Goal: Contribute content

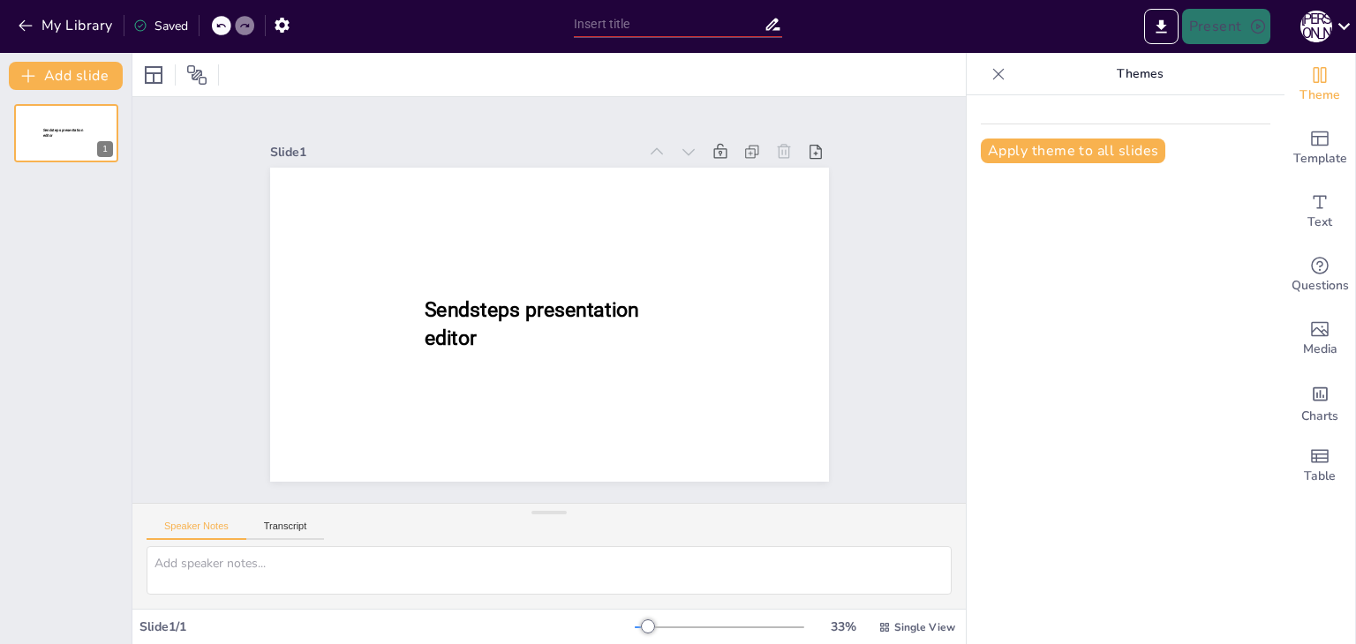
type input "Біологічна роль вірусів: Від патогенів до симбіонтів"
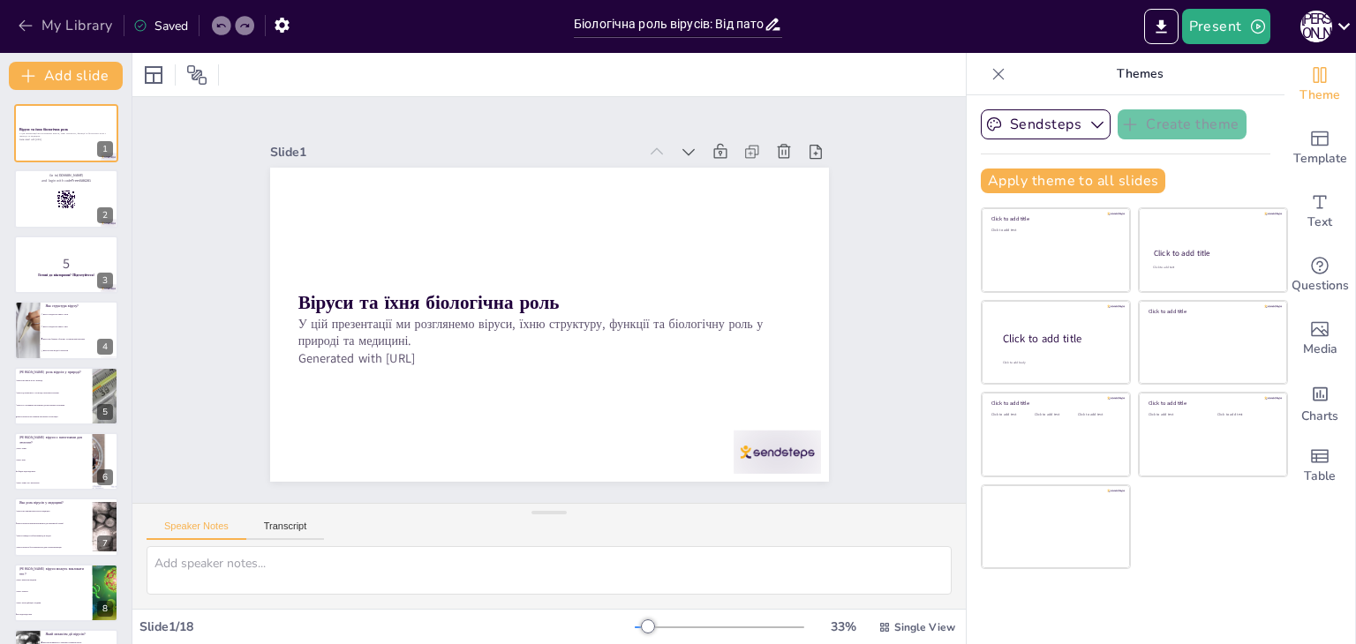
click at [49, 16] on button "My Library" at bounding box center [66, 25] width 107 height 28
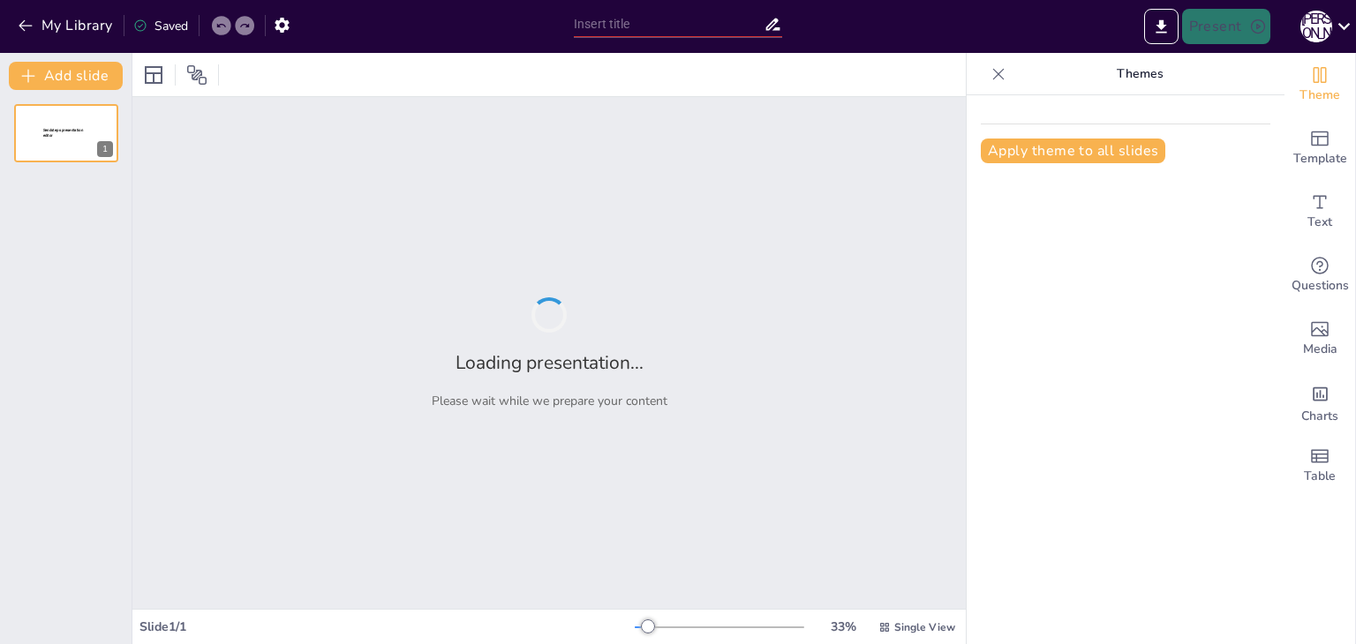
type input "Основи ізомерії та ізомерів в органічній хімії"
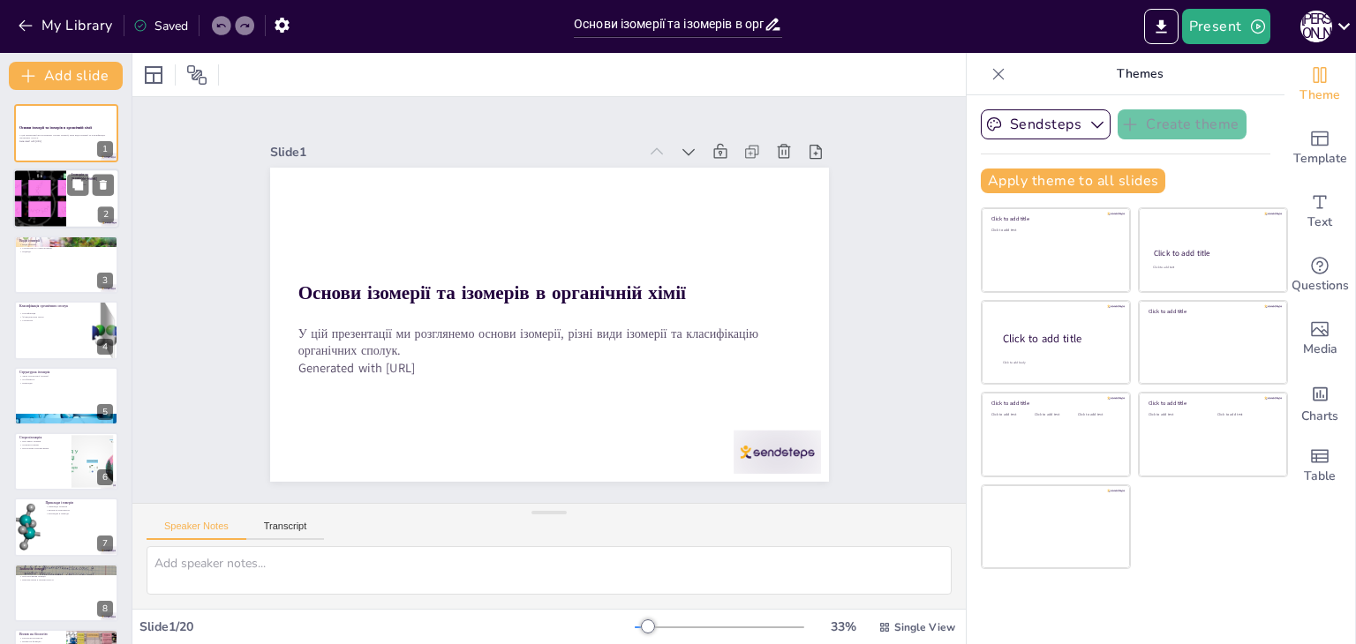
click at [67, 202] on div at bounding box center [66, 199] width 106 height 60
type textarea "Ізомерія - це основоположне поняття в органічній хімії, яке визначає, як однако…"
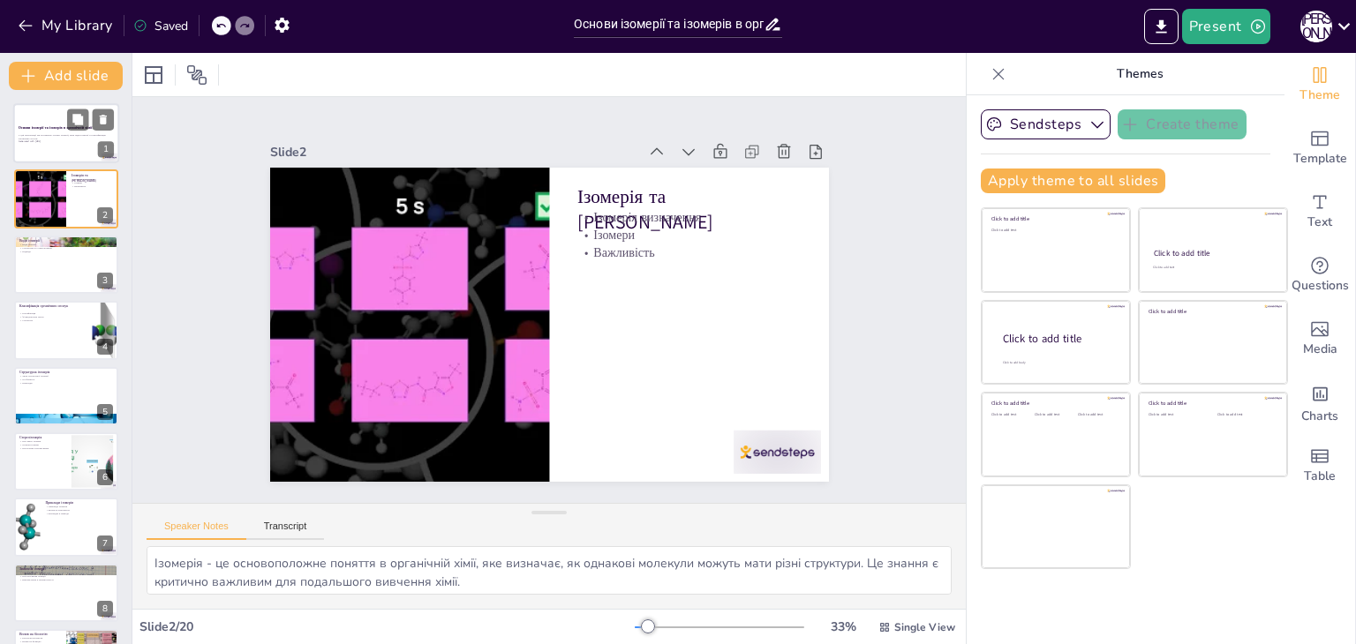
click at [48, 136] on p "У цій презентації ми розглянемо основи ізомерії, різні види ізомерії та класифі…" at bounding box center [66, 136] width 95 height 6
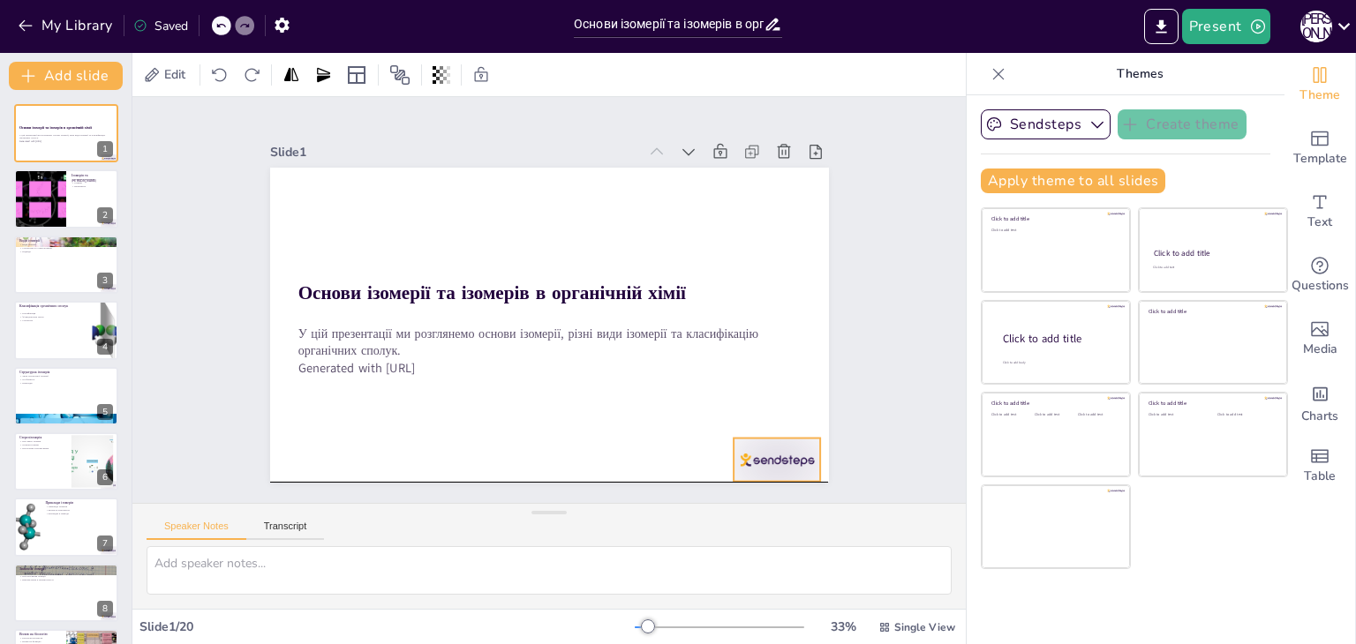
click at [588, 70] on div at bounding box center [544, 22] width 86 height 96
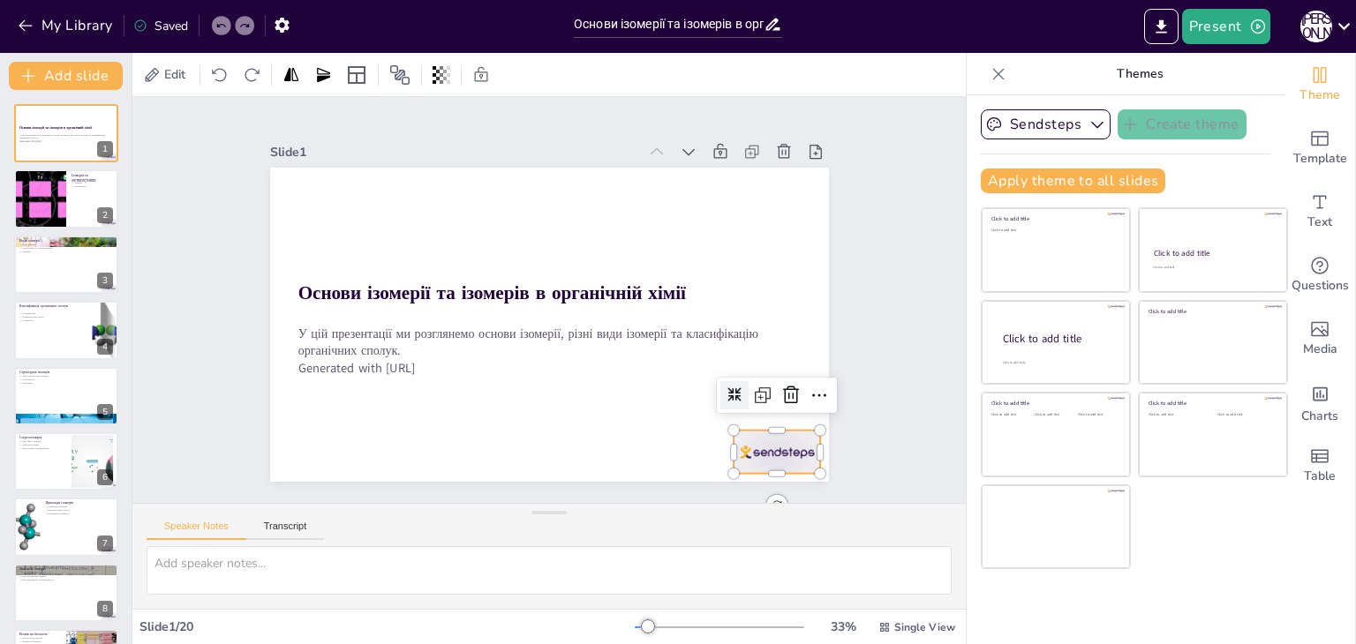
click at [604, 56] on icon at bounding box center [591, 43] width 25 height 25
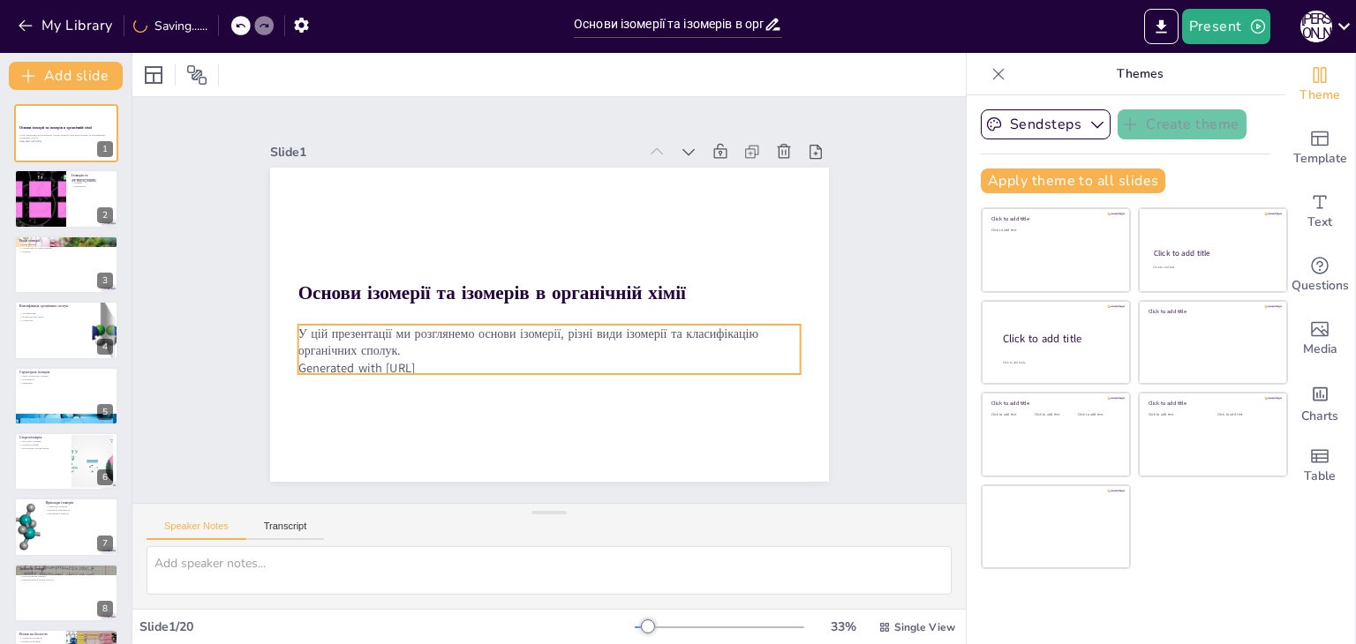
click at [440, 364] on p "Generated with [URL]" at bounding box center [548, 368] width 503 height 18
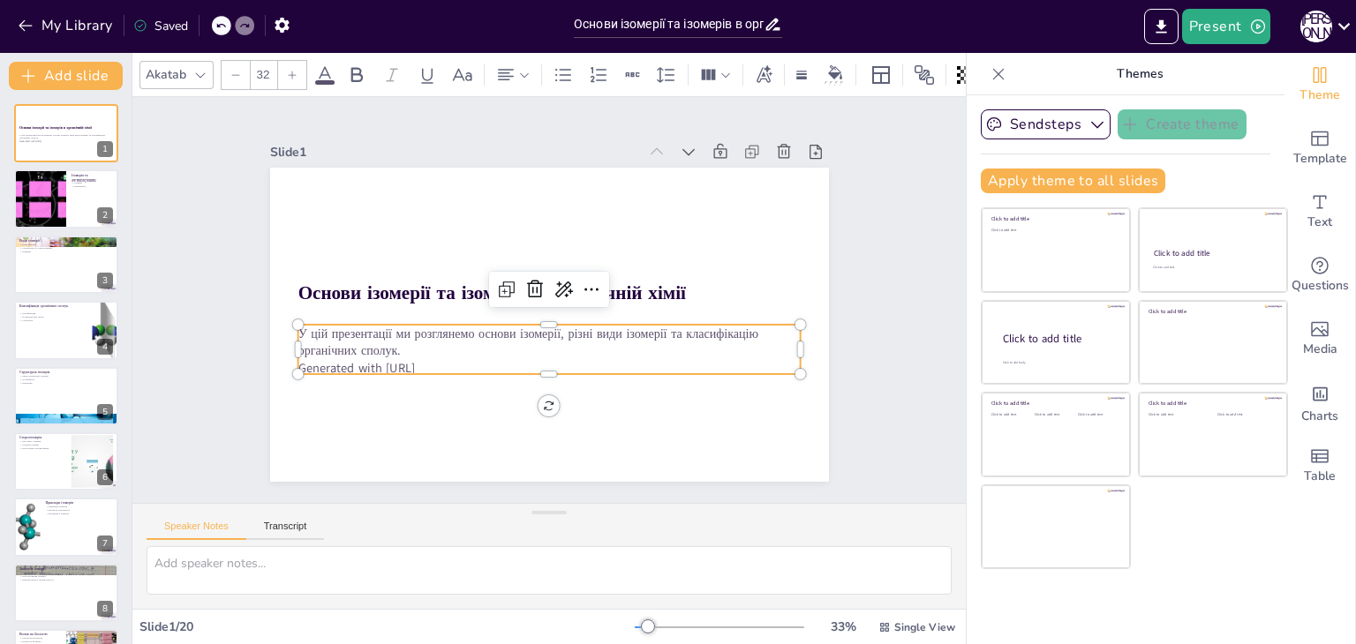
click at [433, 357] on p "Generated with [URL]" at bounding box center [570, 365] width 484 height 172
click at [472, 357] on p "Generated with [URL]" at bounding box center [481, 300] width 18 height 503
drag, startPoint x: 449, startPoint y: 356, endPoint x: 252, endPoint y: 366, distance: 197.1
click at [303, 366] on div "Slide 1 Основи ізомерії та ізомерів в органічній хімії У цій презентації ми роз…" at bounding box center [549, 300] width 492 height 718
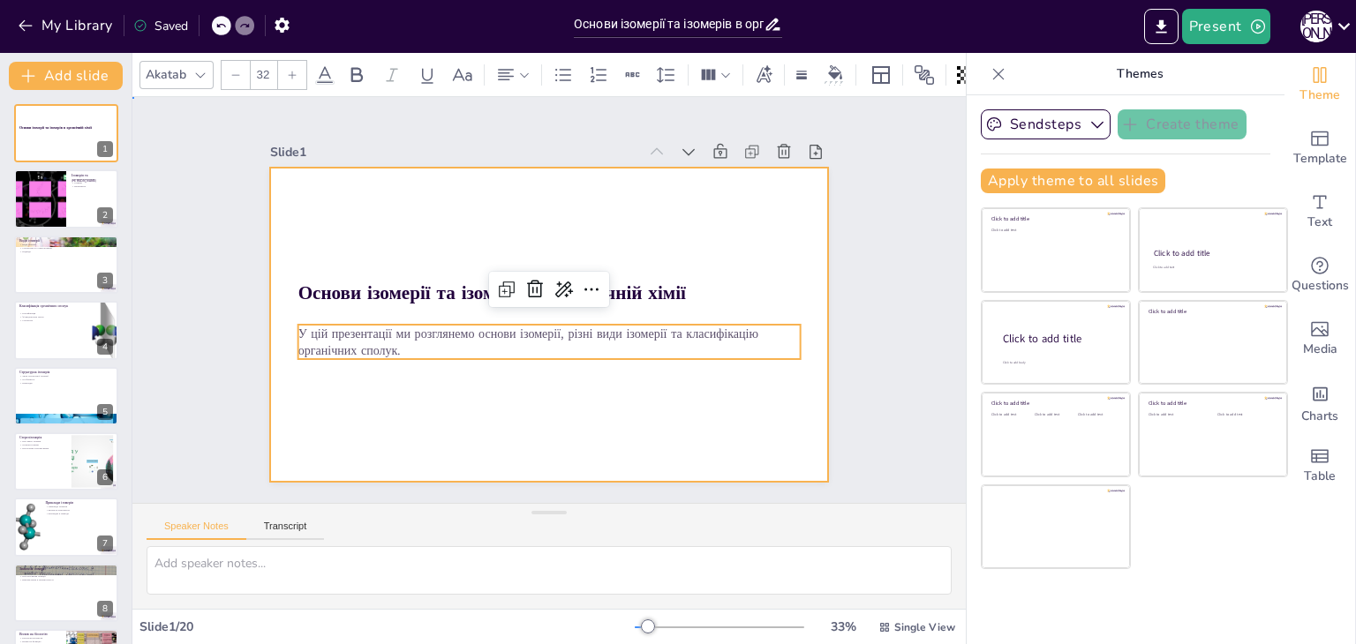
click at [395, 424] on div at bounding box center [549, 275] width 559 height 314
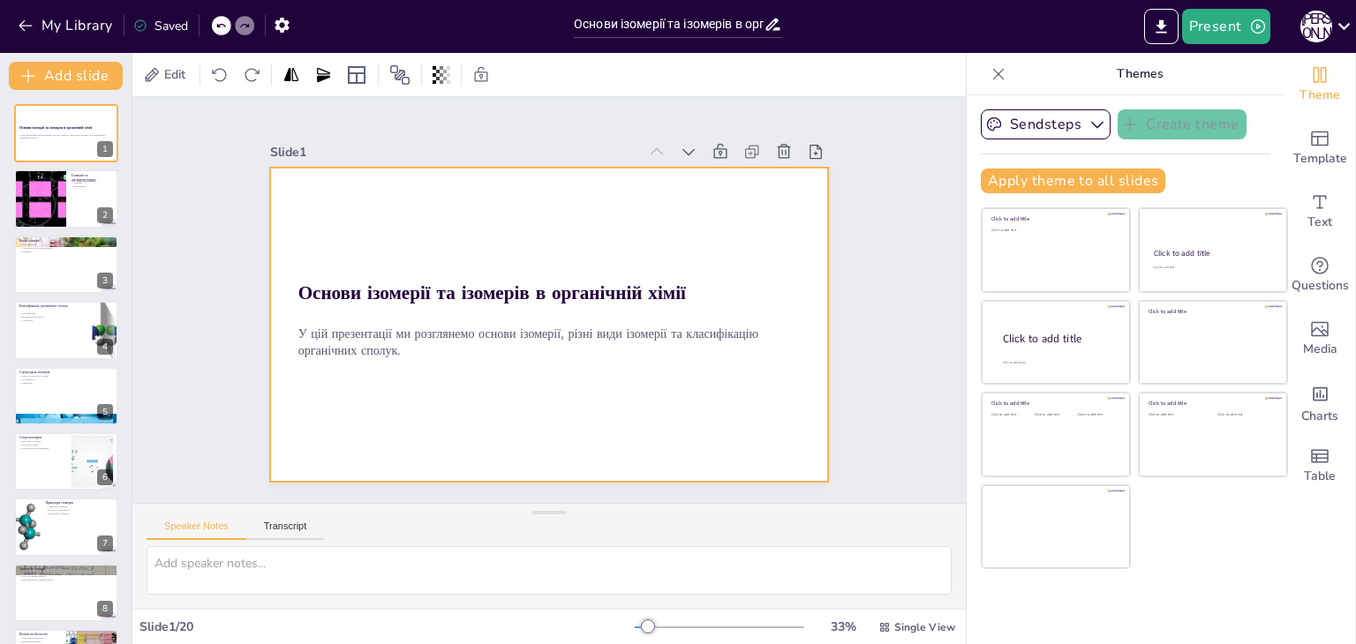
click at [419, 214] on div at bounding box center [528, 312] width 552 height 641
click at [64, 216] on div at bounding box center [40, 199] width 106 height 60
type textarea "Ізомерія - це основоположне поняття в органічній хімії, яке визначає, як однако…"
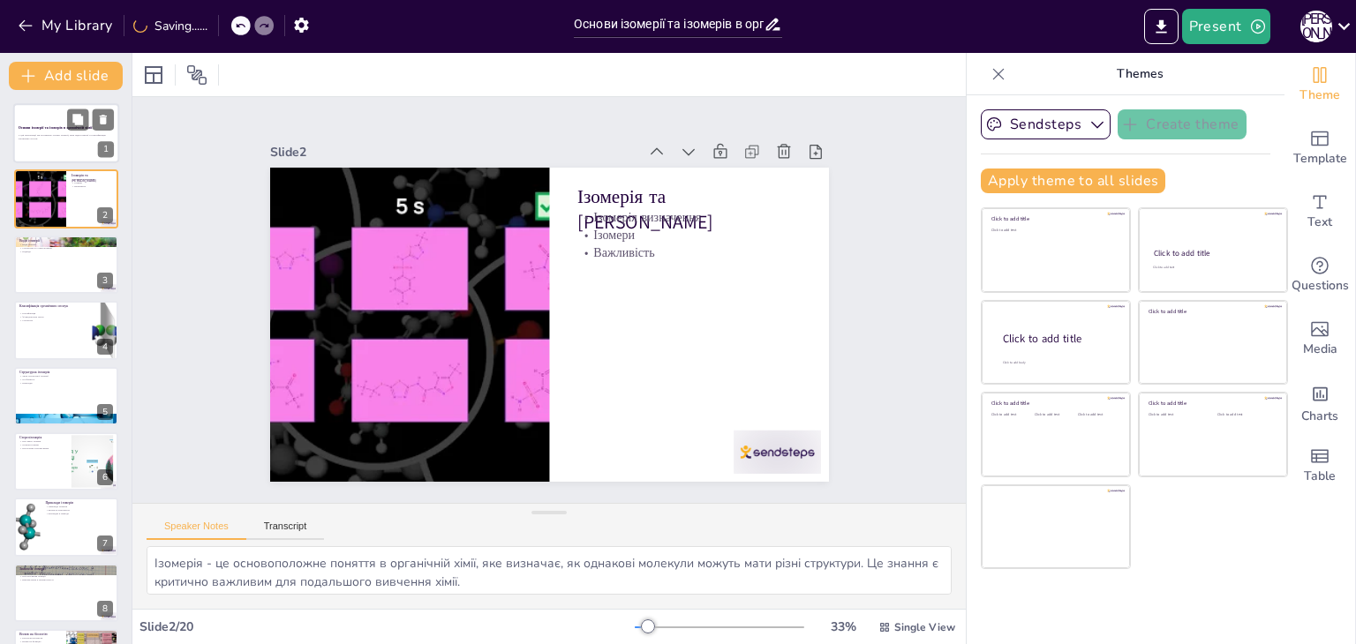
click at [49, 131] on div "Основи ізомерії та ізомерів в органічній хімії" at bounding box center [66, 129] width 95 height 8
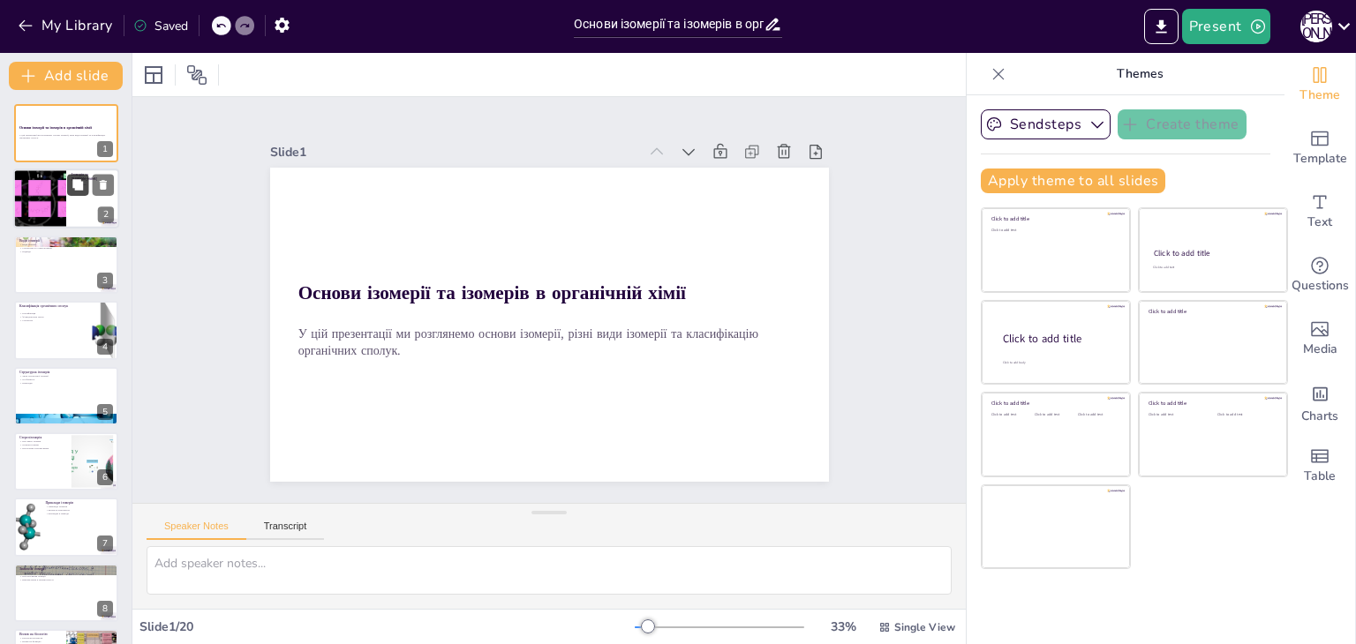
click at [69, 186] on button at bounding box center [77, 185] width 21 height 21
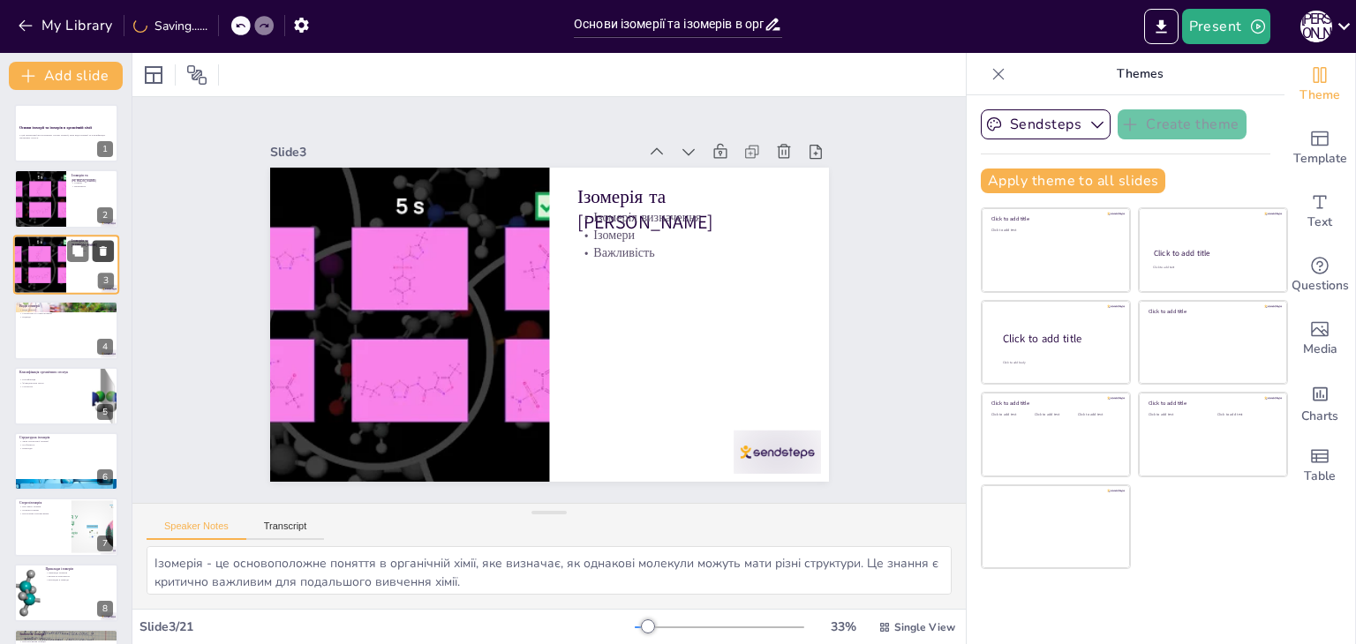
click at [99, 250] on icon at bounding box center [103, 250] width 12 height 12
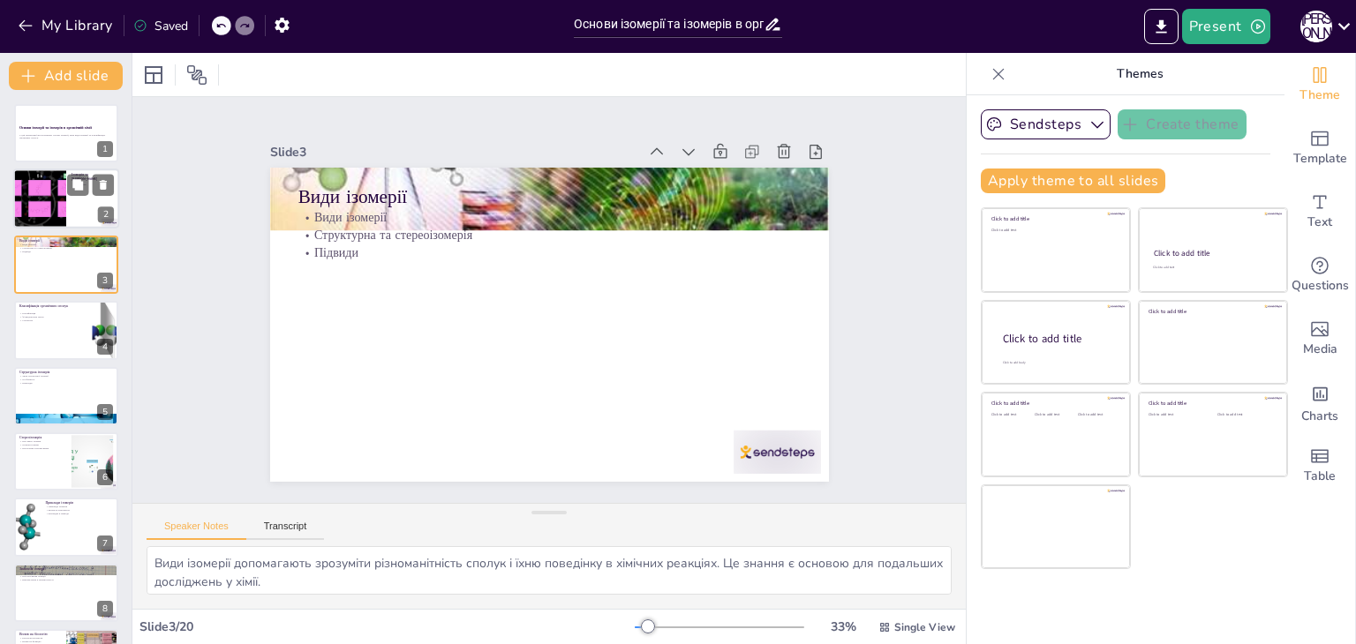
click at [49, 218] on div at bounding box center [40, 199] width 106 height 60
type textarea "Ізомерія - це основоположне поняття в органічній хімії, яке визначає, як однако…"
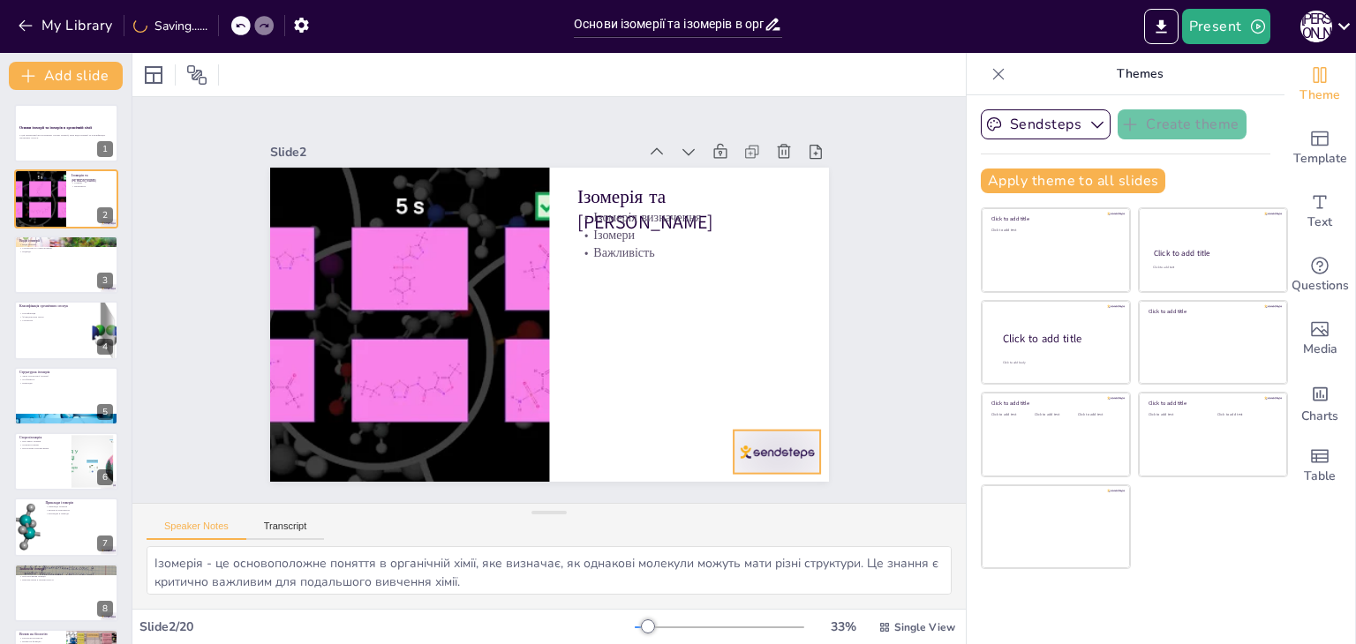
click at [723, 116] on div at bounding box center [701, 71] width 43 height 87
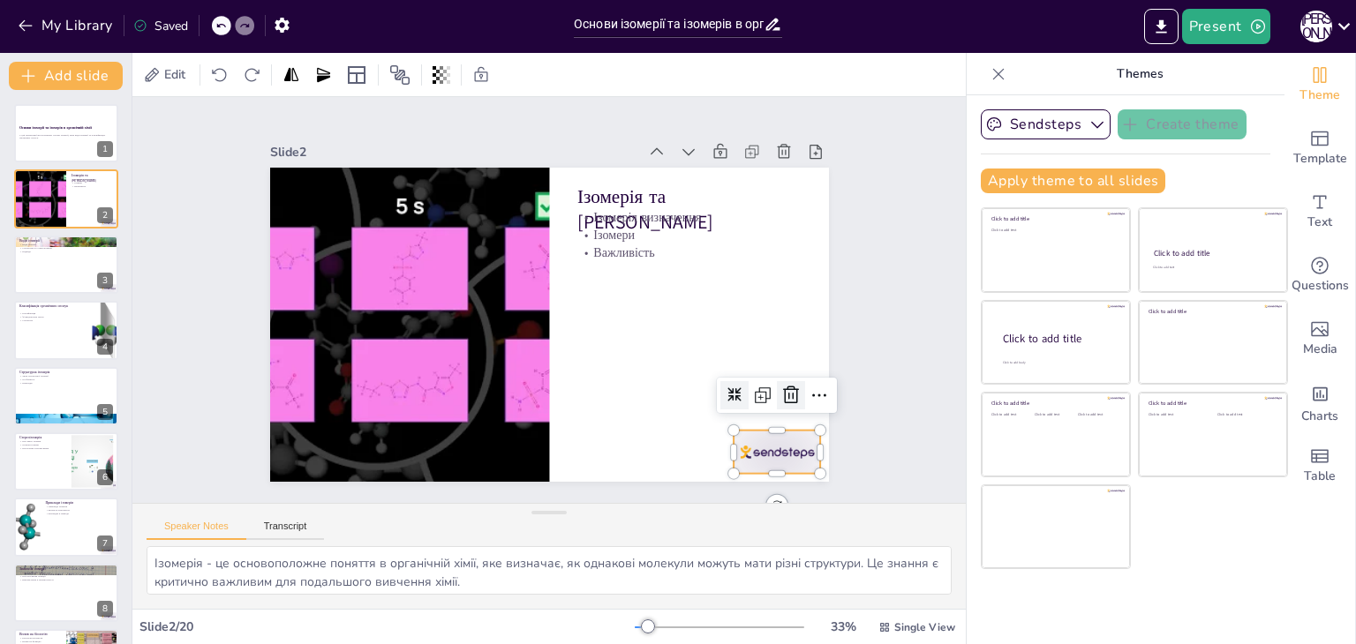
click at [722, 492] on icon at bounding box center [711, 503] width 22 height 23
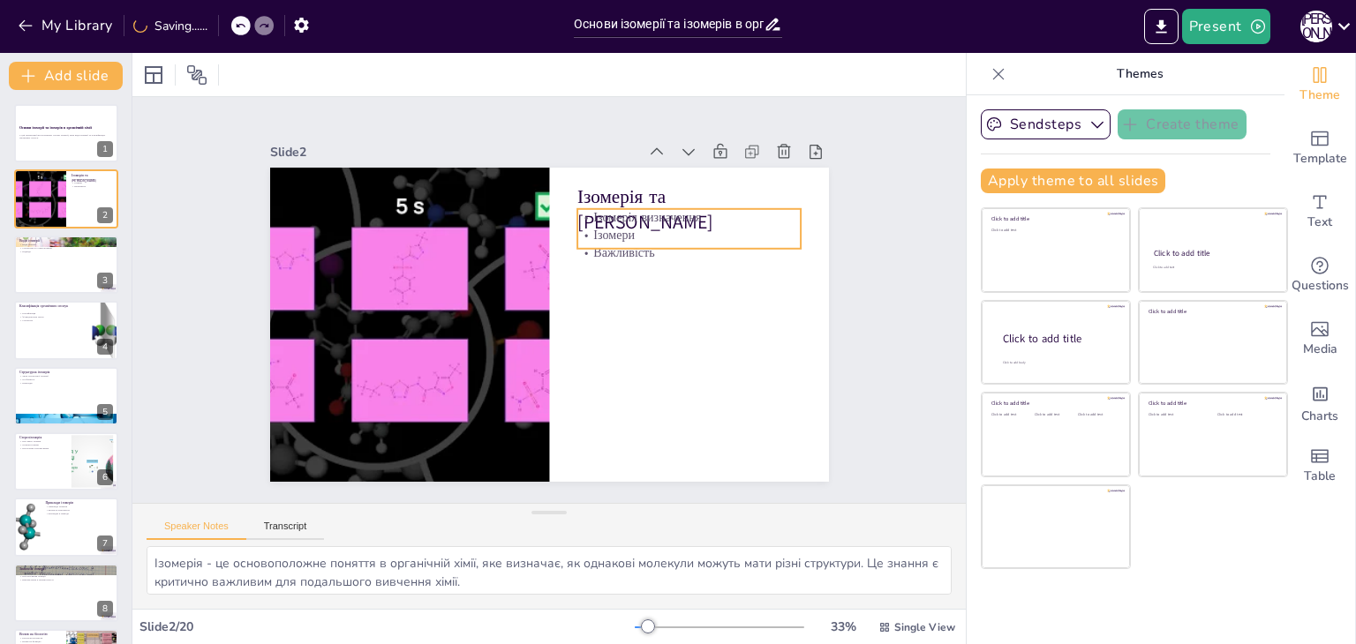
click at [606, 244] on div "Ізомерія та [PERSON_NAME] визначення Ізомери Важливість" at bounding box center [533, 318] width 626 height 607
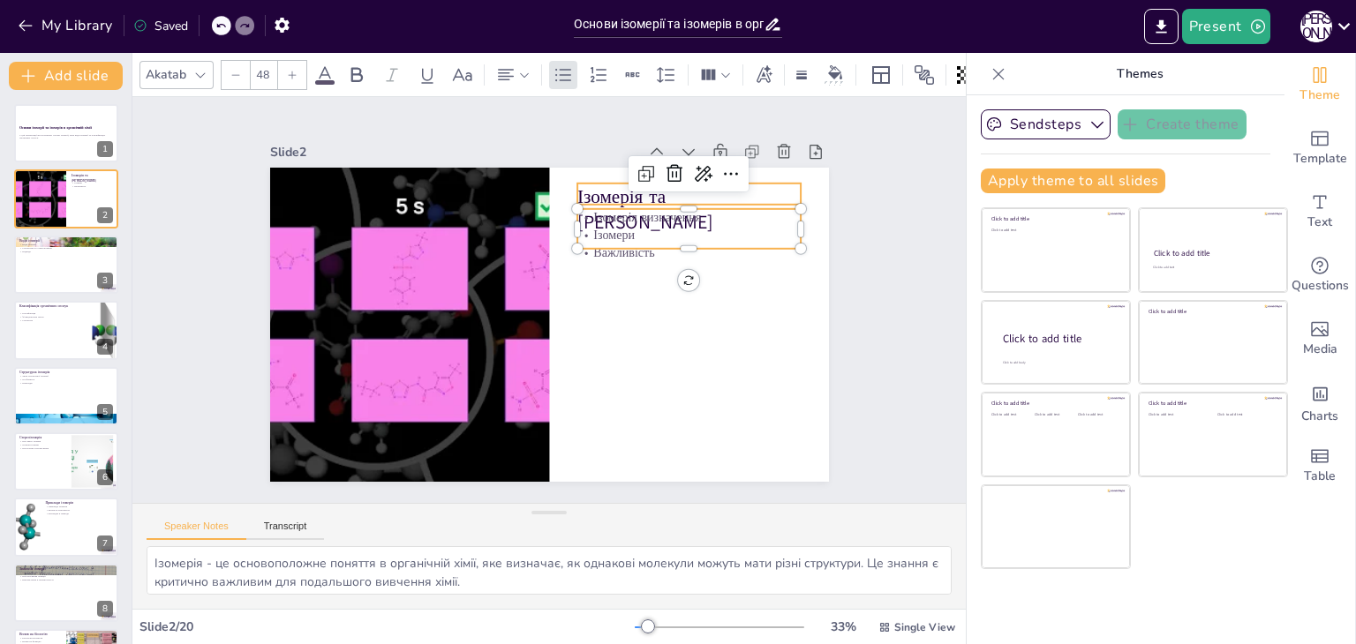
click at [583, 370] on p "Ізомерія та [PERSON_NAME]" at bounding box center [474, 448] width 220 height 157
click at [699, 369] on icon at bounding box center [710, 380] width 23 height 23
type input "48"
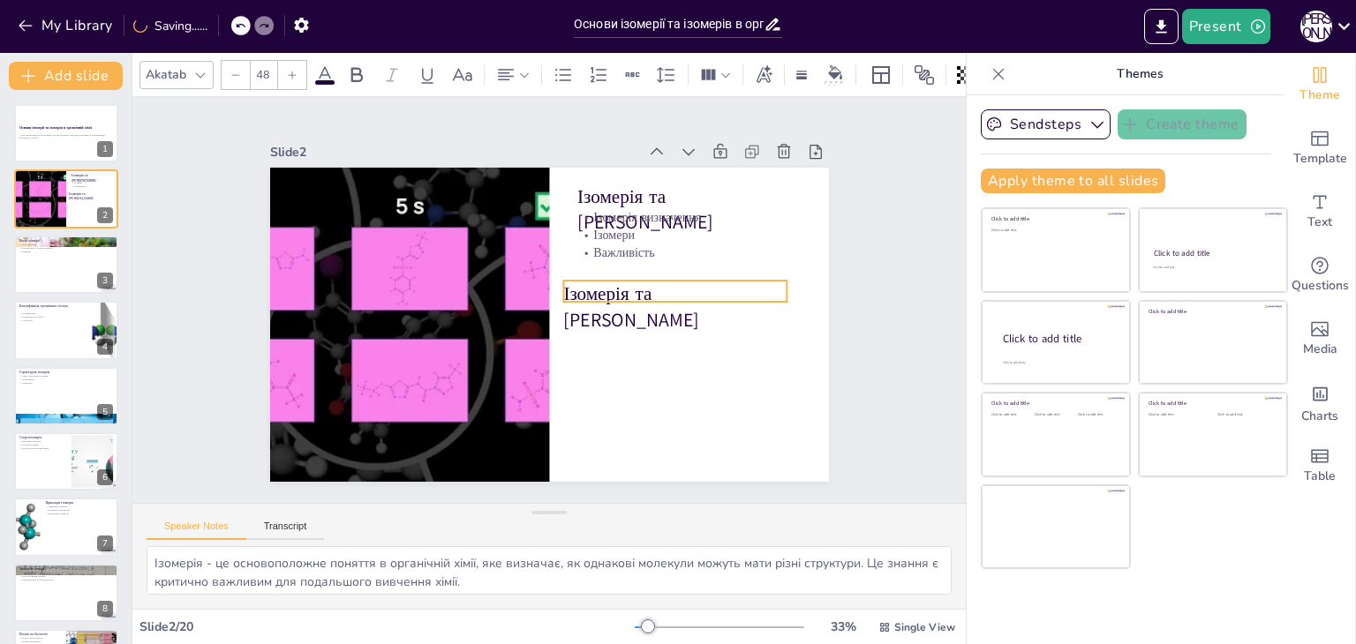
drag, startPoint x: 603, startPoint y: 192, endPoint x: 586, endPoint y: 285, distance: 94.2
click at [586, 307] on p "Ізомерія та [PERSON_NAME]" at bounding box center [581, 421] width 119 height 229
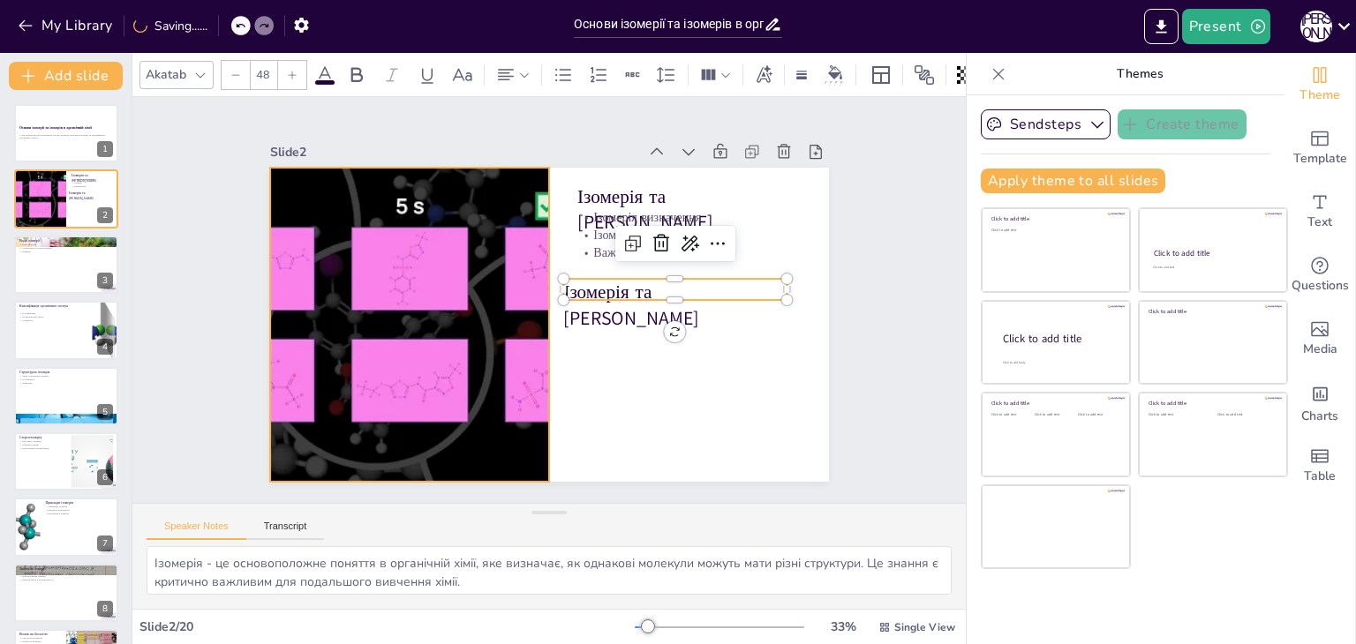
click at [440, 268] on div at bounding box center [415, 251] width 641 height 551
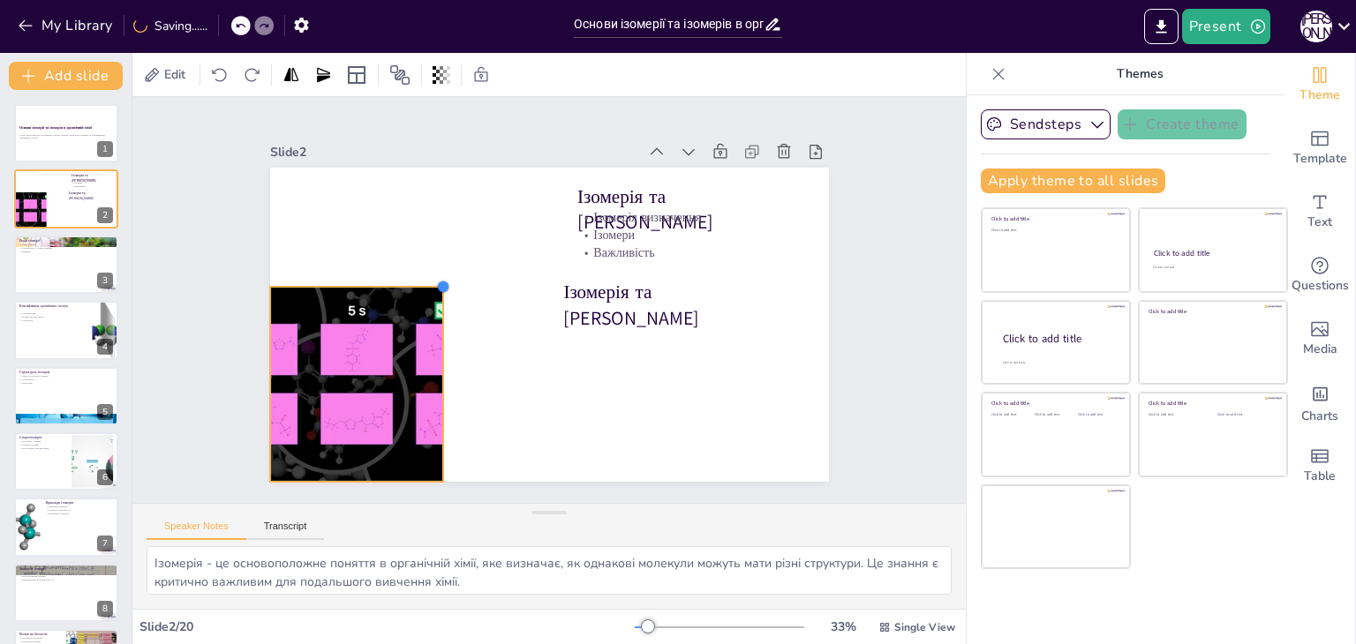
drag, startPoint x: 536, startPoint y: 165, endPoint x: 430, endPoint y: 375, distance: 235.2
click at [430, 375] on div "Ізомерія та [PERSON_NAME] визначення Ізомери Важливість [PERSON_NAME] та [PERSO…" at bounding box center [534, 320] width 636 height 582
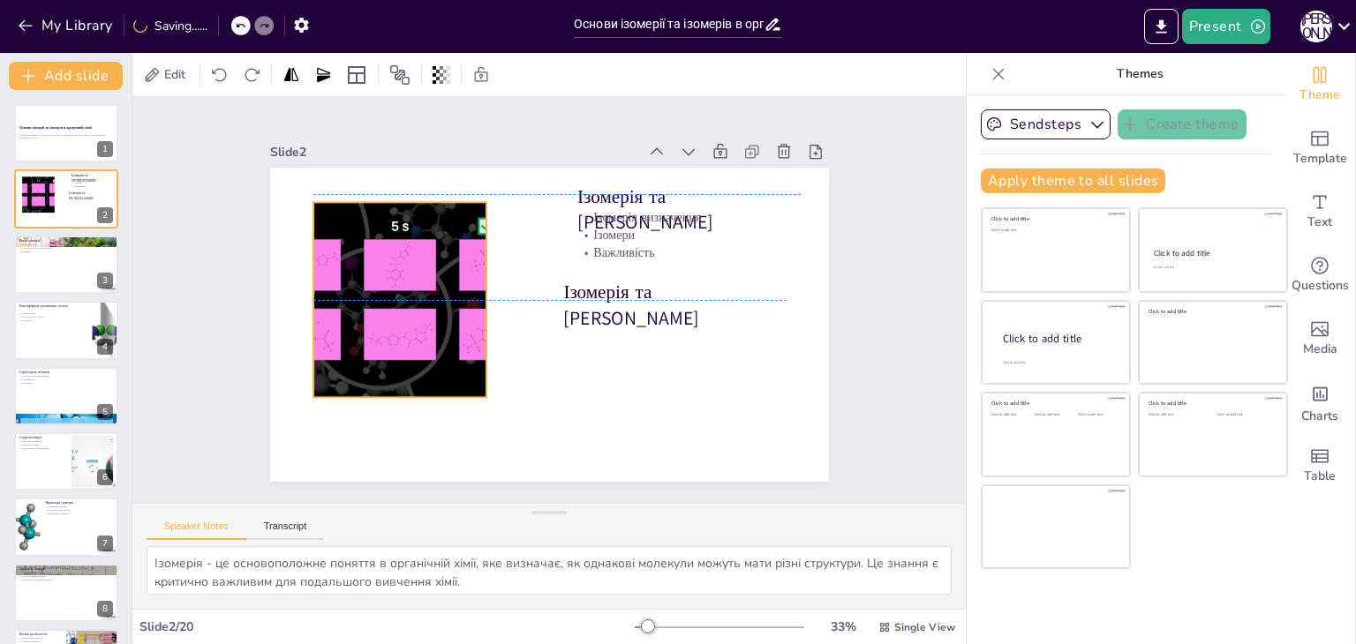
drag, startPoint x: 363, startPoint y: 368, endPoint x: 413, endPoint y: 263, distance: 116.4
click at [452, 263] on div at bounding box center [549, 150] width 195 height 347
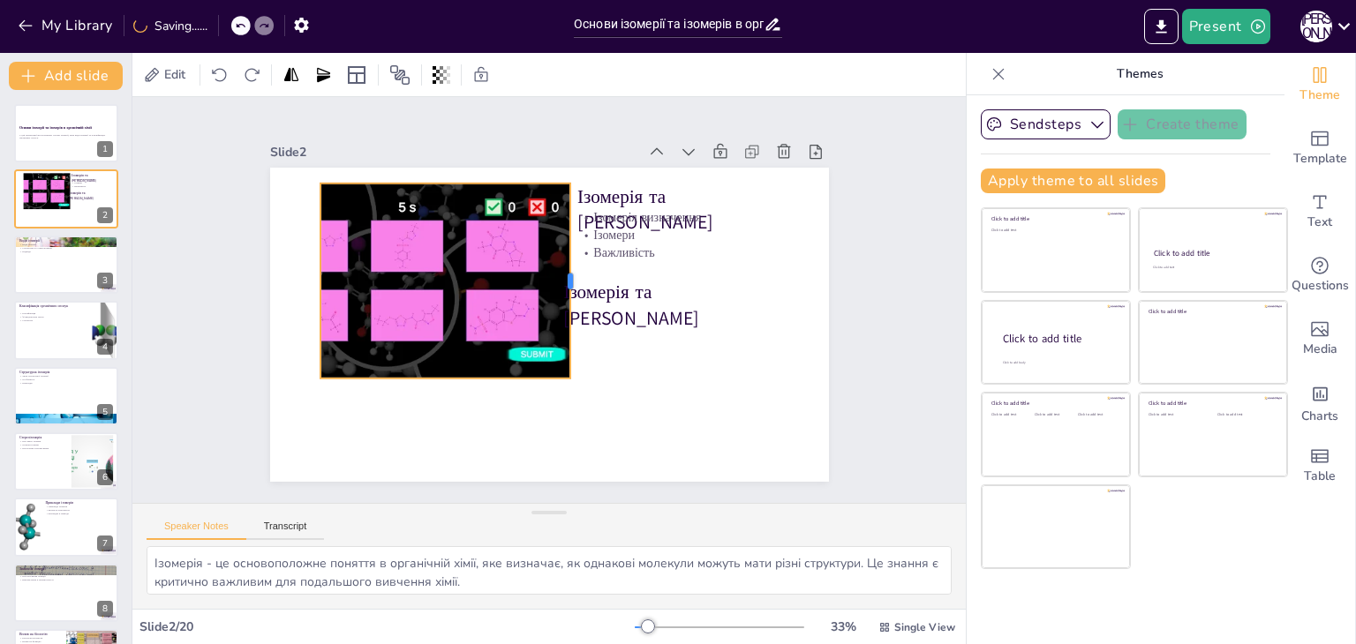
drag, startPoint x: 480, startPoint y: 271, endPoint x: 557, endPoint y: 290, distance: 79.2
click at [557, 290] on div at bounding box center [578, 318] width 184 height 93
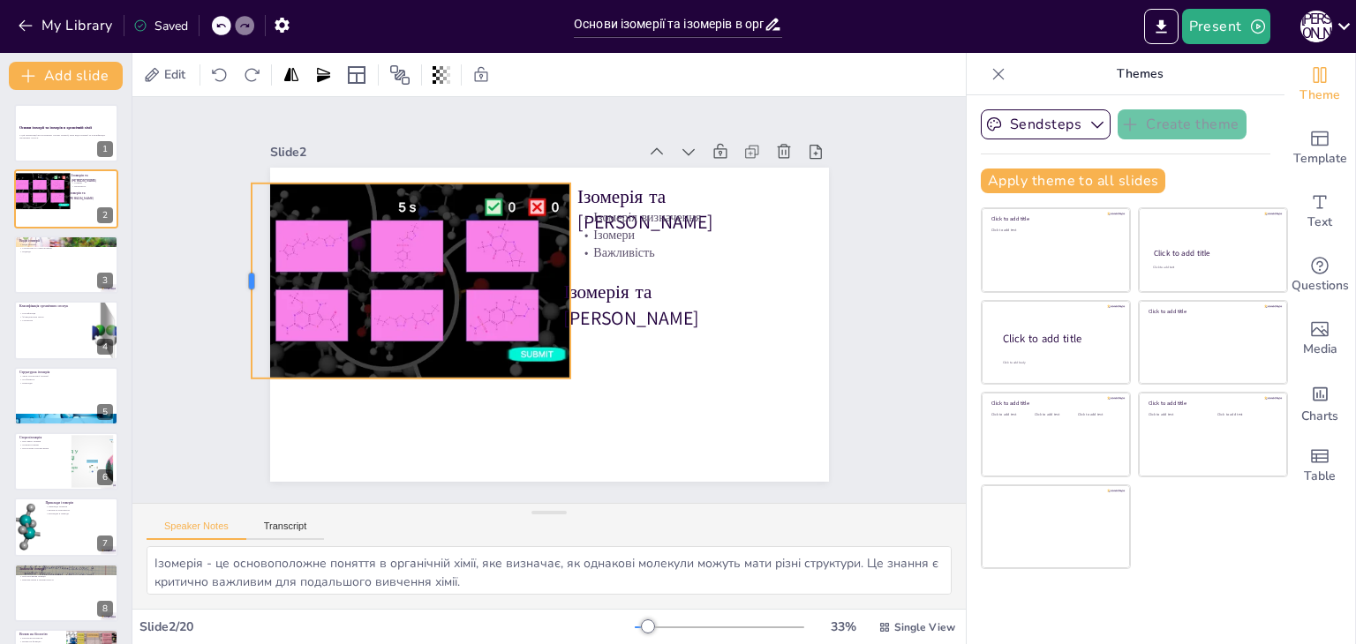
drag, startPoint x: 302, startPoint y: 273, endPoint x: 235, endPoint y: 284, distance: 68.0
click at [846, 284] on div at bounding box center [853, 319] width 14 height 195
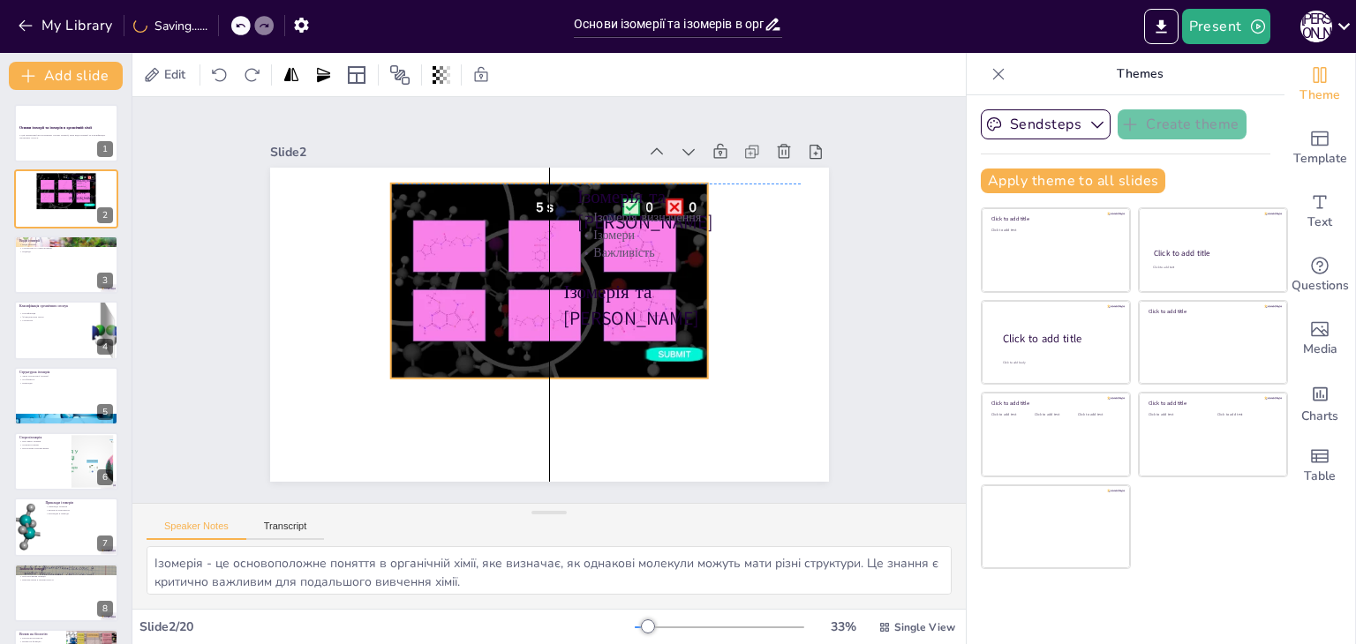
drag, startPoint x: 334, startPoint y: 278, endPoint x: 452, endPoint y: 274, distance: 117.5
click at [475, 274] on div at bounding box center [566, 310] width 377 height 388
drag, startPoint x: 374, startPoint y: 279, endPoint x: 379, endPoint y: 289, distance: 11.5
click at [487, 157] on div at bounding box center [584, 140] width 195 height 34
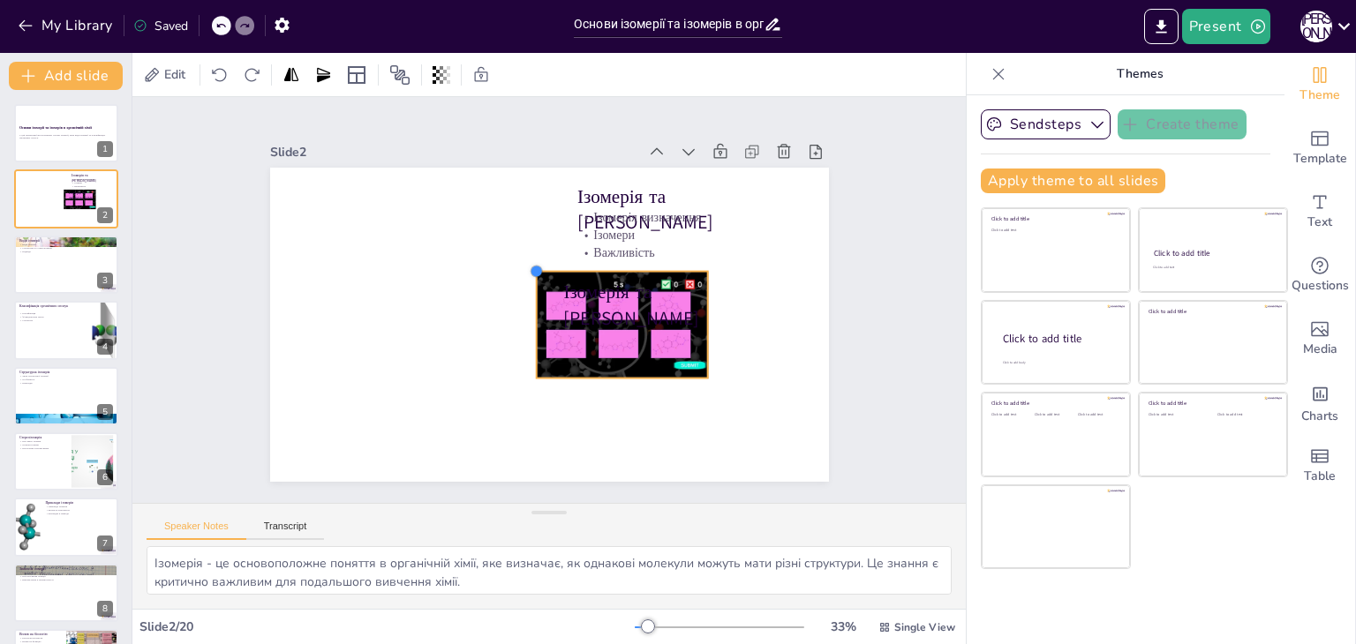
drag, startPoint x: 378, startPoint y: 181, endPoint x: 519, endPoint y: 301, distance: 185.3
click at [519, 301] on div "Ізомерія та [PERSON_NAME] визначення Ізомери Важливість [PERSON_NAME] та [PERSO…" at bounding box center [541, 323] width 628 height 471
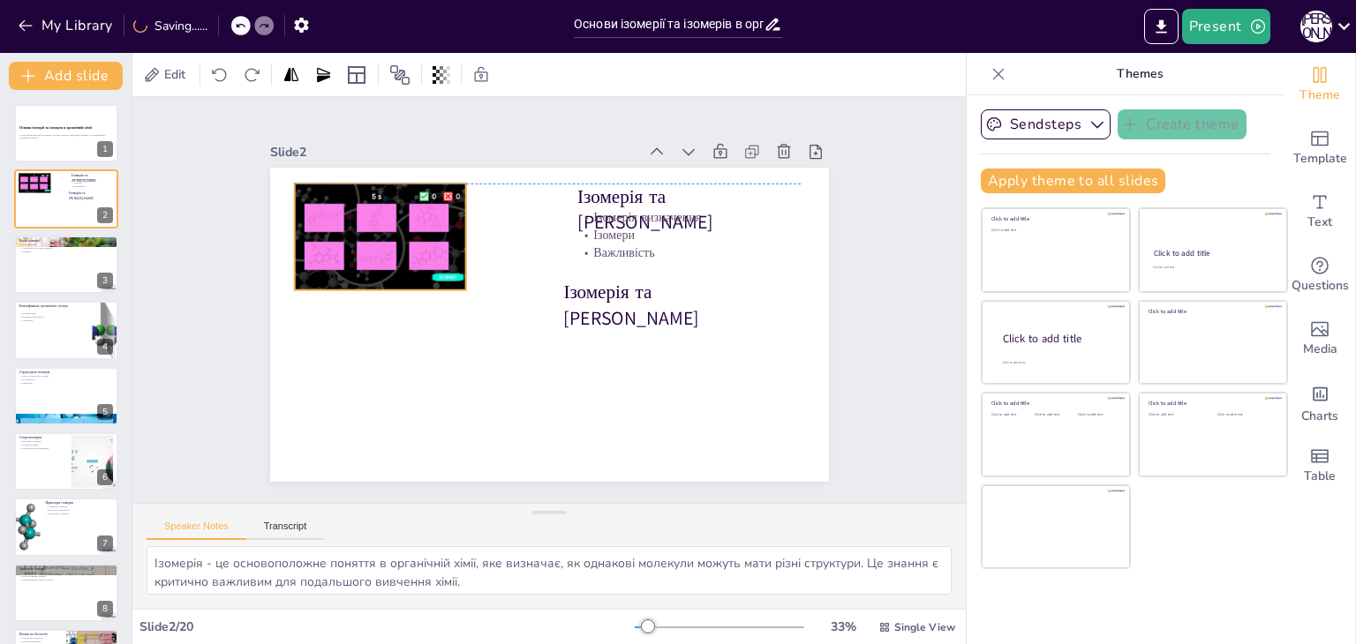
drag, startPoint x: 487, startPoint y: 307, endPoint x: 314, endPoint y: 223, distance: 192.2
click at [627, 254] on div at bounding box center [731, 326] width 208 height 144
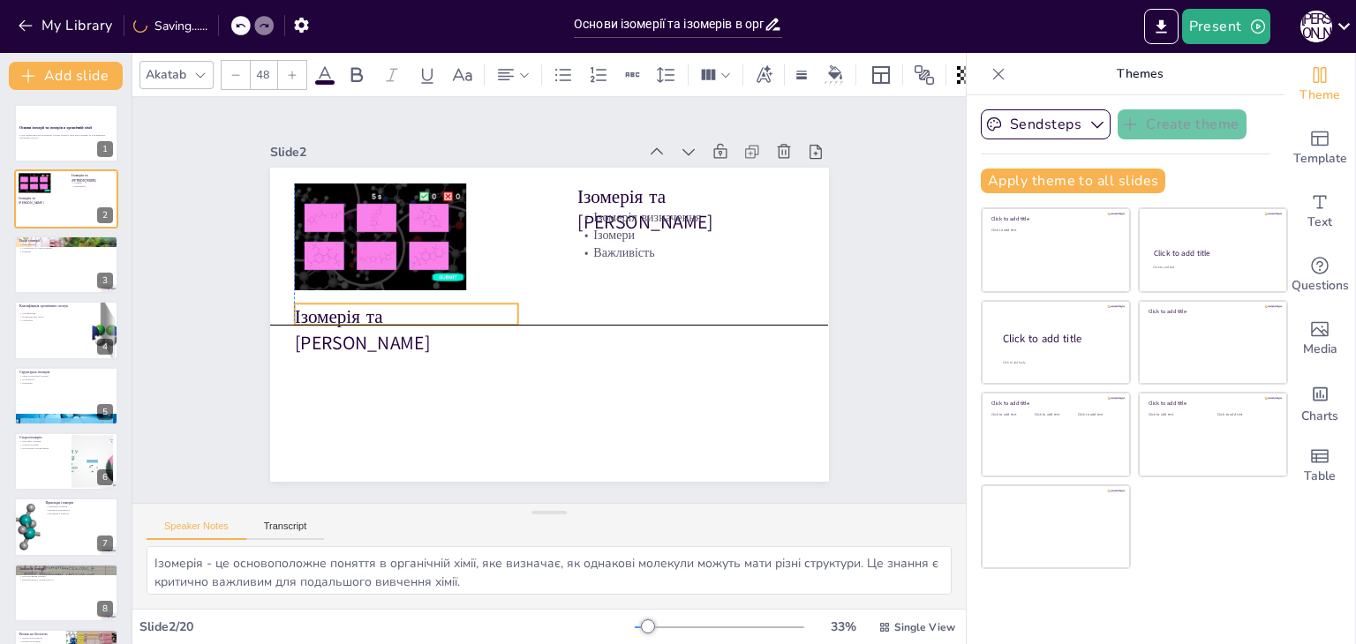
drag, startPoint x: 612, startPoint y: 283, endPoint x: 346, endPoint y: 304, distance: 266.5
click at [506, 269] on p "Ізомерія та [PERSON_NAME]" at bounding box center [565, 155] width 118 height 229
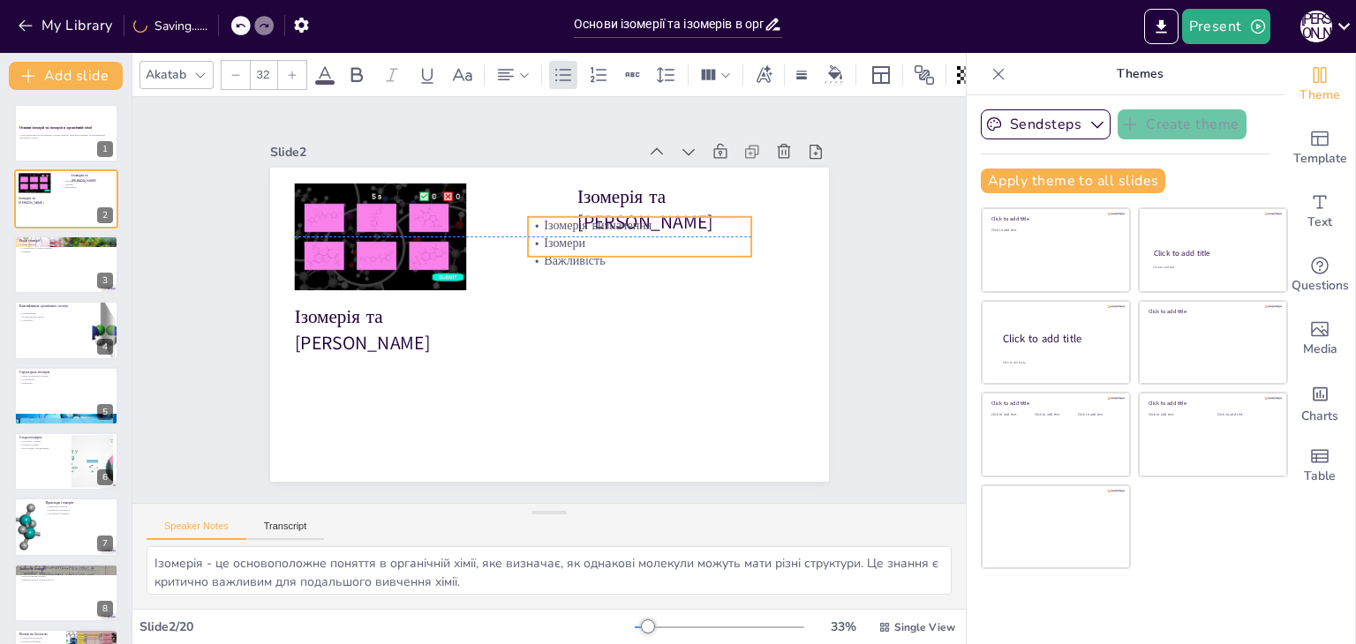
drag, startPoint x: 611, startPoint y: 226, endPoint x: 561, endPoint y: 237, distance: 50.7
click at [561, 317] on p "Ізомери" at bounding box center [531, 405] width 162 height 177
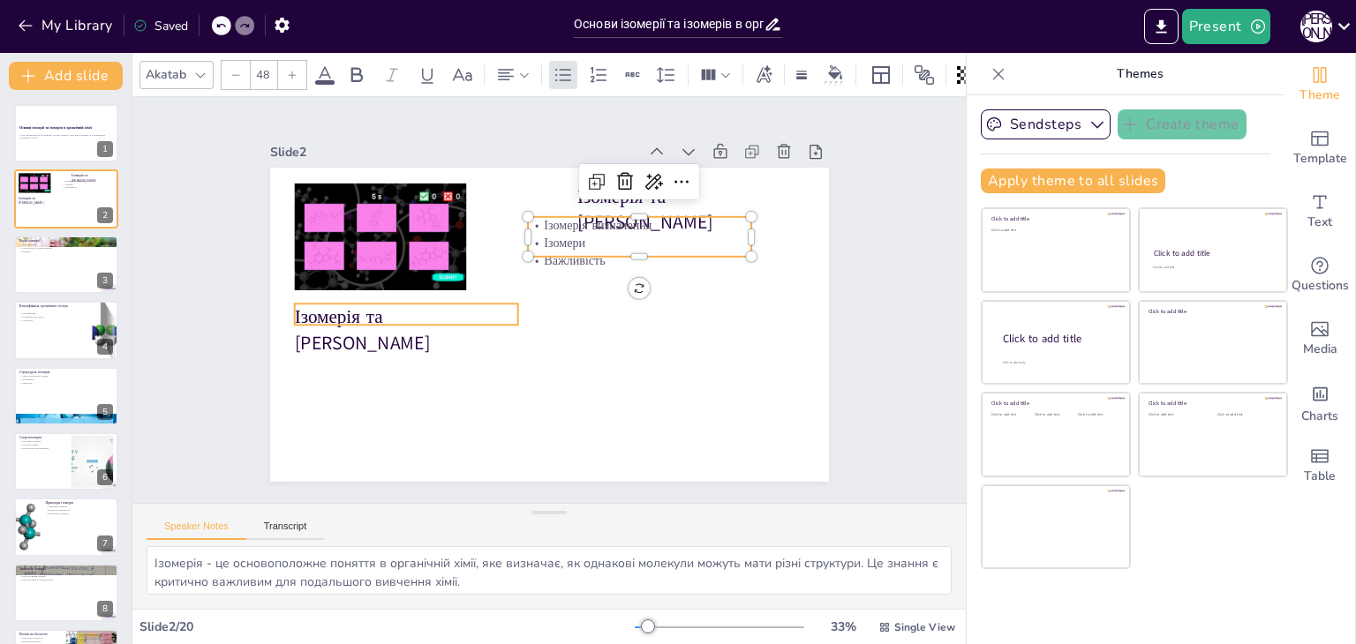
click at [451, 327] on p "Ізомерія та [PERSON_NAME]" at bounding box center [489, 433] width 174 height 212
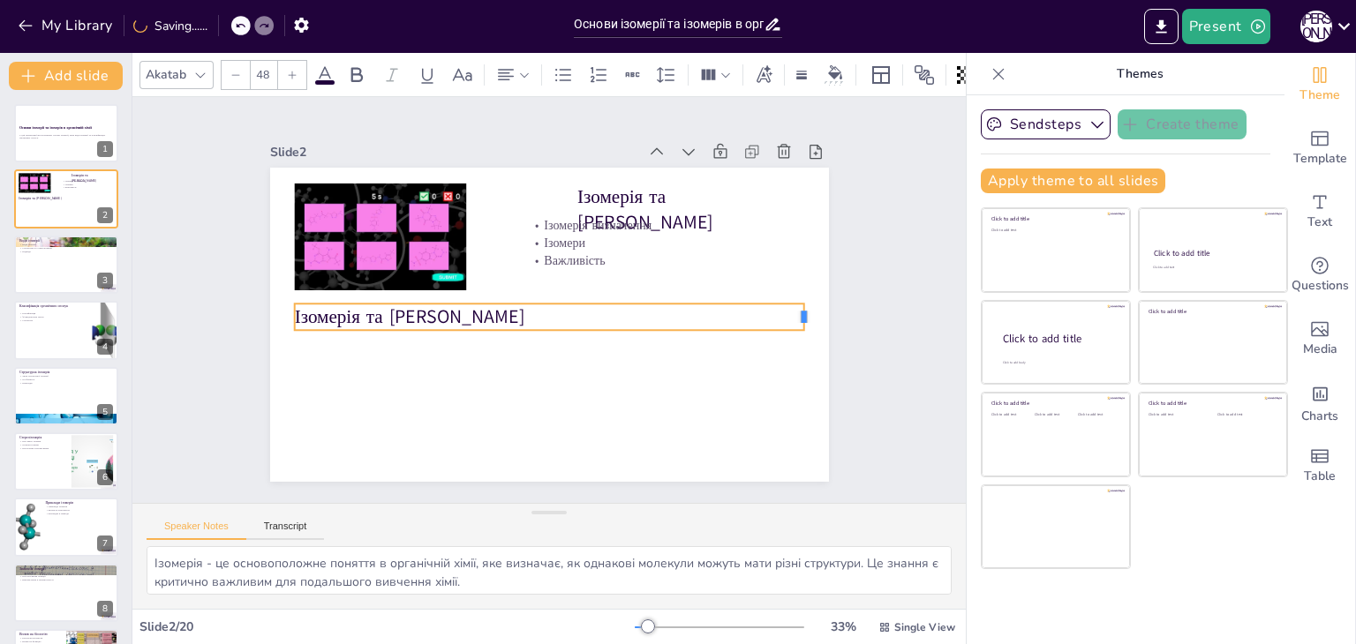
drag, startPoint x: 505, startPoint y: 308, endPoint x: 791, endPoint y: 333, distance: 287.0
click at [791, 333] on div "Ізомерія та [PERSON_NAME] визначення Ізомери Важливість [PERSON_NAME] та [PERSO…" at bounding box center [567, 283] width 607 height 625
click at [155, 554] on textarea "Ізомерія - це основоположне поняття в органічній хімії, яке визначає, як однако…" at bounding box center [548, 570] width 805 height 49
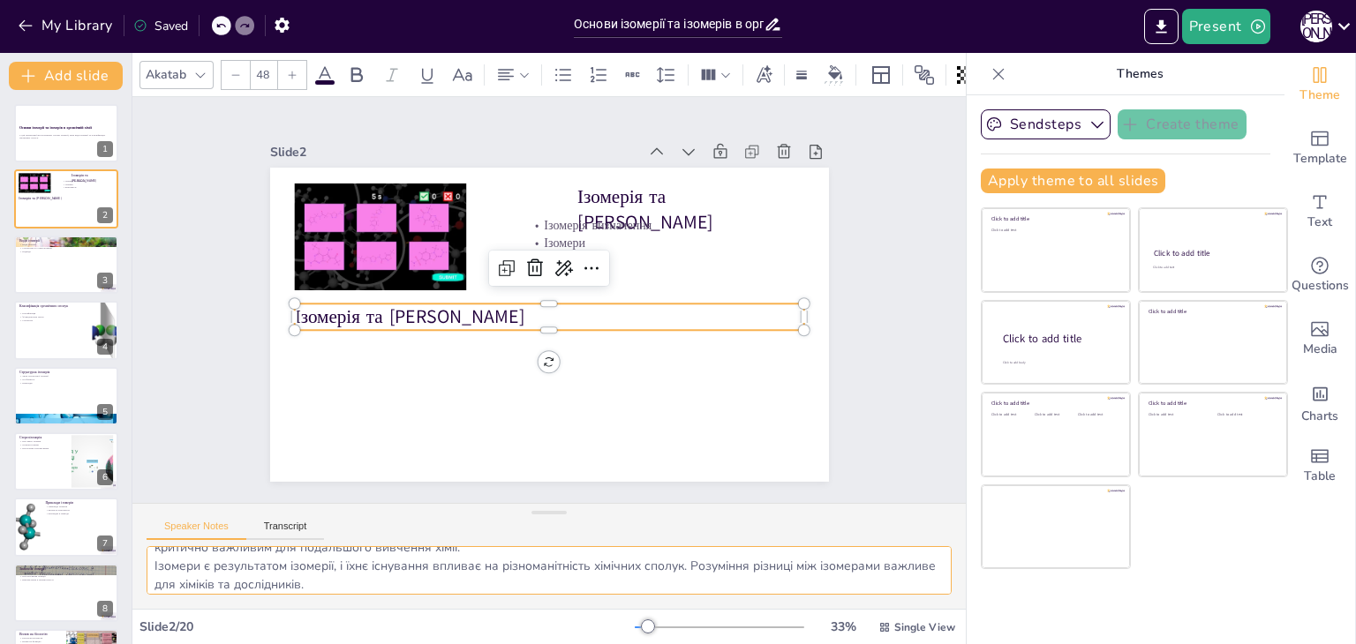
scroll to position [59, 0]
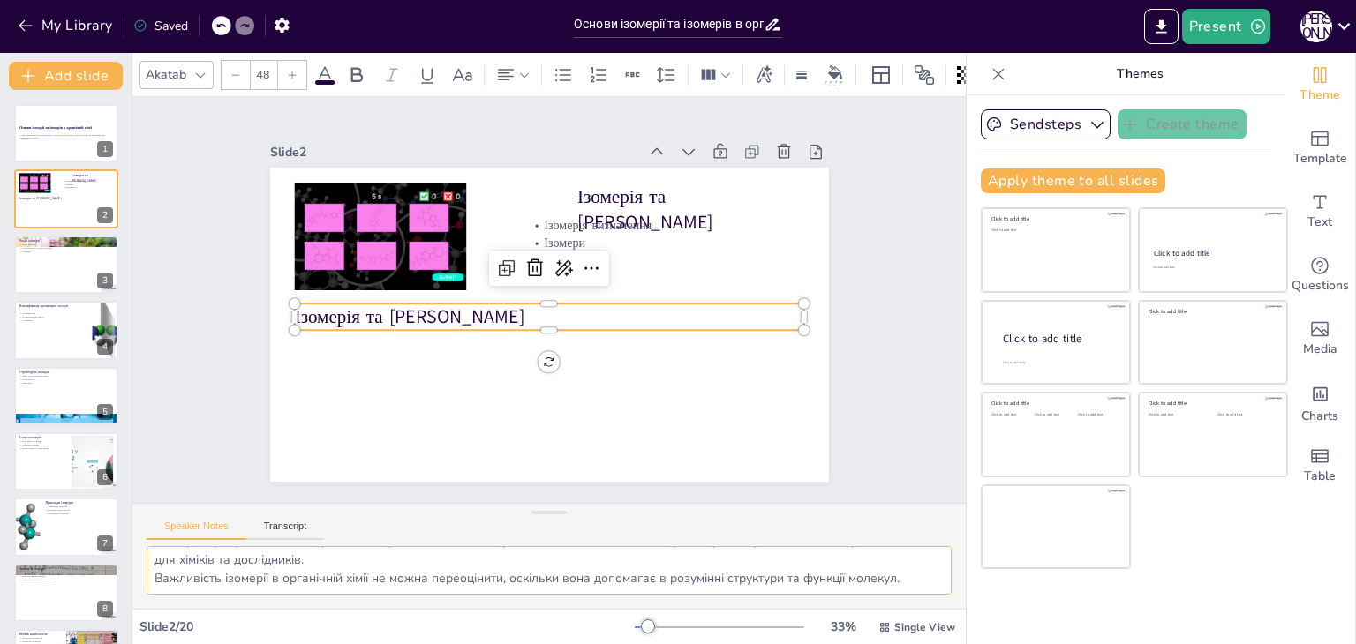
drag, startPoint x: 149, startPoint y: 559, endPoint x: 957, endPoint y: 625, distance: 810.2
click at [957, 625] on div "Document fonts Akatab Recently used Mulish Popular fonts Lato Montserrat Open S…" at bounding box center [678, 348] width 1356 height 591
click at [395, 312] on p "Ізомерія та [PERSON_NAME]" at bounding box center [557, 314] width 454 height 277
click at [395, 312] on p "Ізомерія та [PERSON_NAME]" at bounding box center [556, 284] width 476 height 230
click at [449, 312] on p "Ізомерія та [PERSON_NAME]" at bounding box center [564, 294] width 231 height 476
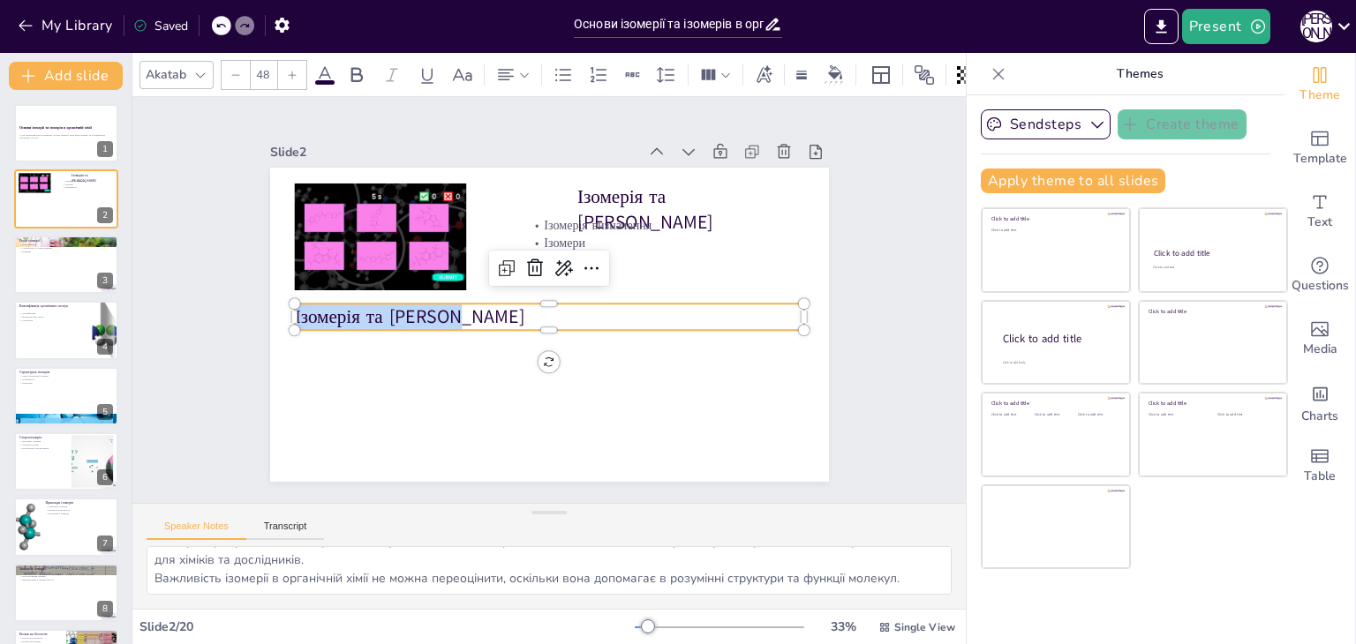
type input "--"
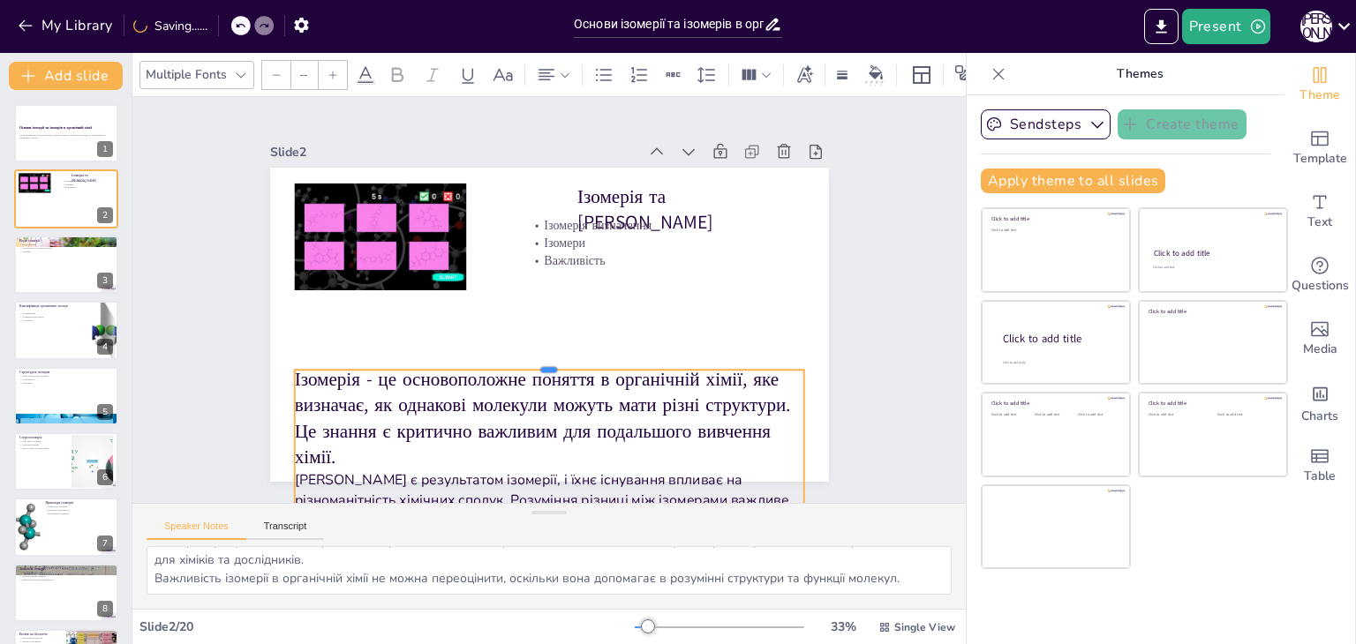
drag, startPoint x: 527, startPoint y: 297, endPoint x: 529, endPoint y: 363, distance: 66.2
click at [529, 298] on div at bounding box center [535, 238] width 501 height 120
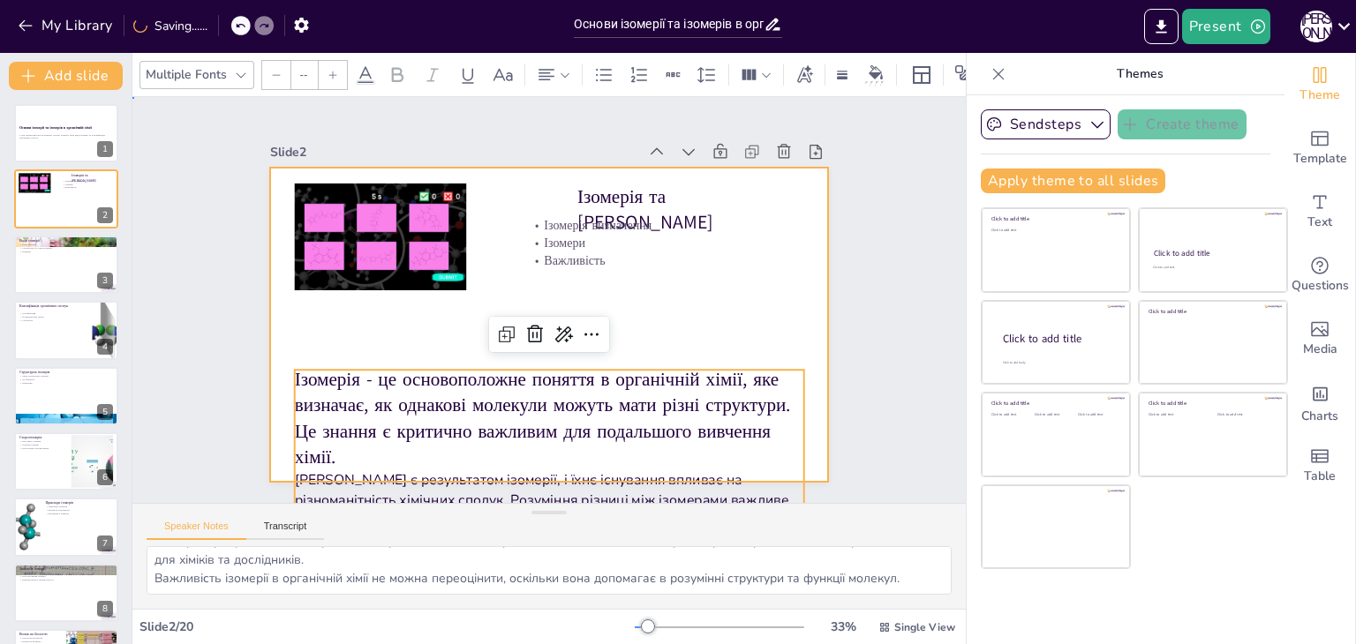
click at [381, 338] on div at bounding box center [554, 276] width 612 height 424
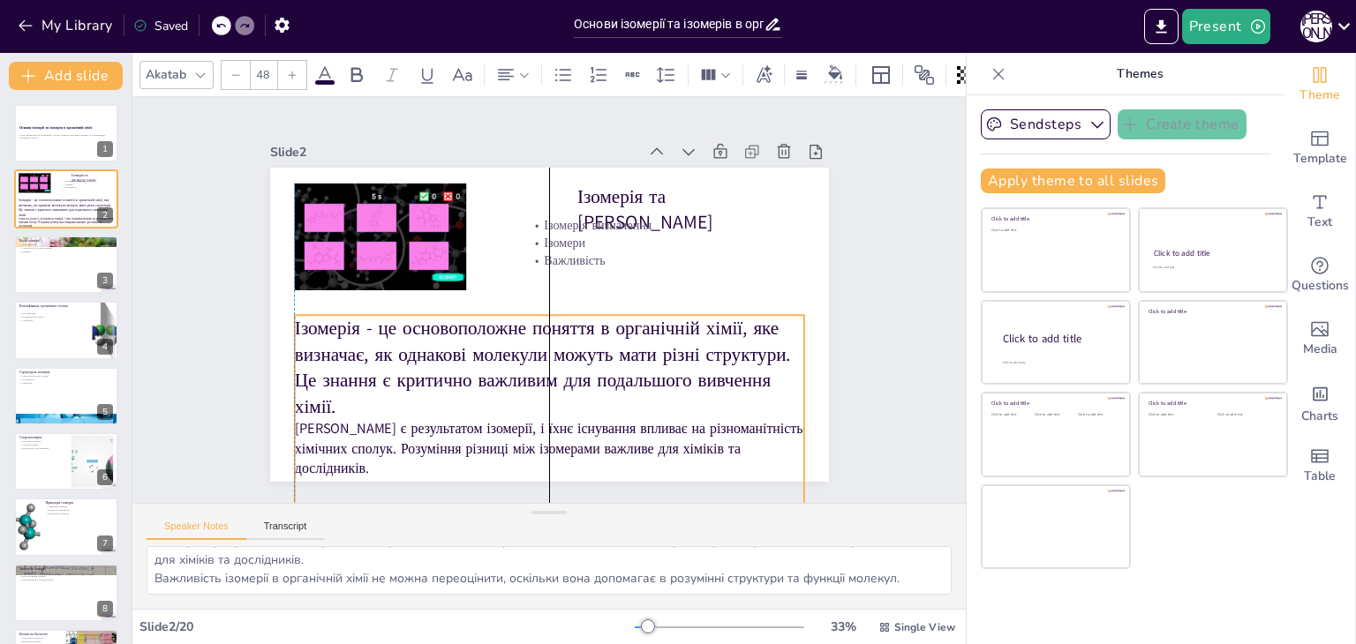
drag, startPoint x: 413, startPoint y: 419, endPoint x: 413, endPoint y: 364, distance: 54.7
click at [413, 364] on p "Ізомерія - це основоположне поняття в органічній хімії, яке визначає, як однако…" at bounding box center [504, 350] width 448 height 418
click at [258, 61] on input "48" at bounding box center [263, 75] width 25 height 28
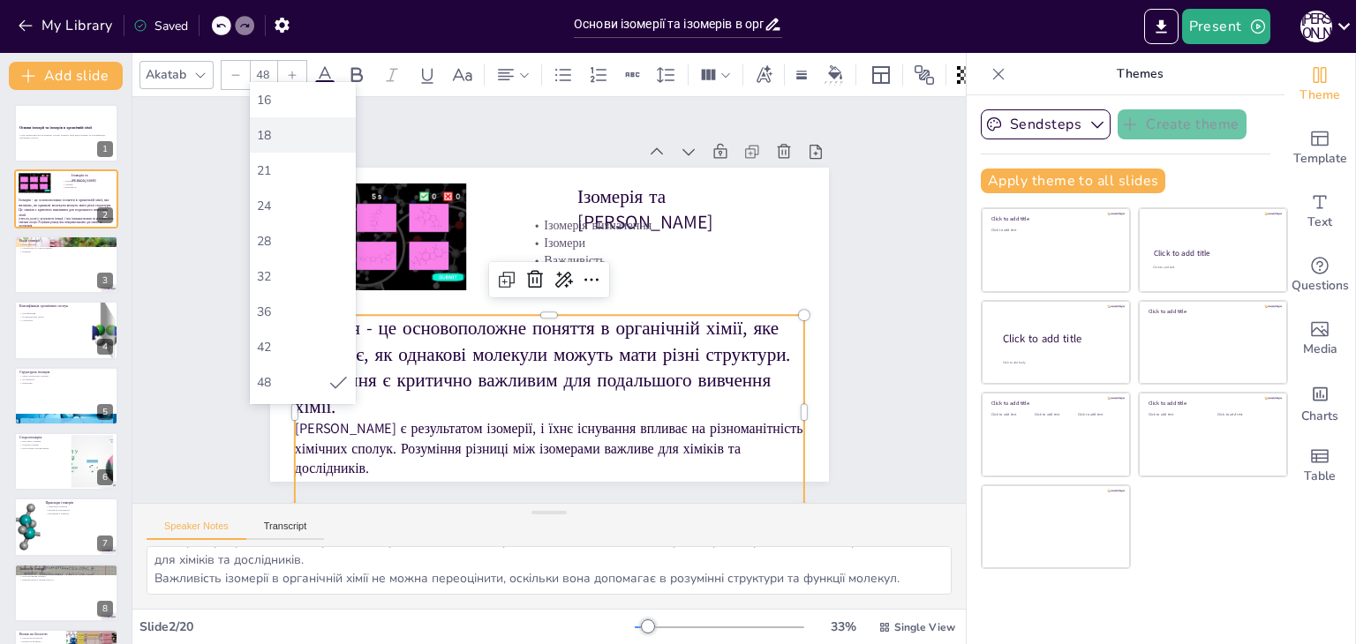
scroll to position [265, 0]
click at [287, 207] on div "36" at bounding box center [303, 223] width 106 height 35
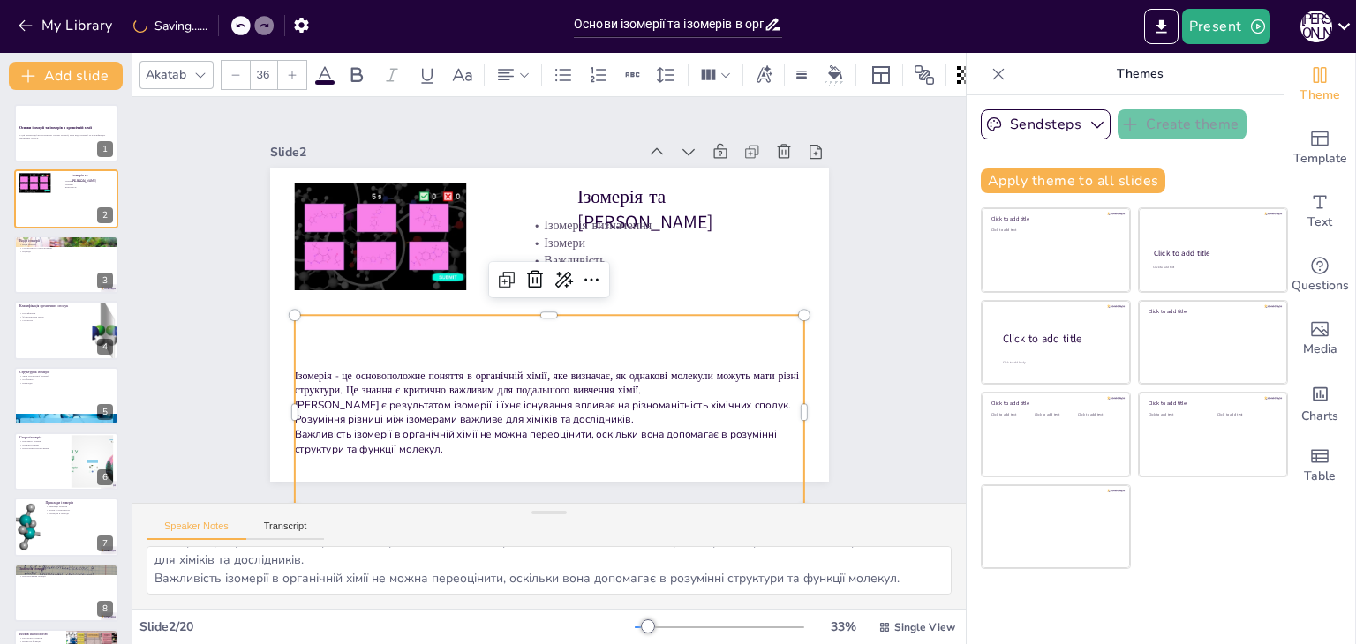
click at [283, 65] on div at bounding box center [292, 75] width 28 height 28
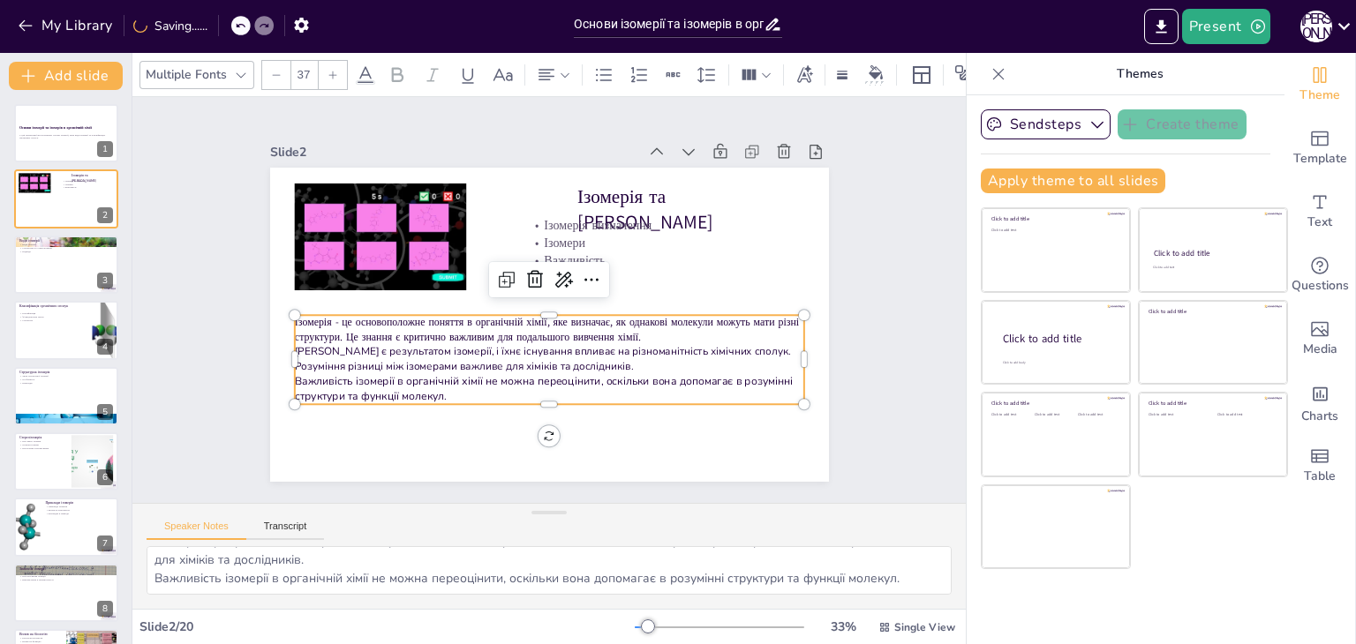
click at [283, 65] on div at bounding box center [276, 75] width 28 height 28
type input "35"
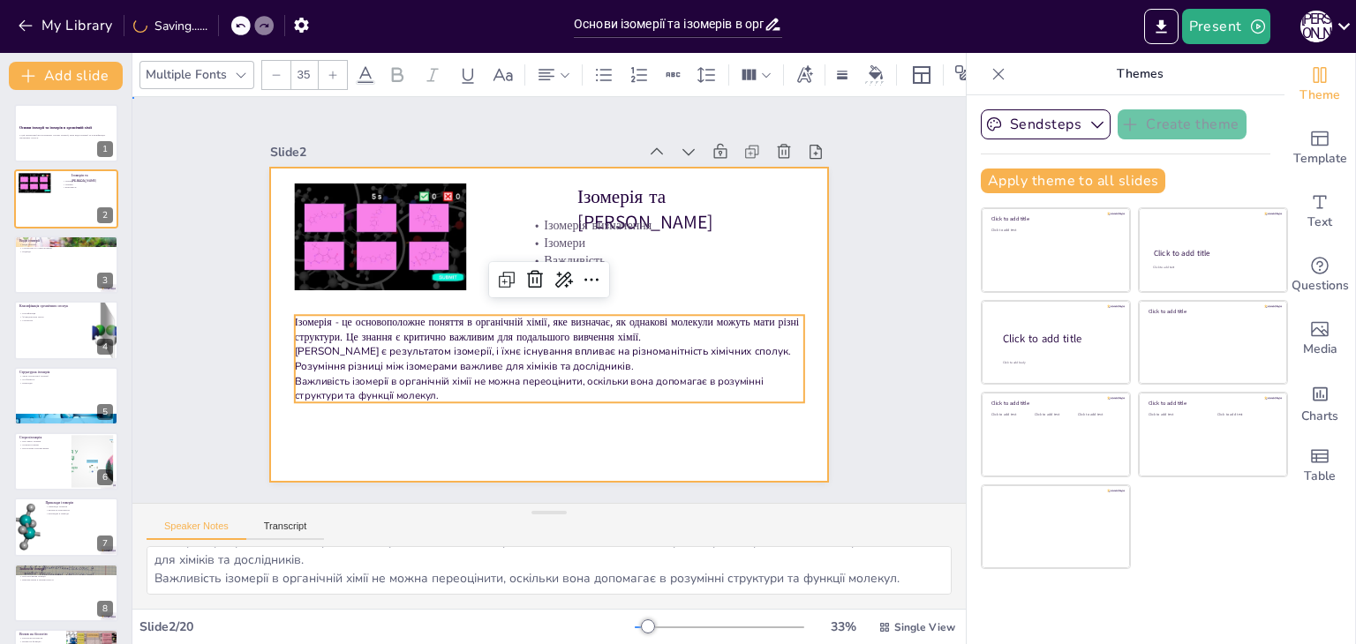
click at [370, 442] on div at bounding box center [539, 277] width 638 height 514
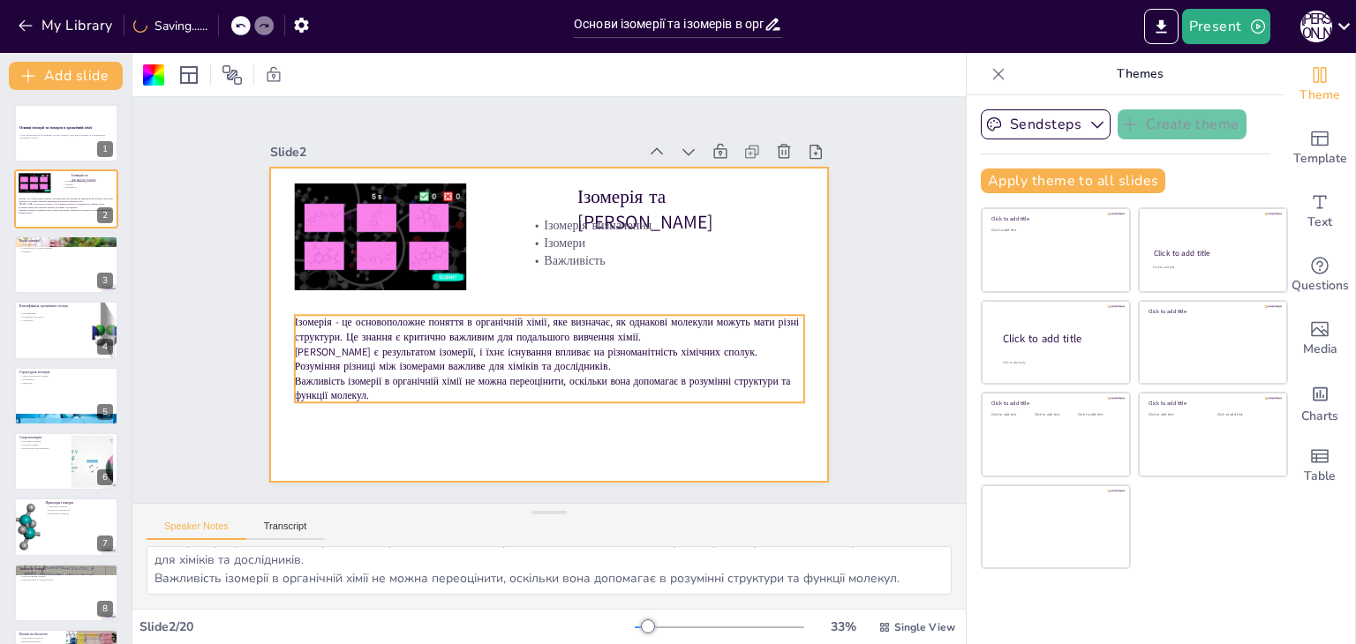
click at [478, 329] on p "Ізомерія - це основоположне поняття в органічній хімії, яке визначає, як однако…" at bounding box center [519, 296] width 82 height 509
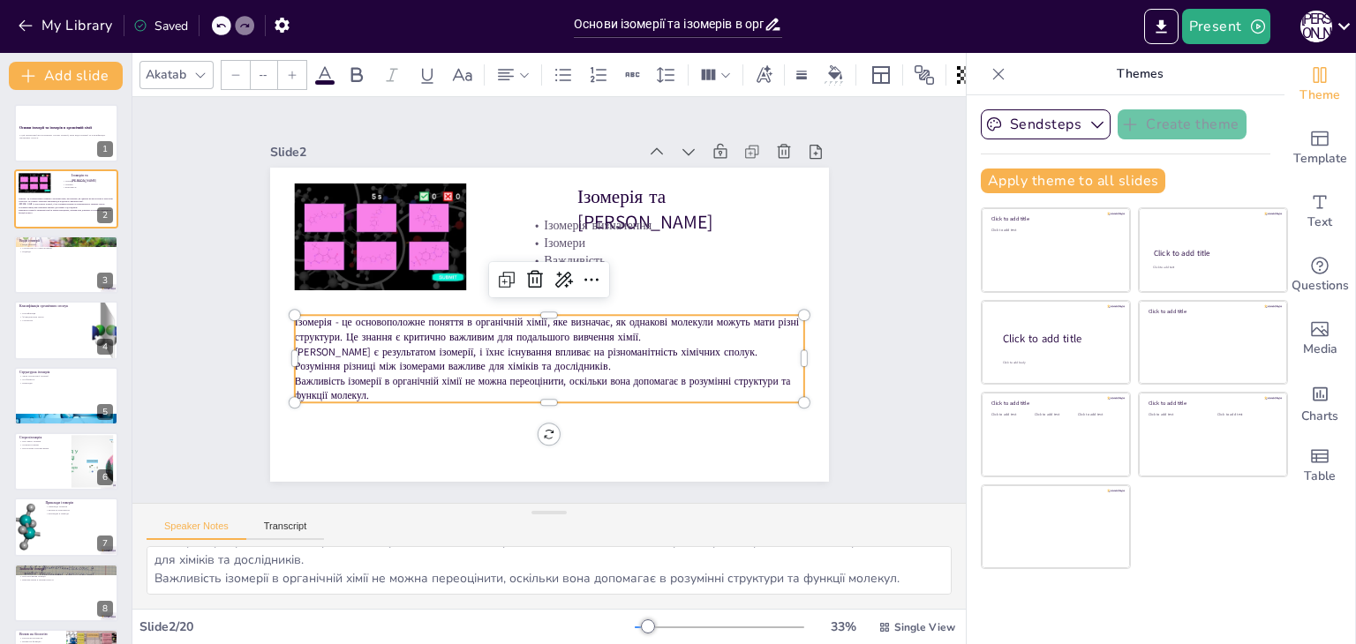
click at [267, 79] on input "--" at bounding box center [263, 75] width 25 height 28
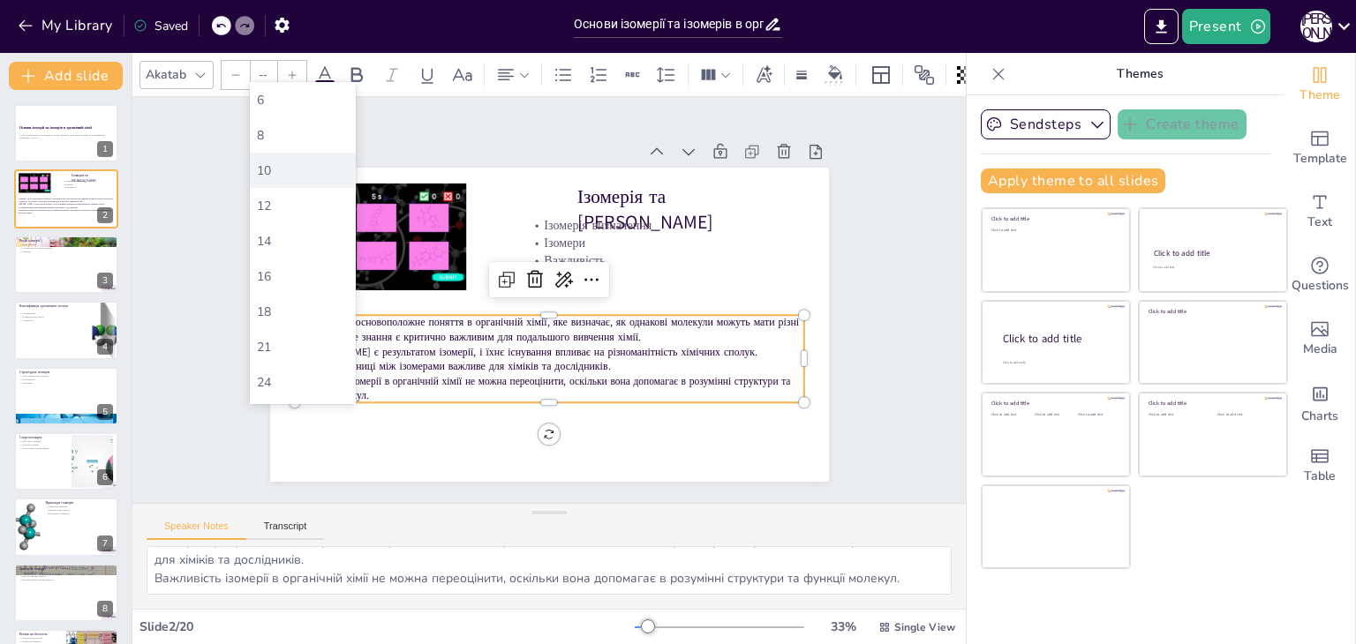
scroll to position [176, 0]
click at [301, 312] on div "36" at bounding box center [292, 312] width 71 height 17
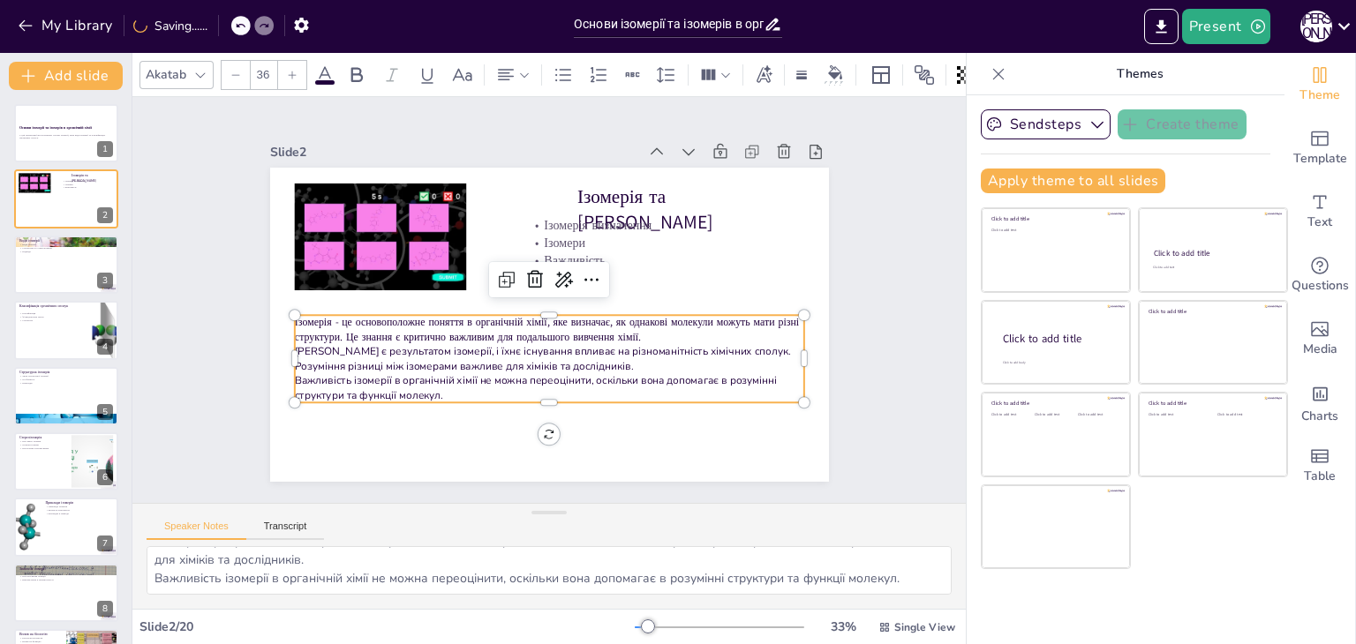
click at [287, 70] on icon at bounding box center [292, 75] width 11 height 11
click at [287, 64] on div at bounding box center [276, 75] width 28 height 28
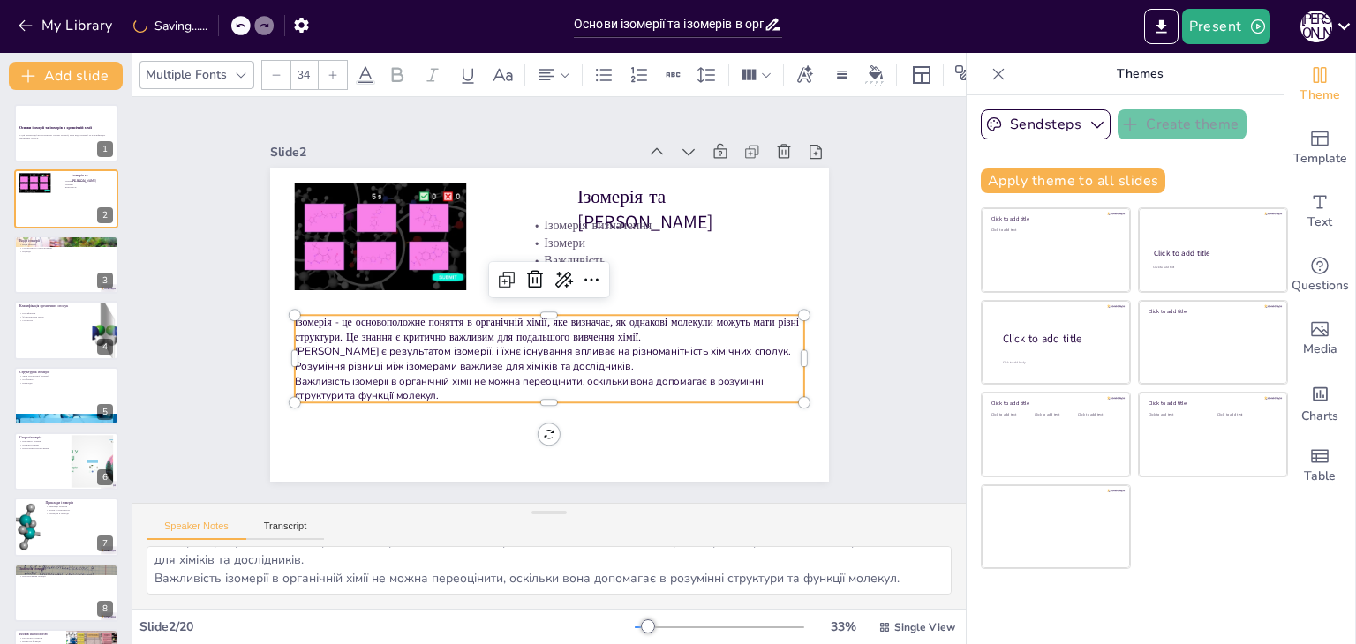
type input "33"
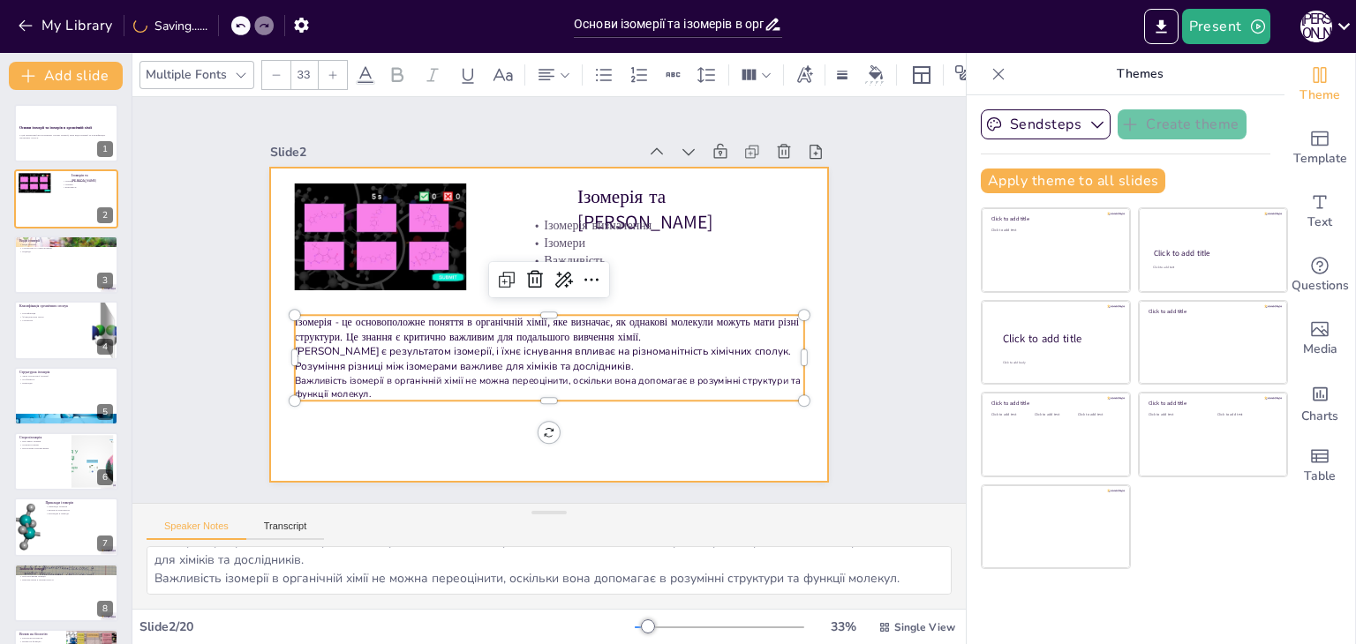
click at [427, 471] on div at bounding box center [525, 295] width 424 height 612
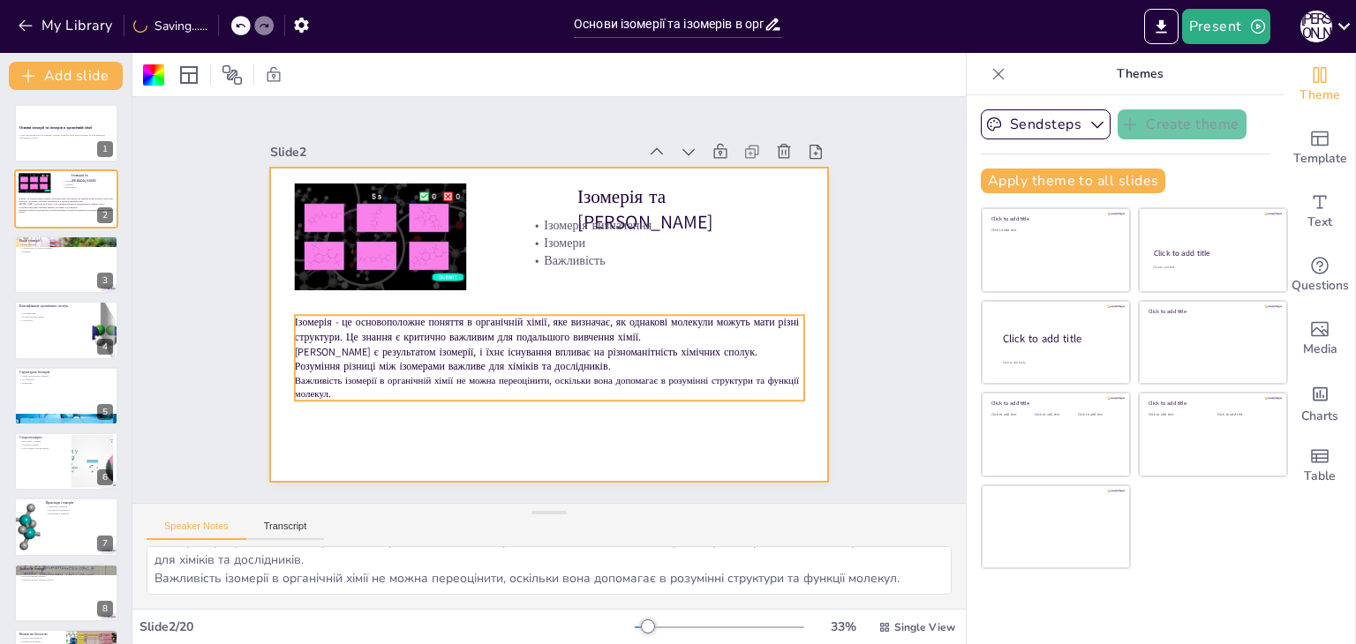
click at [450, 389] on p "Важливість ізомерії в органічній хімії не можна переоцінити, оскільки вона допо…" at bounding box center [548, 387] width 509 height 26
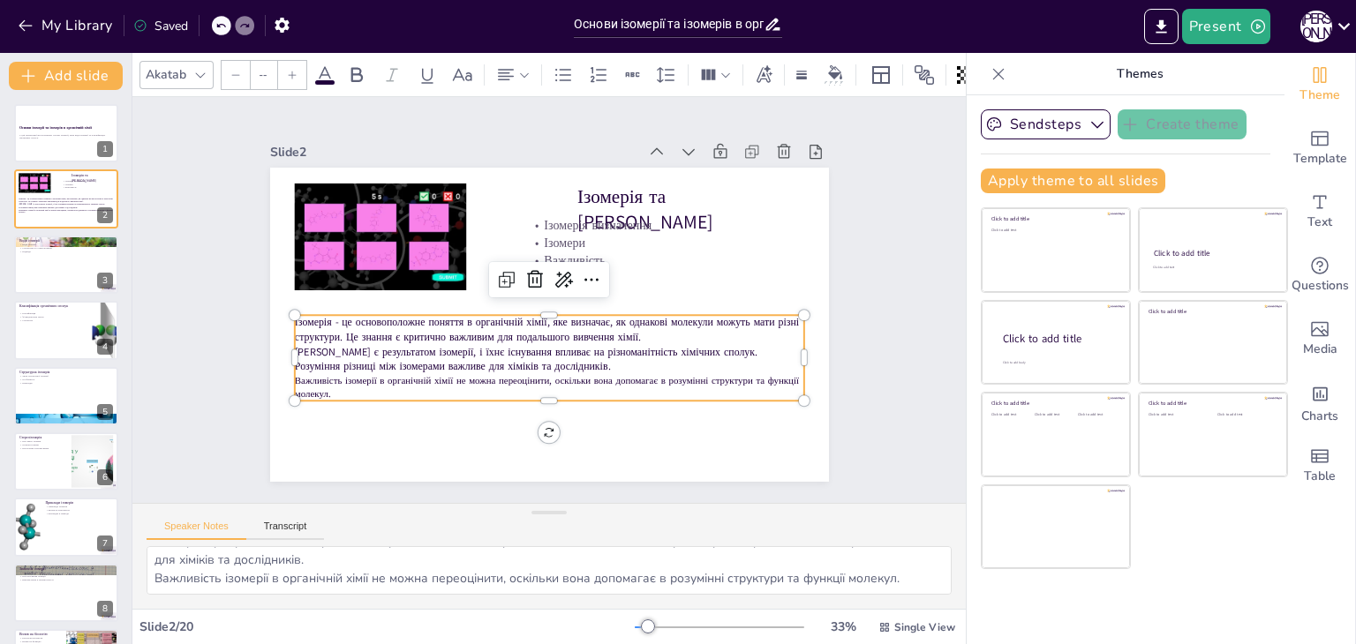
click at [259, 64] on input "--" at bounding box center [263, 75] width 25 height 28
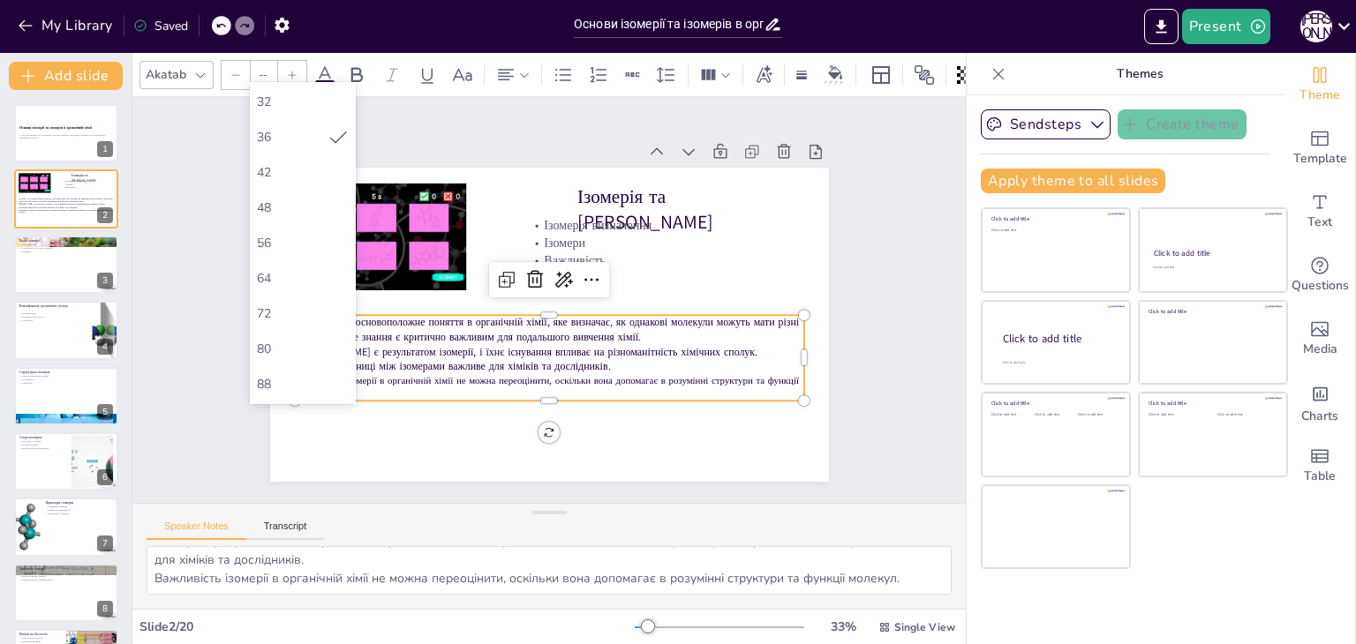
scroll to position [353, 0]
click at [297, 175] on div "42" at bounding box center [303, 170] width 92 height 17
type input "42"
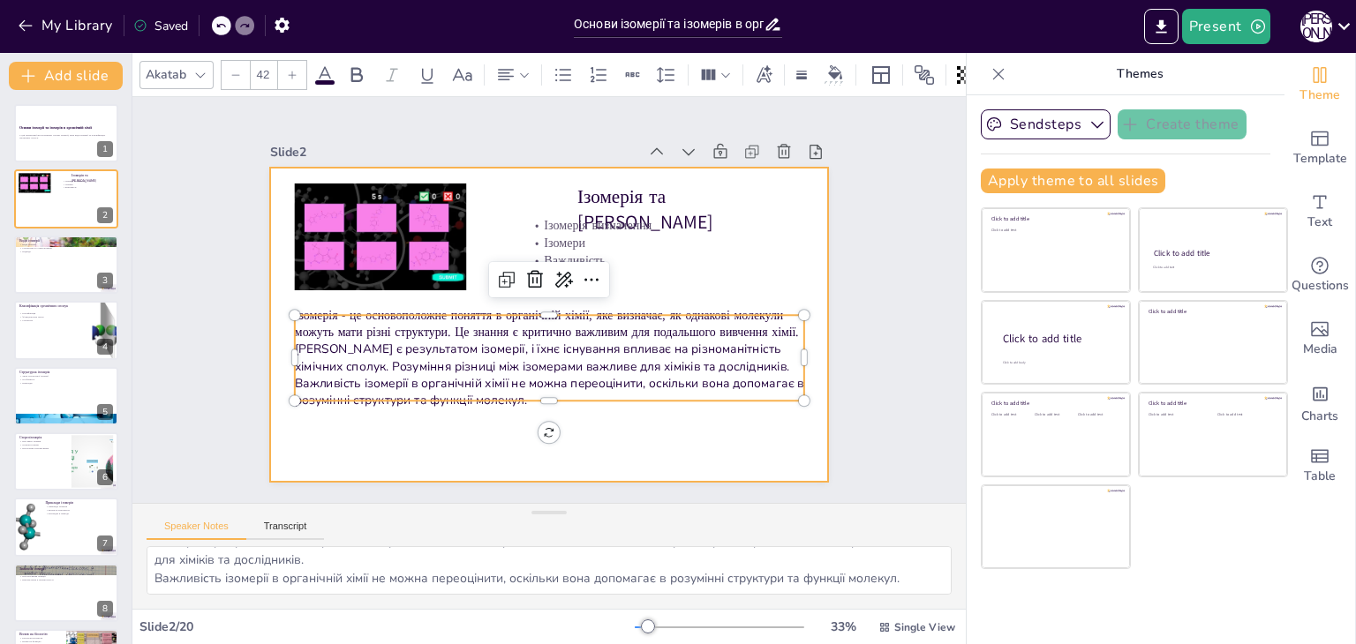
click at [632, 439] on div at bounding box center [526, 310] width 514 height 638
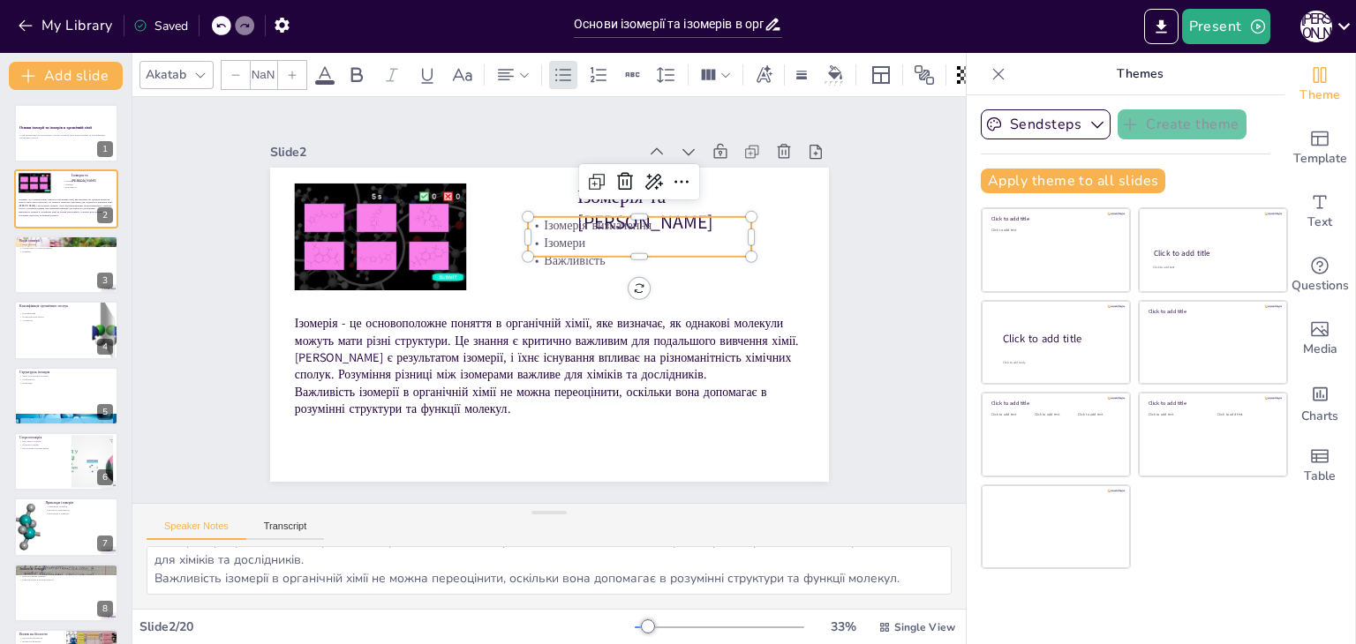
type input "32"
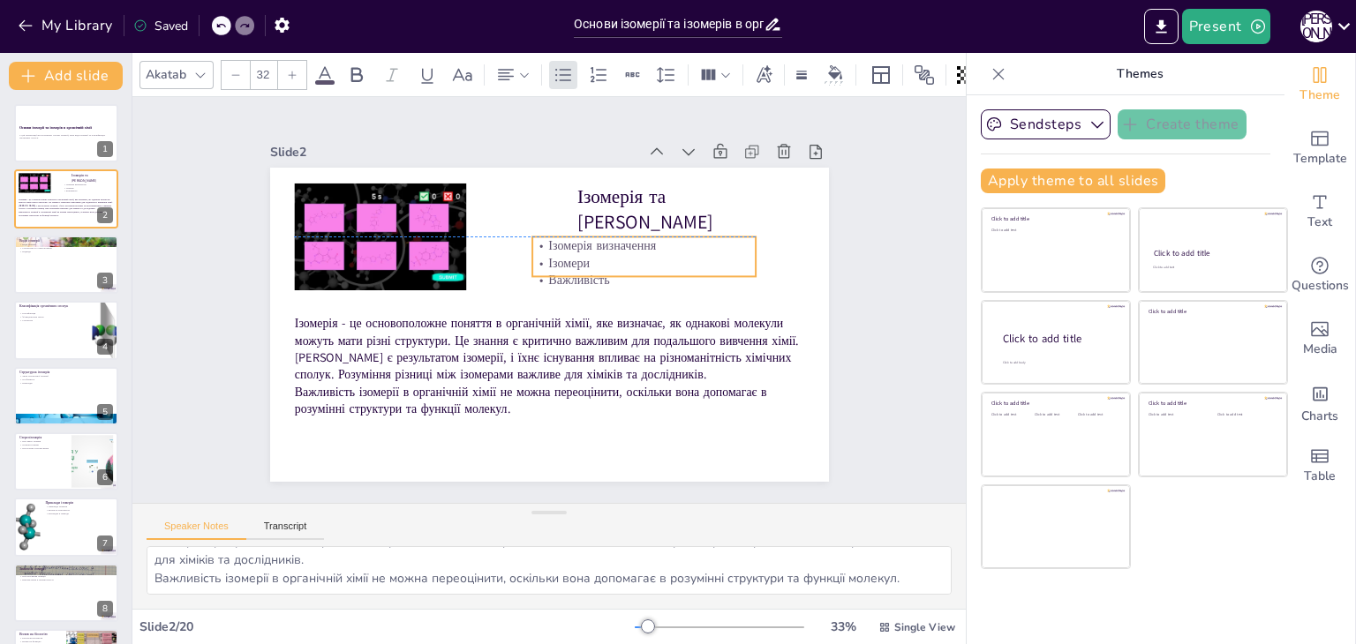
drag, startPoint x: 577, startPoint y: 252, endPoint x: 582, endPoint y: 267, distance: 15.6
click at [582, 272] on p "Важливість" at bounding box center [643, 281] width 223 height 18
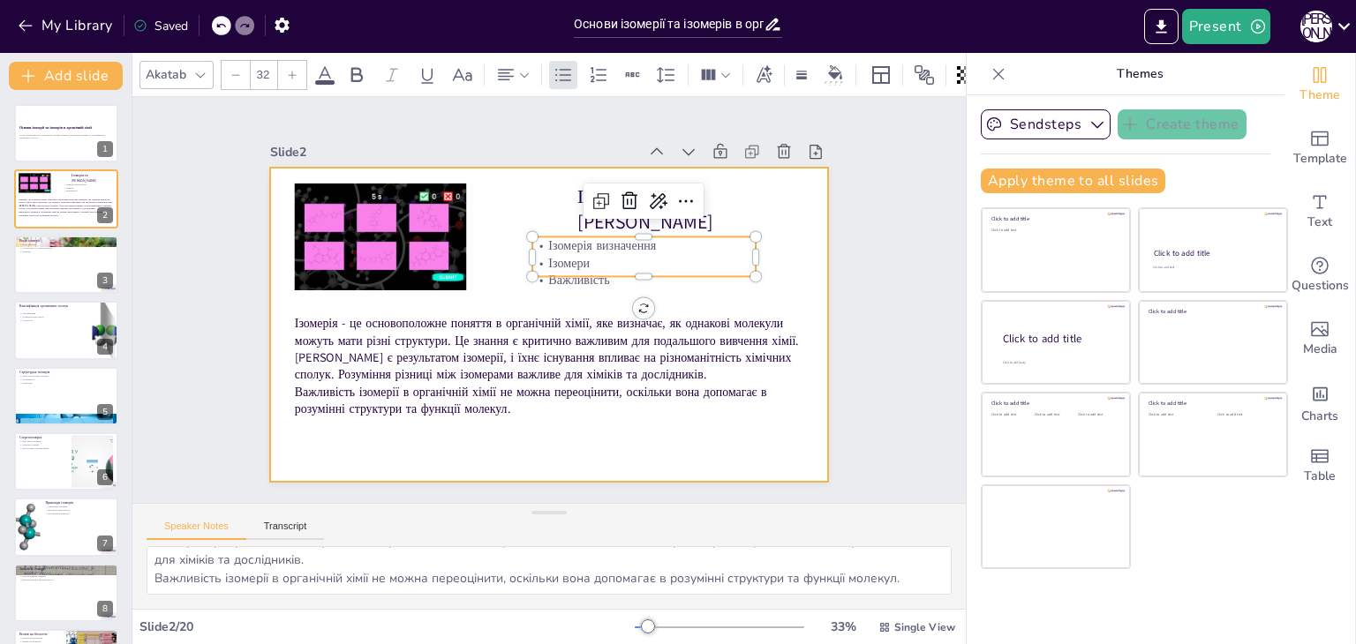
click at [462, 273] on div at bounding box center [546, 324] width 589 height 371
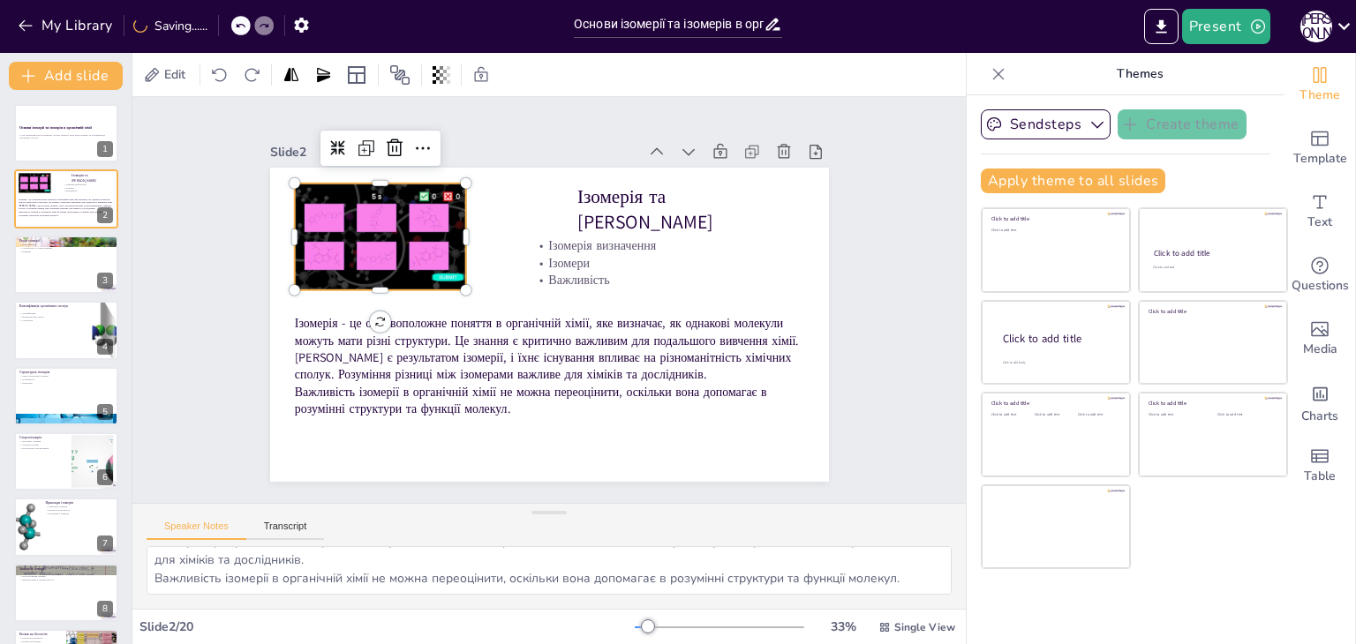
click at [432, 257] on div at bounding box center [376, 237] width 190 height 107
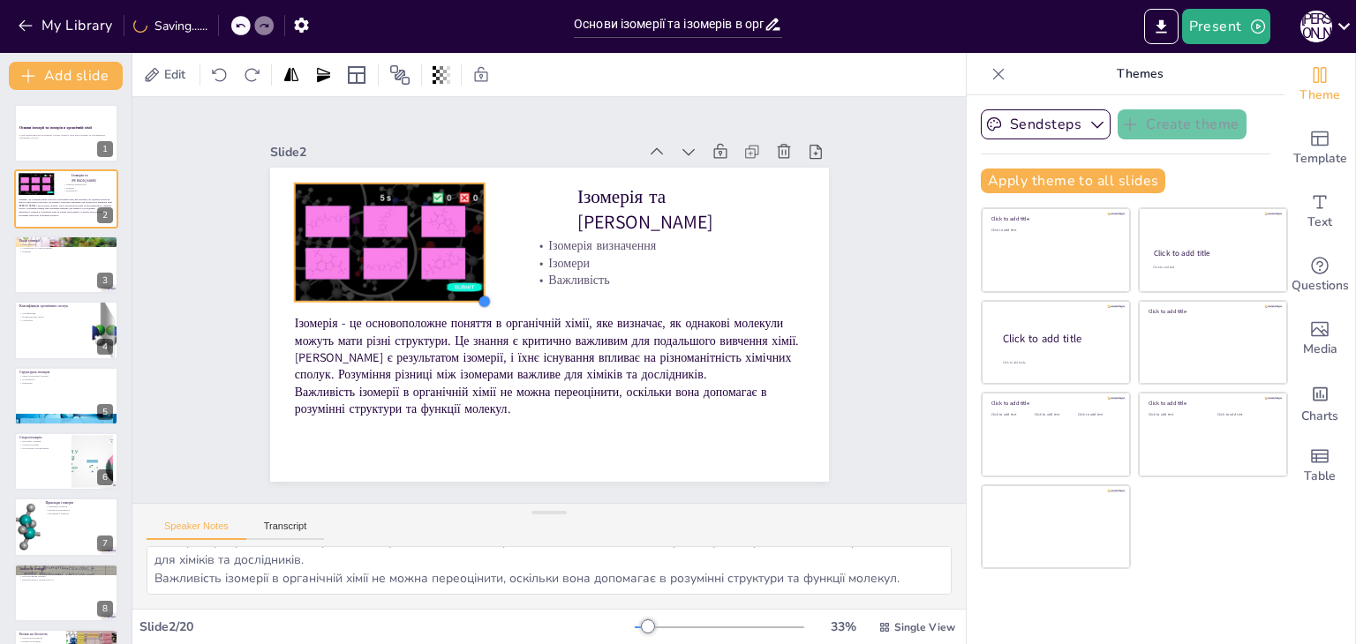
drag, startPoint x: 454, startPoint y: 284, endPoint x: 465, endPoint y: 296, distance: 16.2
click at [570, 252] on div at bounding box center [579, 242] width 19 height 19
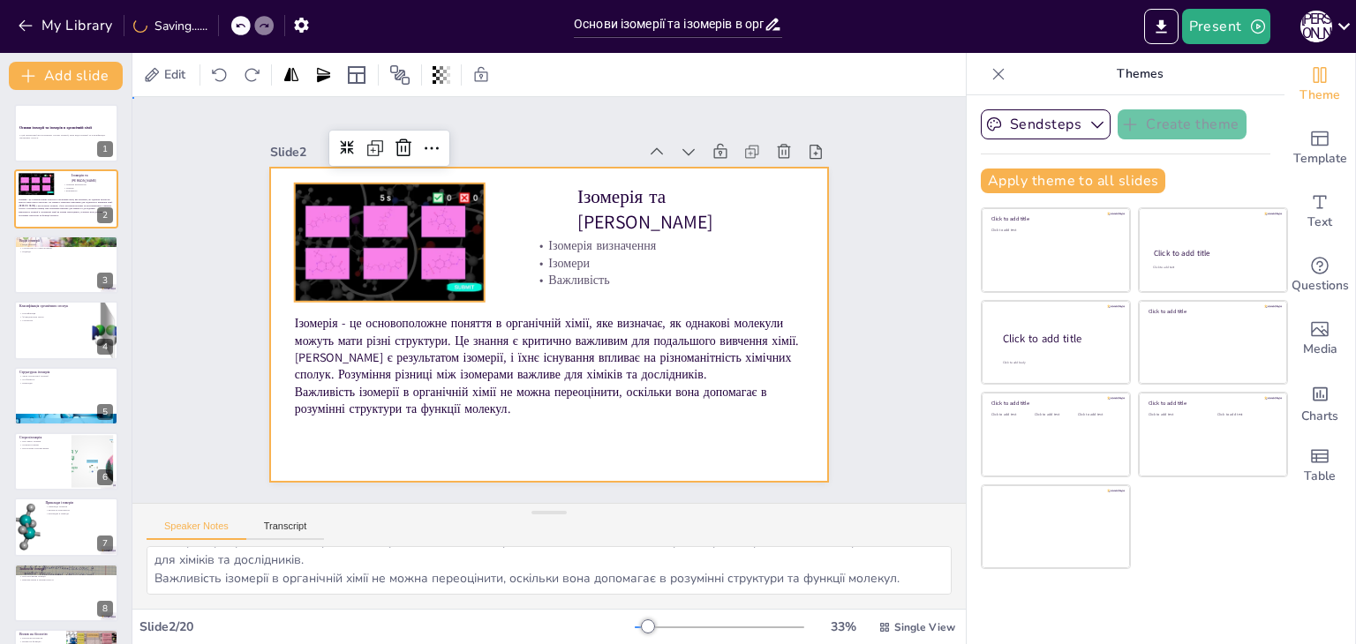
click at [501, 241] on div at bounding box center [530, 284] width 607 height 626
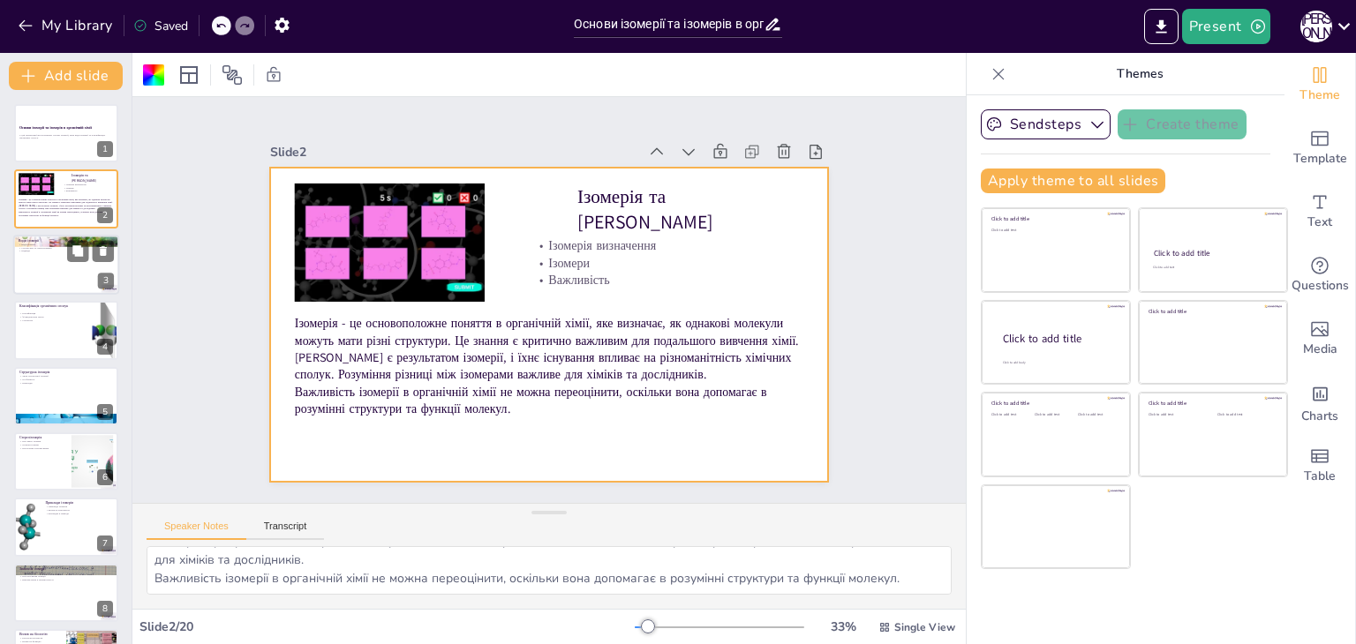
click at [44, 273] on div at bounding box center [66, 265] width 106 height 60
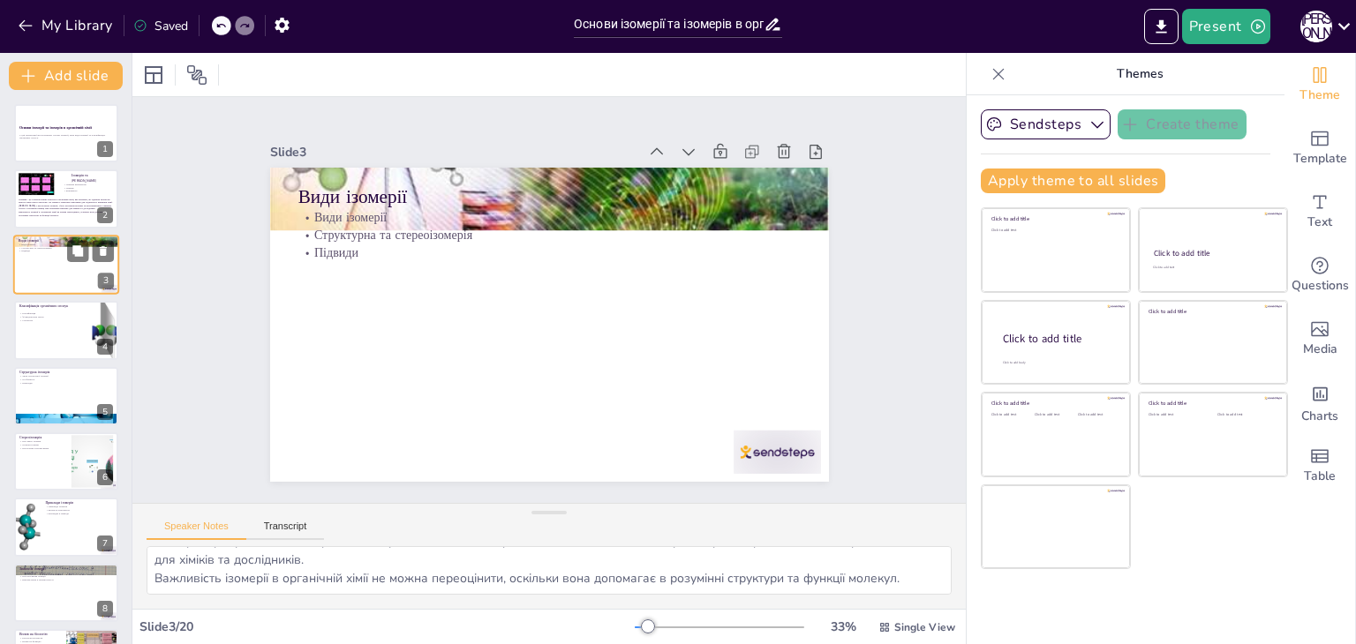
type textarea "Види ізомерії допомагають зрозуміти різноманітність сполук і їхню поведінку в х…"
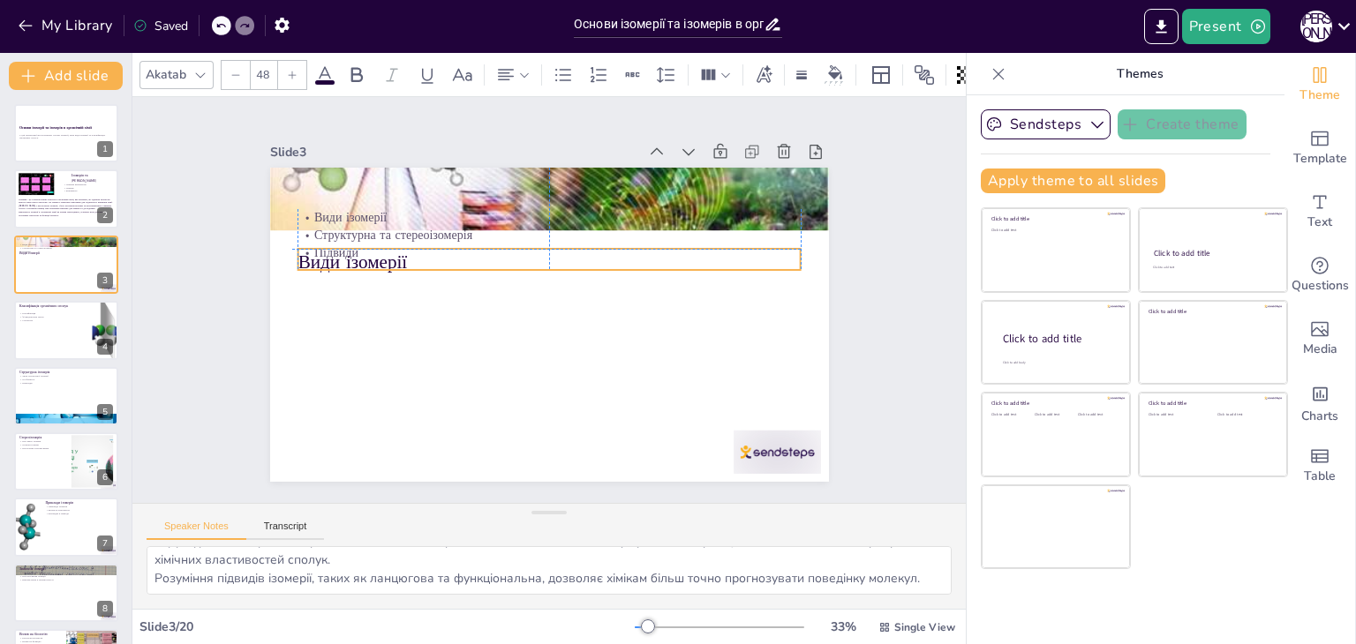
drag, startPoint x: 349, startPoint y: 180, endPoint x: 344, endPoint y: 244, distance: 64.6
click at [524, 244] on div "Види ізомерії Види ізомерії [GEOGRAPHIC_DATA] та стереоізомерія Підвиди" at bounding box center [664, 234] width 280 height 484
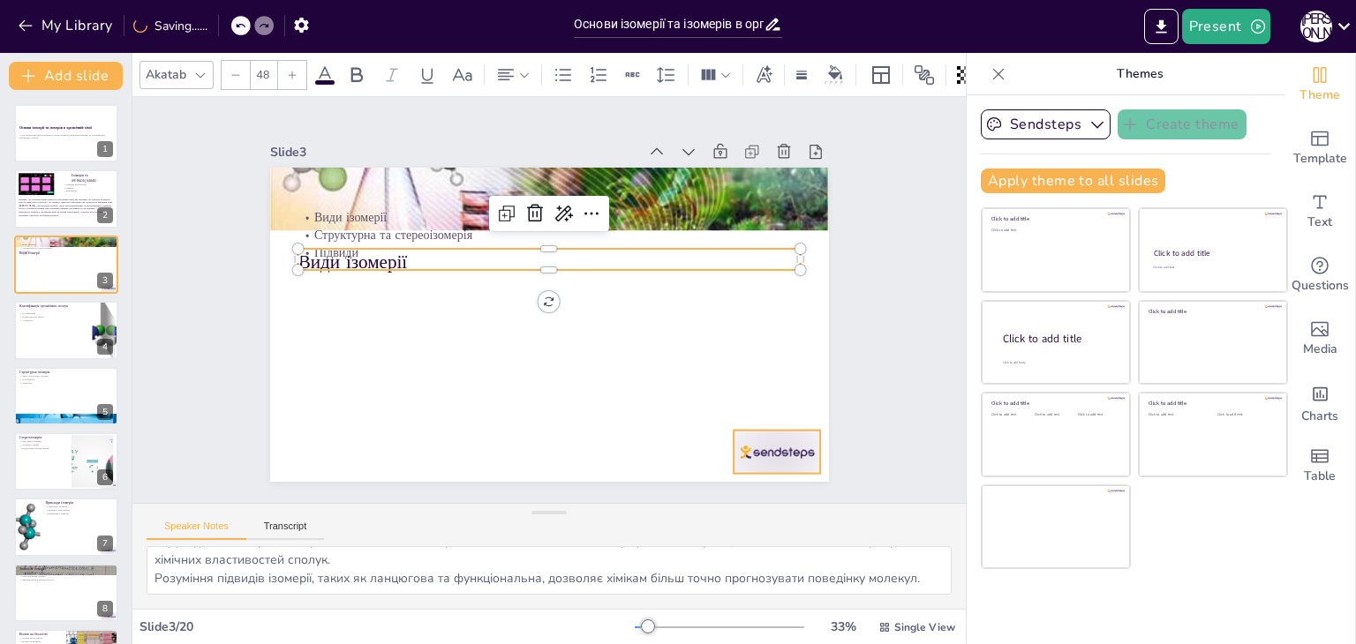
click at [540, 522] on div at bounding box center [502, 570] width 75 height 97
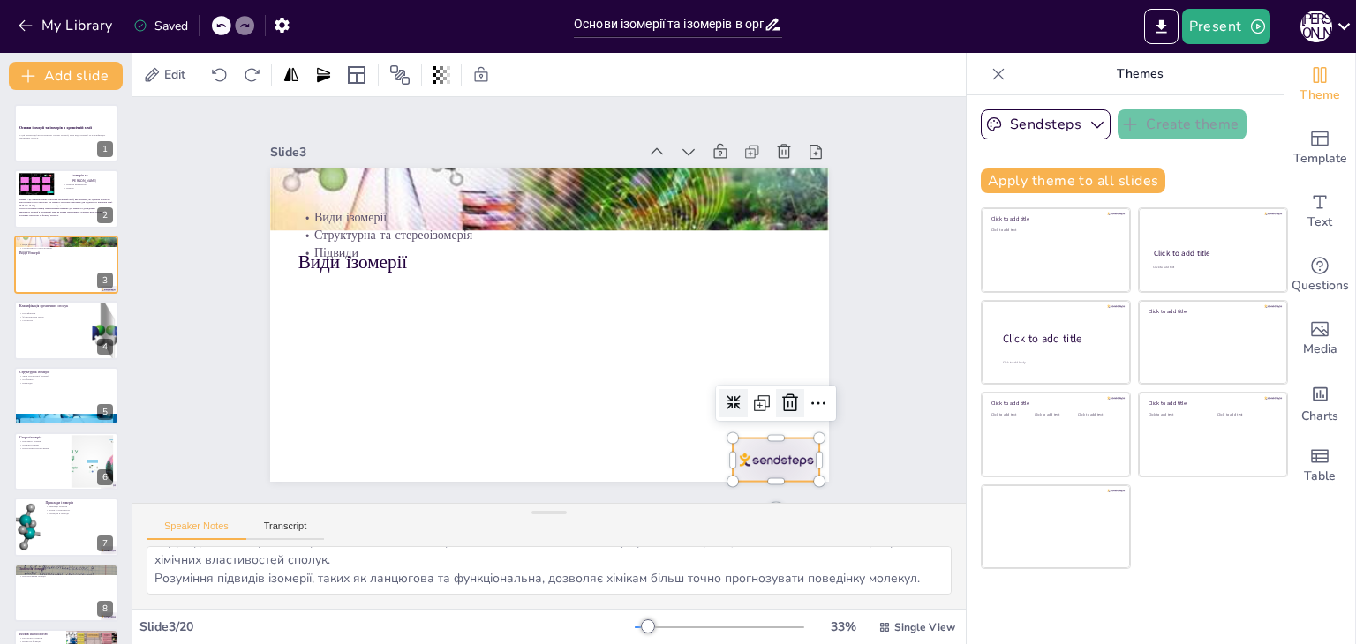
click at [571, 544] on div at bounding box center [552, 562] width 37 height 37
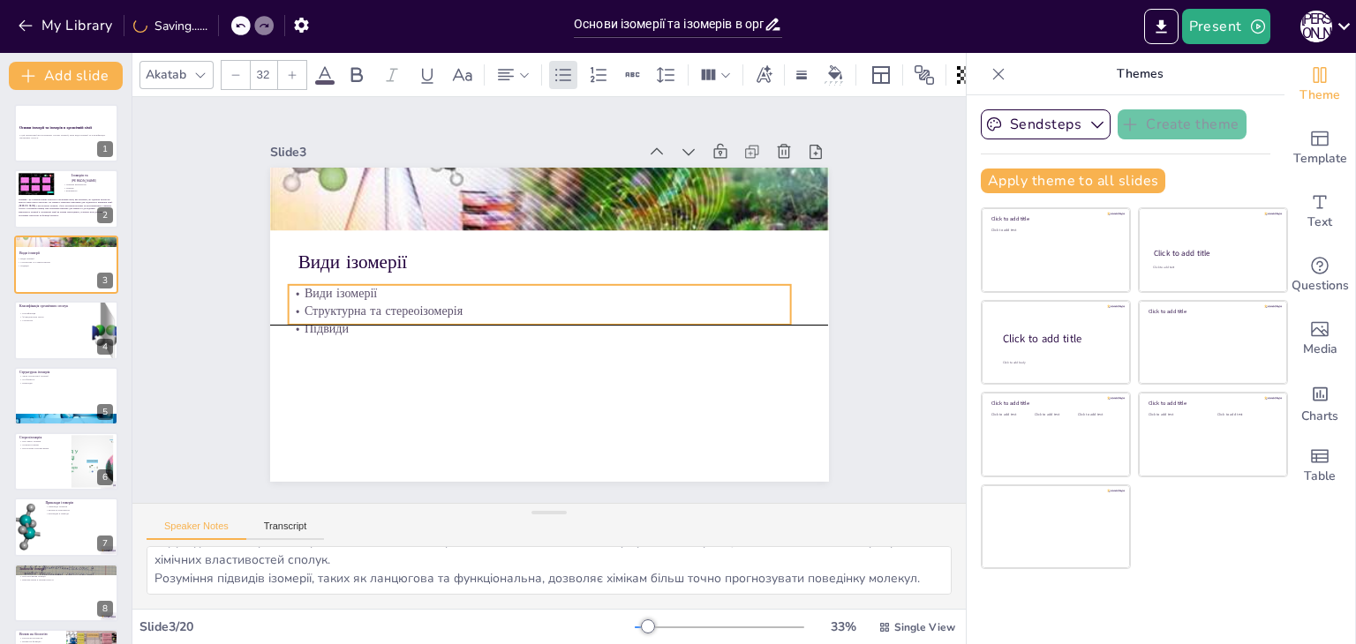
drag, startPoint x: 370, startPoint y: 233, endPoint x: 360, endPoint y: 304, distance: 71.3
click at [402, 304] on p "Структурна та стереоізомерія" at bounding box center [535, 297] width 267 height 444
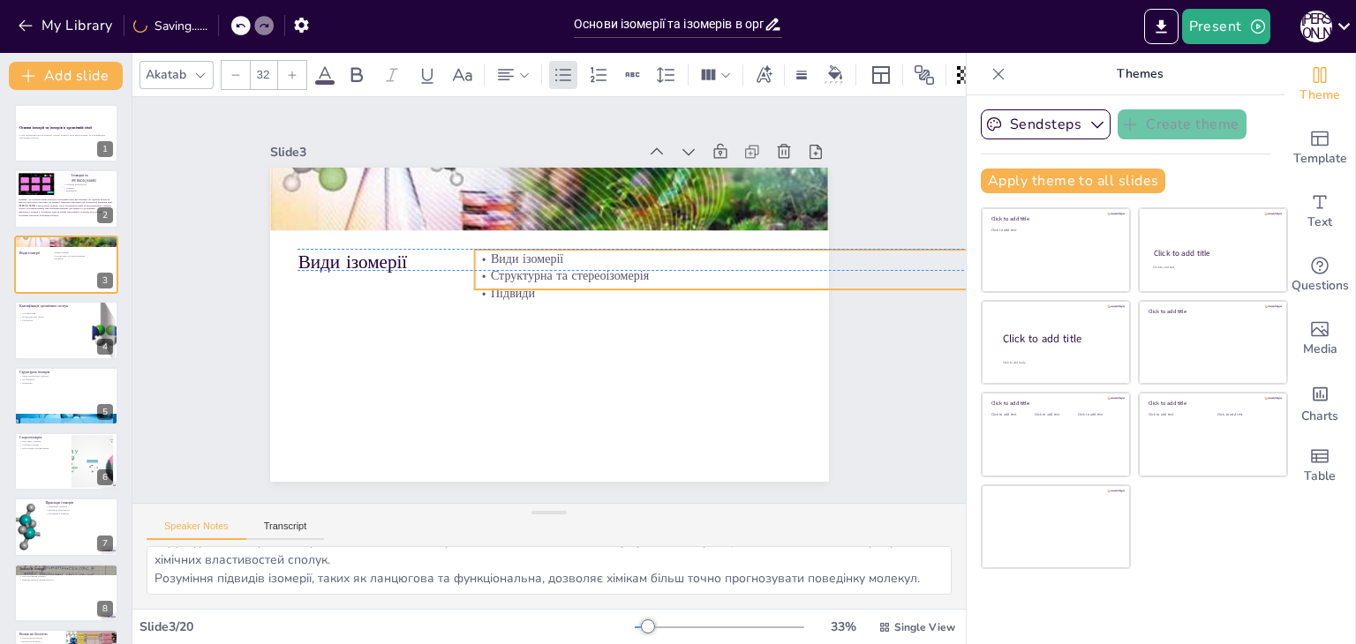
drag, startPoint x: 360, startPoint y: 304, endPoint x: 546, endPoint y: 269, distance: 189.4
click at [546, 315] on p "Структурна та стереоізомерія" at bounding box center [372, 324] width 503 height 18
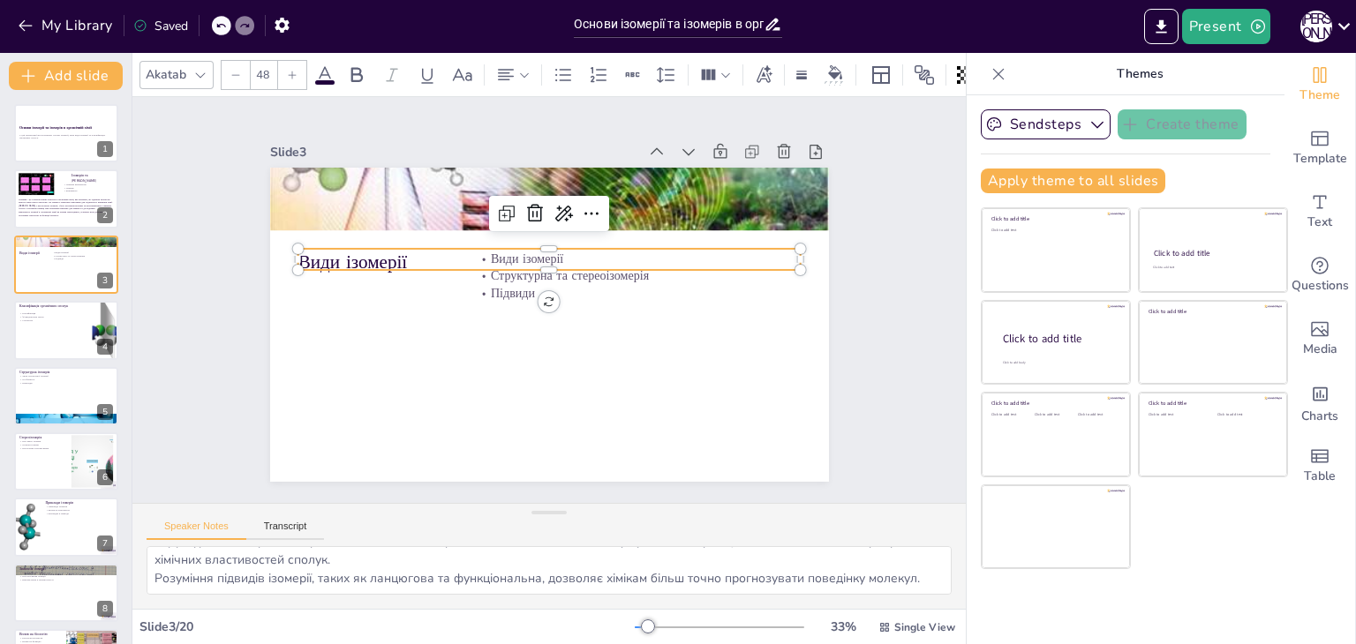
click at [495, 259] on p "Види ізомерії" at bounding box center [585, 312] width 180 height 486
click at [551, 213] on icon at bounding box center [566, 206] width 30 height 30
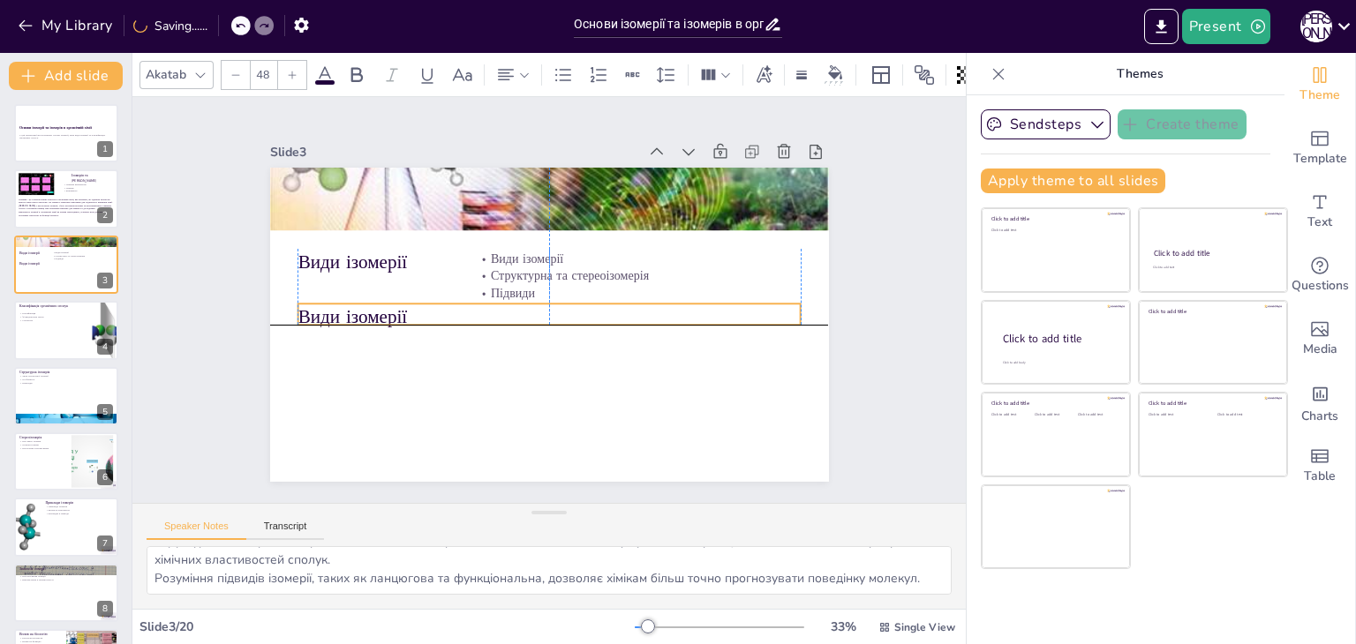
drag, startPoint x: 362, startPoint y: 262, endPoint x: 360, endPoint y: 314, distance: 52.1
click at [360, 314] on p "Види ізомерії" at bounding box center [541, 314] width 448 height 274
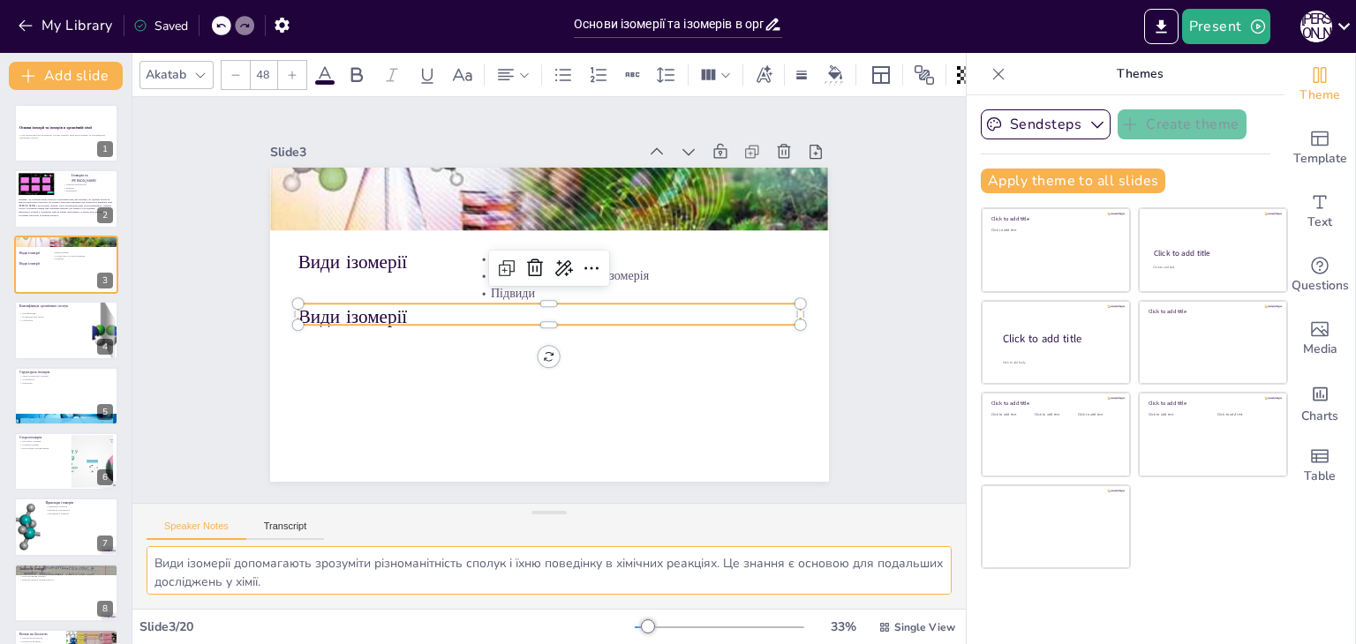
scroll to position [78, 0]
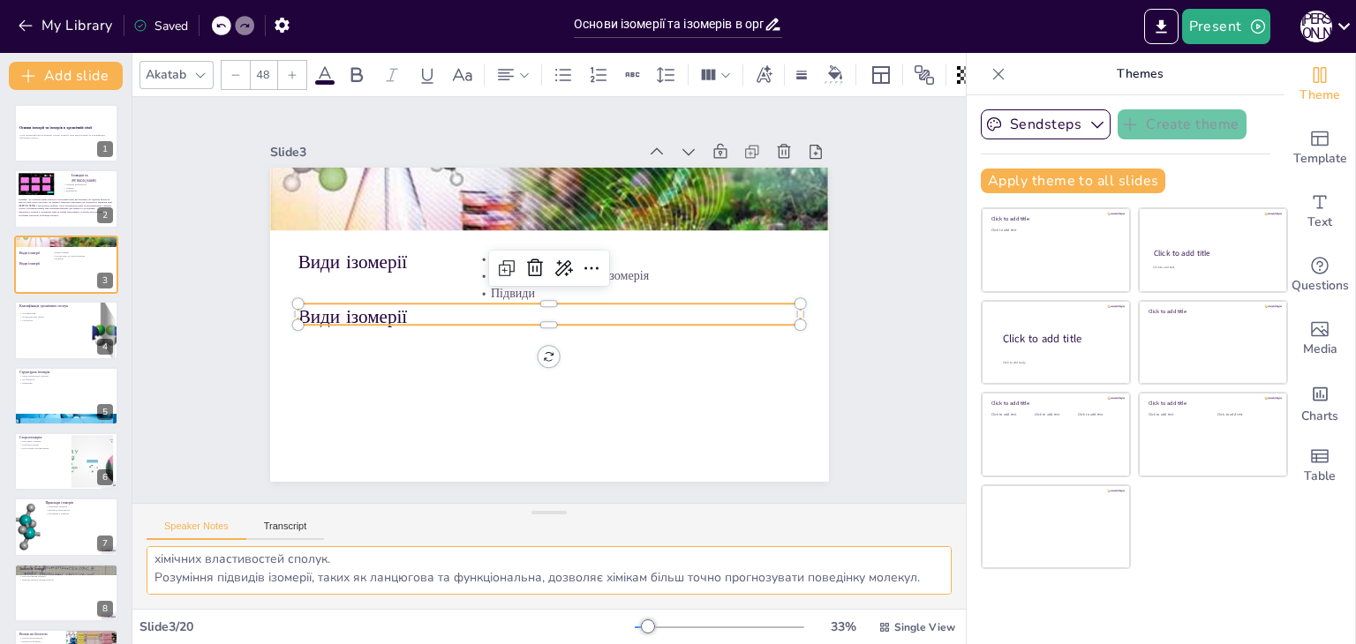
drag, startPoint x: 153, startPoint y: 556, endPoint x: 296, endPoint y: 640, distance: 165.7
click at [296, 640] on div "Akatab 48 Slide 1 Основи ізомерії та ізомерів в органічній хімії У цій презента…" at bounding box center [548, 348] width 833 height 591
click at [377, 309] on p "Види ізомерії" at bounding box center [535, 310] width 317 height 422
click at [419, 309] on p "Види ізомерії" at bounding box center [533, 306] width 229 height 469
click at [364, 309] on p "Види ізомерії" at bounding box center [558, 290] width 391 height 356
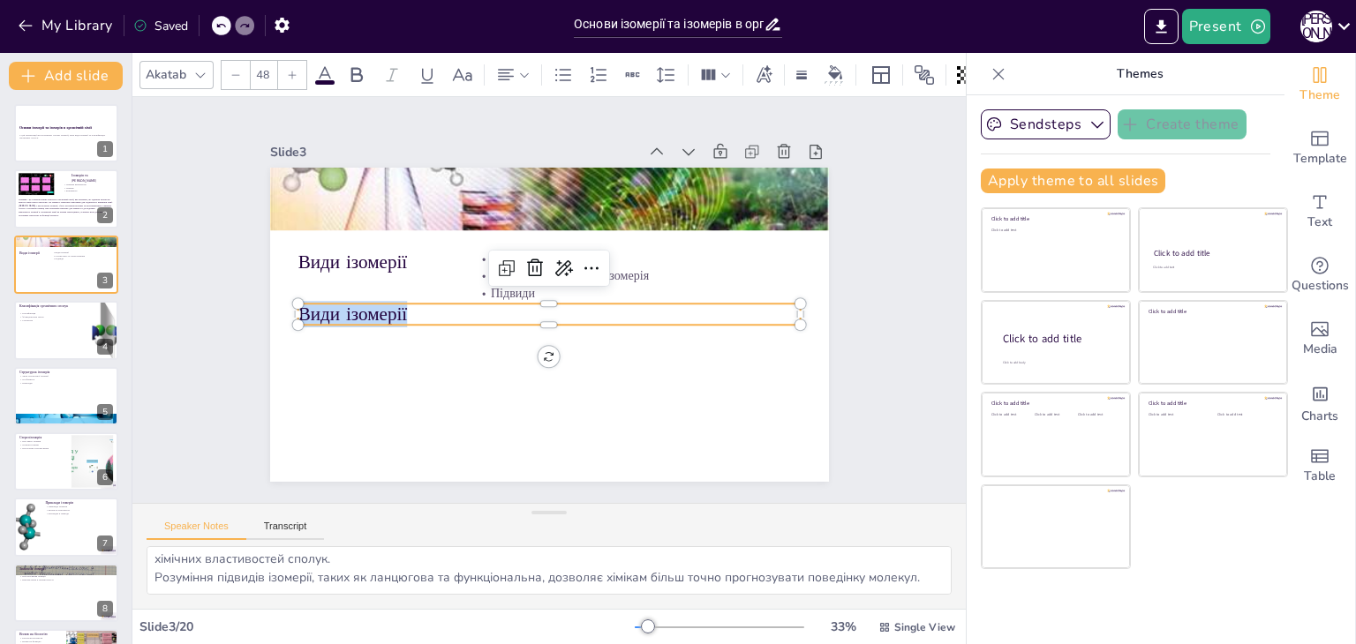
type input "--"
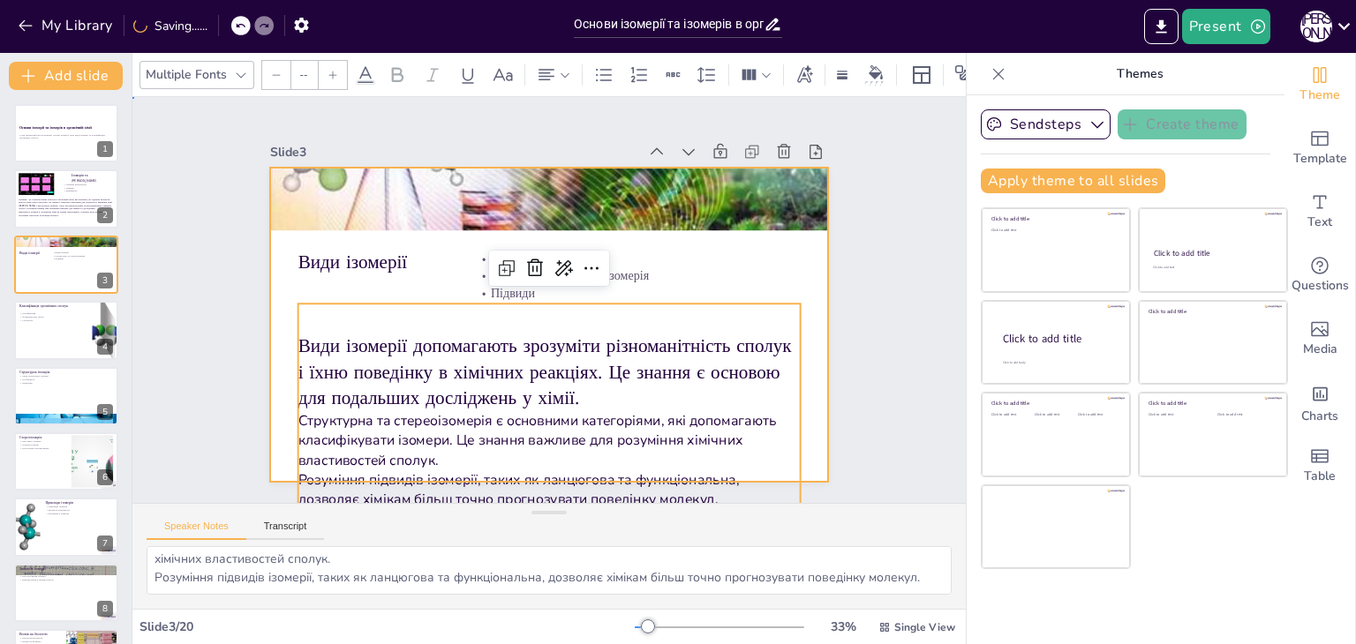
click at [264, 315] on div at bounding box center [530, 316] width 607 height 625
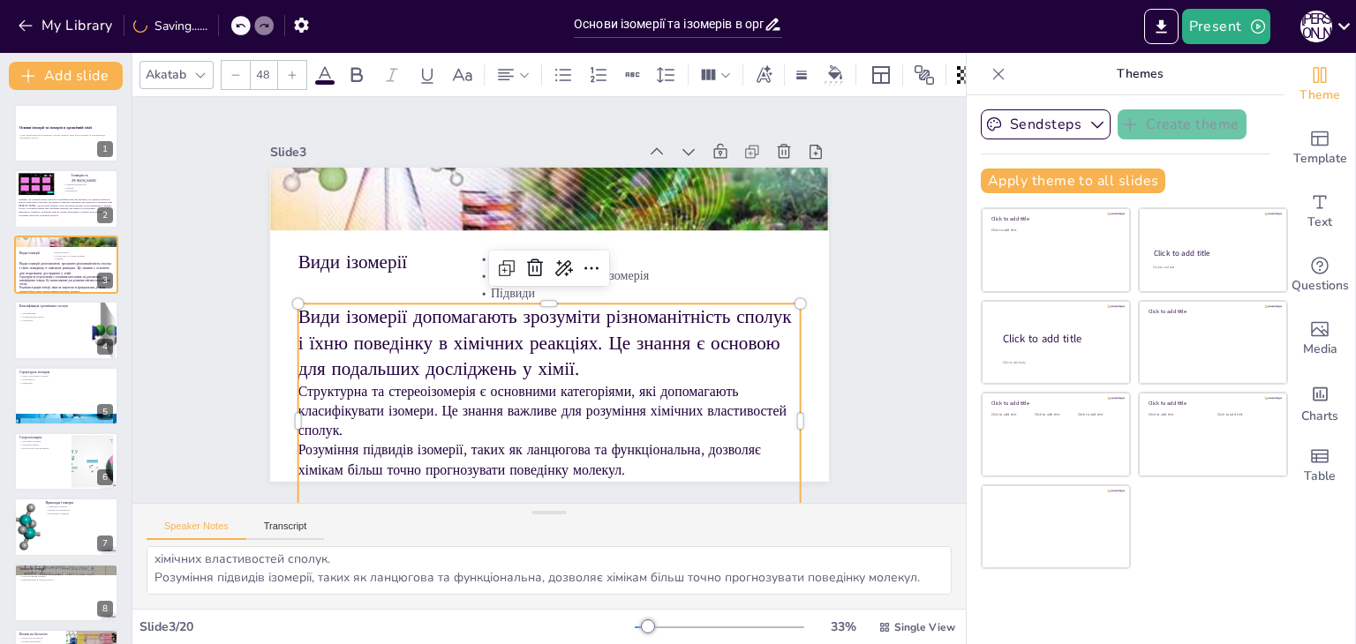
click at [398, 329] on p "Види ізомерії допомагають зрозуміти різноманітність сполук і їхню поведінку в х…" at bounding box center [523, 265] width 453 height 359
click at [530, 293] on div at bounding box center [547, 295] width 465 height 217
click at [260, 68] on input "48" at bounding box center [263, 75] width 25 height 28
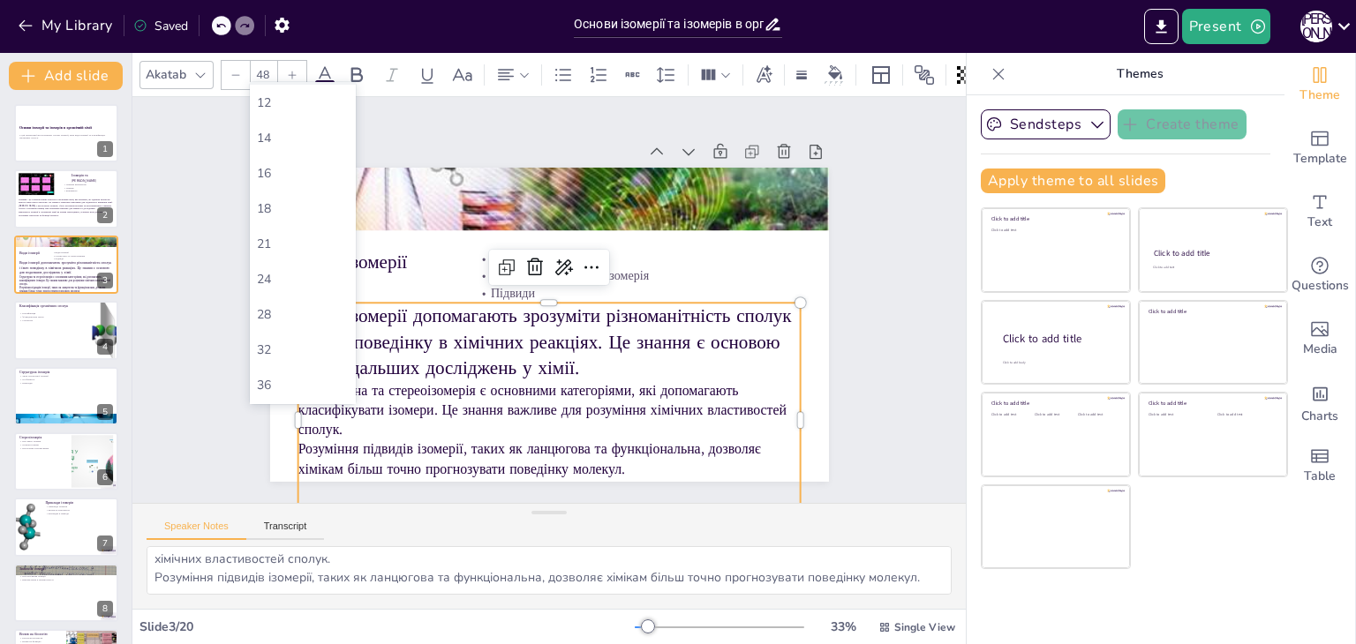
scroll to position [265, 0]
click at [287, 252] on div "42" at bounding box center [303, 259] width 92 height 17
type input "42"
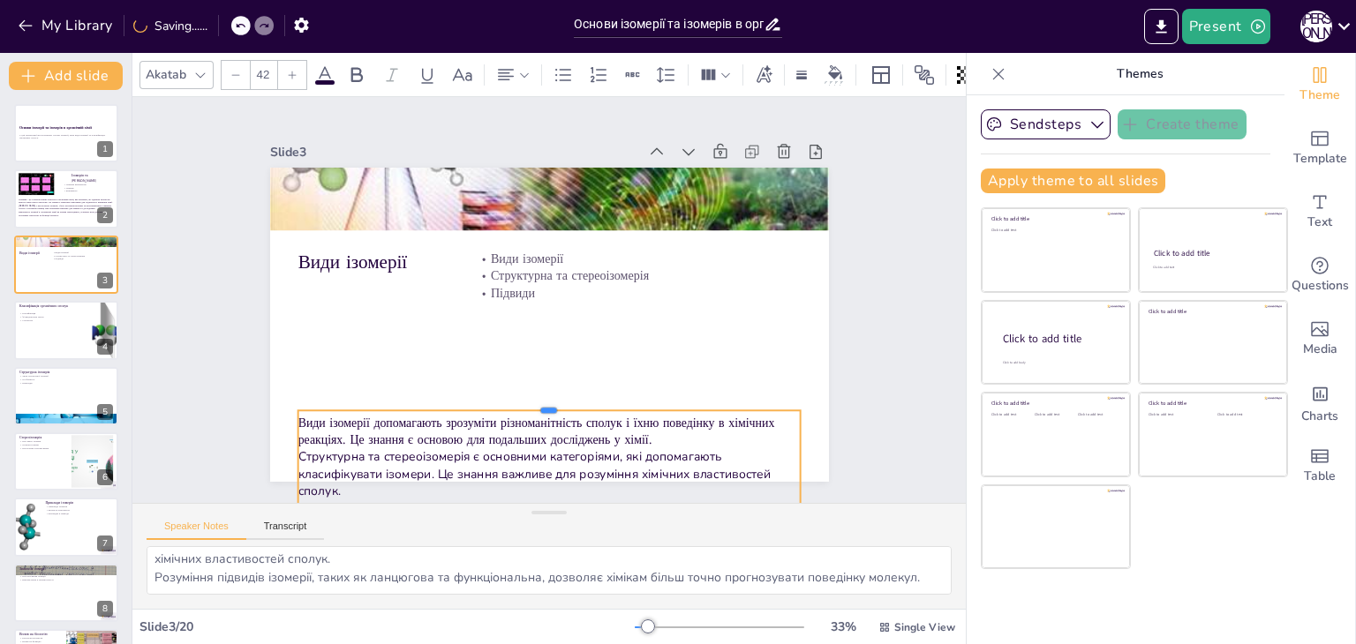
drag, startPoint x: 539, startPoint y: 292, endPoint x: 548, endPoint y: 400, distance: 108.0
click at [535, 400] on div at bounding box center [450, 267] width 169 height 483
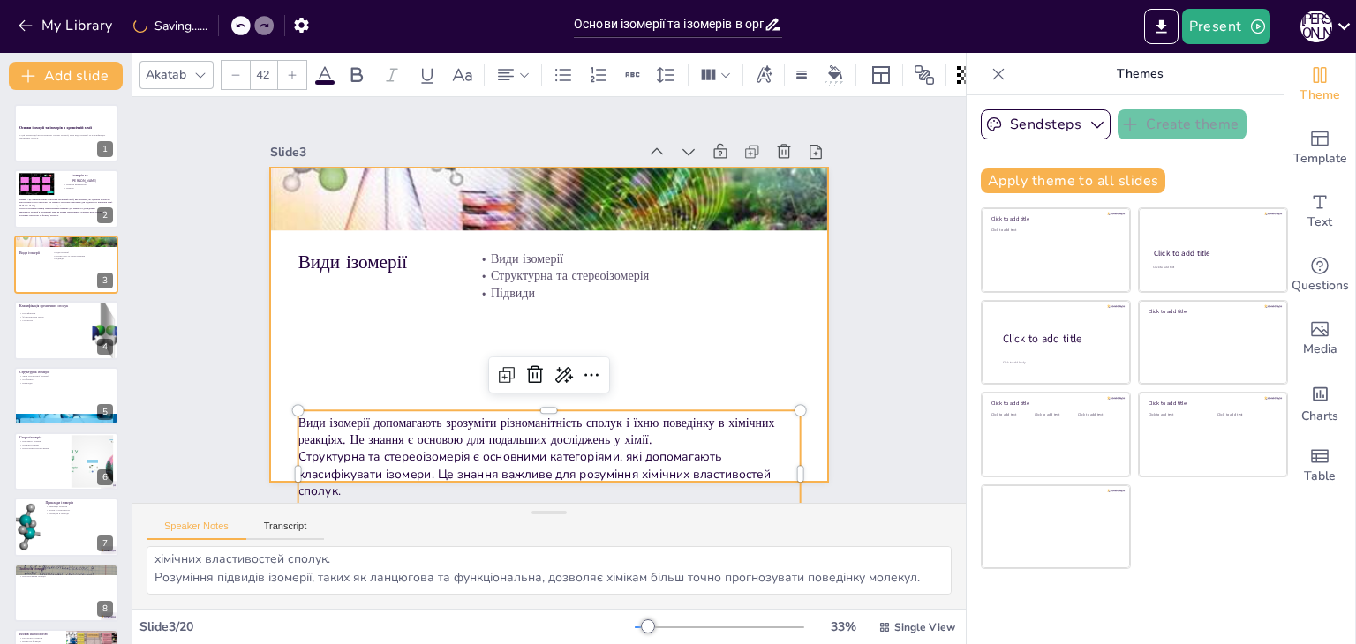
click at [368, 320] on div at bounding box center [539, 322] width 638 height 514
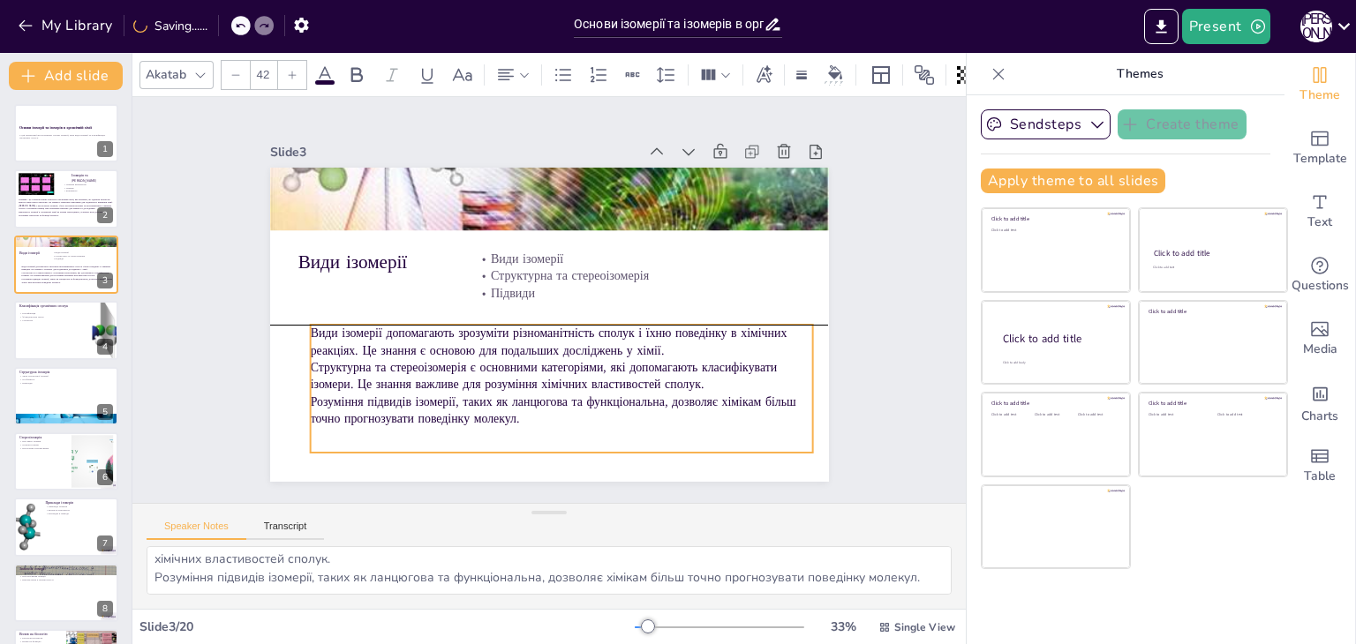
drag, startPoint x: 447, startPoint y: 424, endPoint x: 462, endPoint y: 345, distance: 81.0
click at [462, 345] on p "Види ізомерії допомагають зрозуміти різноманітність сполук і їхню поведінку в х…" at bounding box center [511, 277] width 396 height 362
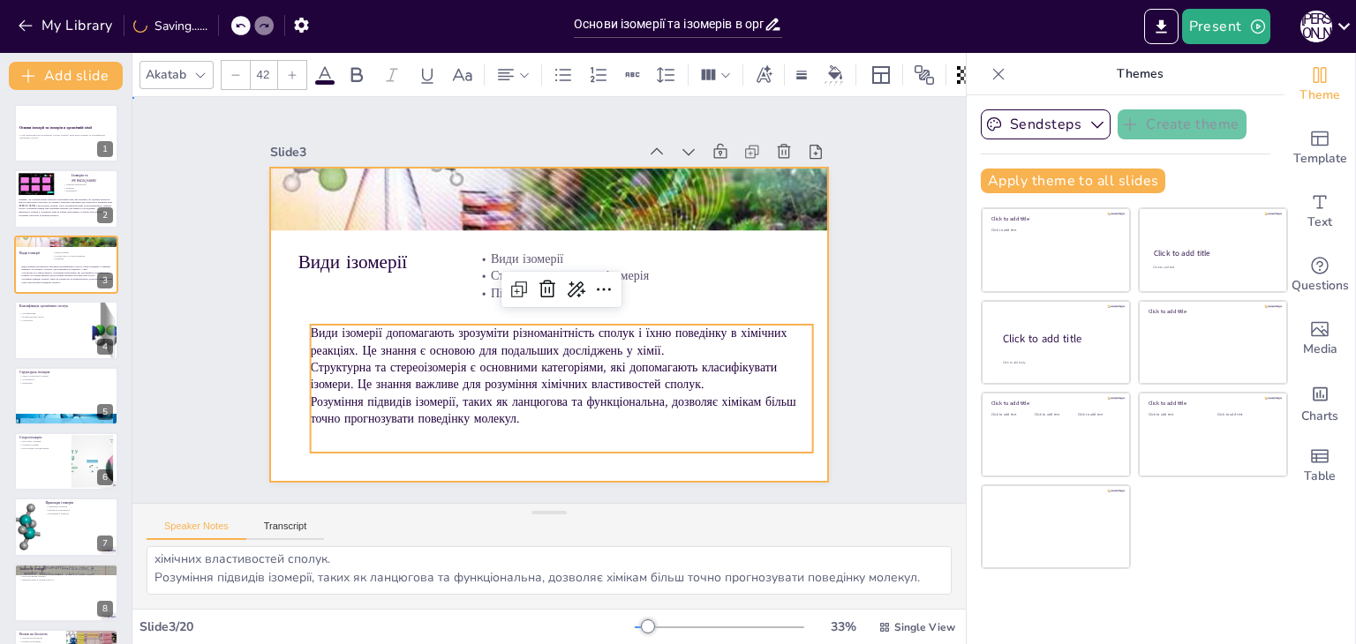
click at [265, 375] on div at bounding box center [534, 280] width 636 height 582
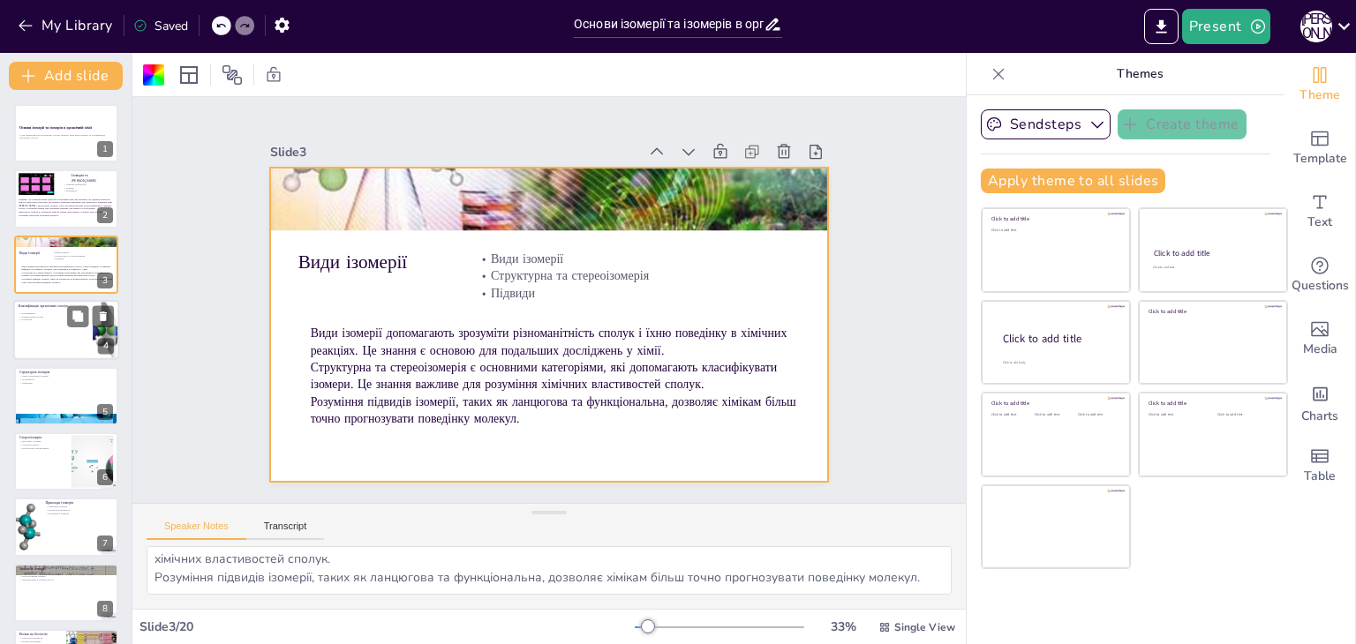
click at [32, 328] on div at bounding box center [66, 330] width 106 height 60
type textarea "Класифікація органічних сполук є важливою для систематизації знань у хімії. Це …"
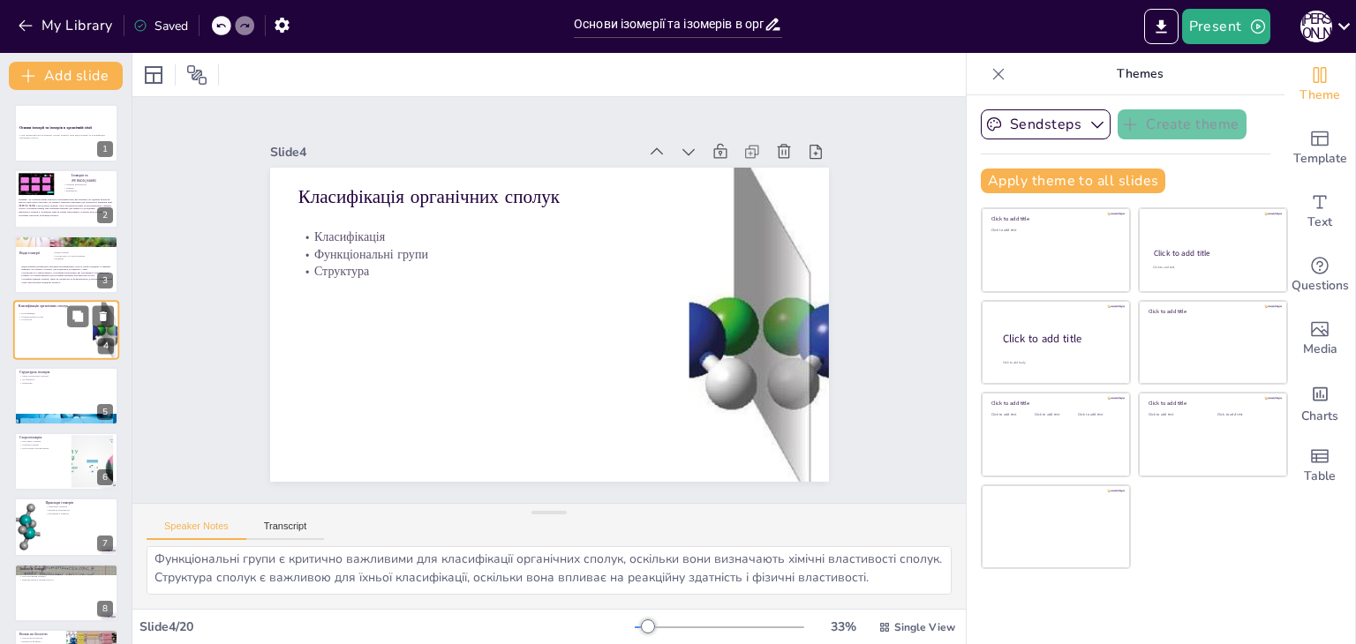
scroll to position [59, 0]
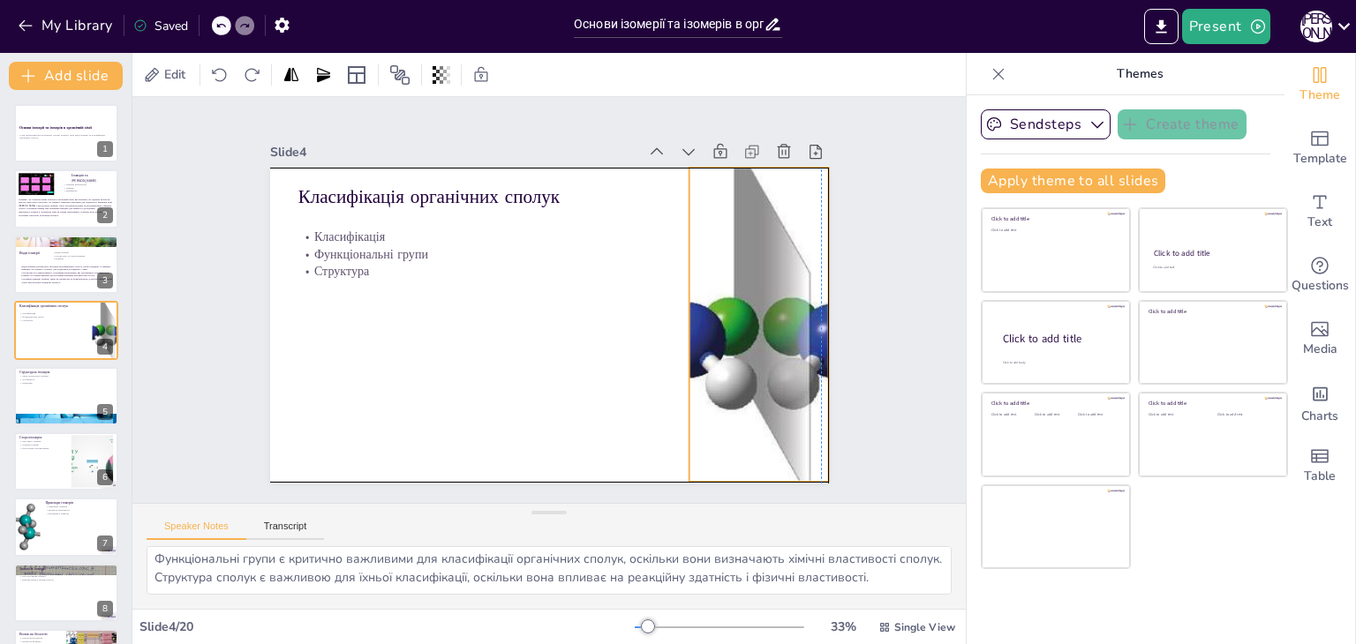
click at [709, 248] on div at bounding box center [423, 468] width 572 height 675
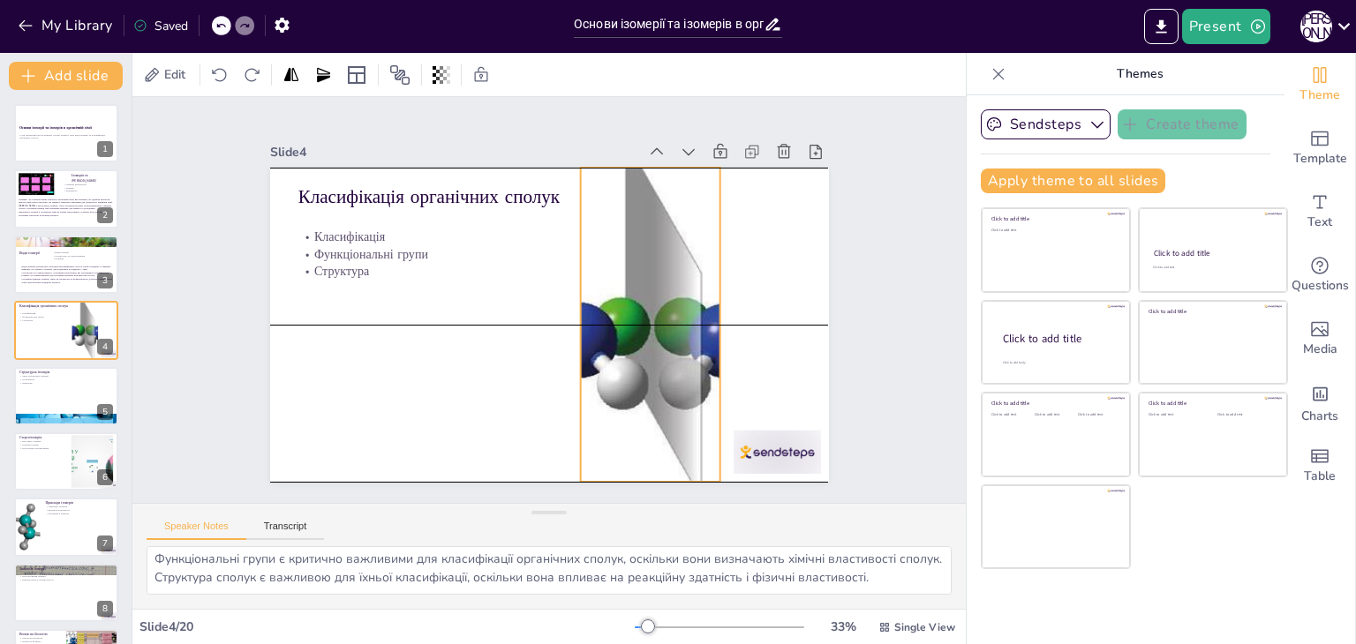
drag, startPoint x: 784, startPoint y: 282, endPoint x: 665, endPoint y: 287, distance: 119.3
click at [654, 284] on div at bounding box center [467, 236] width 674 height 530
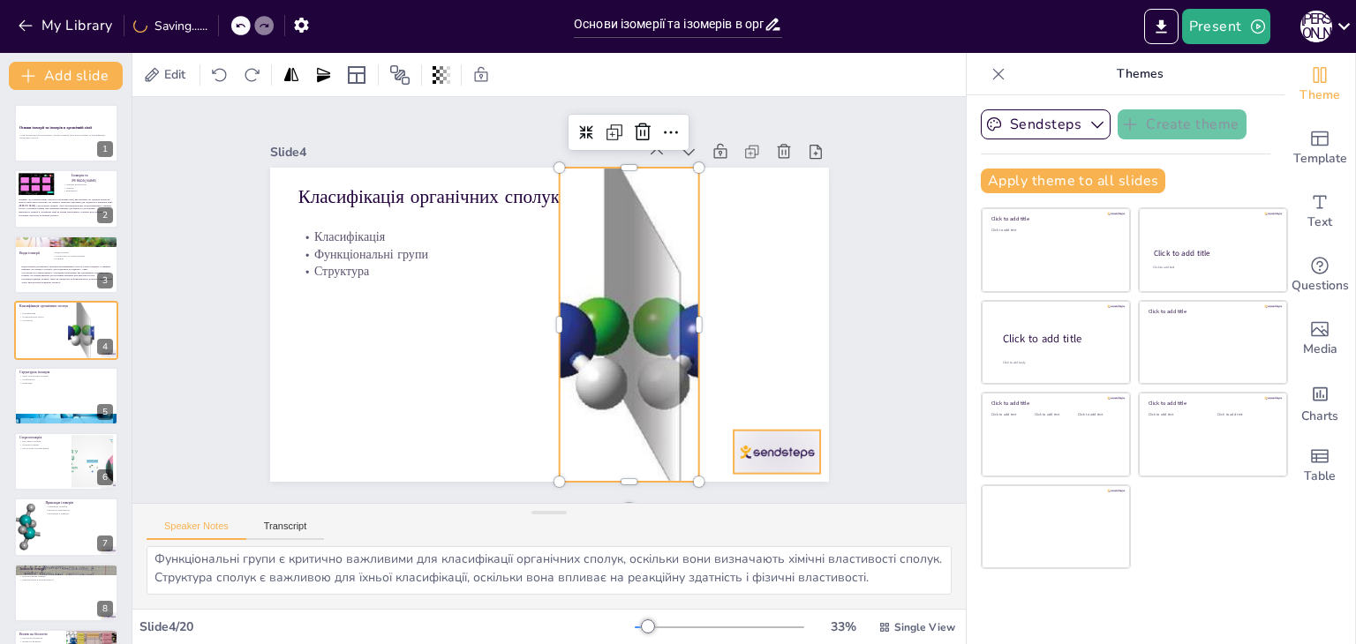
click at [773, 202] on div at bounding box center [780, 153] width 75 height 97
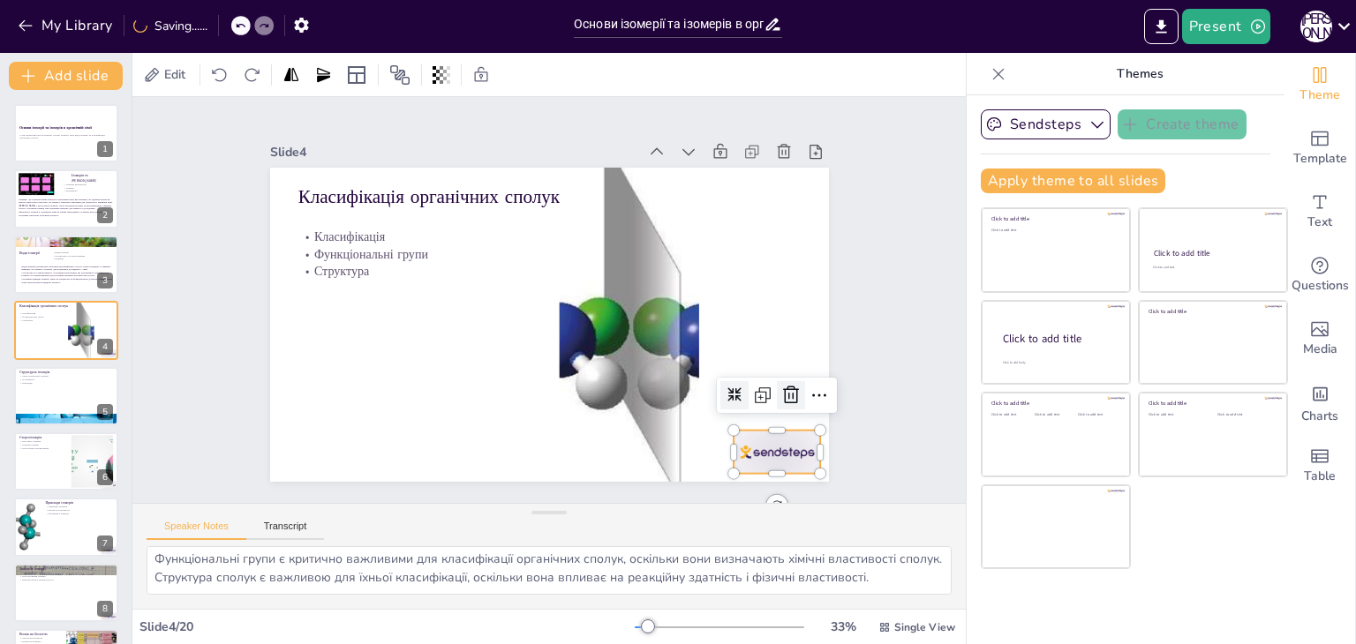
click at [329, 405] on icon at bounding box center [317, 416] width 24 height 23
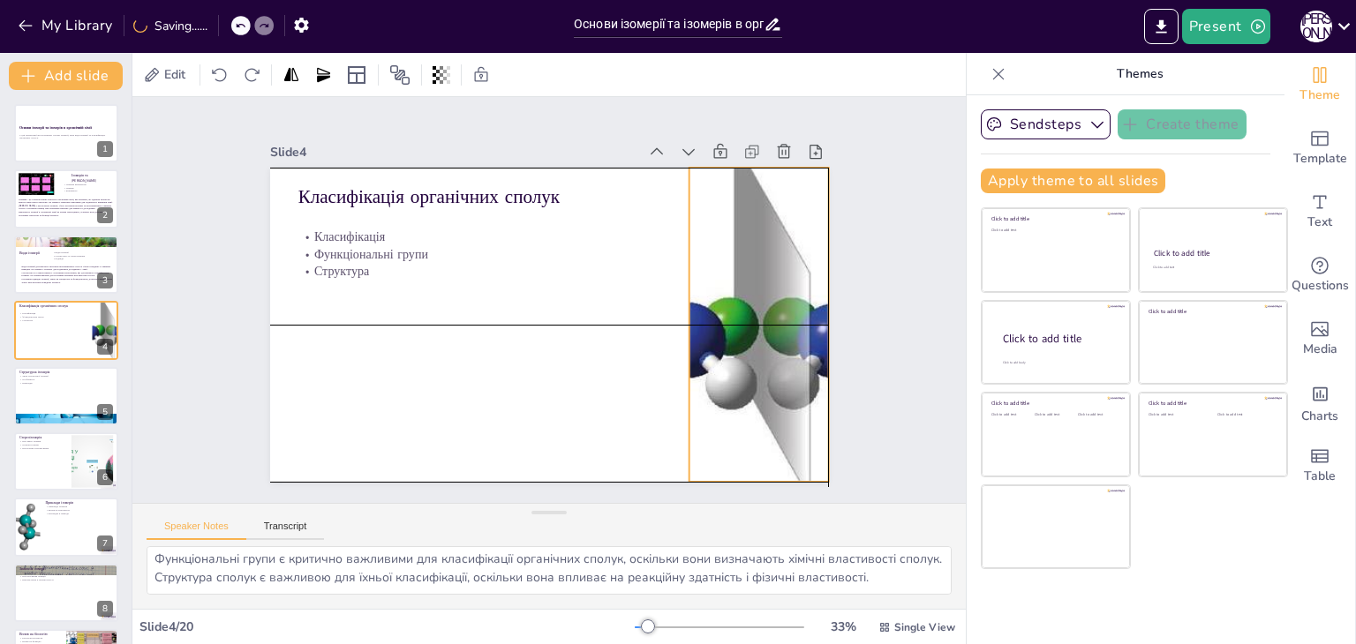
drag, startPoint x: 597, startPoint y: 348, endPoint x: 724, endPoint y: 353, distance: 126.3
click at [724, 353] on div at bounding box center [611, 501] width 530 height 674
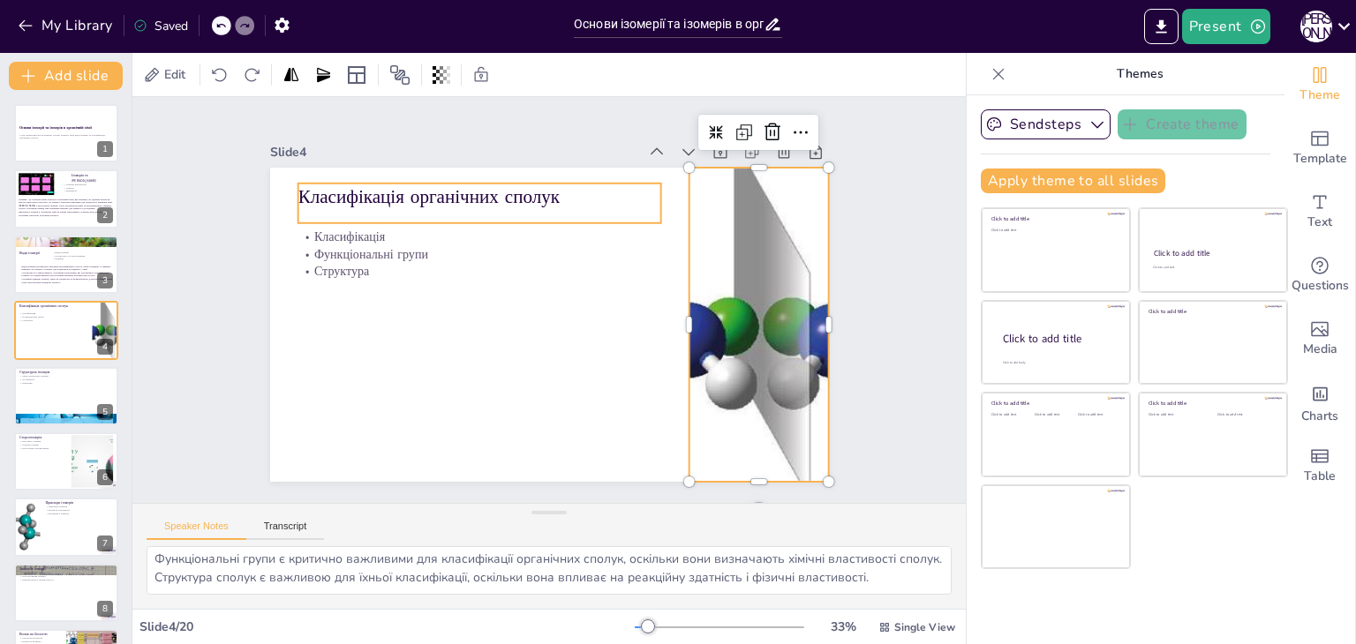
click at [470, 309] on p "Класифікація органічних сполук" at bounding box center [646, 377] width 353 height 137
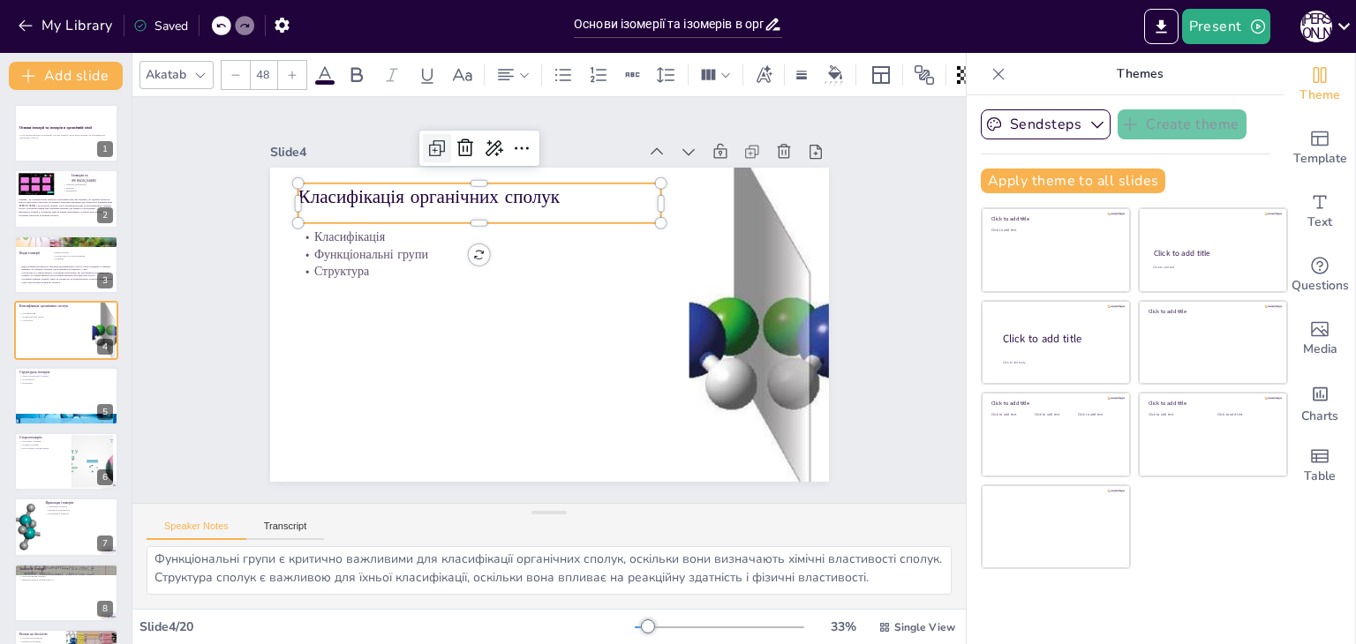
click at [432, 141] on icon at bounding box center [436, 148] width 21 height 21
type input "48"
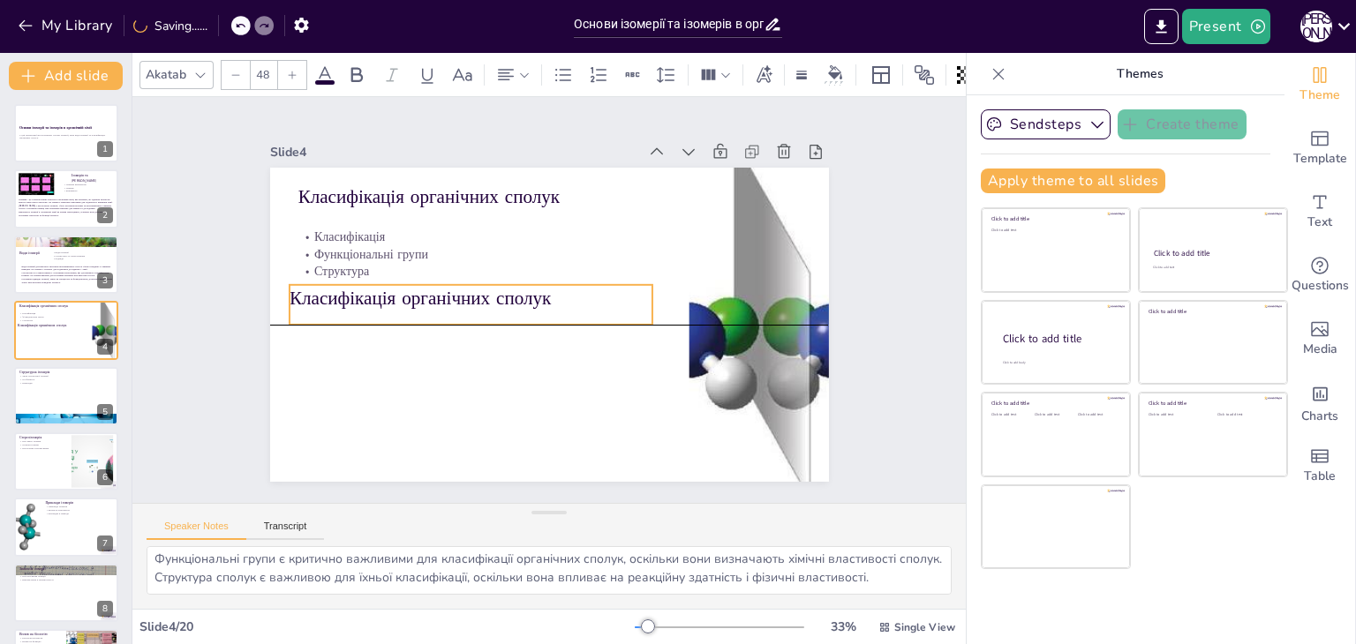
drag, startPoint x: 364, startPoint y: 186, endPoint x: 353, endPoint y: 281, distance: 95.1
click at [409, 281] on p "Класифікація органічних сполук" at bounding box center [511, 230] width 204 height 327
drag, startPoint x: 152, startPoint y: 555, endPoint x: 905, endPoint y: 590, distance: 753.6
click at [905, 590] on textarea "Класифікація органічних сполук є важливою для систематизації знань у хімії. Це …" at bounding box center [548, 570] width 805 height 49
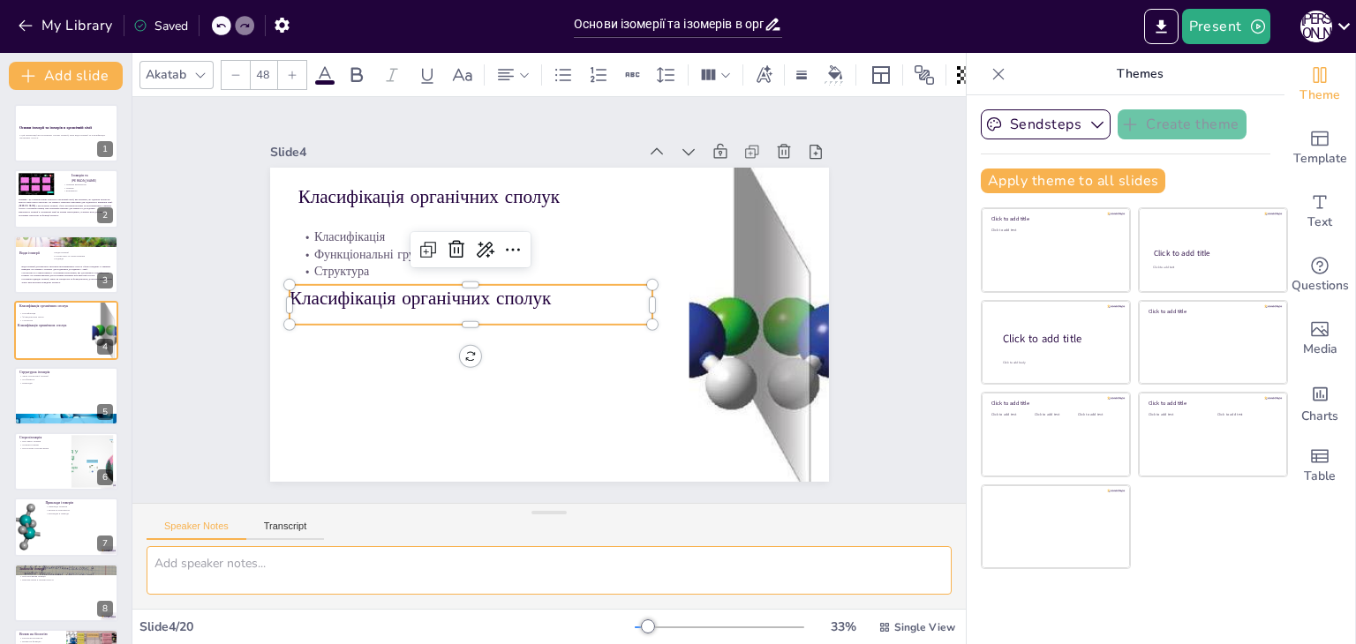
scroll to position [0, 0]
paste textarea "Класифікація органічних сполук є важливою для систематизації знань у хімії. Це …"
type textarea "Класифікація органічних сполук є важливою для систематизації знань у хімії. Це …"
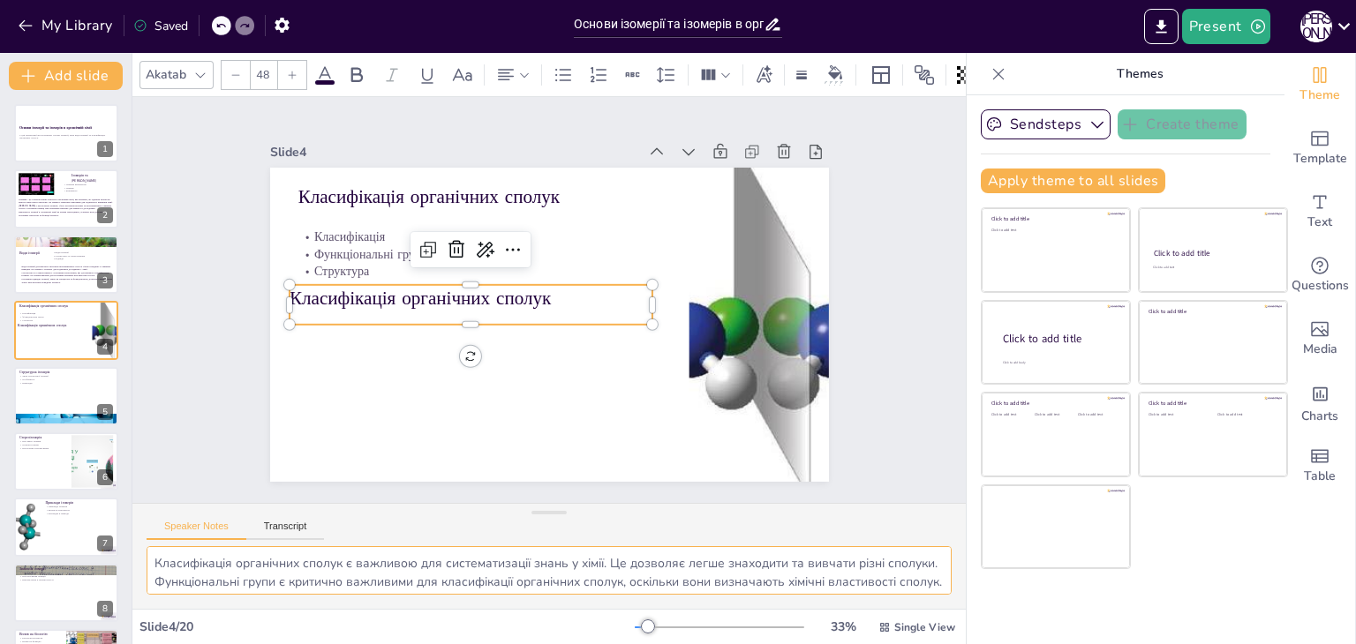
scroll to position [59, 0]
drag, startPoint x: 154, startPoint y: 559, endPoint x: 903, endPoint y: 602, distance: 749.6
click at [903, 602] on div "Класифікація органічних сполук є важливою для систематизації знань у хімії. Це …" at bounding box center [548, 577] width 833 height 63
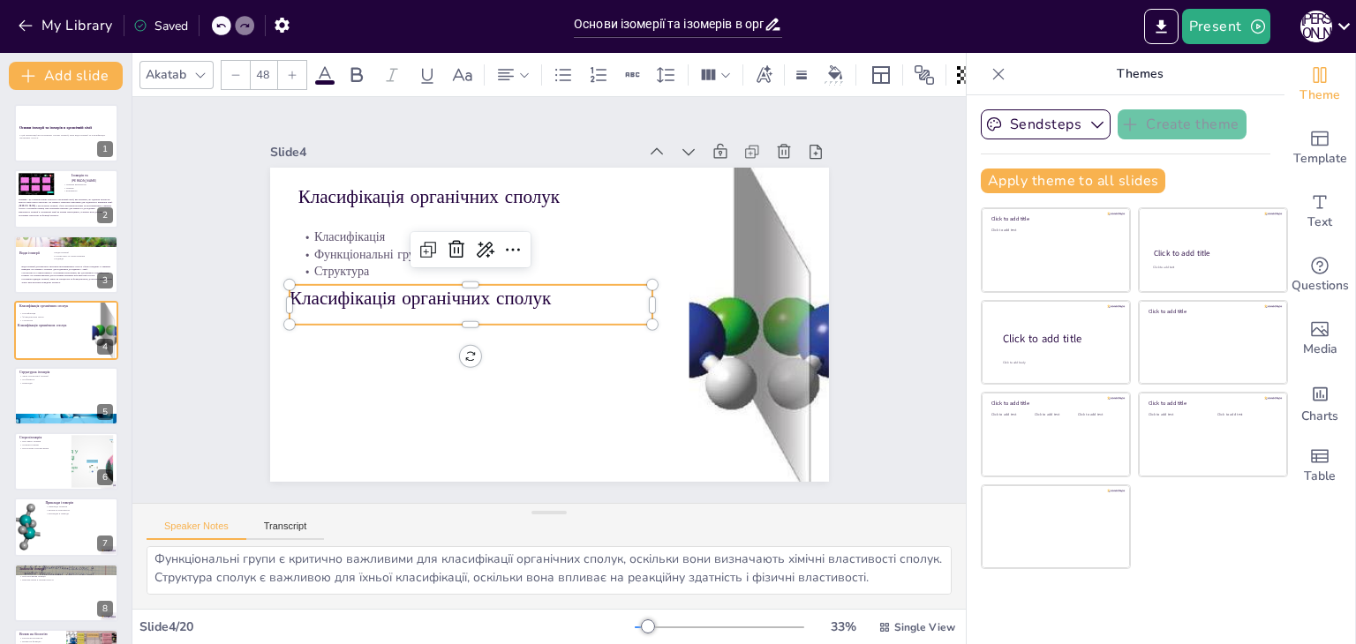
click at [409, 294] on p "Класифікація органічних сполук" at bounding box center [511, 230] width 204 height 327
click at [538, 294] on p "Класифікація органічних сполук" at bounding box center [551, 222] width 26 height 363
click at [531, 294] on p "Класифікація органічних сполук" at bounding box center [544, 222] width 26 height 363
type input "--"
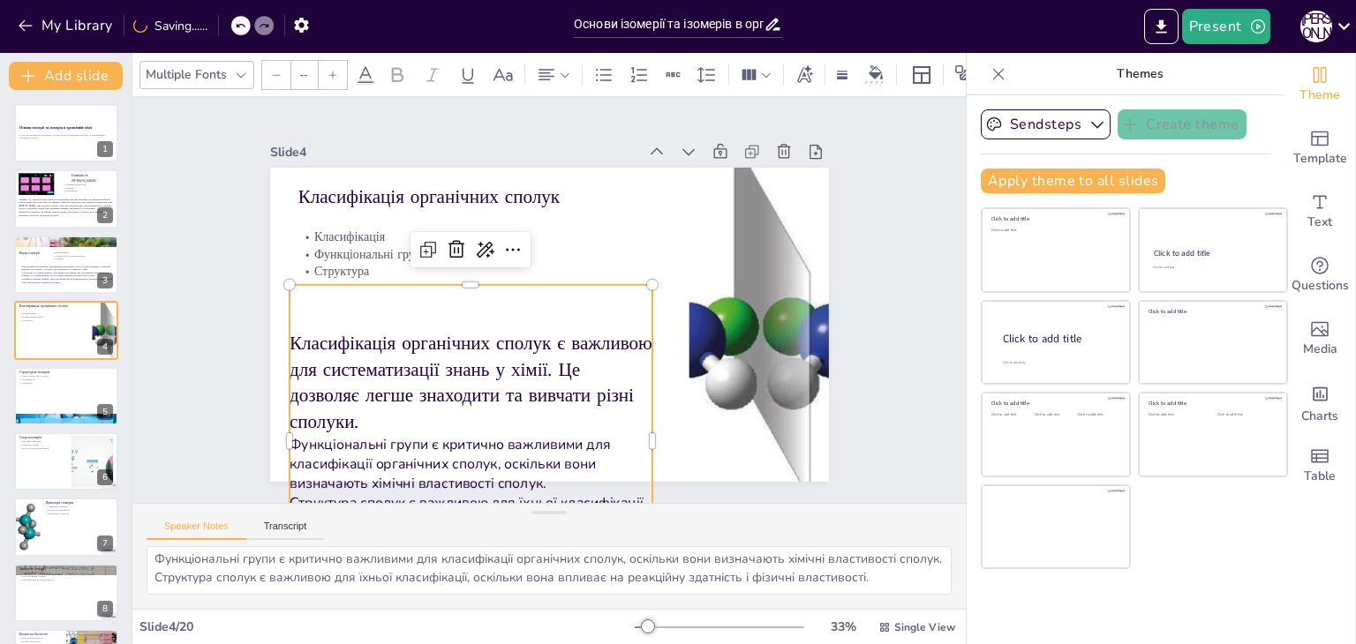
click at [242, 301] on div "Slide 1 Основи ізомерії та ізомерів в органічній хімії У цій презентації ми роз…" at bounding box center [548, 299] width 643 height 751
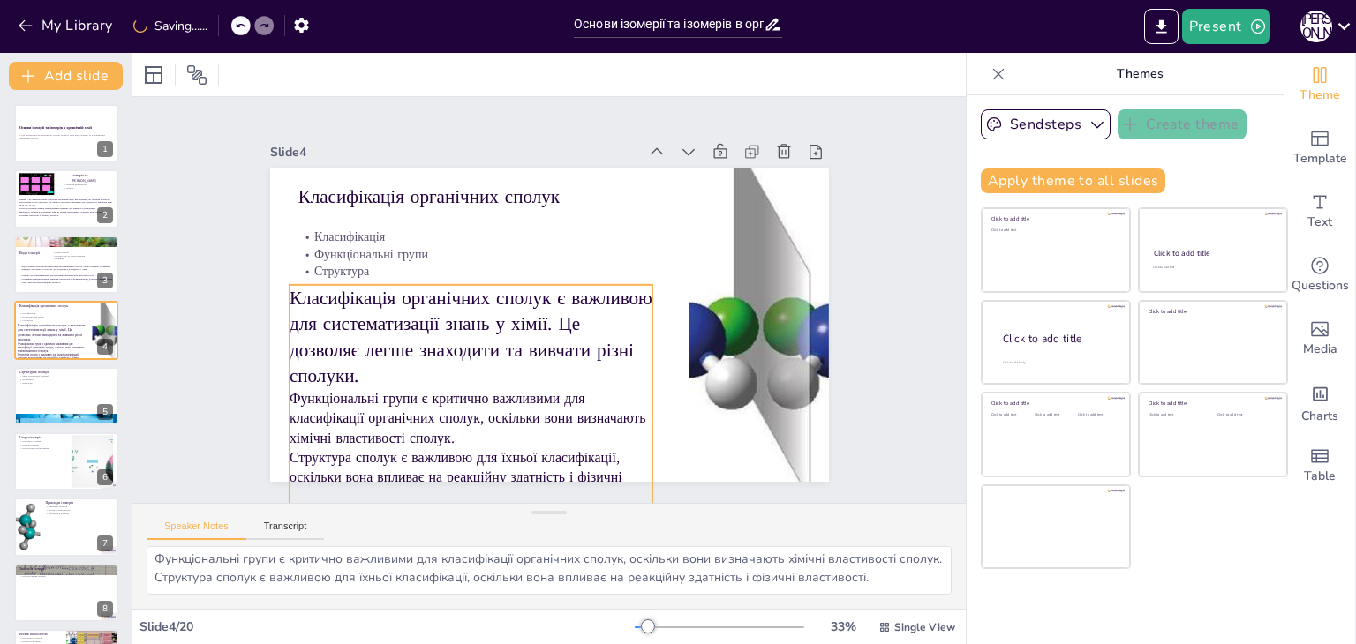
click at [433, 296] on p "Класифікація органічних сполук є важливою для систематизації знань у хімії. Це …" at bounding box center [504, 226] width 142 height 372
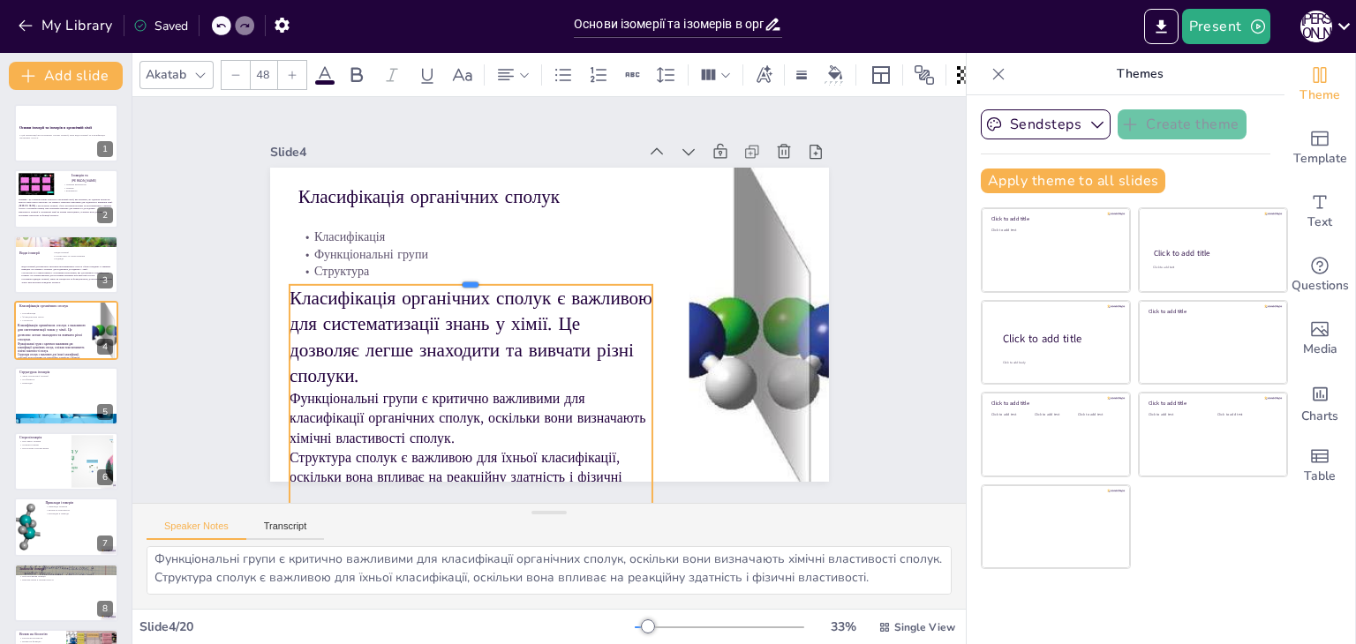
click at [453, 273] on div at bounding box center [529, 220] width 194 height 321
click at [262, 61] on input "48" at bounding box center [263, 75] width 25 height 28
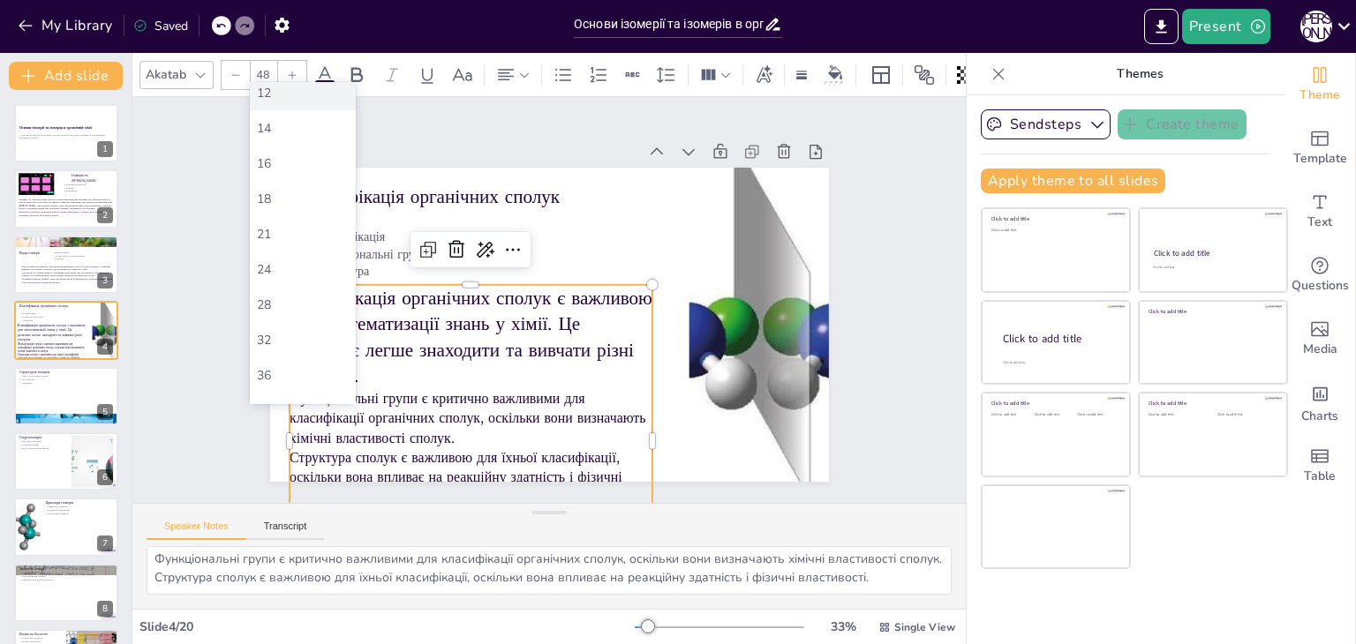
scroll to position [353, 0]
click at [310, 173] on div "42" at bounding box center [303, 170] width 92 height 17
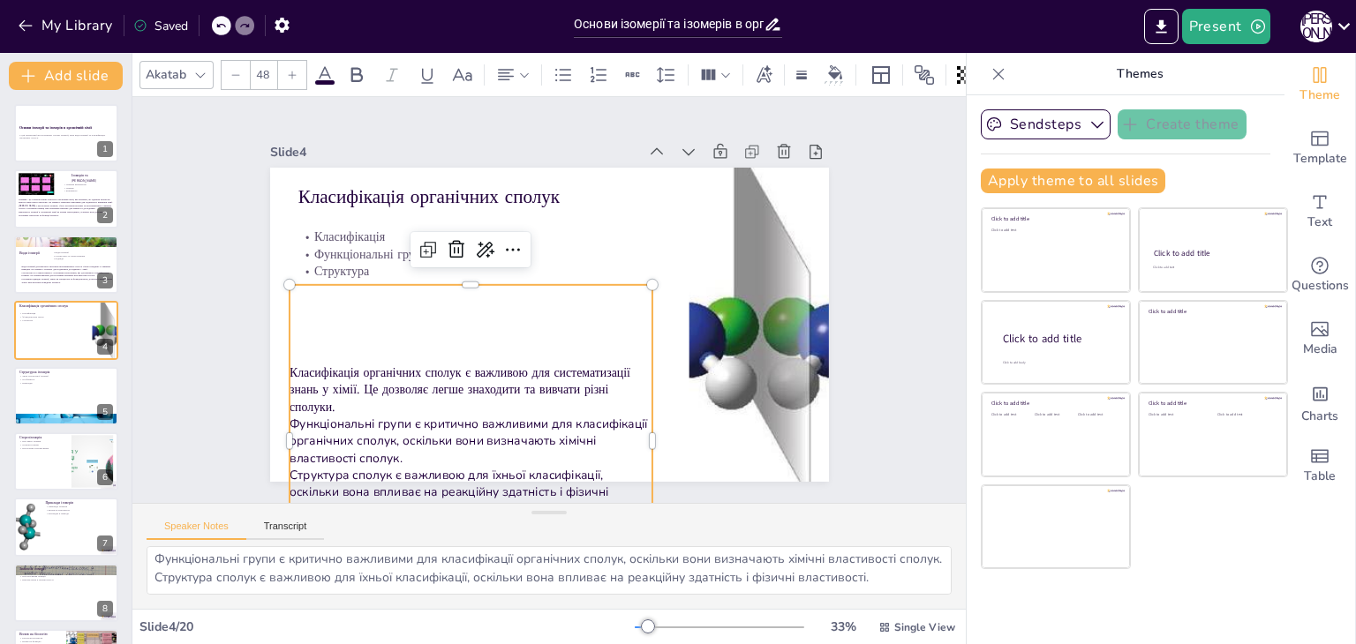
type input "42"
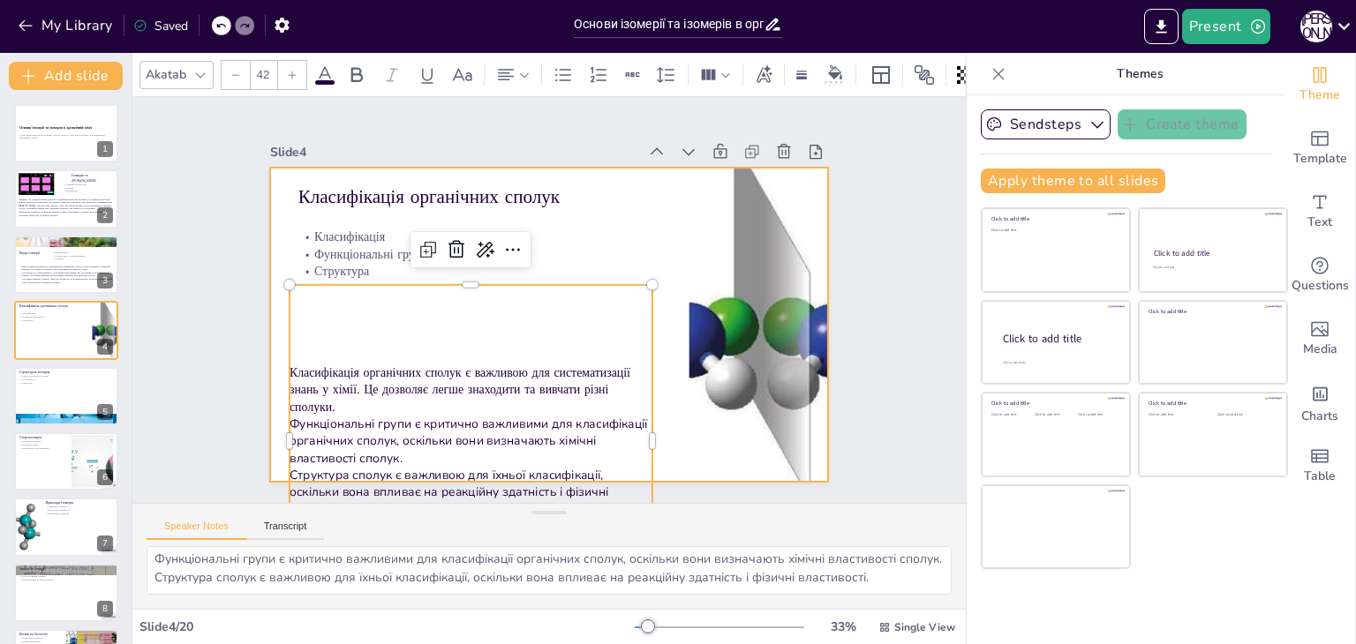
click at [650, 304] on div at bounding box center [528, 314] width 582 height 636
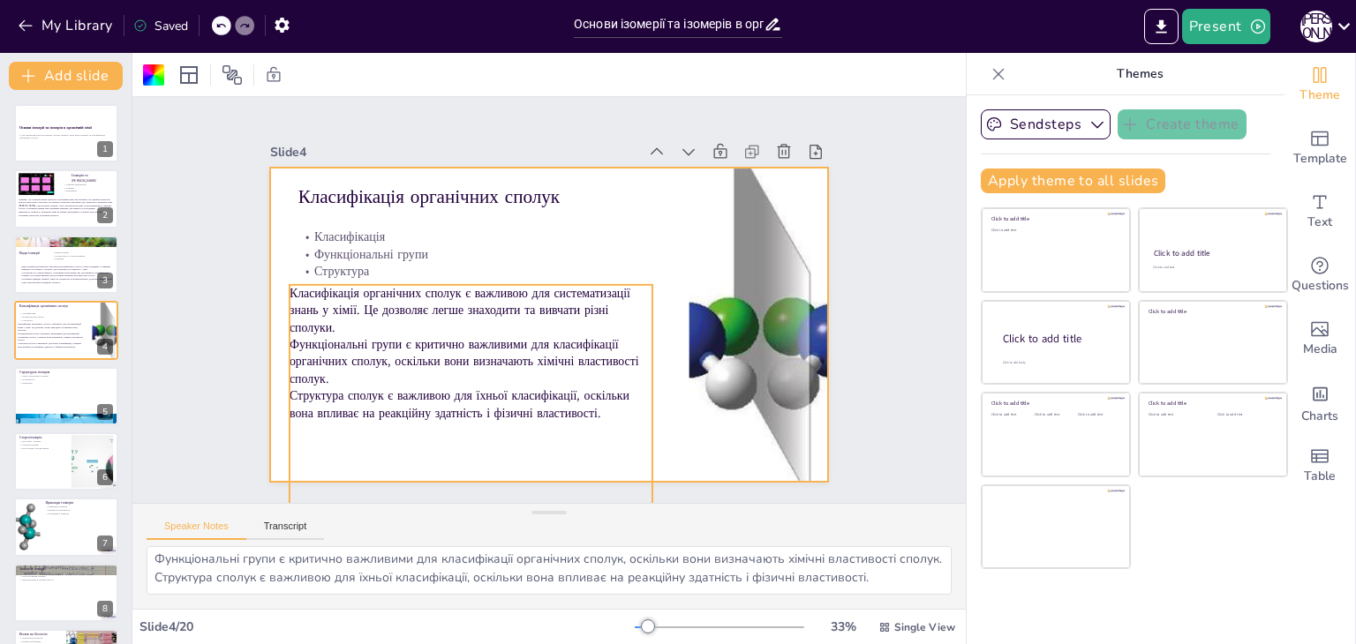
click at [537, 310] on p "Класифікація органічних сполук є важливою для систематизації знань у хімії. Це …" at bounding box center [480, 262] width 324 height 255
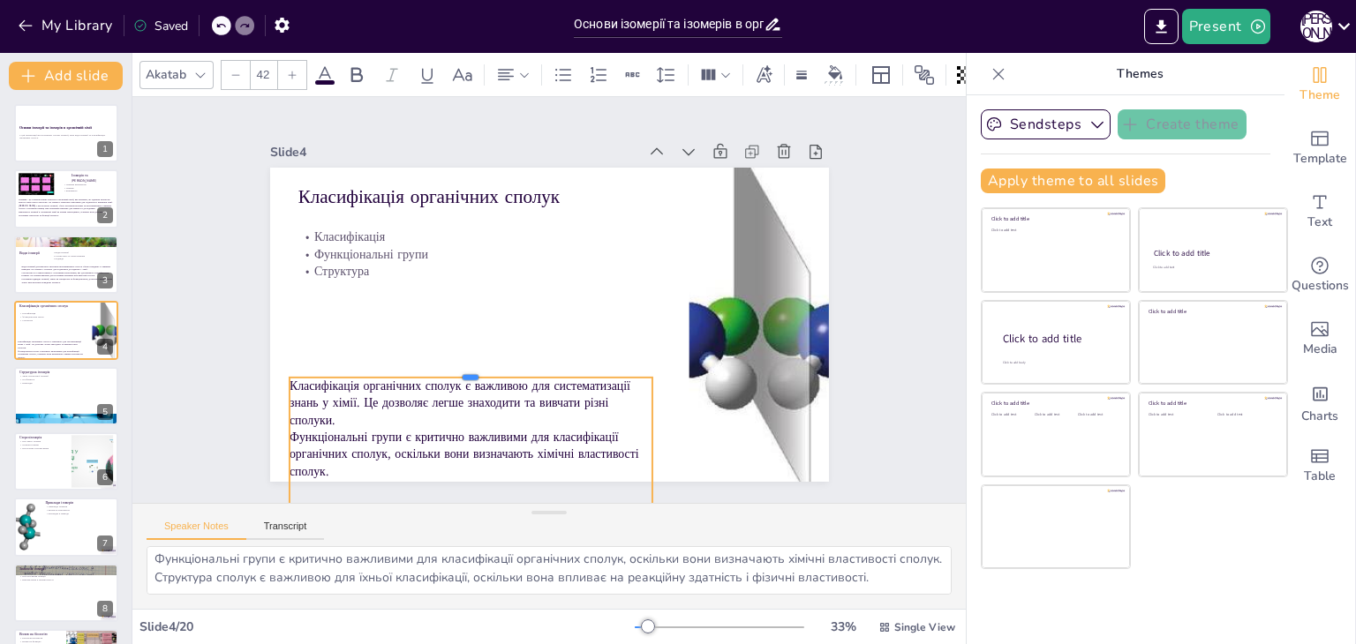
drag, startPoint x: 459, startPoint y: 276, endPoint x: 470, endPoint y: 369, distance: 93.4
click at [470, 369] on div at bounding box center [446, 278] width 225 height 302
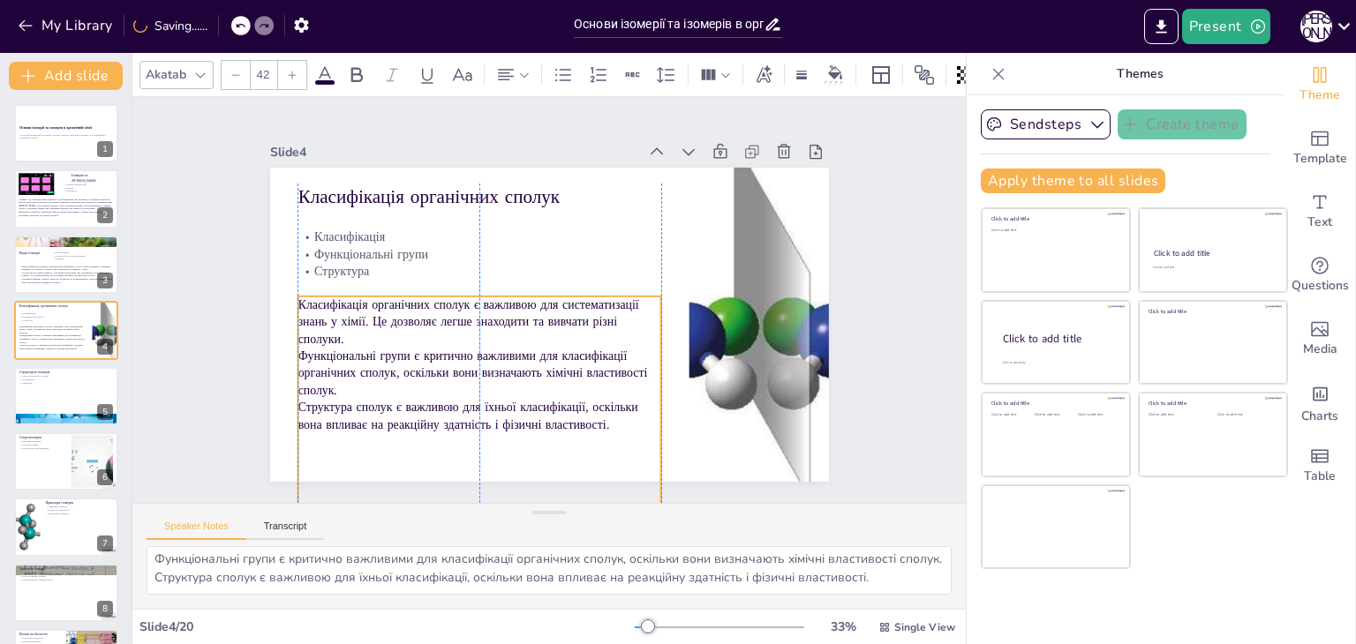
drag, startPoint x: 480, startPoint y: 407, endPoint x: 483, endPoint y: 326, distance: 81.2
click at [483, 326] on p "Класифікація органічних сполук є важливою для систематизації знань у хімії. Це …" at bounding box center [475, 306] width 365 height 125
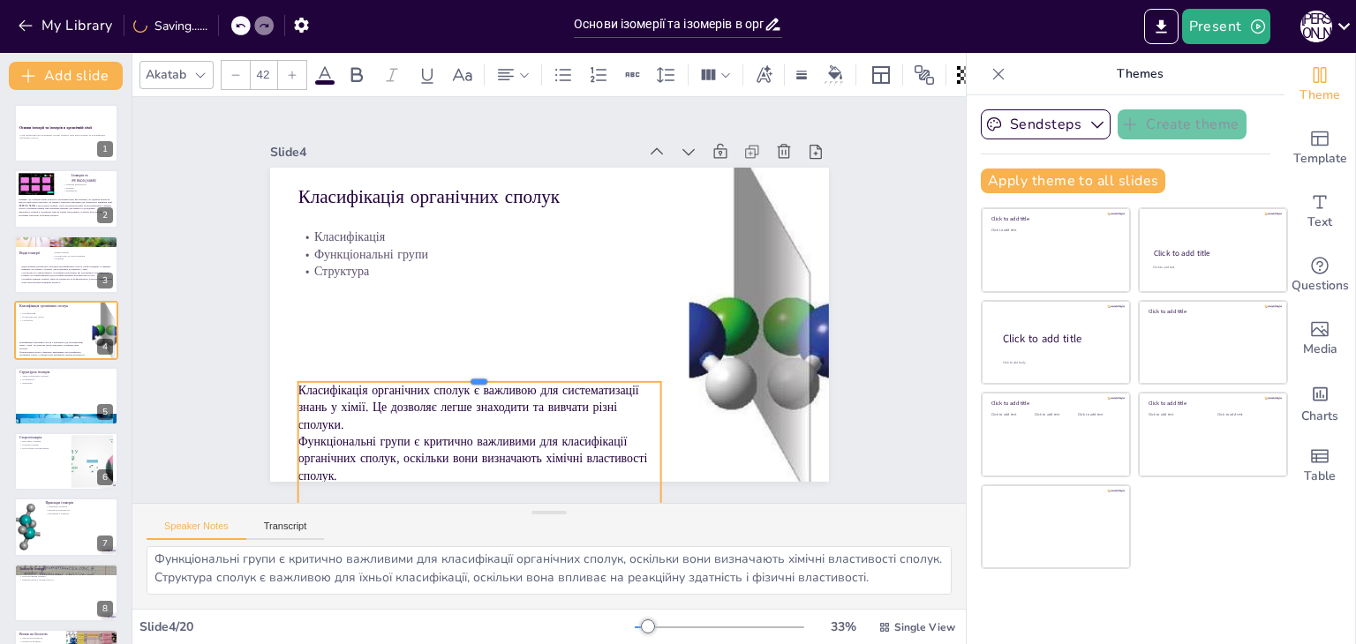
drag, startPoint x: 464, startPoint y: 289, endPoint x: 478, endPoint y: 378, distance: 90.2
click at [478, 378] on div at bounding box center [448, 319] width 302 height 225
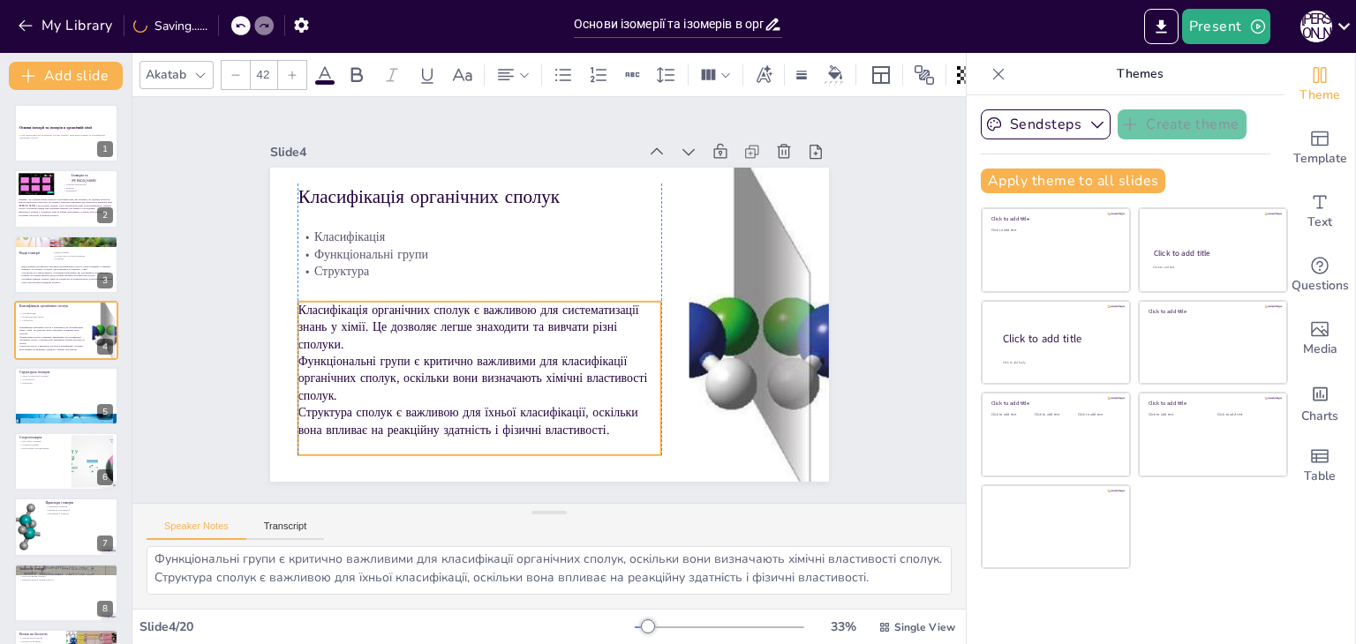
drag, startPoint x: 503, startPoint y: 413, endPoint x: 505, endPoint y: 329, distance: 83.9
click at [505, 329] on p "Класифікація органічних сполук є важливою для систематизації знань у хімії. Це …" at bounding box center [479, 273] width 304 height 281
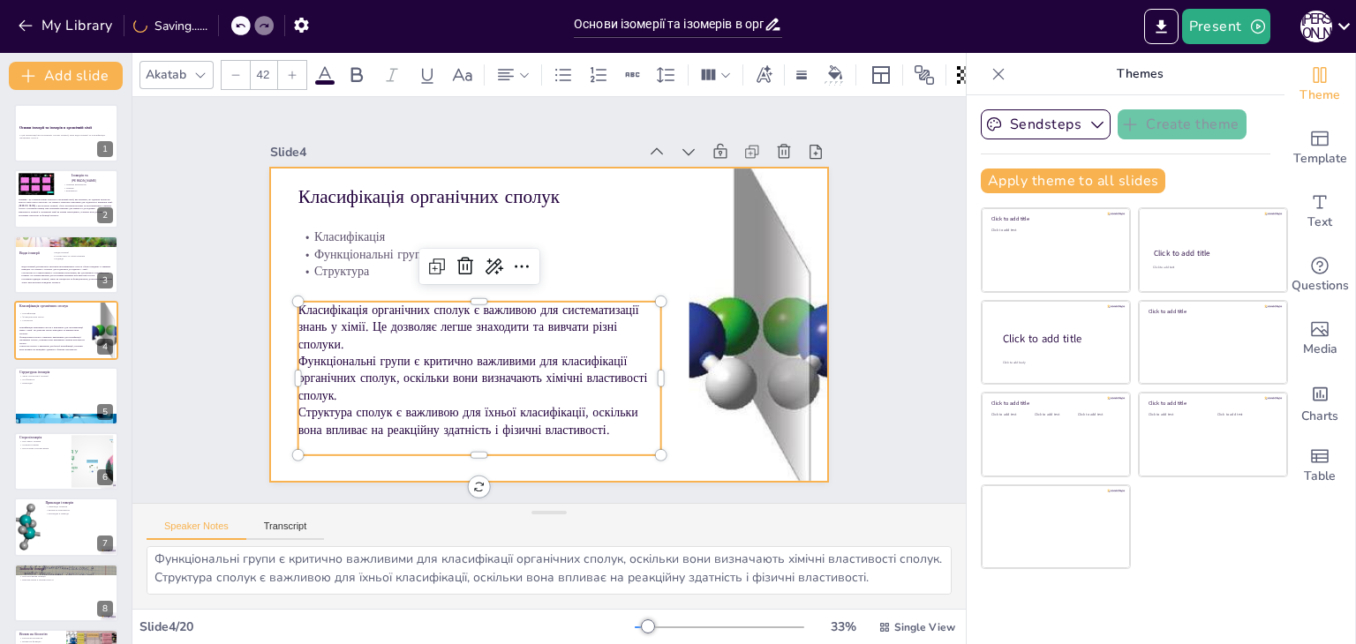
click at [361, 324] on div at bounding box center [573, 305] width 424 height 612
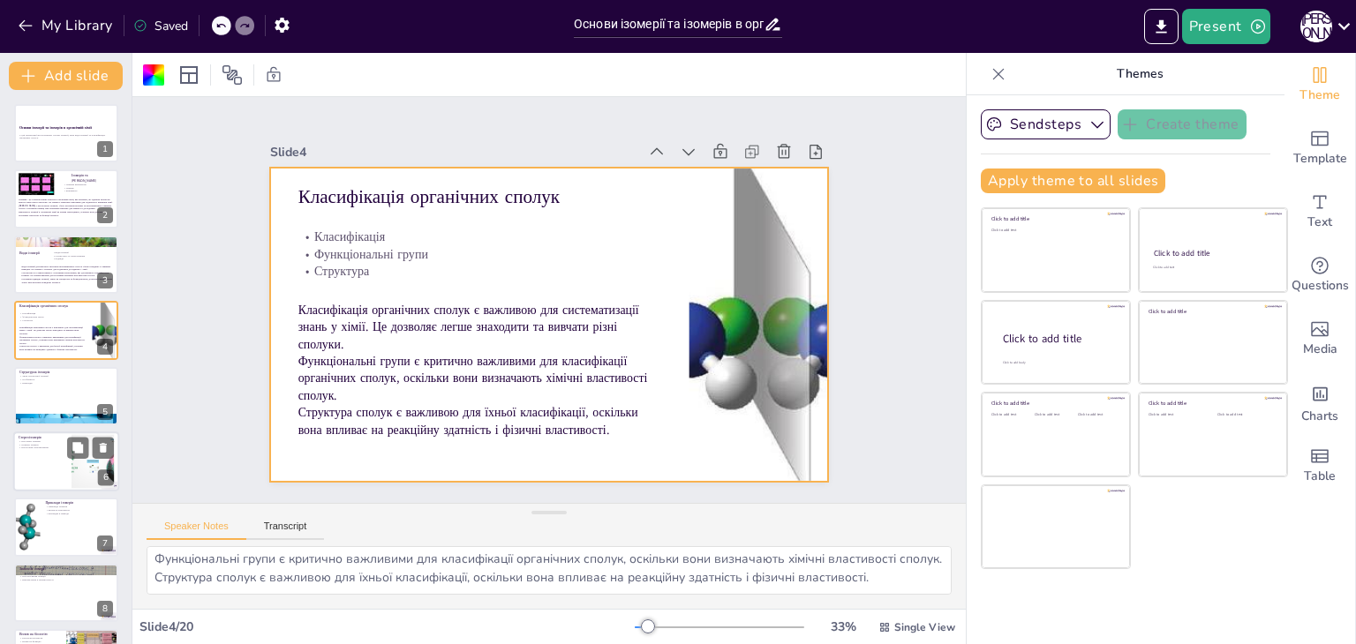
click at [64, 367] on div "Структурна ізомерія Типи структурної ізомерії Особливості Приклади" at bounding box center [66, 367] width 104 height 0
type textarea "Розуміння типів структурної ізомерії допомагає в прогнозуванні властивостей спо…"
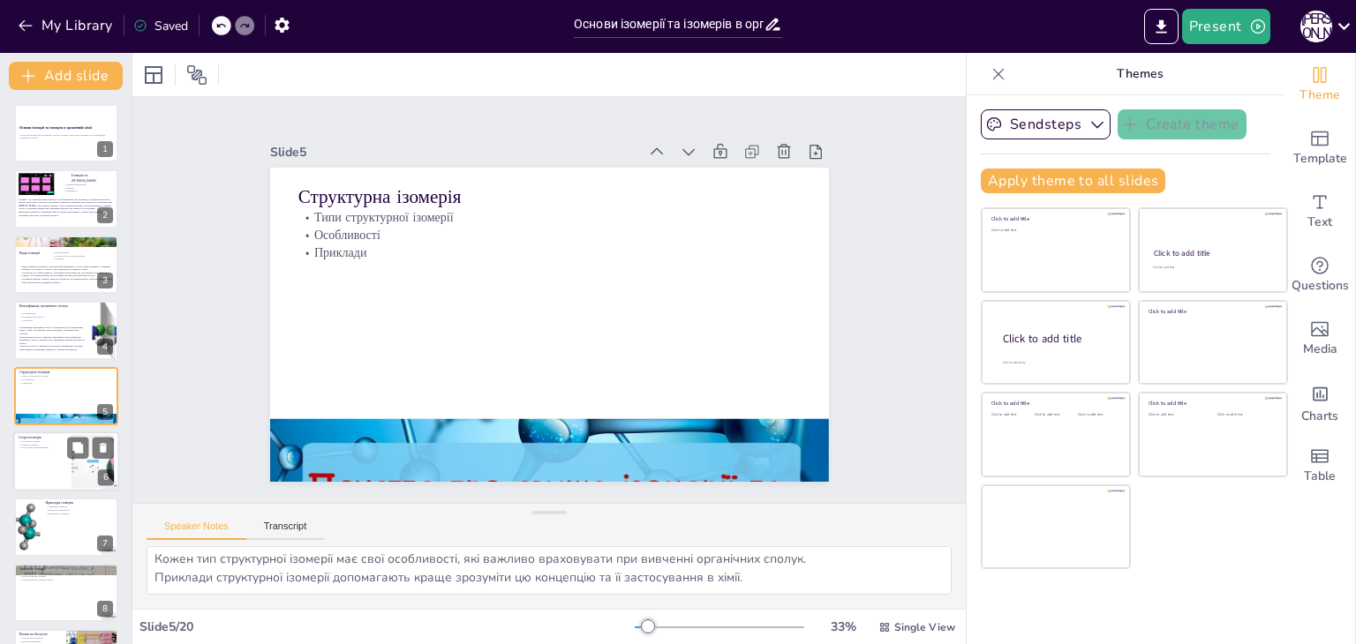
scroll to position [22, 0]
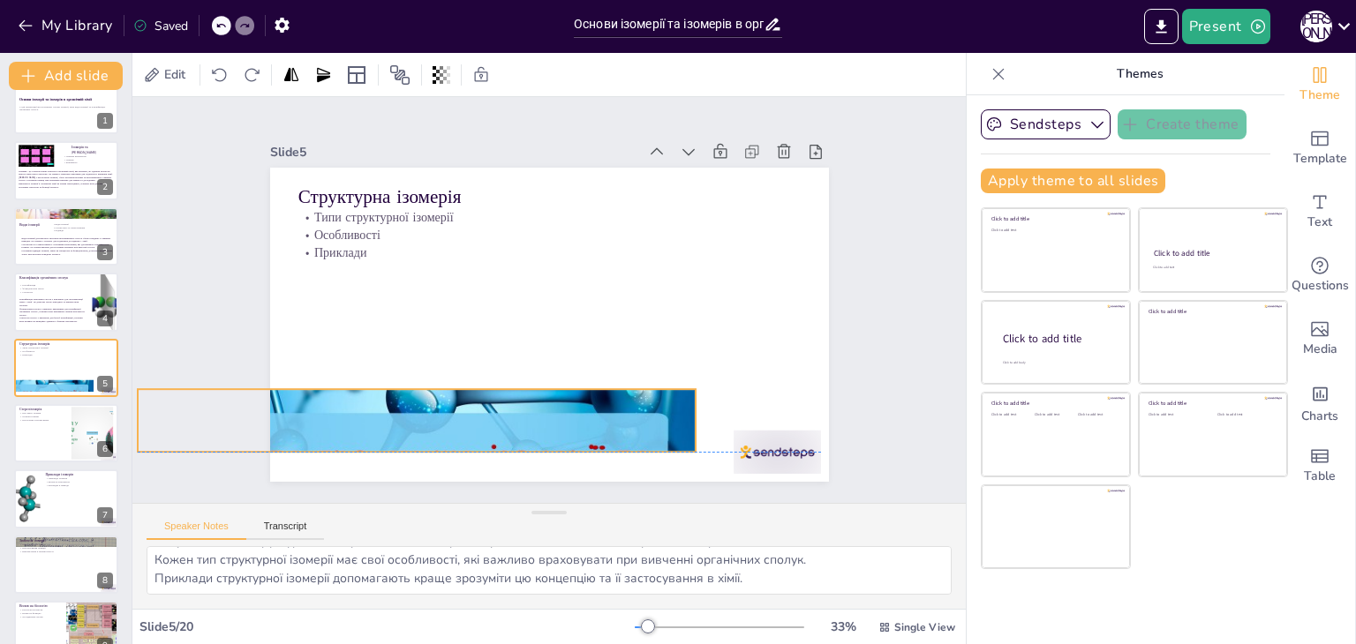
drag, startPoint x: 552, startPoint y: 430, endPoint x: 533, endPoint y: 400, distance: 35.7
click at [424, 399] on div at bounding box center [414, 181] width 475 height 599
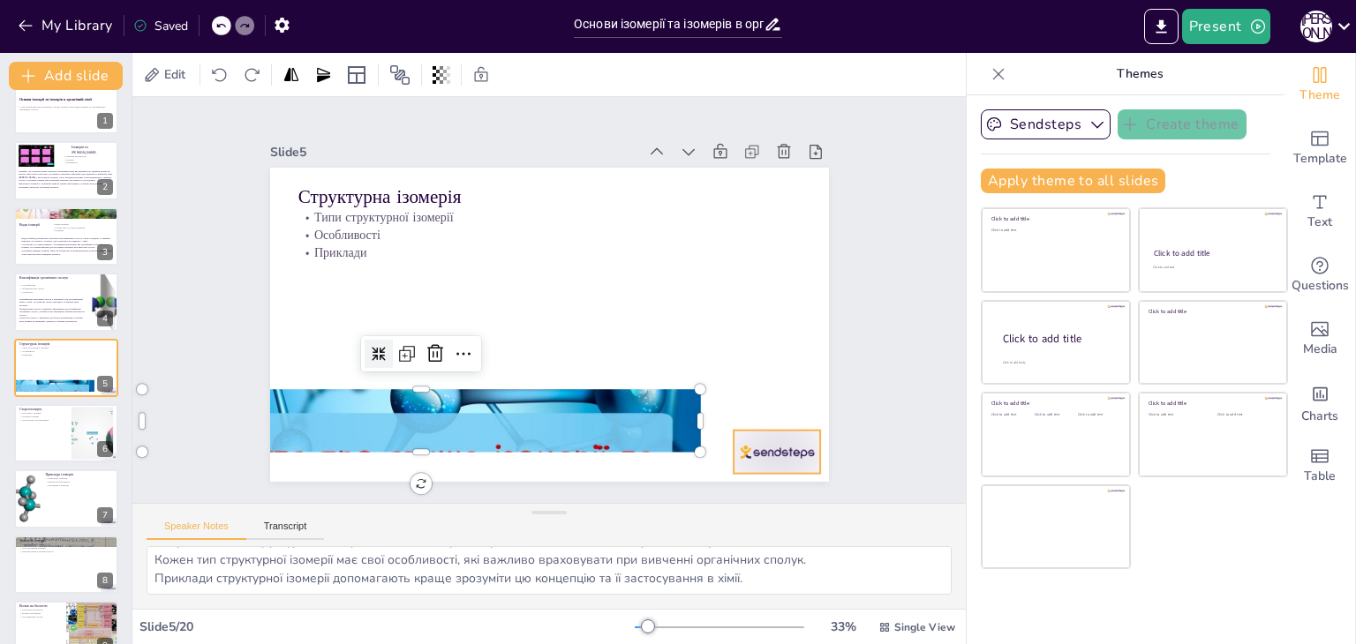
click at [509, 515] on div at bounding box center [474, 563] width 69 height 96
click at [464, 531] on icon at bounding box center [453, 541] width 21 height 21
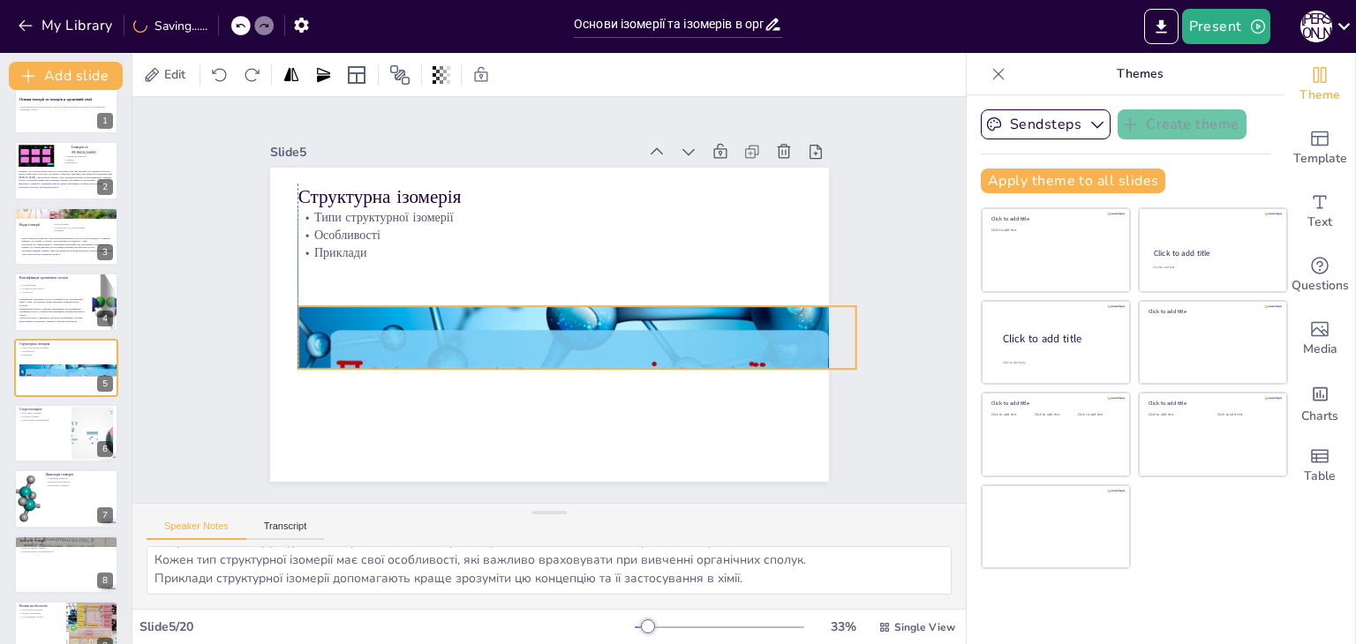
drag, startPoint x: 585, startPoint y: 393, endPoint x: 744, endPoint y: 310, distance: 179.2
click at [744, 310] on div at bounding box center [572, 259] width 610 height 680
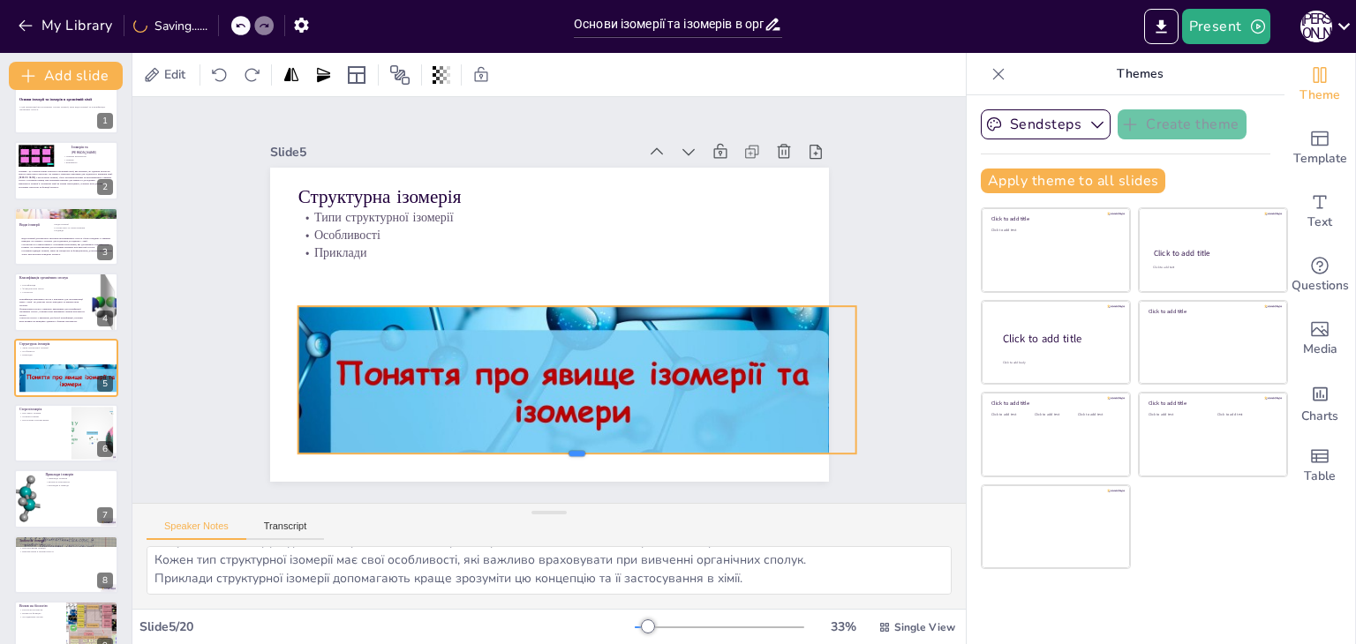
drag, startPoint x: 567, startPoint y: 376, endPoint x: 559, endPoint y: 440, distance: 64.9
click at [555, 454] on div at bounding box center [576, 461] width 559 height 14
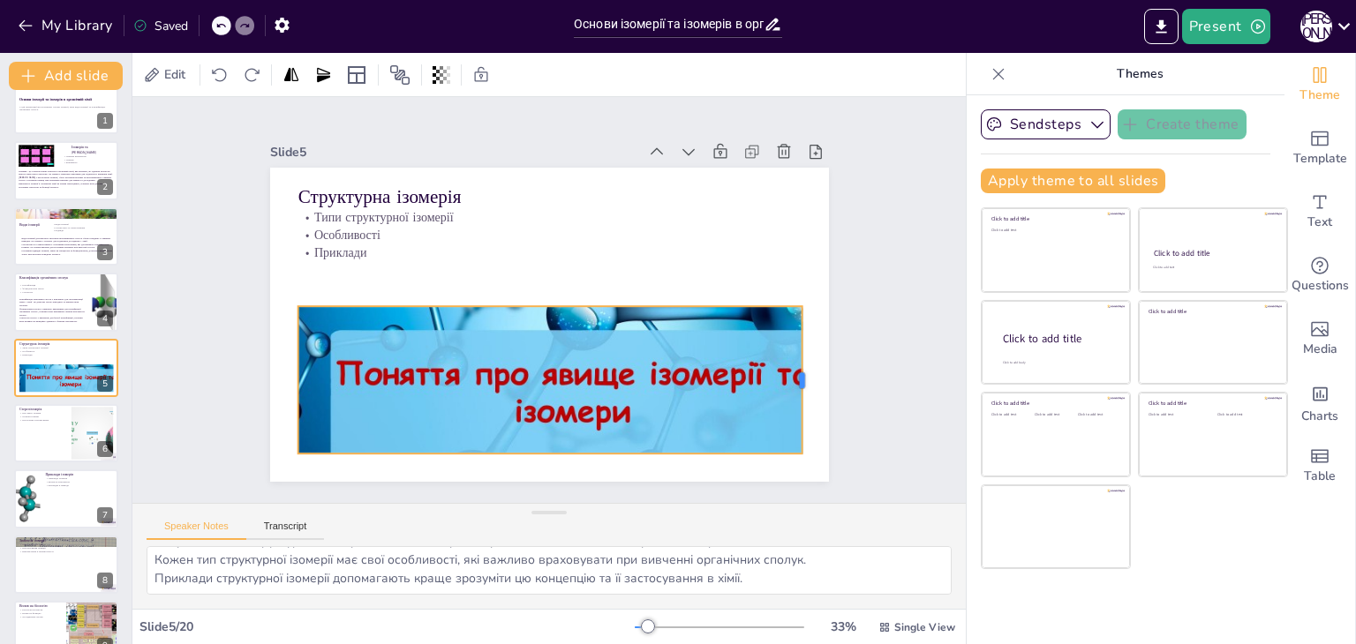
drag, startPoint x: 845, startPoint y: 372, endPoint x: 813, endPoint y: 382, distance: 33.2
click at [296, 322] on div at bounding box center [281, 248] width 29 height 148
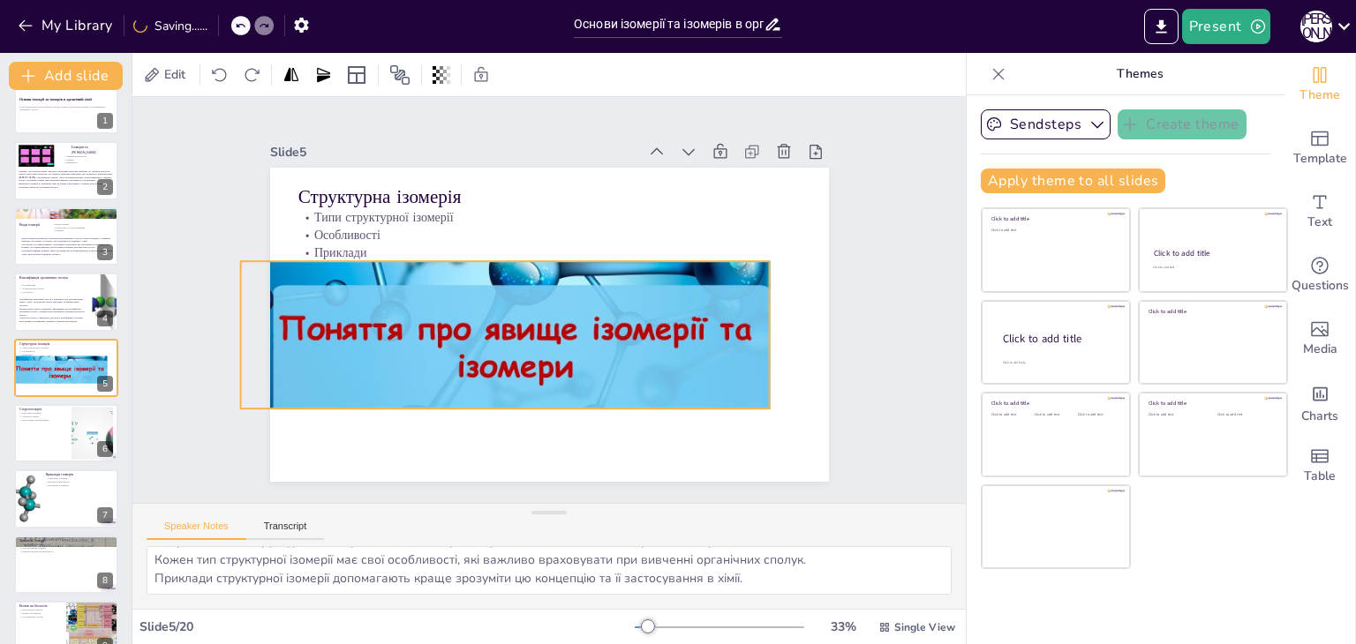
drag, startPoint x: 732, startPoint y: 381, endPoint x: 678, endPoint y: 339, distance: 69.2
click at [677, 337] on div at bounding box center [524, 281] width 680 height 610
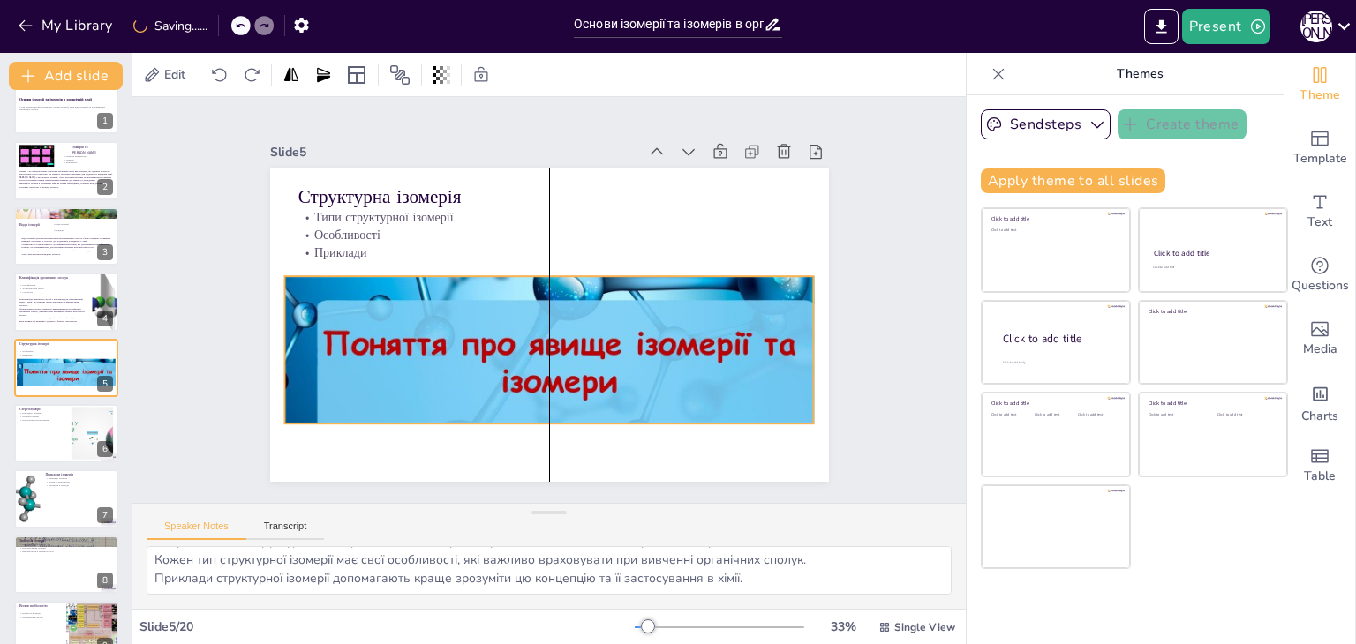
drag, startPoint x: 680, startPoint y: 339, endPoint x: 726, endPoint y: 353, distance: 48.0
click at [726, 353] on div at bounding box center [533, 305] width 685 height 695
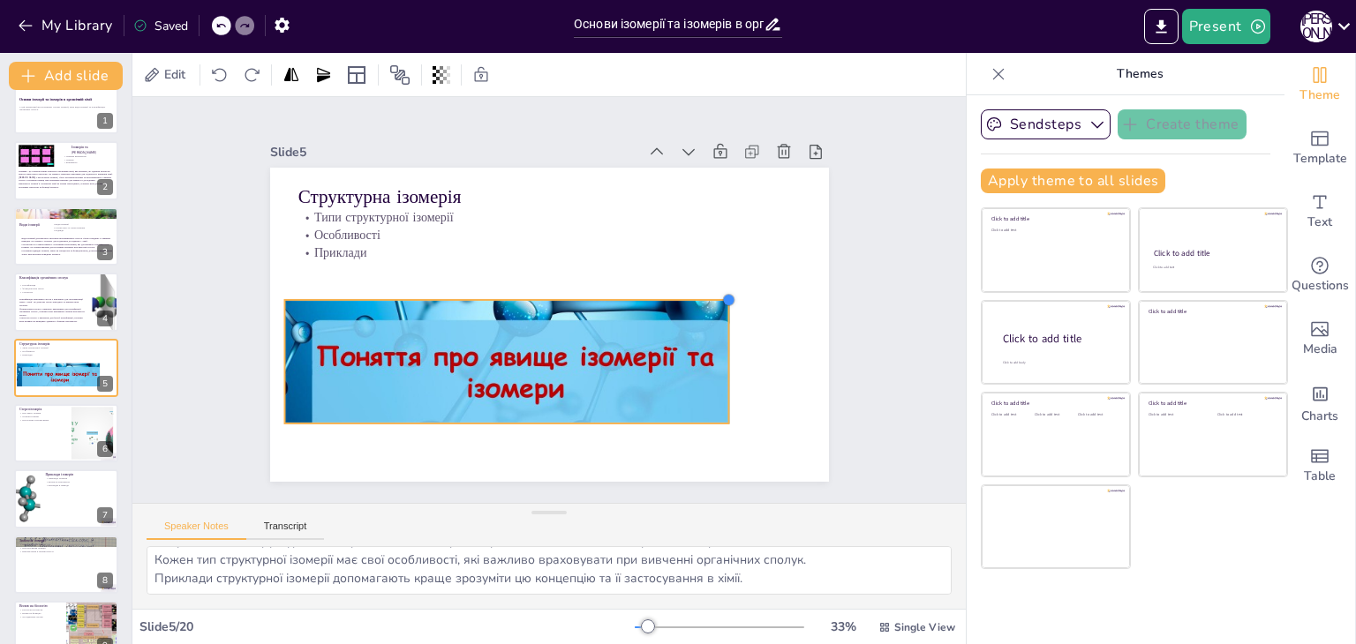
drag, startPoint x: 800, startPoint y: 266, endPoint x: 716, endPoint y: 304, distance: 93.2
click at [716, 304] on div "Структурна ізомерія Типи структурної ізомерії Особливості Приклади" at bounding box center [533, 318] width 626 height 607
drag, startPoint x: 720, startPoint y: 350, endPoint x: 737, endPoint y: 379, distance: 32.8
click at [732, 398] on div at bounding box center [694, 455] width 74 height 115
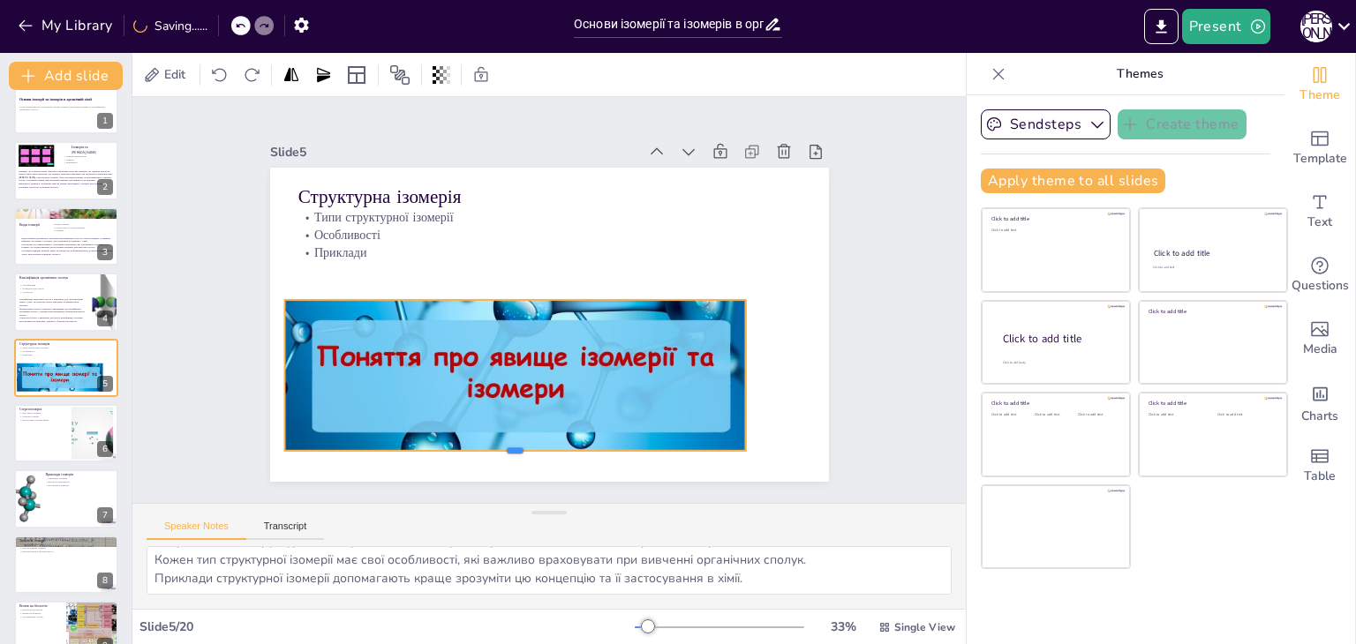
drag, startPoint x: 505, startPoint y: 419, endPoint x: 509, endPoint y: 447, distance: 27.7
click at [509, 451] on div at bounding box center [515, 458] width 462 height 14
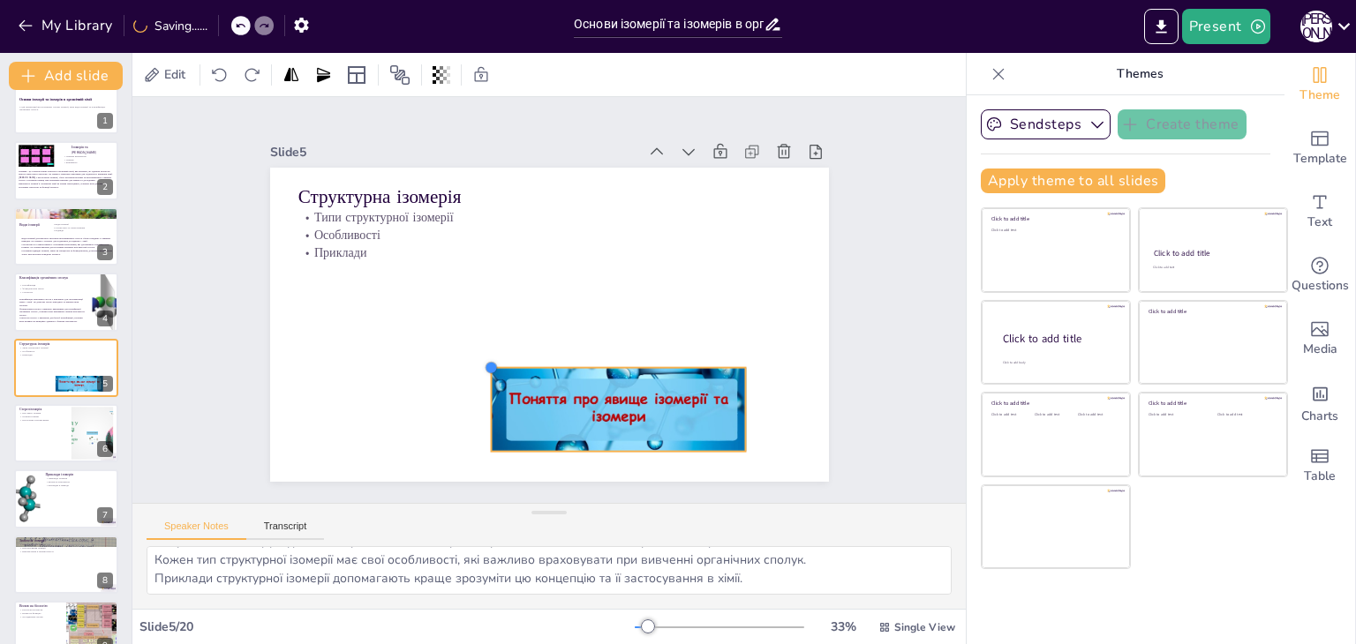
drag, startPoint x: 272, startPoint y: 296, endPoint x: 478, endPoint y: 442, distance: 253.2
click at [478, 442] on div "Структурна ізомерія Типи структурної ізомерії Особливості Приклади" at bounding box center [528, 312] width 552 height 641
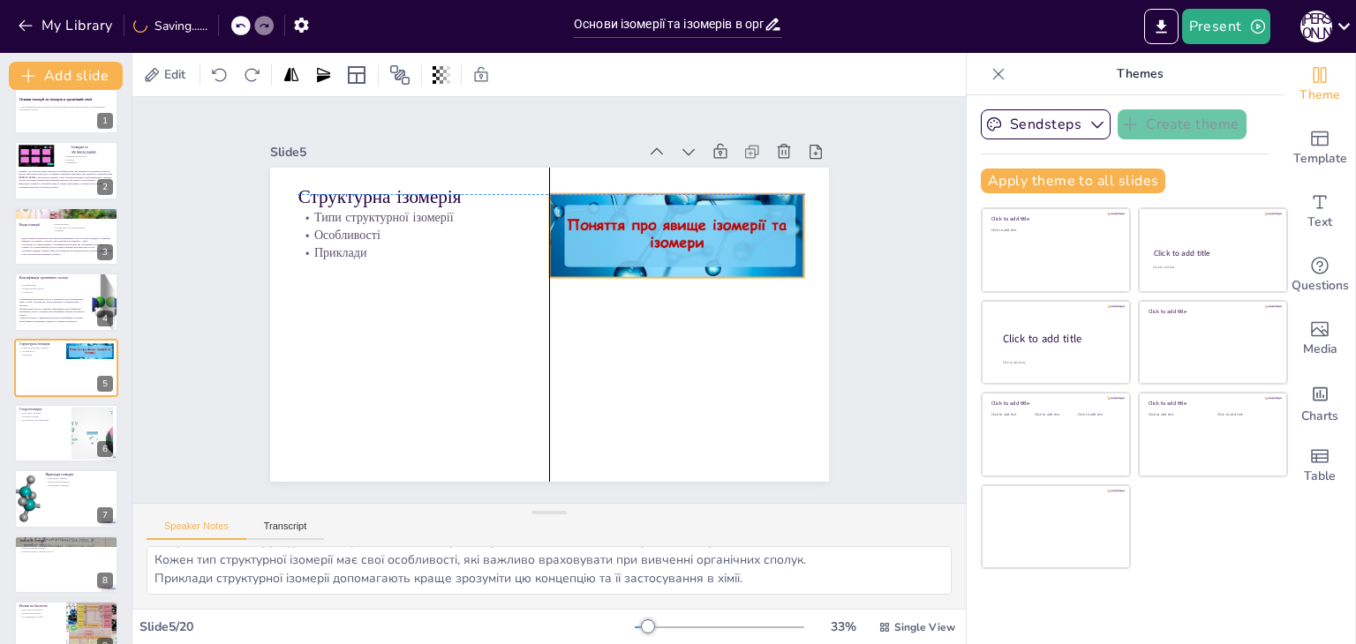
drag, startPoint x: 631, startPoint y: 399, endPoint x: 690, endPoint y: 226, distance: 182.8
click at [690, 432] on div "Структурна ізомерія Типи структурної ізомерії Особливості Приклади" at bounding box center [549, 432] width 559 height 0
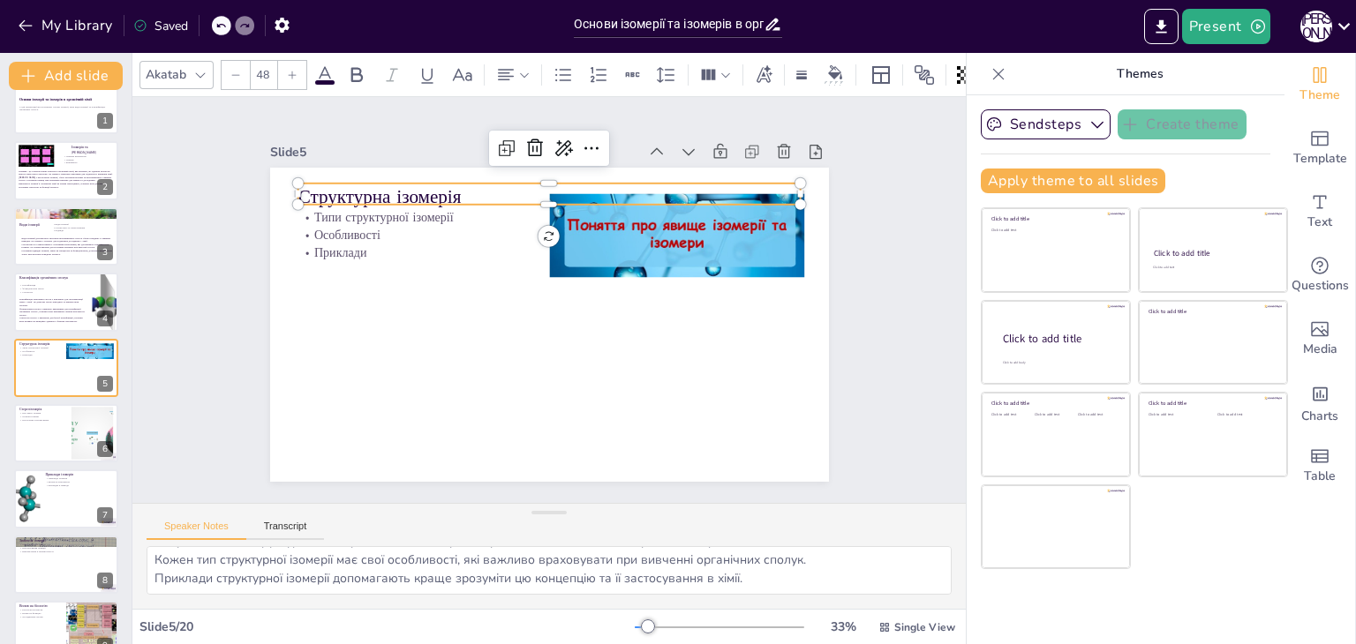
click at [529, 183] on p "Структурна ізомерія" at bounding box center [643, 342] width 228 height 470
click at [503, 433] on icon at bounding box center [494, 448] width 30 height 30
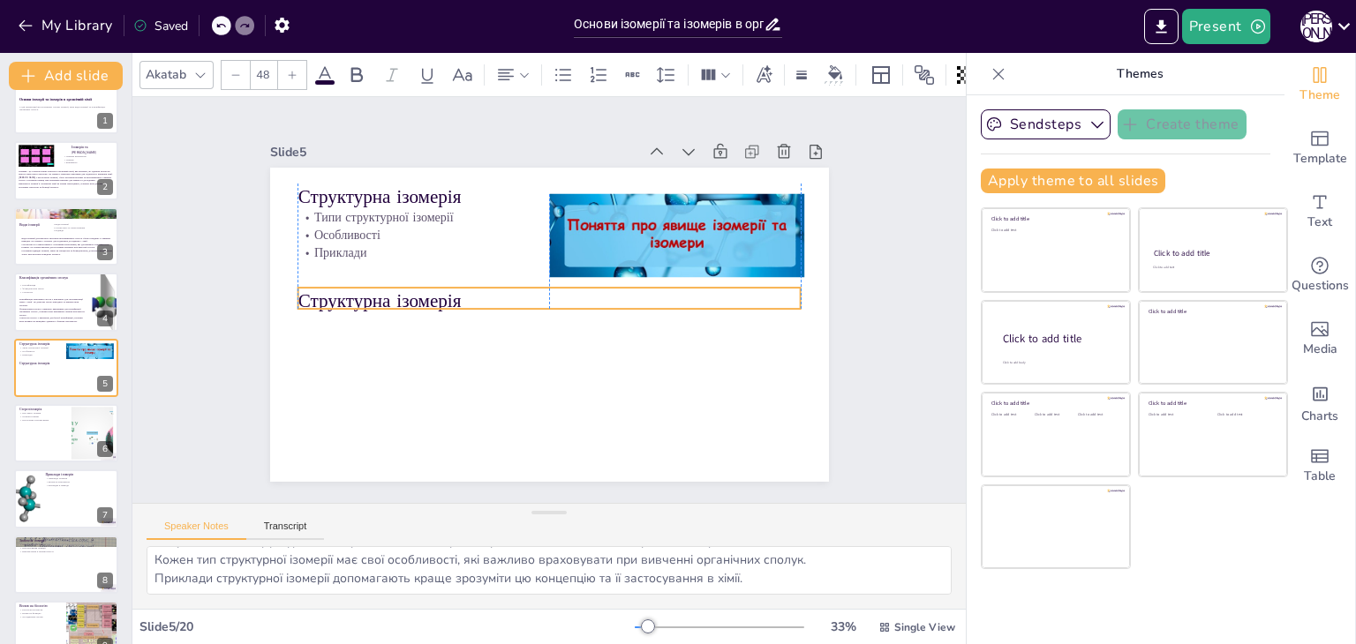
drag, startPoint x: 397, startPoint y: 189, endPoint x: 389, endPoint y: 290, distance: 101.8
click at [411, 290] on p "Структурна ізомерія" at bounding box center [548, 300] width 274 height 448
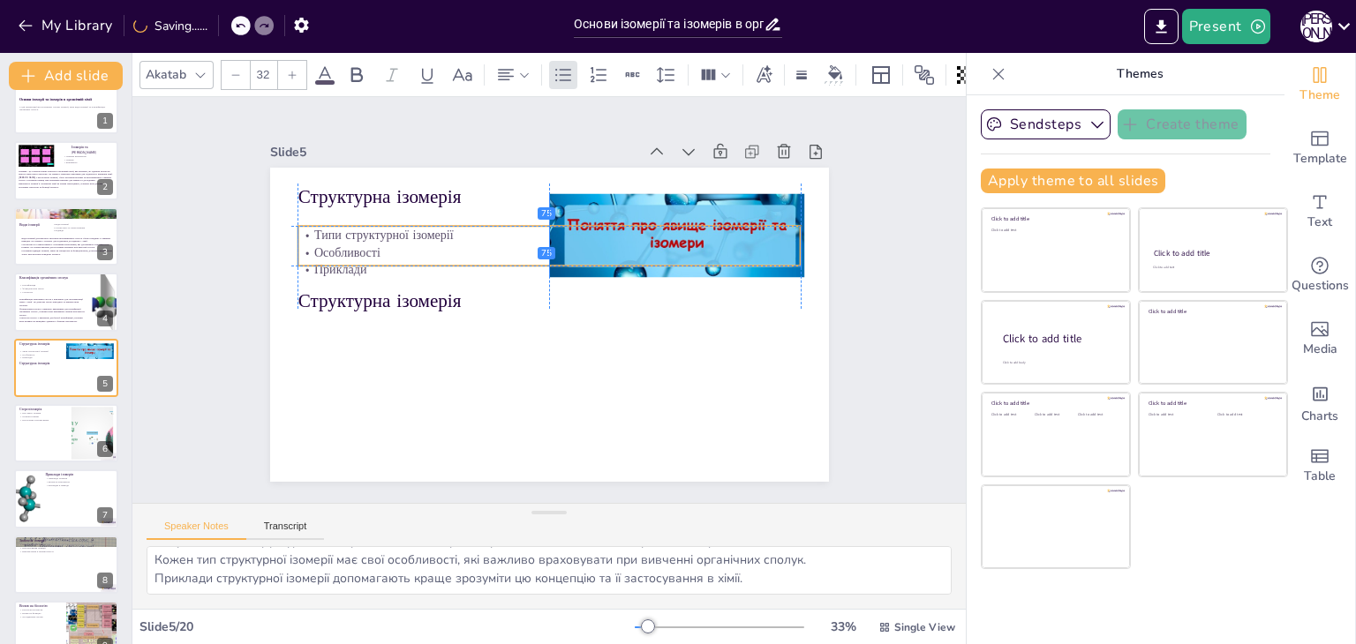
drag, startPoint x: 338, startPoint y: 217, endPoint x: 332, endPoint y: 237, distance: 20.4
click at [518, 237] on div "Типи структурної ізомерії Особливості Приклади" at bounding box center [595, 290] width 155 height 502
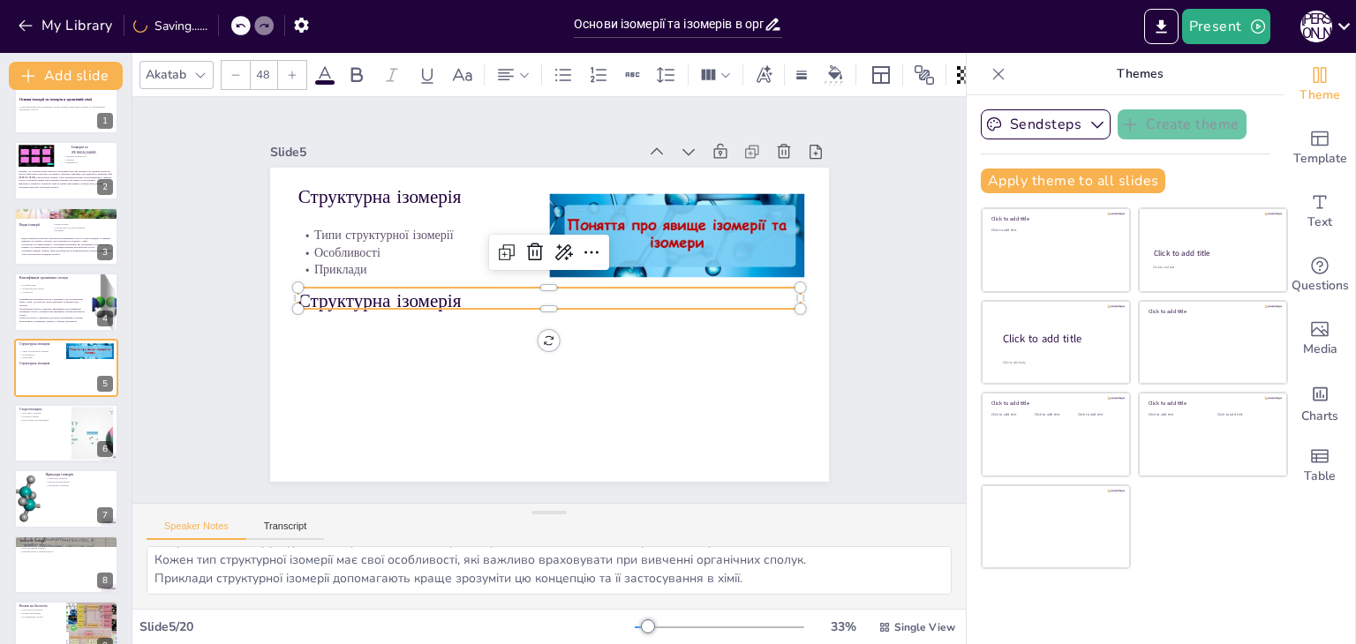
click at [411, 290] on p "Структурна ізомерія" at bounding box center [548, 300] width 274 height 448
drag, startPoint x: 156, startPoint y: 562, endPoint x: 773, endPoint y: 635, distance: 621.2
click at [773, 635] on div "Akatab 48 Slide 1 Основи ізомерії та ізомерів в органічній хімії У цій презента…" at bounding box center [548, 348] width 833 height 591
click at [411, 294] on p "Структурна ізомерія" at bounding box center [548, 300] width 274 height 448
click at [394, 294] on p "Структурна ізомерія" at bounding box center [548, 300] width 503 height 79
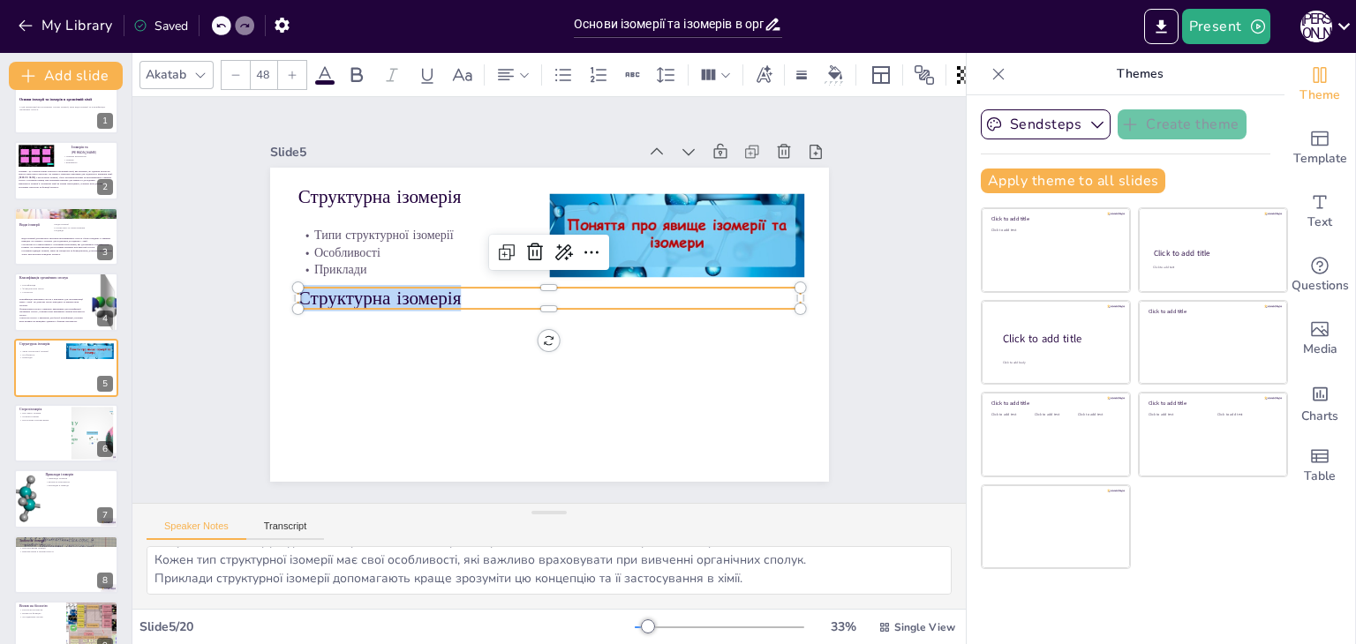
click at [461, 294] on p "Структурна ізомерія" at bounding box center [551, 300] width 180 height 486
type input "--"
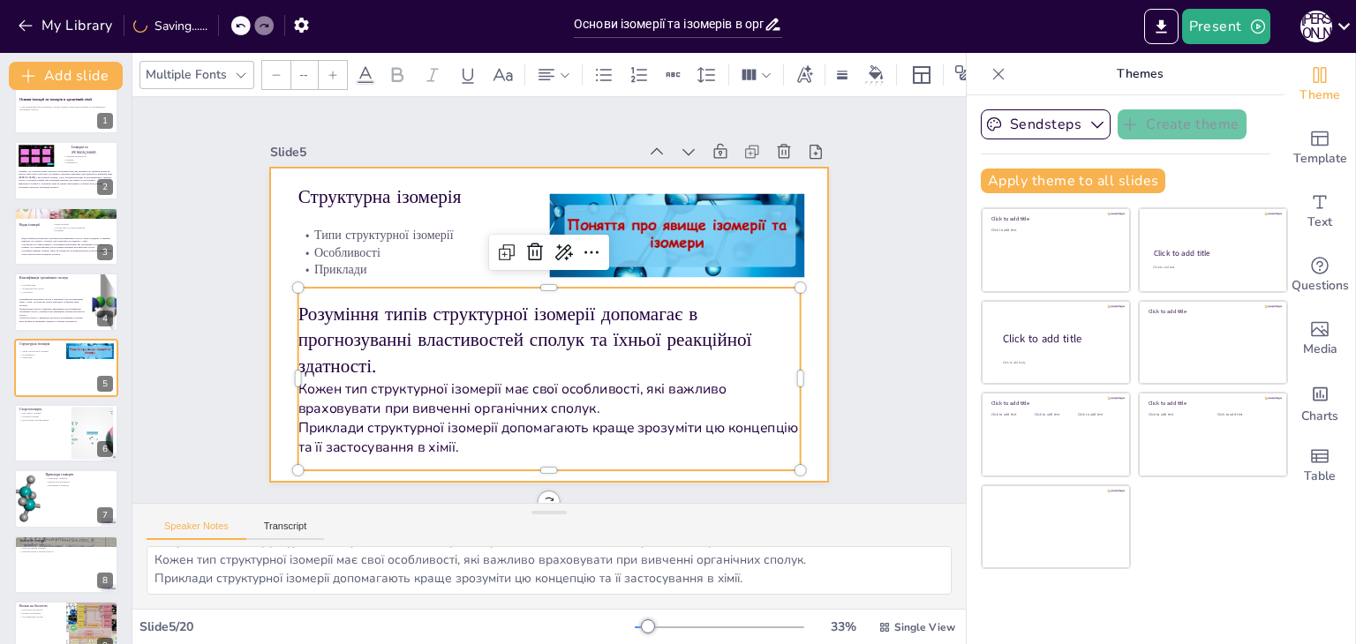
click at [272, 344] on div at bounding box center [546, 324] width 589 height 371
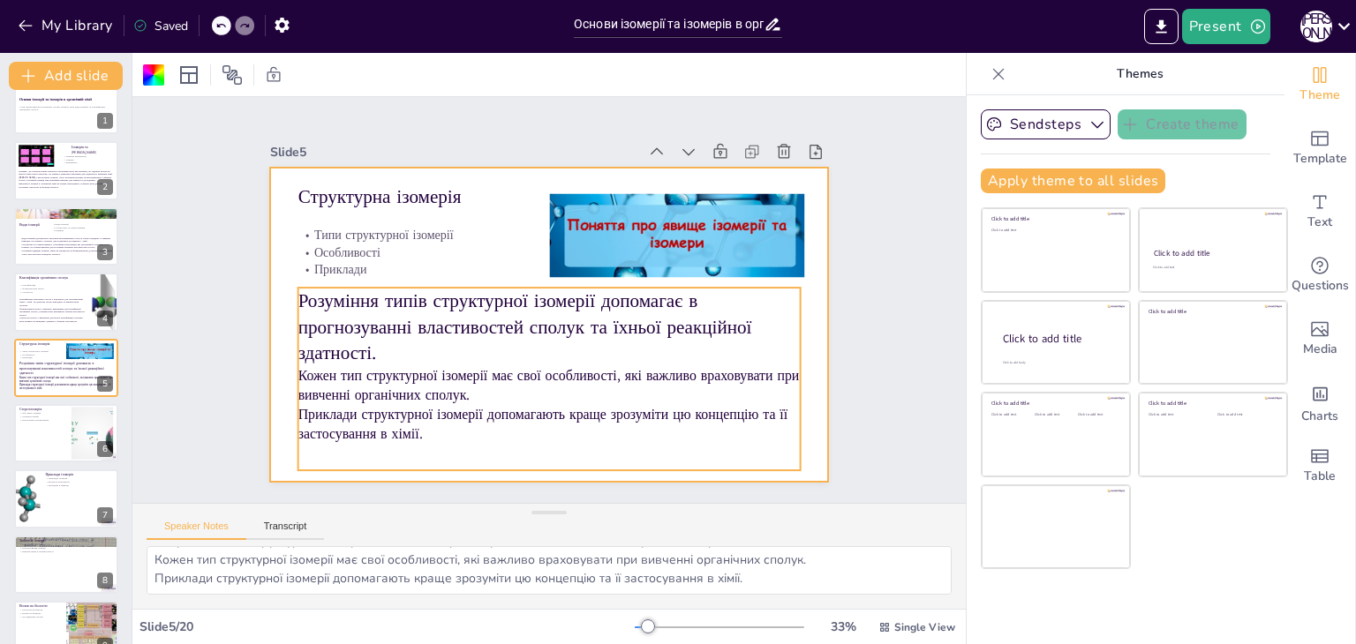
click at [529, 287] on p "Розуміння типів структурної ізомерії допомагає в прогнозуванні властивостей спо…" at bounding box center [529, 318] width 394 height 426
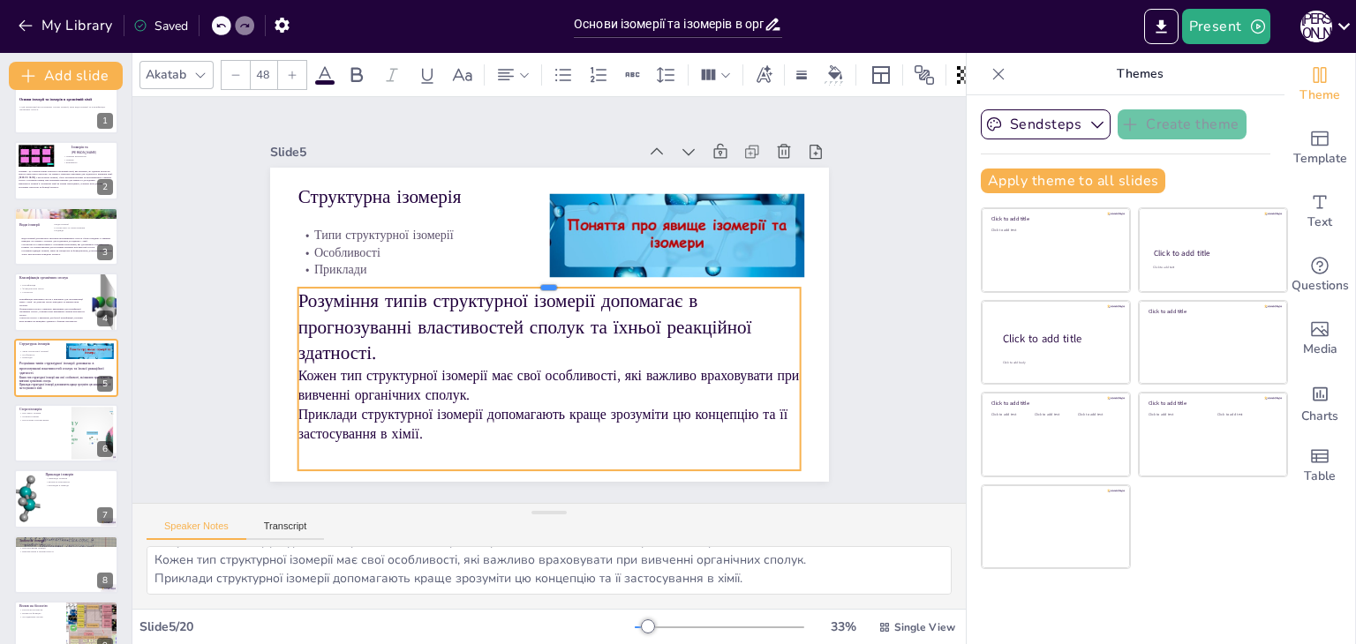
click at [541, 275] on div at bounding box center [558, 283] width 442 height 263
click at [259, 65] on input "48" at bounding box center [263, 75] width 25 height 28
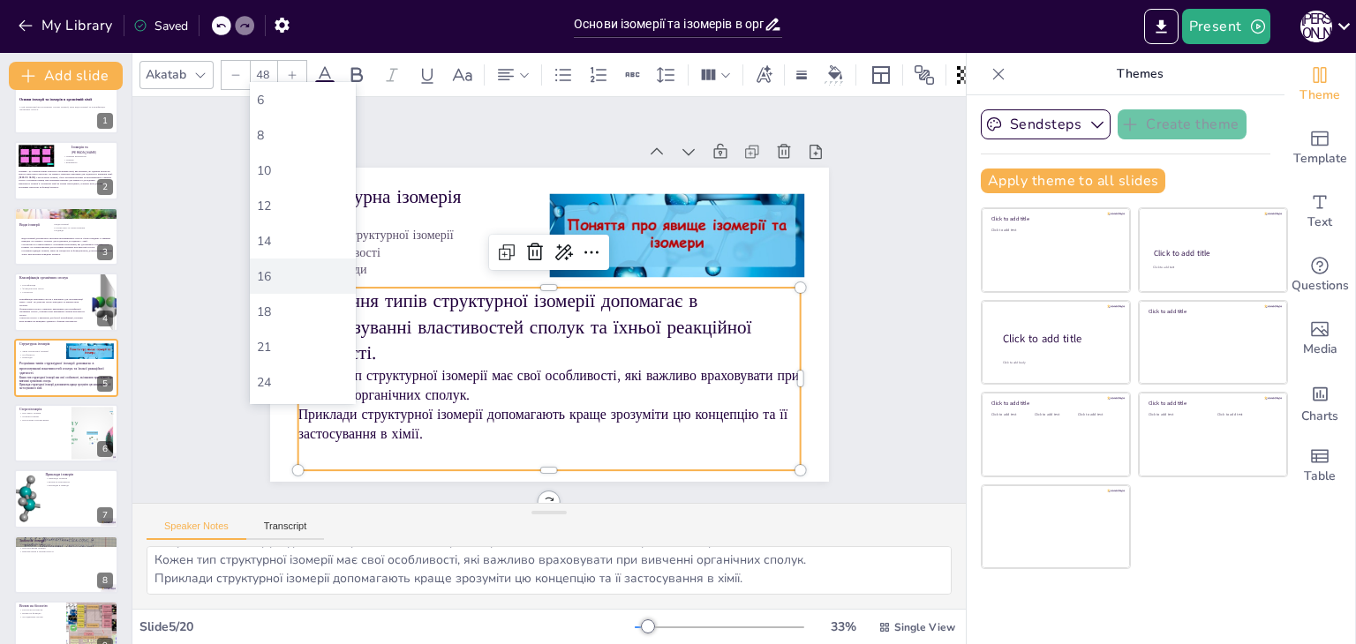
scroll to position [176, 0]
click at [279, 351] on div "42" at bounding box center [303, 347] width 92 height 17
type input "42"
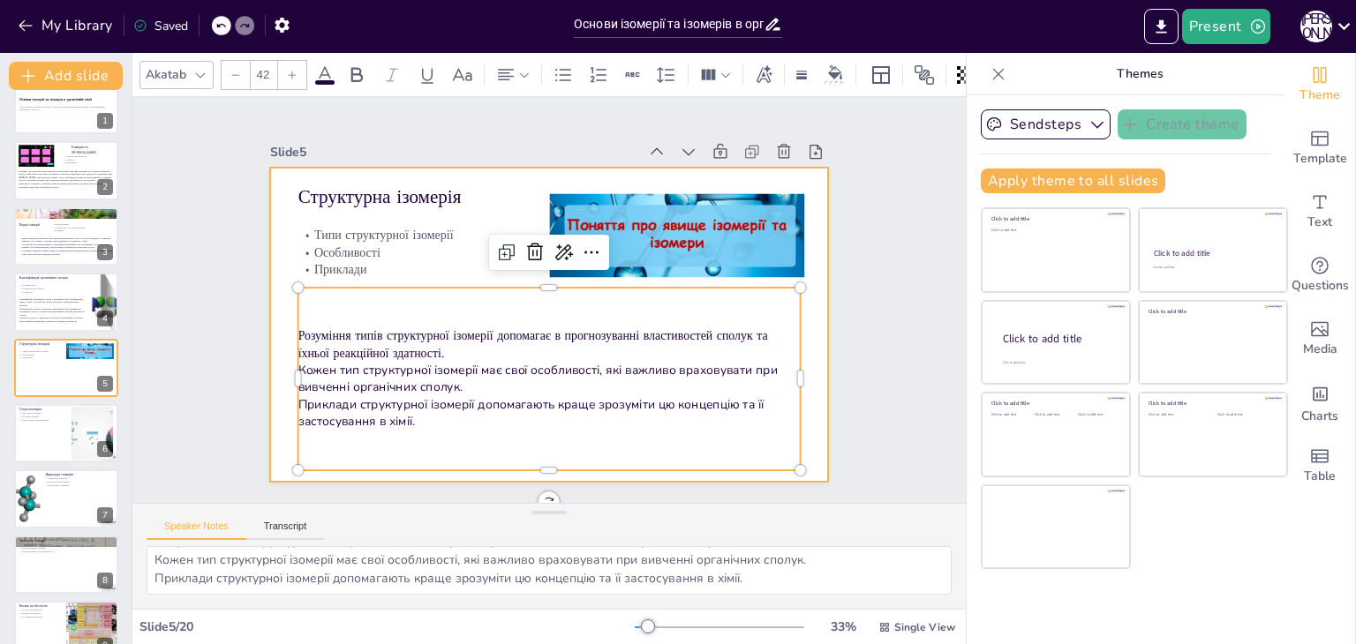
click at [263, 315] on div at bounding box center [528, 312] width 552 height 641
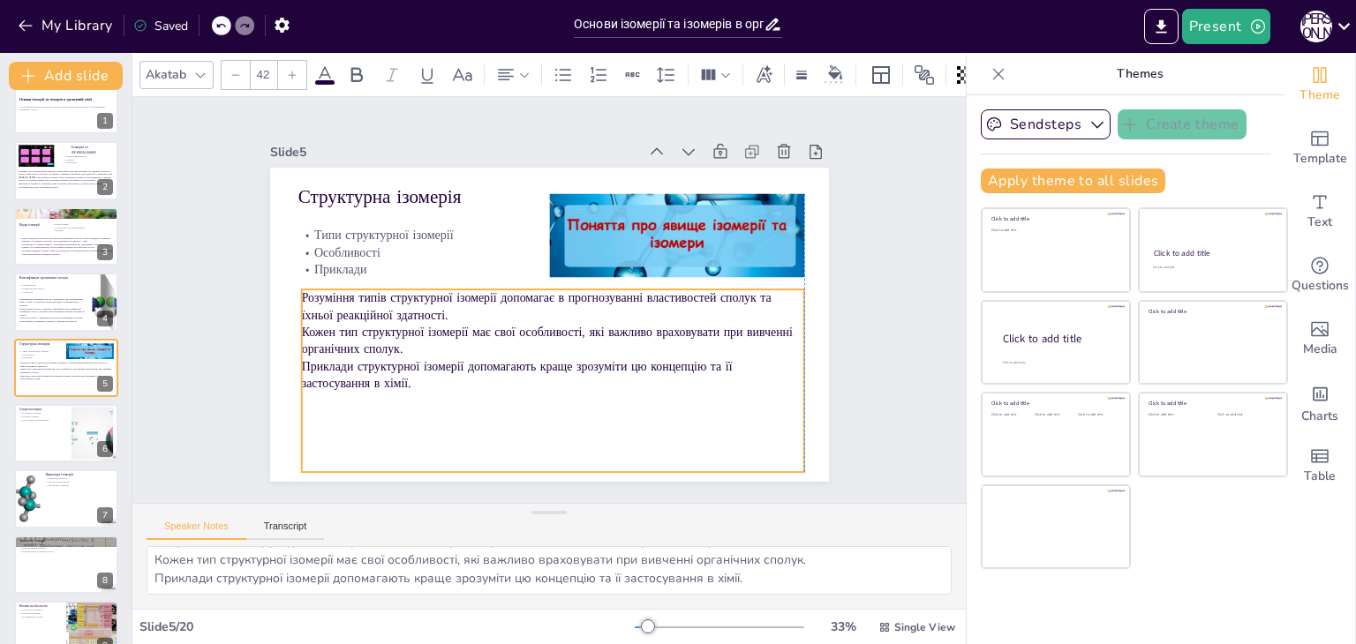
click at [441, 317] on p "Розуміння типів структурної ізомерії допомагає в прогнозуванні властивостей спо…" at bounding box center [551, 307] width 499 height 138
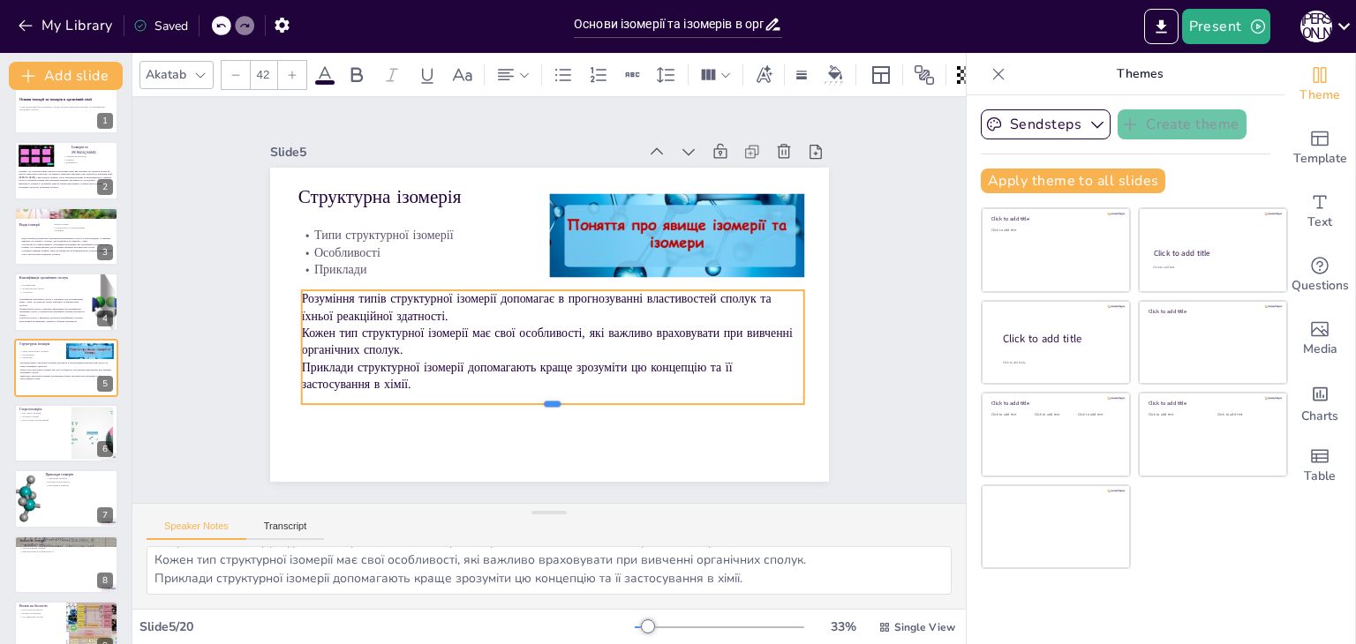
drag, startPoint x: 535, startPoint y: 466, endPoint x: 527, endPoint y: 397, distance: 69.3
click at [527, 397] on div at bounding box center [486, 391] width 415 height 307
click at [264, 64] on input "42" at bounding box center [263, 75] width 25 height 28
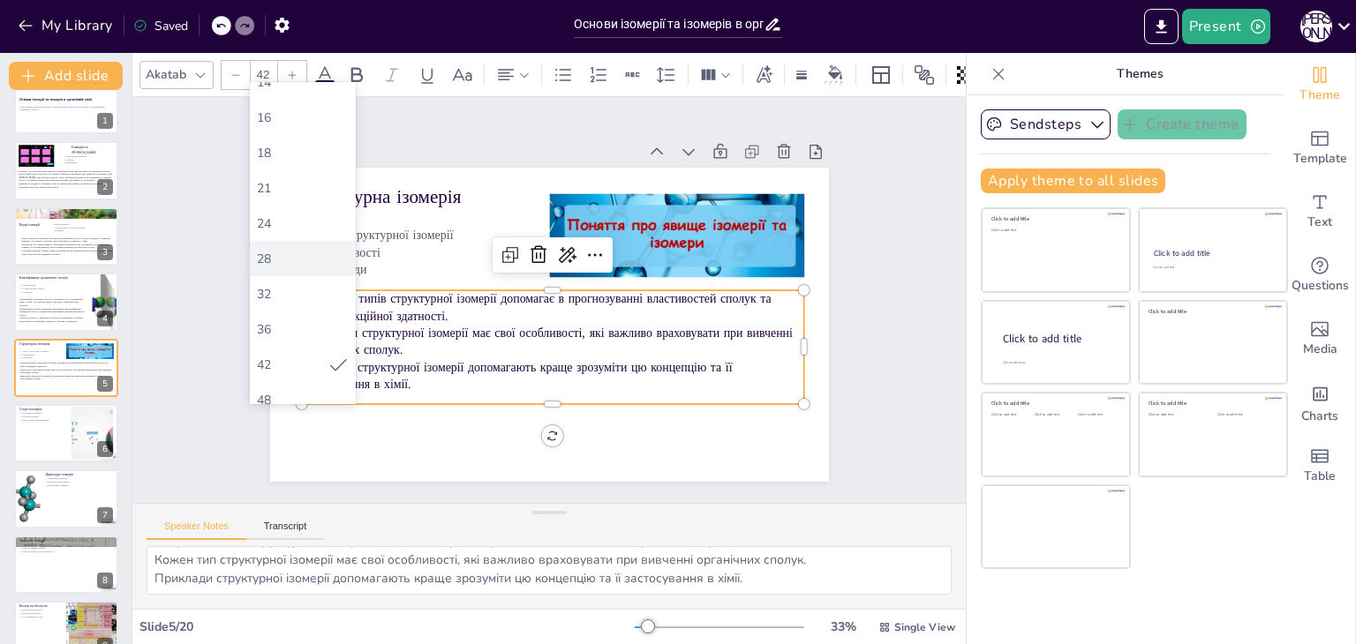
scroll to position [265, 0]
click at [309, 296] on div "48" at bounding box center [303, 294] width 92 height 17
type input "48"
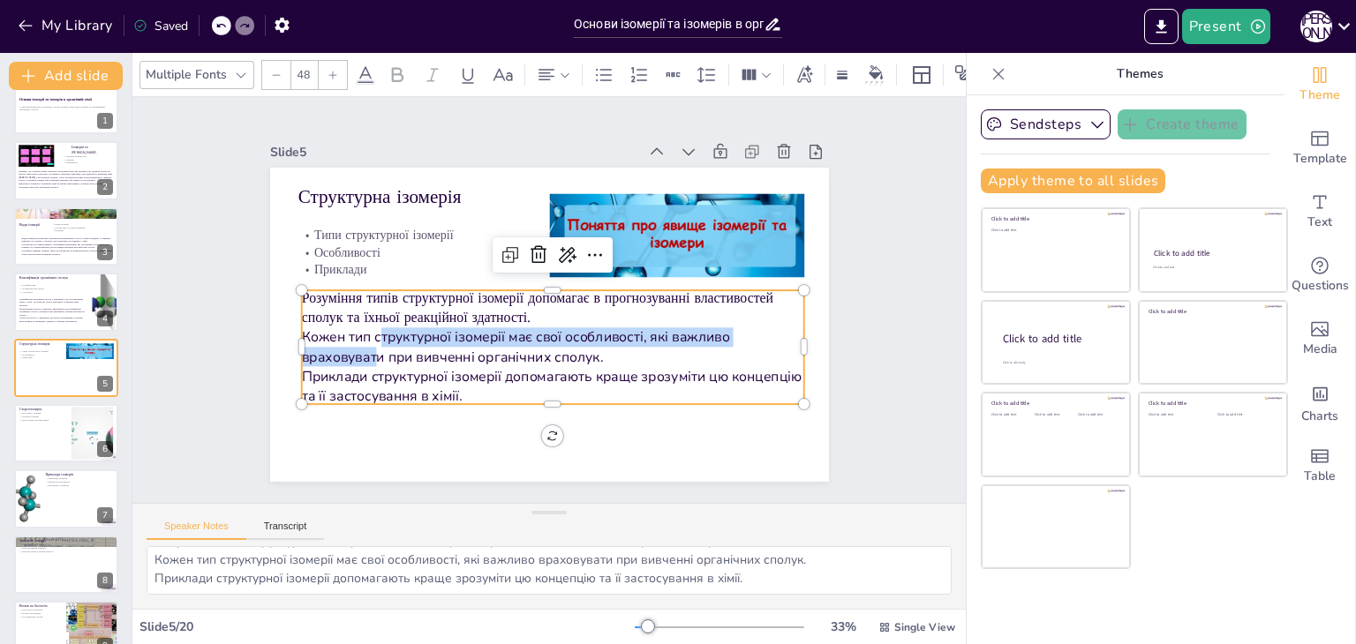
drag, startPoint x: 371, startPoint y: 321, endPoint x: 364, endPoint y: 353, distance: 32.4
click at [431, 353] on p "Кожен тип структурної ізомерії має свої особливості, які важливо враховувати пр…" at bounding box center [502, 293] width 143 height 499
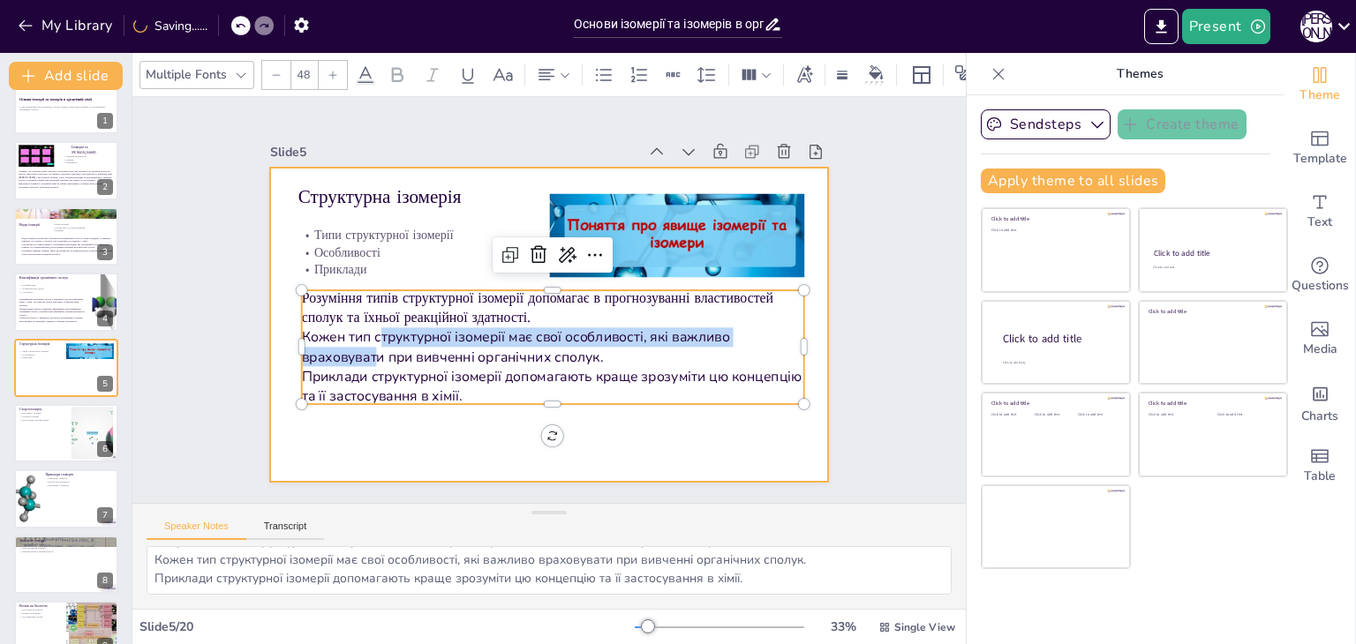
click at [344, 424] on div at bounding box center [546, 324] width 589 height 371
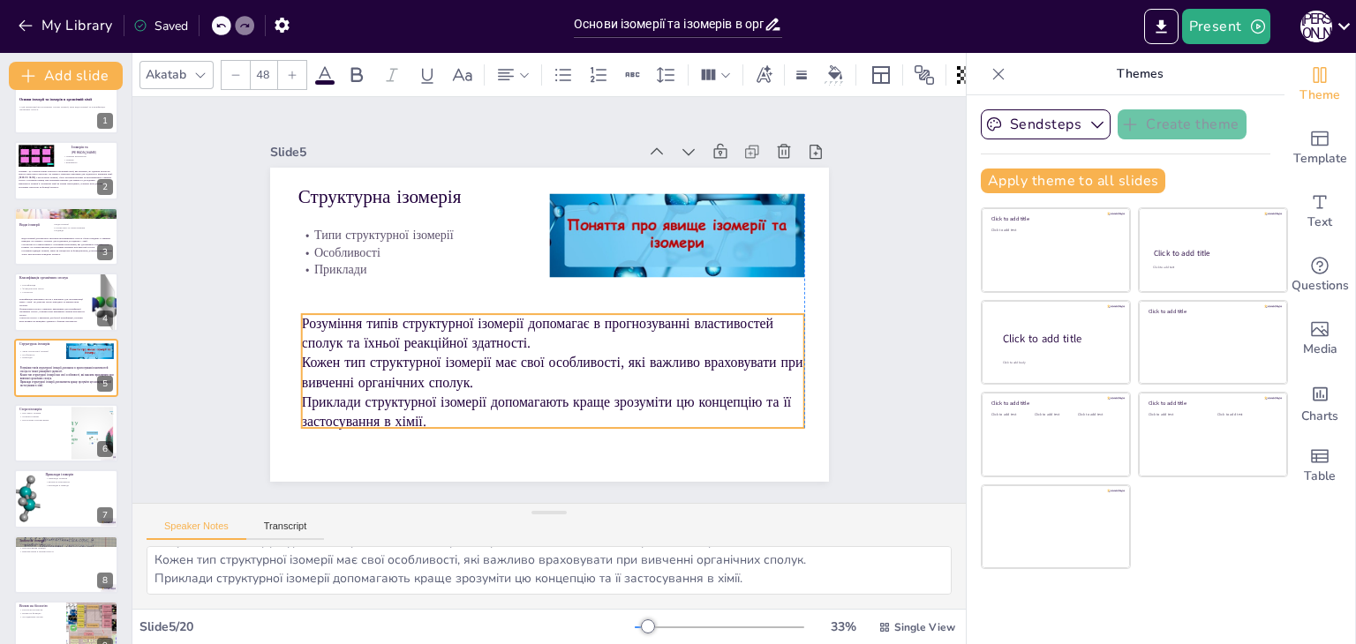
drag, startPoint x: 360, startPoint y: 323, endPoint x: 363, endPoint y: 344, distance: 21.3
click at [363, 344] on p "Розуміння типів структурної ізомерії допомагає в прогнозуванні властивостей спо…" at bounding box center [529, 327] width 400 height 365
click at [184, 340] on div "Slide 1 Основи ізомерії та ізомерів в органічній хімії У цій презентації ми роз…" at bounding box center [549, 300] width 926 height 710
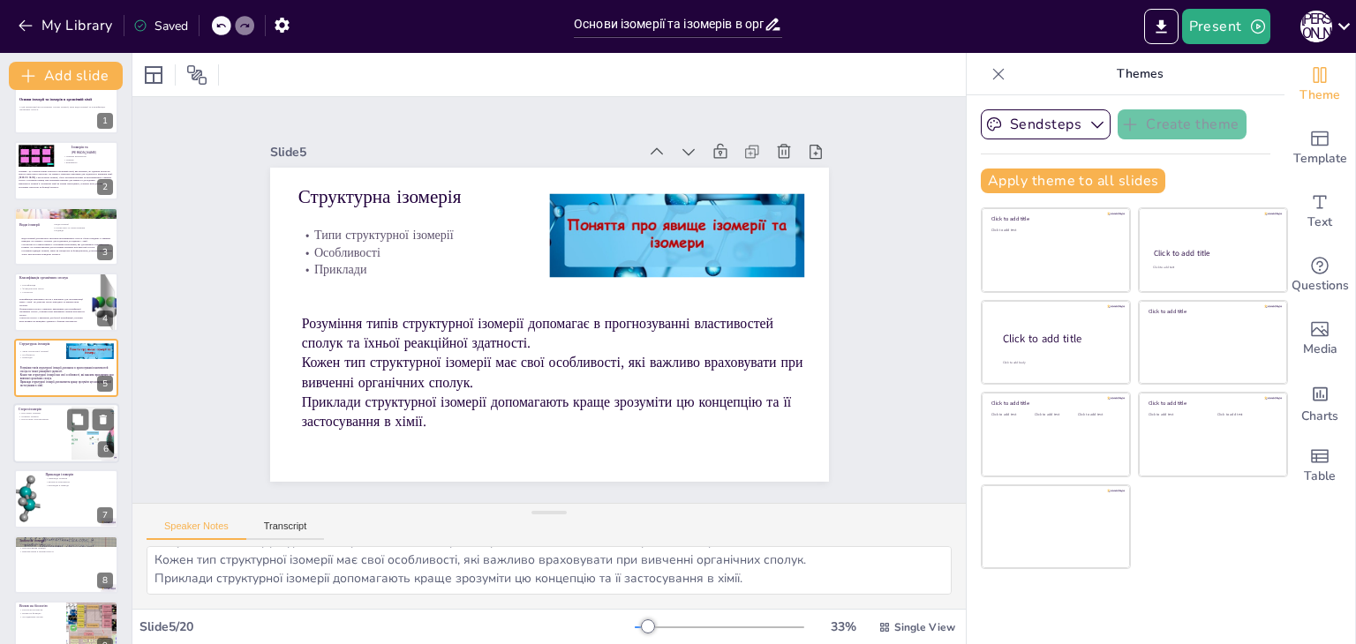
click at [55, 437] on div at bounding box center [66, 433] width 106 height 60
type textarea "Цис-транс ізомери є важливим прикладом стереоізомерії, і їхнє розуміння є крити…"
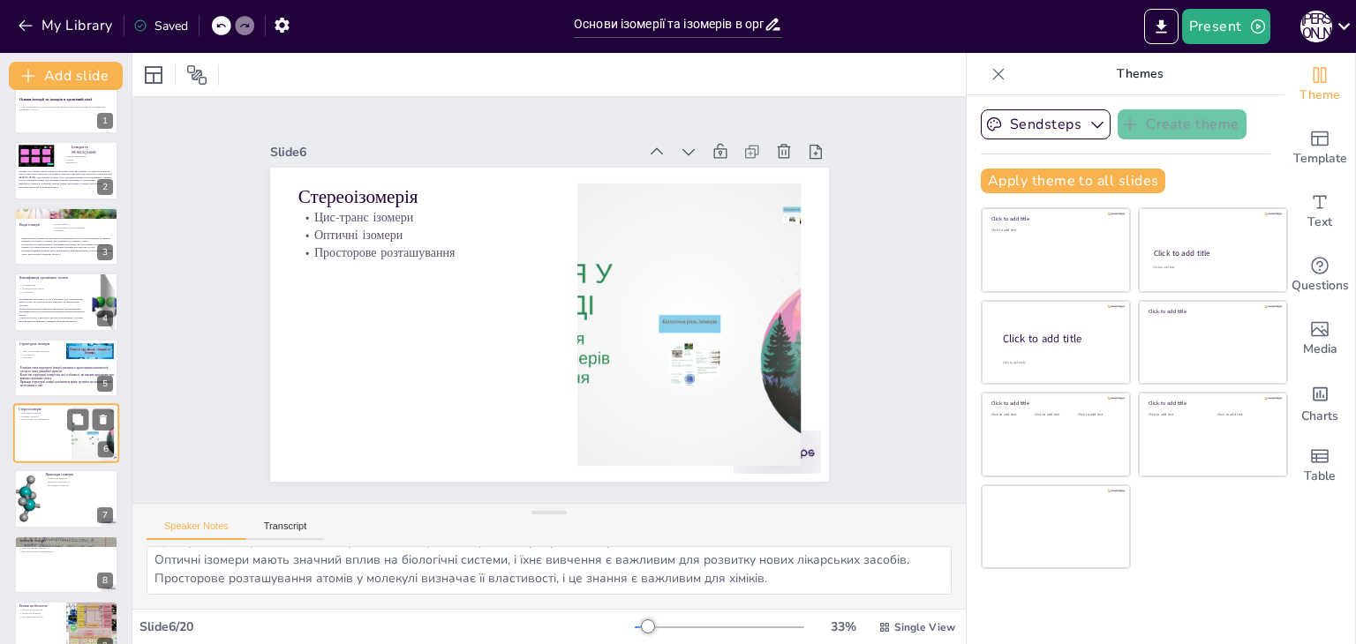
scroll to position [94, 0]
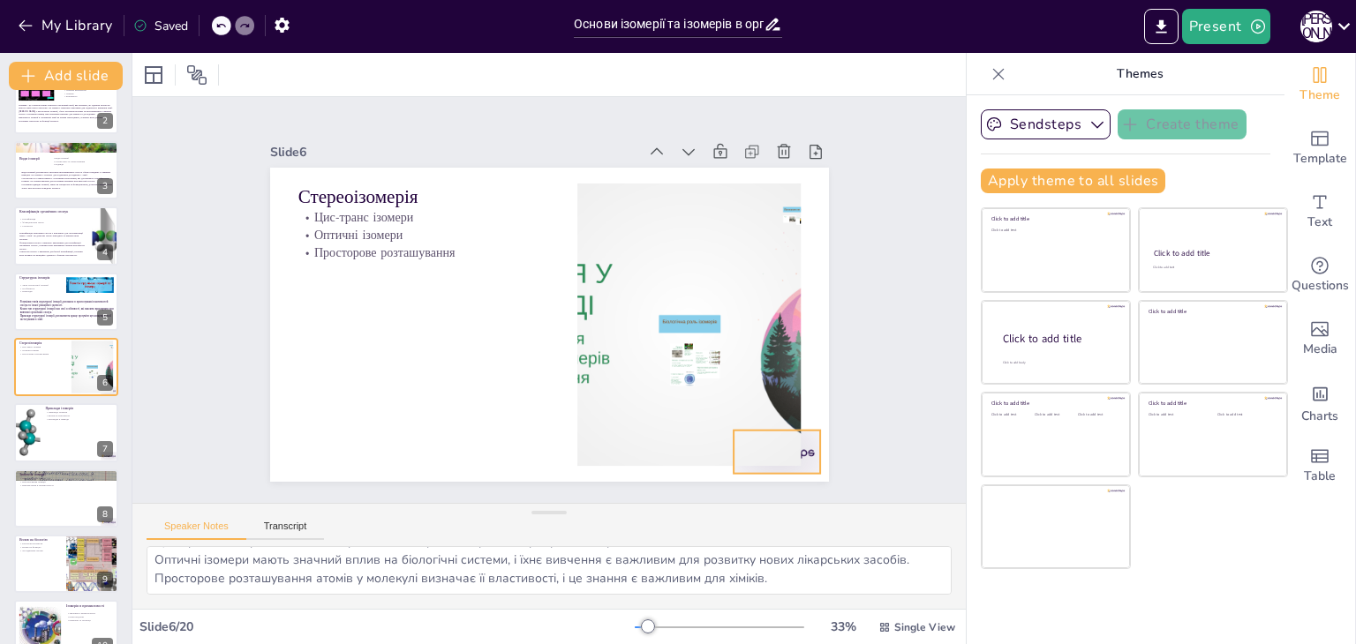
click at [478, 507] on div at bounding box center [447, 554] width 61 height 94
click at [746, 471] on icon at bounding box center [731, 485] width 28 height 28
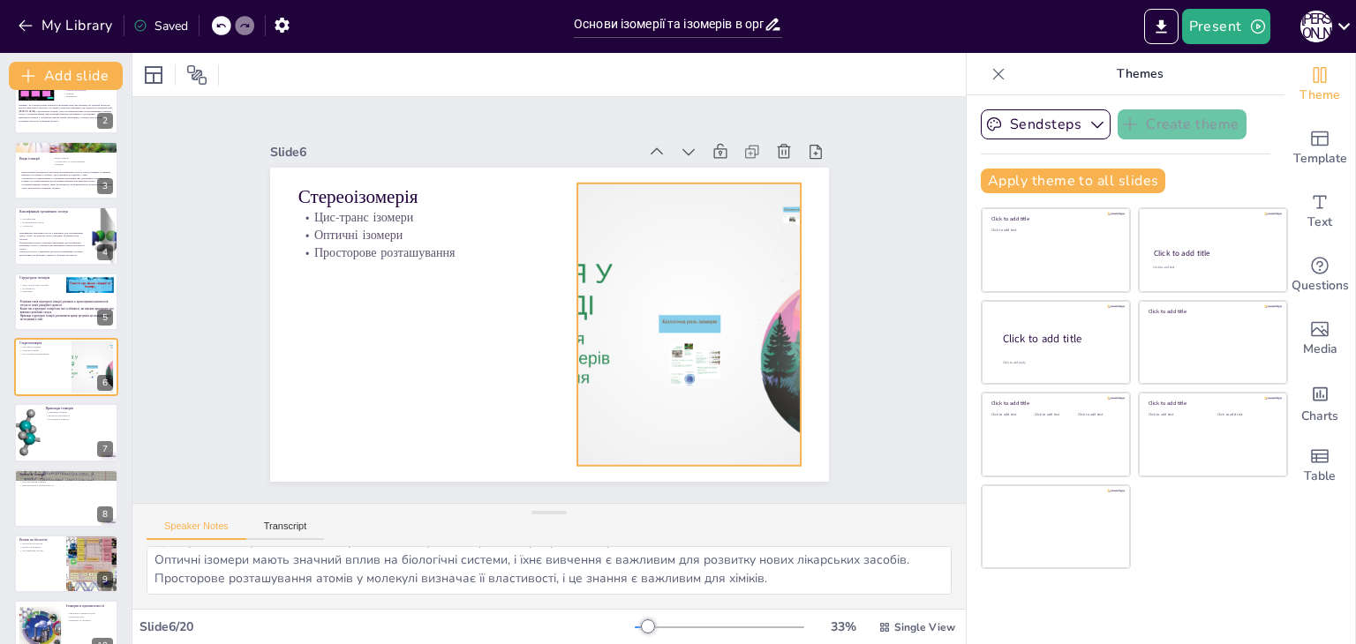
click at [738, 349] on div at bounding box center [636, 412] width 563 height 546
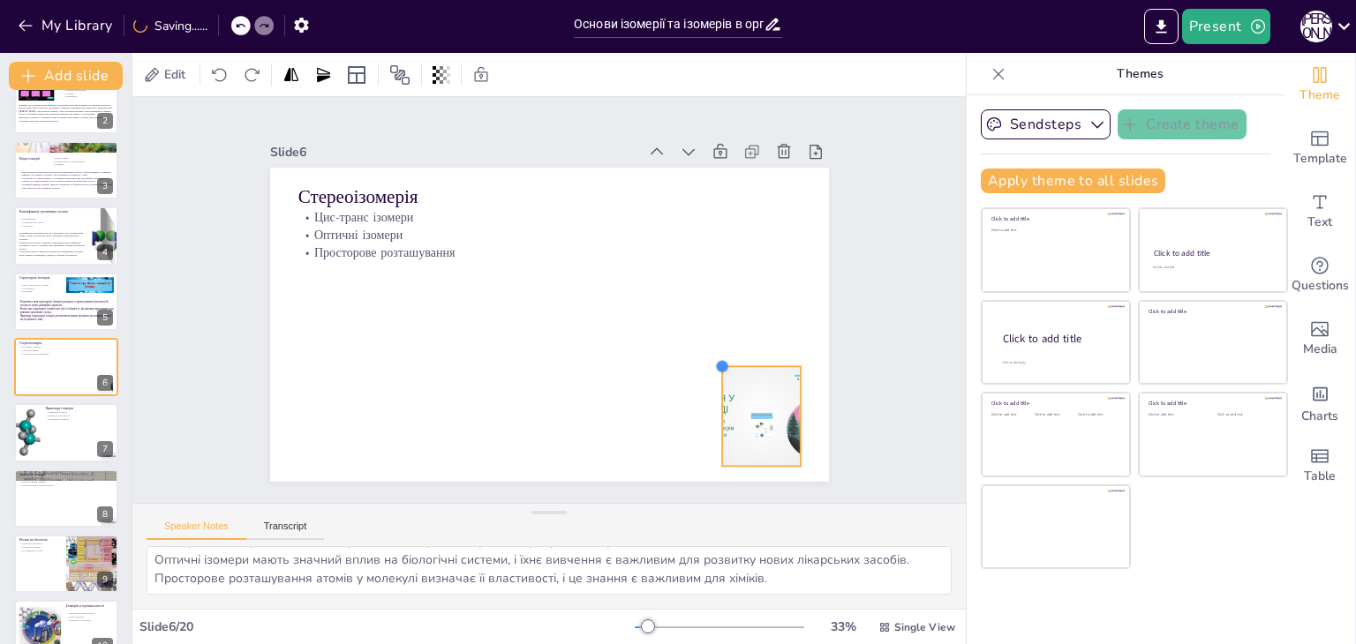
drag, startPoint x: 569, startPoint y: 171, endPoint x: 714, endPoint y: 379, distance: 252.9
click at [714, 379] on div "Стереоізомерія Цис-транс ізомери Оптичні ізомери Просторове розташування" at bounding box center [541, 323] width 628 height 471
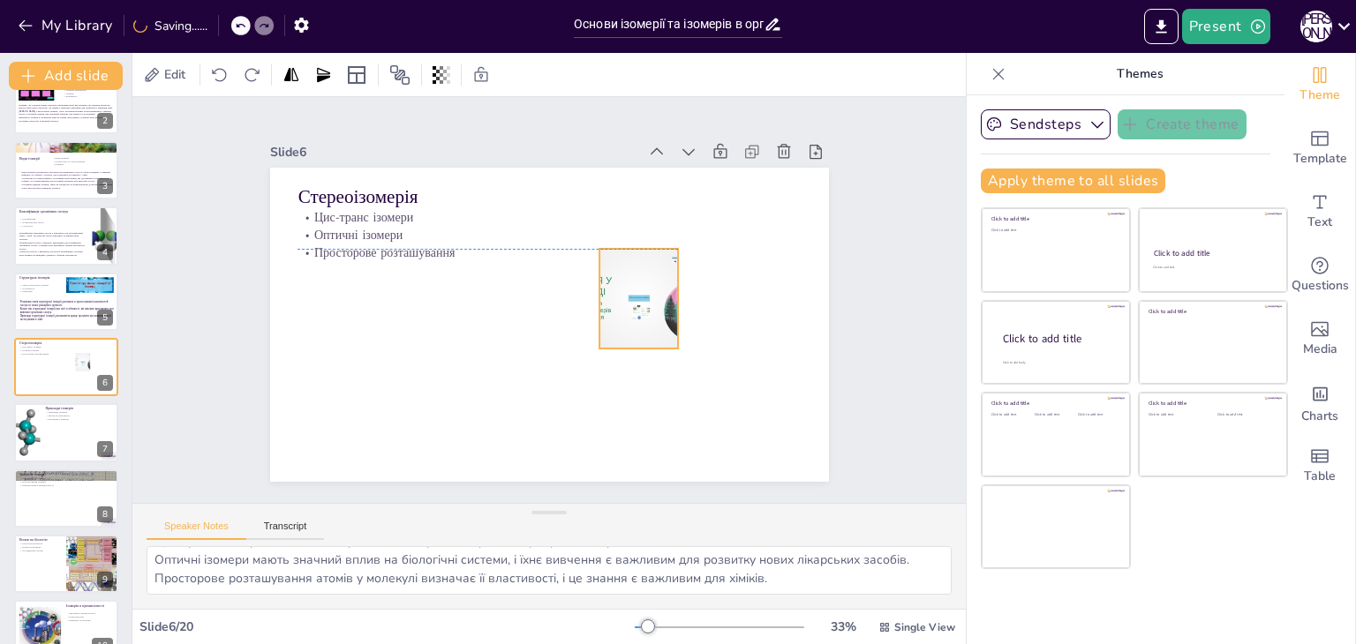
drag, startPoint x: 688, startPoint y: 336, endPoint x: 619, endPoint y: 279, distance: 90.3
click at [619, 279] on div at bounding box center [634, 326] width 199 height 149
drag, startPoint x: 582, startPoint y: 293, endPoint x: 525, endPoint y: 318, distance: 62.5
click at [525, 308] on div at bounding box center [545, 286] width 99 height 44
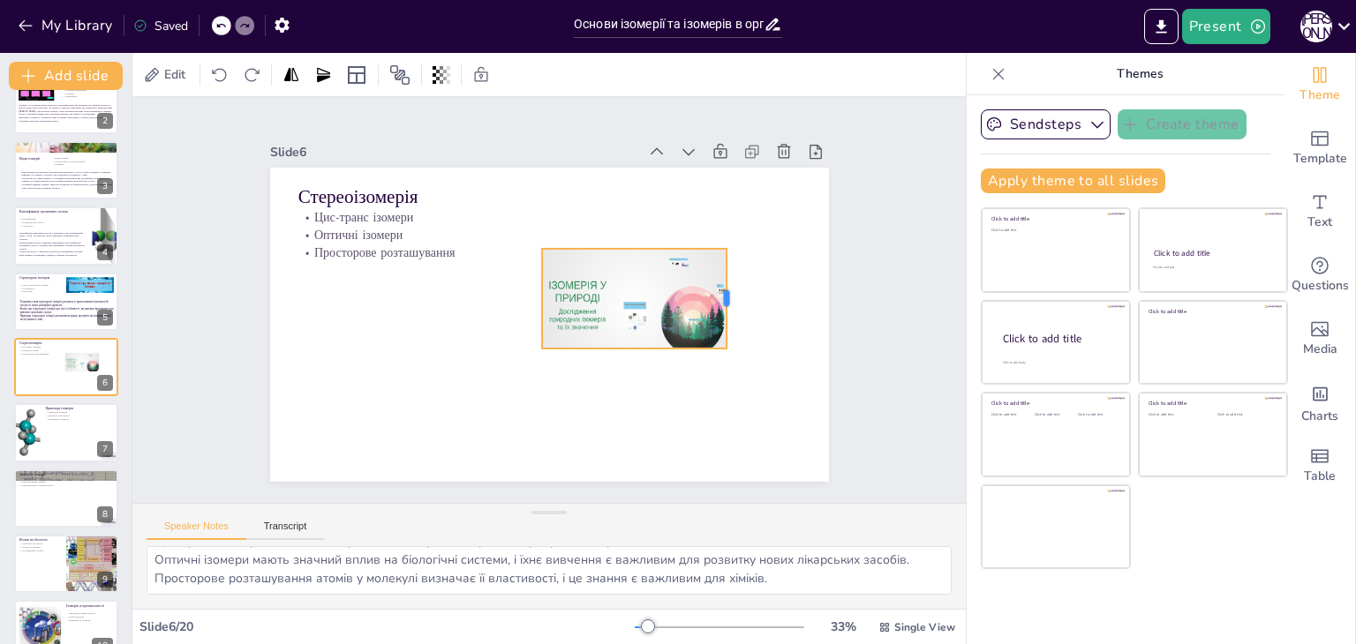
drag, startPoint x: 664, startPoint y: 292, endPoint x: 712, endPoint y: 305, distance: 50.3
click at [703, 413] on div at bounding box center [658, 448] width 89 height 70
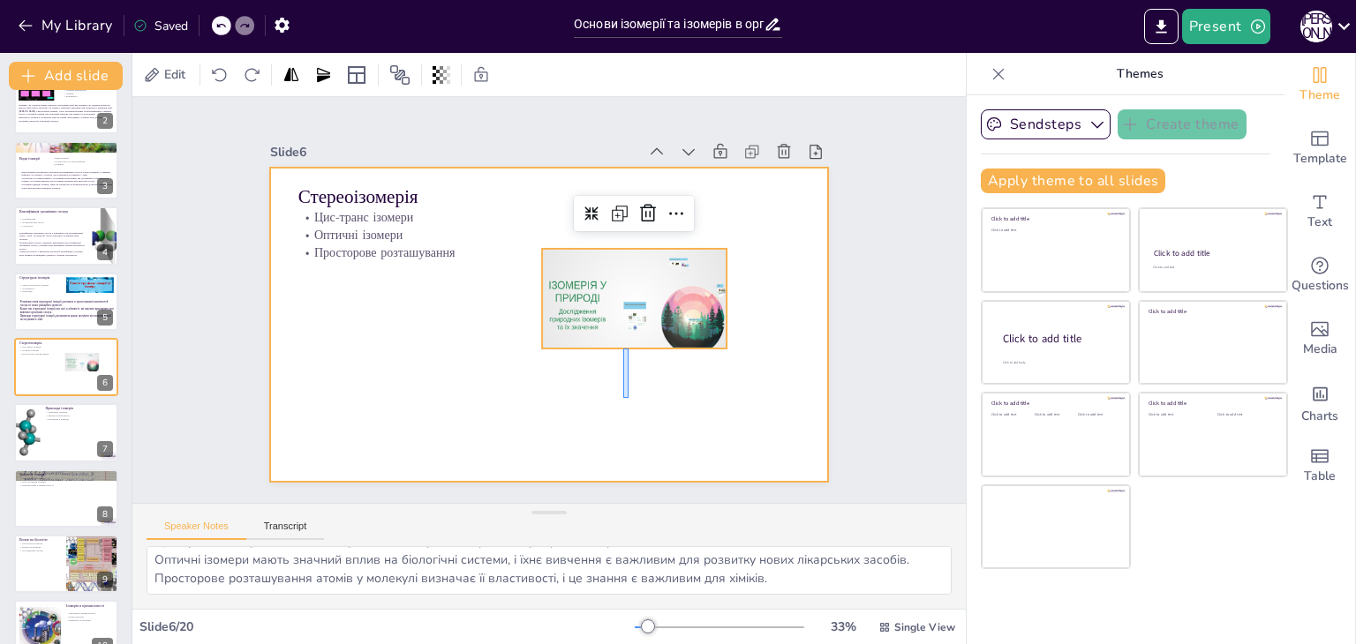
drag, startPoint x: 623, startPoint y: 349, endPoint x: 628, endPoint y: 394, distance: 45.3
click at [628, 397] on div at bounding box center [525, 295] width 424 height 612
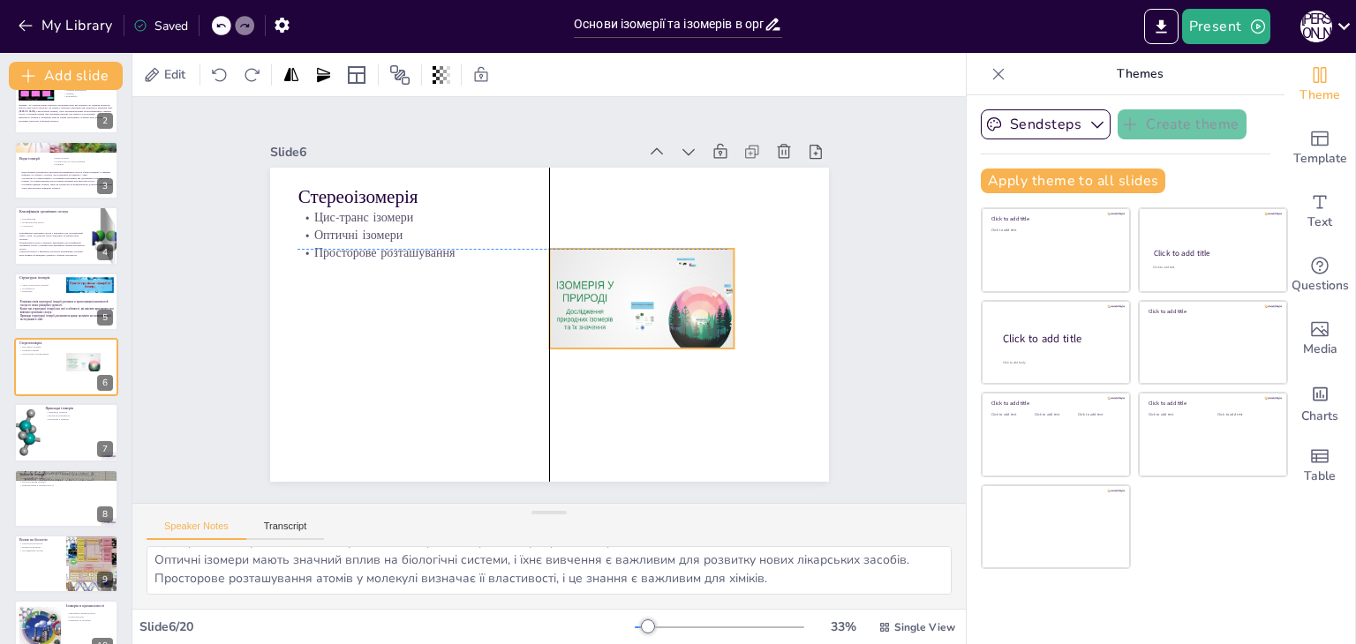
click at [605, 318] on div at bounding box center [630, 342] width 215 height 179
drag, startPoint x: 620, startPoint y: 342, endPoint x: 612, endPoint y: 357, distance: 16.6
click at [612, 357] on div at bounding box center [593, 407] width 167 height 104
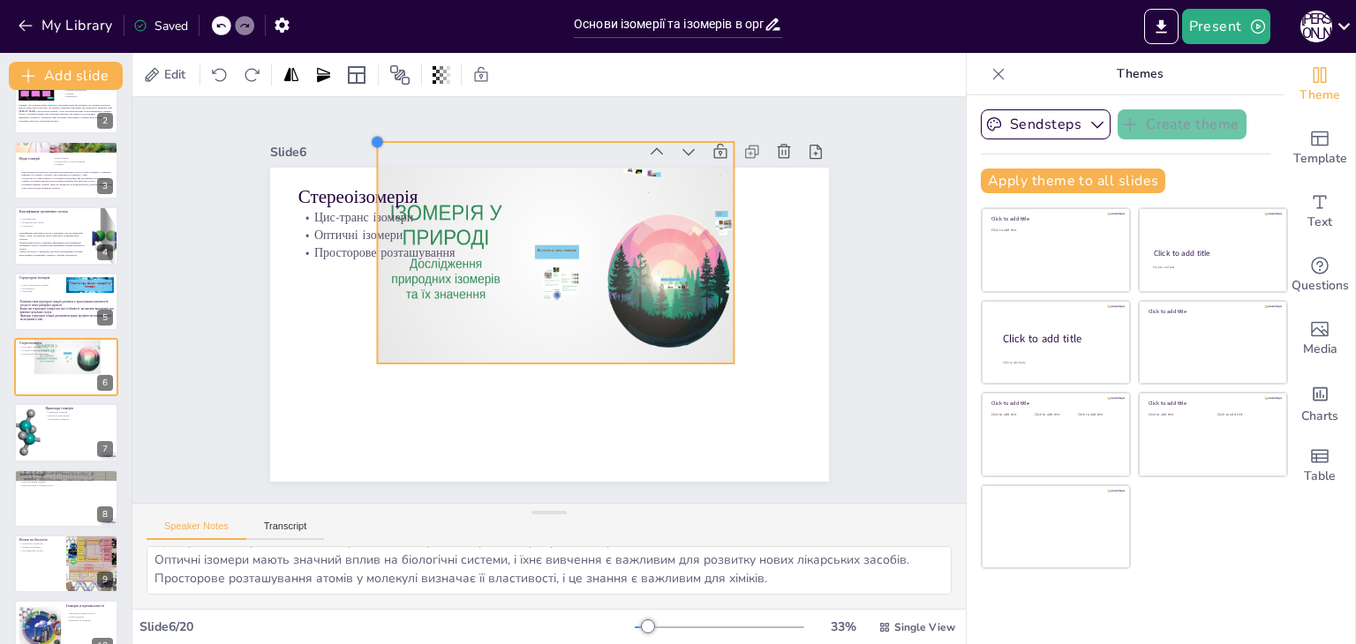
drag, startPoint x: 537, startPoint y: 242, endPoint x: 365, endPoint y: 192, distance: 178.4
click at [365, 192] on div "Стереоізомерія Цис-транс ізомери Оптичні ізомери Просторове розташування" at bounding box center [544, 276] width 612 height 424
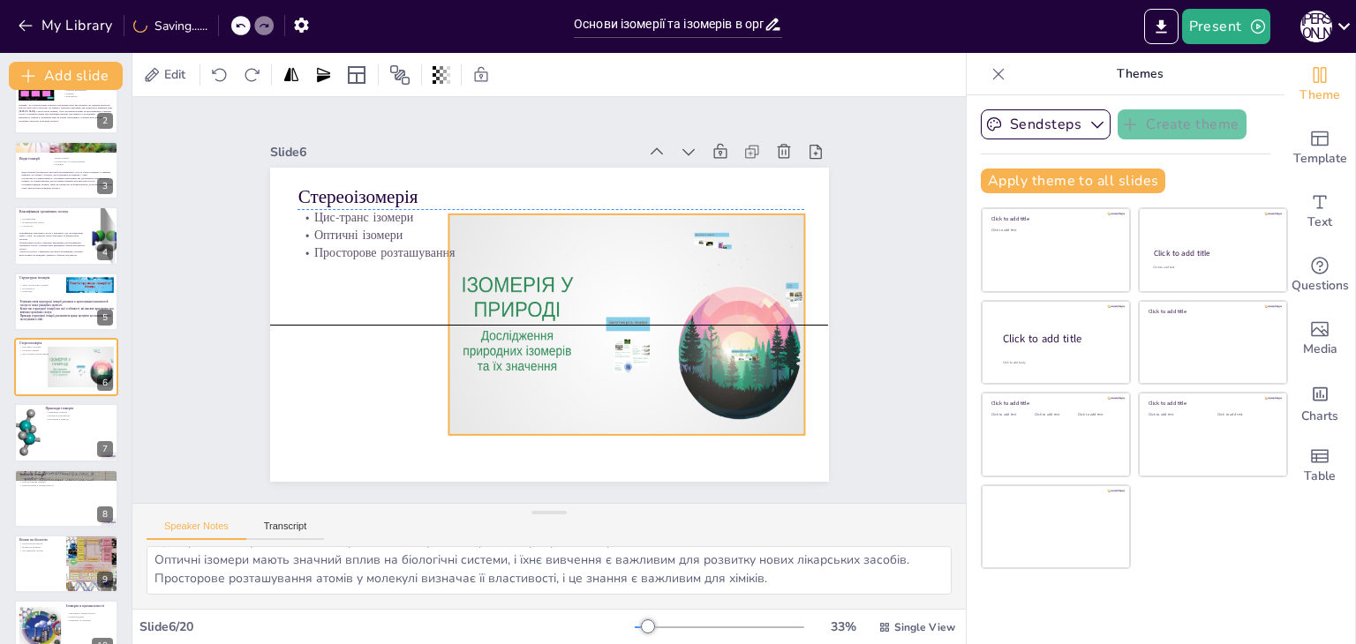
drag, startPoint x: 547, startPoint y: 300, endPoint x: 617, endPoint y: 372, distance: 99.9
click at [617, 372] on div at bounding box center [610, 354] width 417 height 347
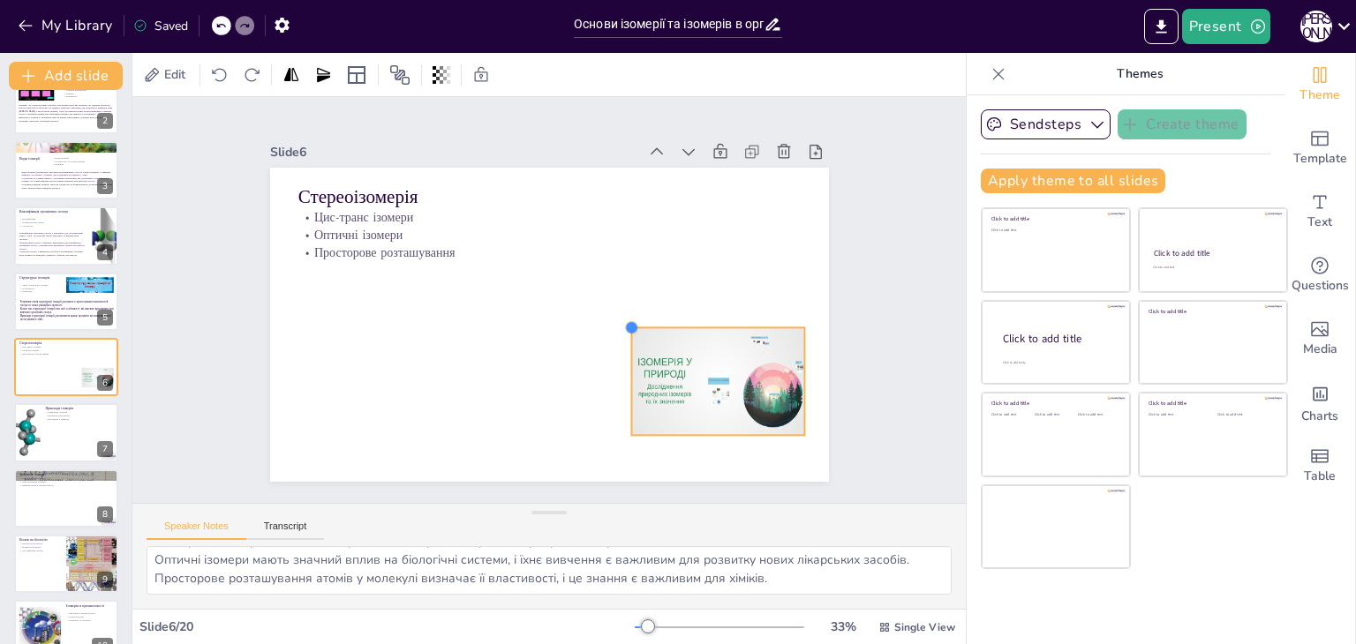
drag, startPoint x: 435, startPoint y: 207, endPoint x: 618, endPoint y: 395, distance: 262.7
click at [618, 395] on div "Стереоізомерія Цис-транс ізомери Оптичні ізомери Просторове розташування" at bounding box center [524, 292] width 471 height 628
click at [618, 395] on div at bounding box center [684, 430] width 199 height 156
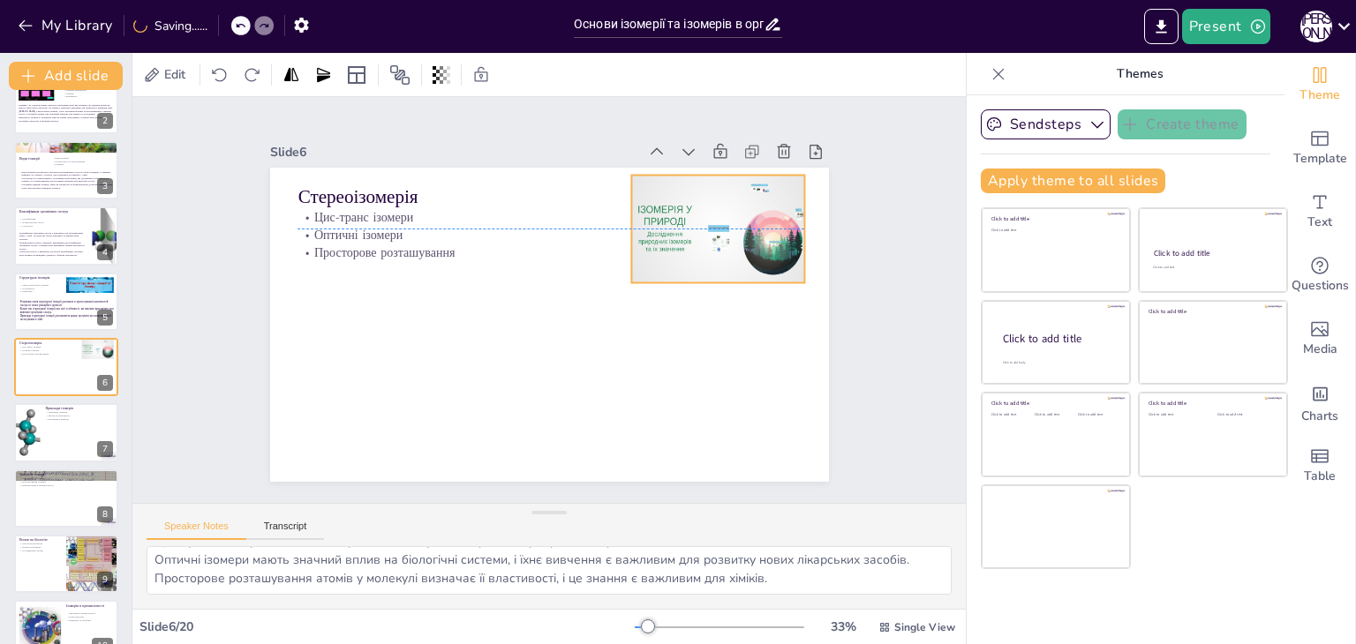
drag, startPoint x: 663, startPoint y: 387, endPoint x: 662, endPoint y: 251, distance: 135.9
click at [664, 277] on div at bounding box center [715, 377] width 196 height 201
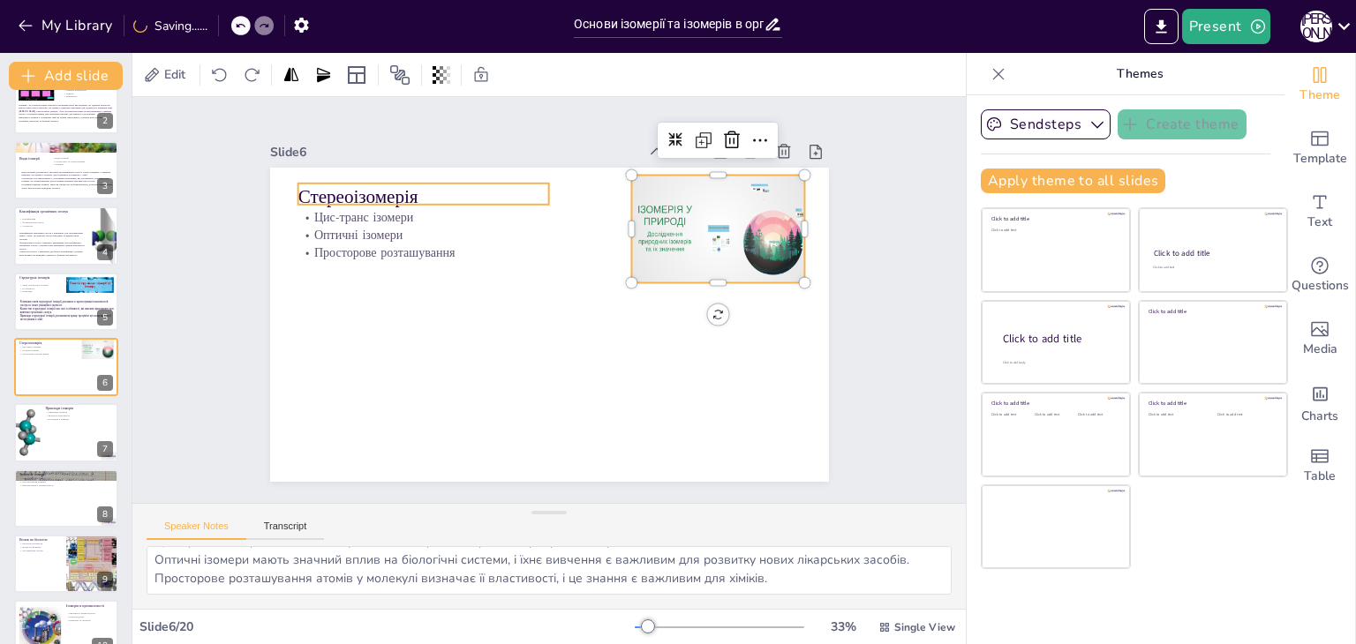
click at [377, 187] on p "Стереоізомерія" at bounding box center [492, 147] width 230 height 148
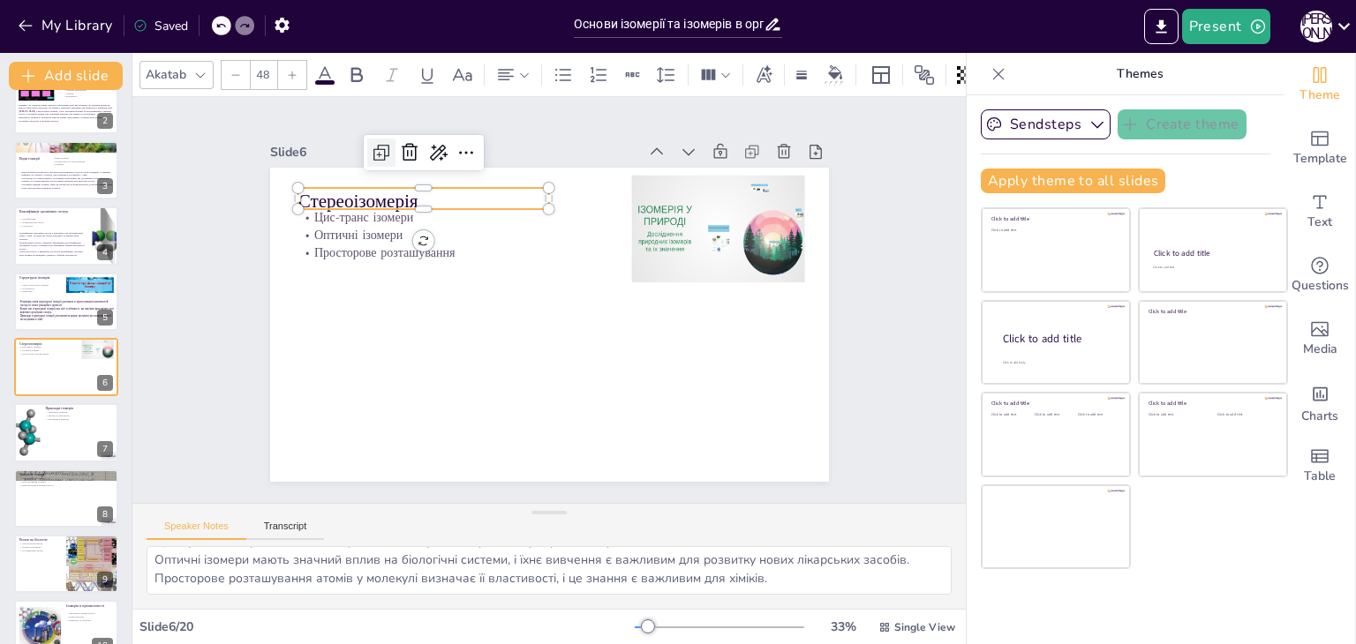
click at [642, 122] on div at bounding box center [659, 105] width 34 height 34
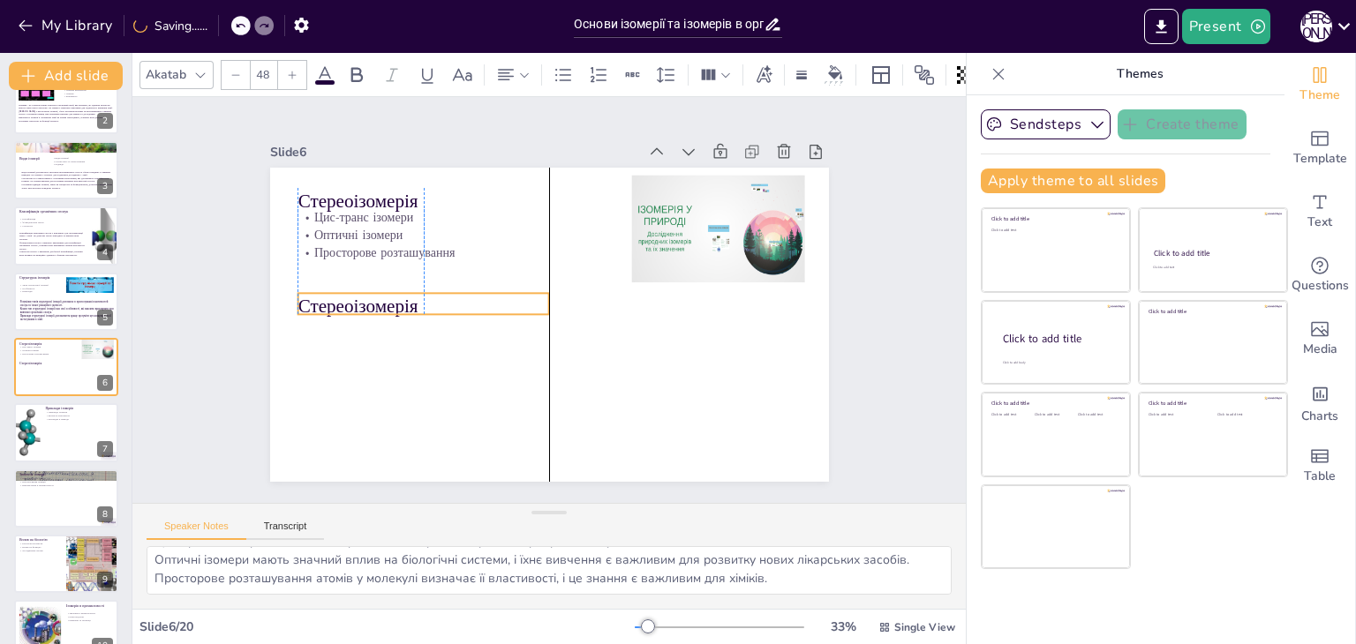
drag, startPoint x: 394, startPoint y: 195, endPoint x: 388, endPoint y: 297, distance: 102.5
click at [388, 297] on p "Стереоізомерія" at bounding box center [423, 306] width 252 height 26
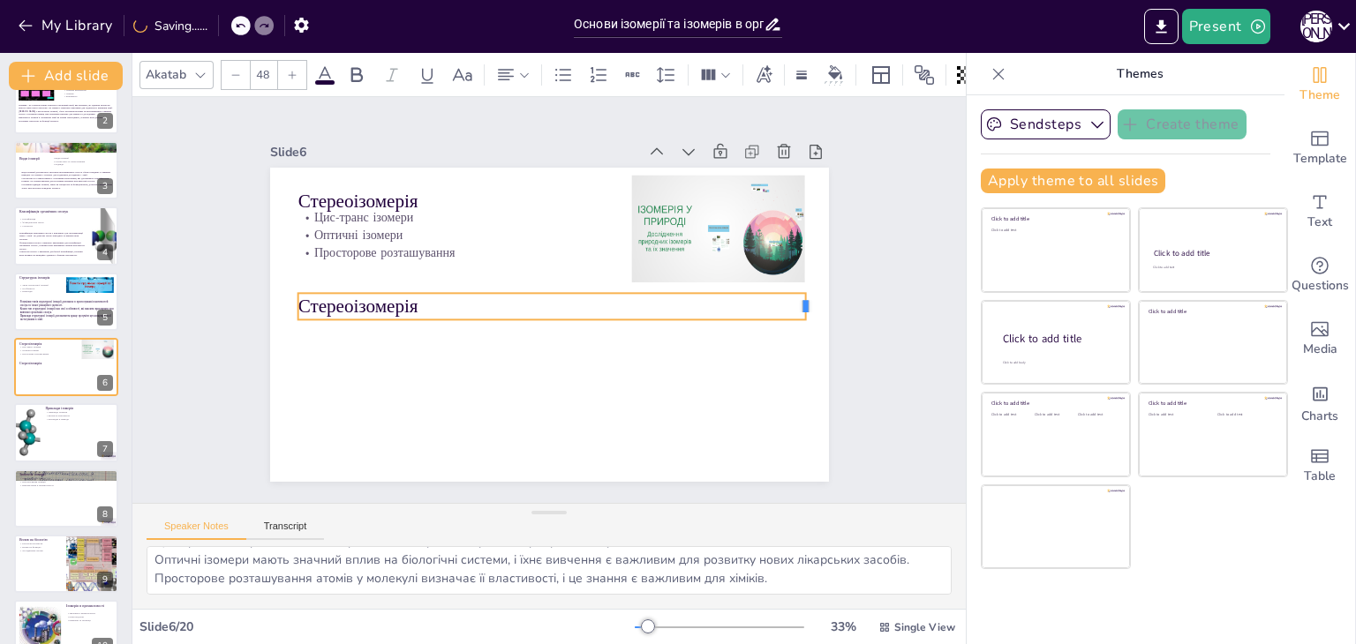
drag, startPoint x: 540, startPoint y: 300, endPoint x: 797, endPoint y: 328, distance: 258.4
click at [797, 328] on div "Стереоізомерія Цис-транс ізомери Оптичні ізомери Просторове розташування Стерео…" at bounding box center [549, 325] width 559 height 314
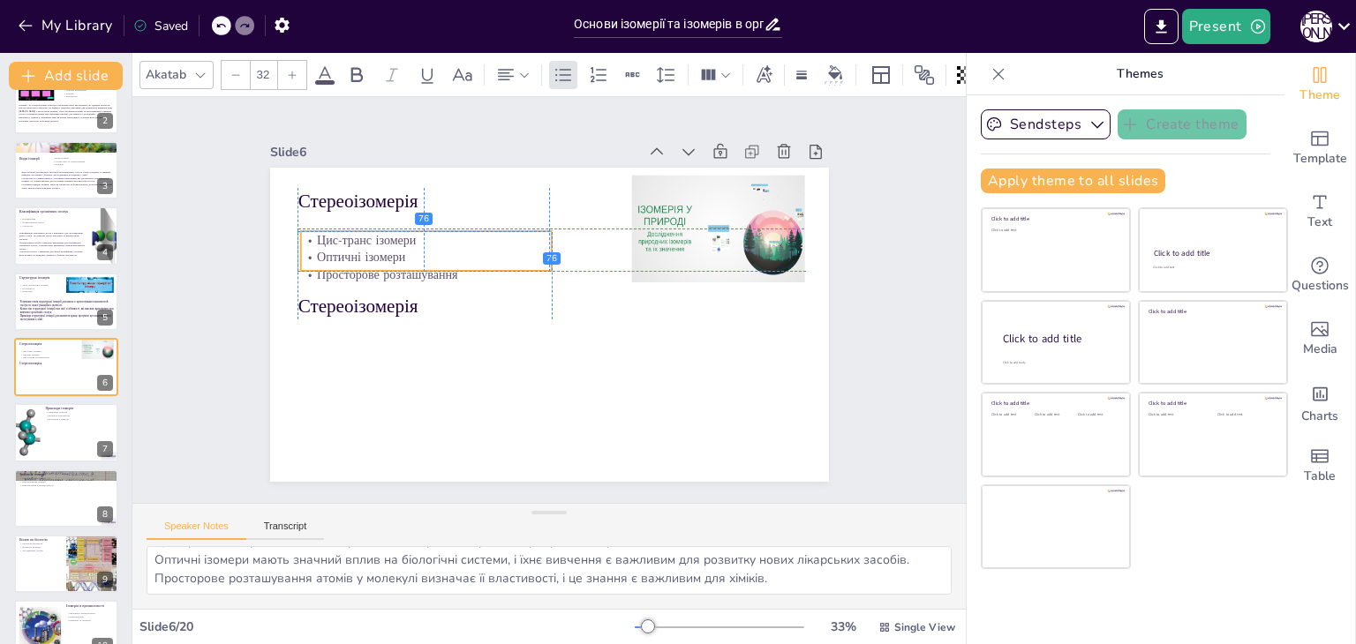
drag, startPoint x: 327, startPoint y: 222, endPoint x: 328, endPoint y: 245, distance: 23.0
click at [328, 245] on p "Оптичні ізомери" at bounding box center [431, 244] width 252 height 43
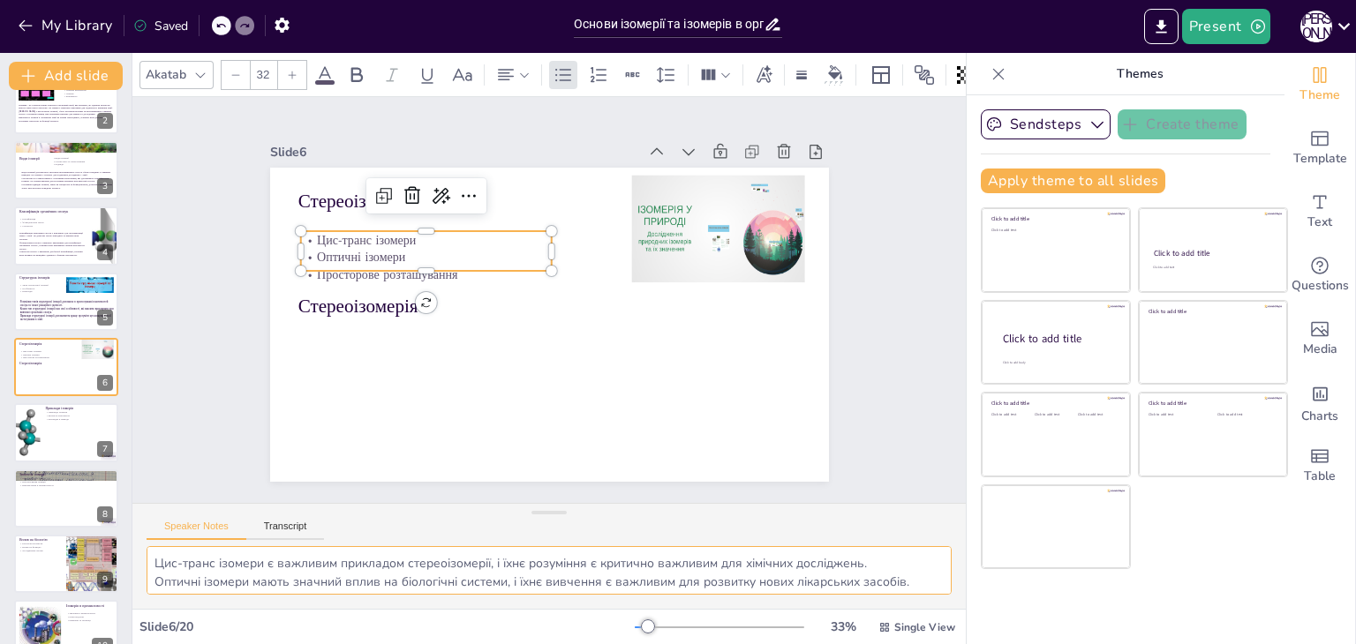
scroll to position [22, 0]
drag, startPoint x: 155, startPoint y: 562, endPoint x: 854, endPoint y: 608, distance: 700.4
click at [854, 608] on div "Akatab 32 Slide 1 Основи ізомерії та ізомерів в органічній хімії У цій презента…" at bounding box center [548, 348] width 833 height 591
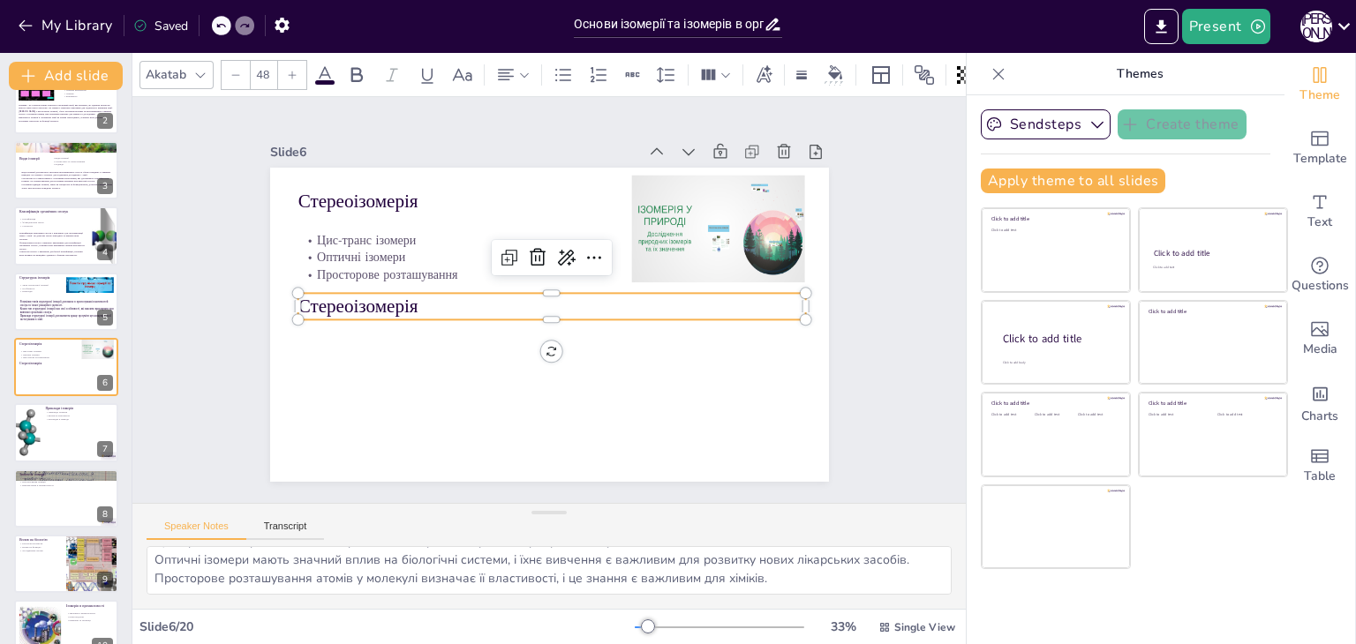
click at [344, 303] on p "Стереоізомерія" at bounding box center [550, 307] width 492 height 182
click at [349, 303] on p "Стереоізомерія" at bounding box center [546, 306] width 395 height 359
click at [386, 301] on p "Стереоізомерія" at bounding box center [545, 306] width 319 height 426
type input "--"
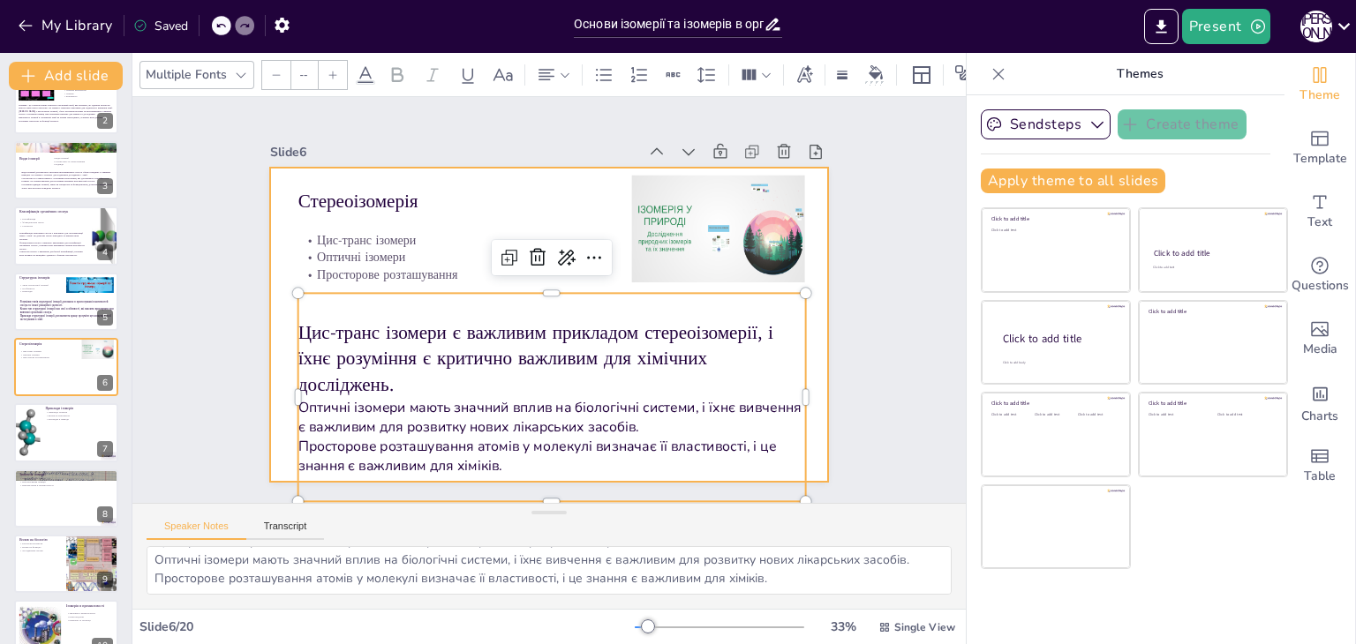
click at [272, 319] on div at bounding box center [541, 322] width 628 height 471
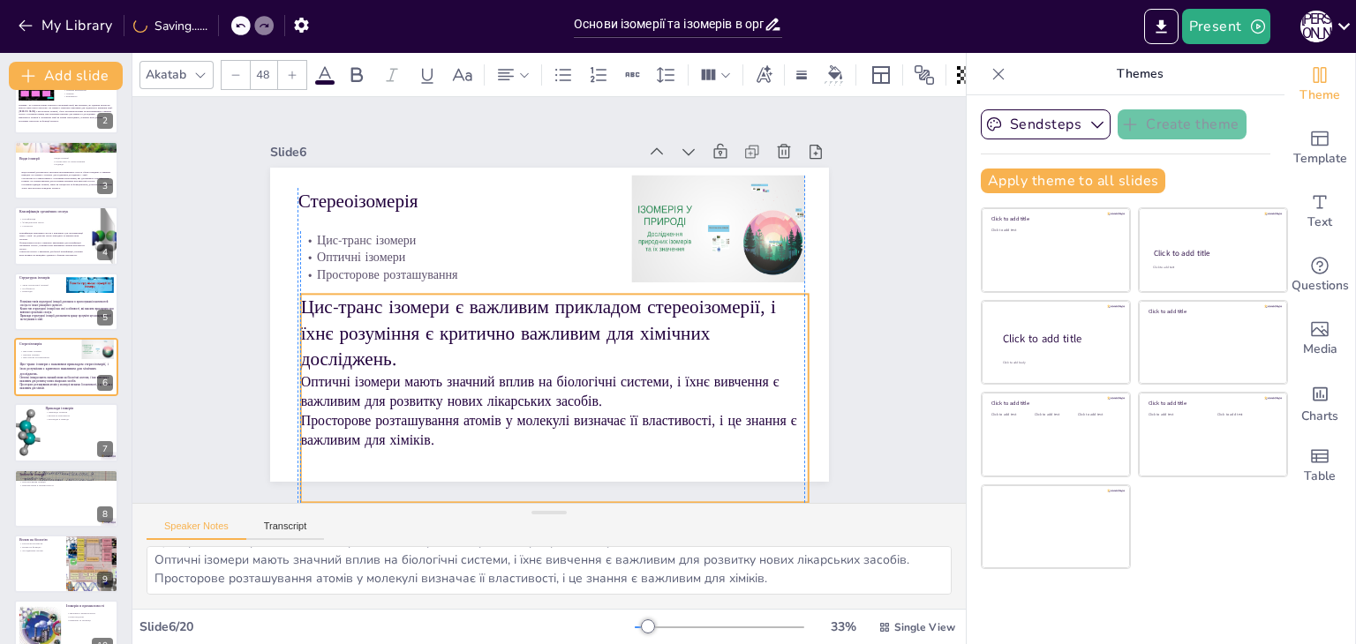
click at [517, 311] on p "Цис-транс ізомери є важливим прикладом стереоізомерії, і їхнє розуміння є крити…" at bounding box center [582, 298] width 131 height 514
click at [543, 285] on div at bounding box center [562, 303] width 67 height 507
click at [265, 65] on input "48" at bounding box center [263, 75] width 25 height 28
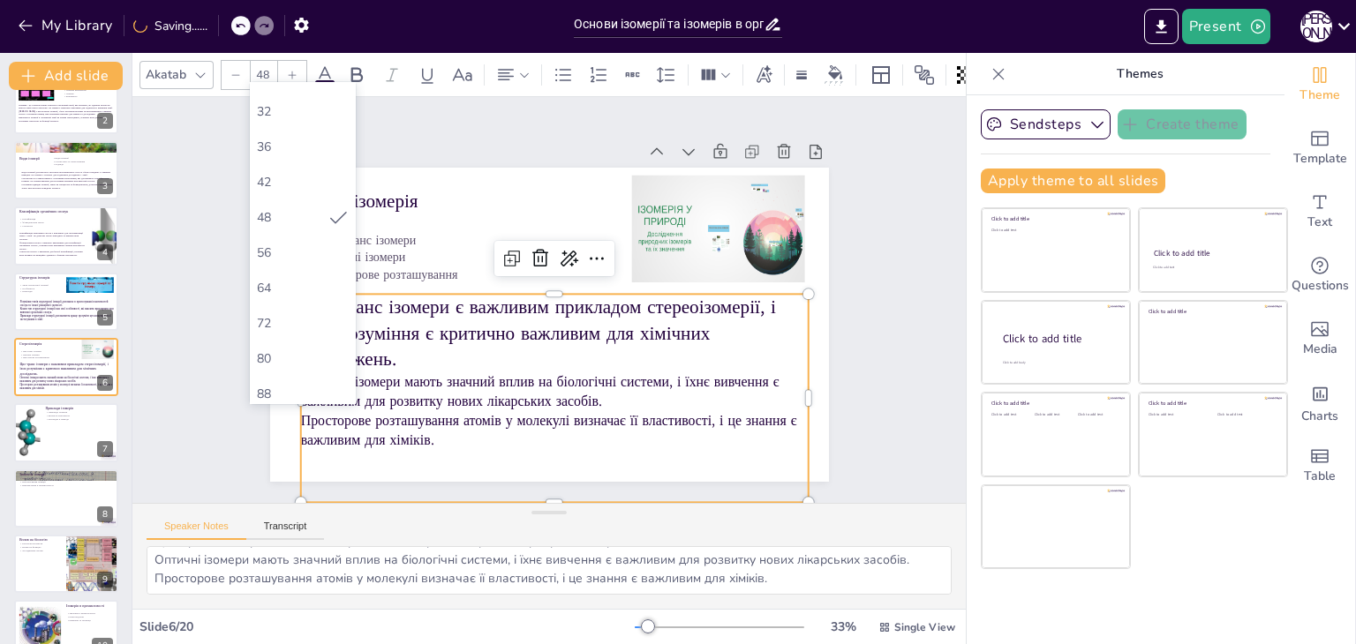
scroll to position [353, 0]
click at [324, 169] on div "42" at bounding box center [303, 170] width 92 height 17
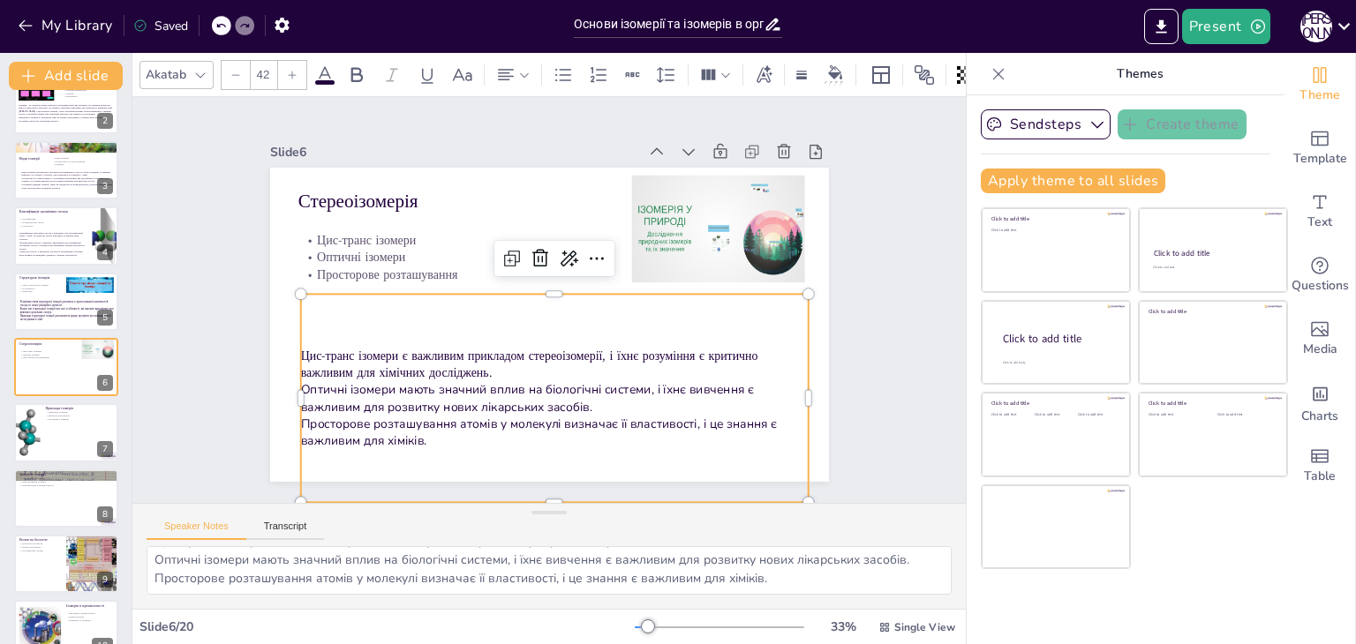
click at [258, 73] on input "42" at bounding box center [263, 75] width 25 height 28
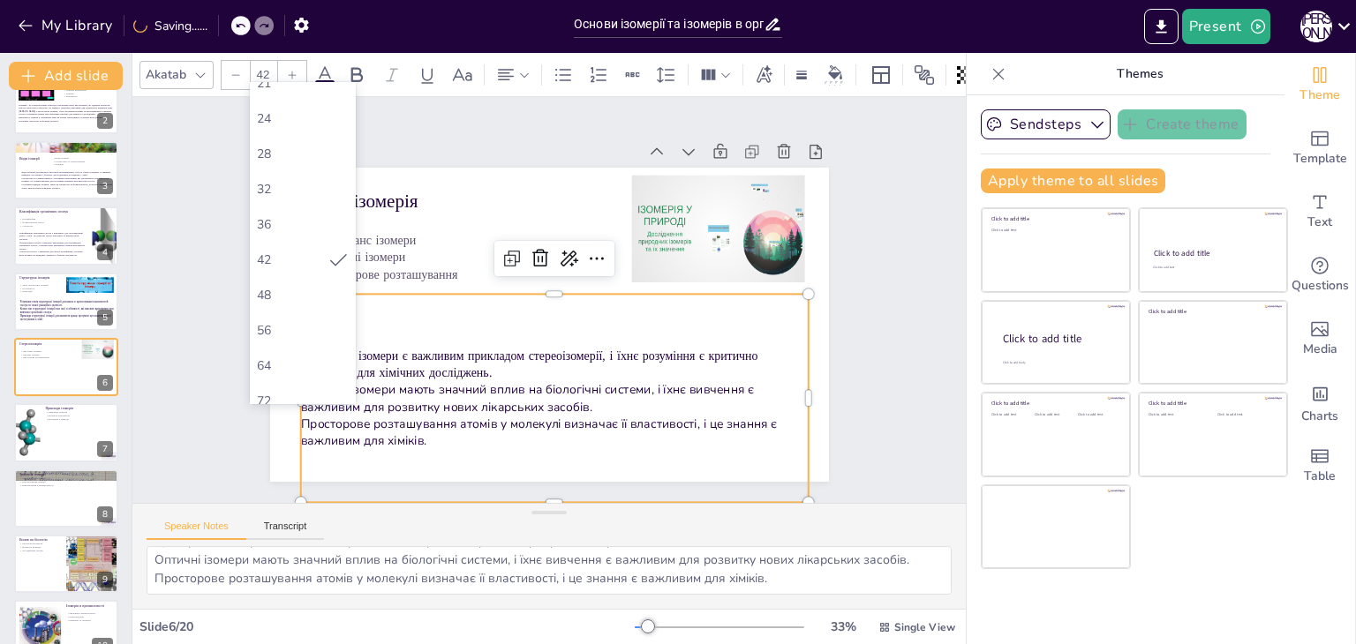
scroll to position [265, 0]
click at [286, 289] on div "48" at bounding box center [303, 294] width 92 height 17
type input "48"
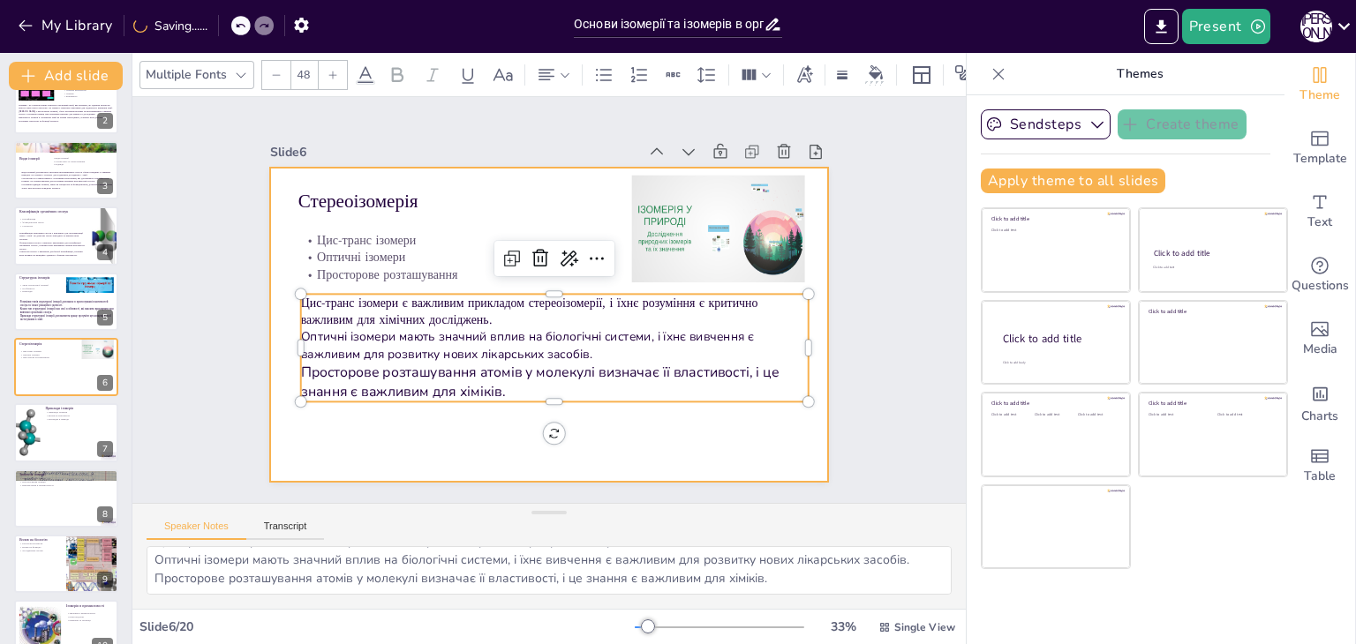
click at [347, 436] on div at bounding box center [532, 318] width 625 height 607
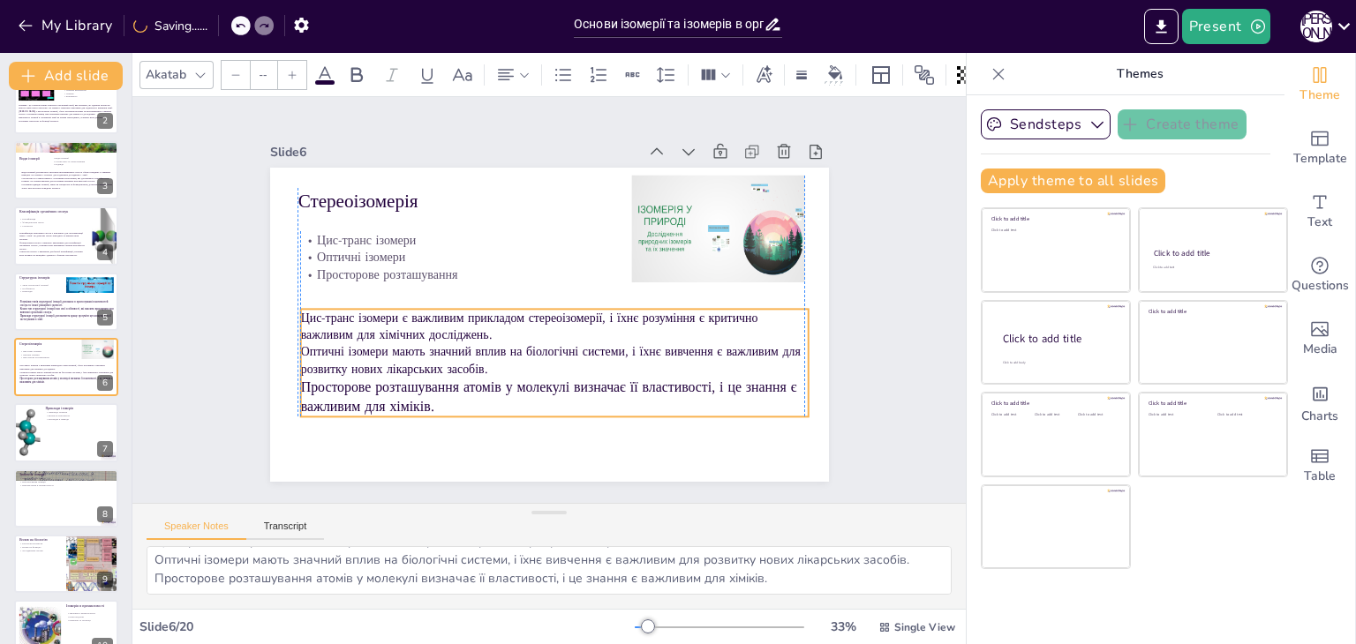
drag, startPoint x: 400, startPoint y: 327, endPoint x: 395, endPoint y: 342, distance: 15.6
click at [395, 342] on p "Оптичні ізомери мають значний вплив на біологічні системи, і їхнє вивчення є ва…" at bounding box center [568, 242] width 478 height 237
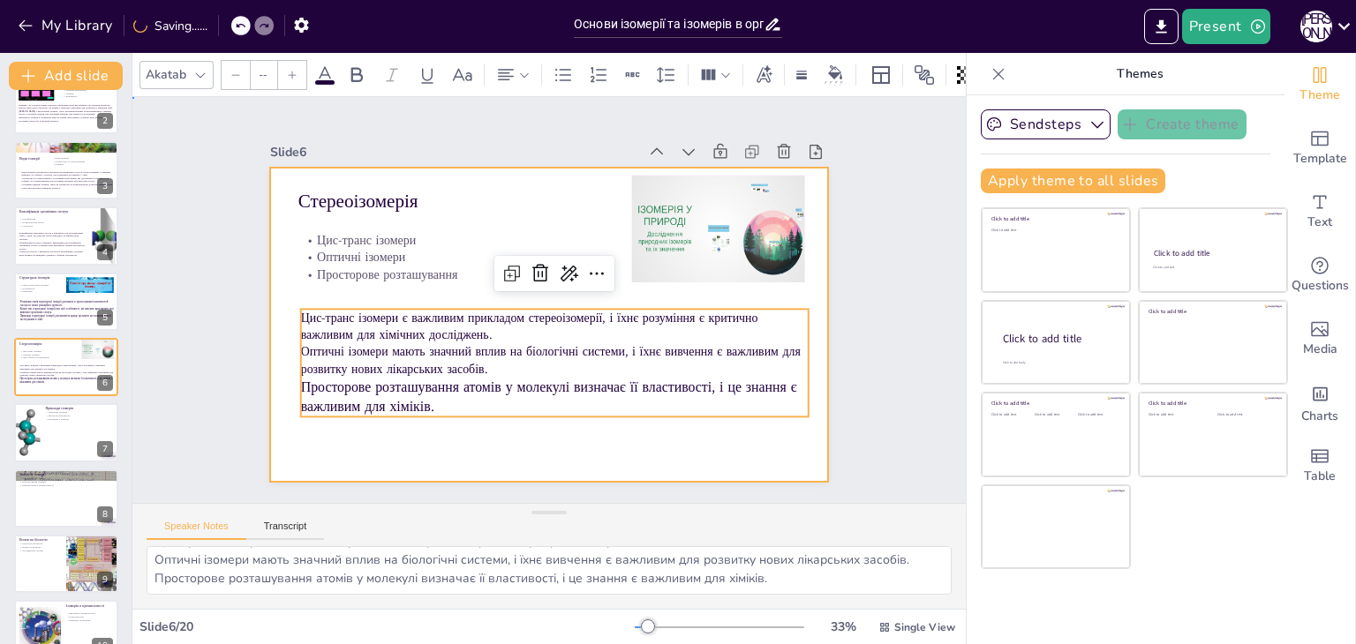
click at [270, 319] on div at bounding box center [549, 325] width 559 height 314
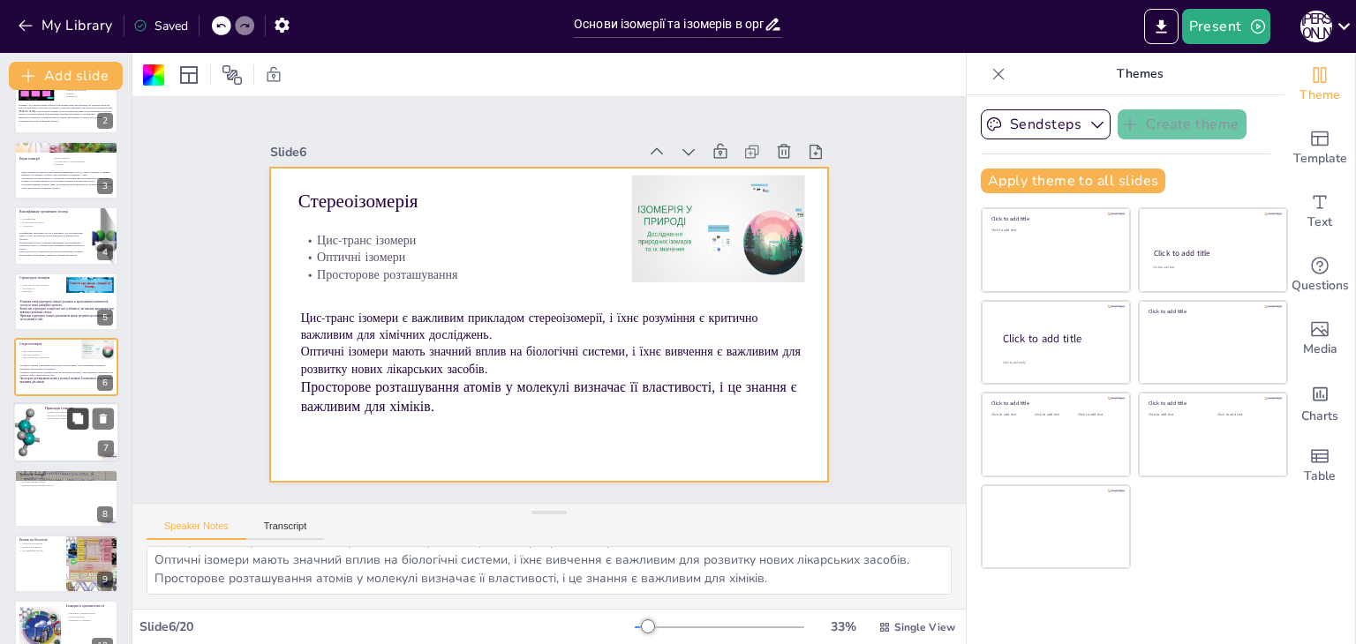
click at [69, 414] on button at bounding box center [77, 419] width 21 height 21
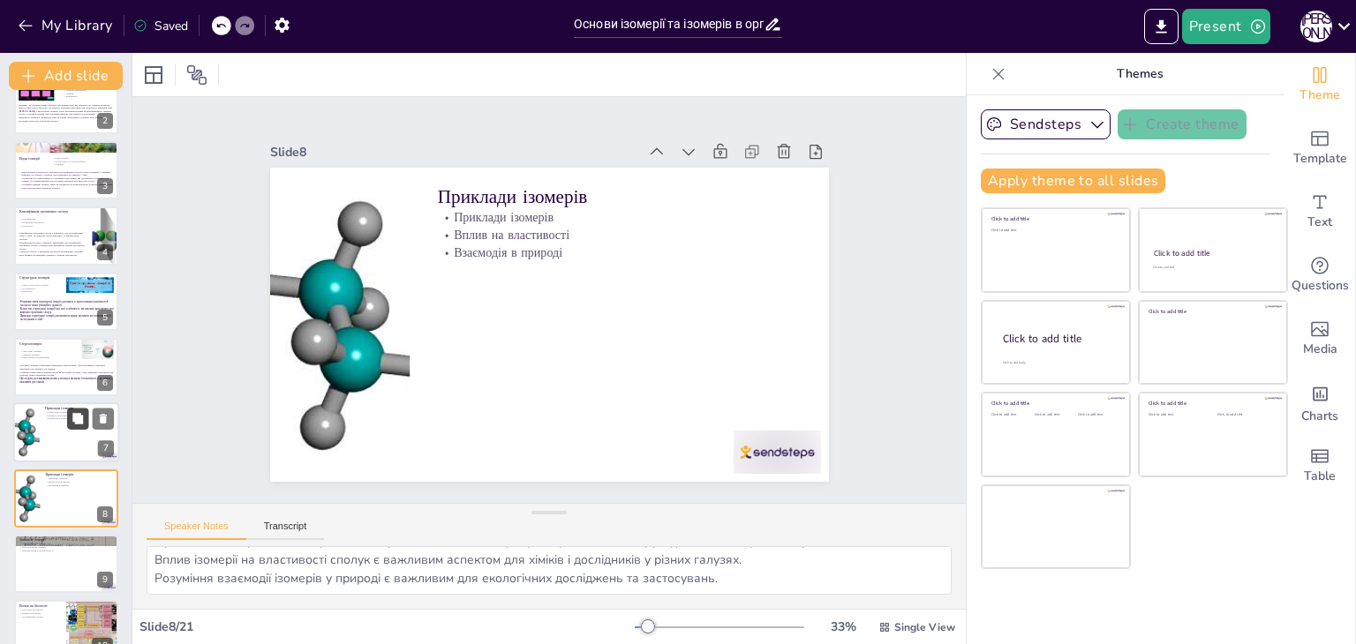
scroll to position [226, 0]
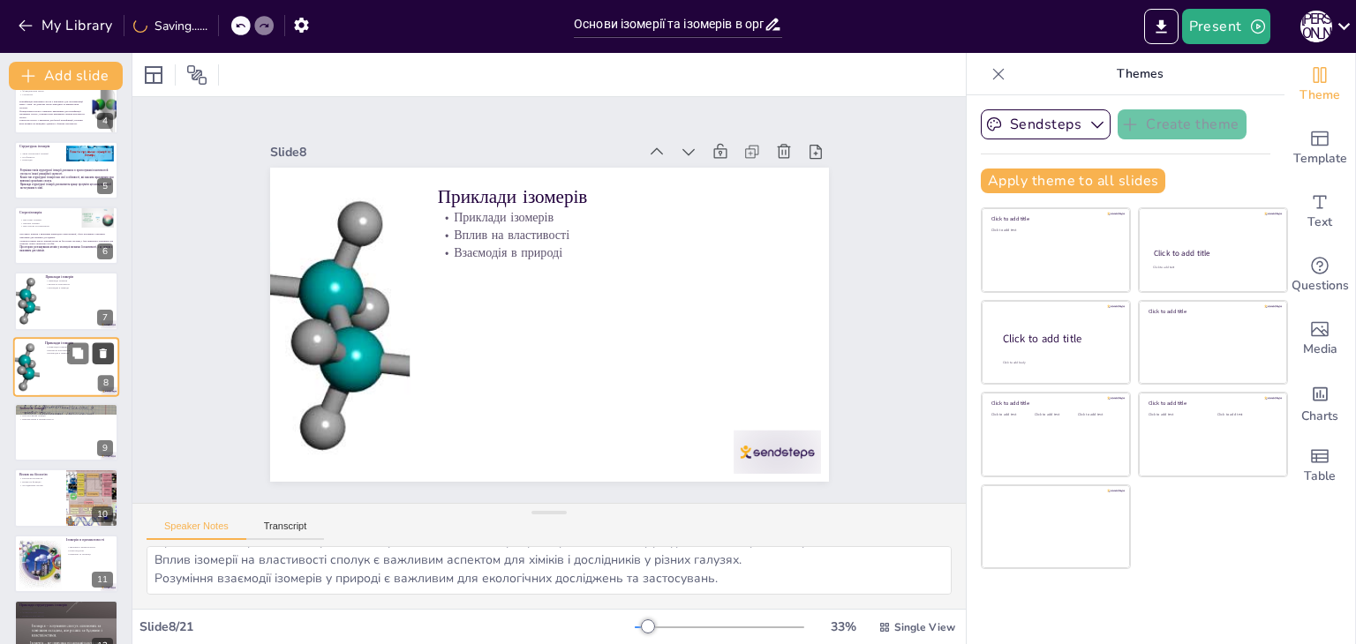
click at [109, 354] on icon at bounding box center [103, 353] width 12 height 12
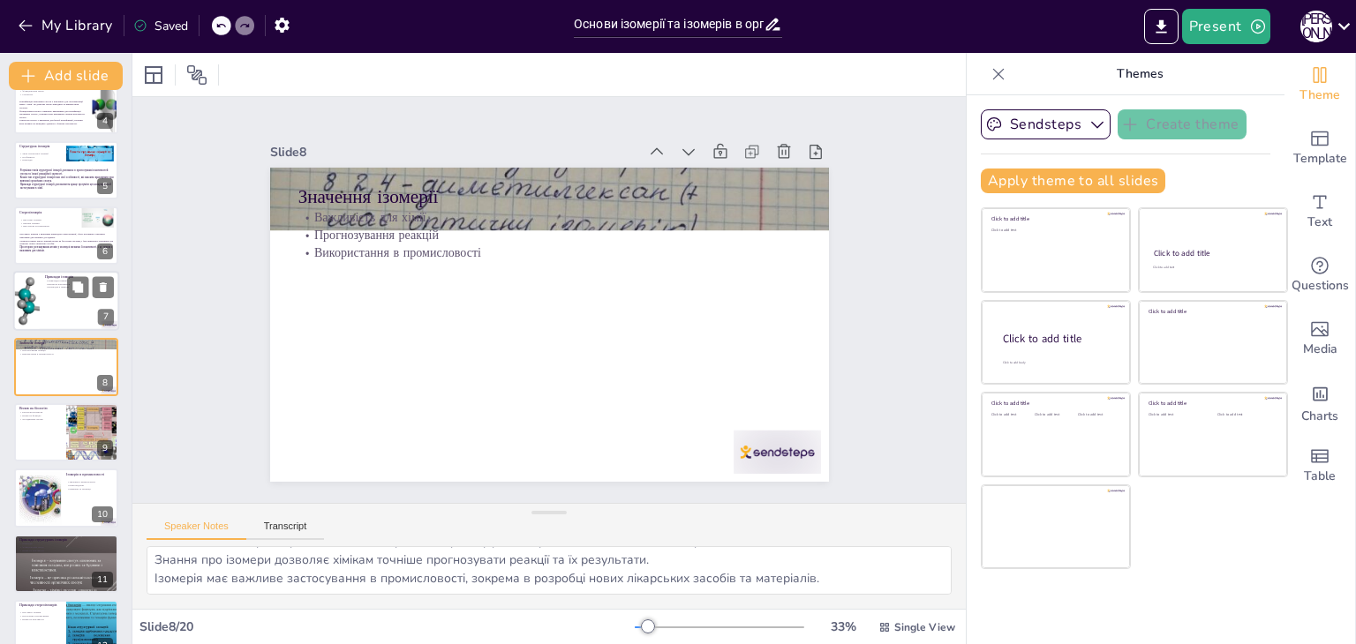
click at [61, 309] on div at bounding box center [66, 302] width 106 height 60
type textarea "Приклади ізомерів, такі як бутан та ізобутан, допомагають зрозуміти різницю між…"
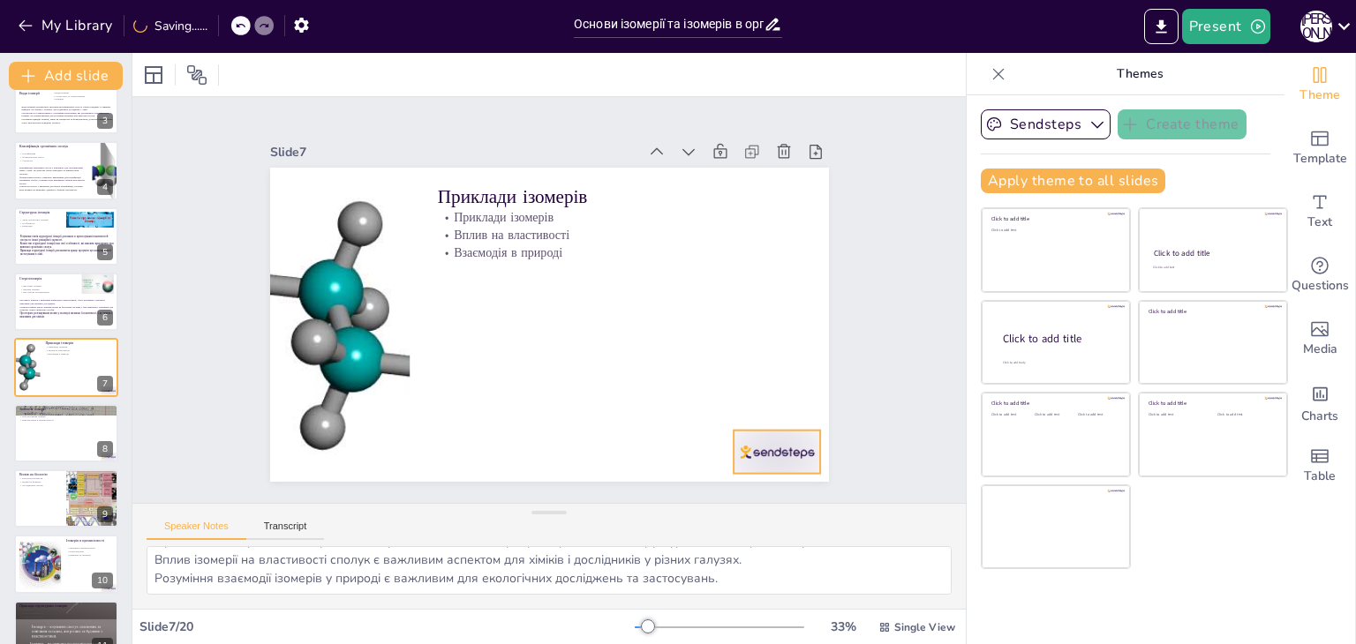
click at [743, 494] on div at bounding box center [694, 531] width 97 height 75
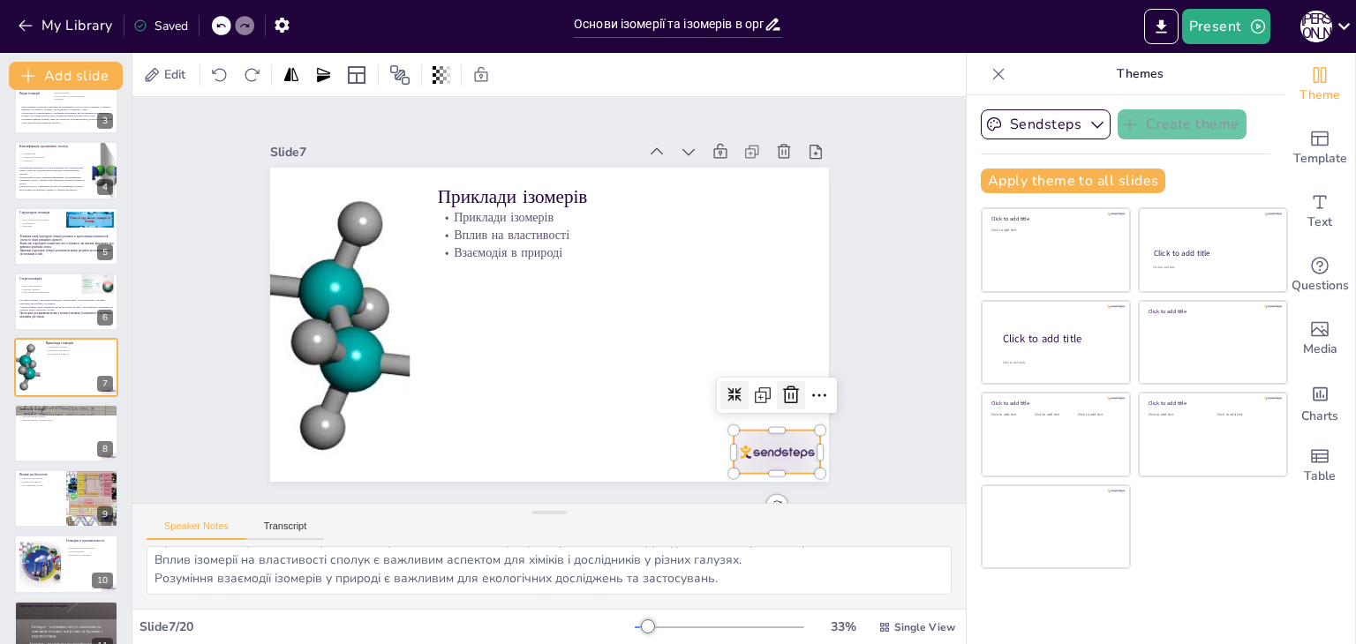
click at [701, 507] on icon at bounding box center [689, 518] width 23 height 23
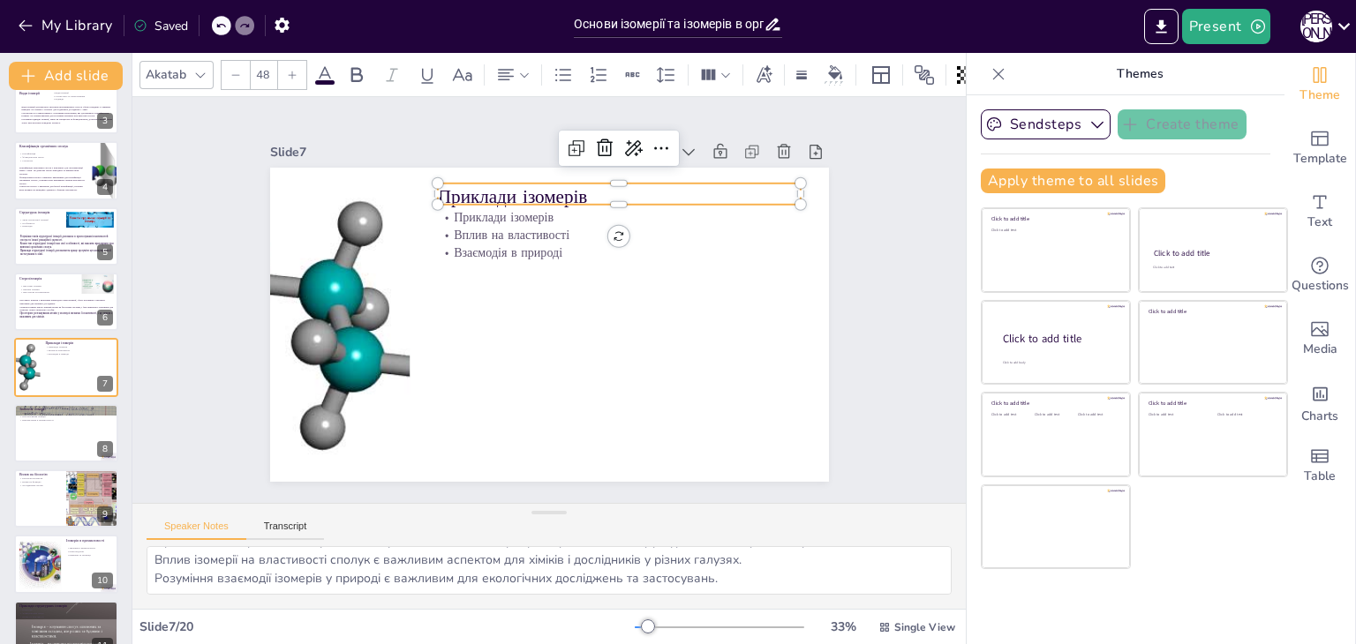
click at [542, 184] on p "Приклади ізомерів" at bounding box center [673, 282] width 262 height 287
click at [687, 244] on icon at bounding box center [691, 248] width 8 height 8
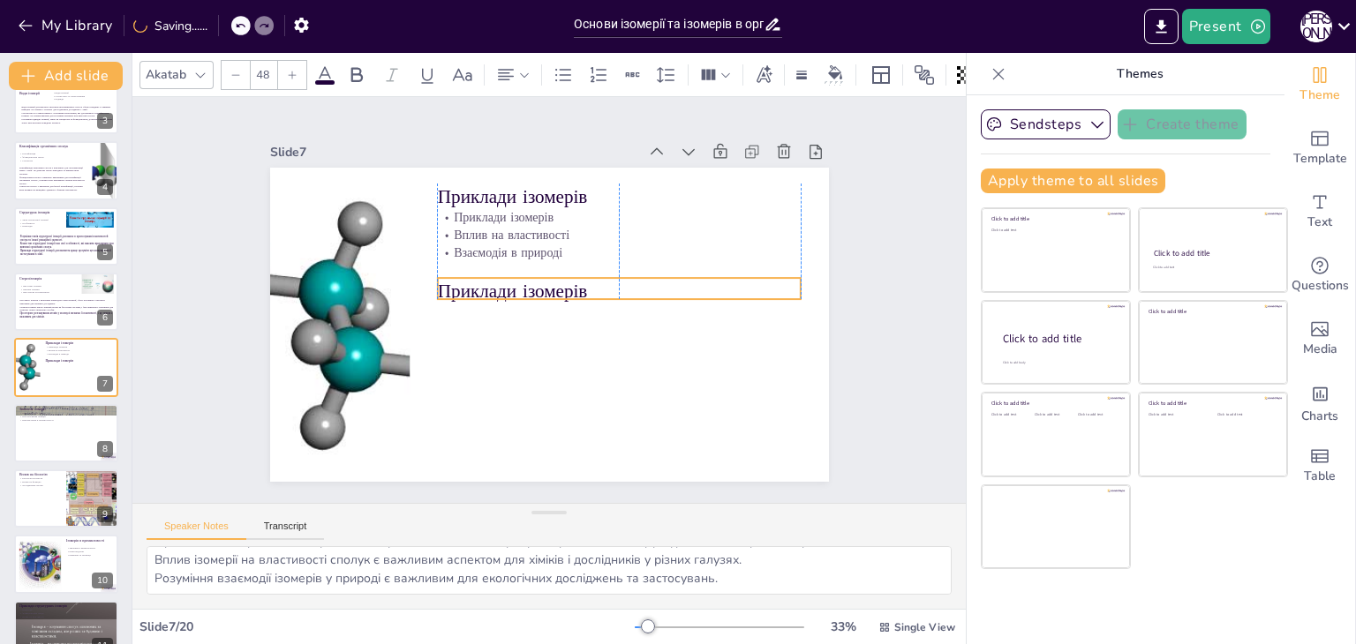
drag, startPoint x: 550, startPoint y: 189, endPoint x: 549, endPoint y: 281, distance: 91.8
click at [549, 281] on p "Приклади ізомерів" at bounding box center [619, 305] width 361 height 101
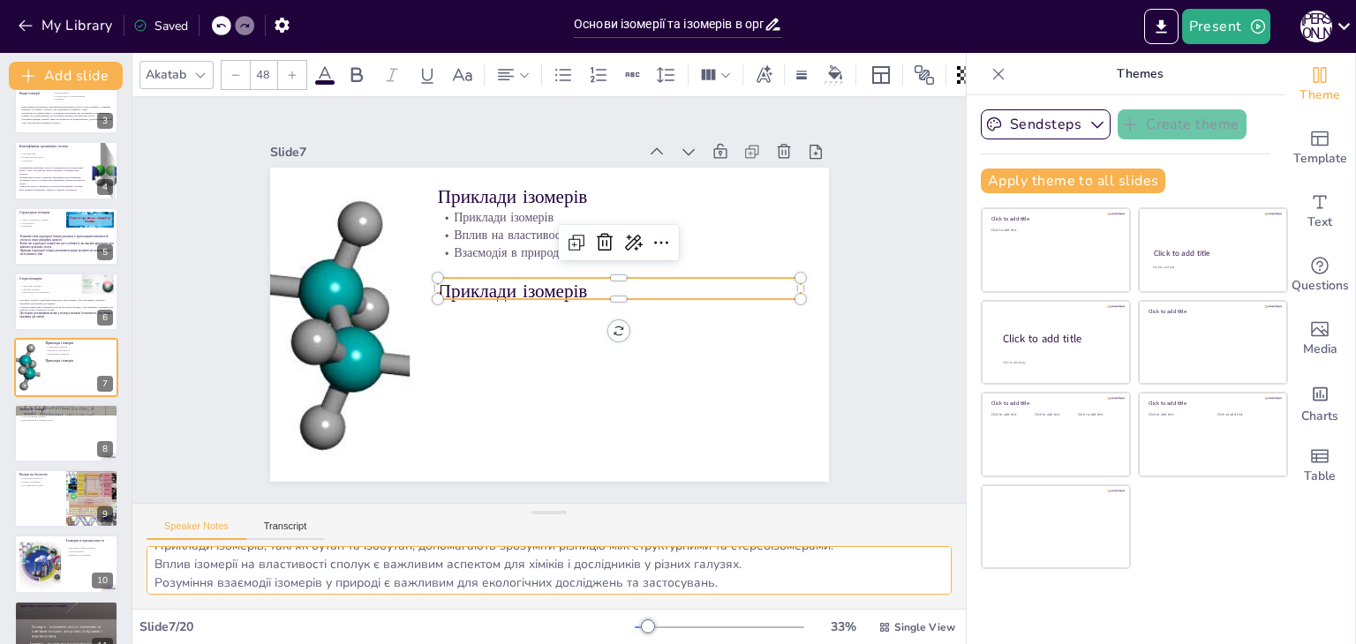
scroll to position [22, 0]
drag, startPoint x: 156, startPoint y: 554, endPoint x: 748, endPoint y: 570, distance: 592.4
click at [748, 570] on textarea "Приклади ізомерів, такі як бутан та ізобутан, допомагають зрозуміти різницю між…" at bounding box center [548, 570] width 805 height 49
click at [480, 281] on p "Приклади ізомерів" at bounding box center [597, 351] width 235 height 309
click at [445, 281] on p "Приклади ізомерів" at bounding box center [617, 312] width 353 height 137
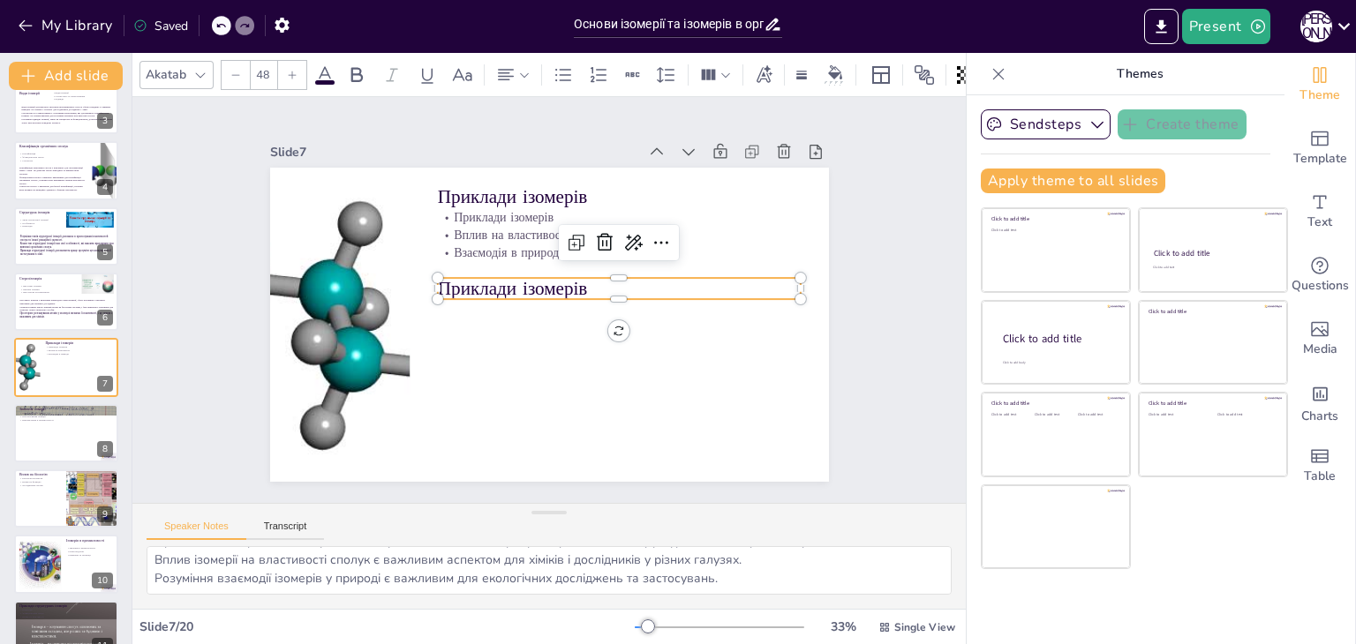
click at [458, 281] on p "Приклади ізомерів" at bounding box center [612, 331] width 309 height 235
type input "--"
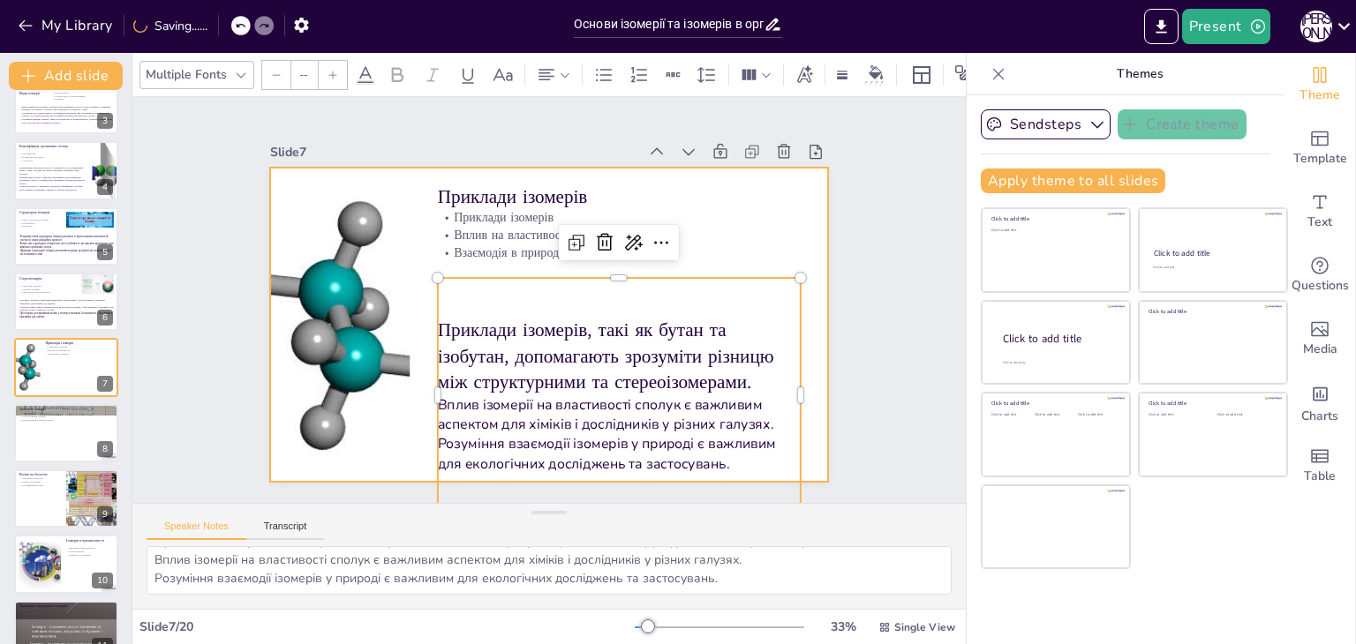
click at [795, 316] on div at bounding box center [533, 318] width 626 height 607
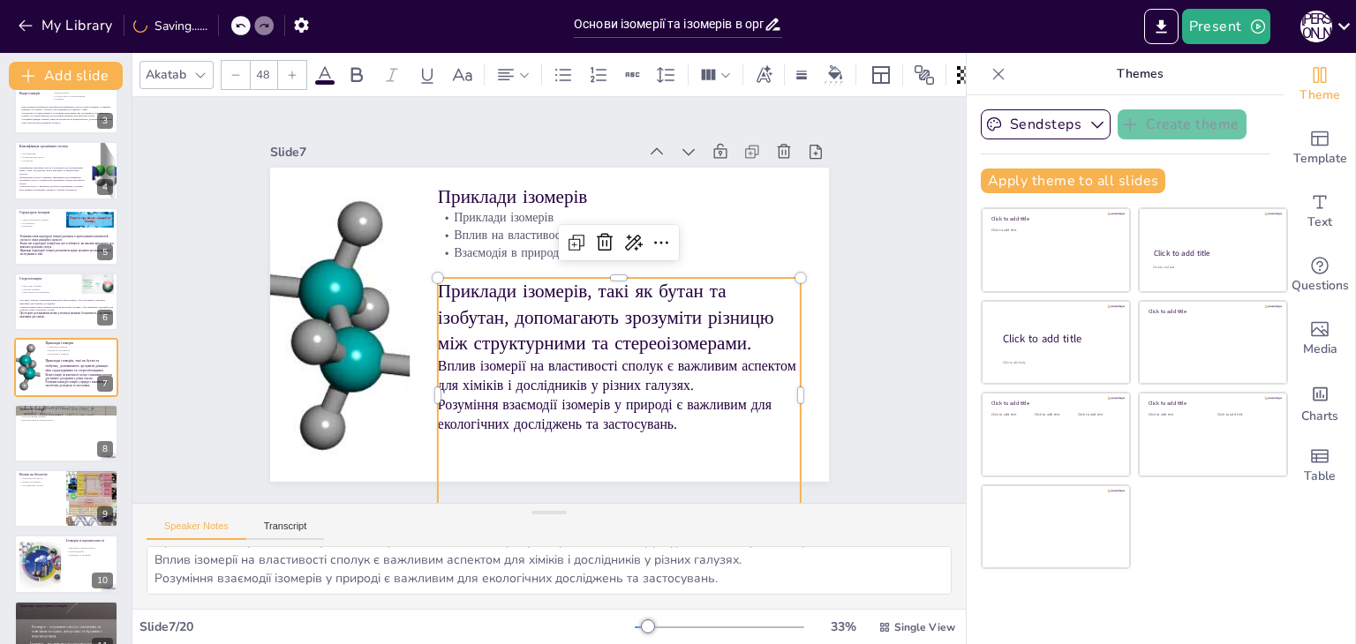
click at [657, 323] on p "Приклади ізомерів, такі як бутан та ізобутан, допомагають зрозуміти різницю між…" at bounding box center [614, 331] width 372 height 152
click at [267, 65] on input "48" at bounding box center [263, 75] width 25 height 28
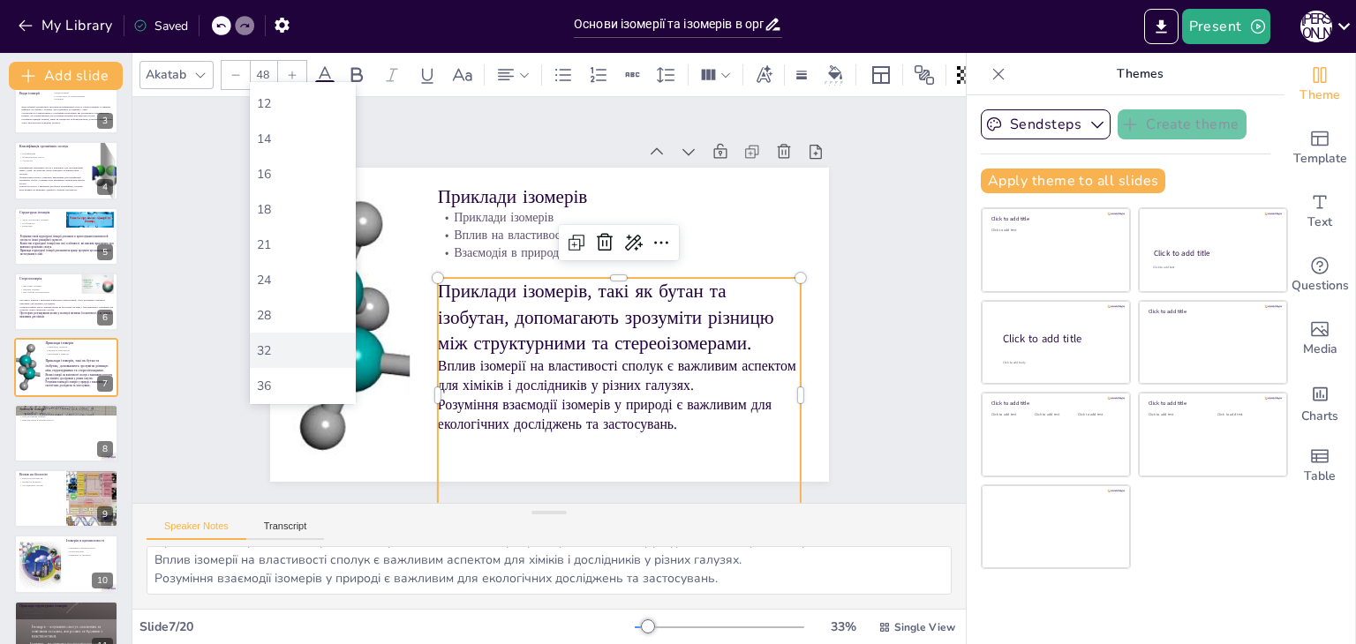
scroll to position [176, 0]
click at [305, 367] on div "48" at bounding box center [303, 381] width 106 height 35
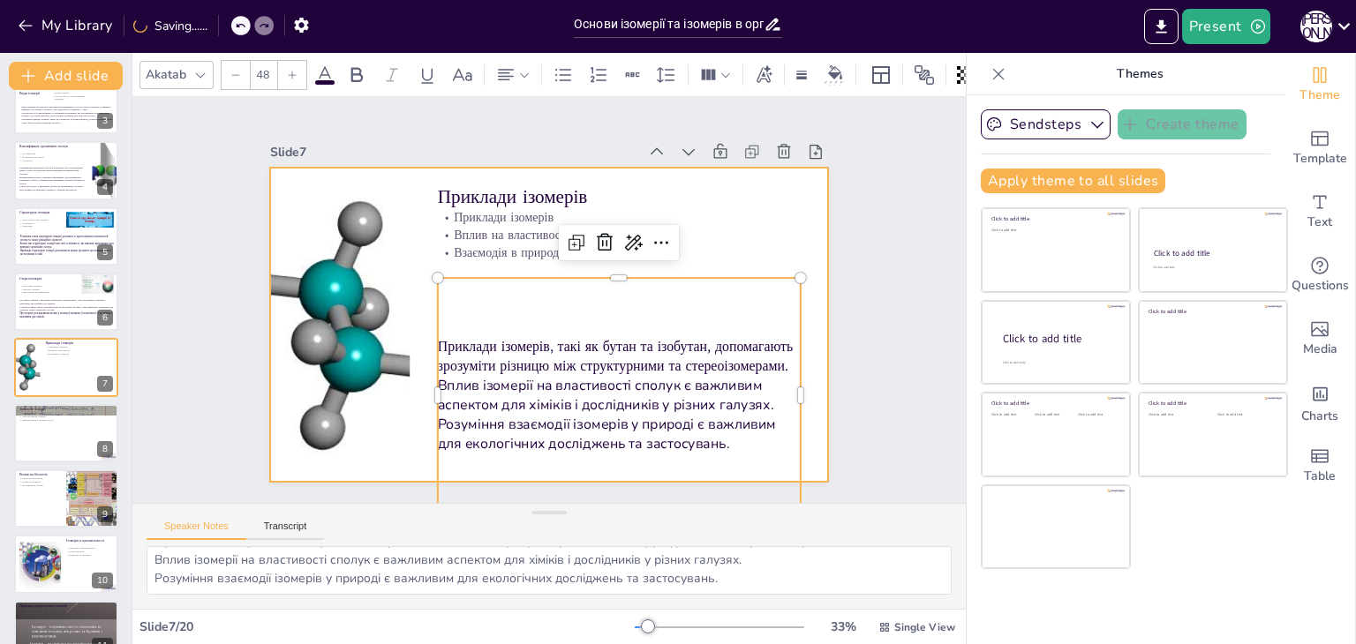
click at [811, 294] on div at bounding box center [539, 322] width 638 height 514
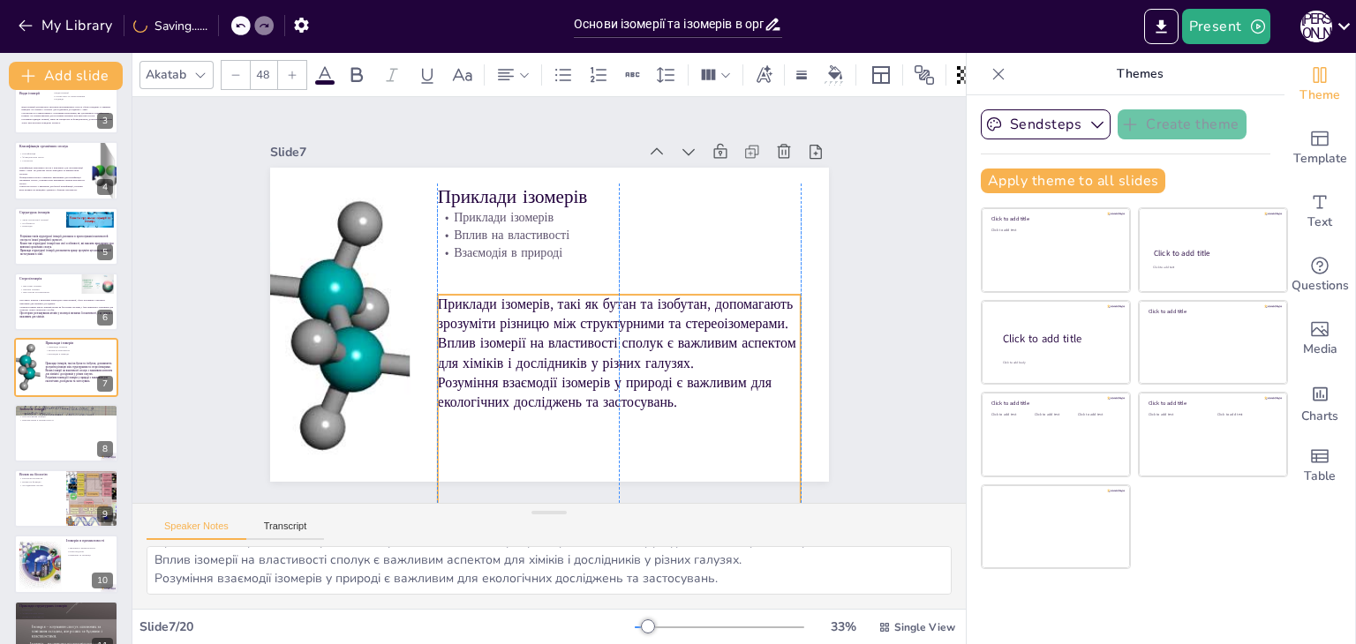
drag, startPoint x: 655, startPoint y: 312, endPoint x: 659, endPoint y: 325, distance: 13.1
click at [659, 325] on p "Приклади ізомерів, такі як бутан та ізобутан, допомагають зрозуміти різницю між…" at bounding box center [591, 358] width 296 height 272
click at [874, 305] on div "Slide 1 Основи ізомерії та ізомерів в органічній хімії У цій презентації ми роз…" at bounding box center [549, 300] width 871 height 491
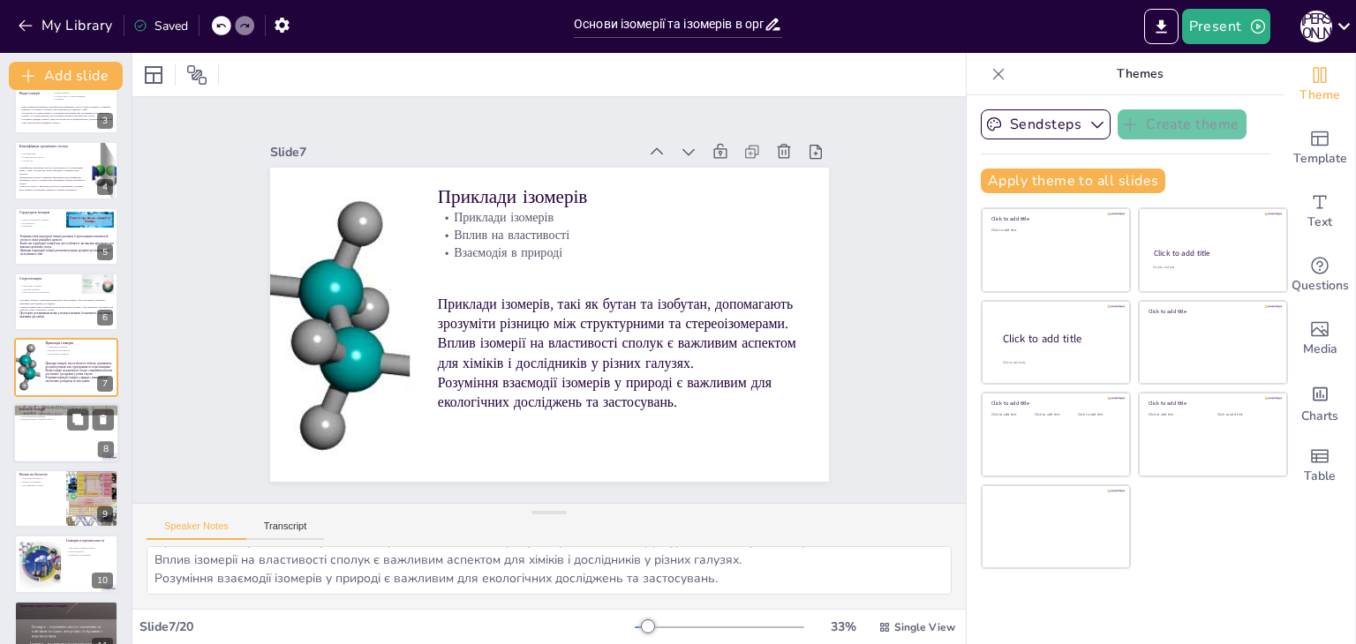
click at [71, 453] on div at bounding box center [66, 433] width 106 height 60
type textarea "Важливість ізомерії в органічній хімії підкреслює її роль у розвитку нових техн…"
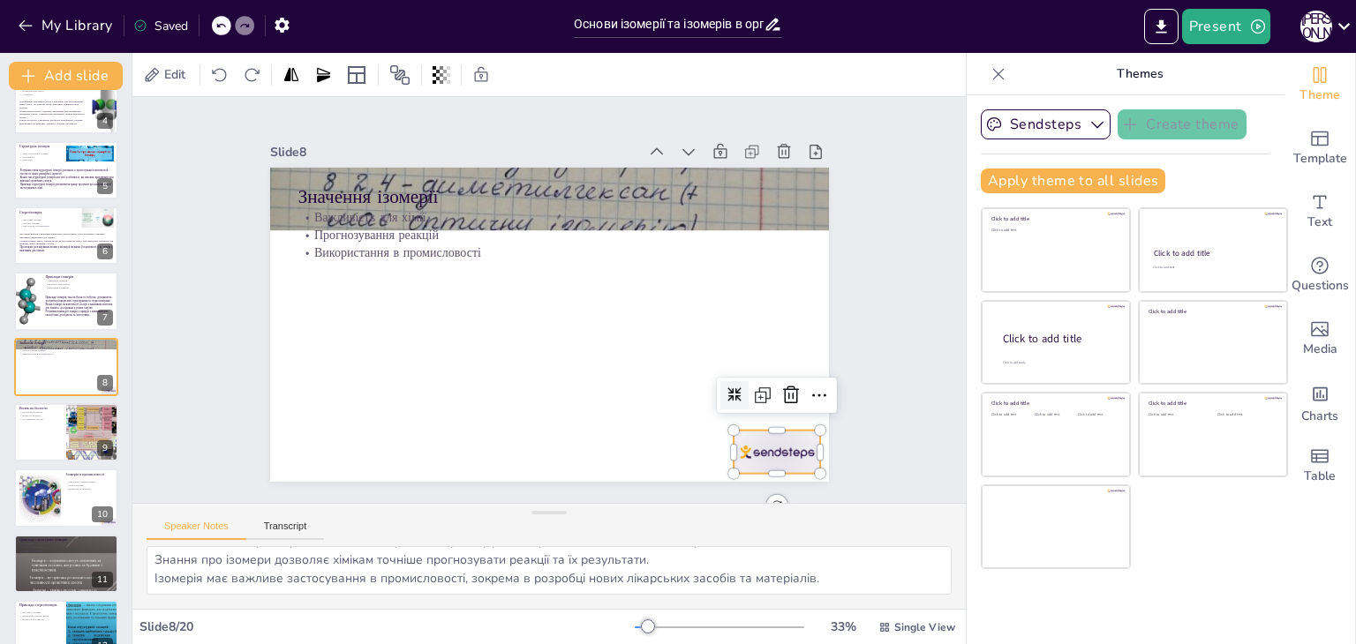
click at [762, 481] on div at bounding box center [719, 515] width 96 height 69
click at [746, 471] on icon at bounding box center [731, 485] width 28 height 28
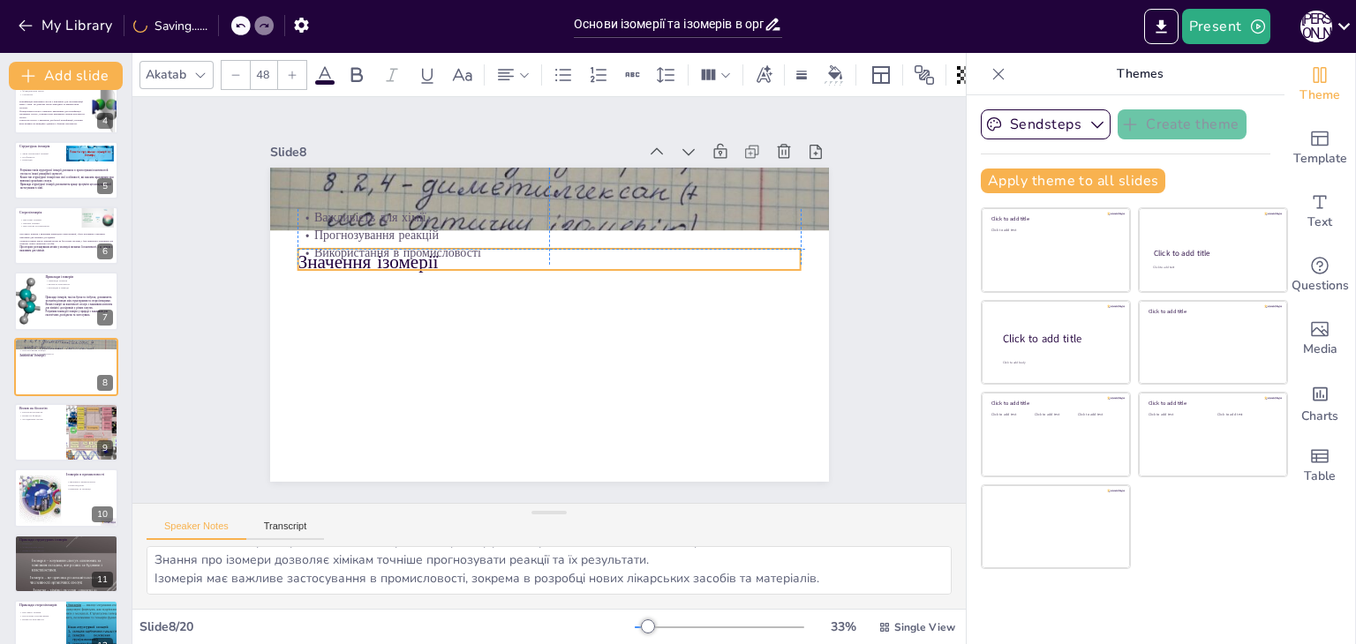
drag, startPoint x: 362, startPoint y: 196, endPoint x: 366, endPoint y: 256, distance: 60.2
click at [366, 256] on p "Значення ізомерії" at bounding box center [561, 264] width 486 height 180
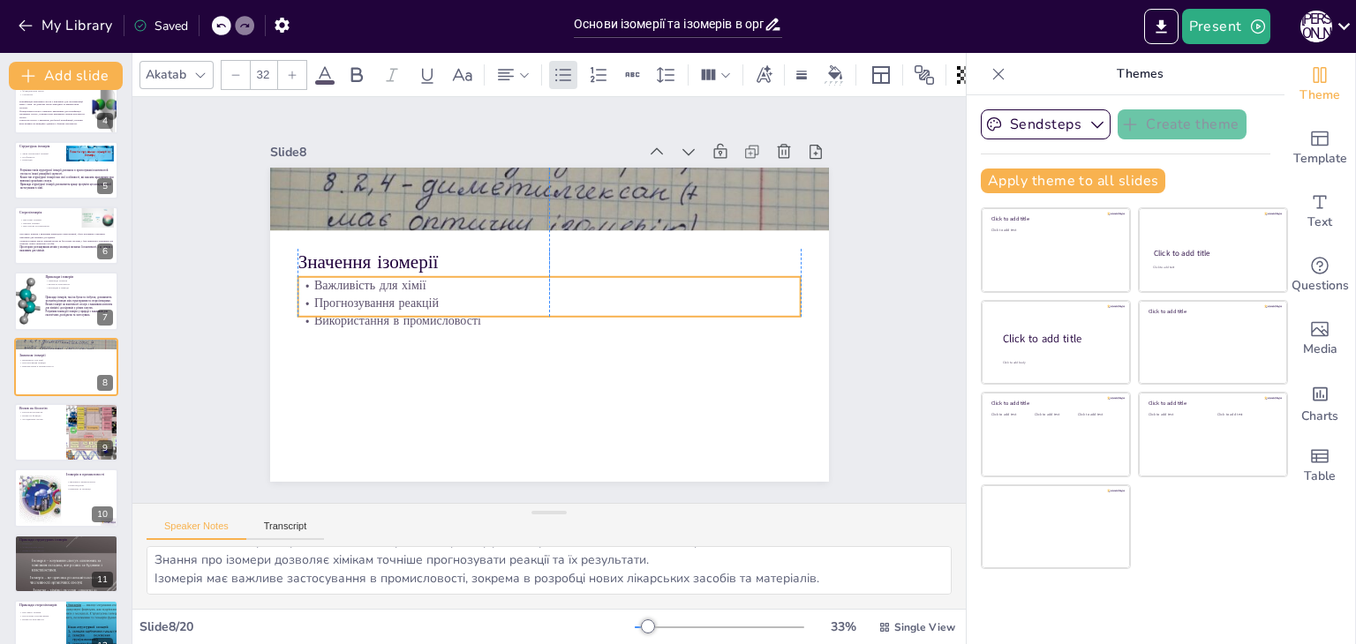
drag, startPoint x: 373, startPoint y: 230, endPoint x: 378, endPoint y: 298, distance: 68.1
click at [378, 298] on p "Прогнозування реакцій" at bounding box center [547, 302] width 417 height 310
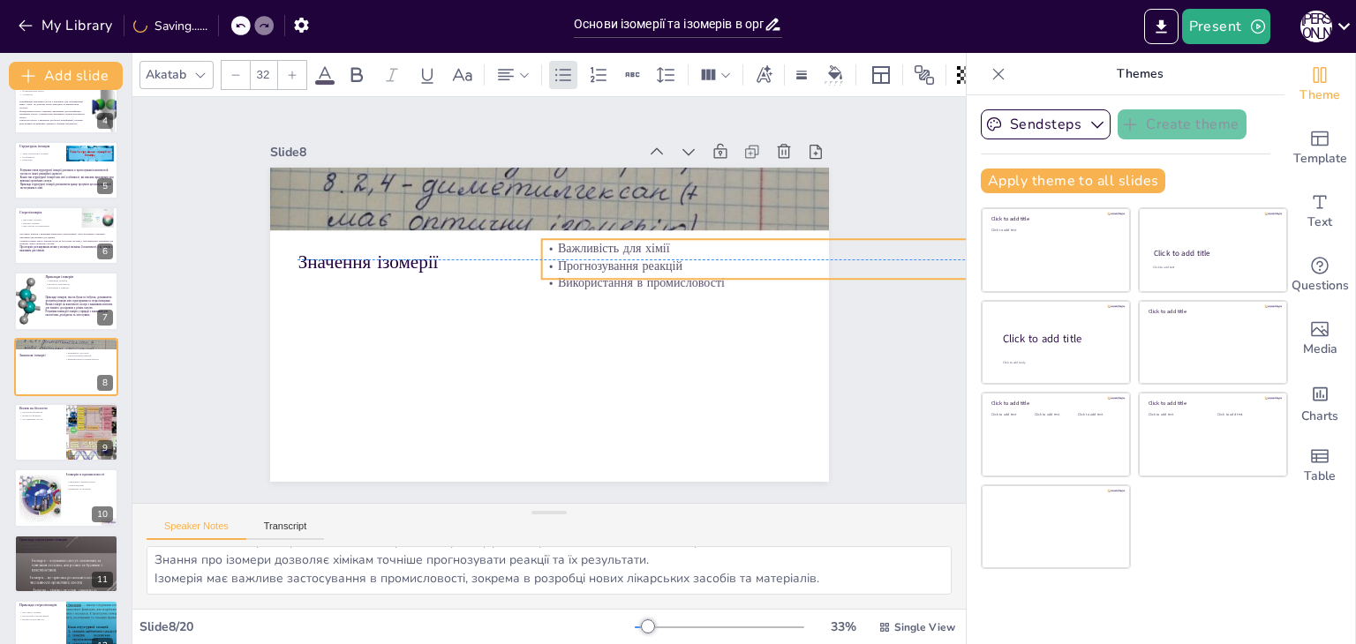
drag, startPoint x: 378, startPoint y: 298, endPoint x: 621, endPoint y: 260, distance: 246.5
click at [621, 260] on p "Прогнозування реакцій" at bounding box center [792, 343] width 484 height 172
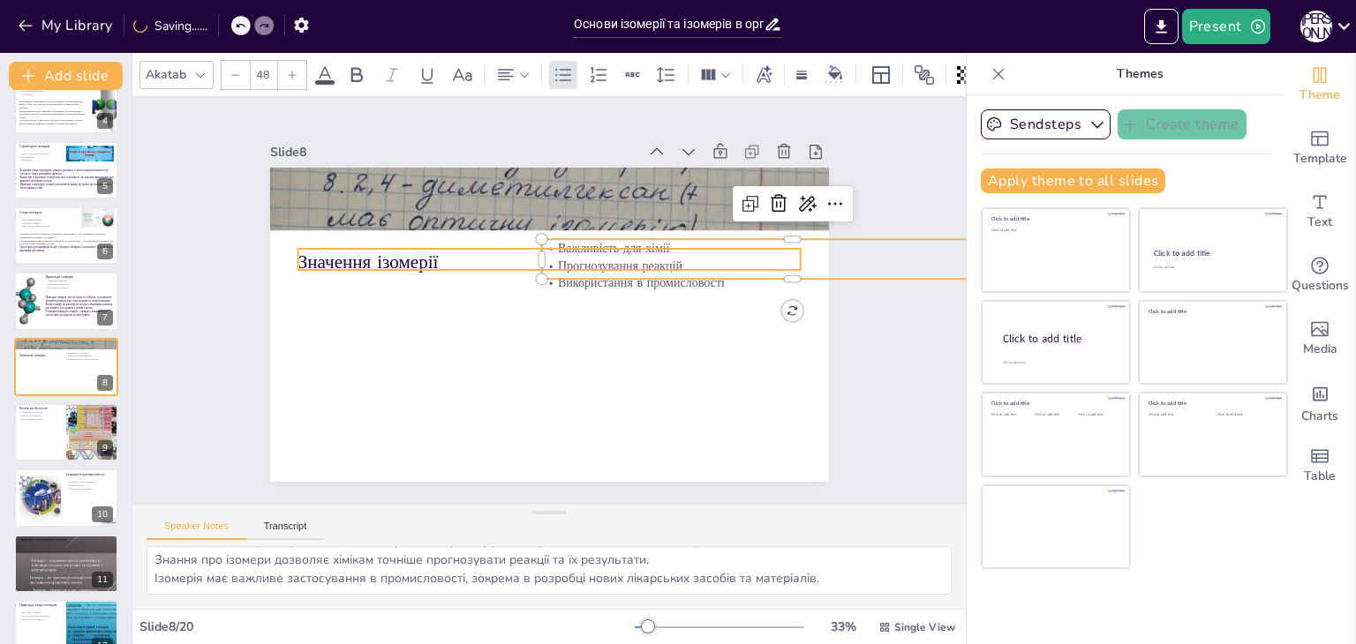
click at [374, 252] on p "Значення ізомерії" at bounding box center [563, 265] width 469 height 229
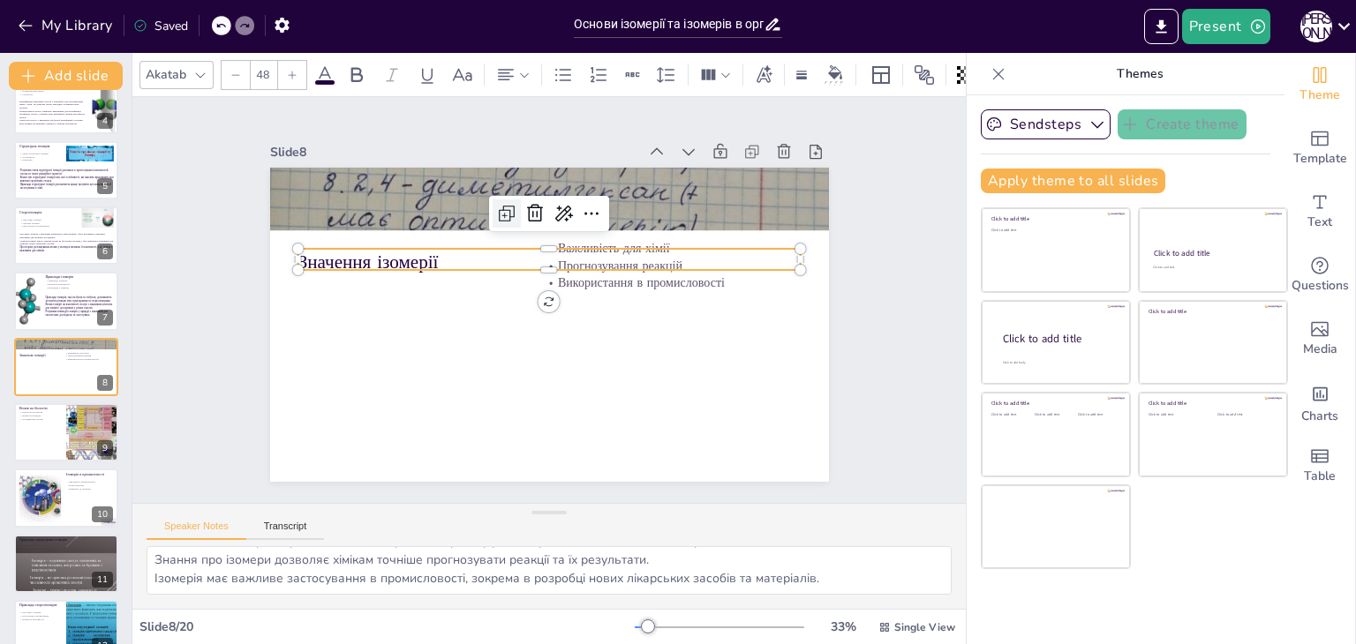
click at [536, 212] on icon at bounding box center [543, 205] width 14 height 14
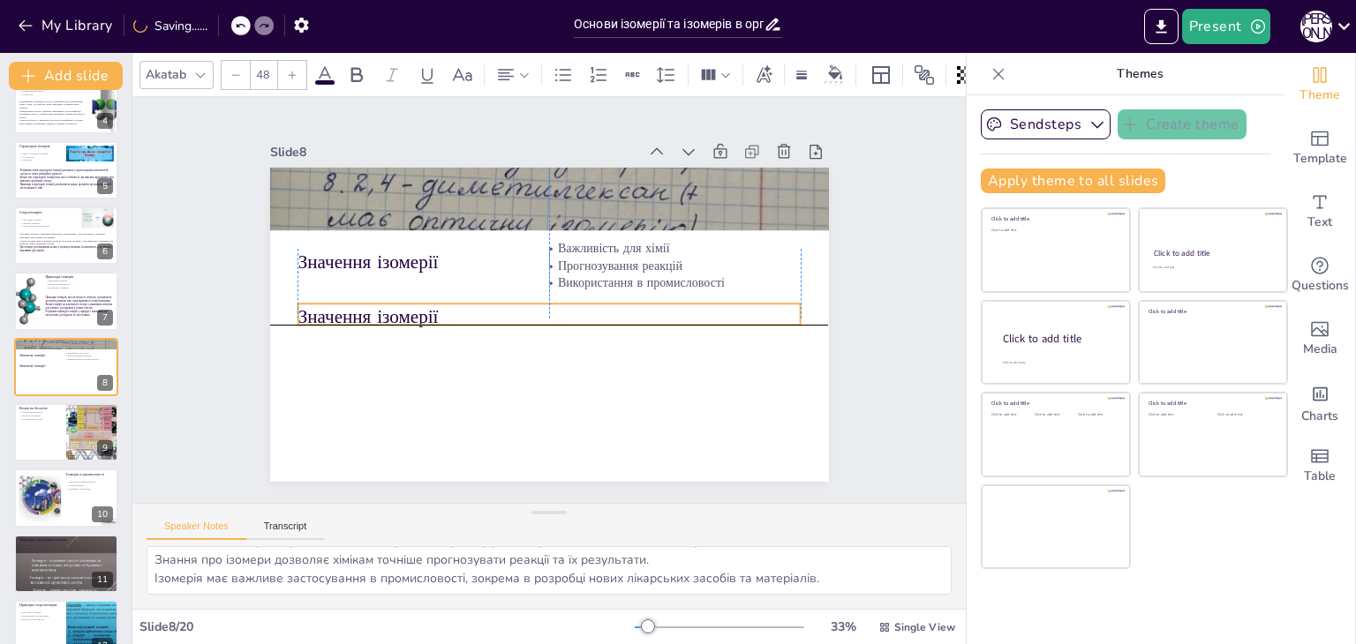
drag, startPoint x: 431, startPoint y: 248, endPoint x: 425, endPoint y: 294, distance: 46.2
click at [425, 292] on div "Значення ізомерії Важливість для хімії Прогнозування реакцій Використання в про…" at bounding box center [603, 178] width 510 height 227
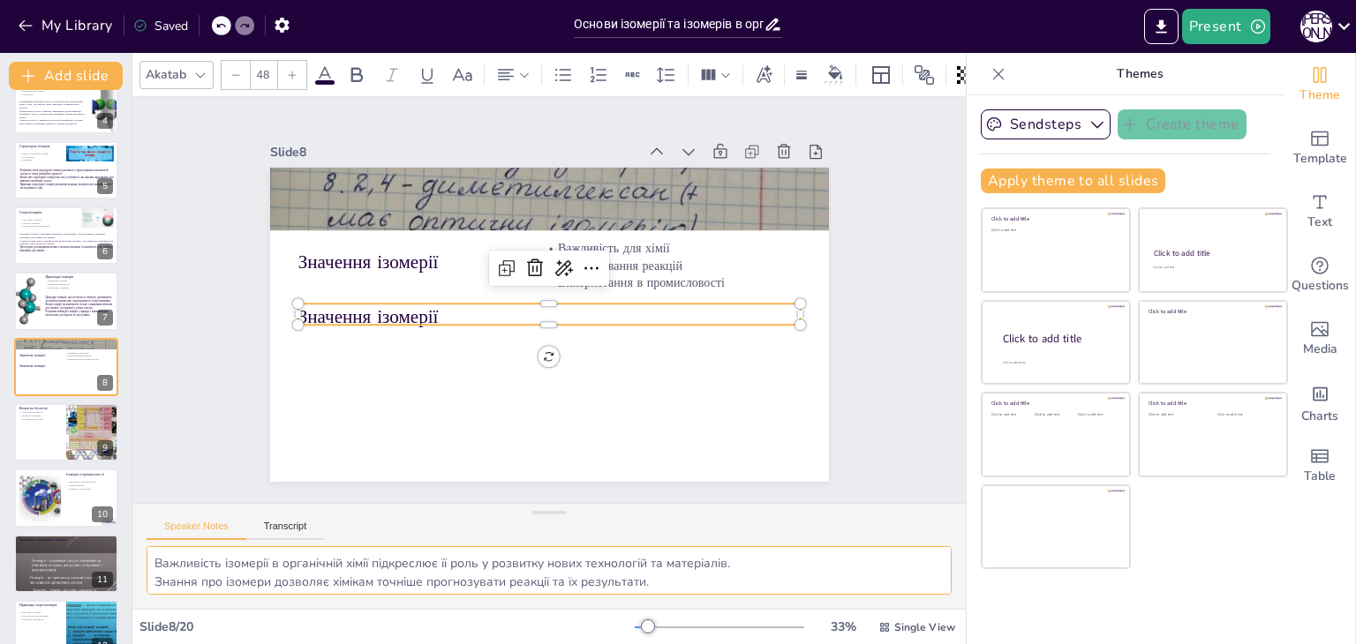
scroll to position [22, 0]
drag, startPoint x: 152, startPoint y: 558, endPoint x: 995, endPoint y: 672, distance: 851.4
click at [995, 643] on html "My Library Saved Основи ізомерії та ізомерів в органічній хімії Present П Л Doc…" at bounding box center [678, 322] width 1356 height 644
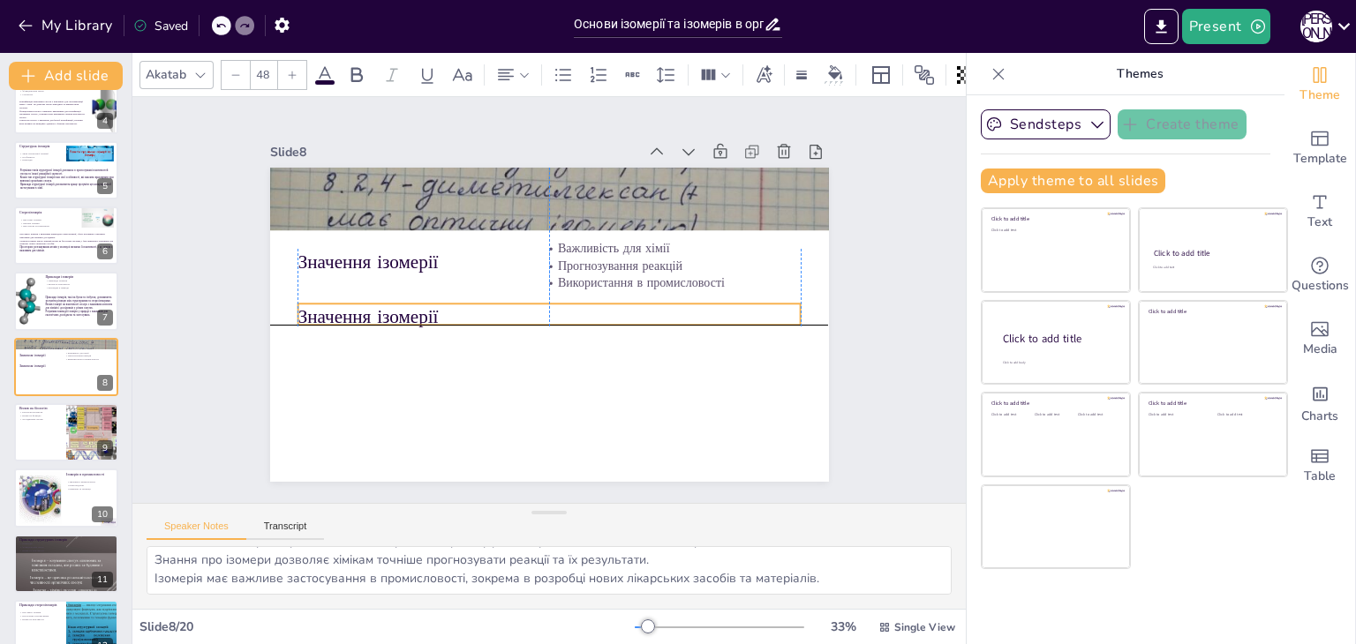
click at [389, 308] on p "Значення ізомерії" at bounding box center [541, 315] width 469 height 229
click at [389, 308] on p "Значення ізомерії" at bounding box center [537, 313] width 391 height 356
click at [390, 308] on p "Значення ізомерії" at bounding box center [539, 286] width 422 height 317
click at [390, 308] on p "Значення ізомерії" at bounding box center [545, 313] width 486 height 180
click at [496, 309] on p "Значення ізомерії" at bounding box center [535, 299] width 79 height 503
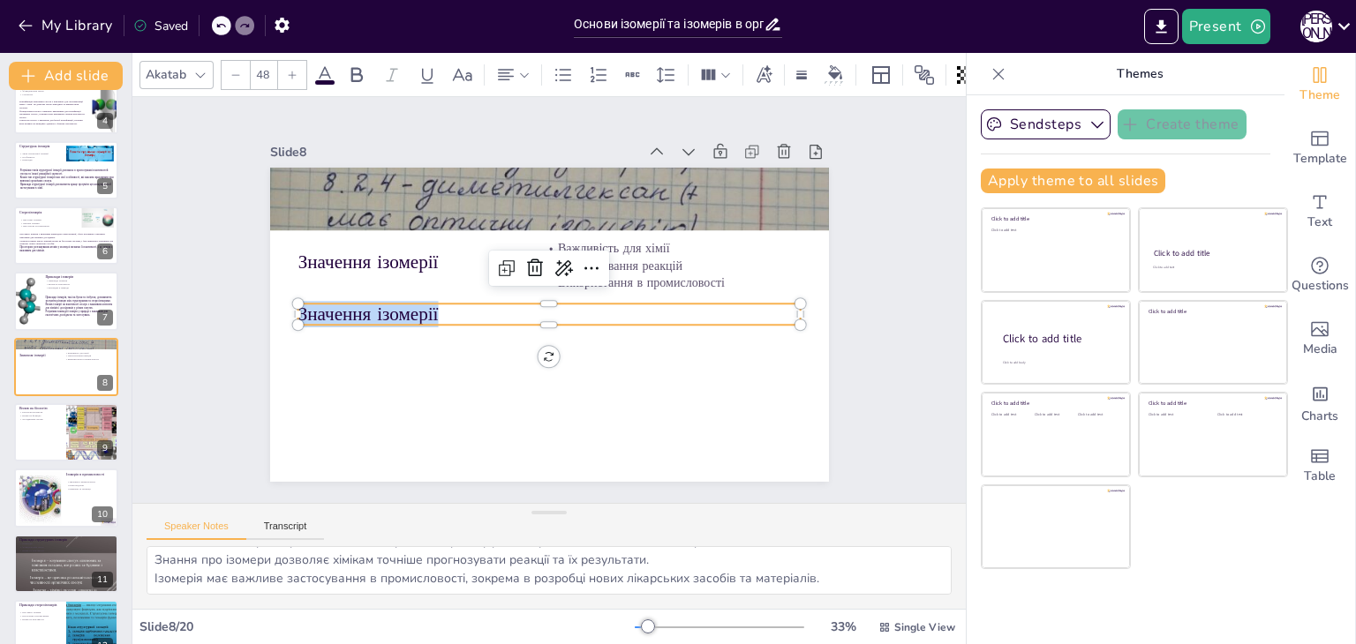
click at [390, 308] on p "Значення ізомерії" at bounding box center [542, 313] width 469 height 228
type input "--"
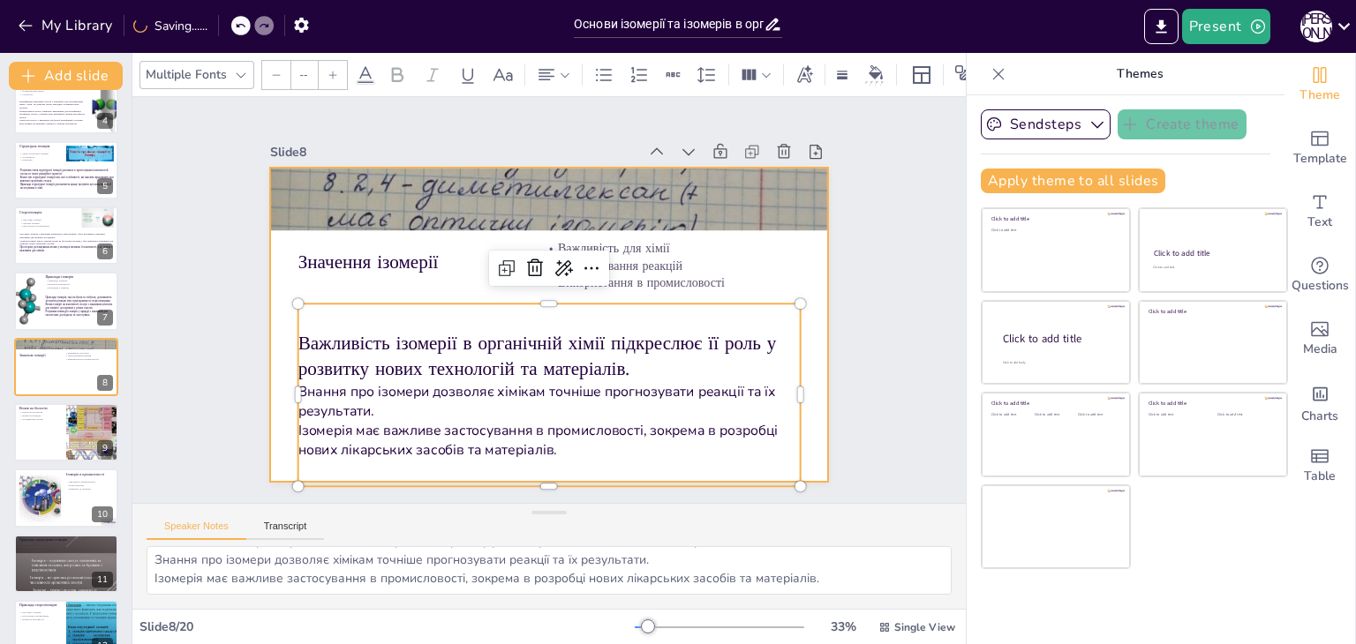
click at [268, 361] on div at bounding box center [541, 323] width 628 height 471
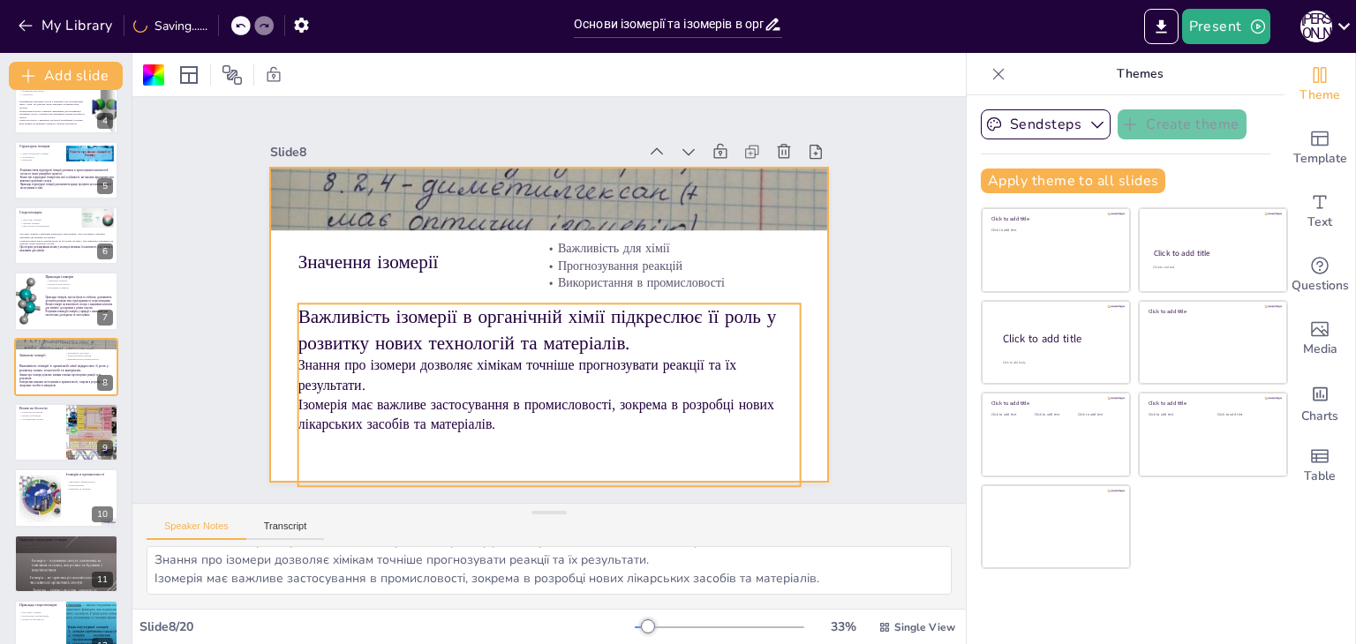
click at [339, 339] on p "Важливість ізомерії в органічній хімії підкреслює її роль у розвитку нових техн…" at bounding box center [542, 329] width 502 height 155
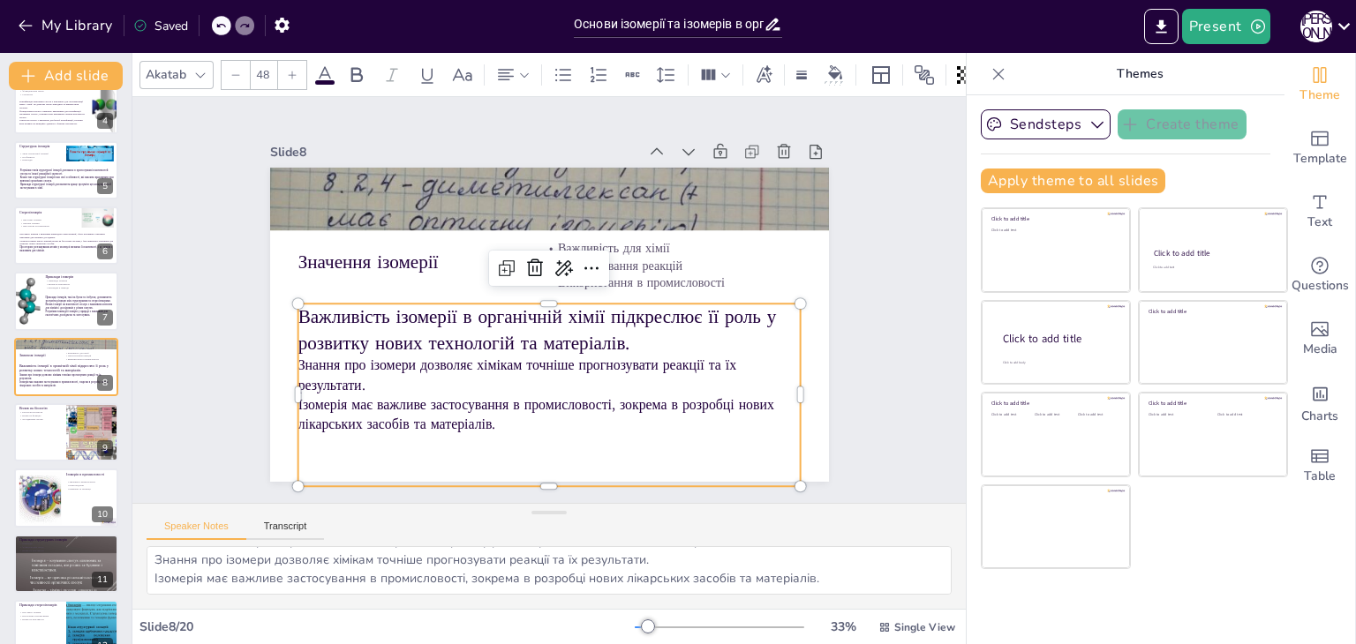
click at [255, 70] on input "48" at bounding box center [263, 75] width 25 height 28
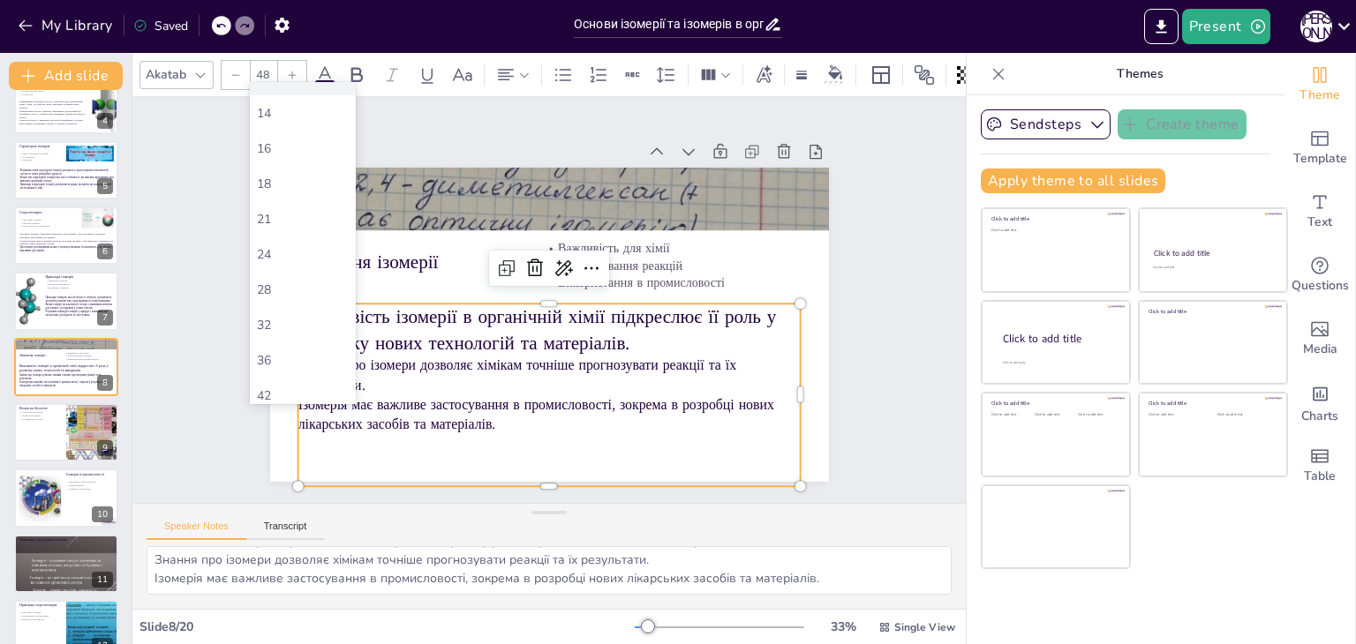
scroll to position [265, 0]
click at [296, 287] on div "48" at bounding box center [292, 294] width 71 height 17
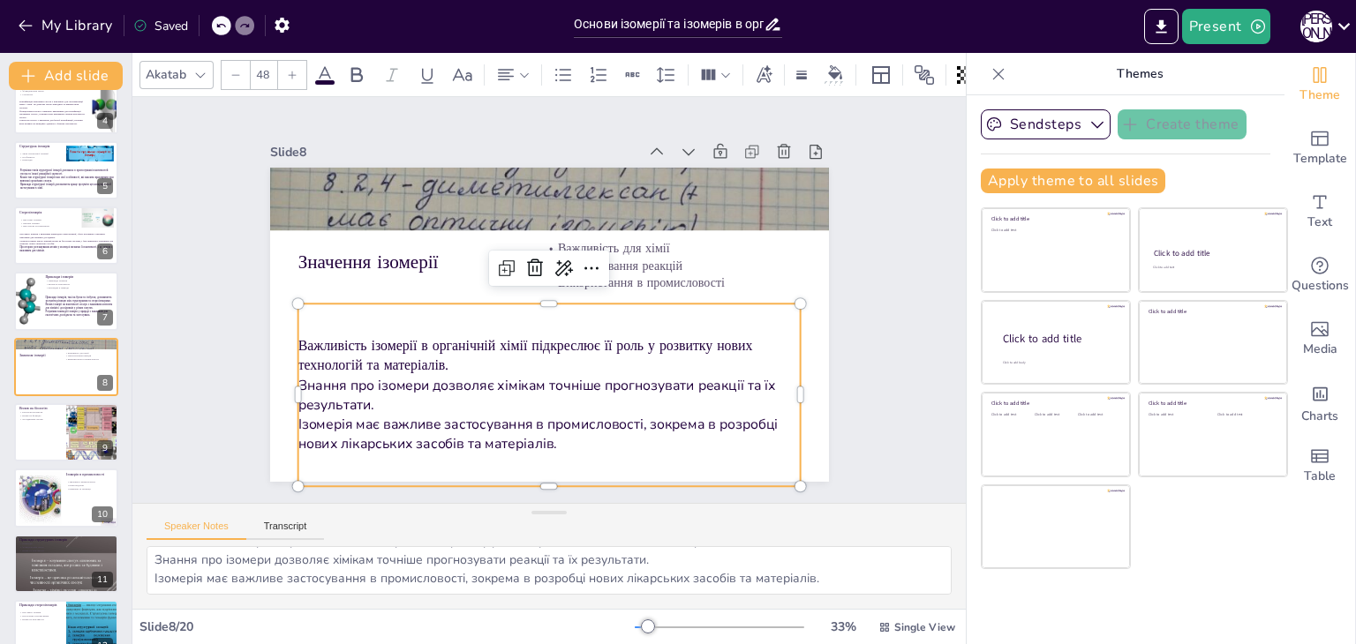
click at [222, 318] on div "Slide 1 Основи ізомерії та ізомерів в органічній хімії У цій презентації ми роз…" at bounding box center [549, 299] width 748 height 599
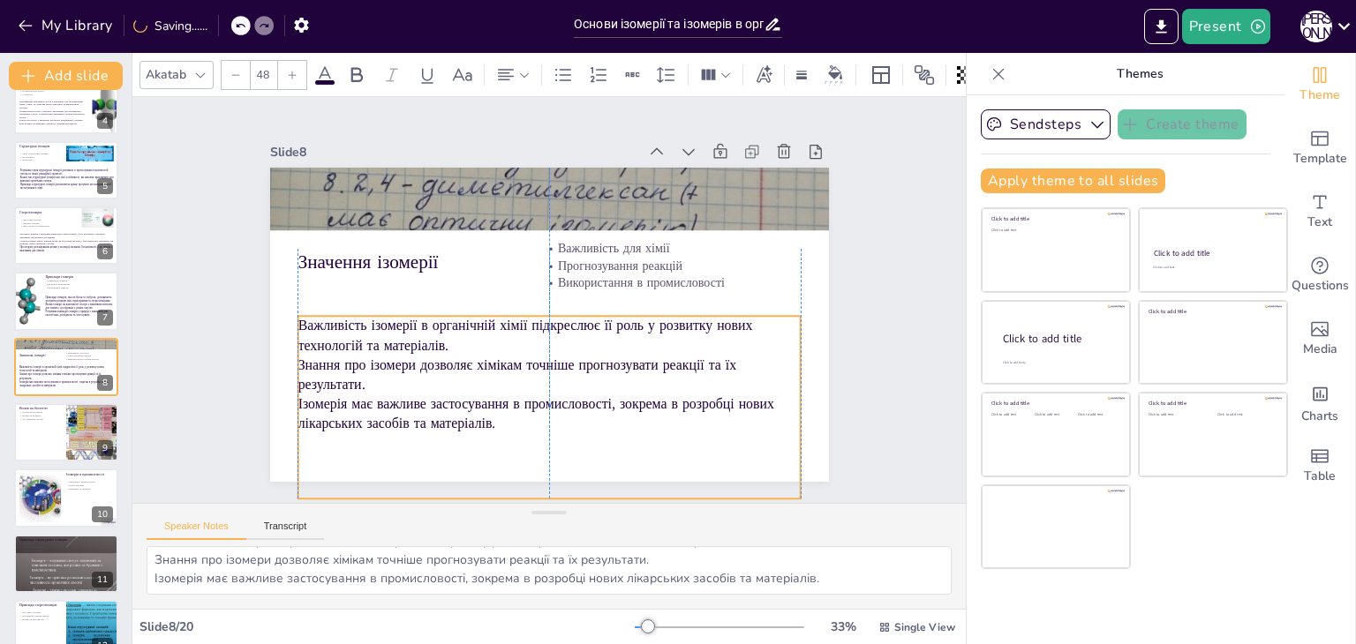
drag, startPoint x: 499, startPoint y: 314, endPoint x: 507, endPoint y: 327, distance: 14.2
click at [507, 327] on p "Важливість ізомерії в органічній хімії підкреслює її роль у розвитку нових техн…" at bounding box center [534, 333] width 475 height 240
click at [227, 317] on div "Slide 1 Основи ізомерії та ізомерів в органічній хімії У цій презентації ми роз…" at bounding box center [549, 299] width 748 height 599
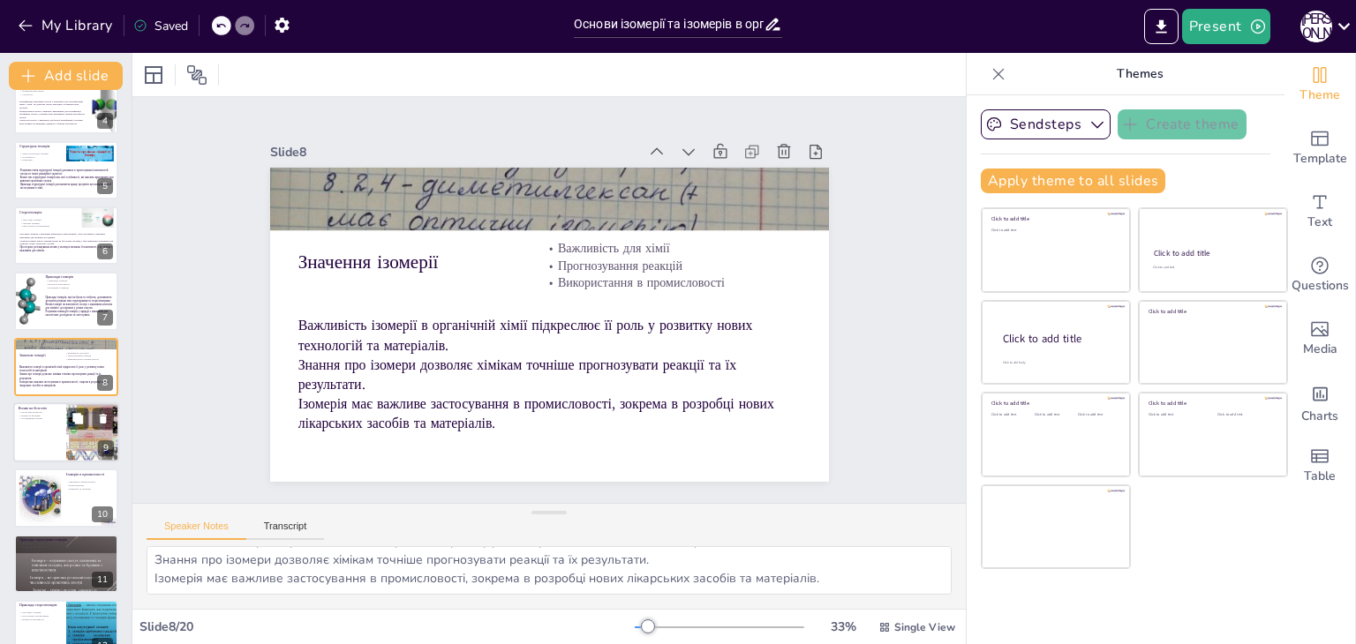
click at [52, 437] on div at bounding box center [66, 432] width 106 height 60
type textarea "Розуміння ролі ізомерії в біологічних молекулах є важливим для розвитку нових п…"
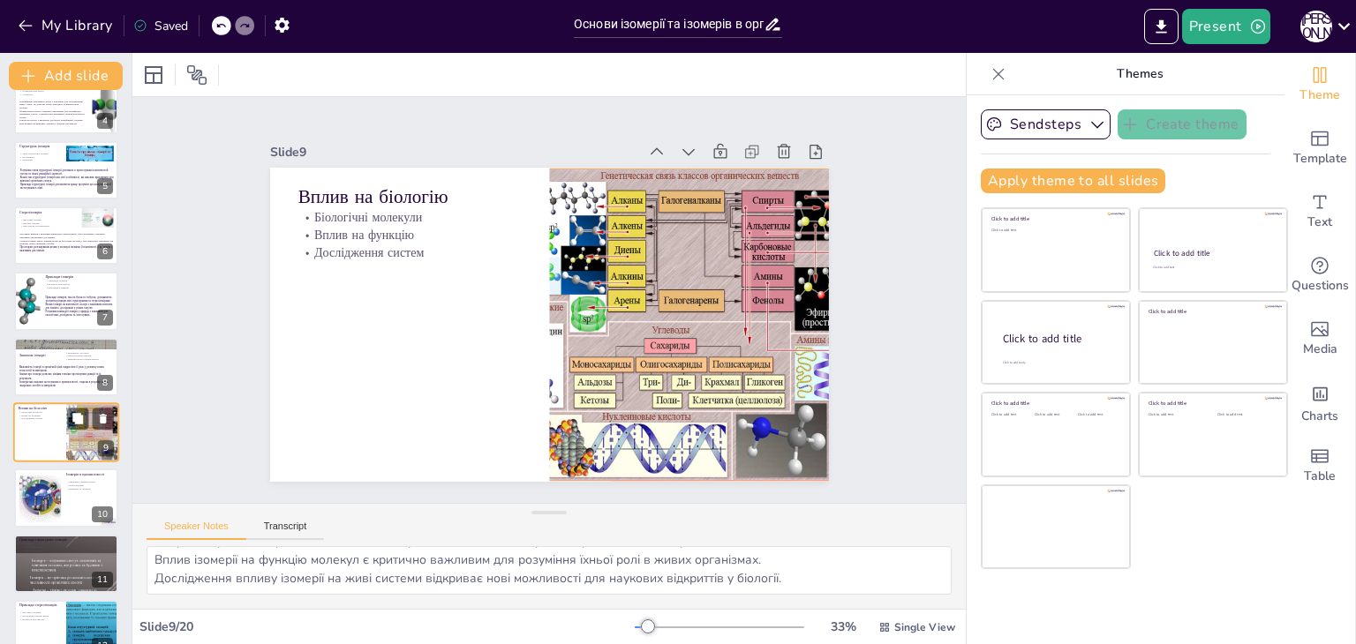
scroll to position [291, 0]
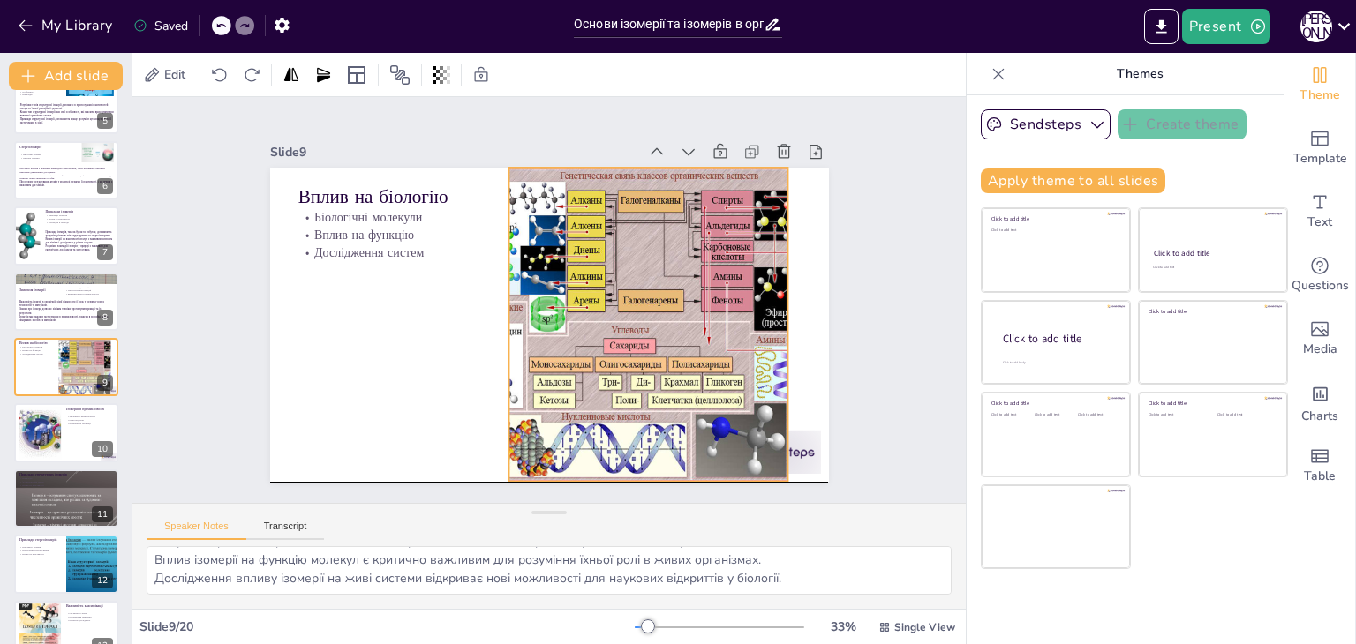
drag, startPoint x: 663, startPoint y: 297, endPoint x: 622, endPoint y: 299, distance: 40.6
click at [622, 299] on div at bounding box center [629, 362] width 510 height 457
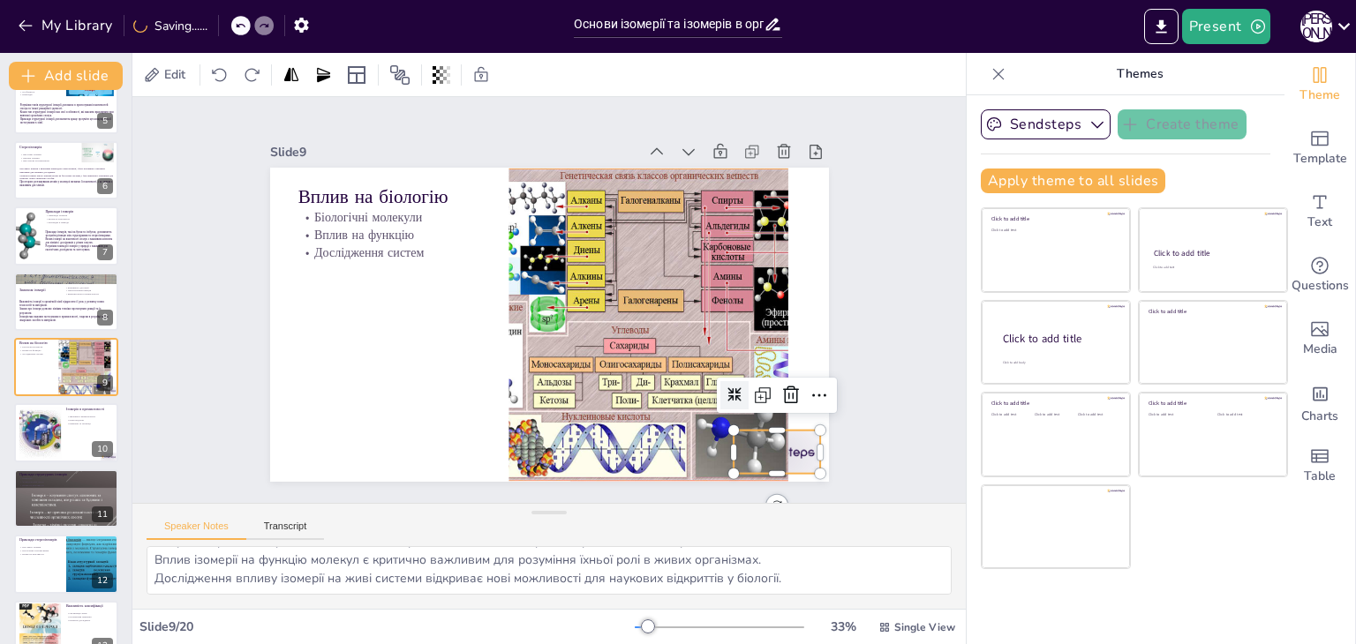
click at [767, 481] on div at bounding box center [719, 515] width 96 height 69
click at [627, 540] on icon at bounding box center [615, 551] width 23 height 23
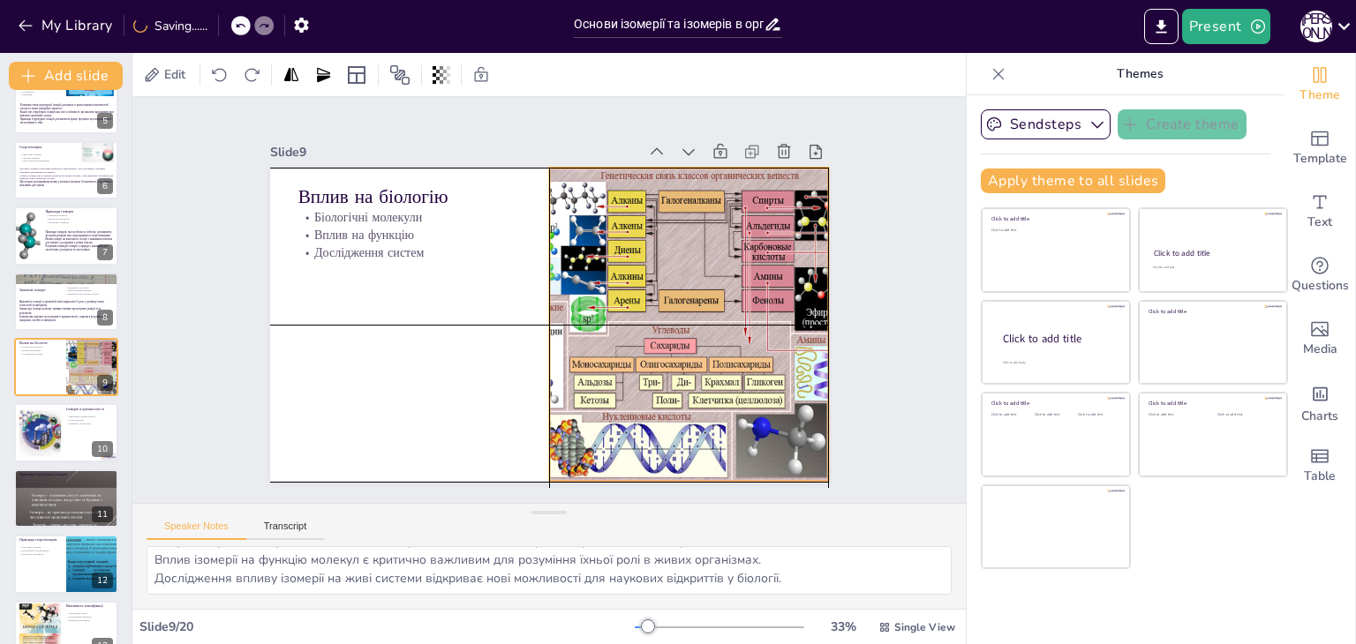
drag, startPoint x: 514, startPoint y: 290, endPoint x: 550, endPoint y: 297, distance: 36.7
click at [550, 297] on div at bounding box center [673, 367] width 495 height 428
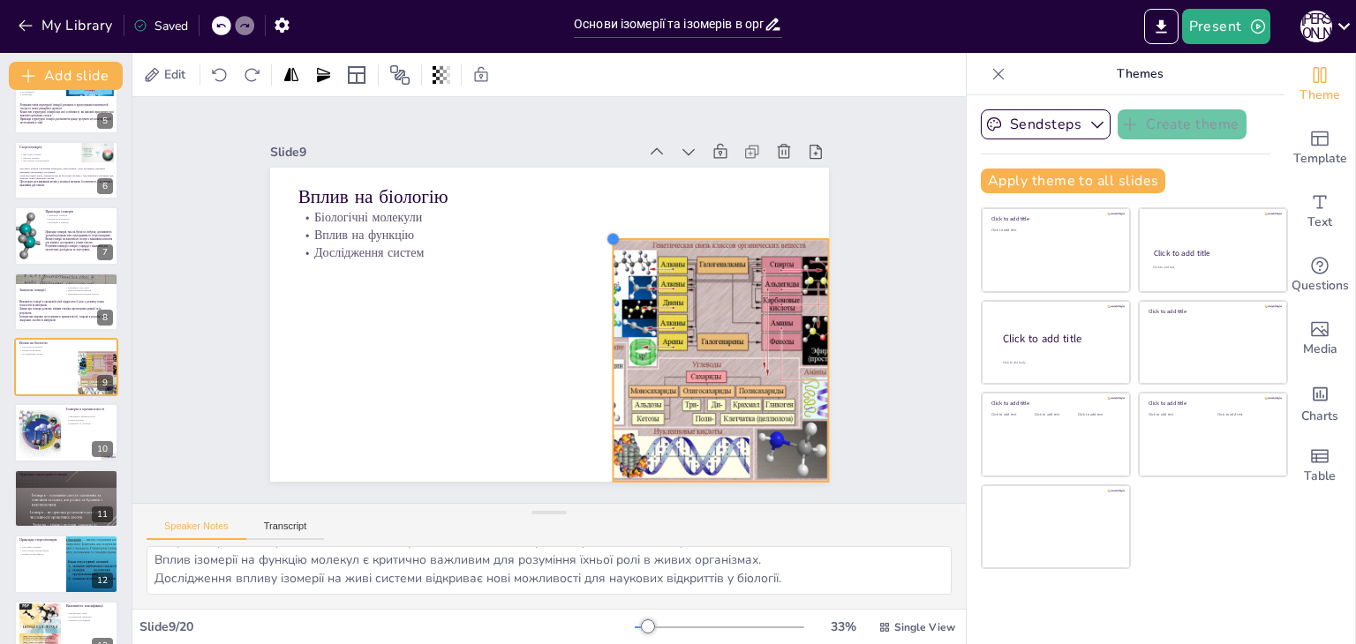
drag, startPoint x: 540, startPoint y: 159, endPoint x: 618, endPoint y: 230, distance: 105.5
click at [618, 230] on div "Вплив на біологію Біологічні молекули Вплив на функцію Дослідження систем" at bounding box center [539, 322] width 638 height 514
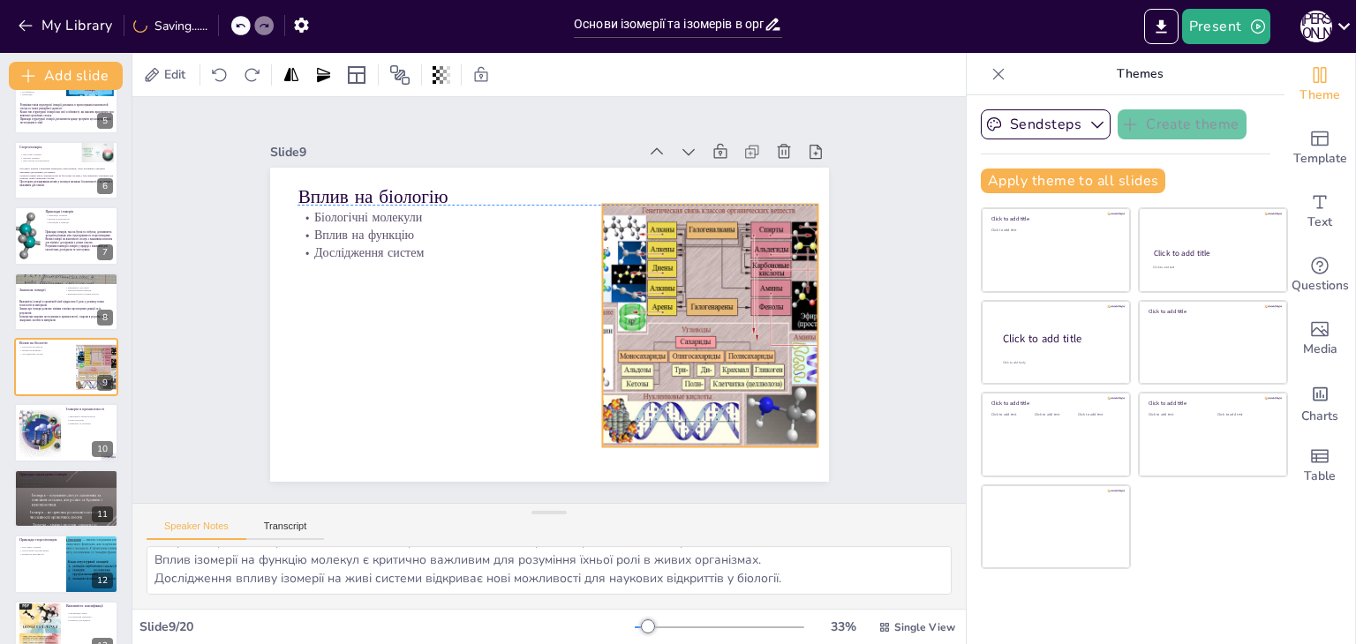
drag, startPoint x: 786, startPoint y: 349, endPoint x: 776, endPoint y: 311, distance: 39.4
click at [710, 311] on div at bounding box center [557, 462] width 304 height 367
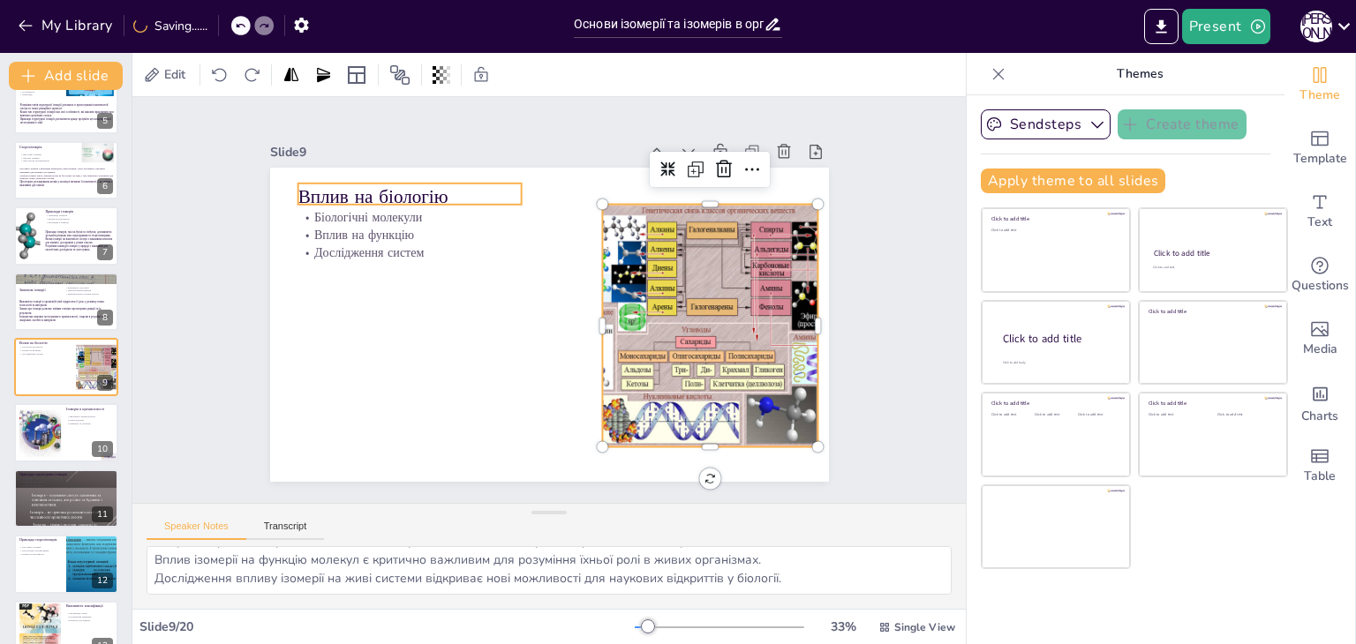
click at [448, 190] on p "Вплив на біологію" at bounding box center [532, 127] width 169 height 184
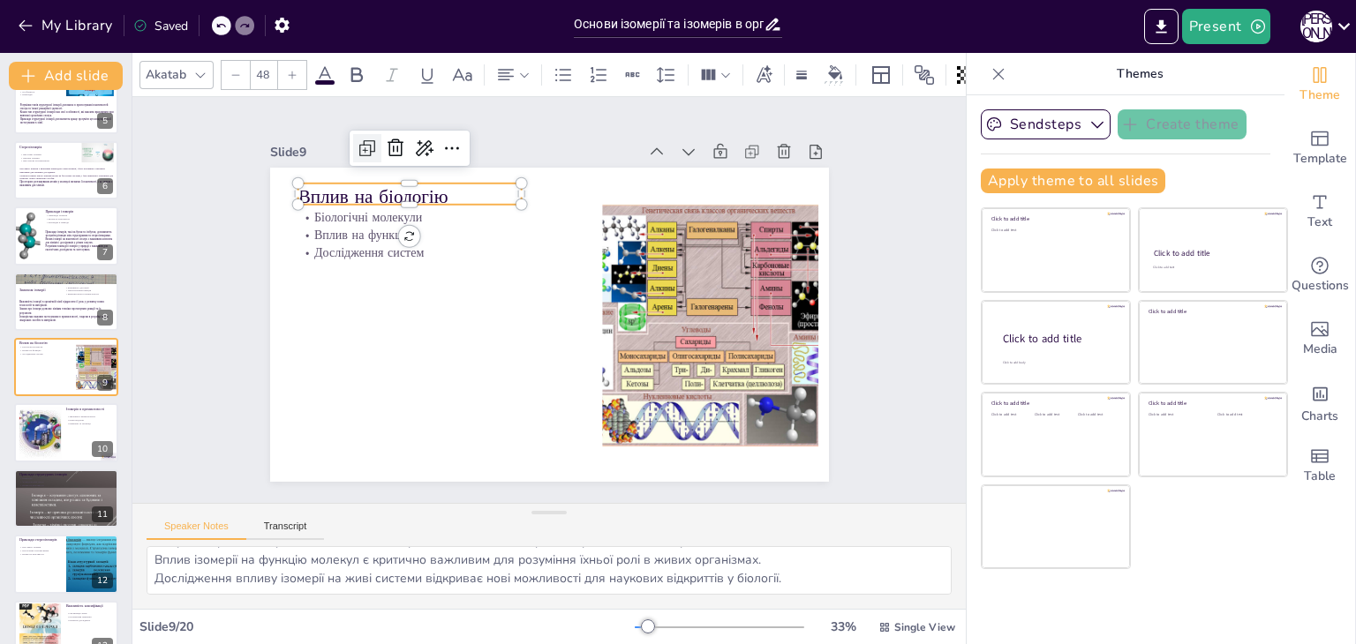
click at [414, 107] on icon at bounding box center [420, 100] width 13 height 13
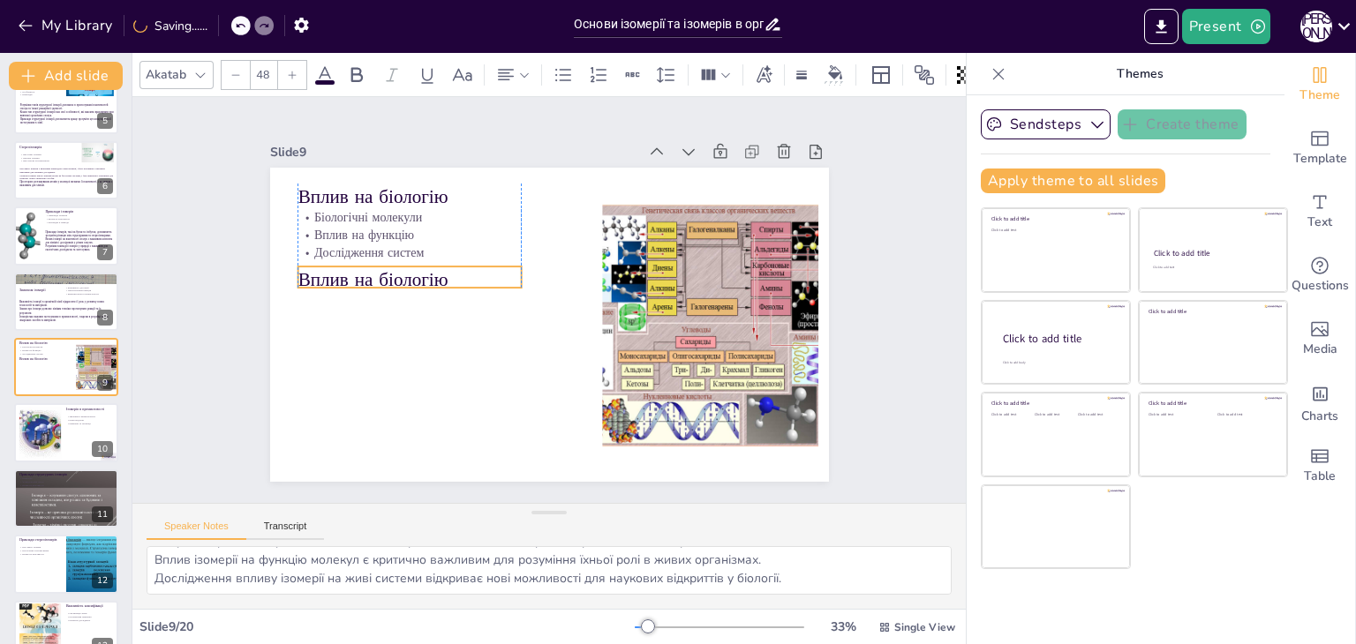
drag, startPoint x: 452, startPoint y: 194, endPoint x: 446, endPoint y: 274, distance: 80.5
click at [446, 274] on p "Вплив на біологію" at bounding box center [437, 213] width 207 height 134
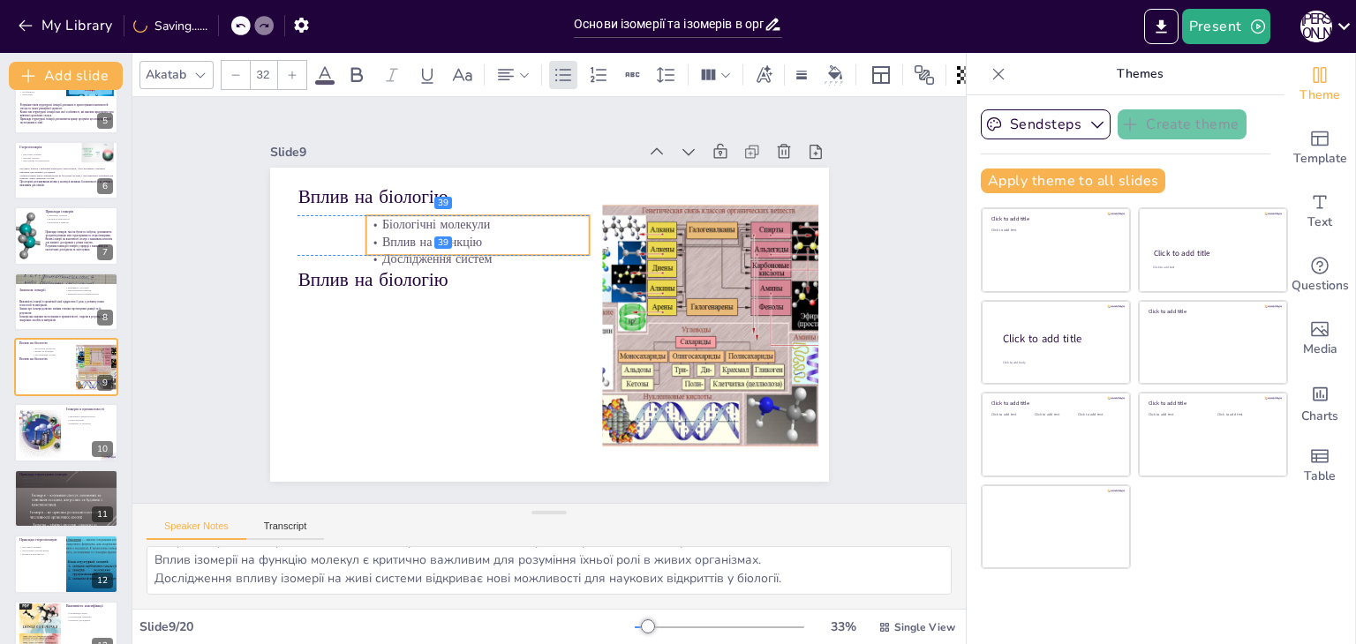
drag, startPoint x: 316, startPoint y: 225, endPoint x: 384, endPoint y: 236, distance: 68.8
click at [500, 236] on p "Вплив на функцію" at bounding box center [563, 209] width 127 height 202
click at [409, 284] on div "Вплив на біологію Біологічні молекули Вплив на функцію Дослідження систем Вплив…" at bounding box center [541, 322] width 628 height 471
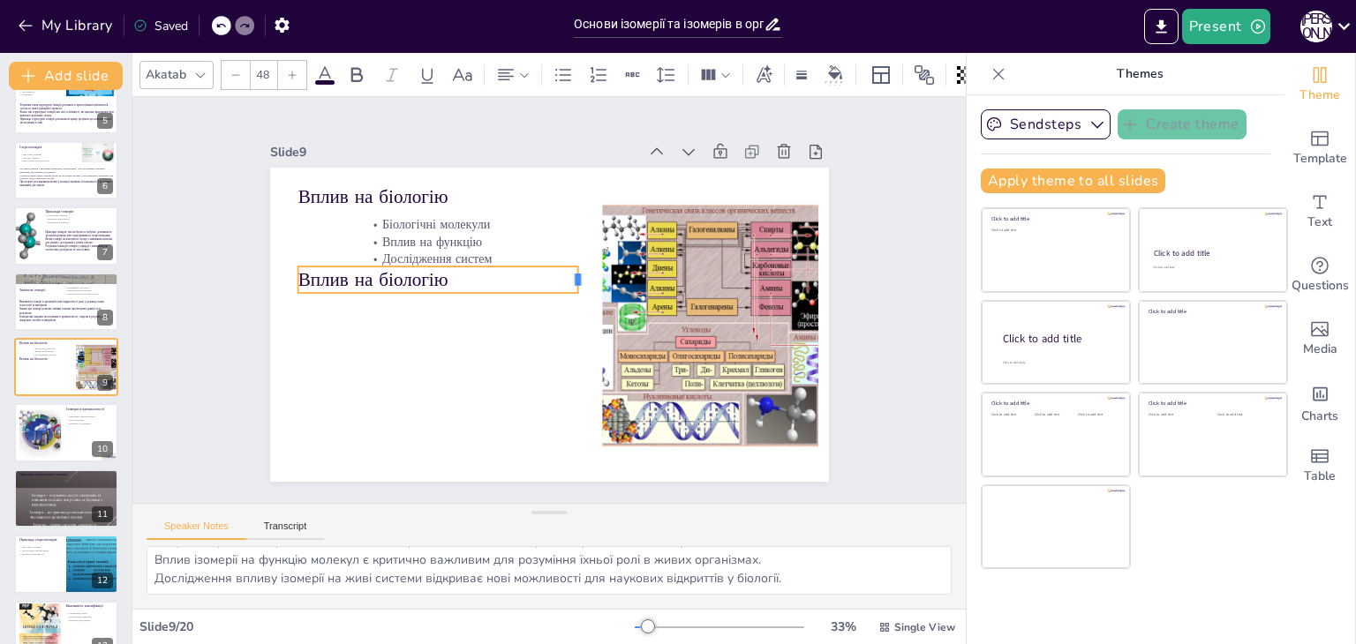
drag, startPoint x: 509, startPoint y: 269, endPoint x: 566, endPoint y: 267, distance: 56.5
click at [576, 289] on div at bounding box center [589, 303] width 26 height 29
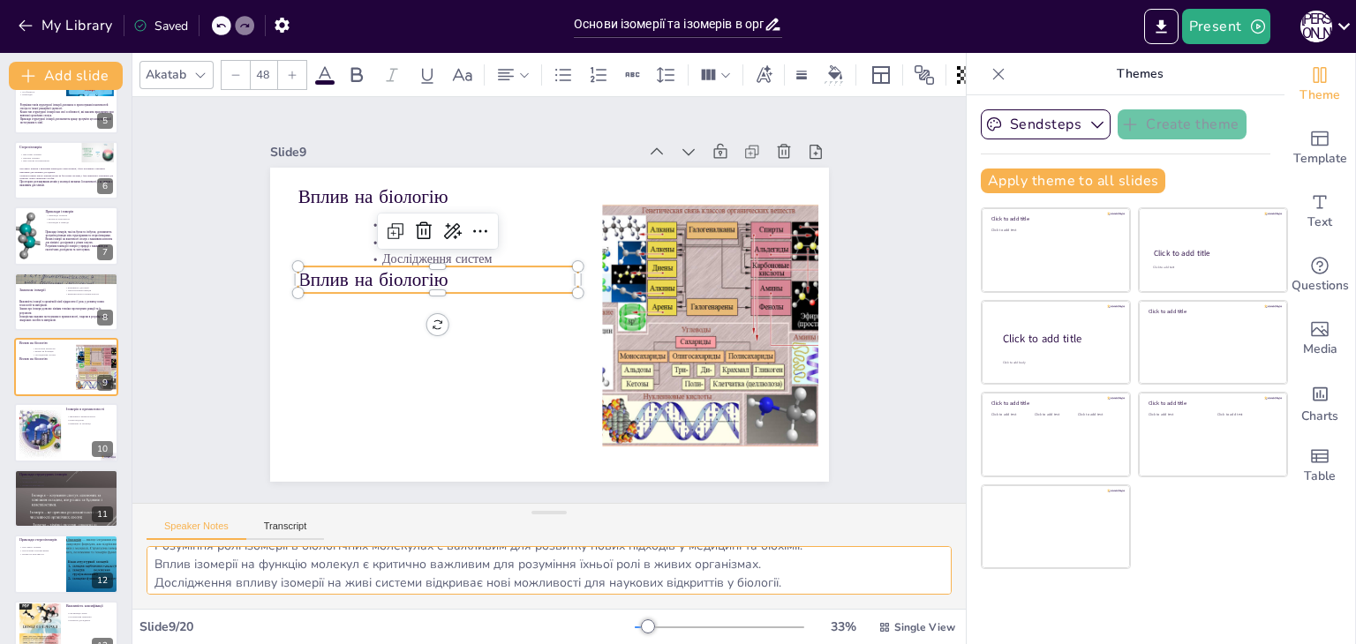
scroll to position [22, 0]
drag, startPoint x: 156, startPoint y: 562, endPoint x: 815, endPoint y: 582, distance: 658.6
click at [815, 582] on textarea "Розуміння ролі ізомерії в біологічних молекулах є важливим для розвитку нових п…" at bounding box center [548, 570] width 805 height 49
click at [538, 270] on p "Вплив на біологію" at bounding box center [630, 222] width 185 height 242
click at [322, 270] on p "Вплив на біологію" at bounding box center [455, 237] width 267 height 138
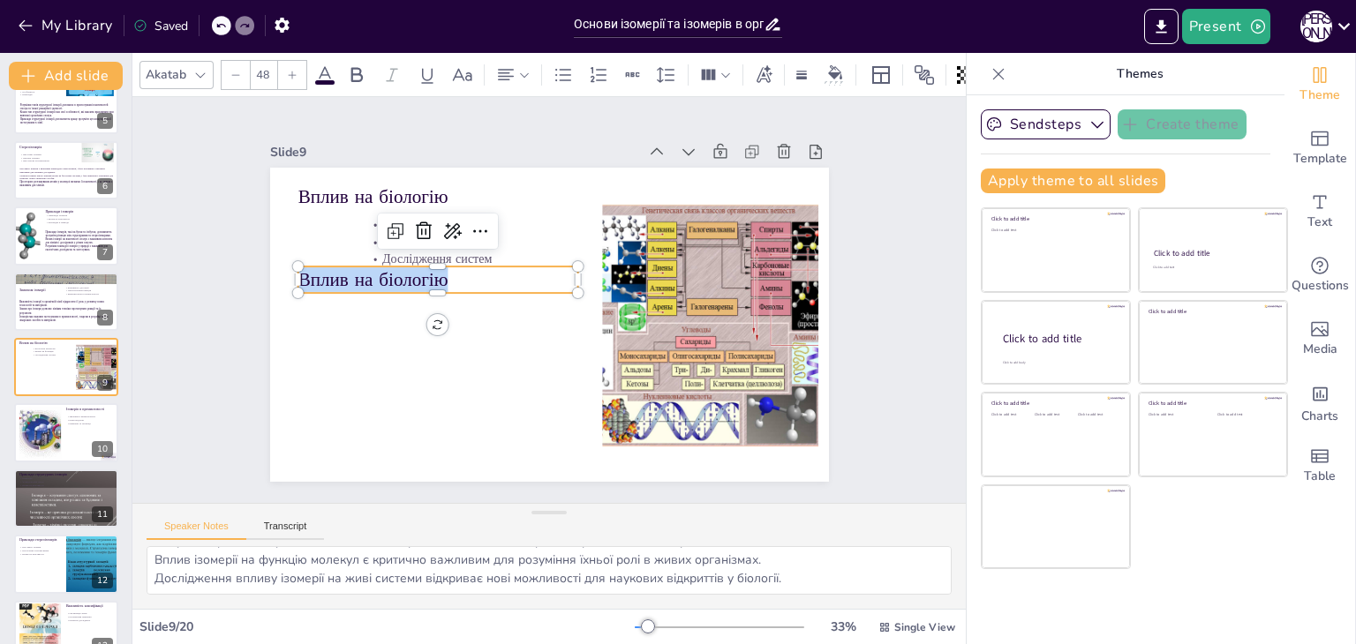
click at [335, 269] on p "Вплив на біологію" at bounding box center [462, 227] width 255 height 162
type input "--"
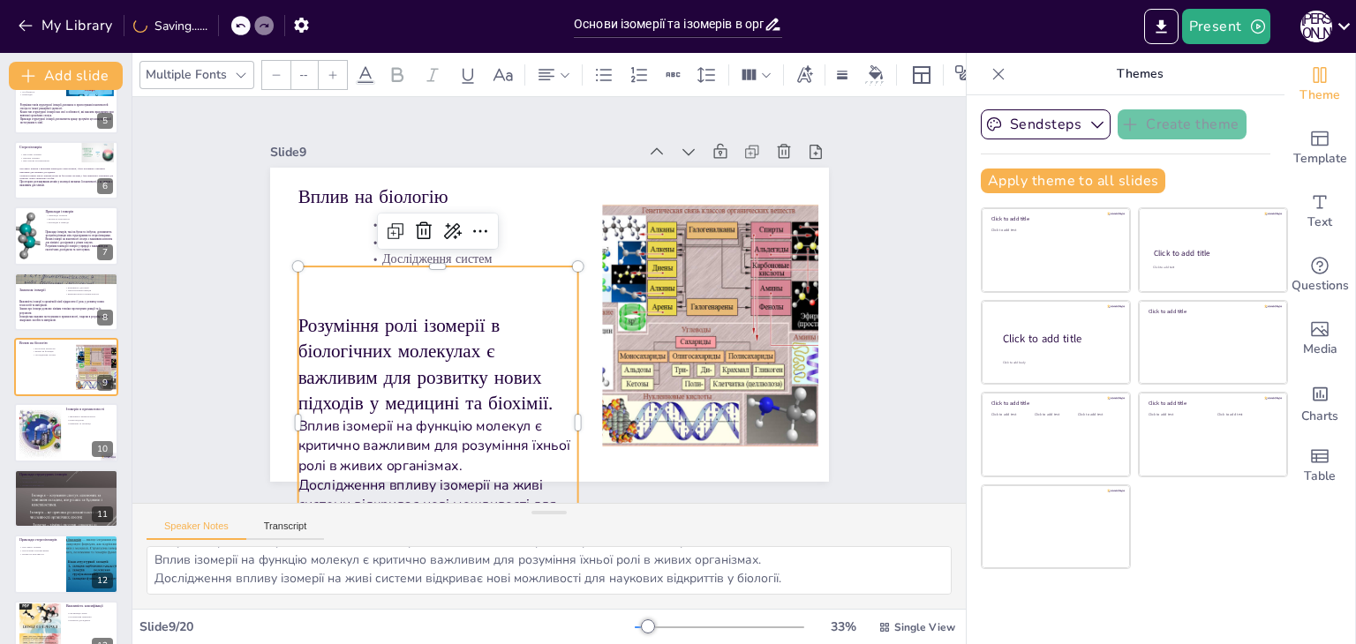
click at [367, 317] on div "Slide 1 Основи ізомерії та ізомерів в органічній хімії У цій презентації ми роз…" at bounding box center [549, 300] width 364 height 657
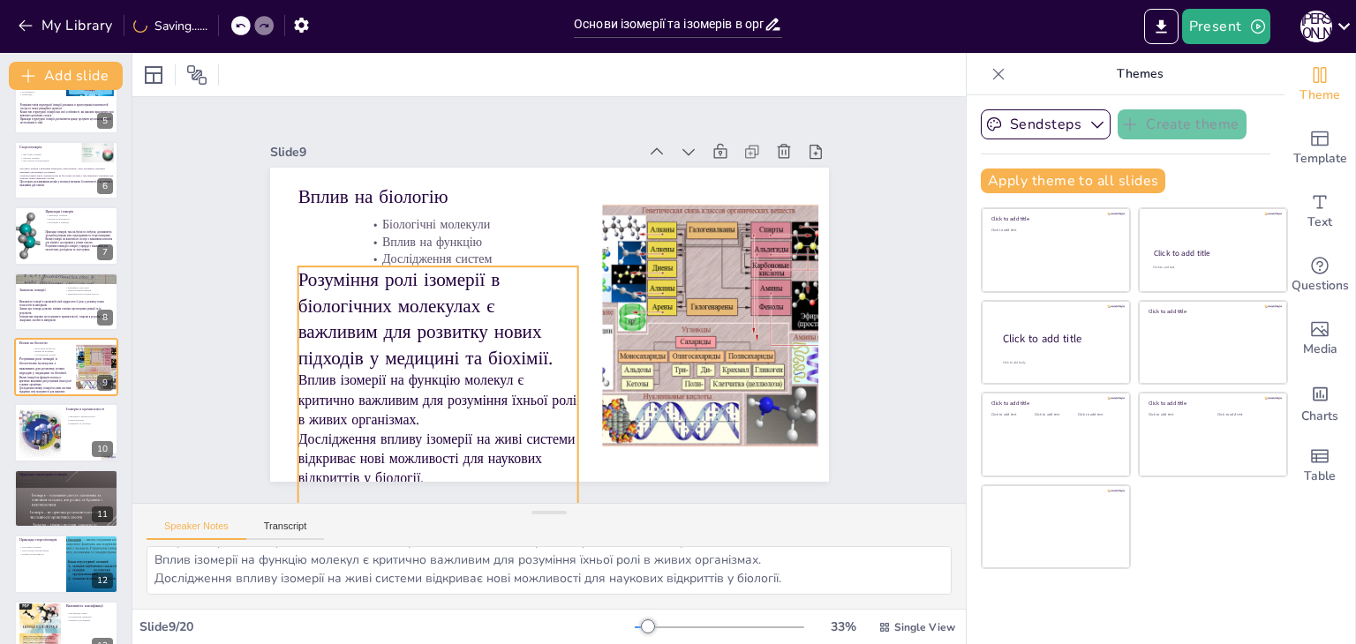
click at [334, 284] on p "Розуміння ролі ізомерії в біологічних молекулах є важливим для розвитку нових п…" at bounding box center [443, 261] width 295 height 230
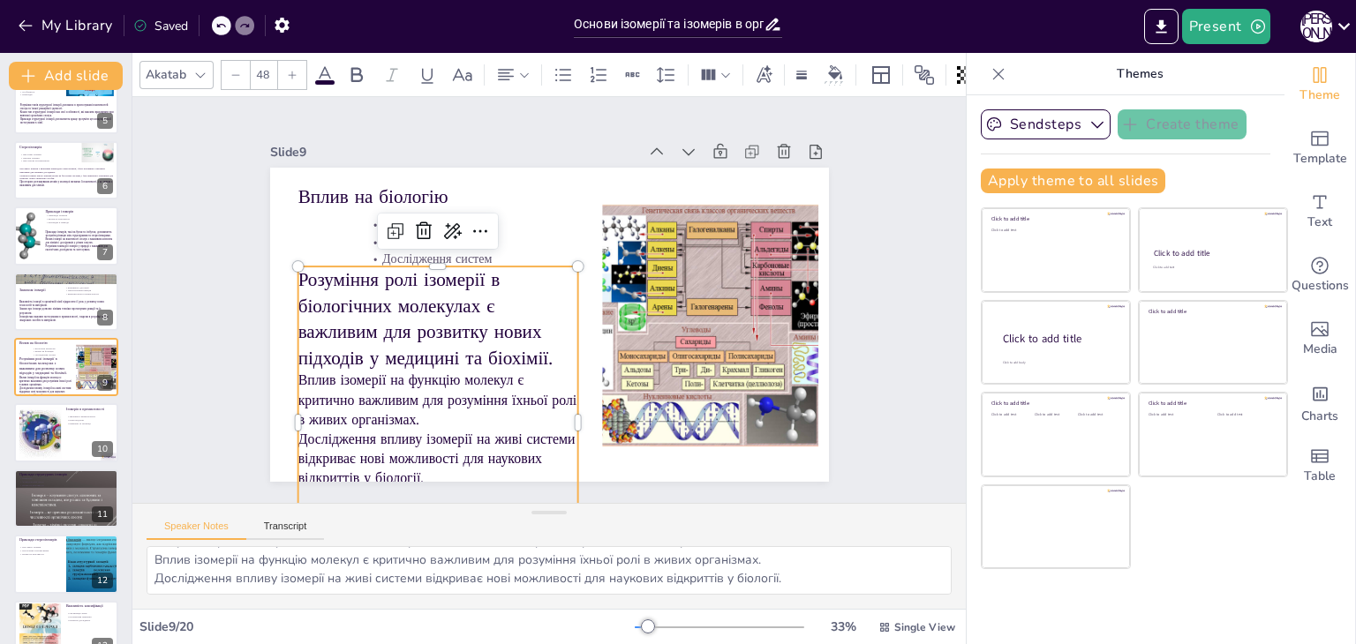
click at [507, 323] on div at bounding box center [642, 373] width 271 height 100
click at [267, 71] on input "48" at bounding box center [263, 75] width 25 height 28
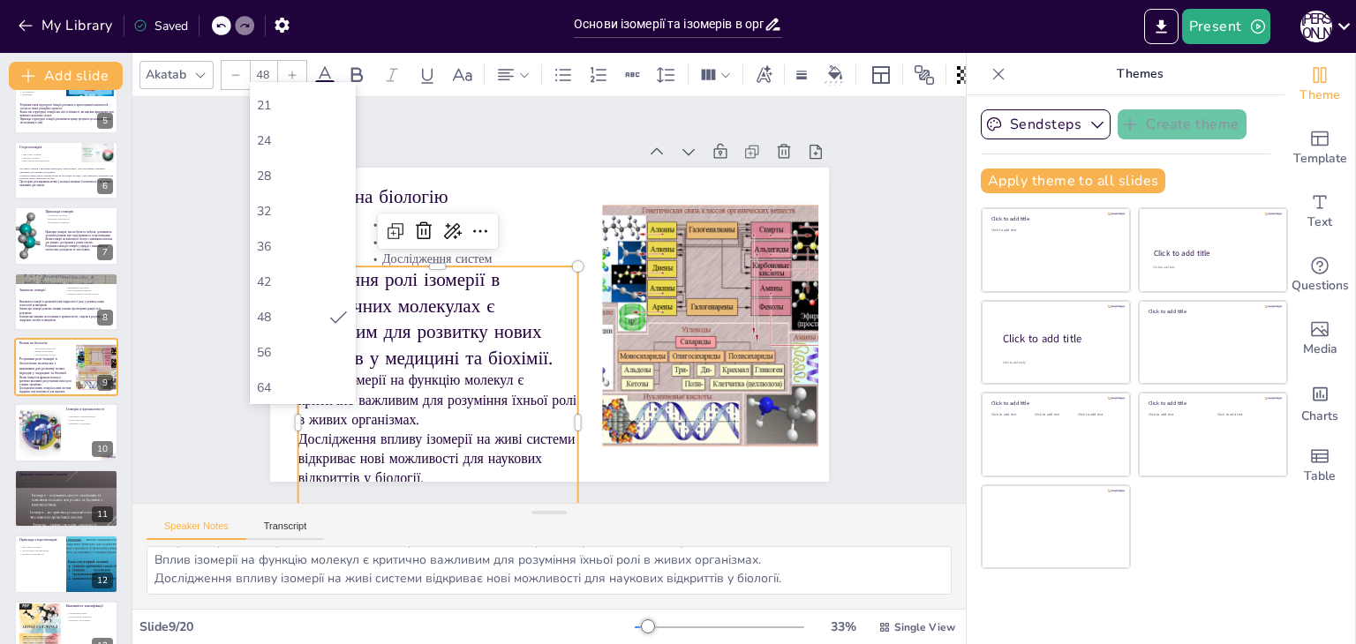
scroll to position [353, 0]
click at [295, 153] on div "42" at bounding box center [303, 170] width 106 height 35
type input "42"
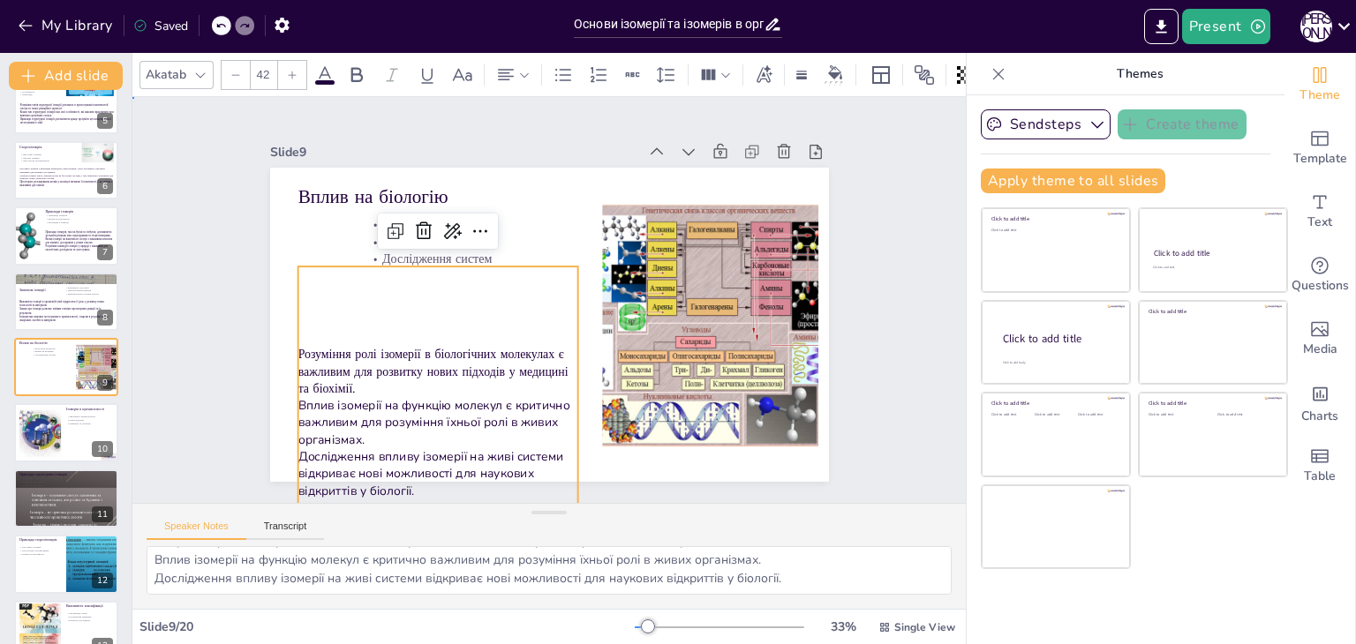
click at [184, 278] on div "Slide 1 Основи ізомерії та ізомерів в органічній хімії У цій презентації ми роз…" at bounding box center [549, 300] width 926 height 710
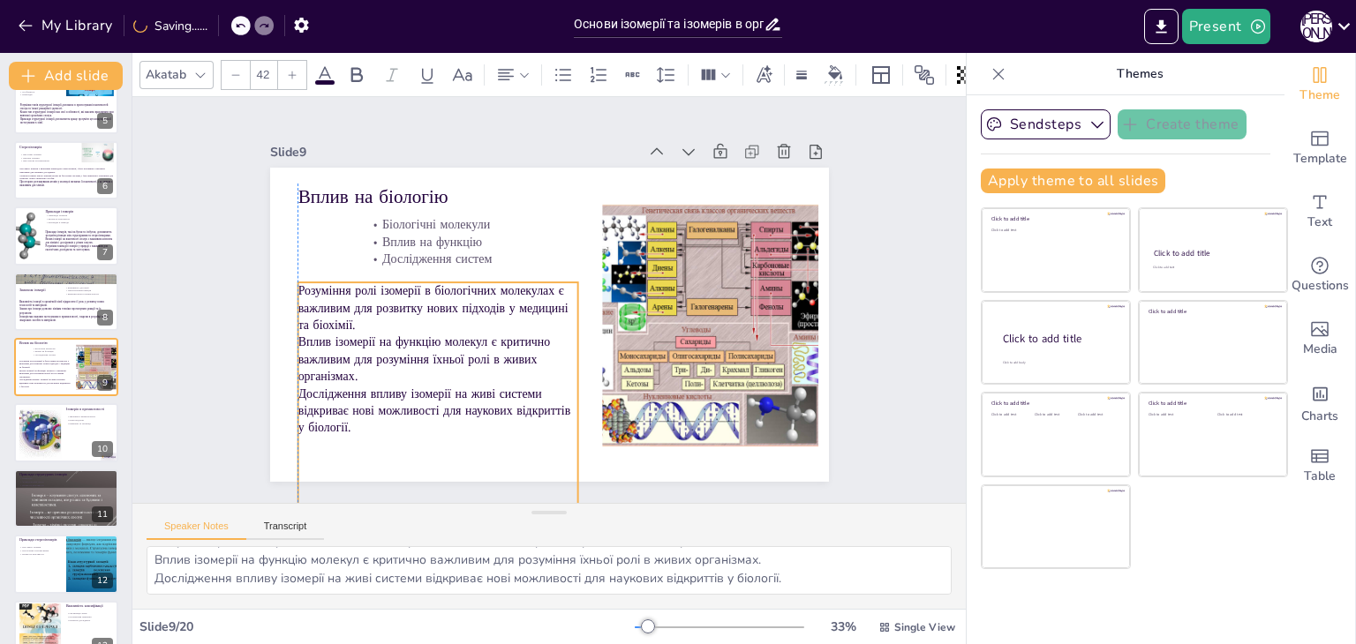
click at [349, 316] on p "Розуміння ролі ізомерії в біологічних молекулах є важливим для розвитку нових п…" at bounding box center [440, 273] width 282 height 135
click at [175, 281] on div "Slide 1 Основи ізомерії та ізомерів в органічній хімії У цій презентації ми роз…" at bounding box center [549, 300] width 918 height 643
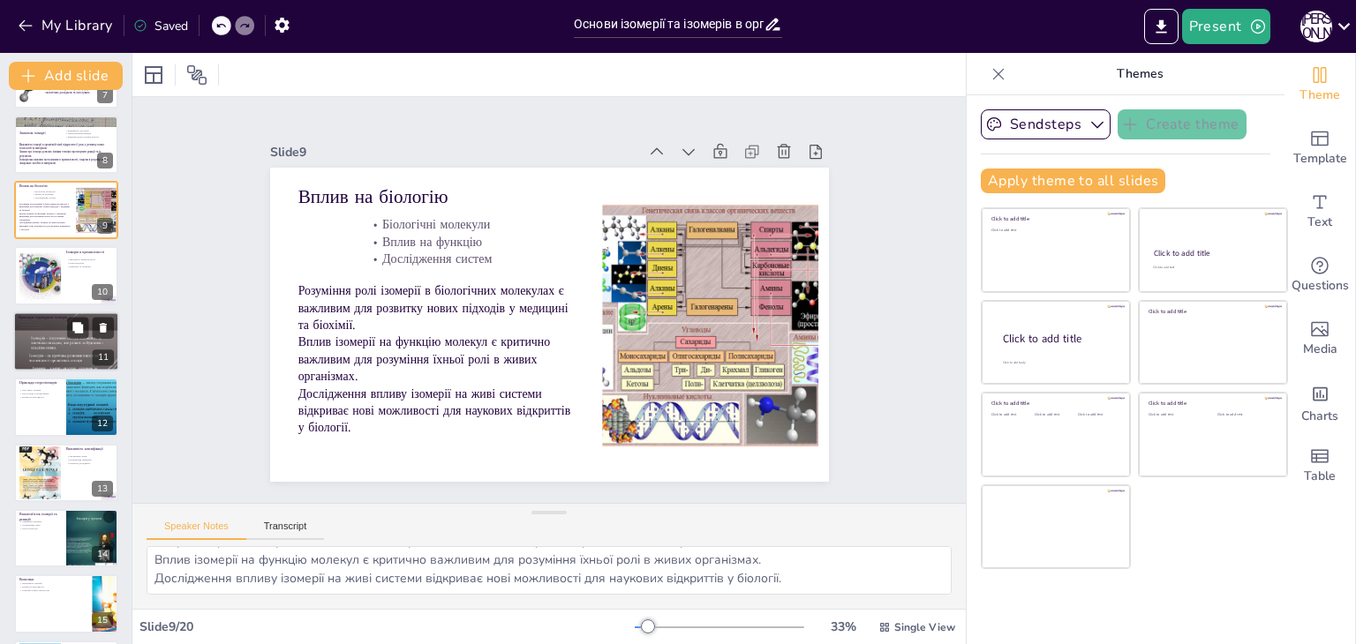
scroll to position [468, 0]
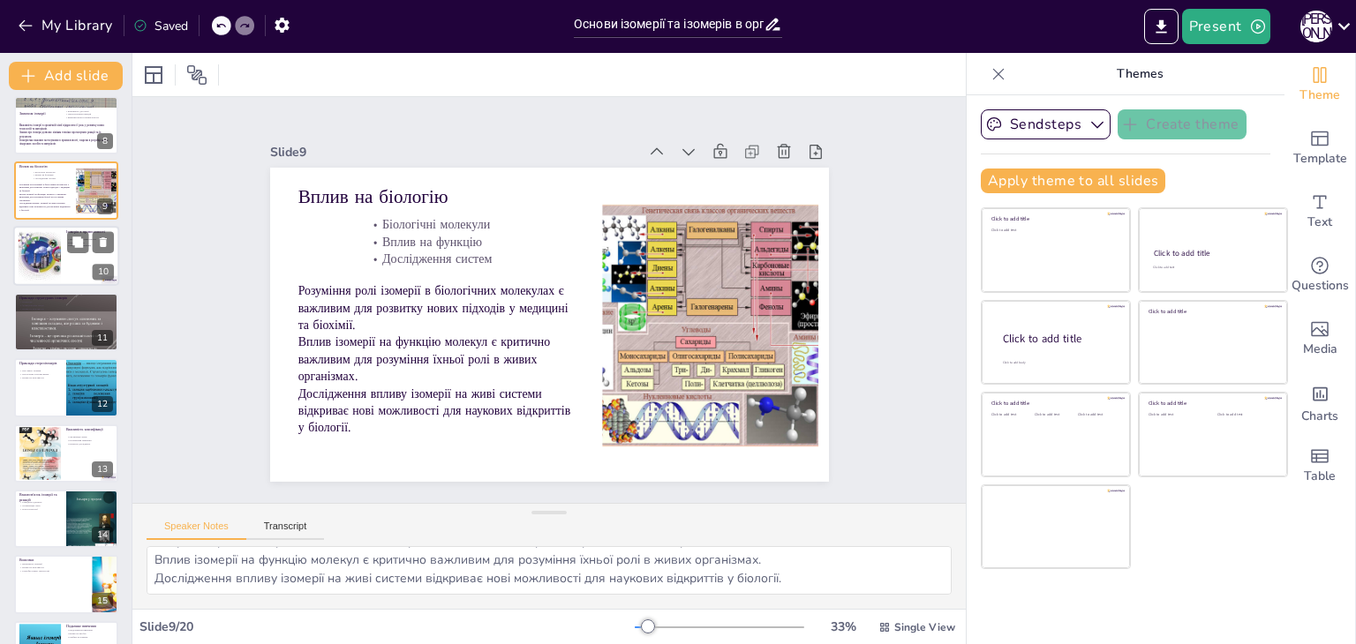
click at [56, 267] on div at bounding box center [39, 256] width 63 height 54
type textarea "Знання про ізомерію є важливим для розробки нових продуктів у промисловості, що…"
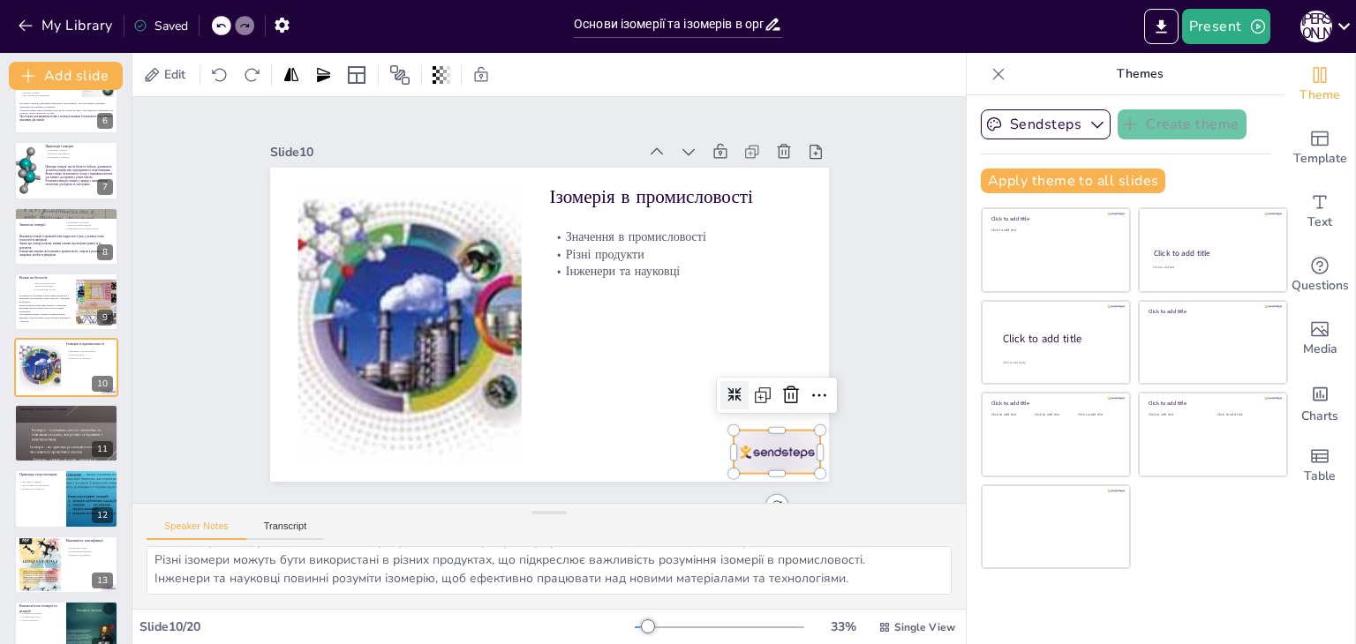
click at [743, 494] on div at bounding box center [694, 531] width 97 height 75
click at [725, 489] on icon at bounding box center [710, 503] width 29 height 29
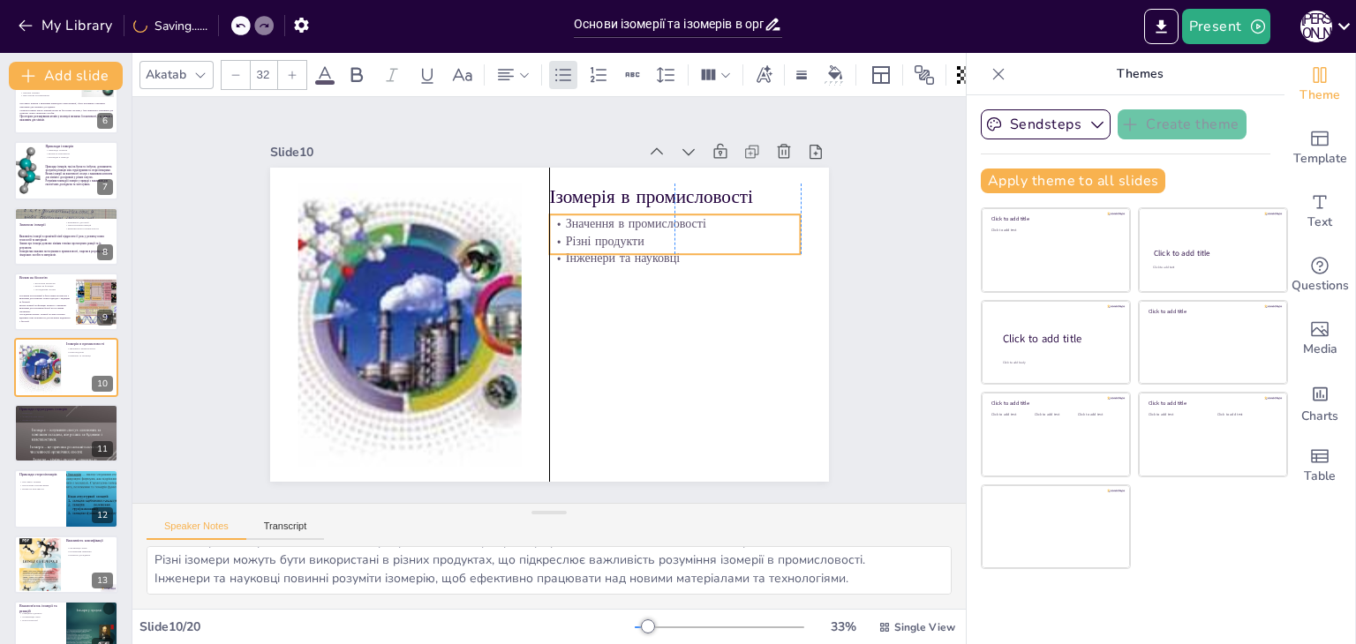
drag, startPoint x: 634, startPoint y: 250, endPoint x: 632, endPoint y: 237, distance: 13.4
click at [632, 237] on p "Різні продукти" at bounding box center [685, 268] width 250 height 69
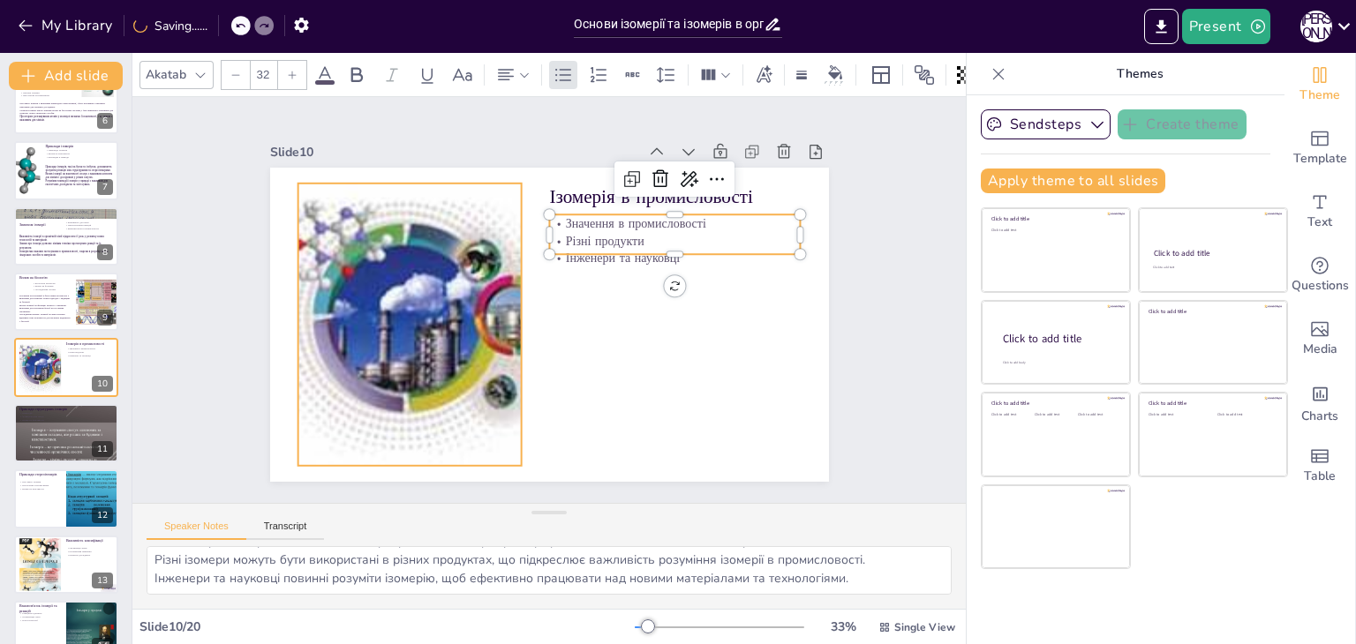
click at [498, 254] on div at bounding box center [409, 325] width 330 height 282
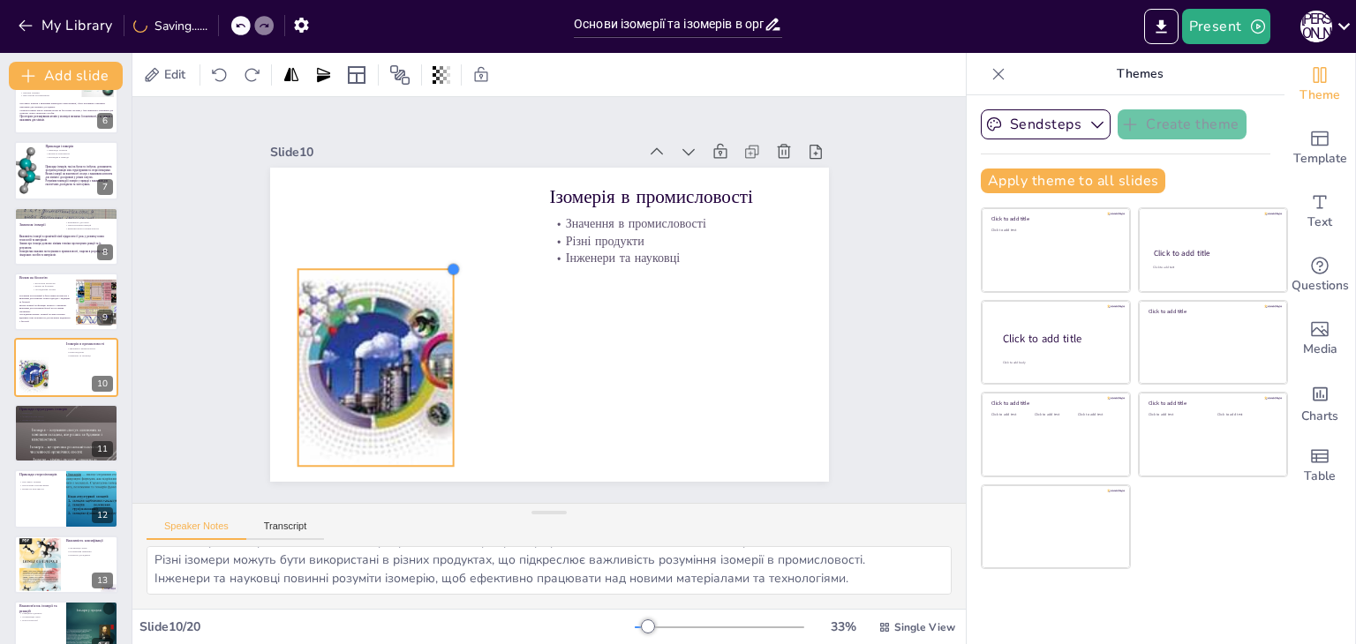
drag, startPoint x: 501, startPoint y: 175, endPoint x: 428, endPoint y: 283, distance: 130.9
click at [431, 283] on div "Ізомерія в промисловості Значення в промисловості Різні продукти Інженери та на…" at bounding box center [544, 325] width 612 height 424
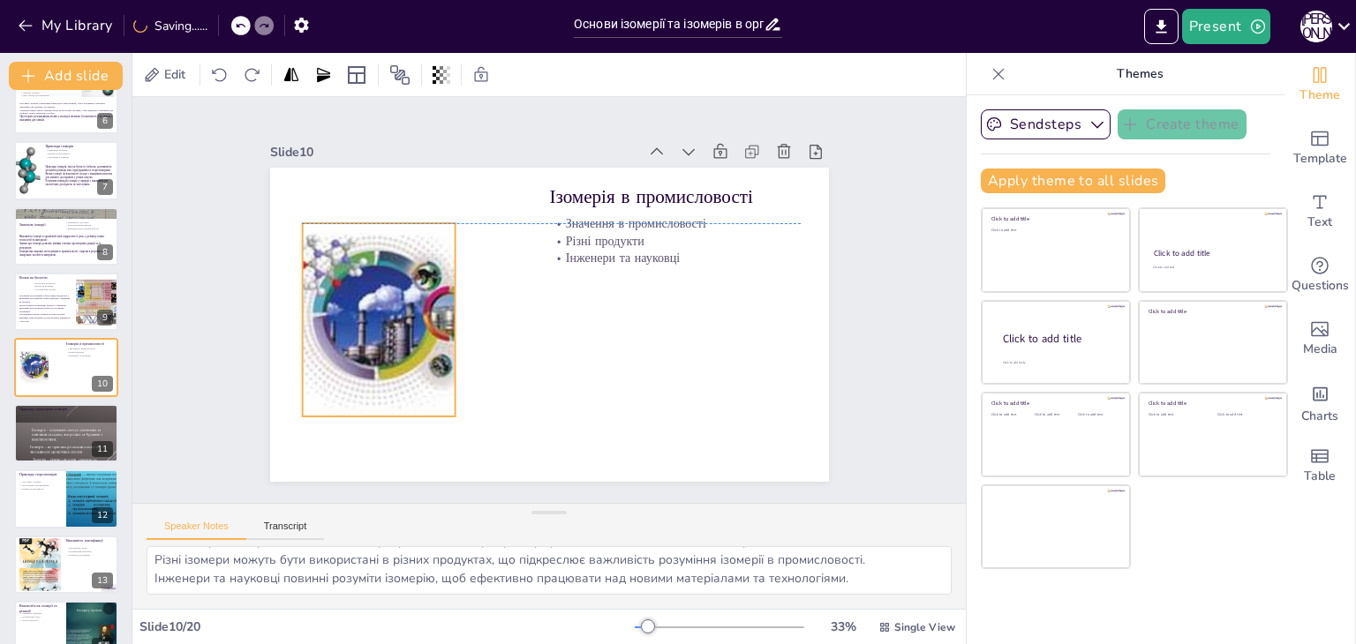
drag, startPoint x: 361, startPoint y: 336, endPoint x: 365, endPoint y: 283, distance: 53.1
click at [365, 283] on div at bounding box center [377, 302] width 245 height 216
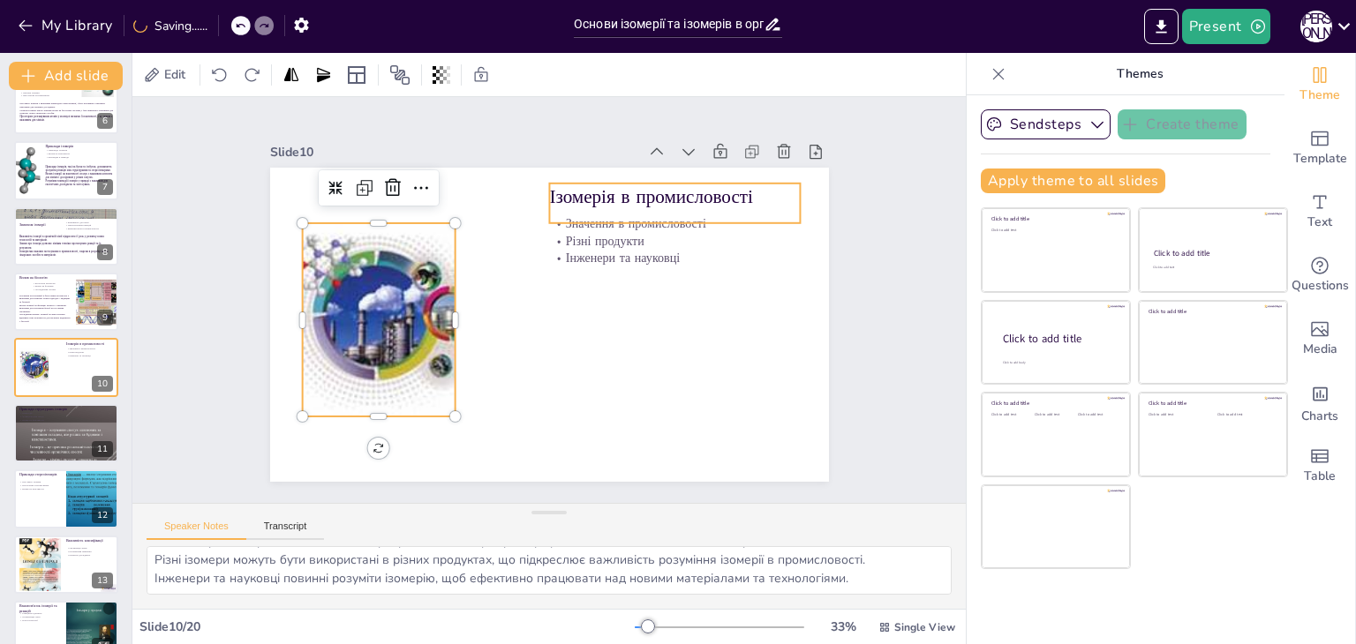
click at [602, 206] on p "Ізомерія в промисловості" at bounding box center [711, 290] width 219 height 169
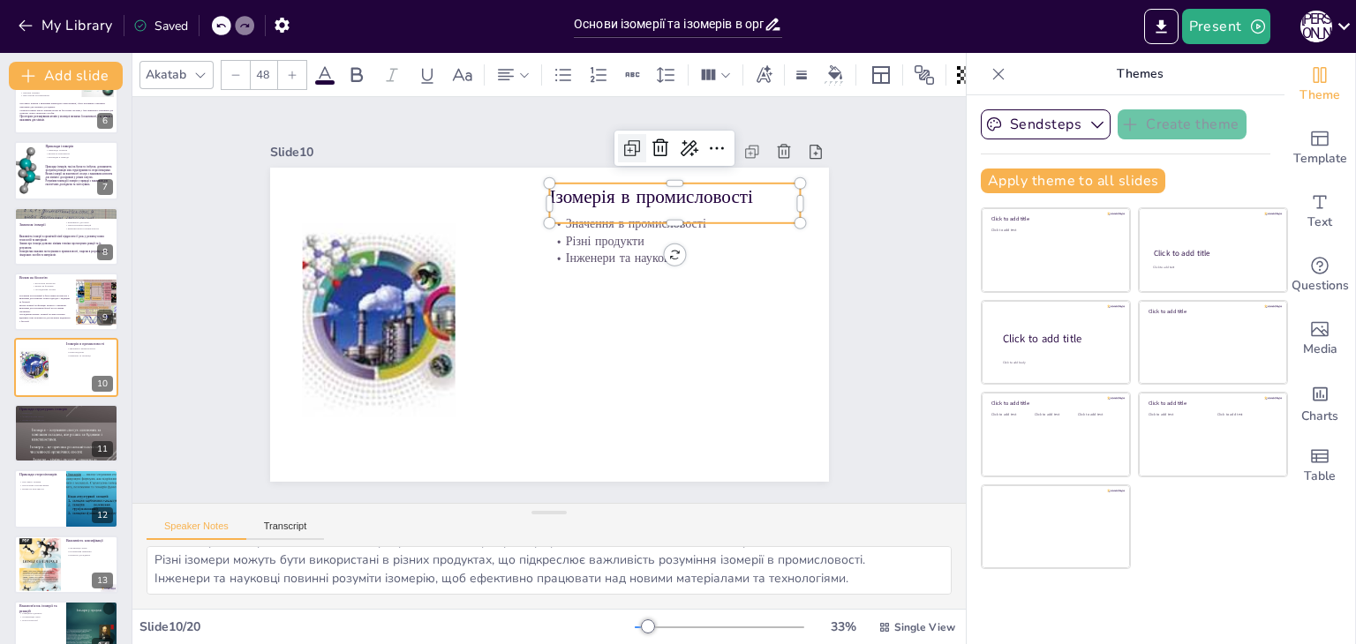
click at [618, 134] on div at bounding box center [632, 148] width 28 height 28
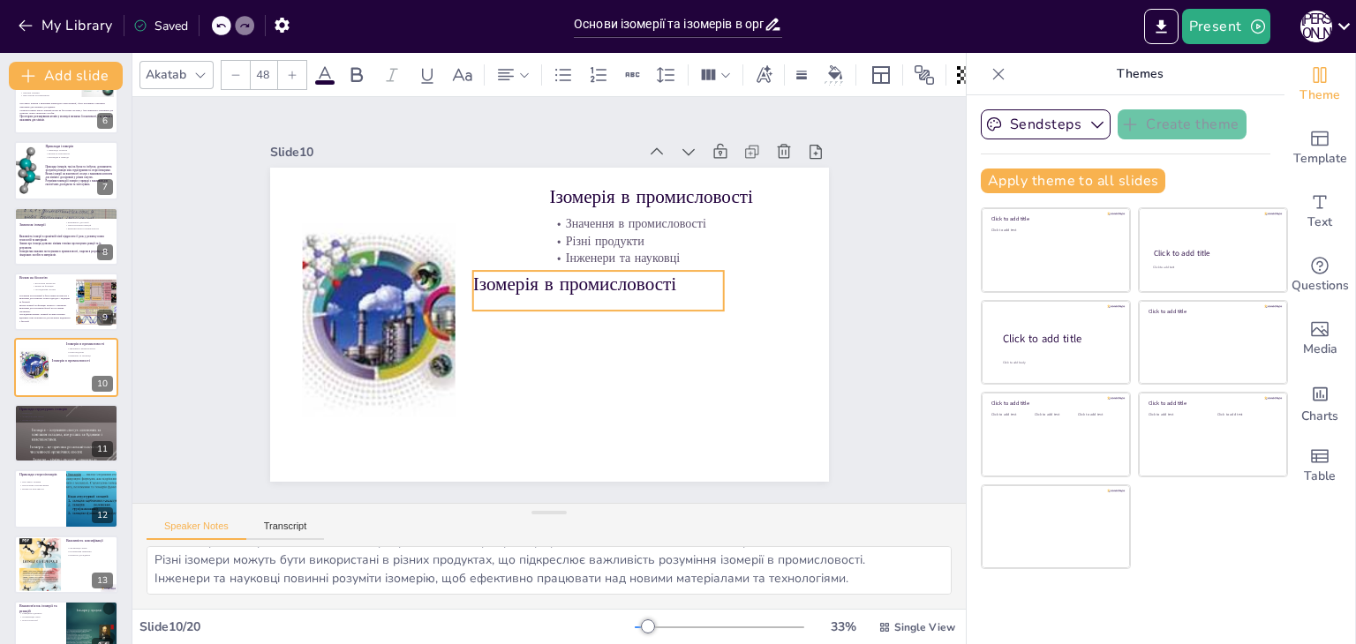
drag, startPoint x: 620, startPoint y: 191, endPoint x: 541, endPoint y: 275, distance: 116.1
click at [541, 275] on p "Ізомерія в промисловості" at bounding box center [518, 258] width 102 height 247
drag, startPoint x: 712, startPoint y: 283, endPoint x: 794, endPoint y: 315, distance: 88.0
click at [794, 315] on div "Ізомерія в промисловості Значення в промисловості Різні продукти Інженери та на…" at bounding box center [546, 324] width 589 height 371
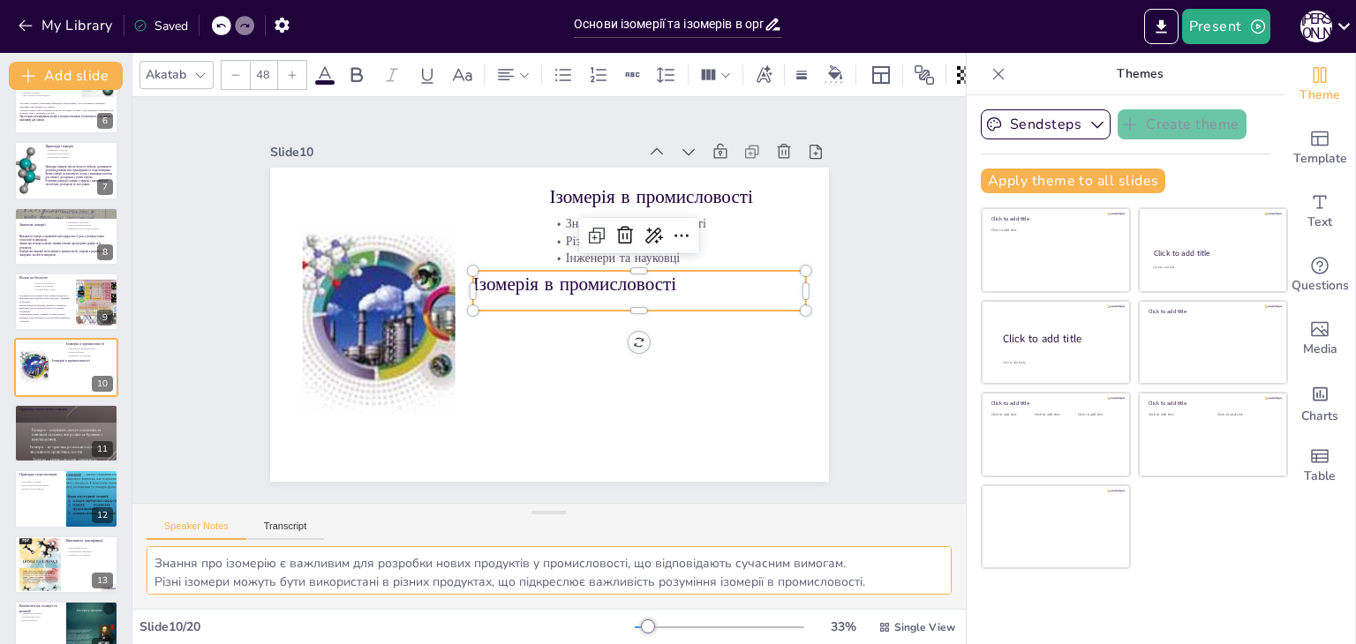
scroll to position [22, 0]
drag, startPoint x: 154, startPoint y: 566, endPoint x: 869, endPoint y: 576, distance: 714.9
click at [869, 576] on textarea "Знання про ізомерію є важливим для розробки нових продуктів у промисловості, що…" at bounding box center [548, 570] width 805 height 49
click at [534, 274] on p "Ізомерія в промисловості" at bounding box center [601, 375] width 160 height 315
click at [552, 274] on p "Ізомерія в промисловості" at bounding box center [565, 390] width 26 height 334
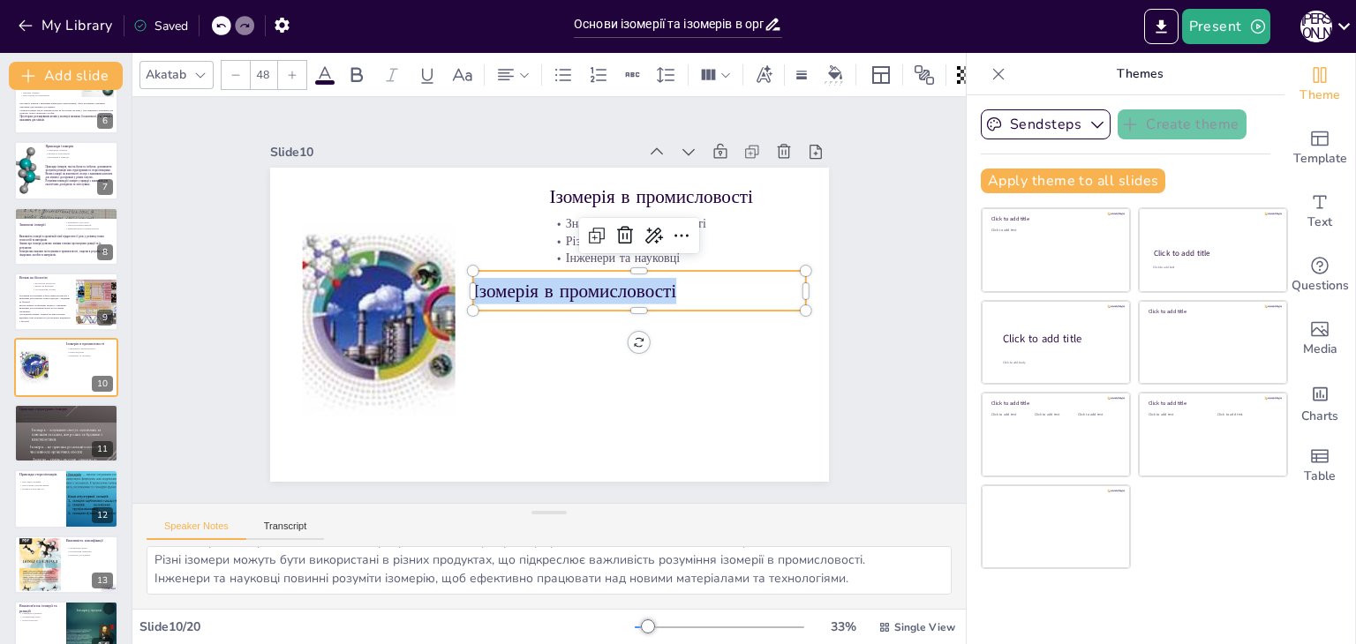
click at [534, 274] on p "Ізомерія в промисловості" at bounding box center [637, 319] width 325 height 128
type input "--"
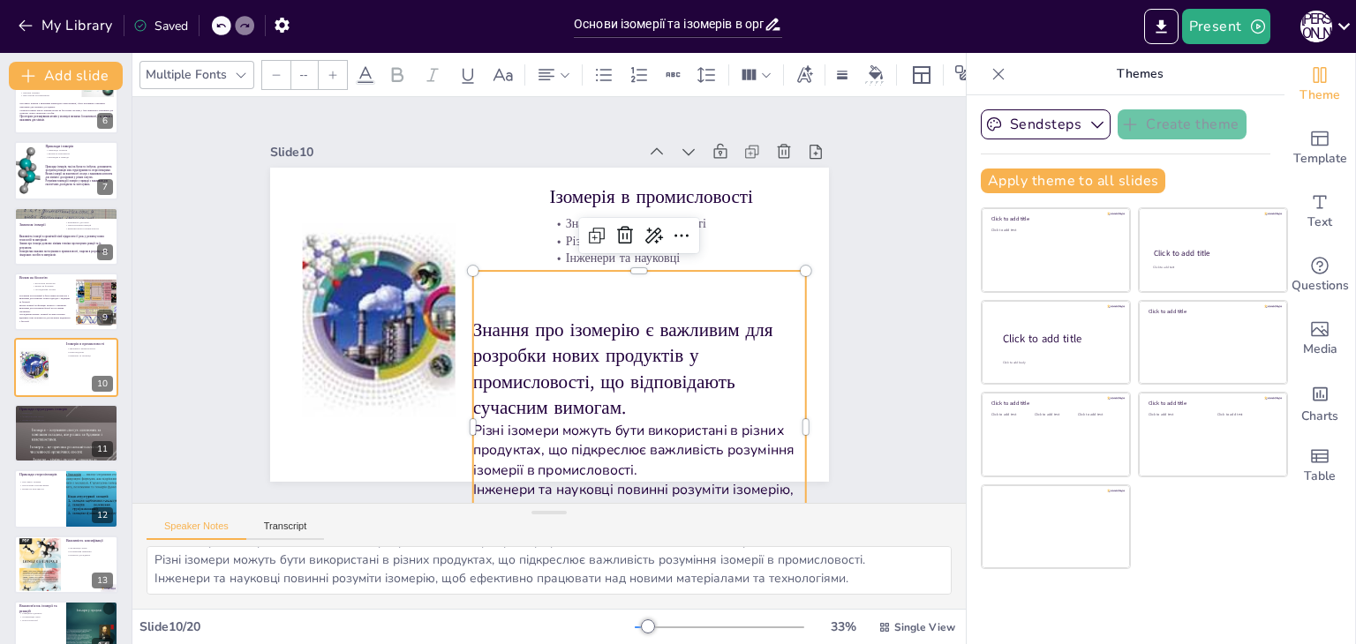
drag, startPoint x: 844, startPoint y: 308, endPoint x: 826, endPoint y: 309, distance: 17.7
click at [843, 309] on div "Slide 1 Основи ізомерії та ізомерів в органічній хімії У цій презентації ми роз…" at bounding box center [549, 299] width 748 height 599
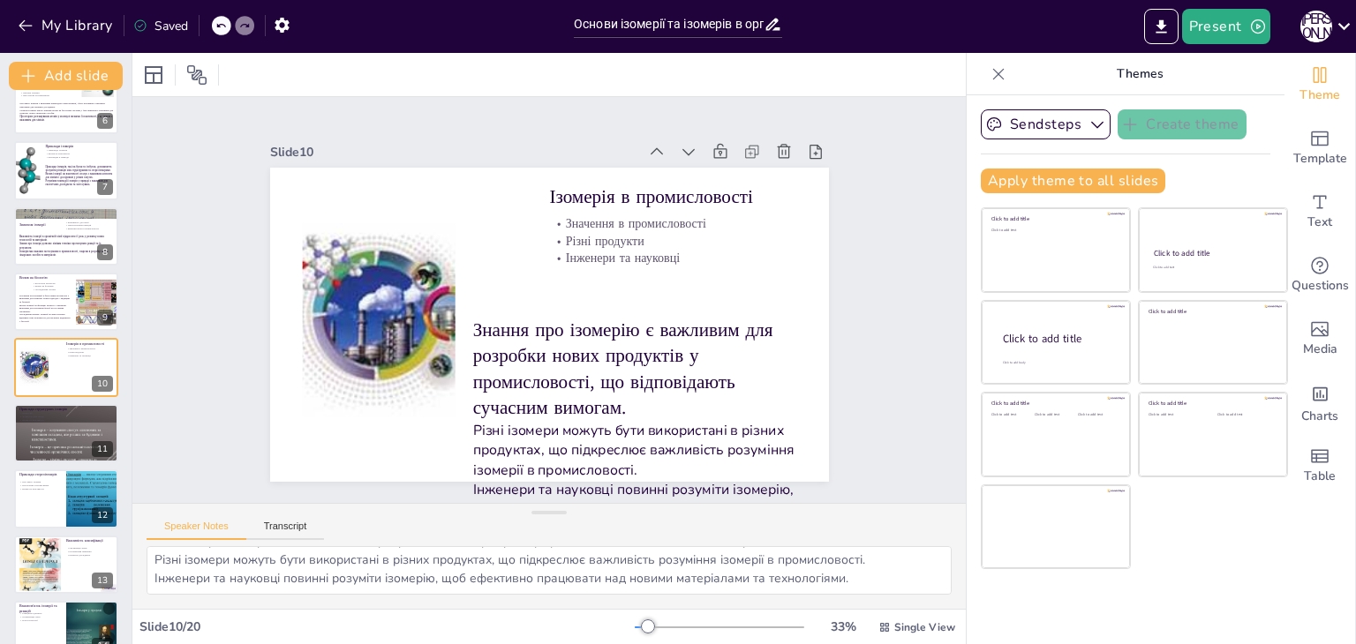
click at [653, 376] on p "Знання про ізомерію є важливим для розробки нових продуктів у промисловості, що…" at bounding box center [613, 393] width 349 height 202
click at [687, 308] on div "Знання про ізомерію є важливим для розробки нових продуктів у промисловості, що…" at bounding box center [610, 443] width 391 height 375
click at [699, 364] on p "Знання про ізомерію є важливим для розробки нових продуктів у промисловості, що…" at bounding box center [581, 408] width 331 height 281
click at [668, 312] on p "Знання про ізомерію є важливим для розробки нових продуктів у промисловості, що…" at bounding box center [581, 408] width 331 height 281
click at [668, 312] on p "Знання про ізомерію є важливим для розробки нових продуктів у промисловості, що…" at bounding box center [603, 399] width 347 height 231
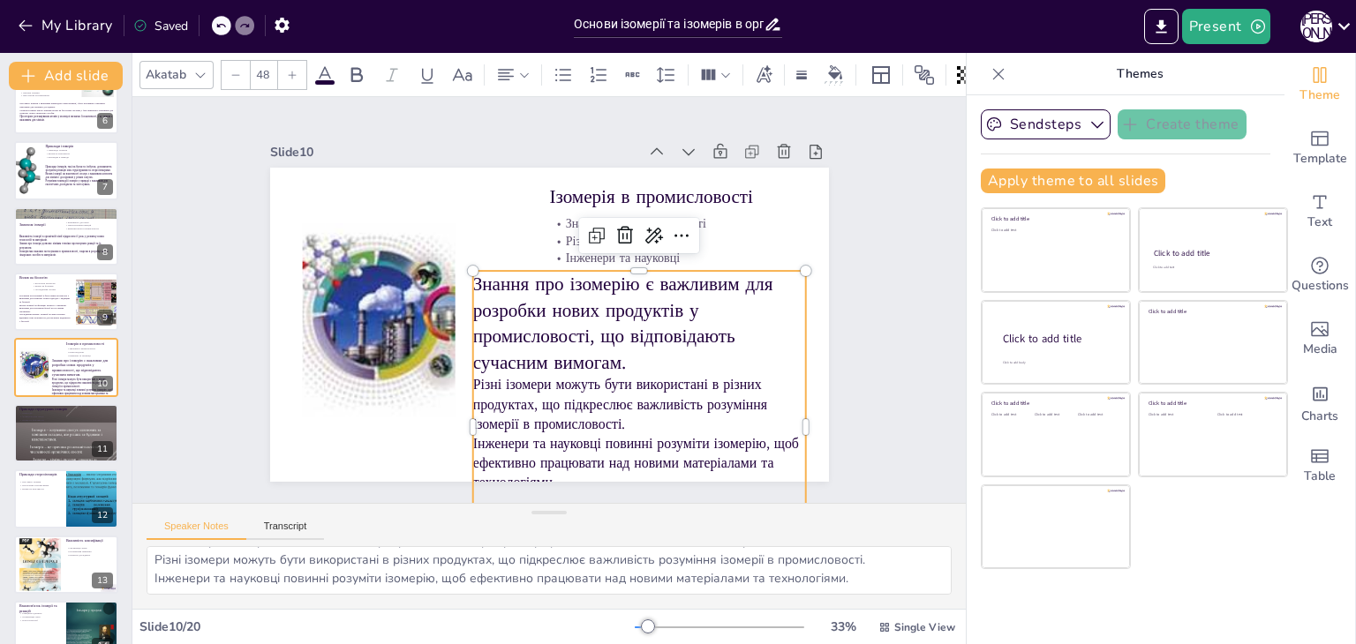
click at [605, 305] on p "Знання про ізомерію є важливим для розробки нових продуктів у промисловості, що…" at bounding box center [639, 323] width 334 height 104
click at [622, 262] on div at bounding box center [644, 283] width 329 height 83
click at [265, 71] on input "48" at bounding box center [263, 75] width 25 height 28
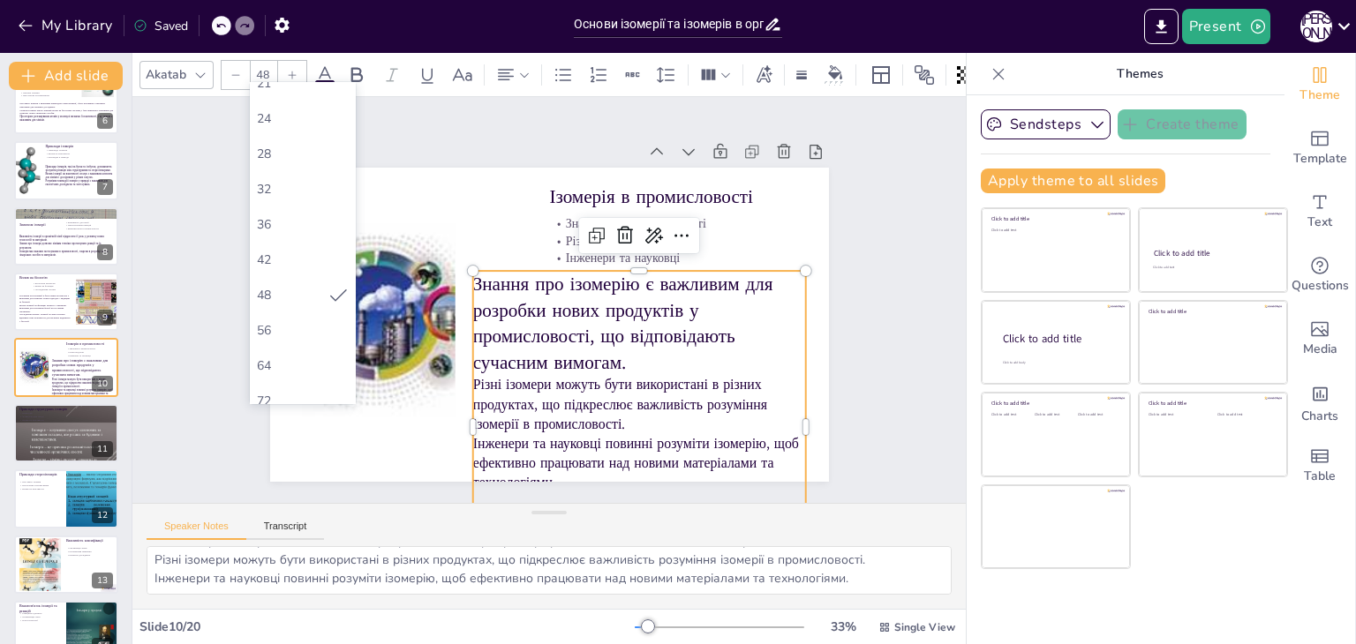
scroll to position [265, 0]
click at [278, 281] on div "48" at bounding box center [303, 293] width 106 height 35
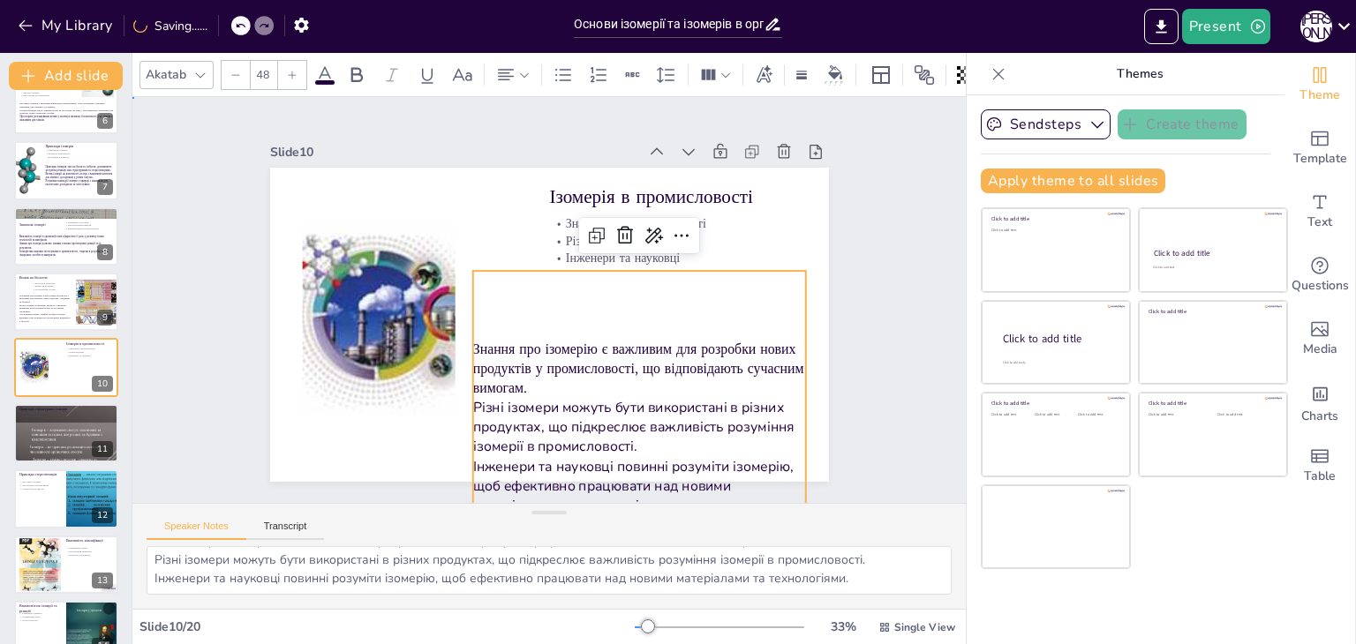
click at [764, 308] on div "Slide 1 Основи ізомерії та ізомерів в органічній хімії У цій презентації ми роз…" at bounding box center [549, 300] width 431 height 692
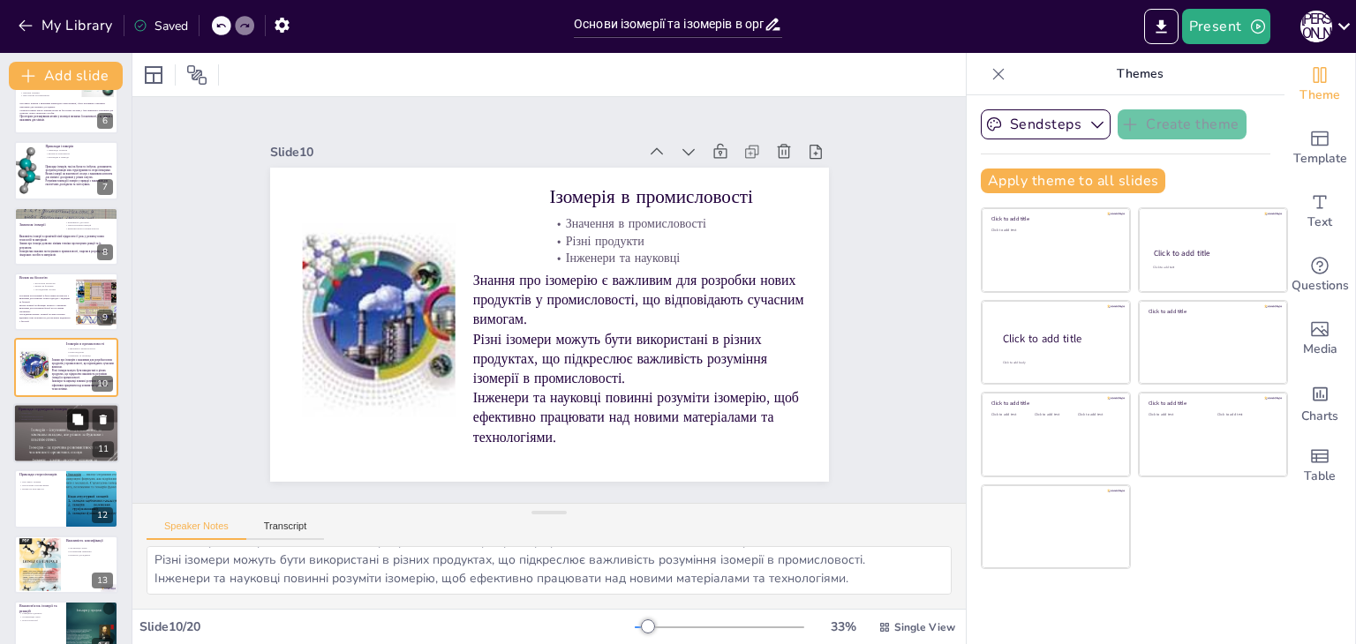
click at [88, 427] on button at bounding box center [77, 419] width 21 height 21
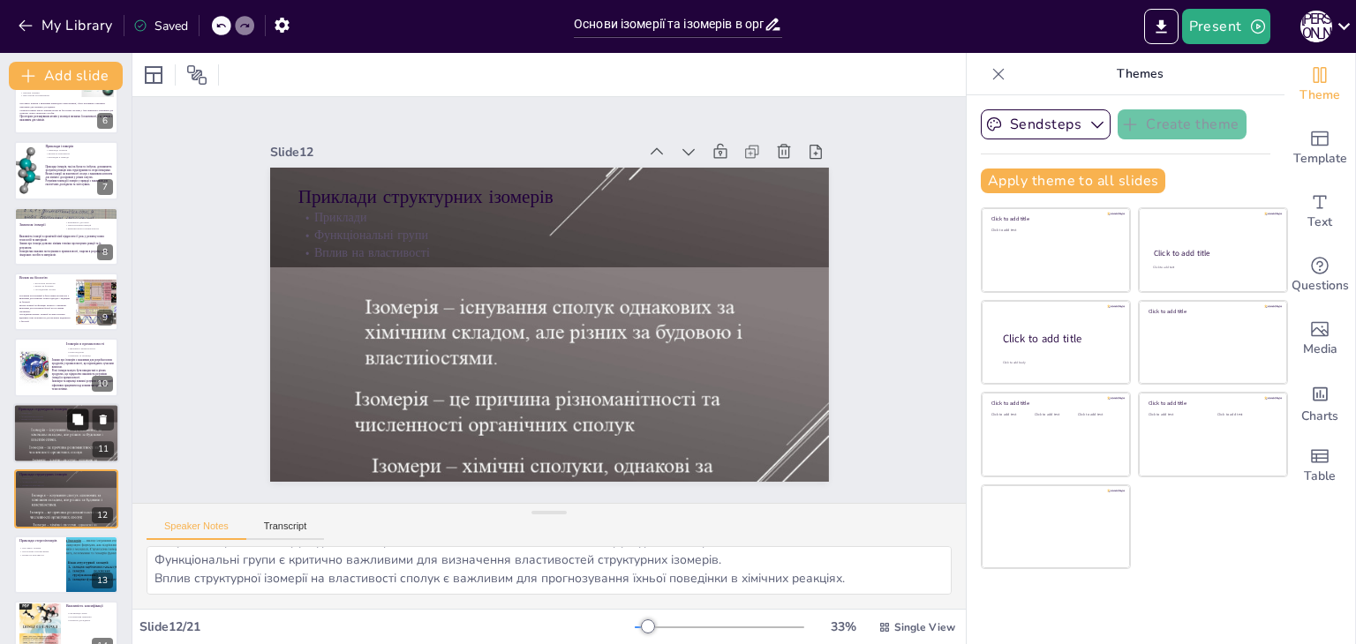
scroll to position [488, 0]
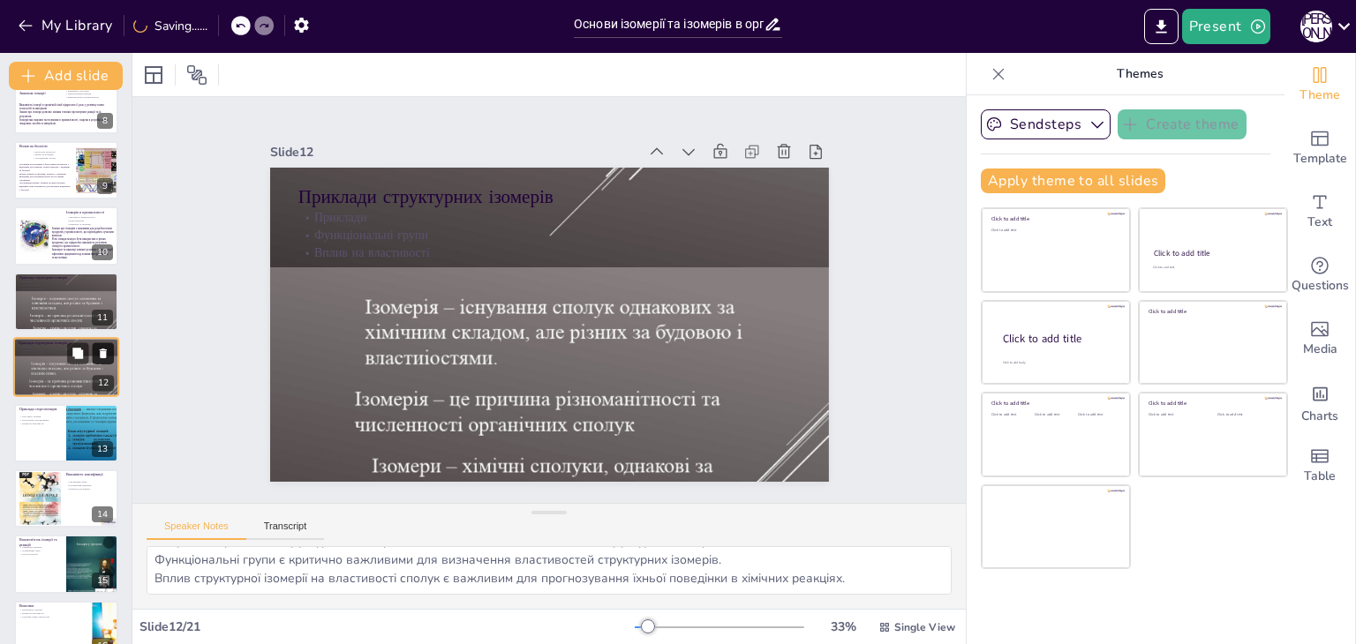
click at [101, 349] on icon at bounding box center [103, 354] width 12 height 12
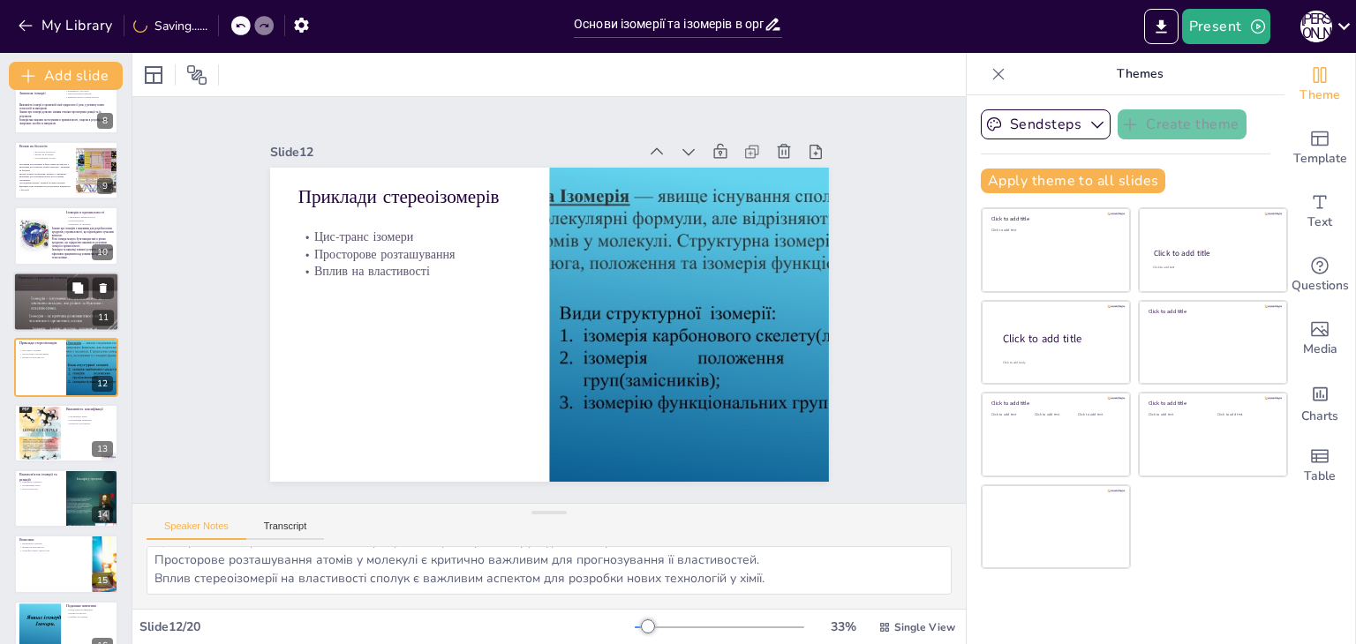
click at [53, 312] on div at bounding box center [66, 301] width 106 height 141
type textarea "Розуміння прикладів структурних ізомерів допомагає в засвоєнні концепцій структ…"
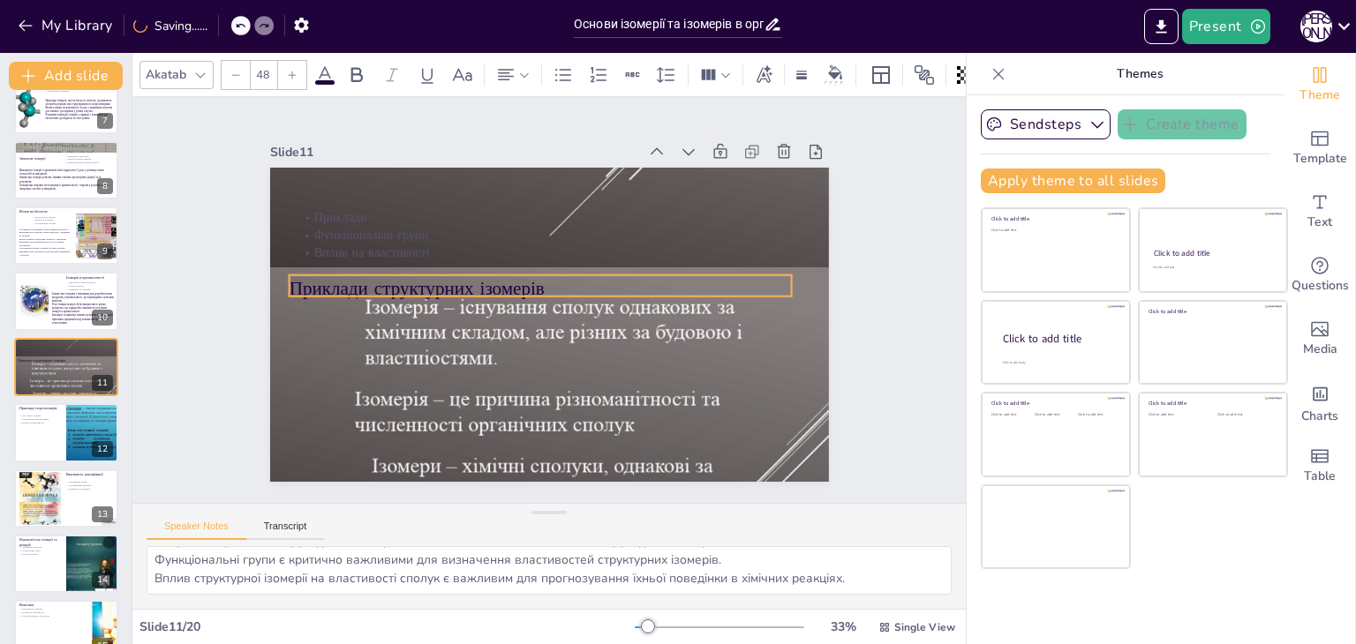
drag, startPoint x: 397, startPoint y: 187, endPoint x: 388, endPoint y: 279, distance: 92.2
click at [388, 279] on p "Приклади структурних ізомерів" at bounding box center [547, 285] width 448 height 274
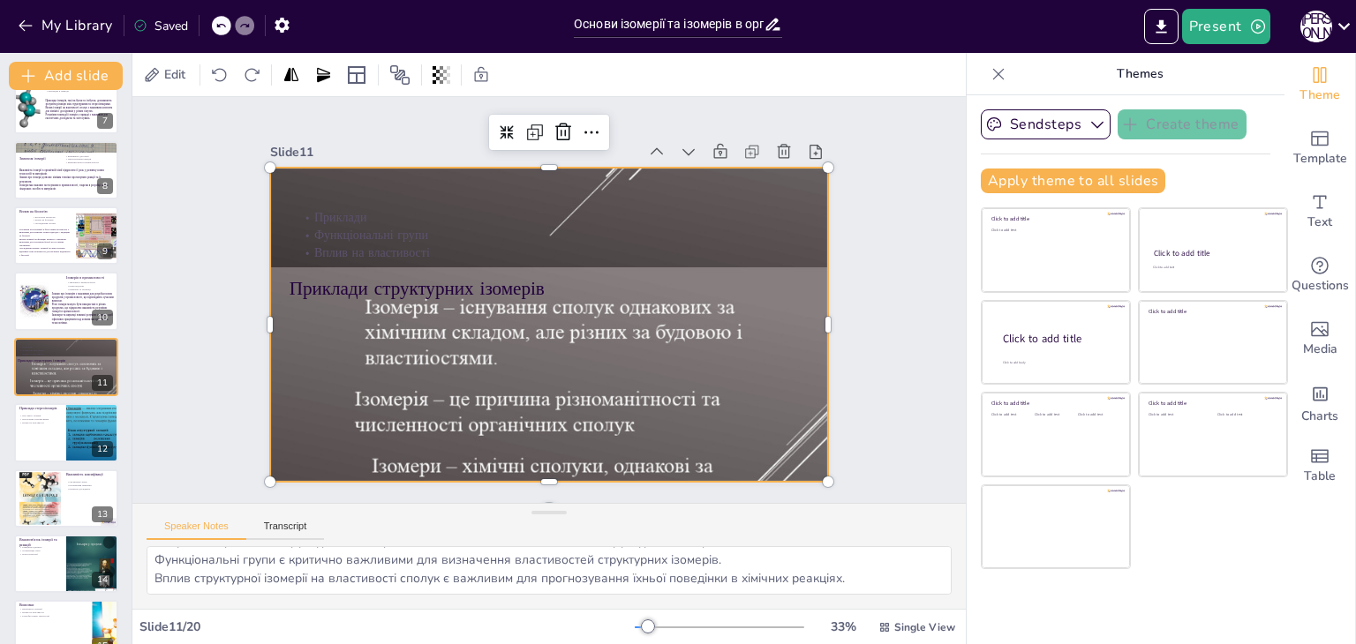
click at [747, 194] on div at bounding box center [538, 277] width 813 height 907
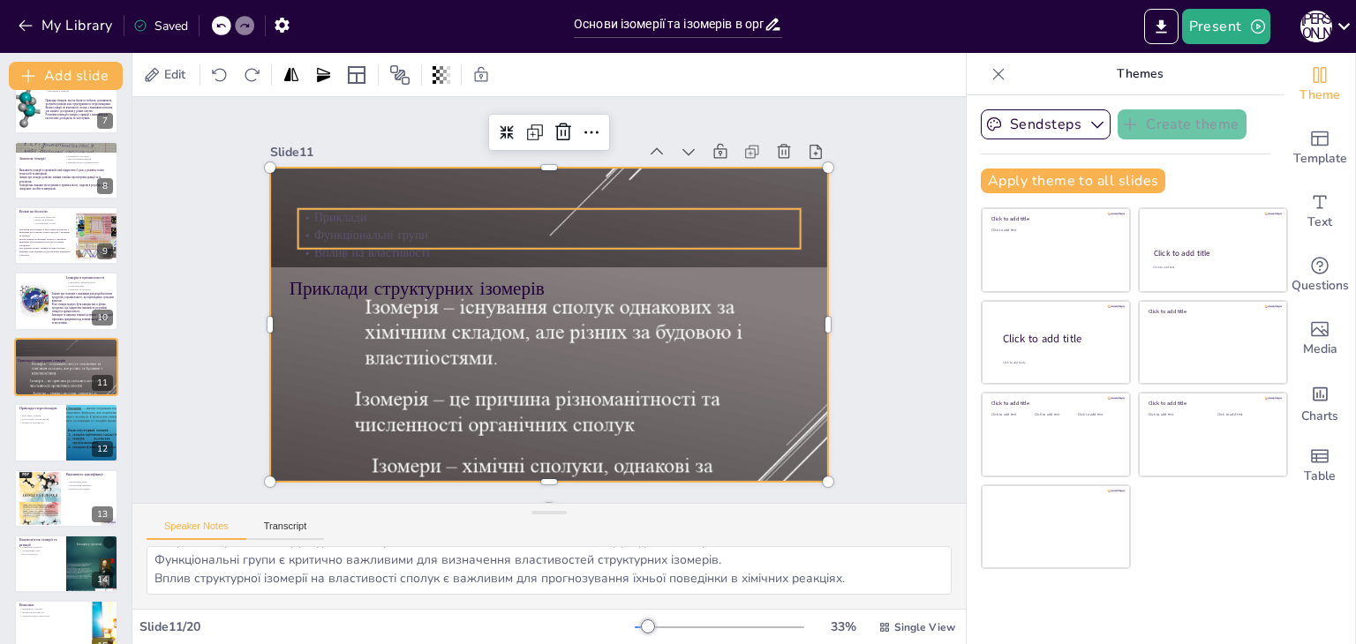
click at [582, 213] on p "Приклади" at bounding box center [575, 222] width 484 height 172
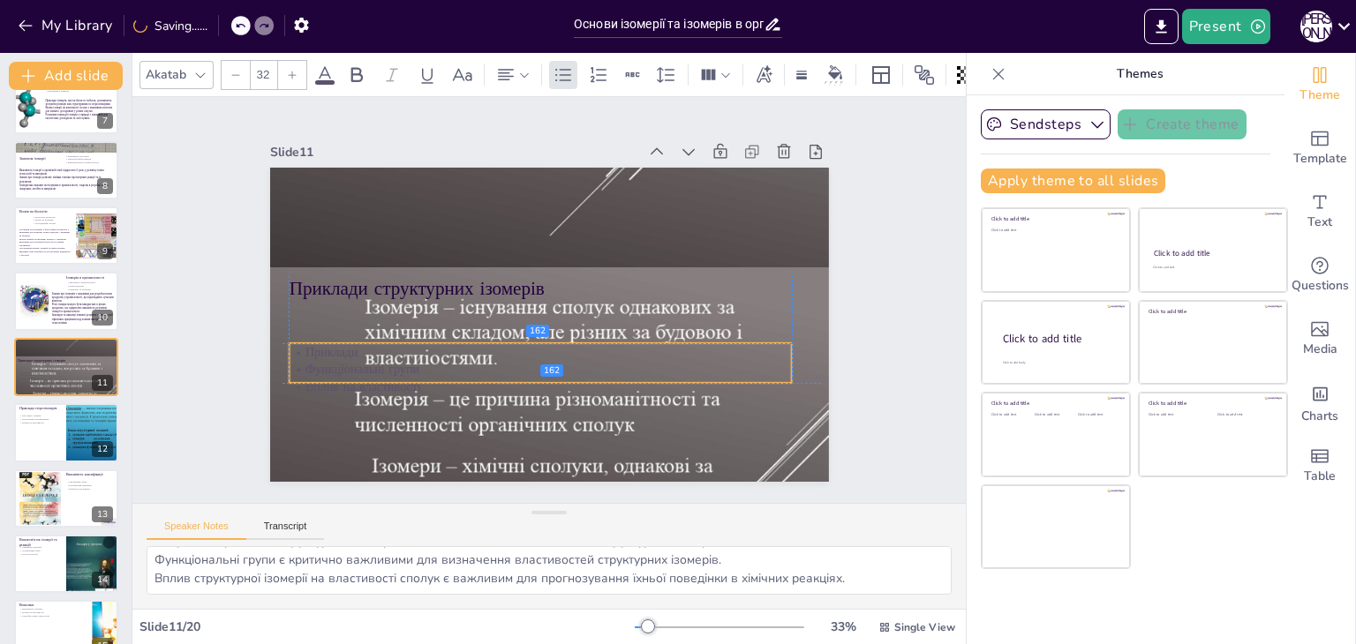
drag, startPoint x: 580, startPoint y: 214, endPoint x: 565, endPoint y: 343, distance: 130.6
click at [565, 343] on p "Приклади" at bounding box center [524, 347] width 484 height 172
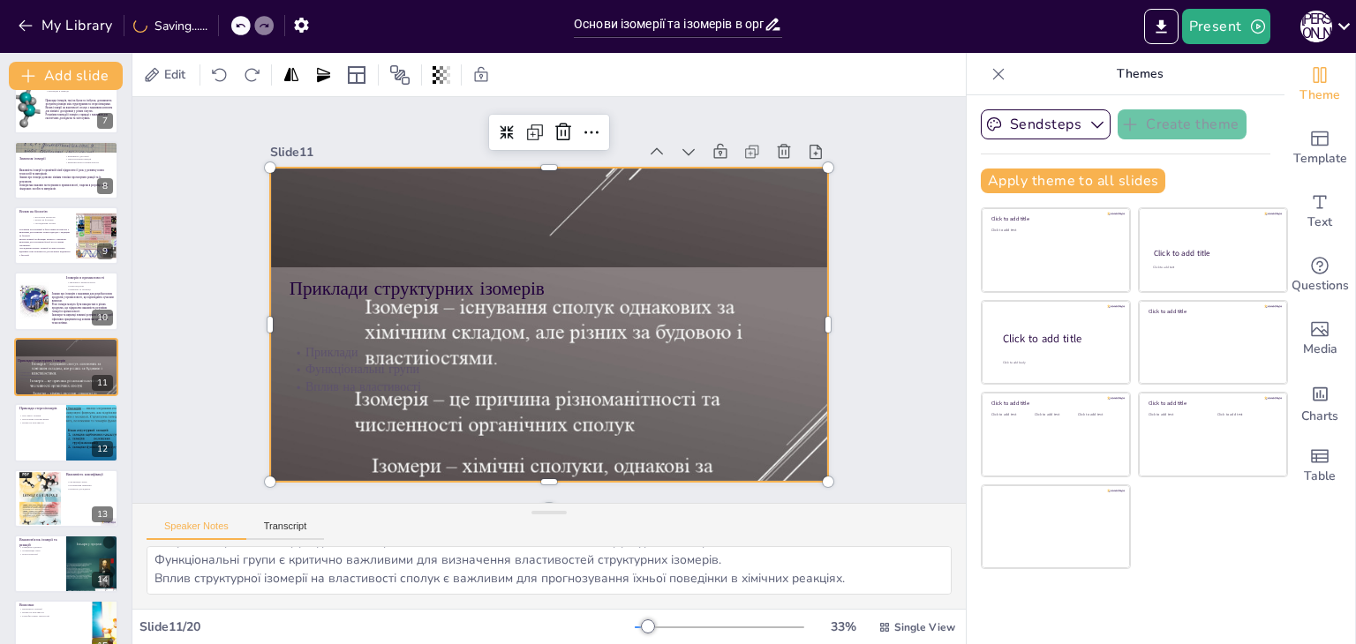
click at [695, 297] on div at bounding box center [531, 283] width 928 height 913
click at [676, 318] on div at bounding box center [542, 324] width 762 height 881
click at [748, 206] on div at bounding box center [542, 324] width 762 height 881
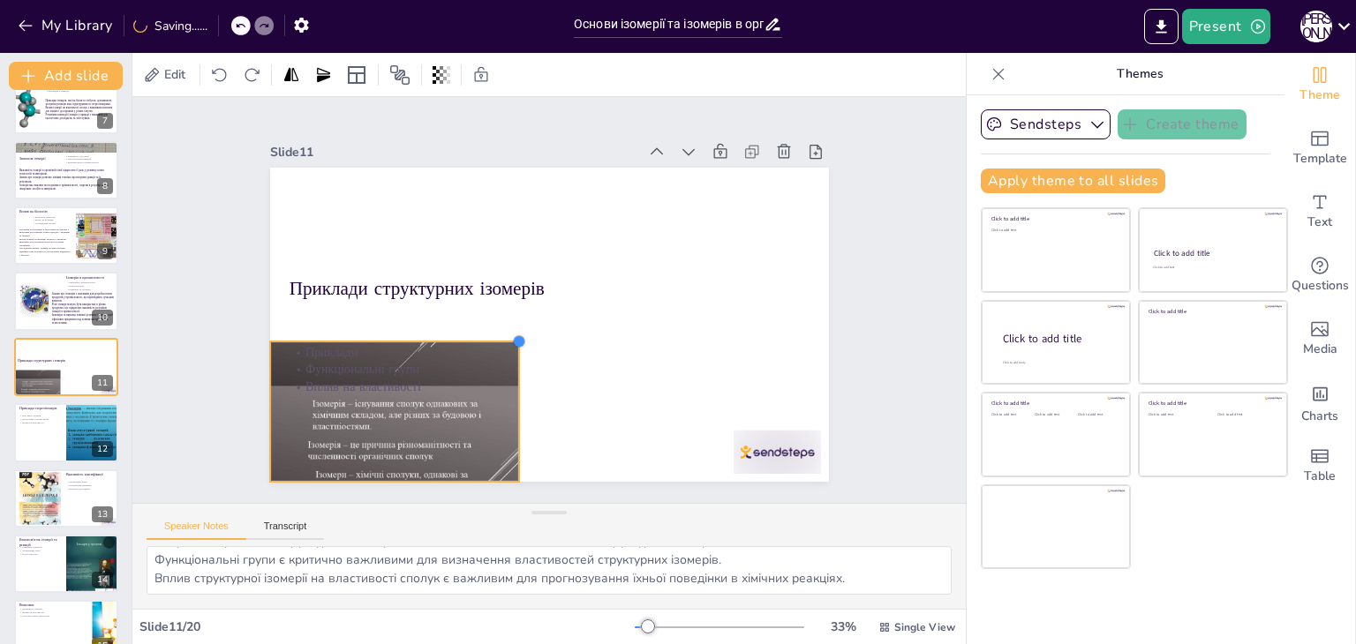
drag, startPoint x: 786, startPoint y: 182, endPoint x: 425, endPoint y: 337, distance: 392.9
click at [425, 337] on div "Приклади структурних ізомерів Приклади Функціональні групи Вплив на властивості" at bounding box center [525, 305] width 424 height 612
click at [741, 494] on div at bounding box center [695, 531] width 97 height 75
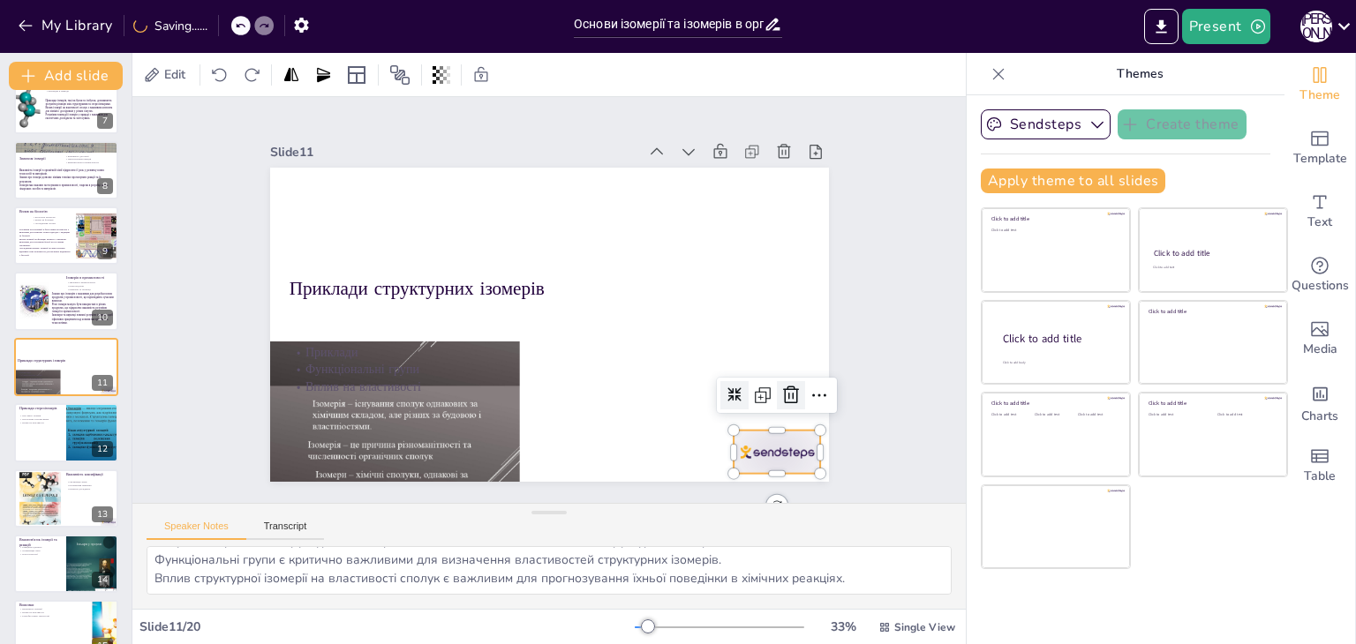
click at [629, 537] on icon at bounding box center [614, 552] width 30 height 30
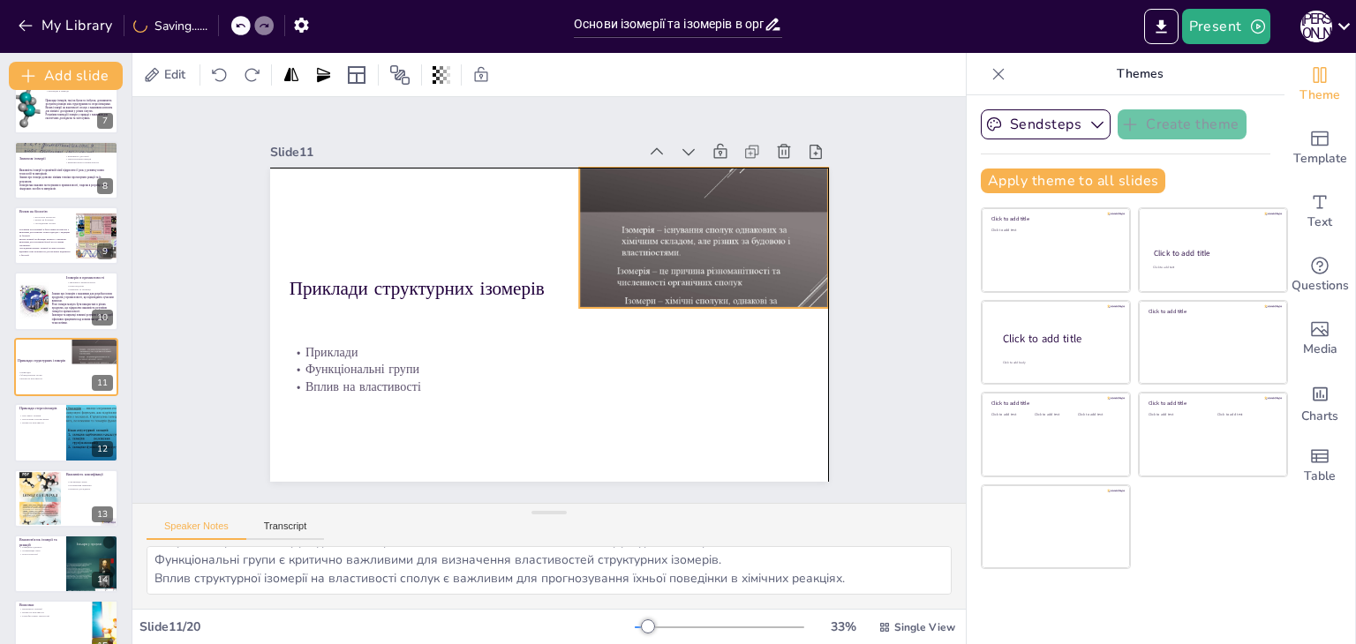
drag, startPoint x: 378, startPoint y: 411, endPoint x: 683, endPoint y: 239, distance: 350.5
click at [644, 239] on div at bounding box center [455, 161] width 377 height 313
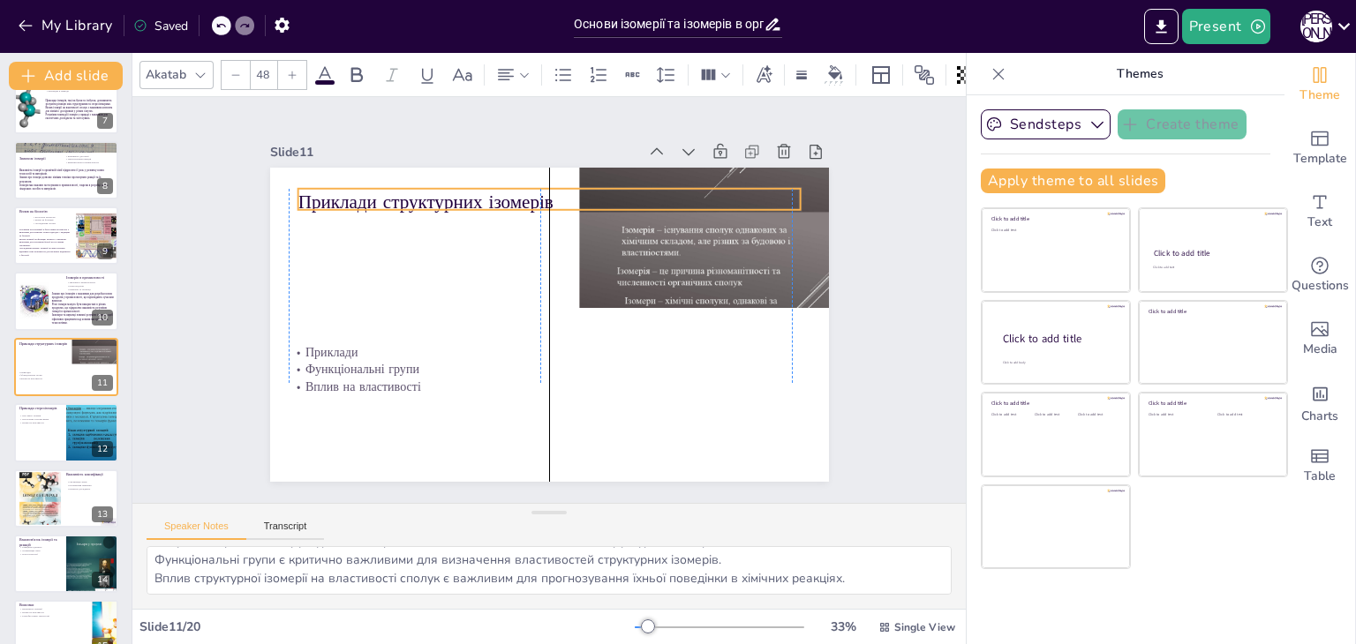
drag, startPoint x: 498, startPoint y: 260, endPoint x: 504, endPoint y: 192, distance: 68.2
click at [504, 192] on p "Приклади структурних ізомерів" at bounding box center [568, 204] width 497 height 130
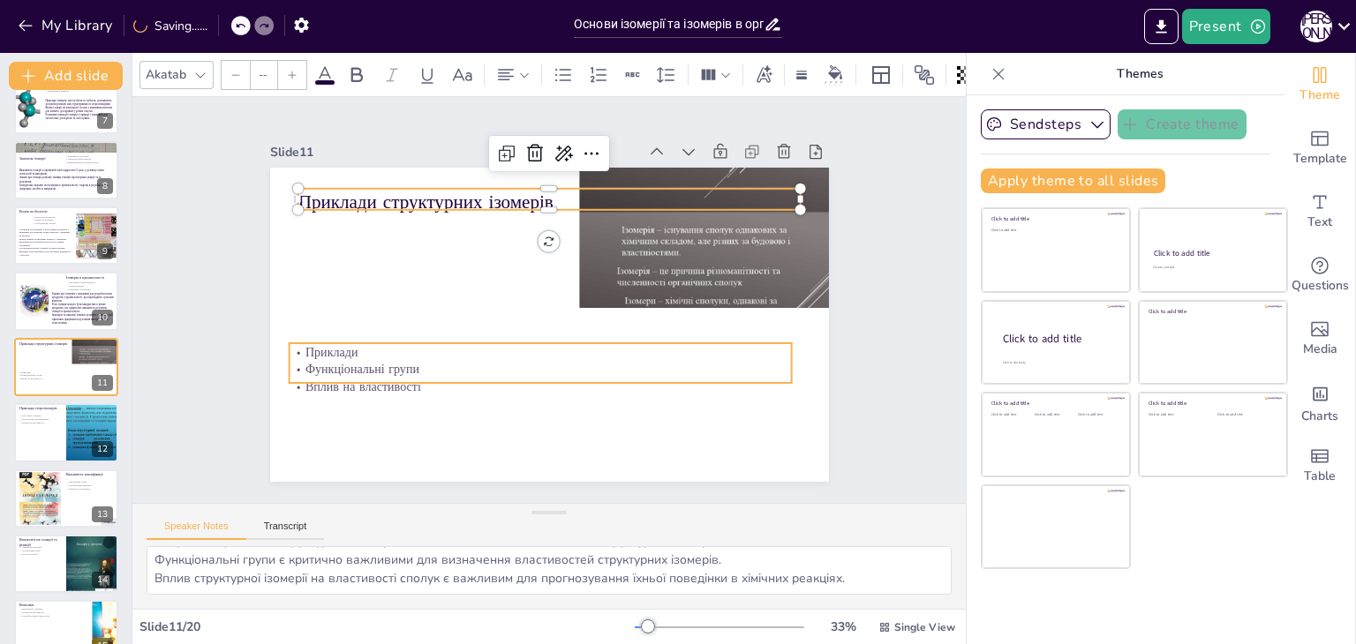
type input "32"
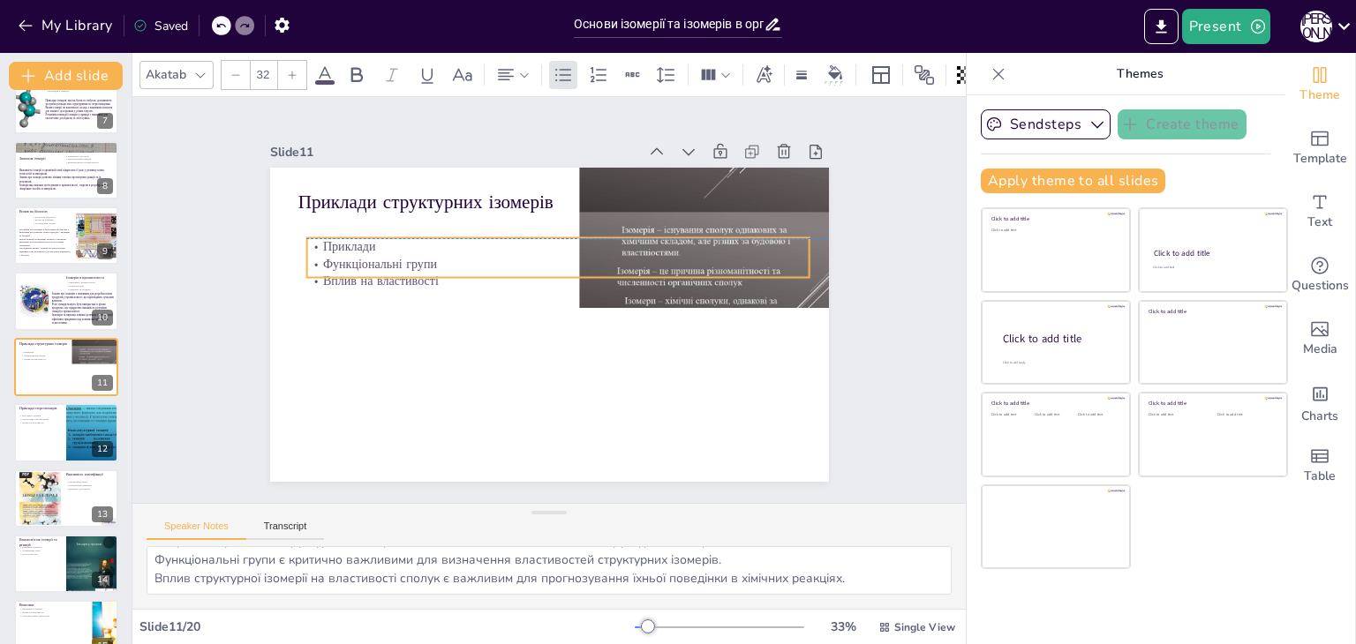
drag, startPoint x: 346, startPoint y: 374, endPoint x: 364, endPoint y: 264, distance: 111.7
click at [436, 264] on div "Приклади Функціональні групи Вплив на властивості" at bounding box center [584, 290] width 297 height 462
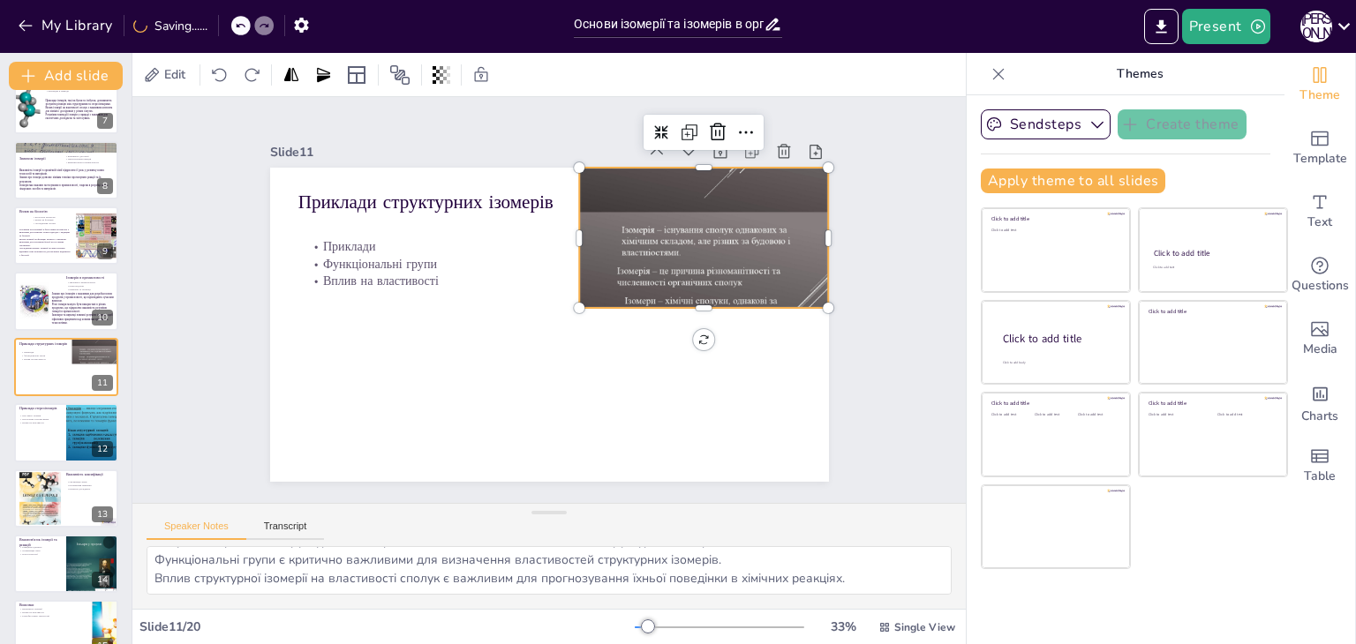
click at [770, 285] on div at bounding box center [713, 271] width 313 height 377
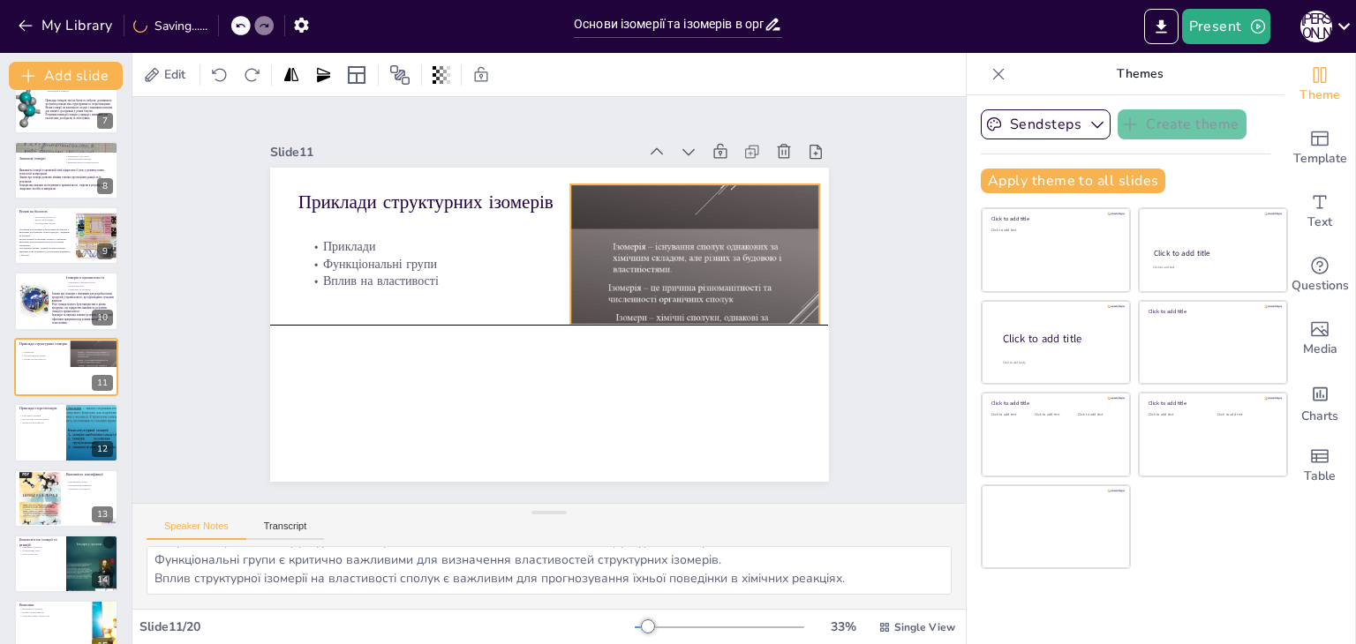
drag, startPoint x: 741, startPoint y: 227, endPoint x: 732, endPoint y: 237, distance: 13.8
click at [710, 237] on div "Приклади структурних ізомерів Приклади Функціональні групи Вплив на властивості" at bounding box center [680, 286] width 58 height 555
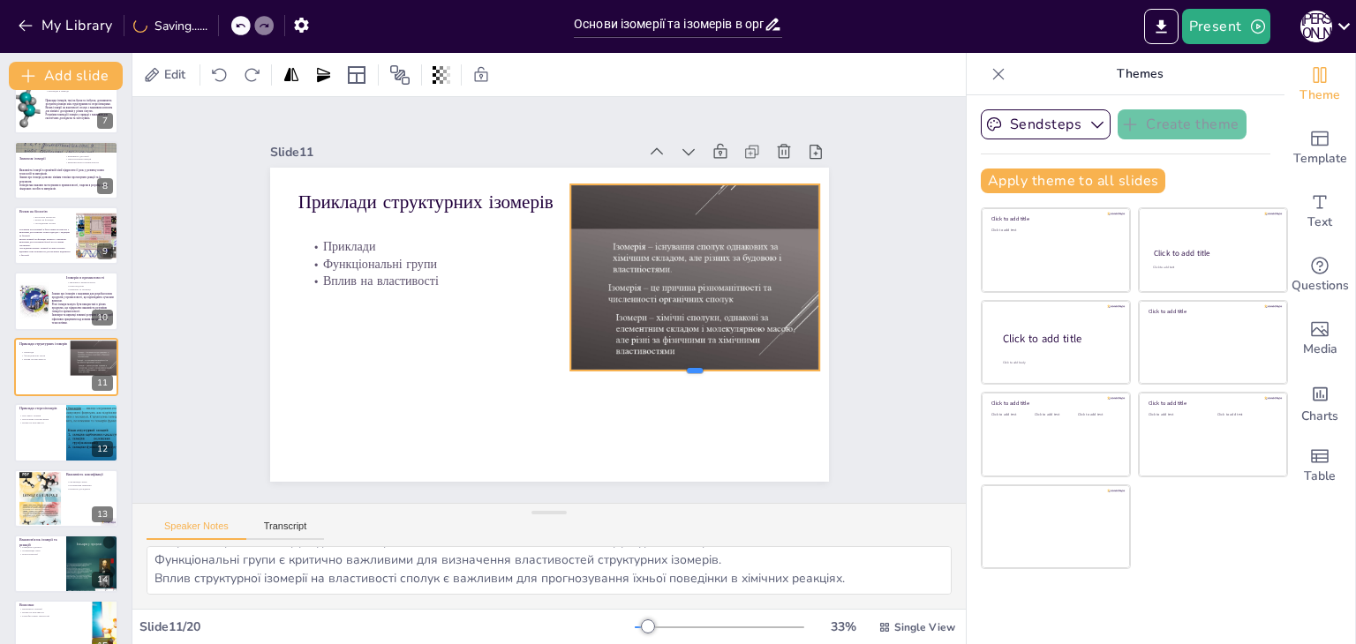
drag, startPoint x: 683, startPoint y: 321, endPoint x: 681, endPoint y: 367, distance: 45.9
click at [478, 367] on div at bounding box center [471, 446] width 14 height 250
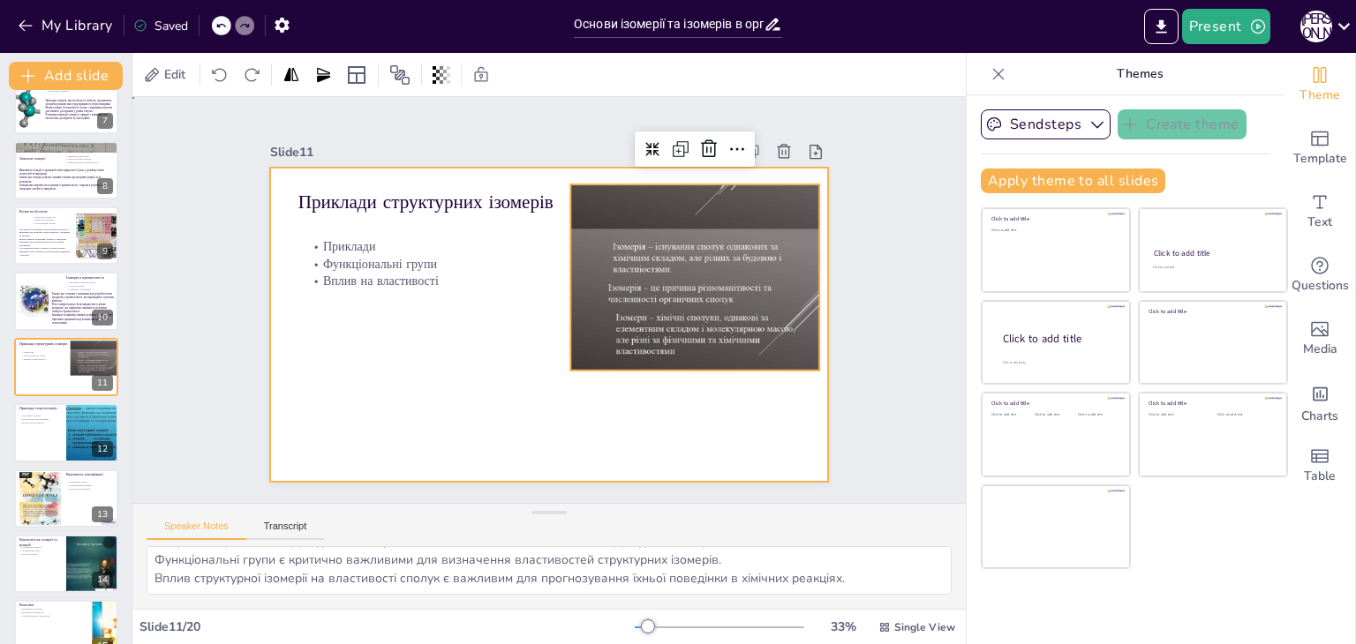
click at [514, 291] on div at bounding box center [524, 292] width 471 height 628
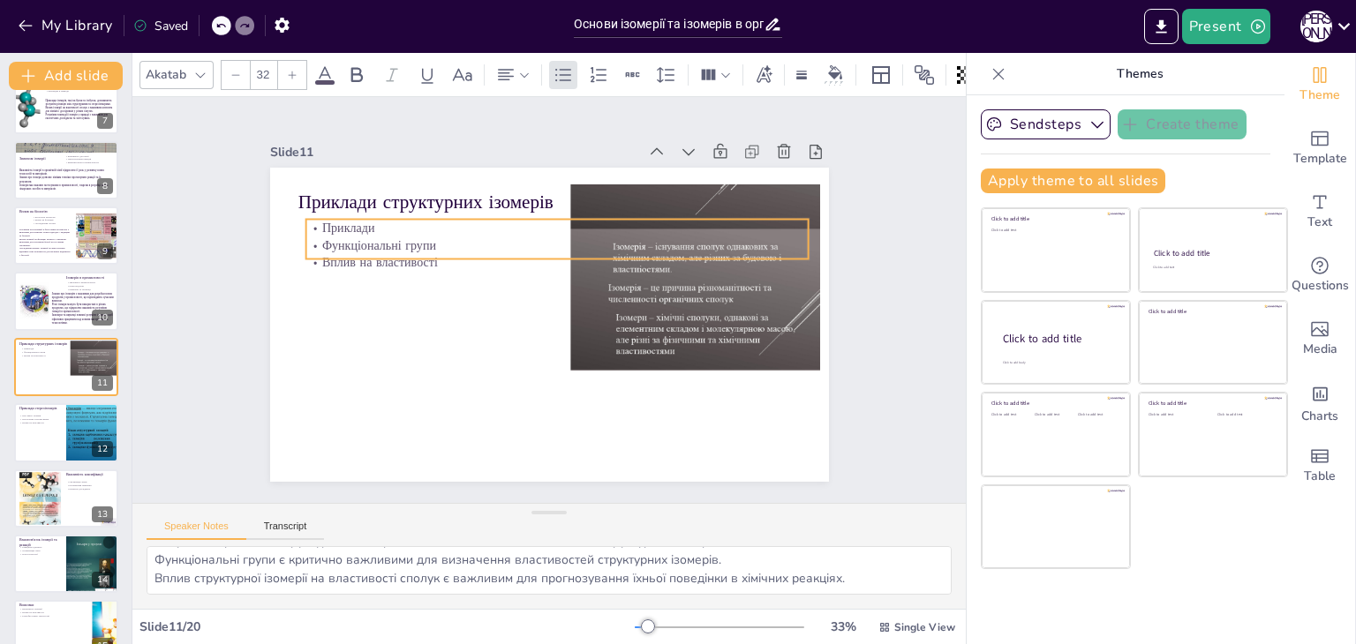
drag, startPoint x: 442, startPoint y: 245, endPoint x: 441, endPoint y: 227, distance: 18.6
click at [482, 227] on p "Приклади" at bounding box center [615, 271] width 267 height 444
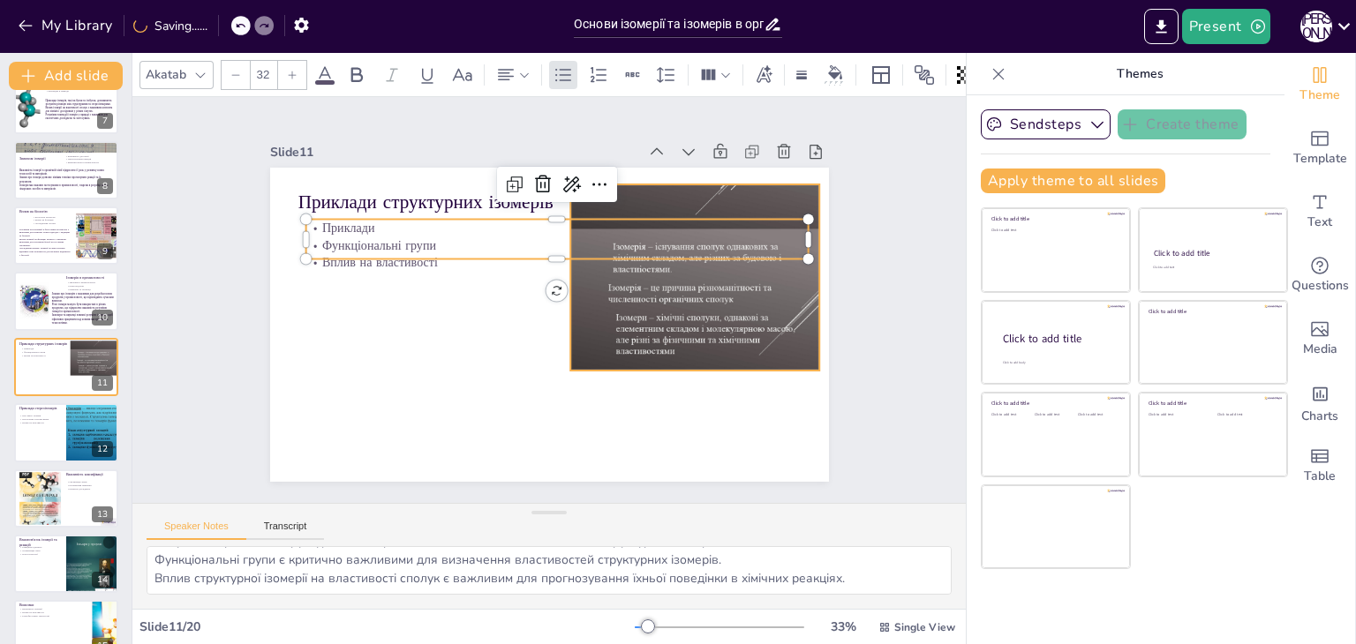
click at [745, 315] on div at bounding box center [698, 270] width 283 height 357
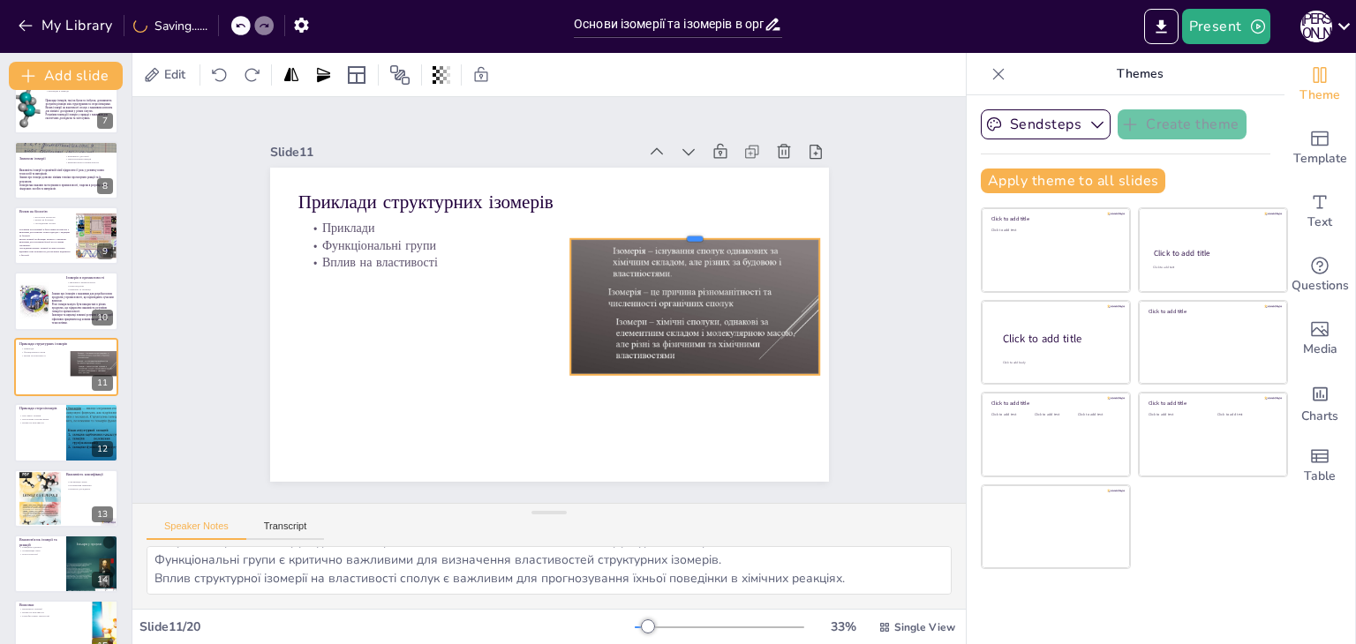
drag, startPoint x: 679, startPoint y: 180, endPoint x: 680, endPoint y: 230, distance: 50.3
click at [680, 230] on div at bounding box center [695, 232] width 250 height 14
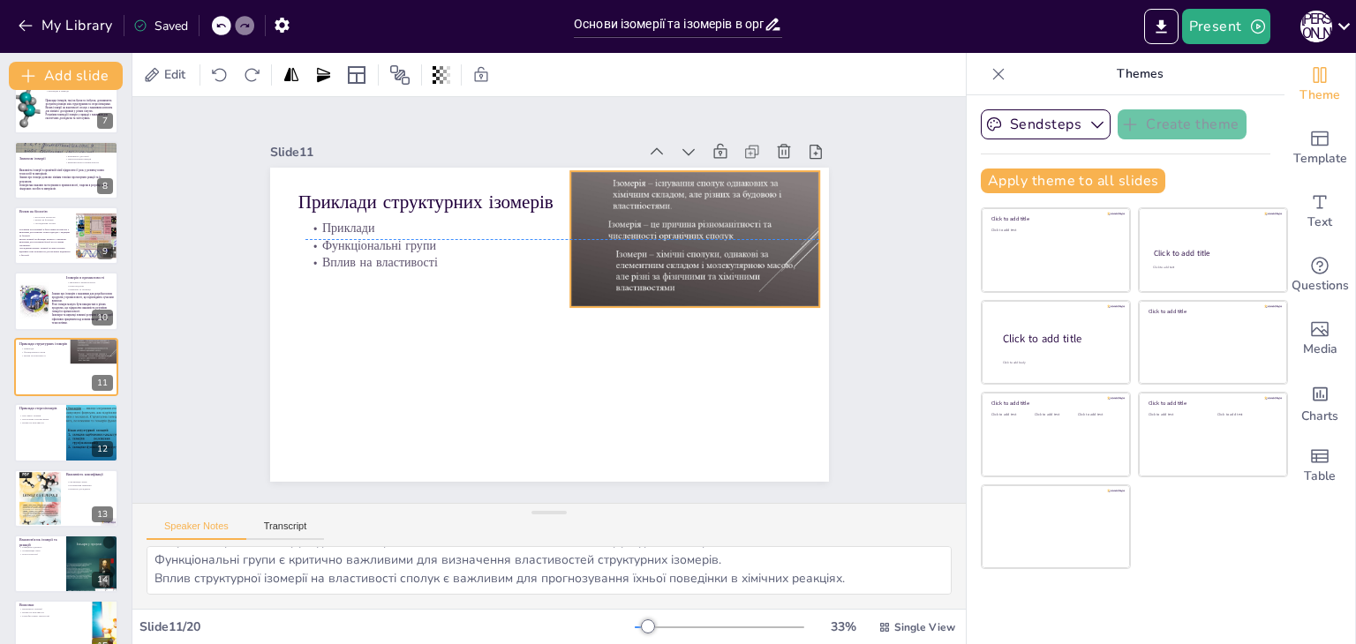
drag, startPoint x: 718, startPoint y: 287, endPoint x: 718, endPoint y: 225, distance: 61.8
click at [718, 225] on div "Приклади структурних ізомерів Приклади Функціональні групи Вплив на властивості" at bounding box center [603, 178] width 510 height 227
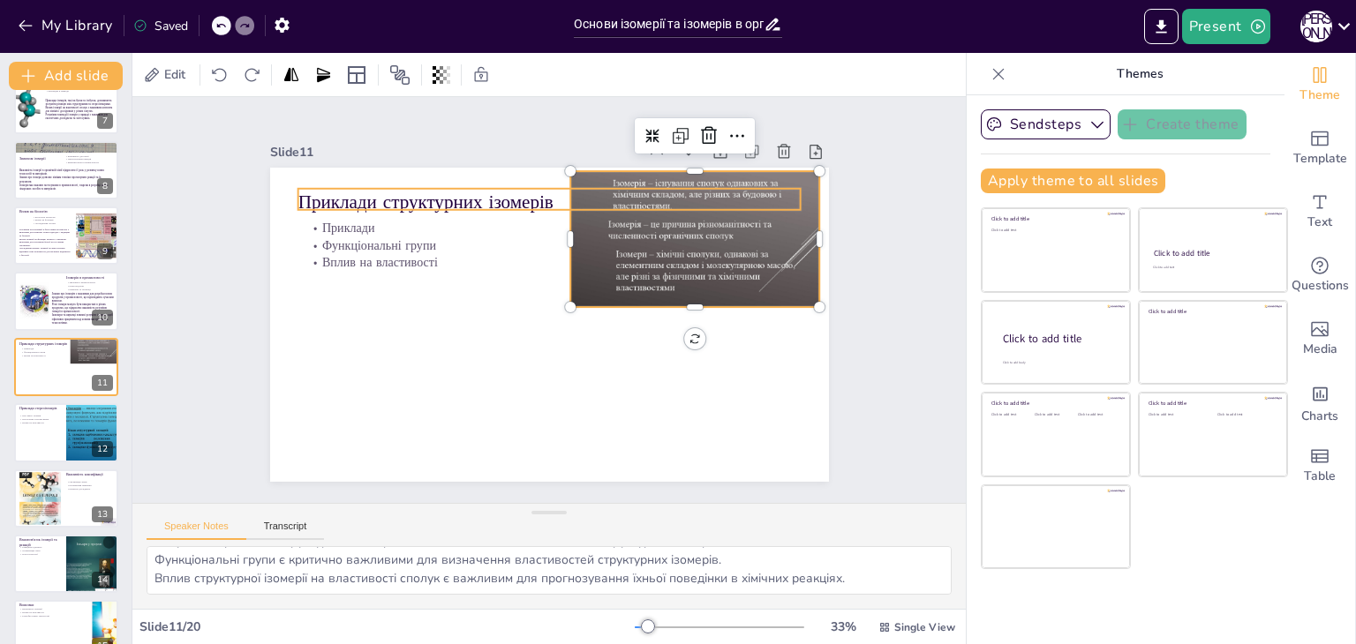
click at [607, 194] on p "Приклади структурних ізомерів" at bounding box center [646, 290] width 79 height 503
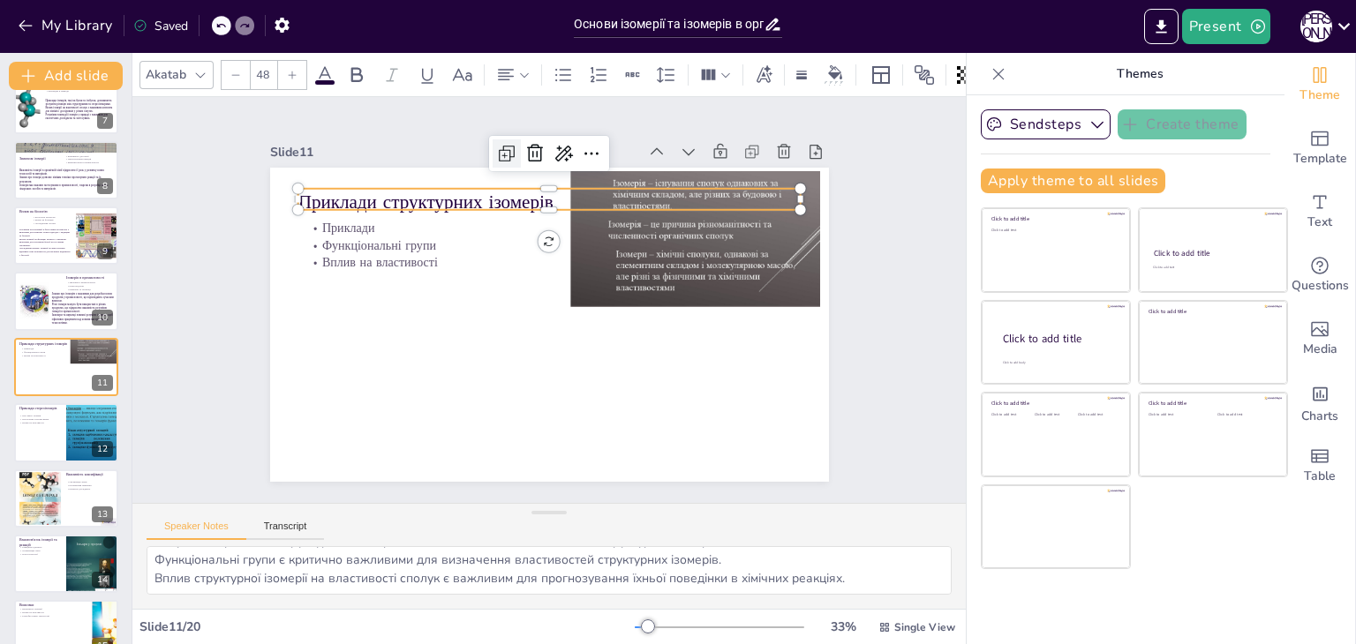
click at [510, 152] on icon at bounding box center [521, 150] width 23 height 23
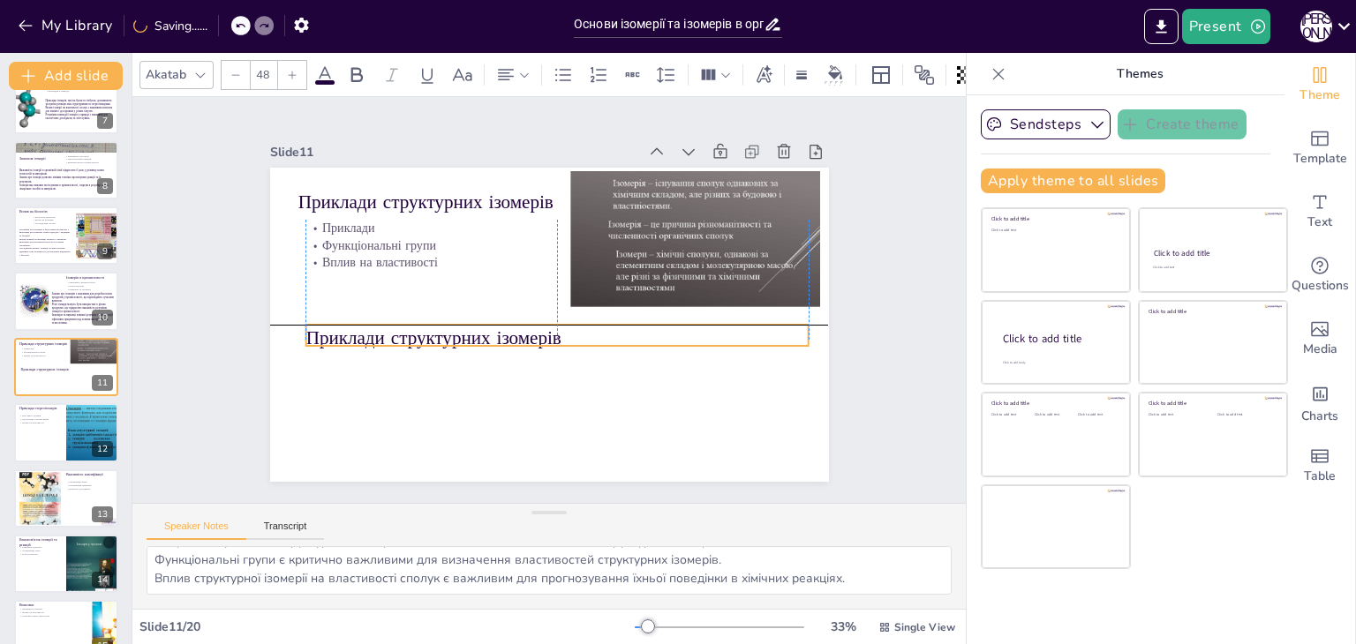
drag, startPoint x: 477, startPoint y: 196, endPoint x: 483, endPoint y: 323, distance: 127.2
click at [483, 323] on p "Приклади структурних ізомерів" at bounding box center [545, 338] width 486 height 180
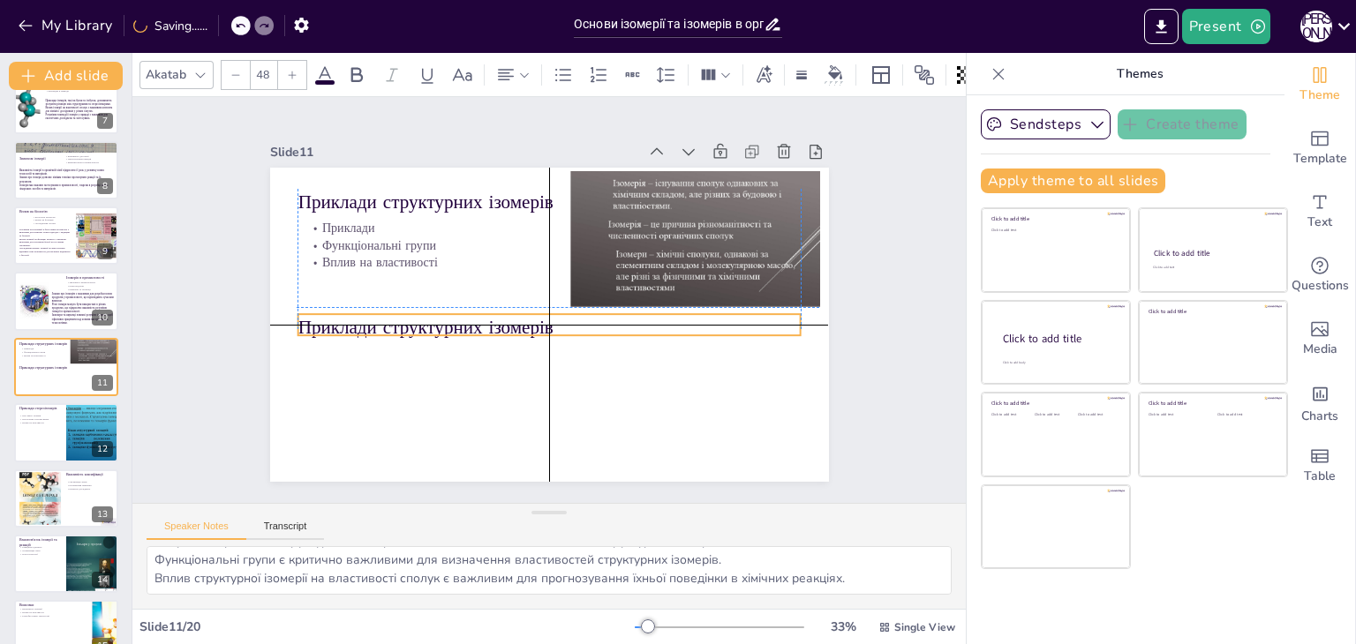
drag, startPoint x: 483, startPoint y: 321, endPoint x: 474, endPoint y: 304, distance: 18.9
click at [474, 261] on div "Приклади структурних ізомерів Приклади Функціональні групи Вплив на властивості…" at bounding box center [589, 174] width 531 height 173
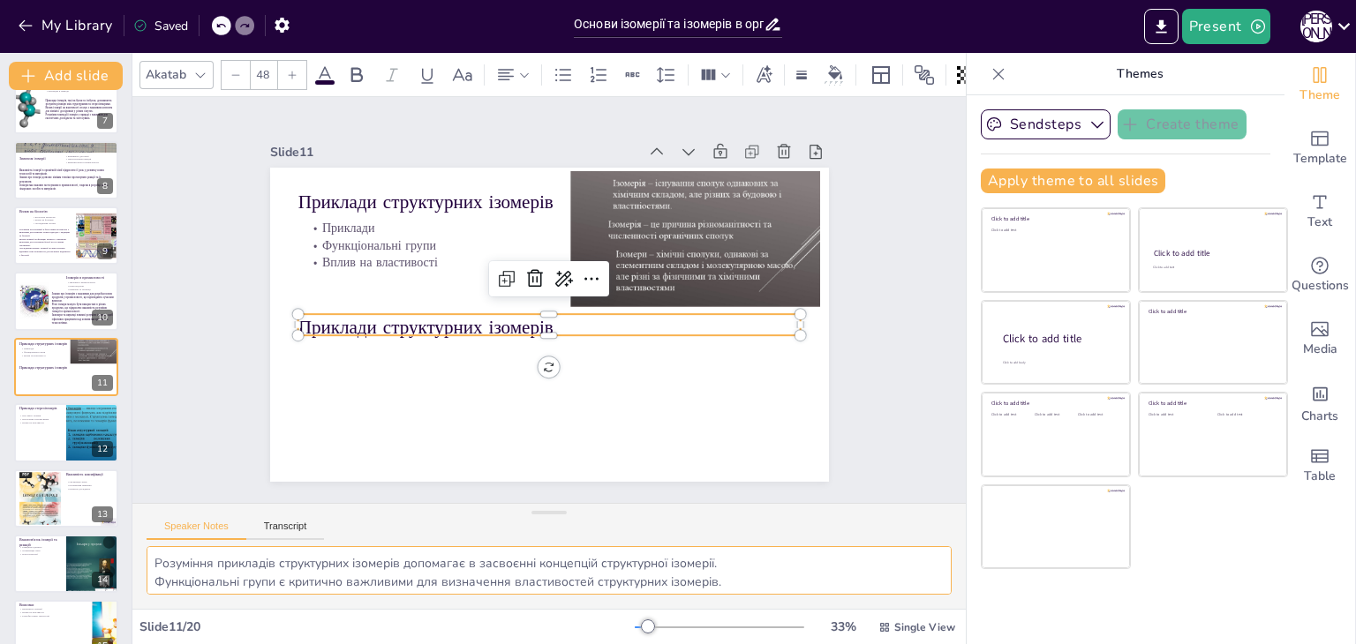
scroll to position [22, 0]
drag, startPoint x: 157, startPoint y: 559, endPoint x: 861, endPoint y: 590, distance: 704.9
click at [861, 590] on textarea "Розуміння прикладів структурних ізомерів допомагає в засвоєнні концепцій структ…" at bounding box center [548, 570] width 805 height 49
click at [395, 323] on p "Приклади структурних ізомерів" at bounding box center [543, 327] width 497 height 130
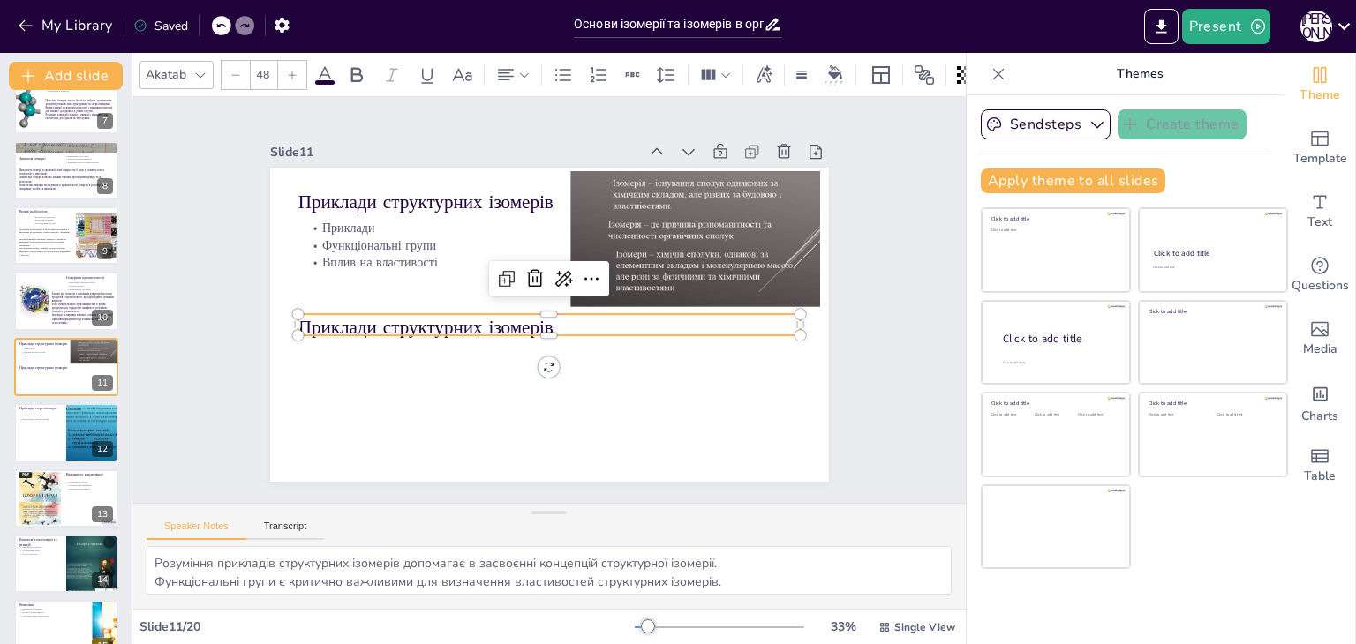
click at [409, 323] on p "Приклади структурних ізомерів" at bounding box center [523, 288] width 229 height 469
click at [395, 323] on p "Приклади структурних ізомерів" at bounding box center [541, 324] width 486 height 180
type input "--"
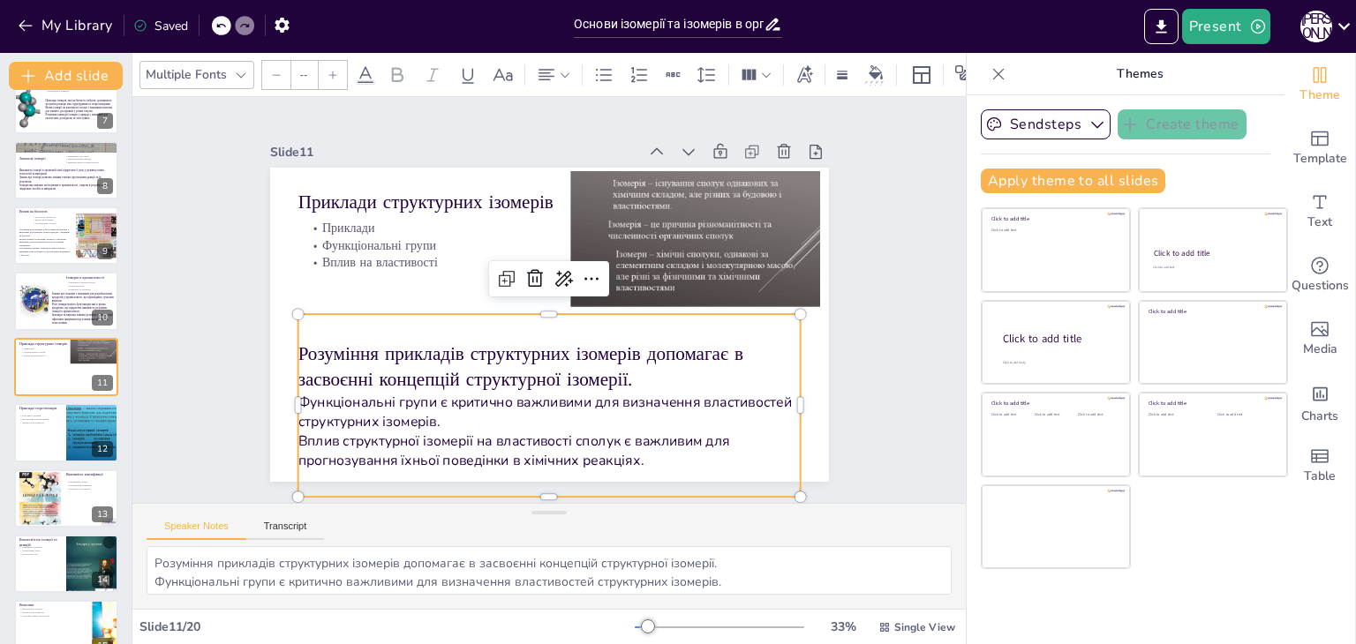
click at [215, 328] on div "Slide 1 Основи ізомерії та ізомерів в органічній хімії У цій презентації ми роз…" at bounding box center [549, 300] width 738 height 549
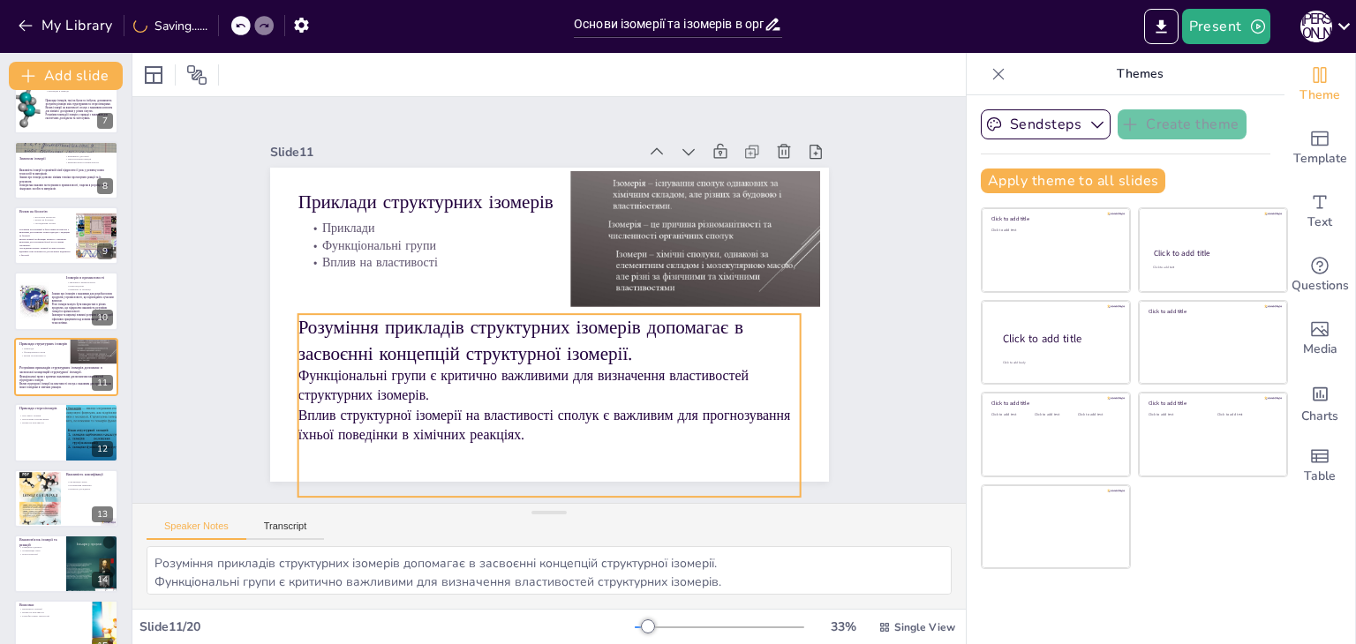
click at [319, 325] on p "Розуміння прикладів структурних ізомерів допомагає в засвоєнні концепцій структ…" at bounding box center [536, 338] width 494 height 205
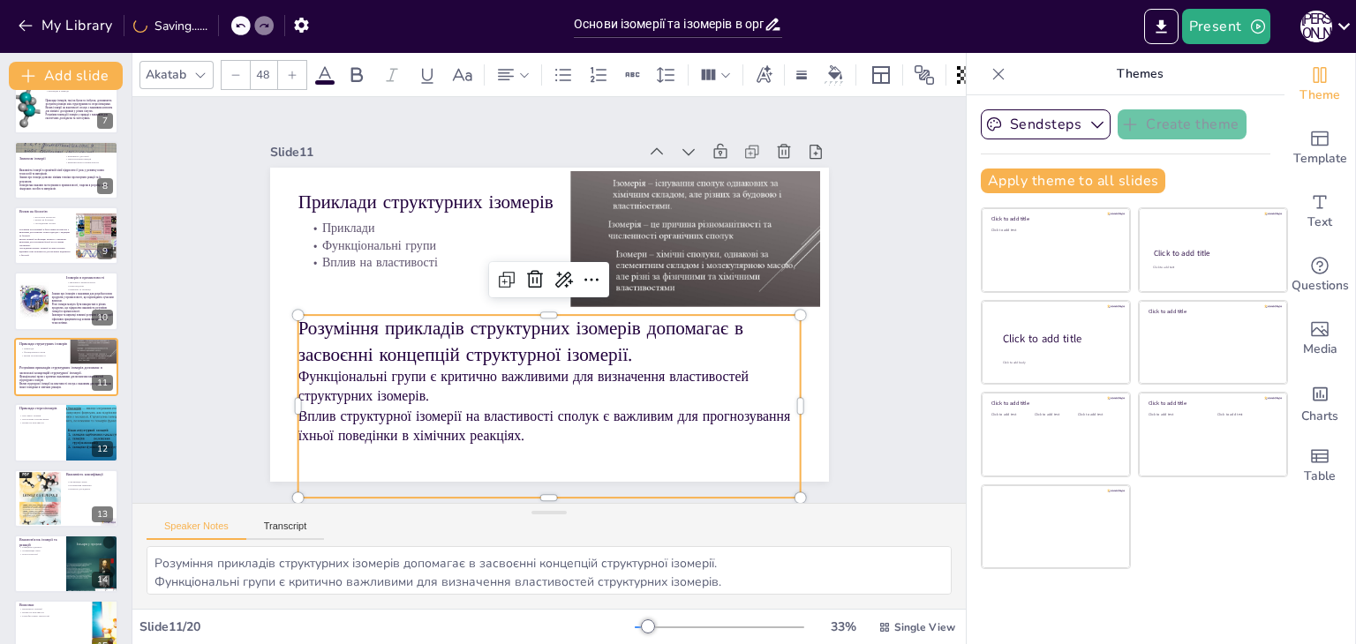
click at [538, 304] on div at bounding box center [547, 307] width 501 height 67
click at [264, 69] on input "48" at bounding box center [263, 75] width 25 height 28
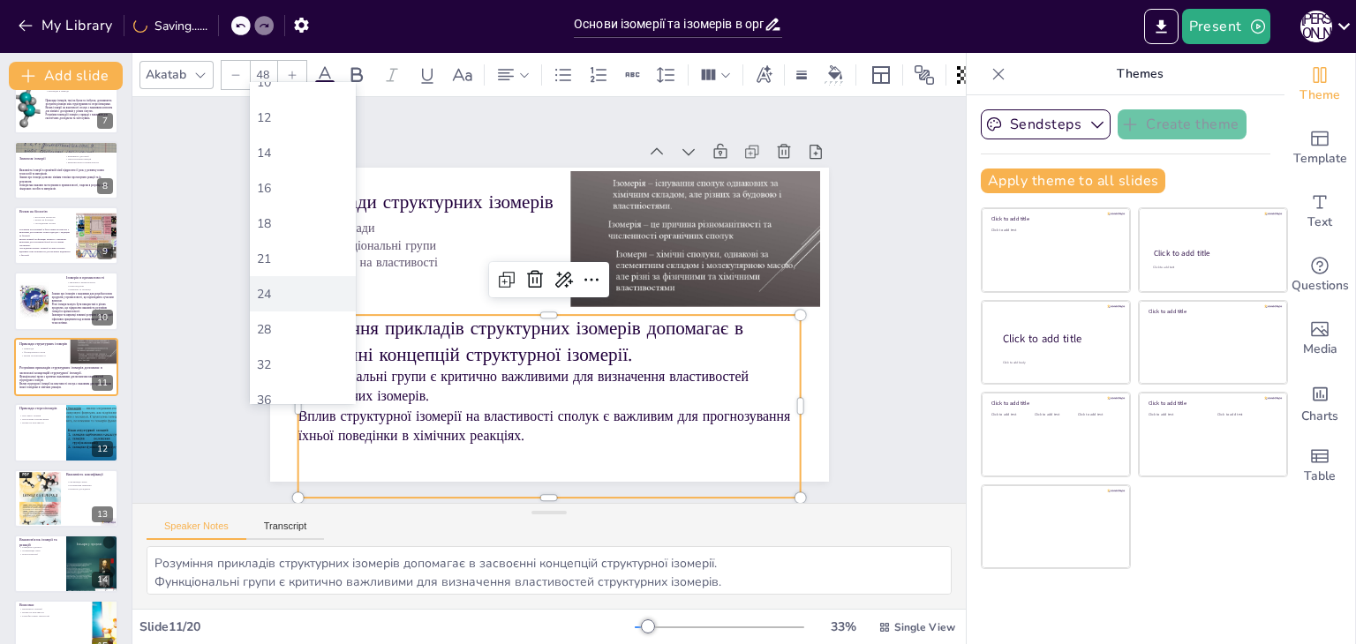
scroll to position [176, 0]
click at [281, 393] on div "48" at bounding box center [303, 381] width 106 height 35
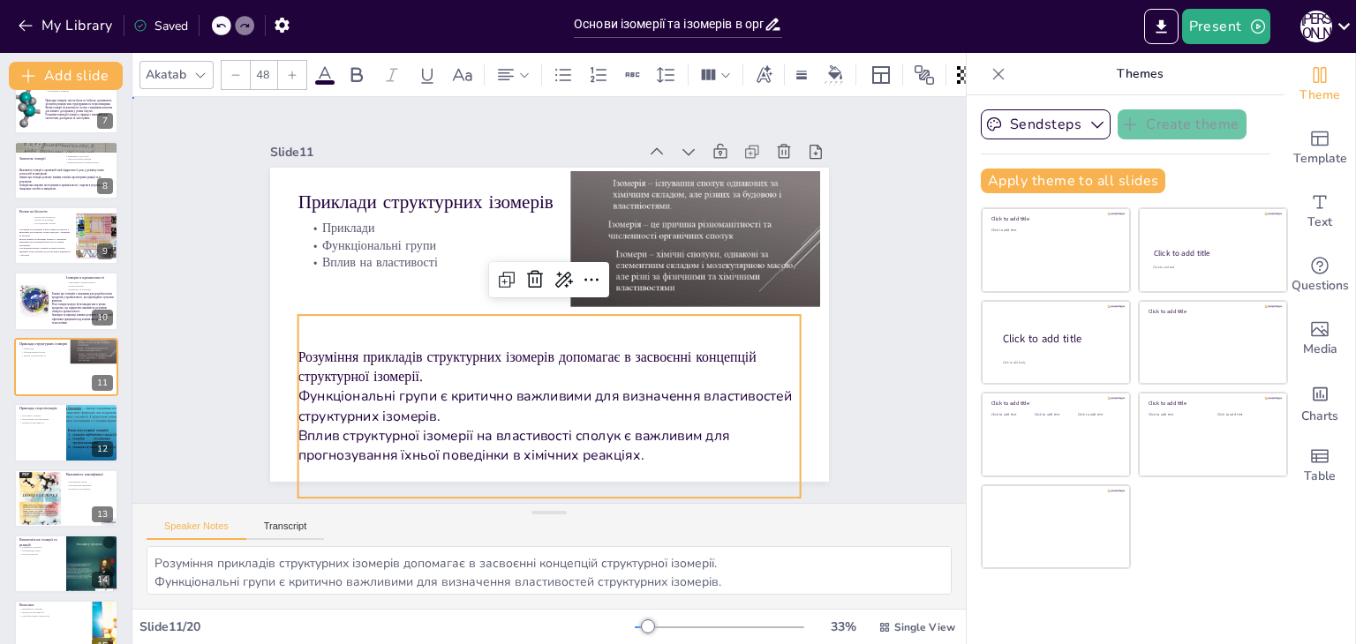
click at [244, 353] on div "Slide 1 Основи ізомерії та ізомерів в органічній хімії У цій презентації ми роз…" at bounding box center [549, 299] width 748 height 599
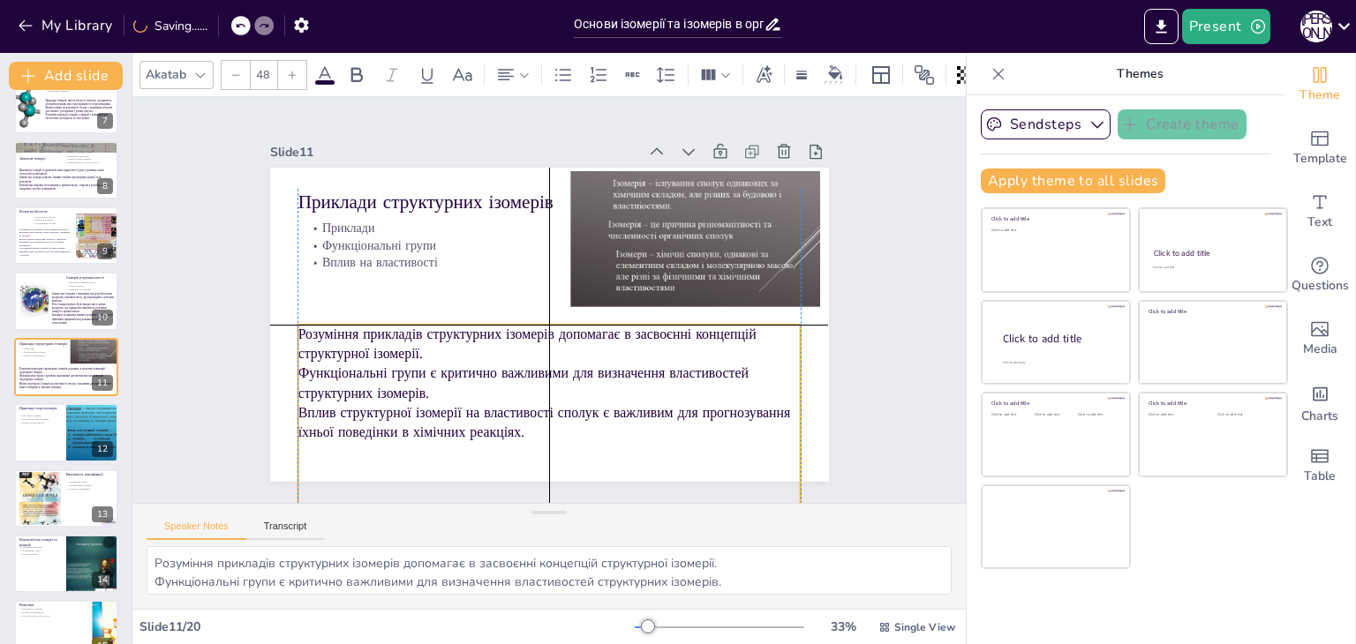
drag, startPoint x: 485, startPoint y: 327, endPoint x: 481, endPoint y: 342, distance: 15.6
click at [481, 342] on p "Розуміння прикладів структурних ізомерів допомагає в засвоєнні концепцій структ…" at bounding box center [523, 335] width 430 height 327
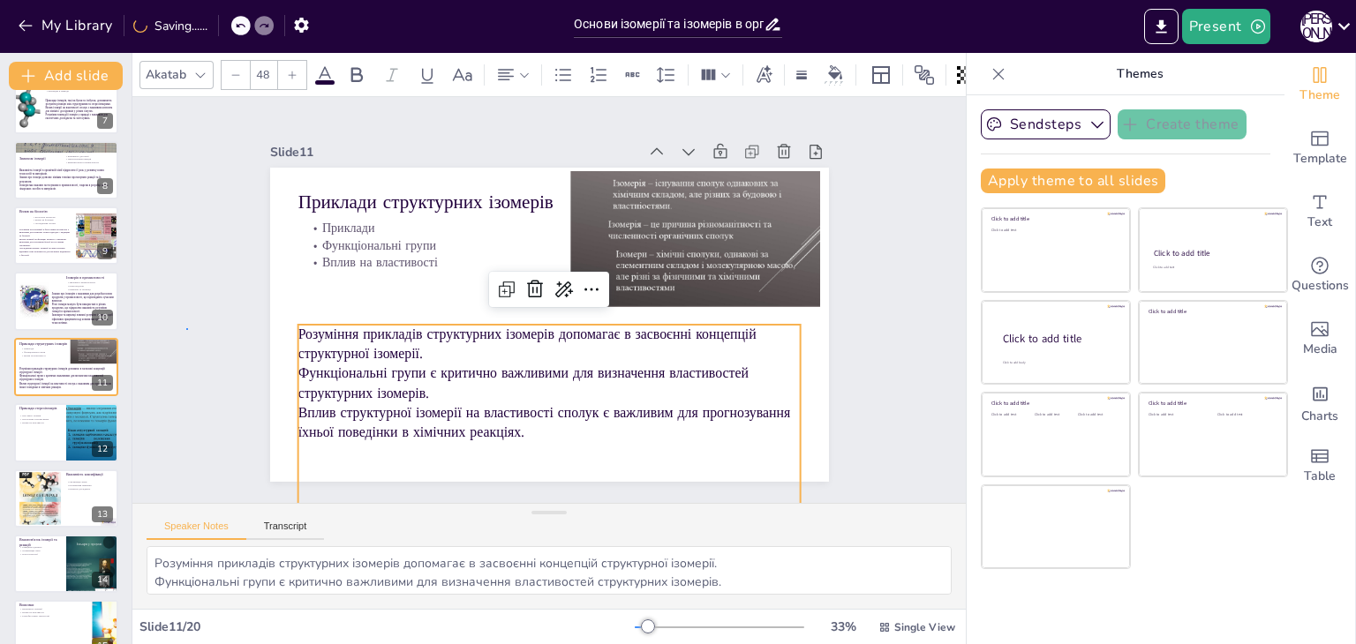
click at [186, 331] on div "Slide 1 Основи ізомерії та ізомерів в органічній хімії У цій презентації ми роз…" at bounding box center [548, 300] width 833 height 406
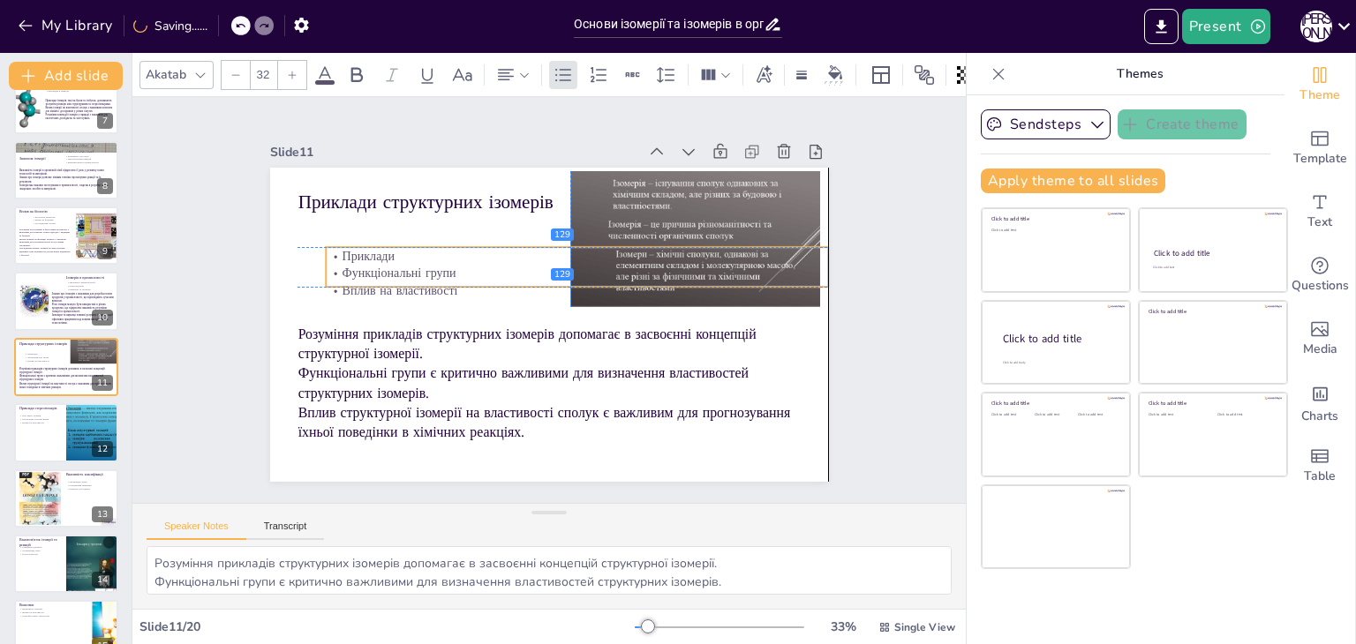
drag, startPoint x: 334, startPoint y: 245, endPoint x: 353, endPoint y: 278, distance: 37.5
click at [353, 278] on div "Приклади Функціональні групи Вплив на властивості" at bounding box center [585, 287] width 480 height 252
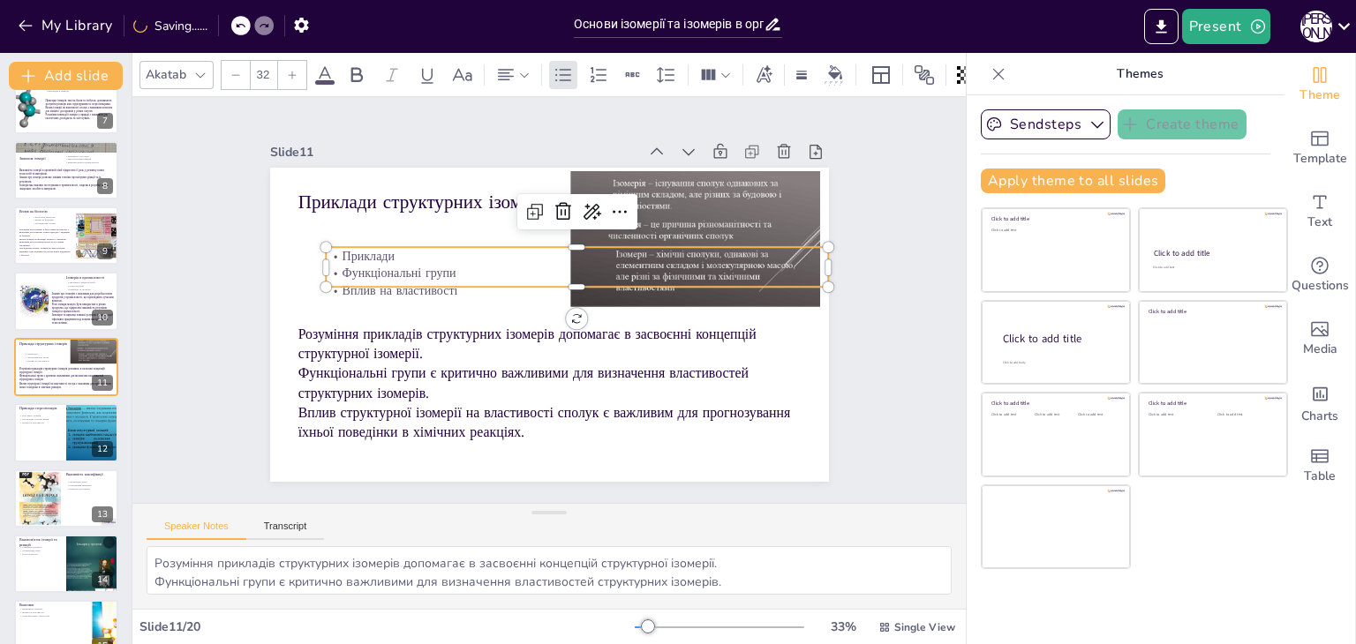
click at [228, 260] on div "Slide 1 Основи ізомерії та ізомерів в органічній хімії У цій презентації ми роз…" at bounding box center [549, 300] width 718 height 492
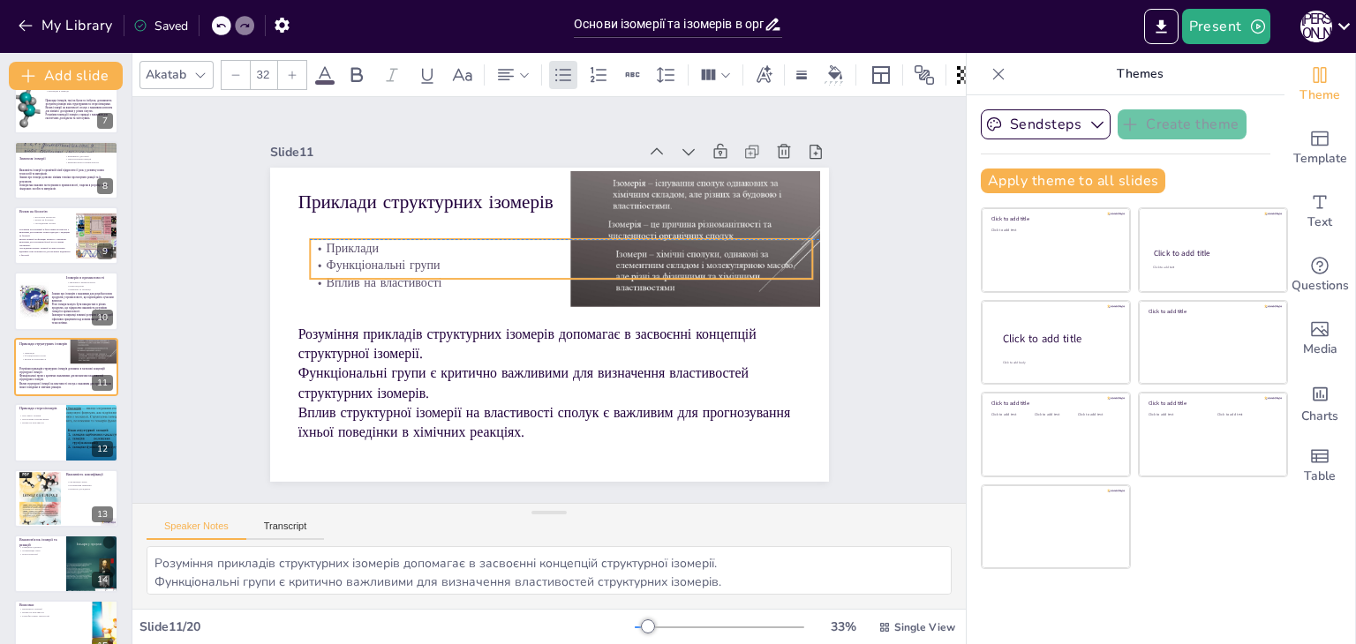
drag, startPoint x: 379, startPoint y: 262, endPoint x: 364, endPoint y: 248, distance: 21.3
click at [364, 248] on div "Приклади Функціональні групи Вплив на властивості" at bounding box center [574, 273] width 480 height 252
click at [186, 223] on div "Slide 1 Основи ізомерії та ізомерів в органічній хімії У цій презентації ми роз…" at bounding box center [548, 299] width 890 height 859
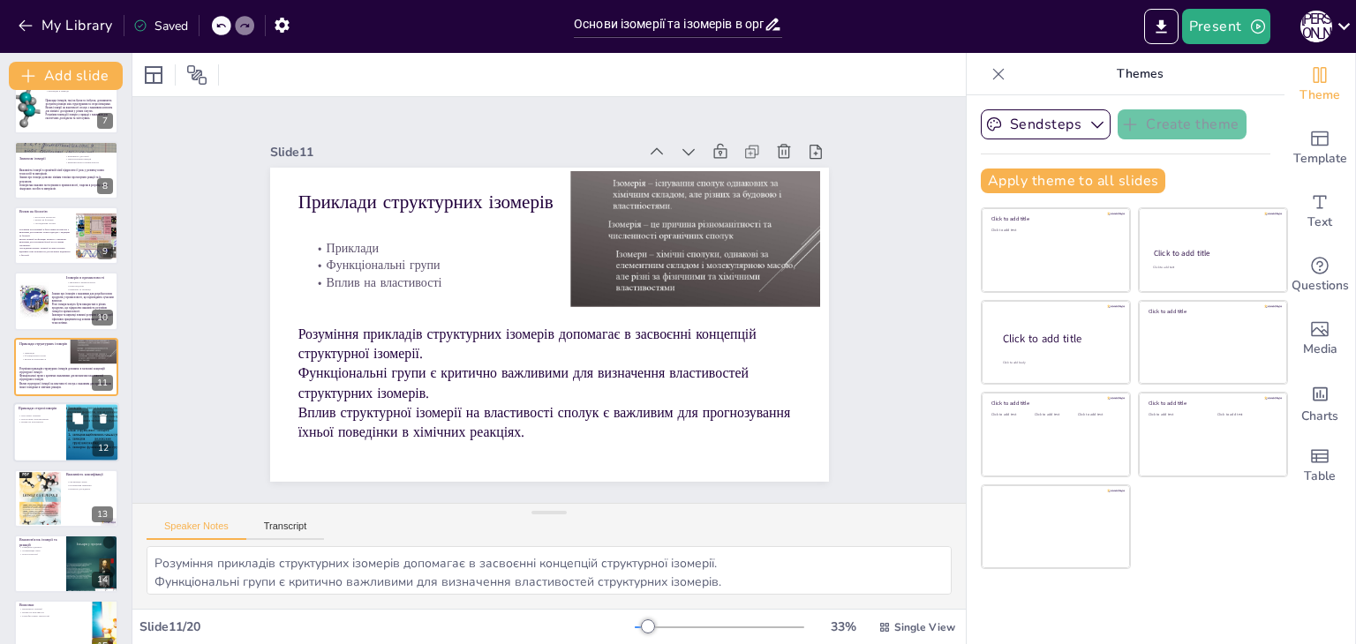
click at [43, 431] on div at bounding box center [66, 432] width 106 height 60
type textarea "Цис-транс ізомери є важливими для розуміння просторової структури молекул і їхн…"
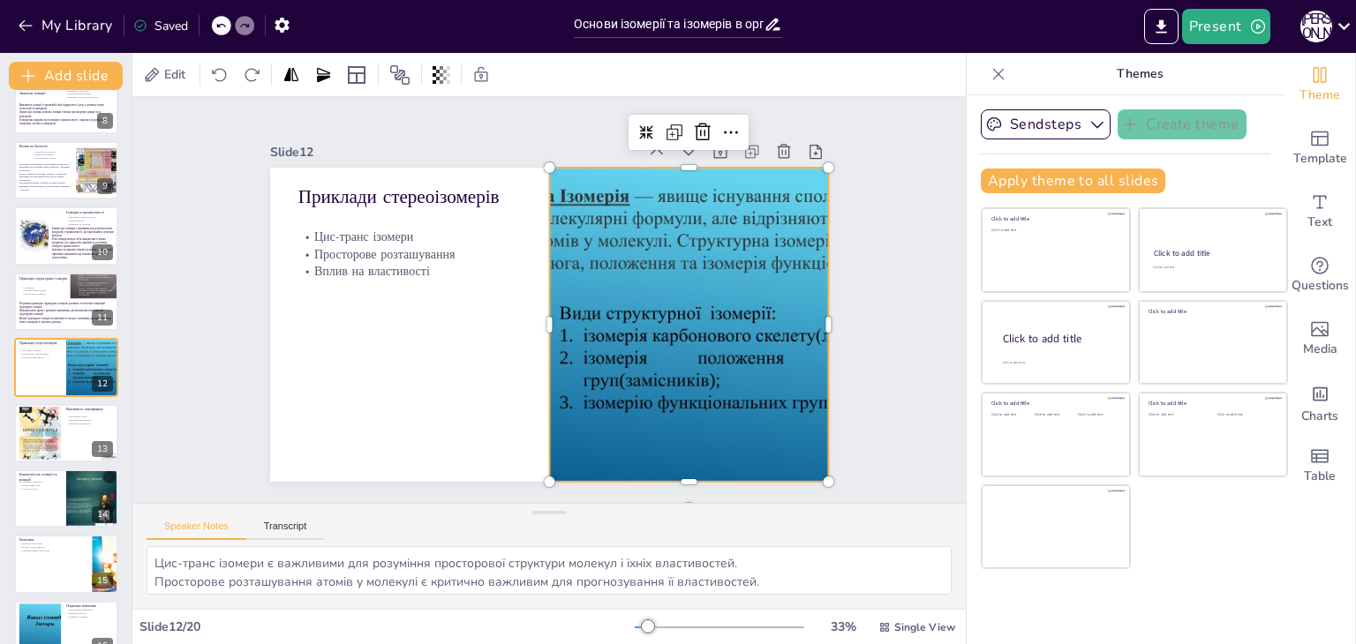
click at [748, 309] on div at bounding box center [688, 325] width 558 height 314
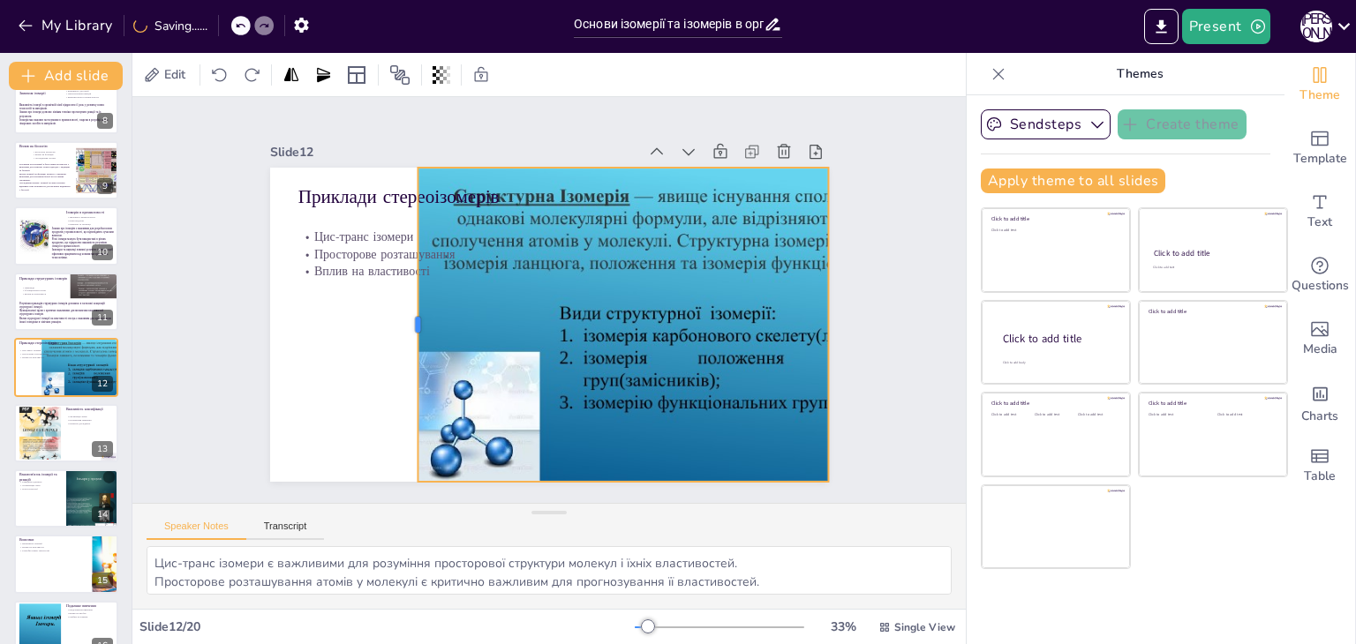
drag, startPoint x: 529, startPoint y: 317, endPoint x: 397, endPoint y: 312, distance: 131.6
click at [397, 312] on div at bounding box center [408, 295] width 79 height 311
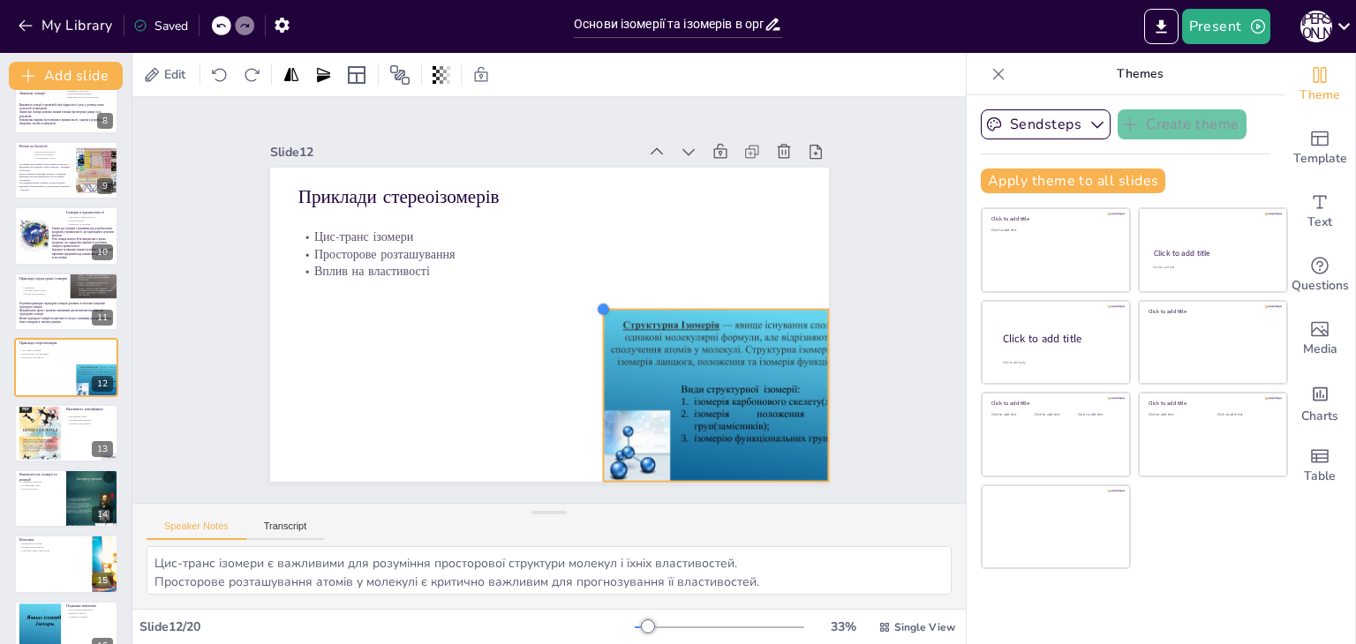
drag, startPoint x: 405, startPoint y: 157, endPoint x: 590, endPoint y: 401, distance: 306.1
click at [590, 401] on div "Приклади стереоізомерів Цис-транс ізомери Просторове розташування Вплив на влас…" at bounding box center [539, 322] width 638 height 514
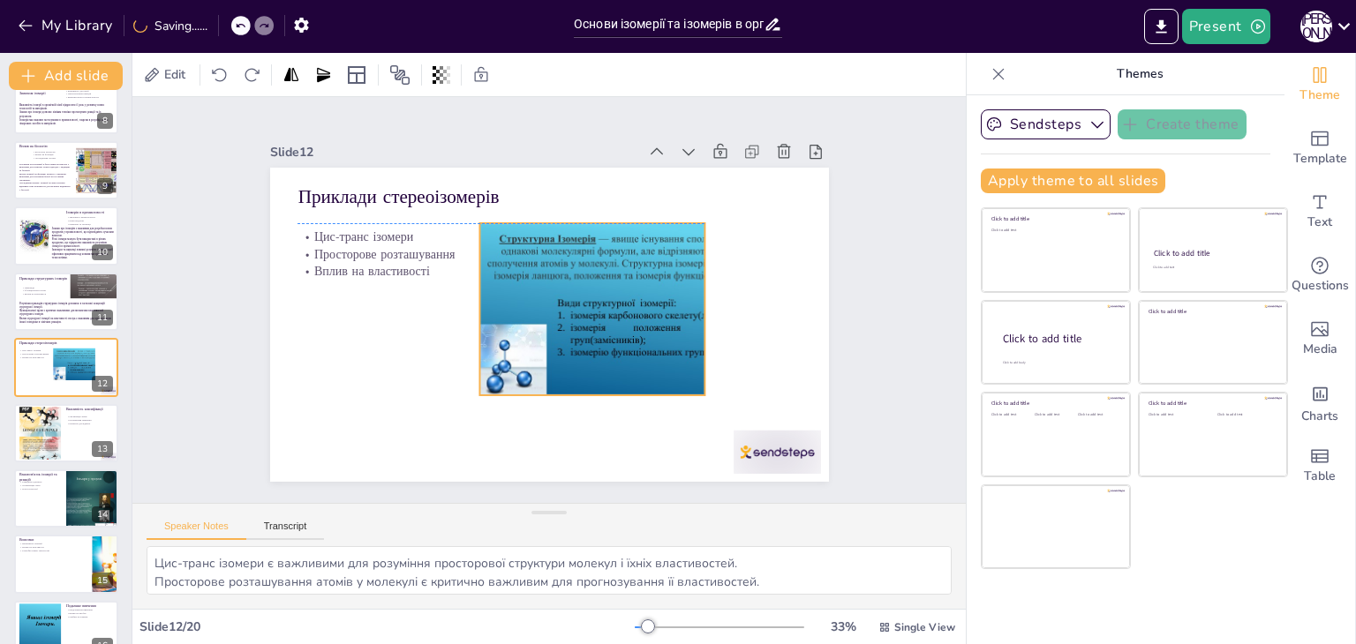
drag, startPoint x: 622, startPoint y: 367, endPoint x: 540, endPoint y: 292, distance: 111.2
click at [540, 292] on div at bounding box center [601, 359] width 343 height 333
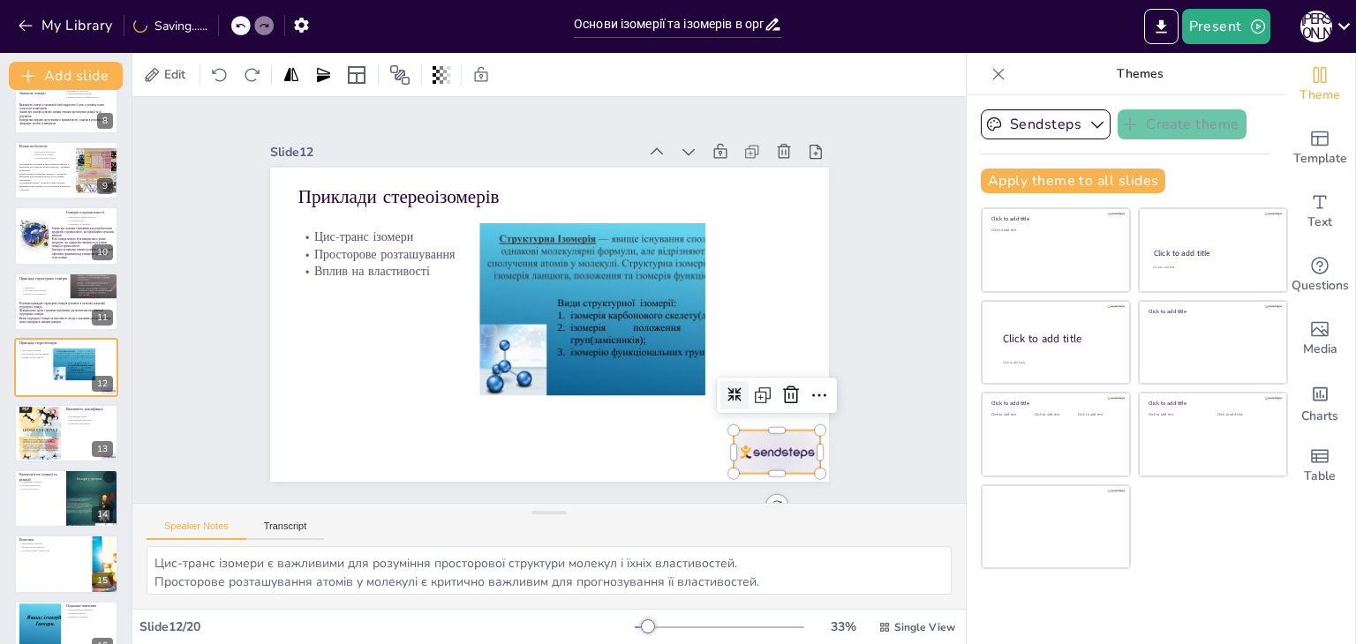
click at [769, 449] on div at bounding box center [760, 475] width 92 height 53
click at [777, 409] on icon at bounding box center [779, 420] width 23 height 23
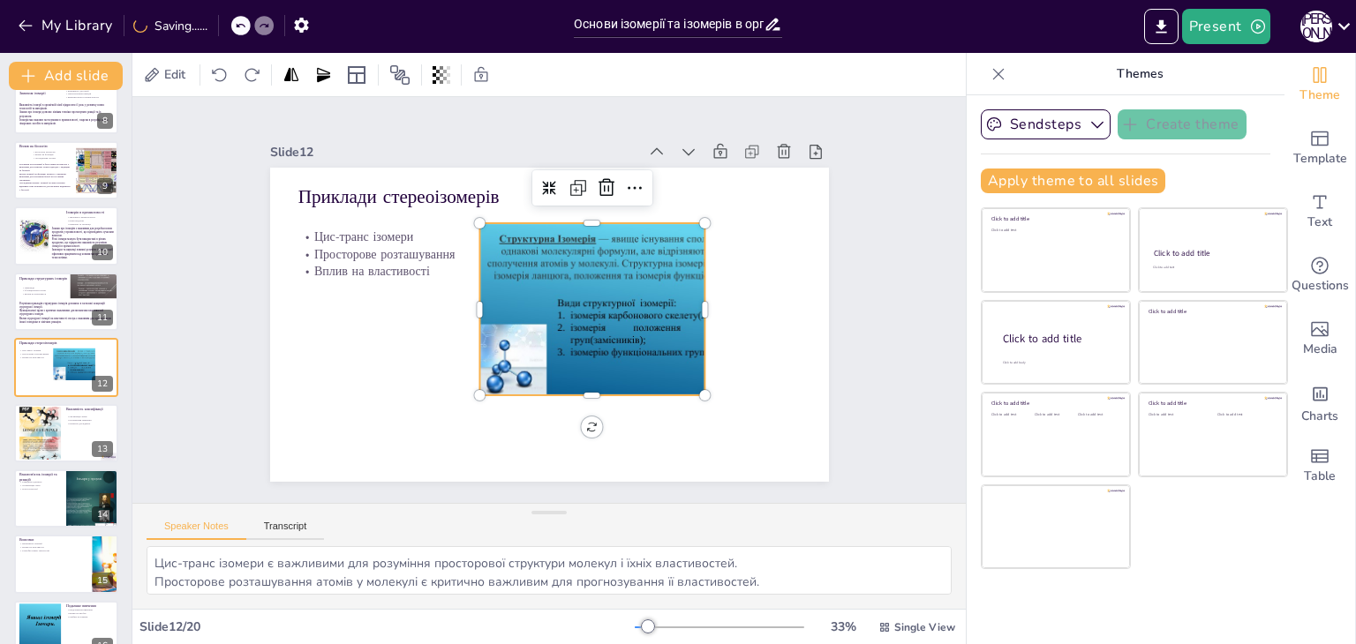
click at [627, 269] on div at bounding box center [556, 379] width 232 height 335
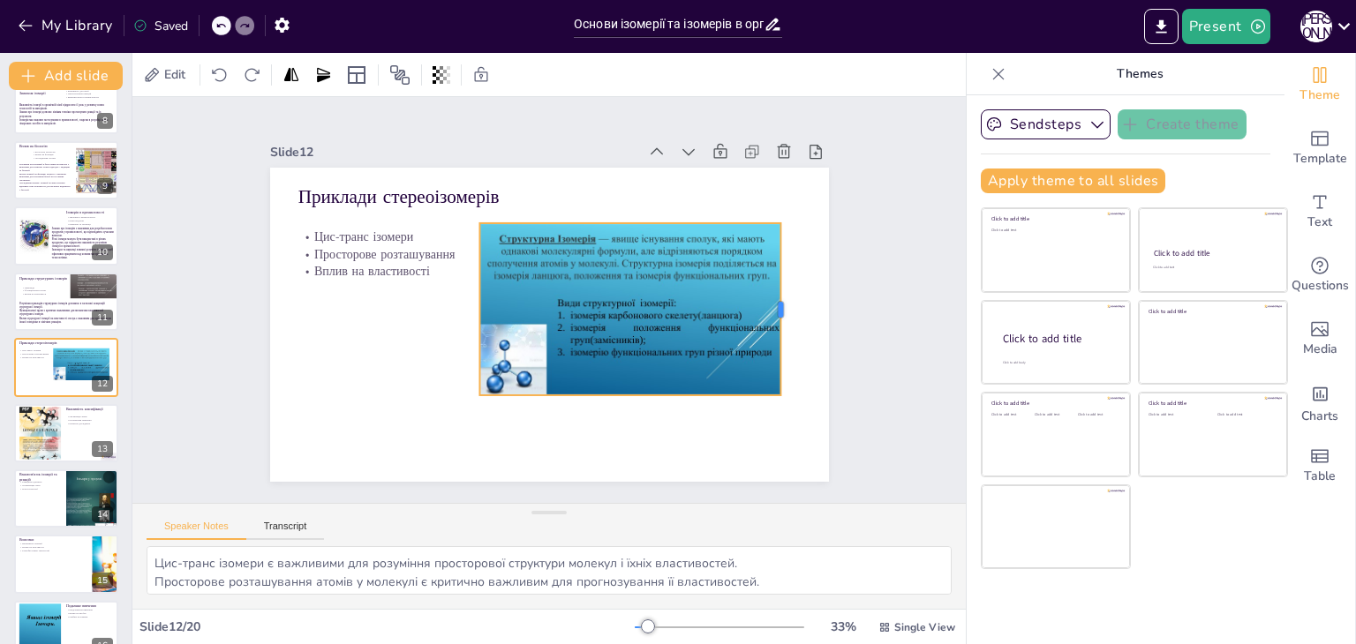
drag, startPoint x: 695, startPoint y: 302, endPoint x: 770, endPoint y: 342, distance: 85.7
click at [770, 342] on div at bounding box center [773, 382] width 67 height 169
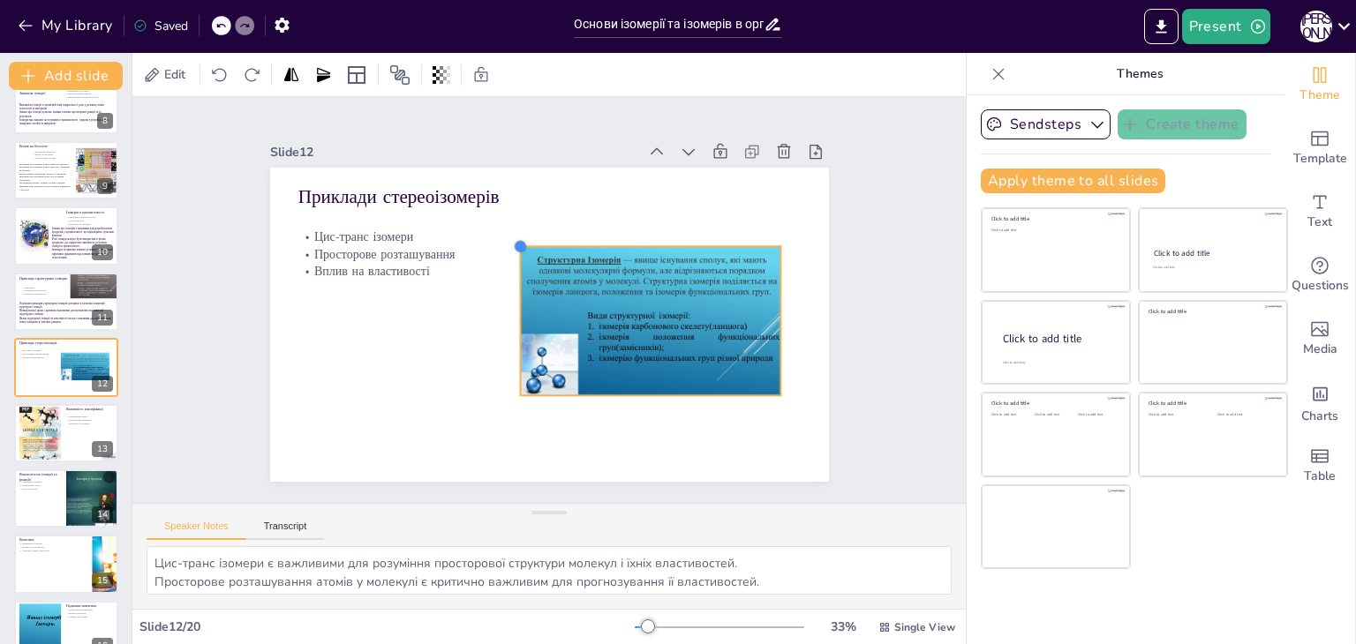
drag, startPoint x: 467, startPoint y: 216, endPoint x: 507, endPoint y: 265, distance: 63.3
click at [507, 265] on div "Приклади стереоізомерів Цис-транс ізомери Просторове розташування Вплив на влас…" at bounding box center [541, 323] width 628 height 471
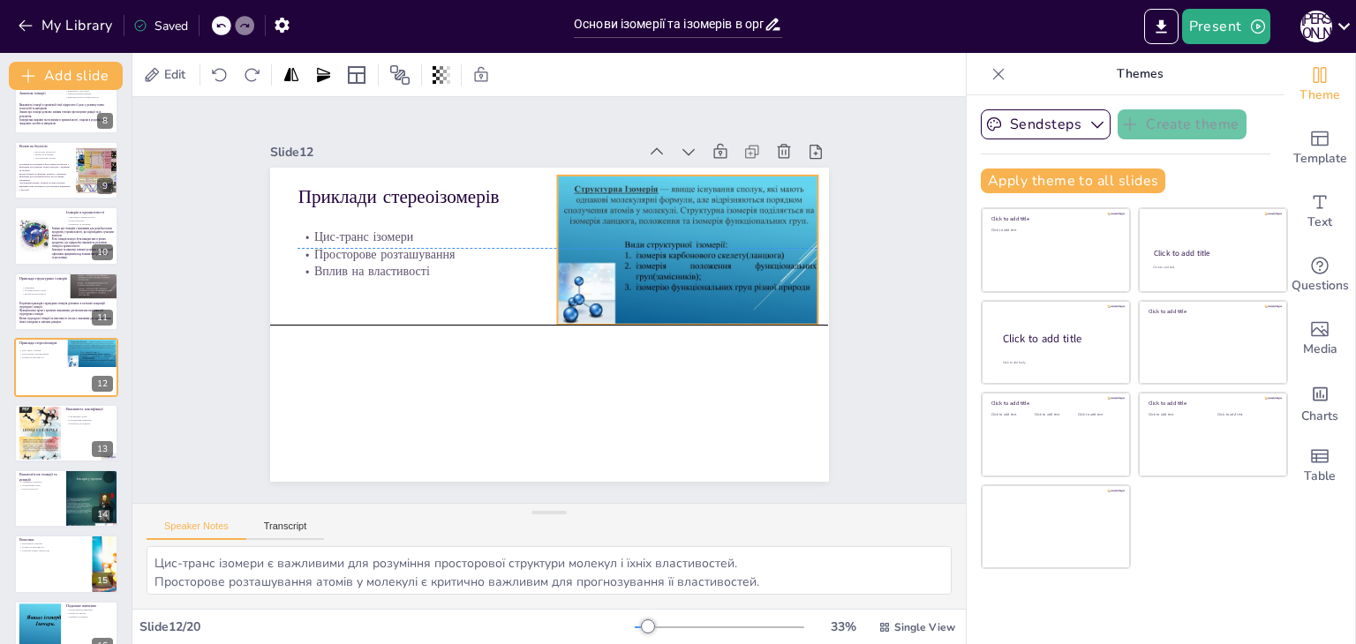
drag, startPoint x: 583, startPoint y: 297, endPoint x: 620, endPoint y: 222, distance: 82.9
click at [620, 222] on div at bounding box center [692, 325] width 304 height 262
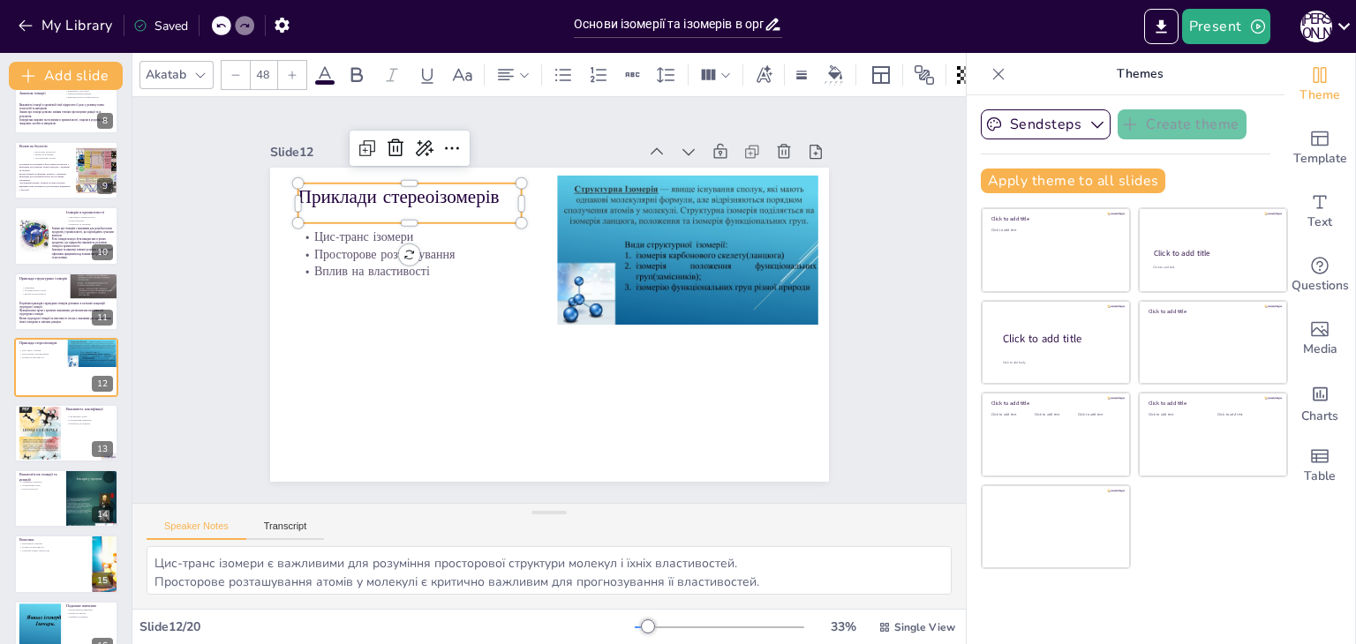
click at [471, 182] on p "Приклади стереоізомерів" at bounding box center [434, 169] width 224 height 71
click at [372, 141] on icon at bounding box center [383, 129] width 23 height 23
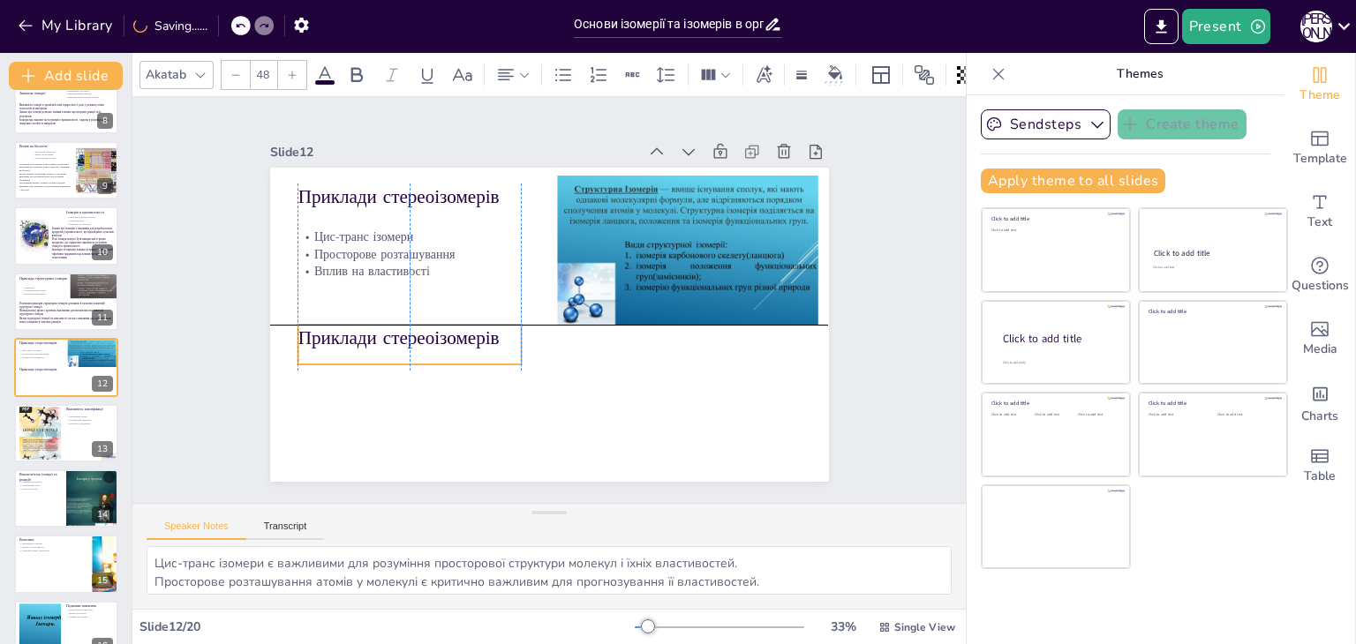
drag, startPoint x: 377, startPoint y: 199, endPoint x: 372, endPoint y: 343, distance: 144.8
click at [514, 264] on p "Приклади стереоізомерів" at bounding box center [571, 156] width 115 height 214
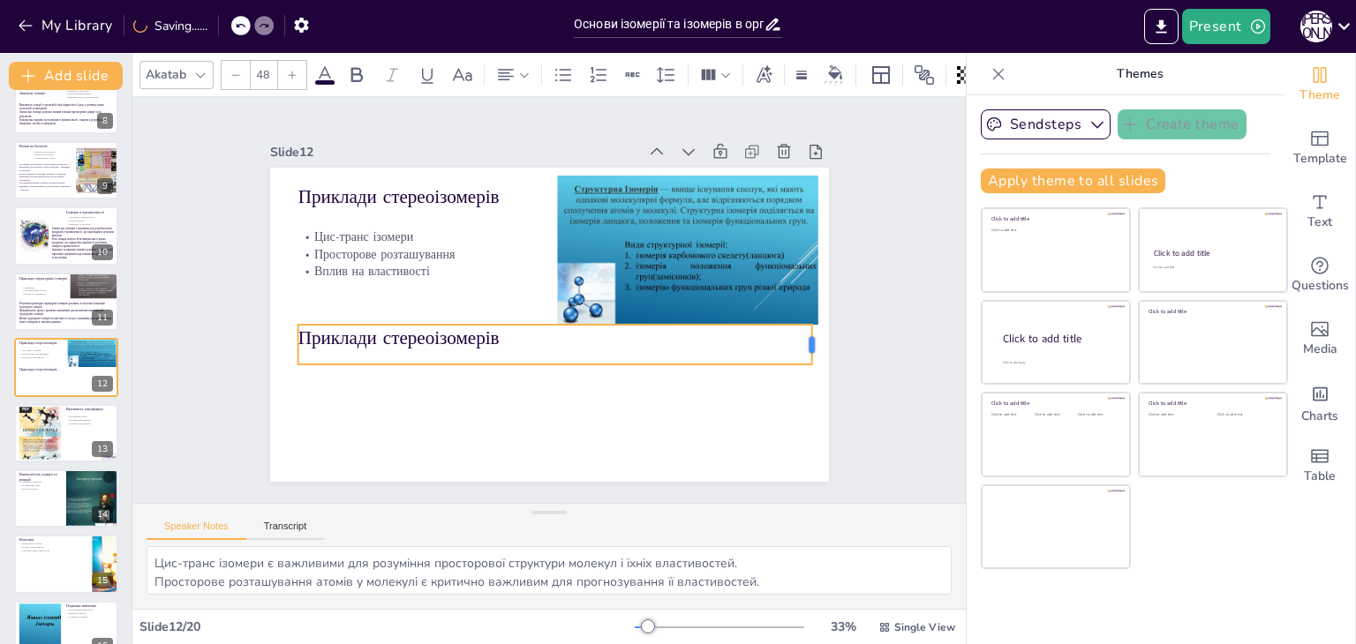
drag, startPoint x: 507, startPoint y: 340, endPoint x: 798, endPoint y: 342, distance: 290.3
click at [798, 379] on div at bounding box center [803, 399] width 22 height 41
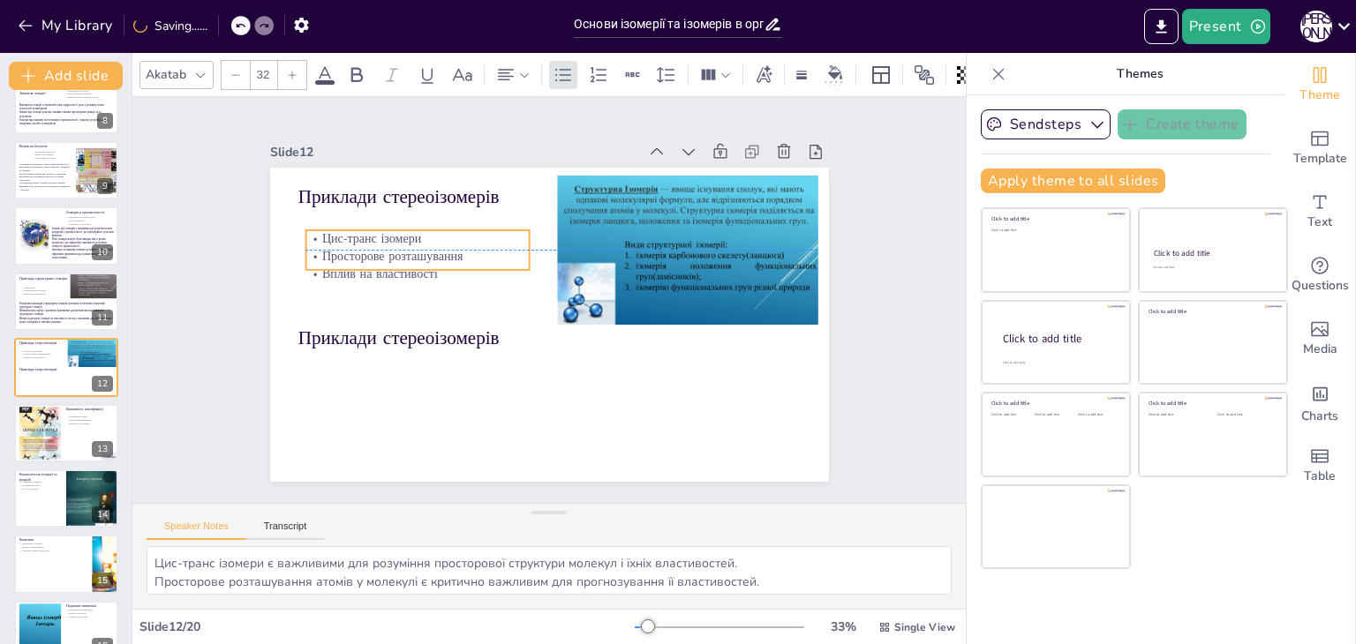
drag, startPoint x: 349, startPoint y: 233, endPoint x: 357, endPoint y: 242, distance: 11.9
click at [420, 242] on div "Цис-транс ізомери Просторове розташування Вплив на властивості" at bounding box center [507, 168] width 174 height 212
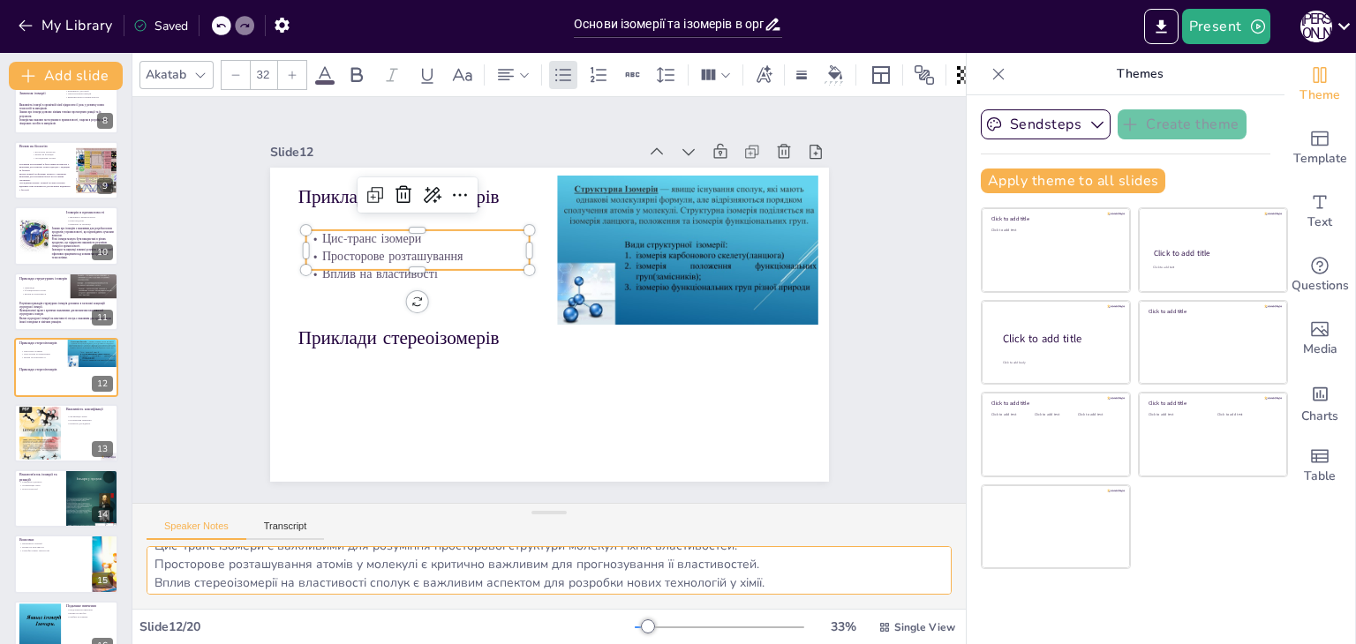
scroll to position [22, 0]
drag, startPoint x: 151, startPoint y: 562, endPoint x: 759, endPoint y: 587, distance: 608.5
click at [807, 592] on textarea "Цис-транс ізомери є важливими для розуміння просторової структури молекул і їхн…" at bounding box center [548, 570] width 805 height 49
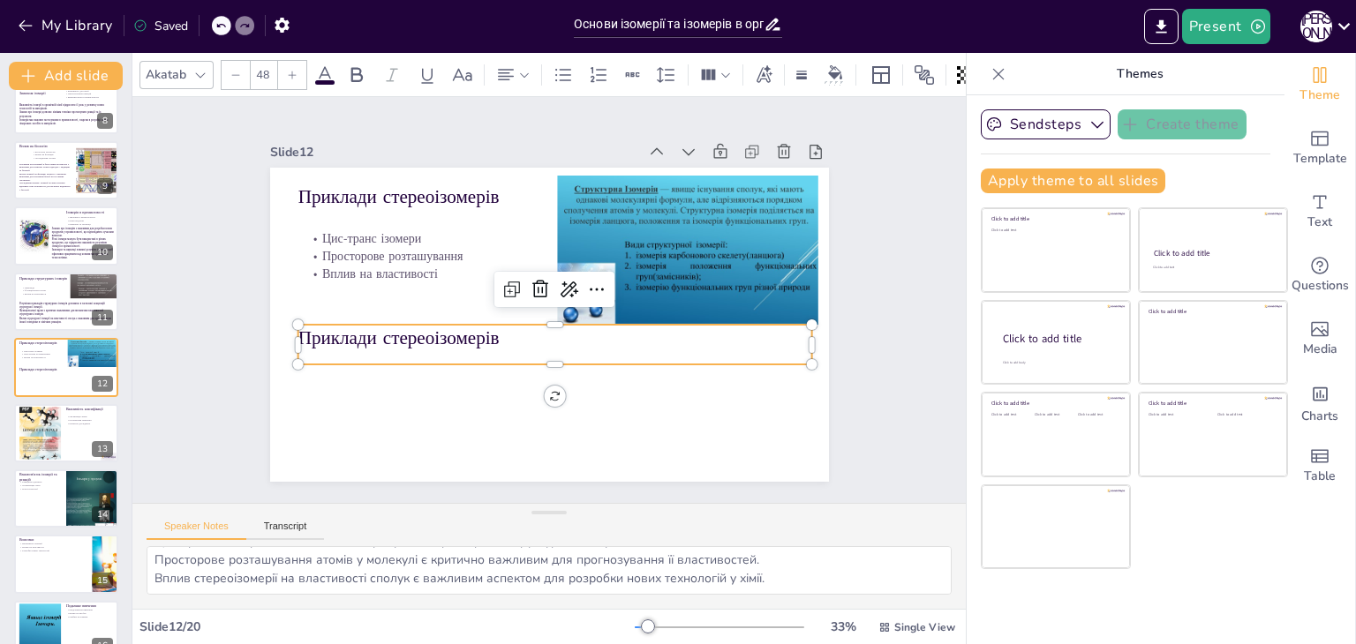
click at [424, 331] on p "Приклади стереоізомерів" at bounding box center [551, 337] width 514 height 79
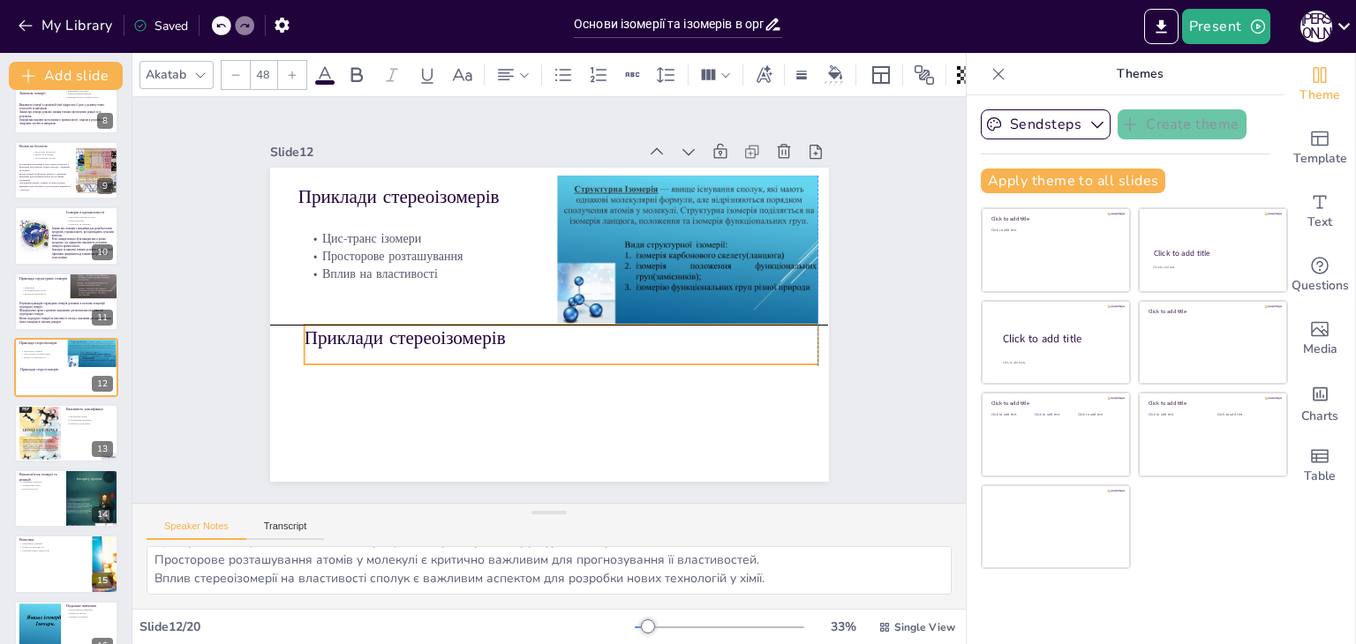
click at [424, 333] on p "Приклади стереоізомерів" at bounding box center [544, 339] width 480 height 233
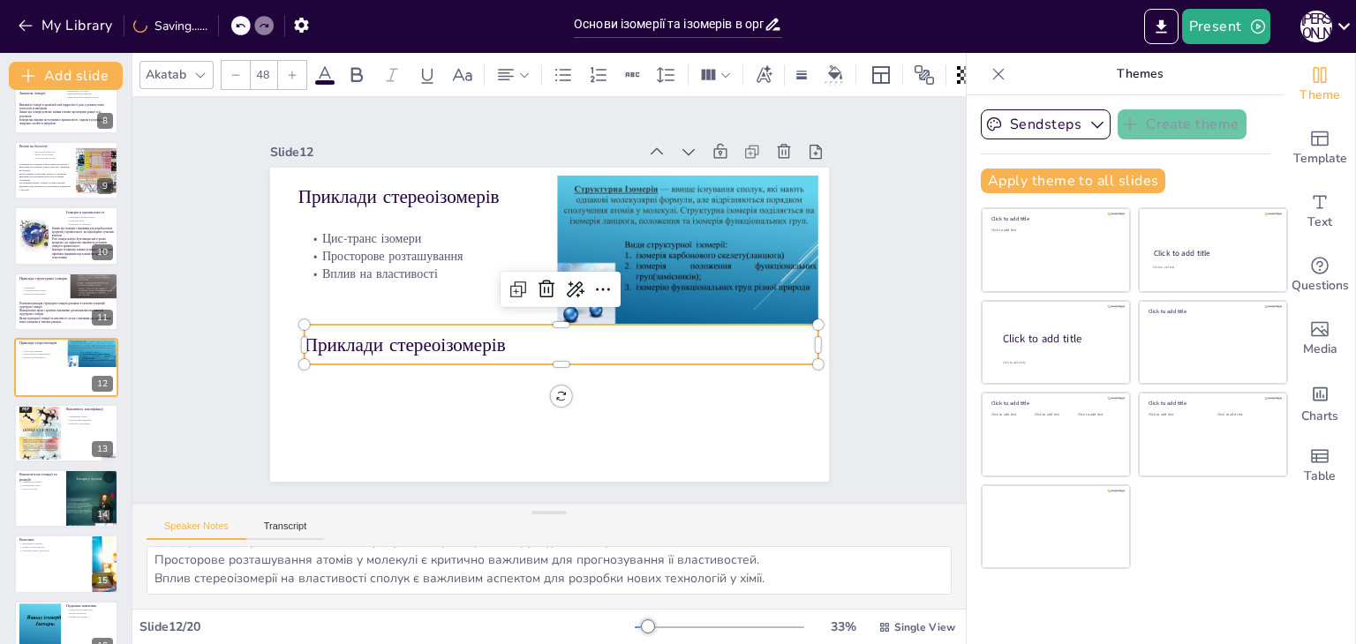
type input "--"
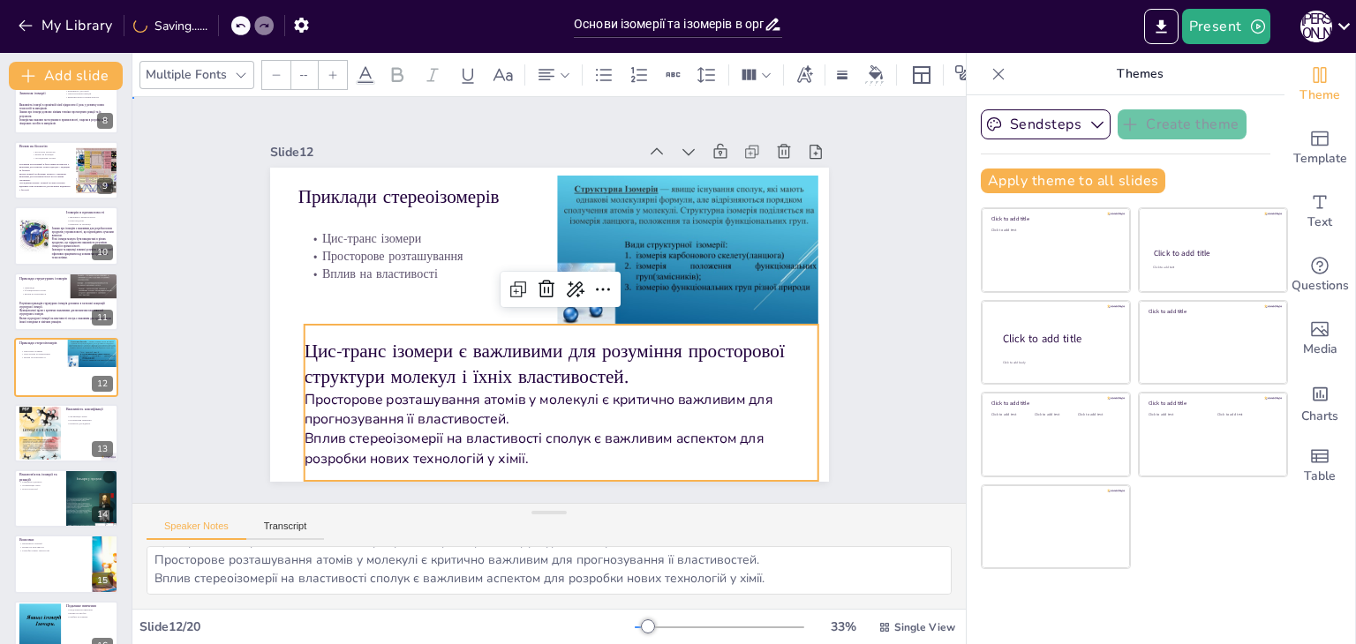
click at [237, 357] on div "Slide 1 Основи ізомерії та ізомерів в органічній хімії У цій презентації ми роз…" at bounding box center [549, 300] width 738 height 549
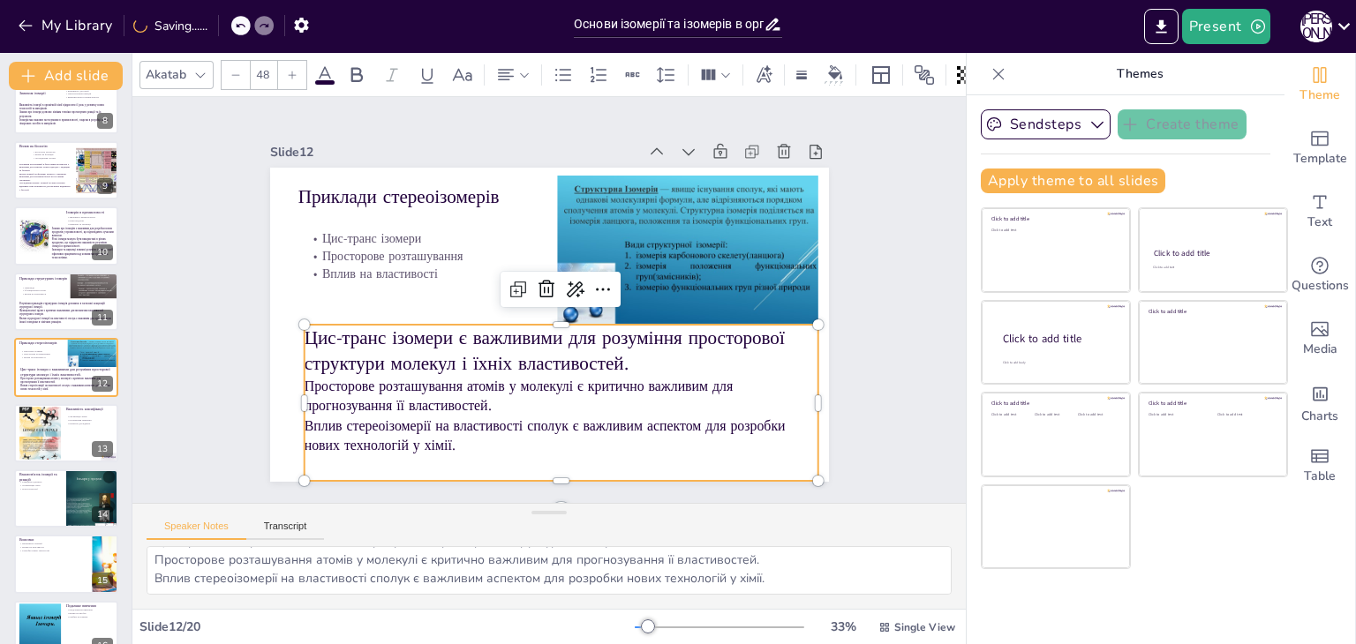
click at [314, 357] on p "Цис-транс ізомери є важливими для розуміння просторової структури молекул і їхн…" at bounding box center [550, 353] width 514 height 158
click at [541, 319] on div at bounding box center [557, 319] width 506 height 121
click at [259, 68] on input "48" at bounding box center [263, 75] width 25 height 28
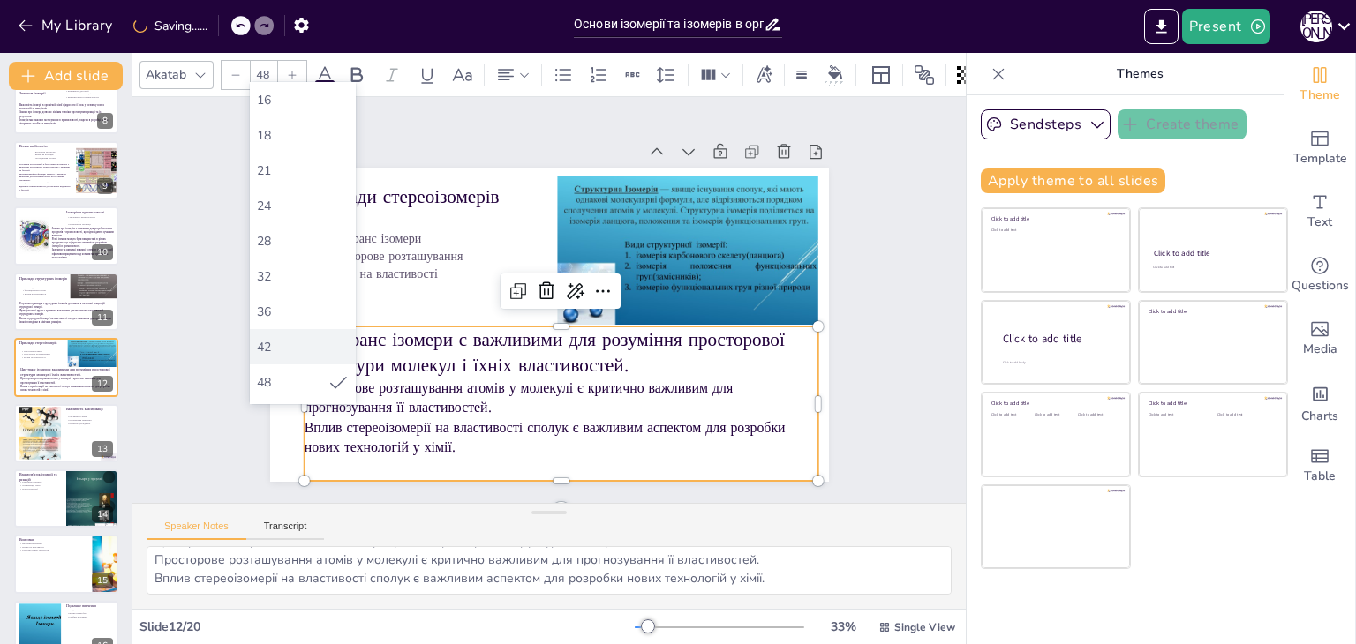
scroll to position [265, 0]
click at [295, 287] on div "48" at bounding box center [292, 294] width 71 height 17
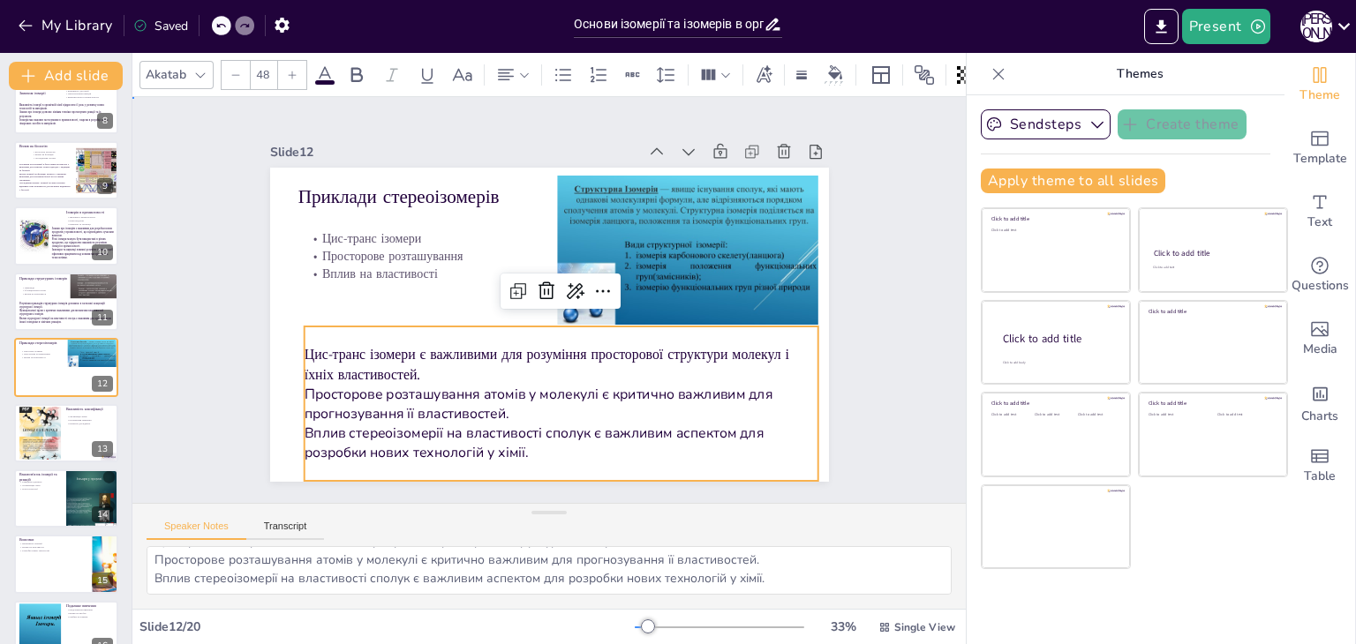
click at [146, 350] on div "Slide 1 Основи ізомерії та ізомерів в органічній хімії У цій презентації ми роз…" at bounding box center [549, 299] width 918 height 643
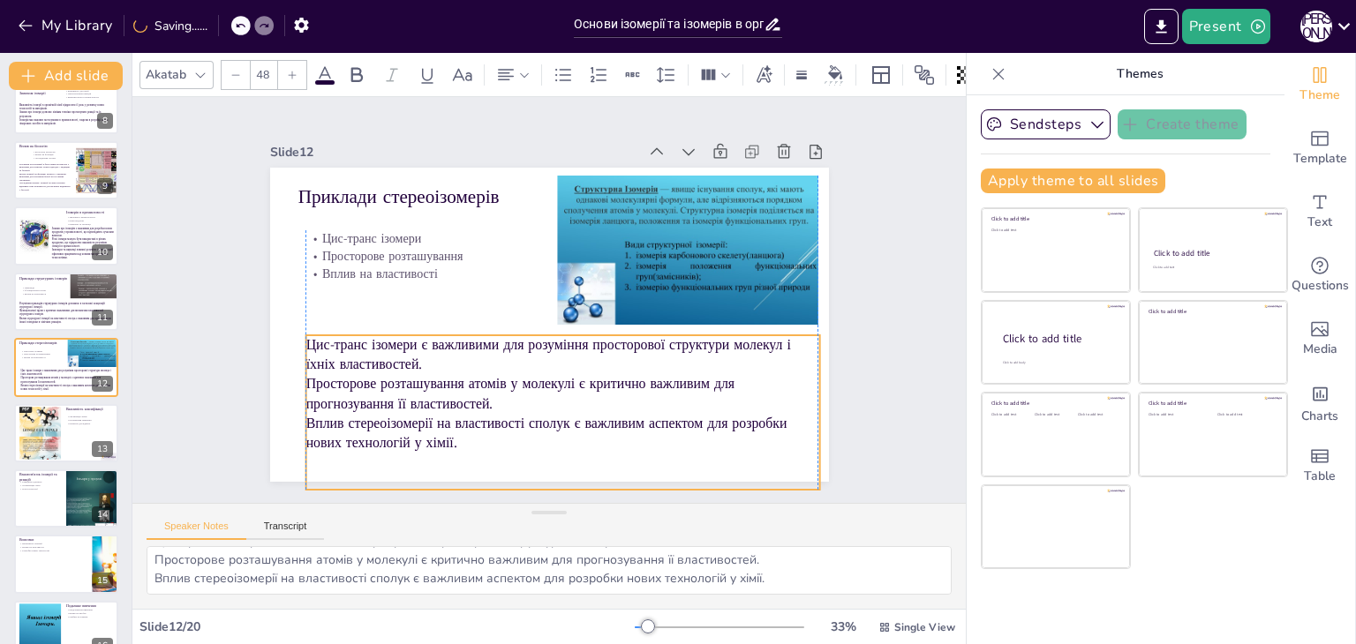
click at [459, 396] on p "Просторове розташування атомів у молекулі є критично важливим для прогнозування…" at bounding box center [543, 394] width 511 height 145
click at [444, 368] on p "Цис-транс ізомери є важливими для розуміння просторової структури молекул і їхн…" at bounding box center [544, 359] width 500 height 196
click at [192, 344] on div "Slide 1 Основи ізомерії та ізомерів в органічній хімії У цій презентації ми роз…" at bounding box center [548, 300] width 833 height 406
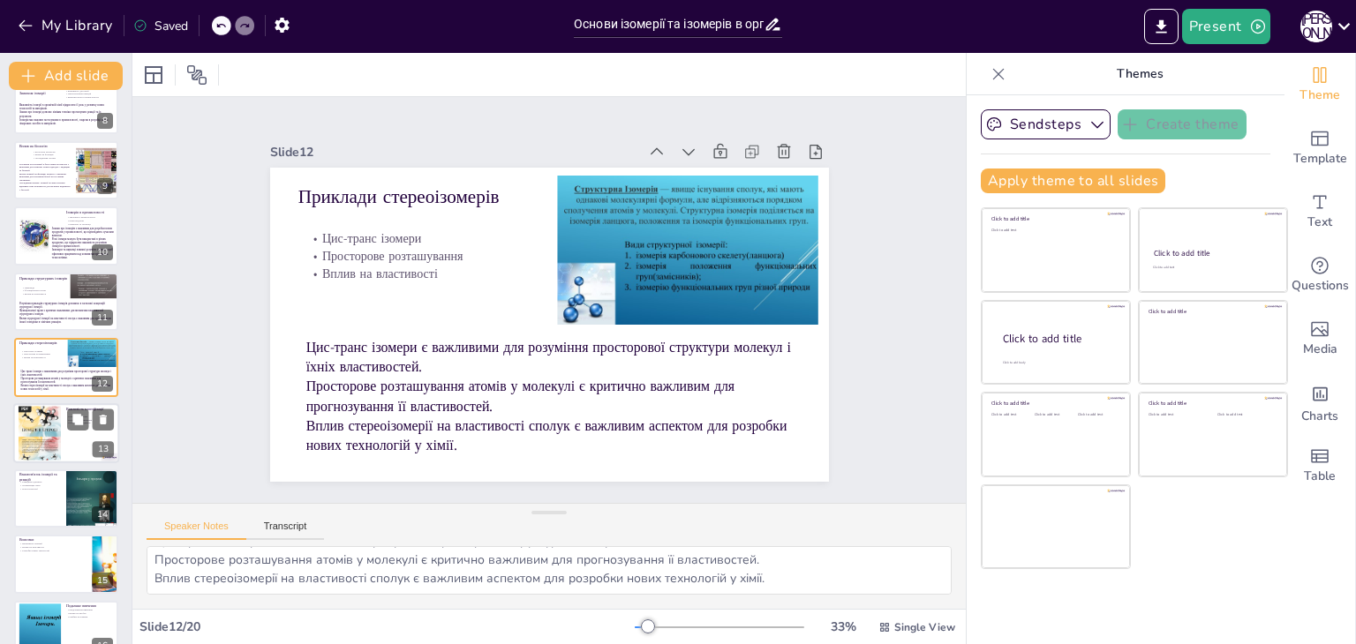
click at [74, 442] on div at bounding box center [66, 433] width 106 height 60
type textarea "Організація знань про органічні сполуки є важливою для ефективного навчання та …"
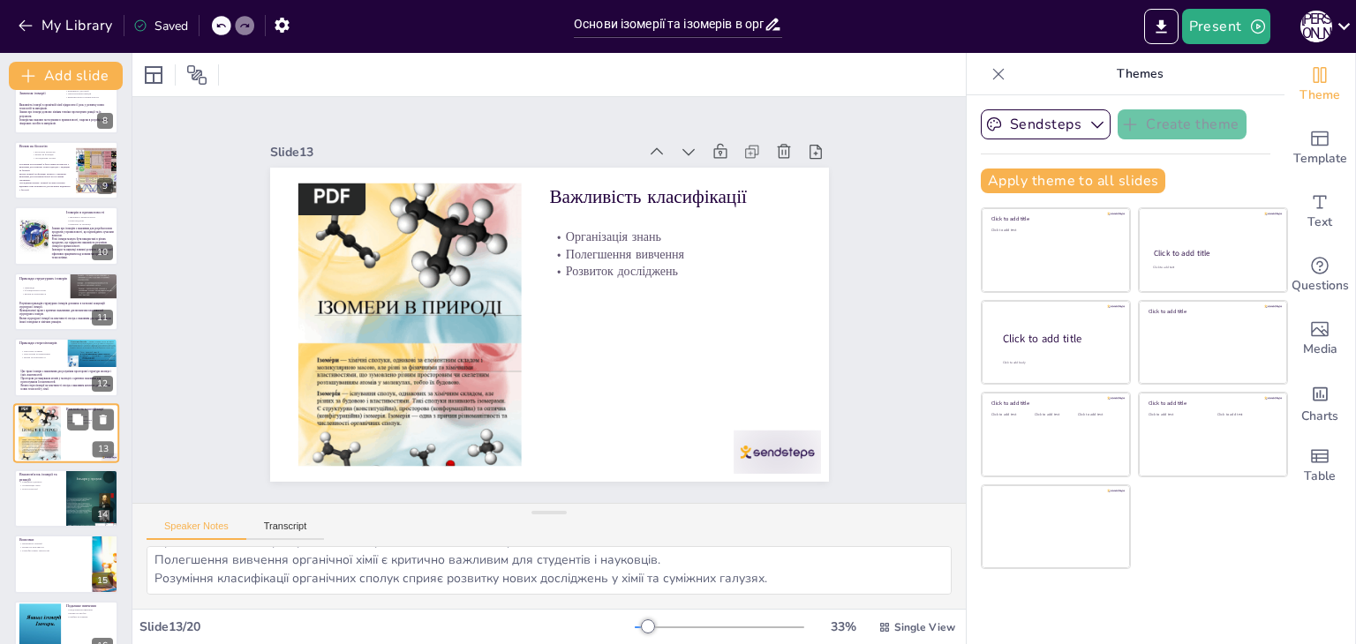
scroll to position [554, 0]
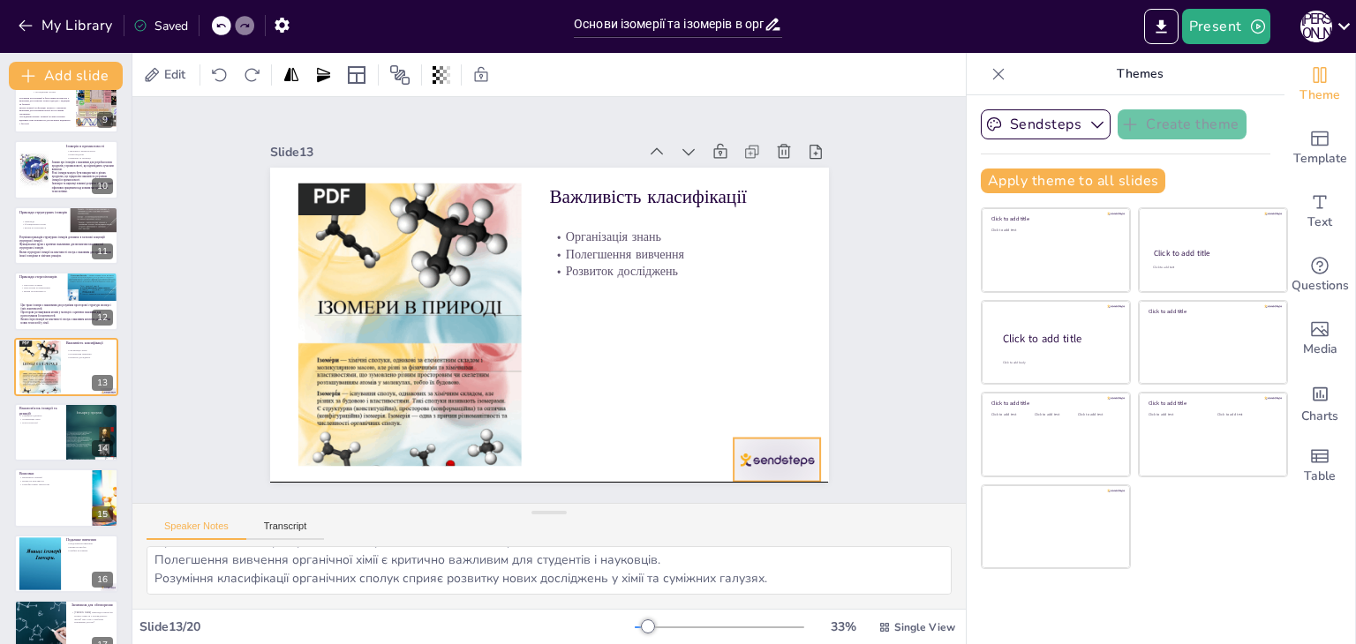
click at [767, 474] on div at bounding box center [738, 504] width 94 height 61
click at [773, 439] on icon at bounding box center [764, 451] width 25 height 25
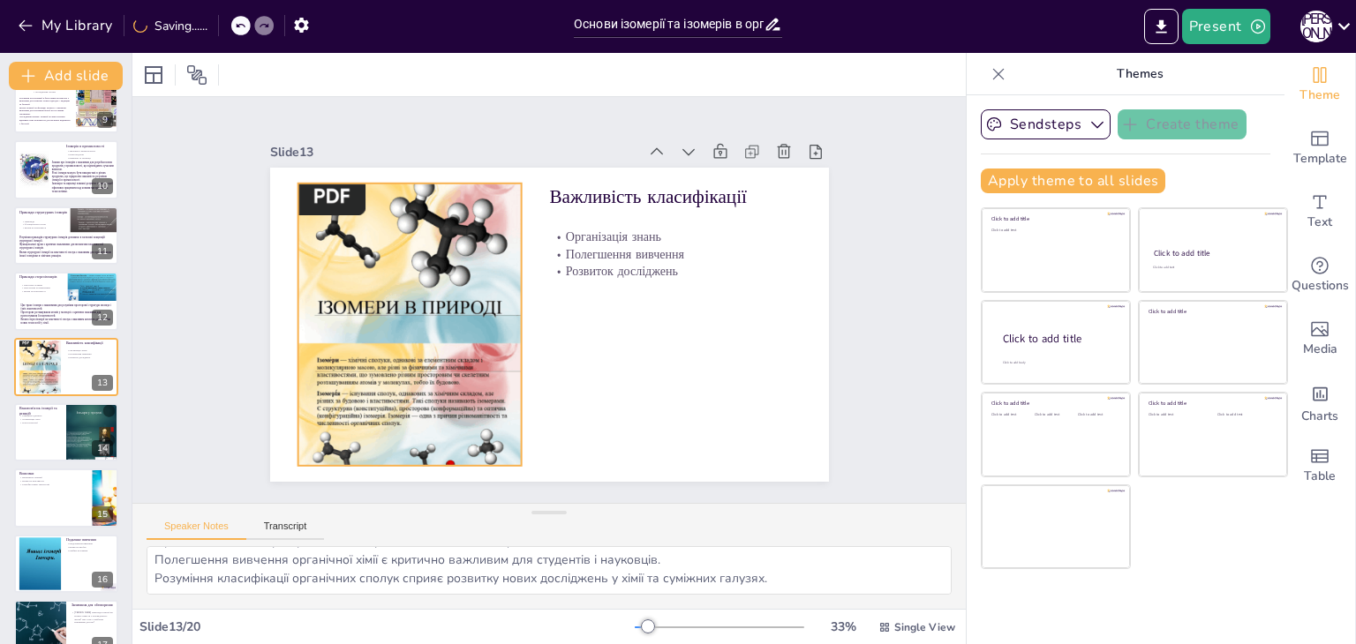
click at [375, 266] on div at bounding box center [409, 280] width 304 height 351
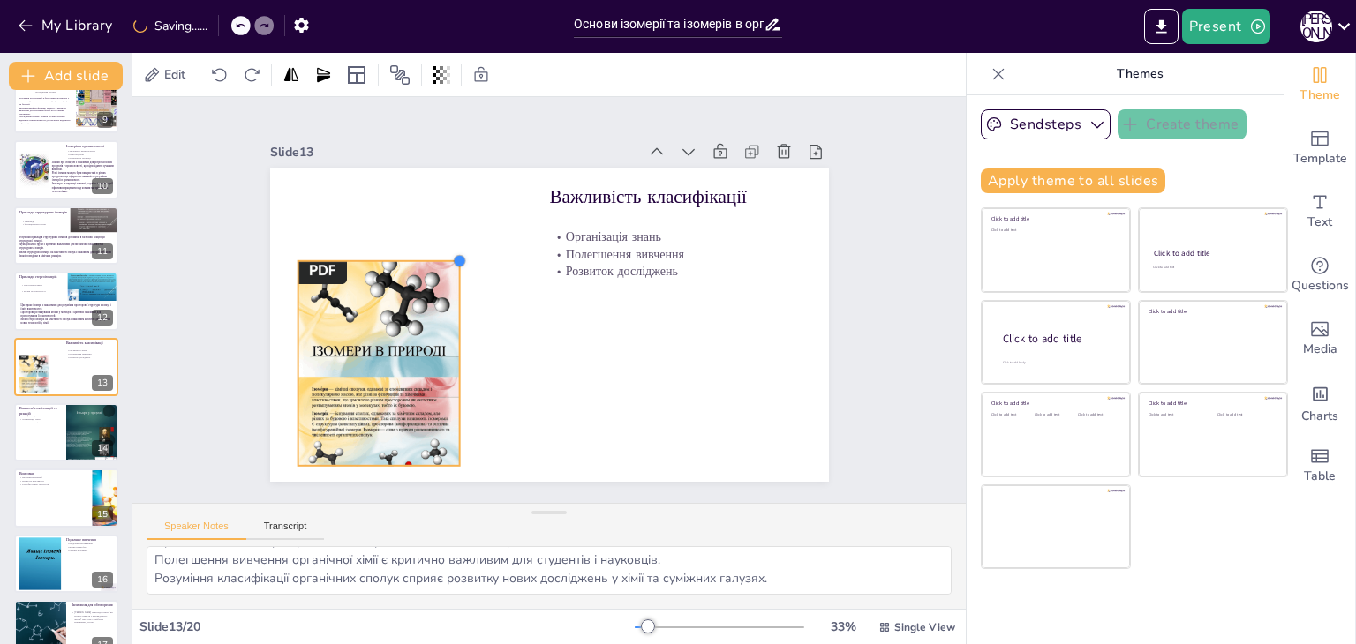
drag, startPoint x: 512, startPoint y: 173, endPoint x: 417, endPoint y: 254, distance: 124.5
click at [417, 254] on div "Важливість класифікації Організація знань Полегшення вивчення Розвиток дослідже…" at bounding box center [528, 314] width 582 height 636
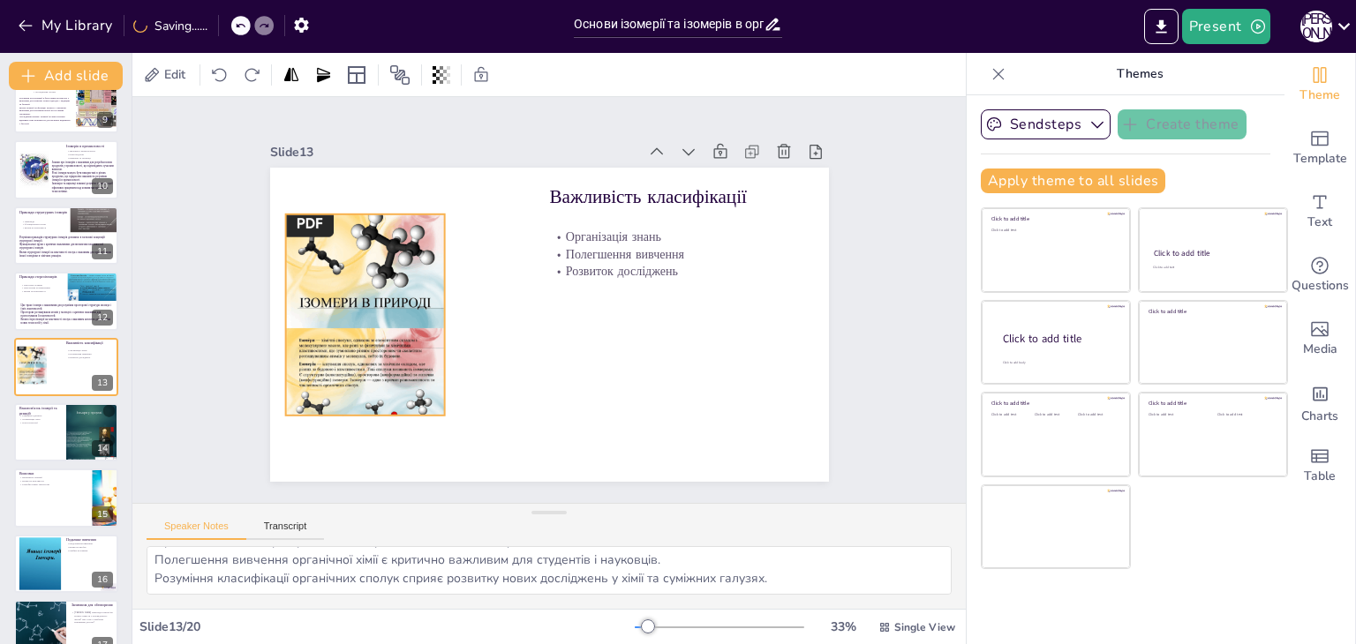
drag, startPoint x: 351, startPoint y: 317, endPoint x: 339, endPoint y: 267, distance: 51.8
click at [339, 267] on div at bounding box center [364, 295] width 181 height 227
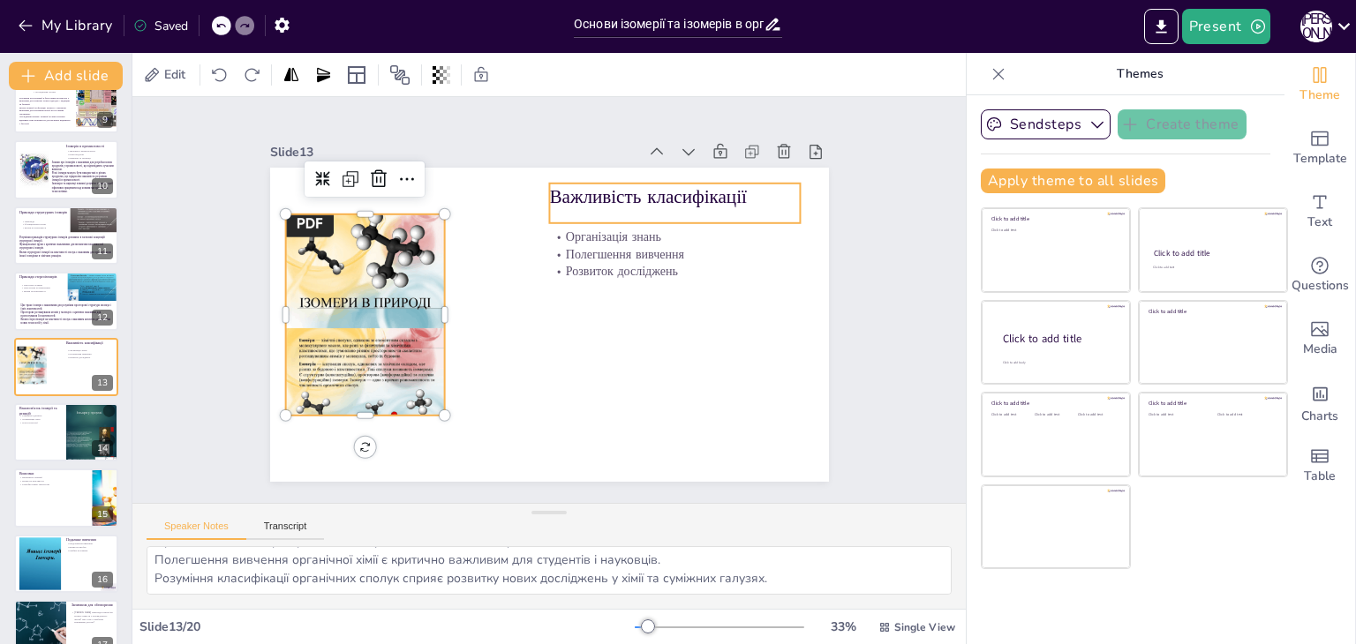
click at [582, 194] on p "Важливість класифікації" at bounding box center [693, 225] width 252 height 78
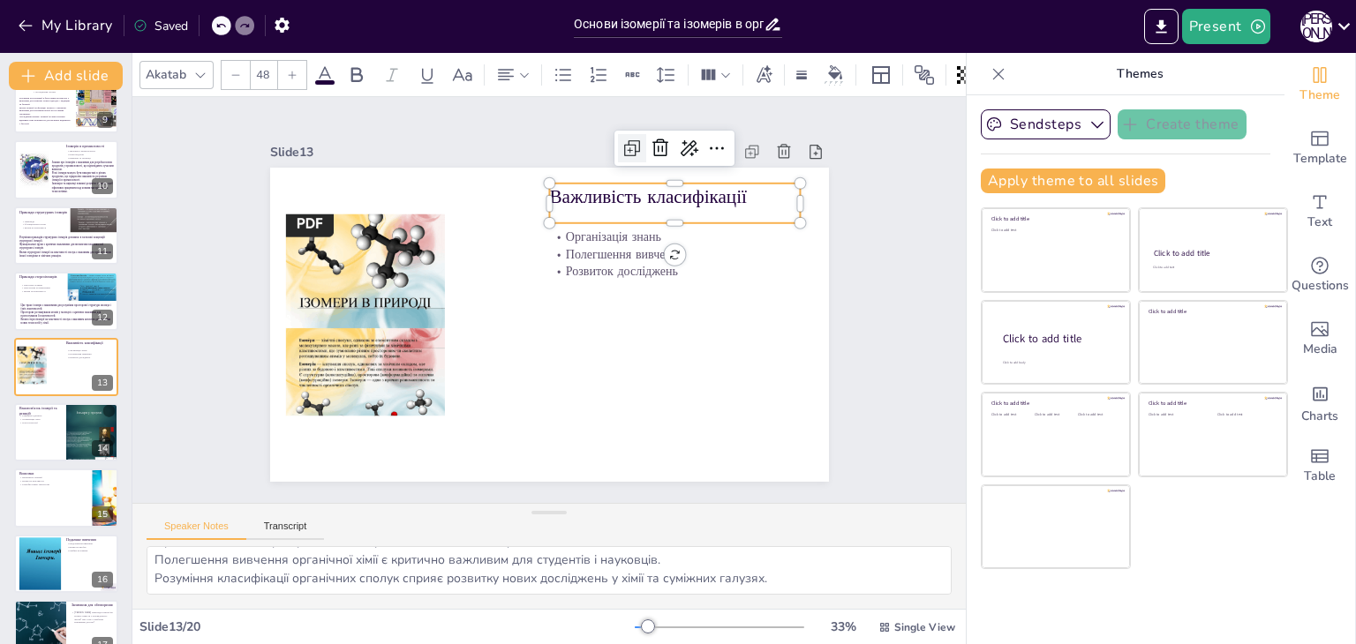
click at [636, 146] on icon at bounding box center [647, 157] width 23 height 23
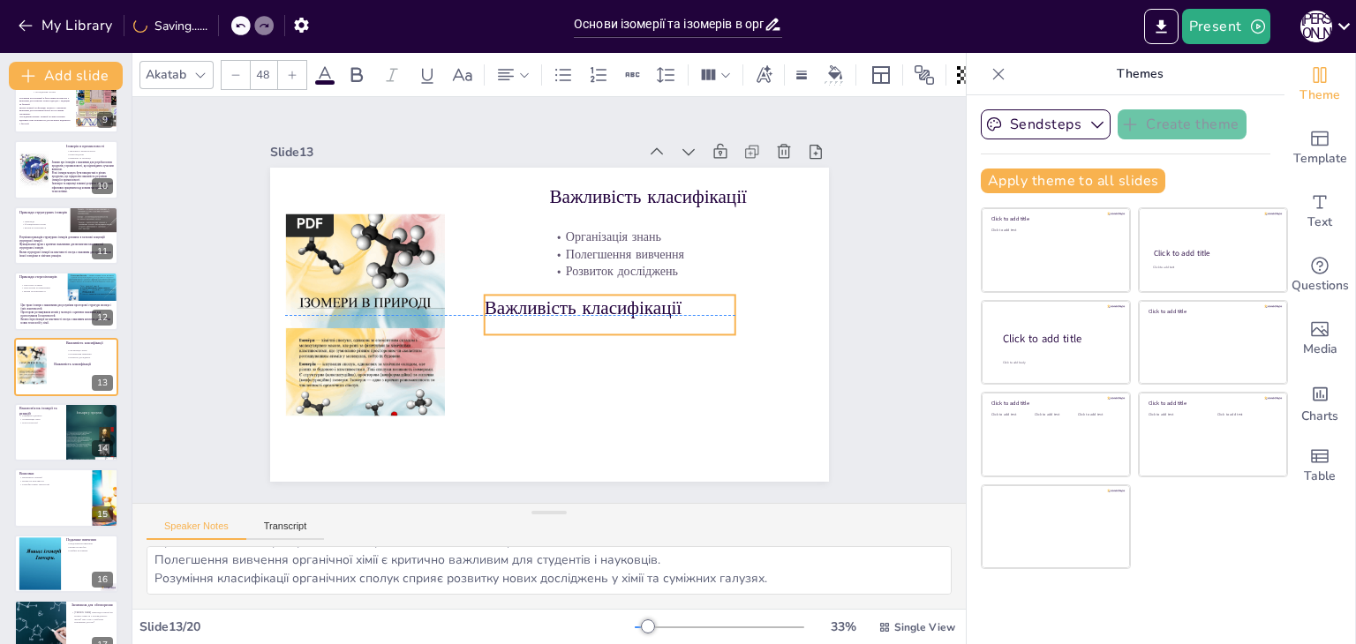
drag, startPoint x: 544, startPoint y: 209, endPoint x: 486, endPoint y: 302, distance: 109.4
click at [486, 302] on p "Важливість класифікації" at bounding box center [604, 326] width 247 height 102
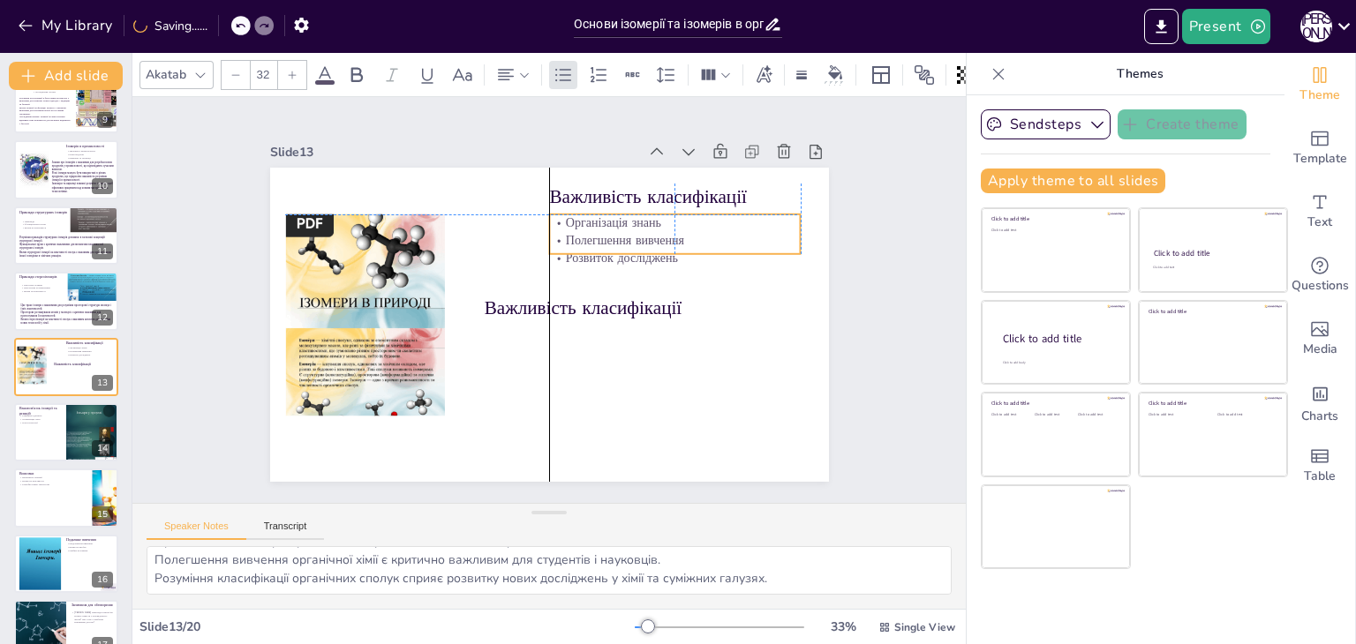
drag, startPoint x: 680, startPoint y: 248, endPoint x: 677, endPoint y: 235, distance: 13.7
click at [677, 241] on p "Полегшення вивчення" at bounding box center [688, 311] width 226 height 140
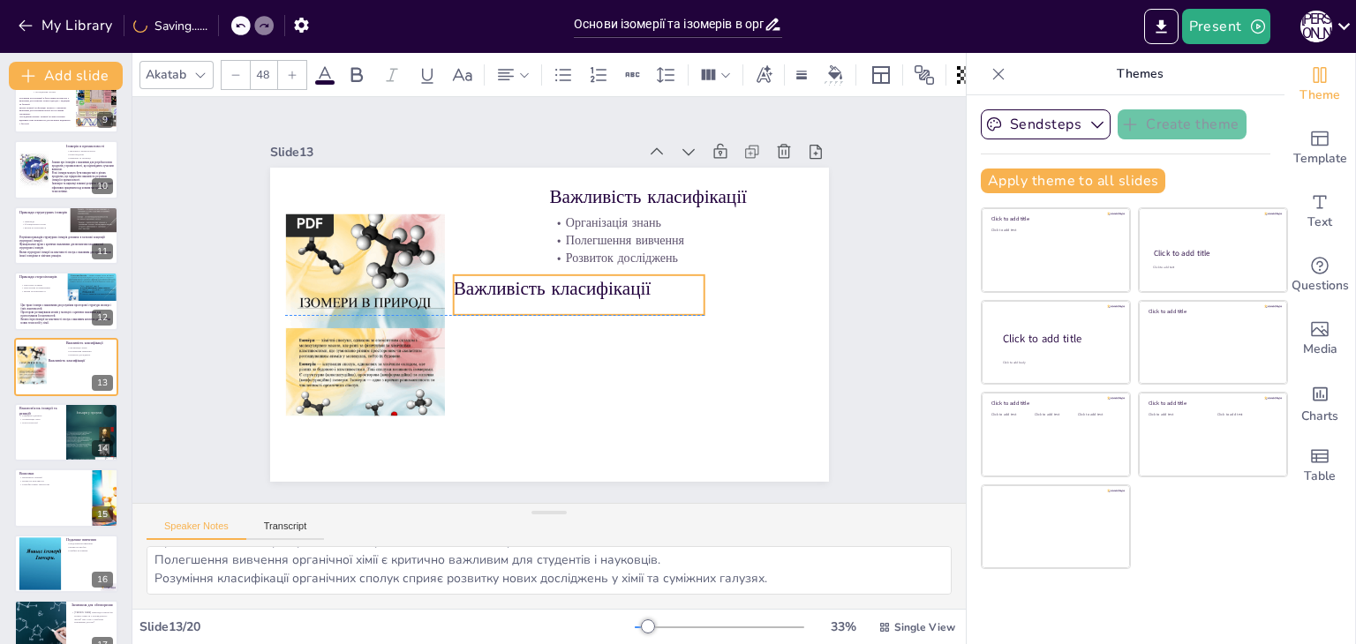
drag, startPoint x: 637, startPoint y: 304, endPoint x: 606, endPoint y: 286, distance: 36.0
click at [606, 286] on p "Важливість класифікації" at bounding box center [580, 292] width 252 height 52
drag, startPoint x: 695, startPoint y: 288, endPoint x: 791, endPoint y: 294, distance: 96.4
click at [792, 328] on div at bounding box center [803, 348] width 22 height 41
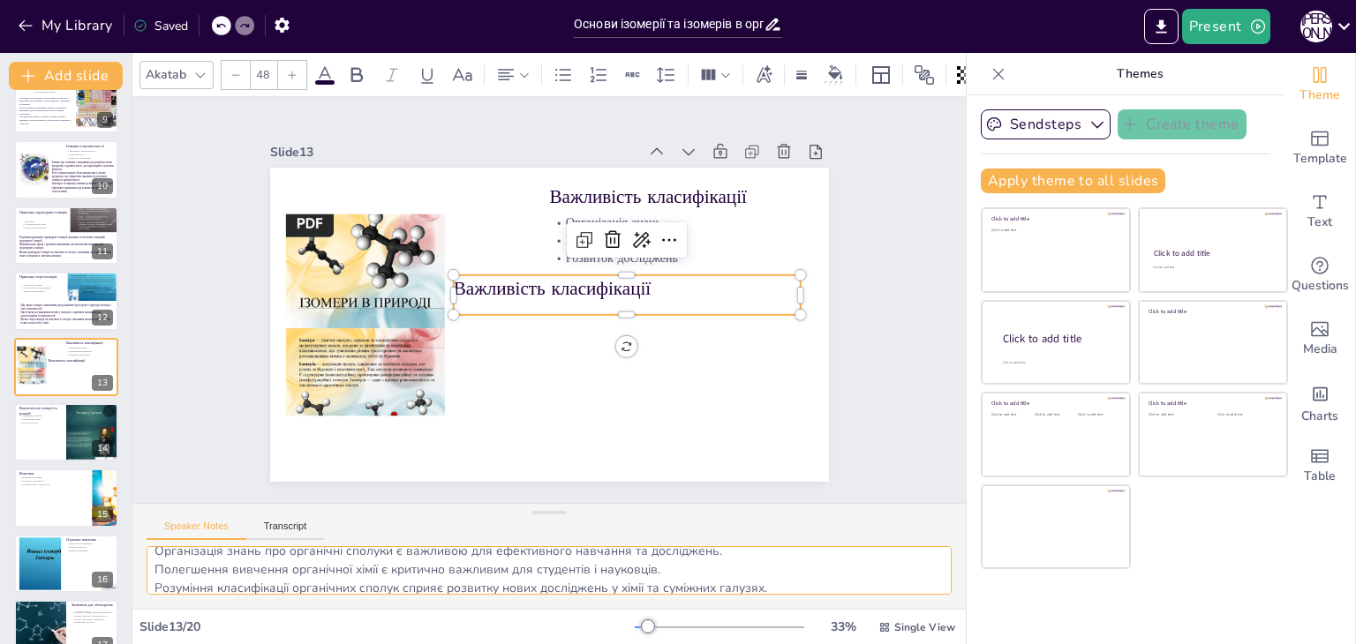
scroll to position [22, 0]
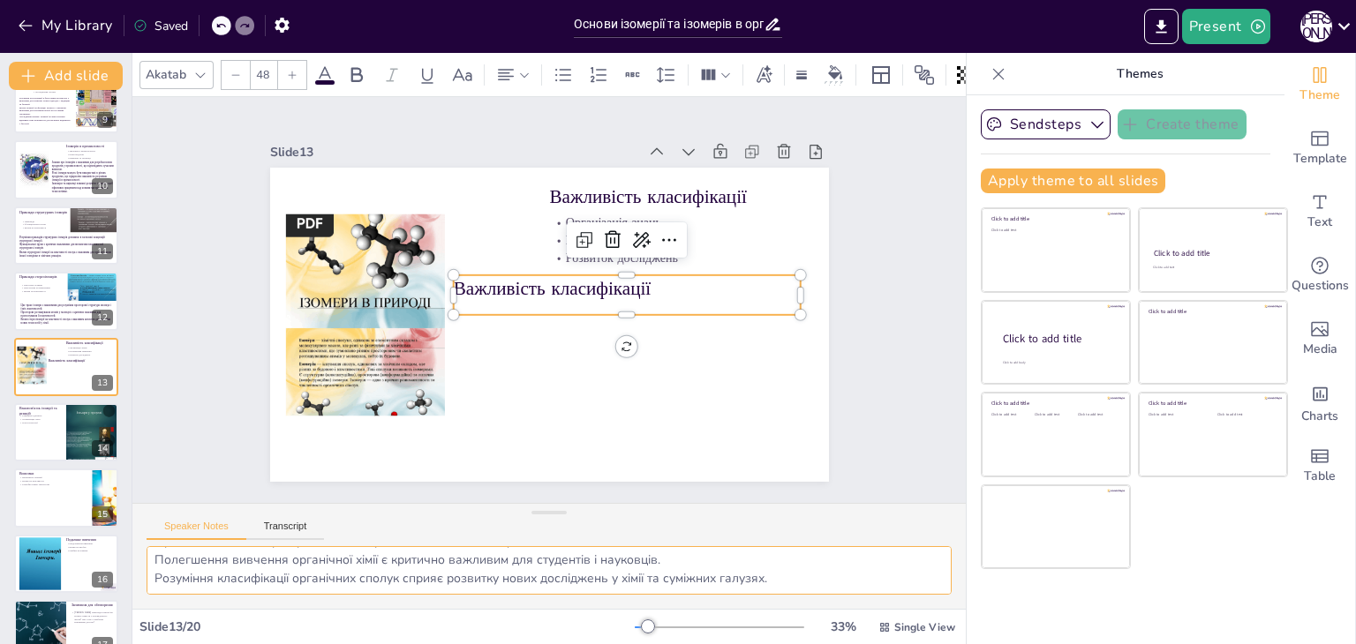
drag, startPoint x: 155, startPoint y: 567, endPoint x: 843, endPoint y: 583, distance: 687.7
click at [843, 583] on textarea "Організація знань про органічні сполуки є важливою для ефективного навчання та …" at bounding box center [548, 570] width 805 height 49
click at [485, 274] on p "Важливість класифікації" at bounding box center [626, 305] width 345 height 98
click at [485, 289] on p "Важливість класифікації" at bounding box center [483, 257] width 276 height 252
click at [484, 289] on p "Важливість класифікації" at bounding box center [626, 305] width 345 height 98
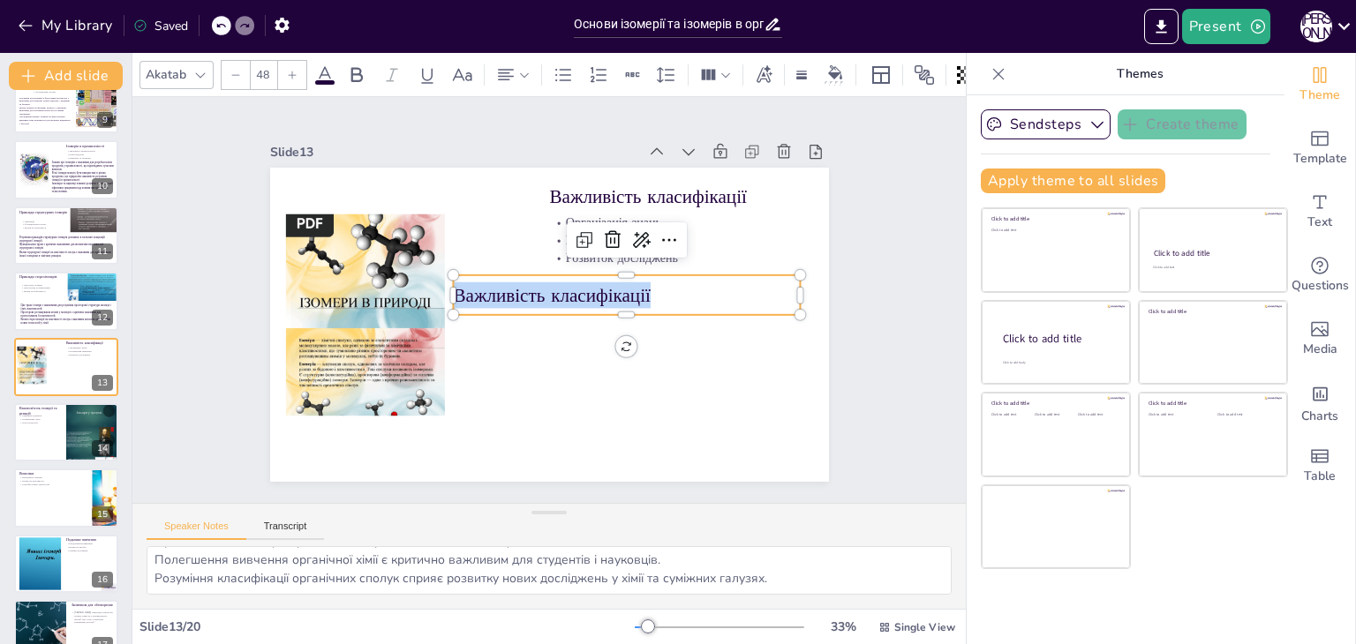
click at [484, 289] on p "Важливість класифікації" at bounding box center [614, 341] width 297 height 225
type input "--"
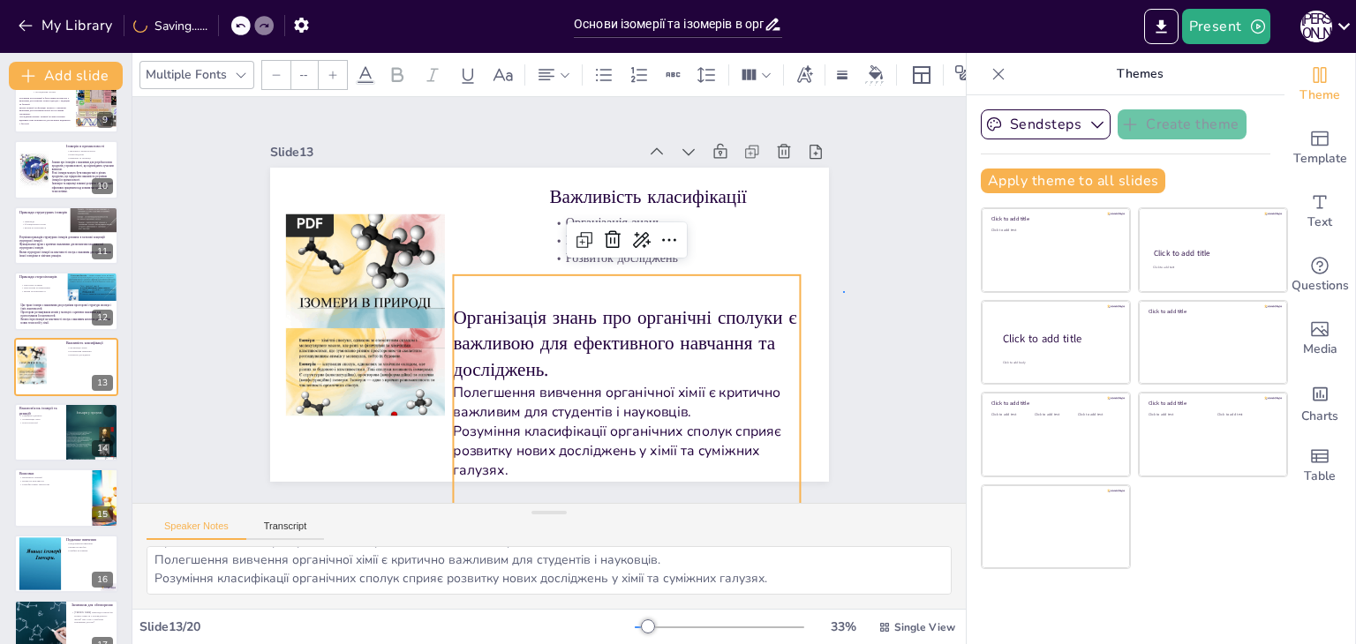
click at [823, 293] on div "Slide 1 Основи ізомерії та ізомерів в органічній хімії У цій презентації ми роз…" at bounding box center [548, 300] width 549 height 738
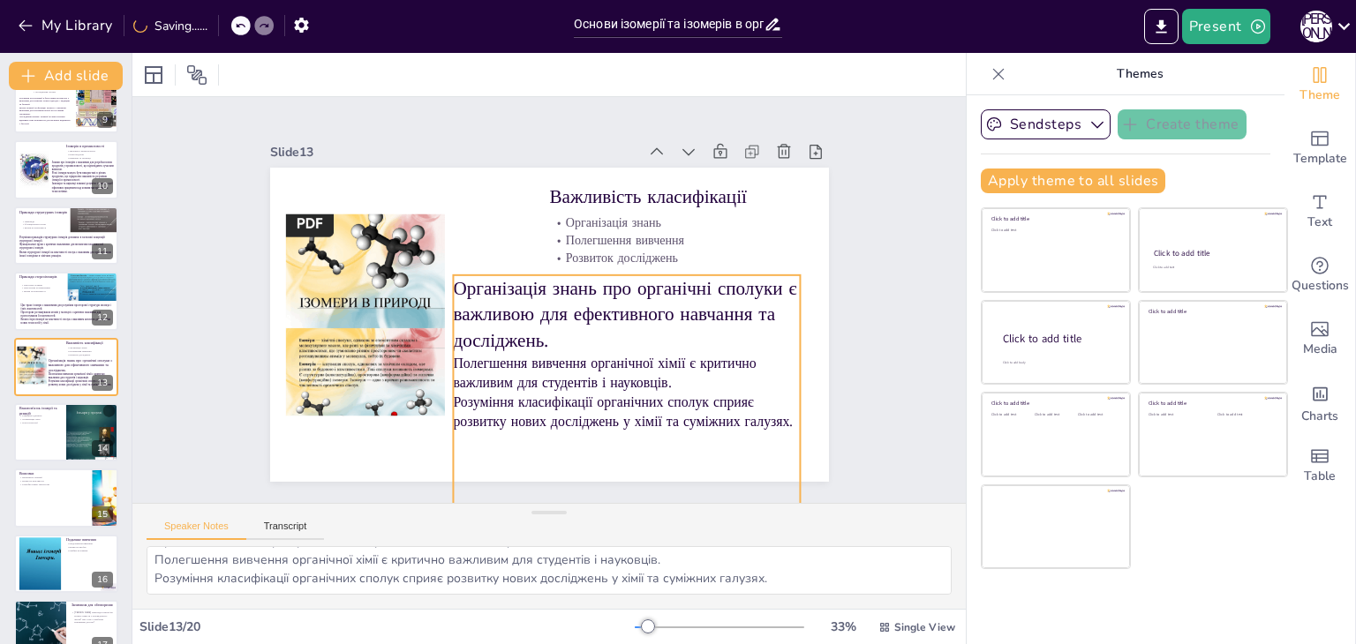
click at [570, 312] on p "Організація знань про органічні сполуки є важливою для ефективного навчання та …" at bounding box center [622, 330] width 357 height 149
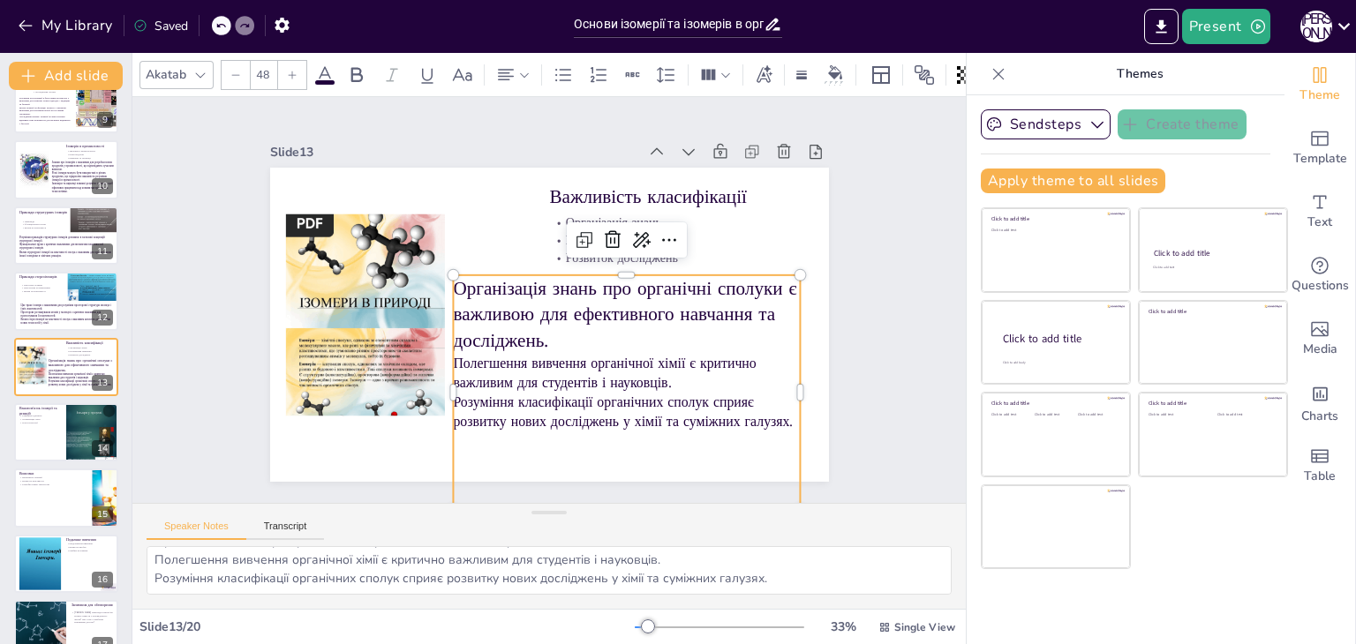
click at [262, 65] on input "48" at bounding box center [263, 75] width 25 height 28
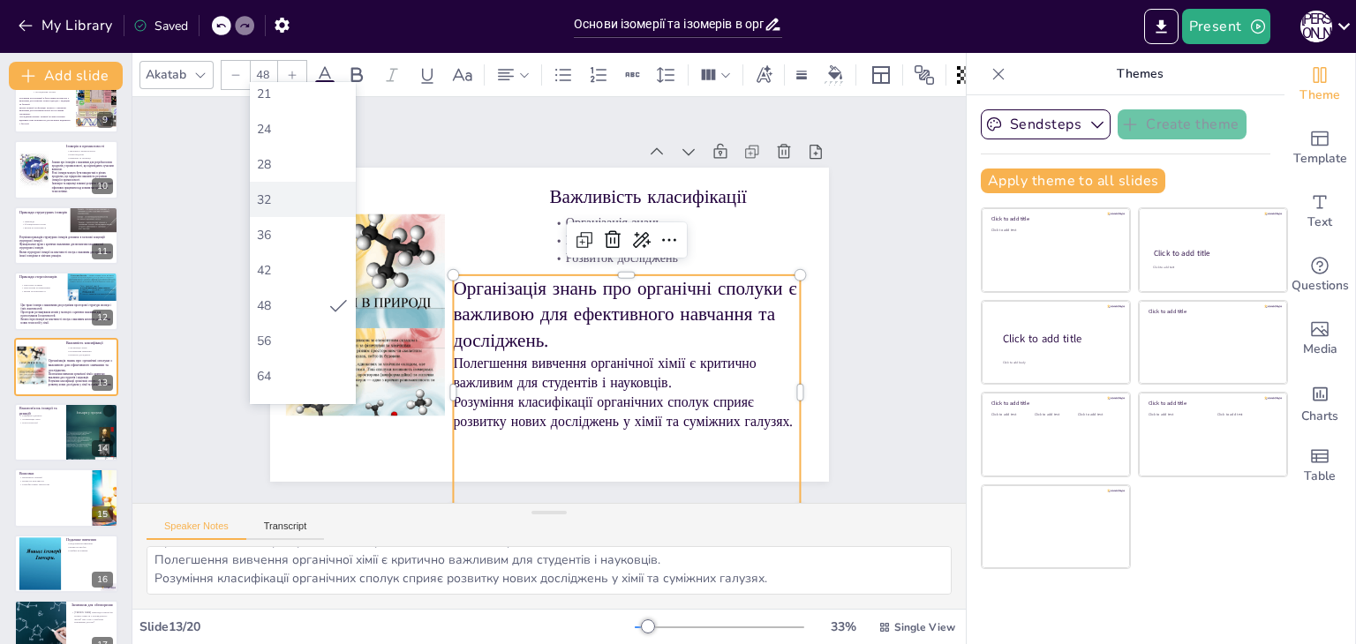
scroll to position [265, 0]
click at [282, 298] on div "48" at bounding box center [292, 294] width 71 height 17
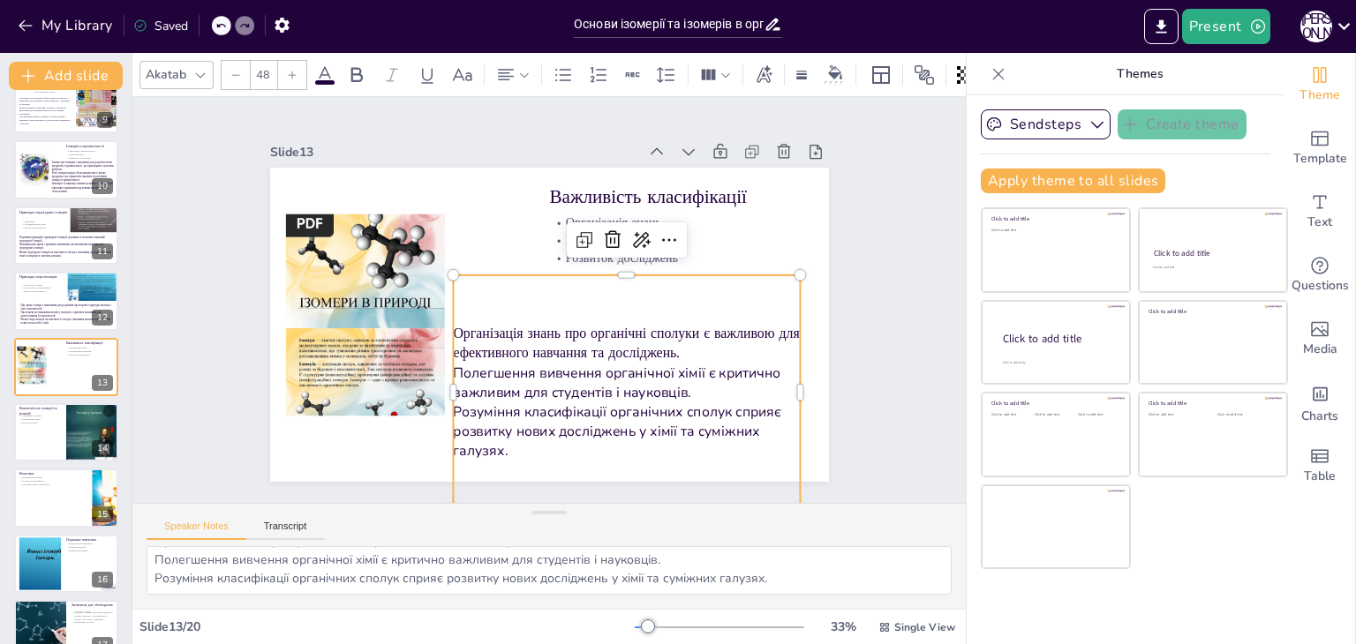
click at [867, 301] on div "Slide 1 Основи ізомерії та ізомерів в органічній хімії У цій презентації ми роз…" at bounding box center [549, 300] width 927 height 710
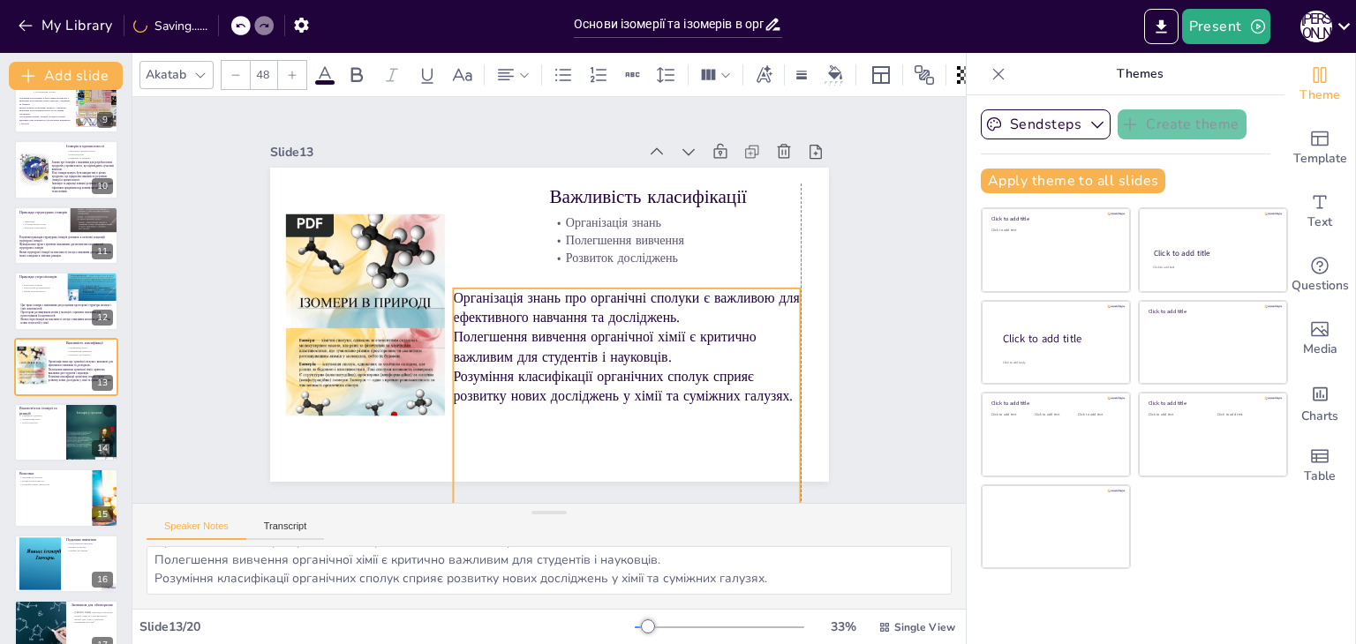
drag, startPoint x: 560, startPoint y: 310, endPoint x: 566, endPoint y: 323, distance: 14.3
click at [548, 323] on p "Полегшення вивчення органічної хімії є критично важливим для студентів і науков…" at bounding box center [510, 381] width 75 height 349
click at [847, 249] on div "Slide 1 Основи ізомерії та ізомерів в органічній хімії У цій презентації ми роз…" at bounding box center [549, 300] width 718 height 492
click at [573, 338] on p "Полегшення вивчення органічної хімії є критично важливим для студентів і науков…" at bounding box center [562, 397] width 236 height 304
click at [894, 234] on div "Slide 1 Основи ізомерії та ізомерів в органічній хімії У цій презентації ми роз…" at bounding box center [549, 300] width 871 height 491
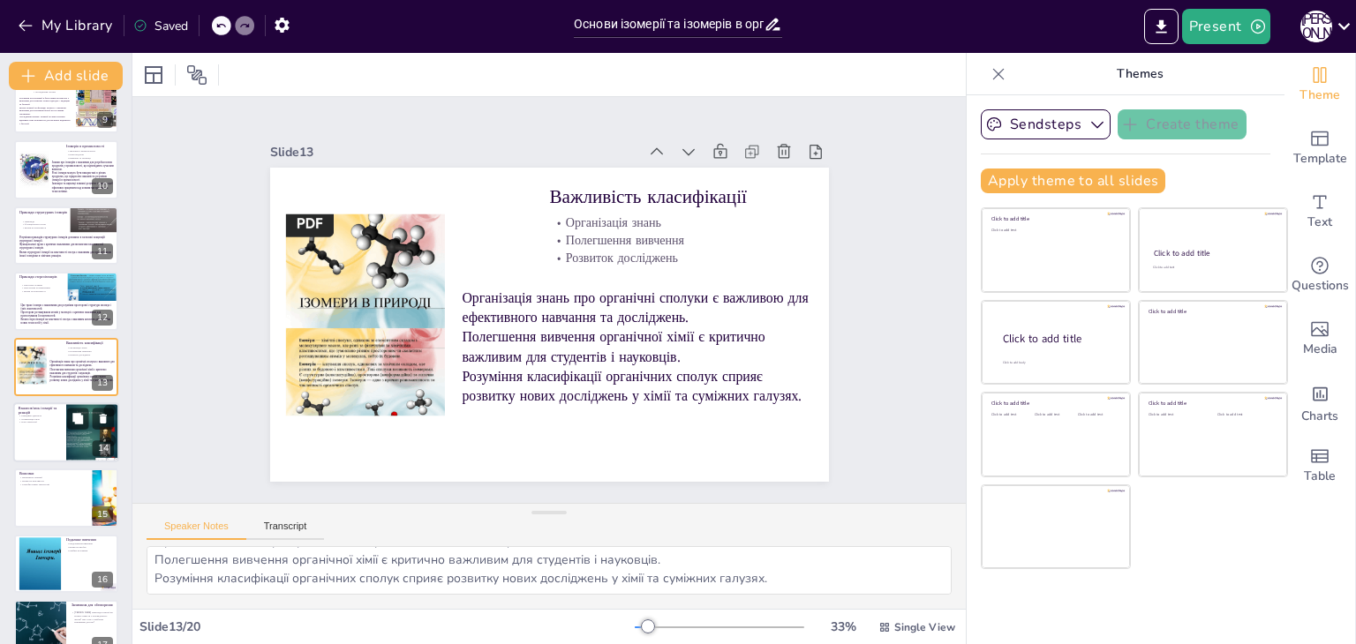
click at [37, 441] on div at bounding box center [66, 432] width 106 height 60
type textarea "Розуміння реакційної здатності ізомерів є важливим для хіміків, оскільки це впл…"
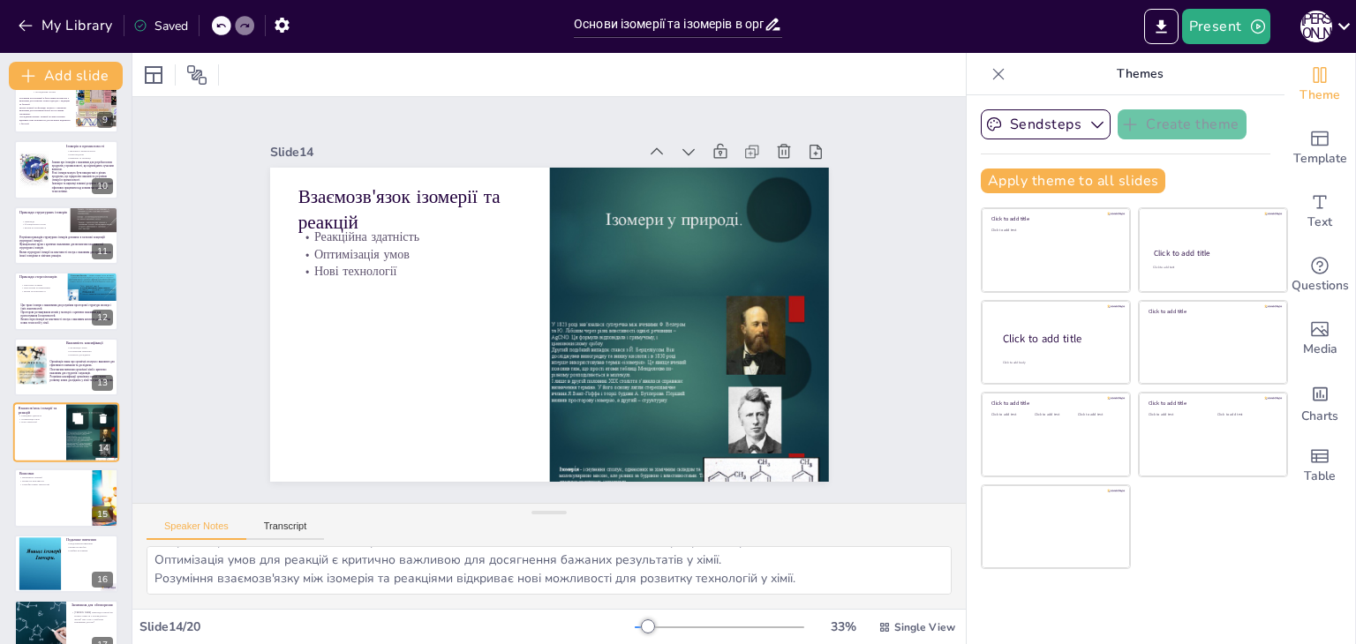
scroll to position [620, 0]
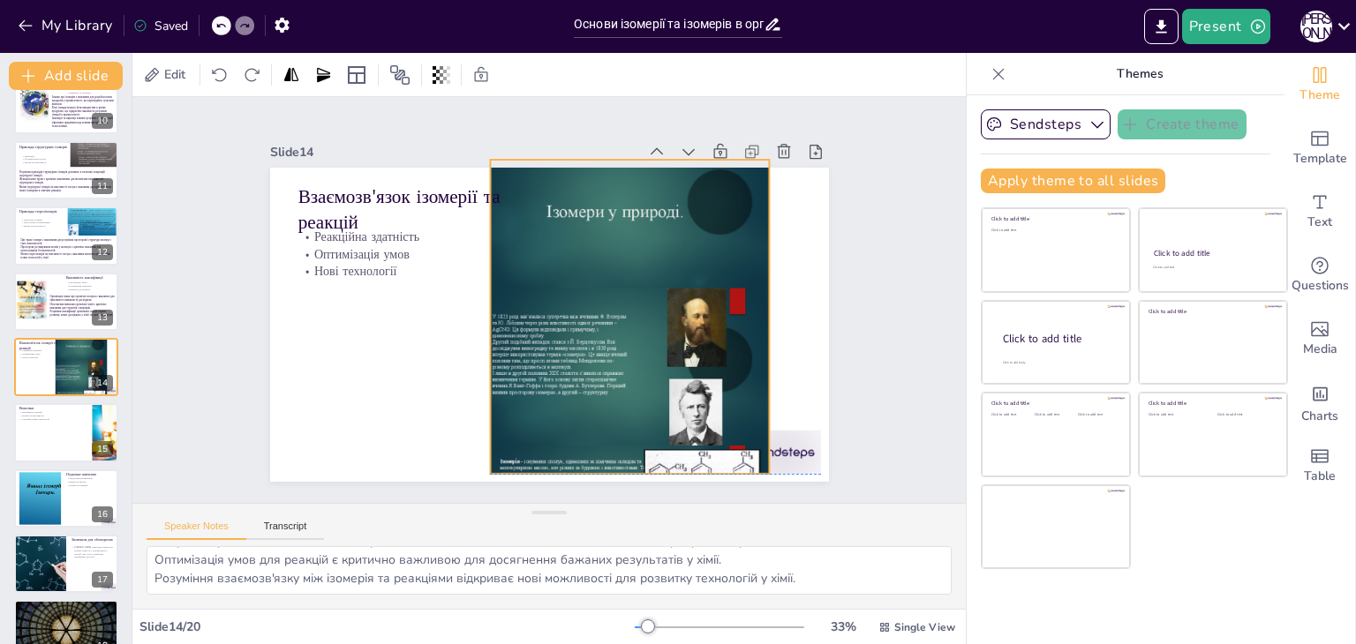
drag, startPoint x: 617, startPoint y: 360, endPoint x: 674, endPoint y: 358, distance: 57.4
click at [559, 348] on div at bounding box center [610, 355] width 428 height 462
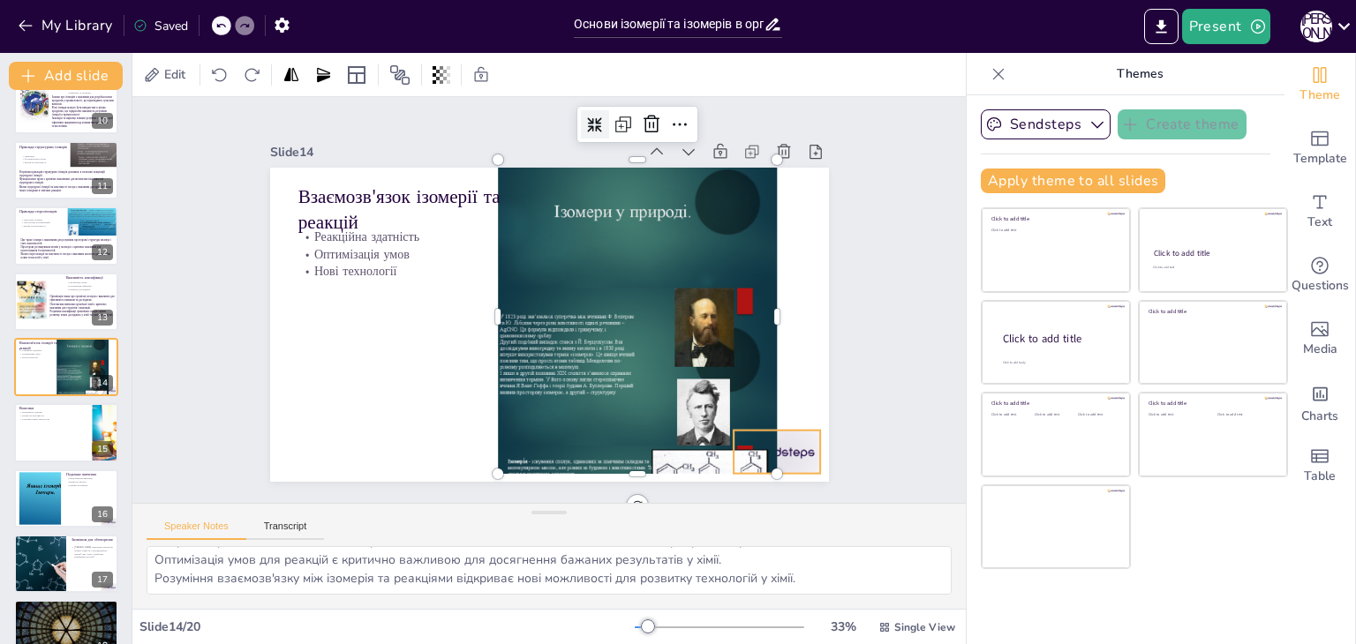
click at [744, 494] on div at bounding box center [695, 531] width 97 height 75
click at [746, 471] on icon at bounding box center [731, 485] width 28 height 28
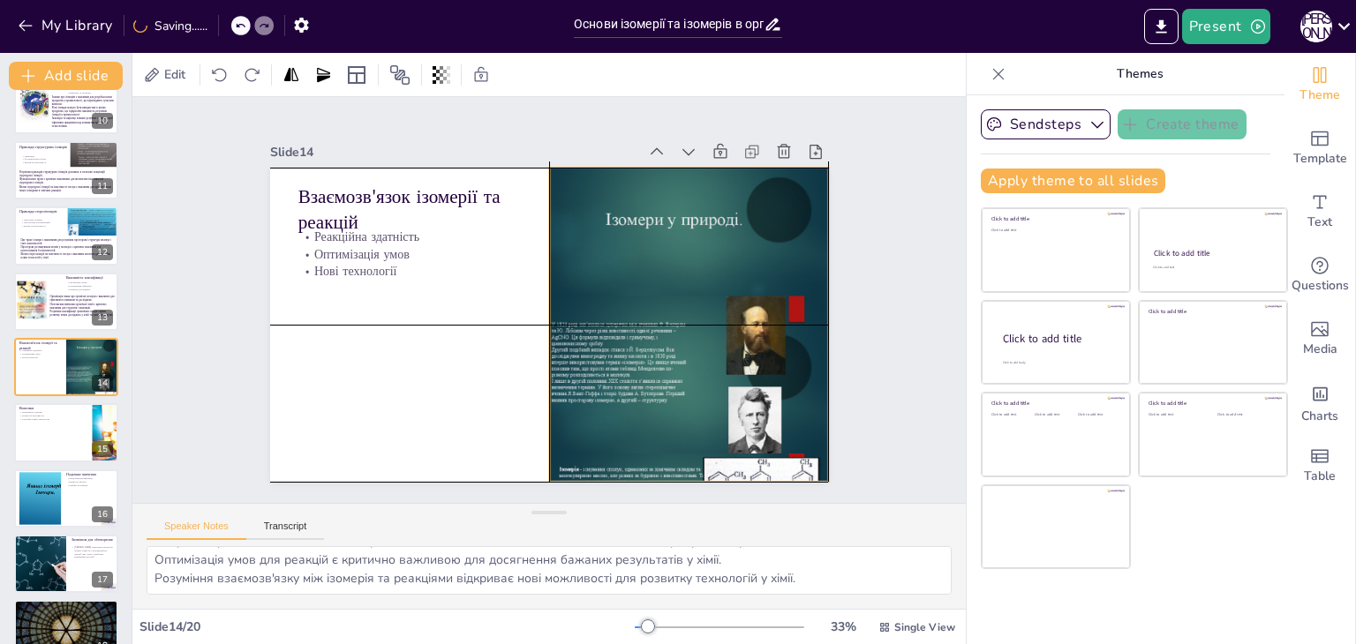
drag, startPoint x: 654, startPoint y: 331, endPoint x: 668, endPoint y: 320, distance: 17.6
click at [692, 333] on div at bounding box center [680, 353] width 350 height 422
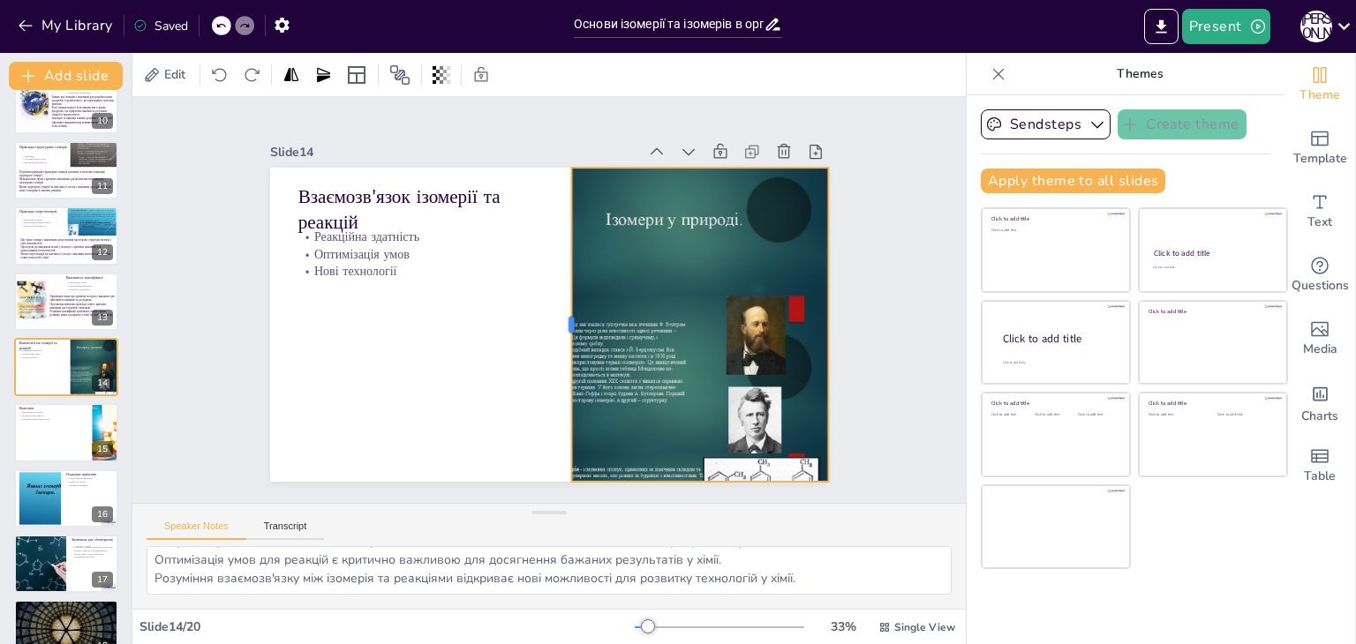
drag, startPoint x: 534, startPoint y: 315, endPoint x: 556, endPoint y: 348, distance: 39.4
click at [556, 348] on div at bounding box center [555, 327] width 110 height 303
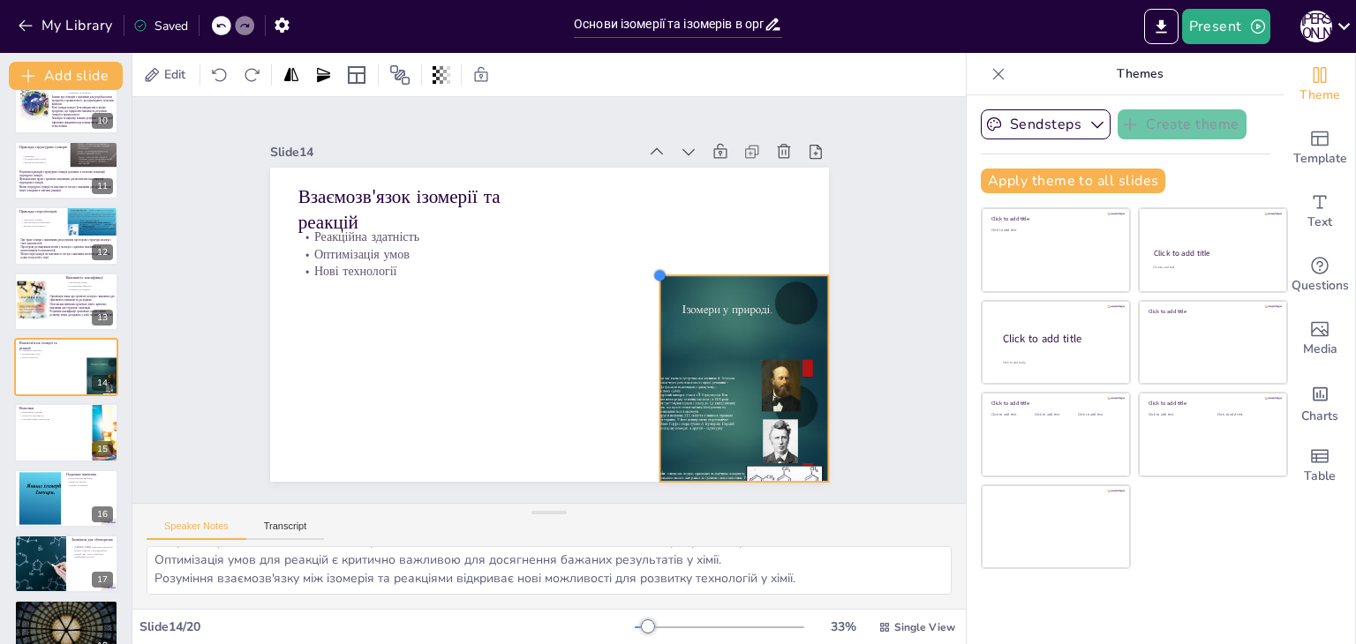
drag, startPoint x: 560, startPoint y: 157, endPoint x: 648, endPoint y: 304, distance: 171.8
click at [648, 304] on div "Взаємозв'язок ізомерії та реакцій Реакційна здатність Оптимізація умов Нові тех…" at bounding box center [541, 323] width 628 height 471
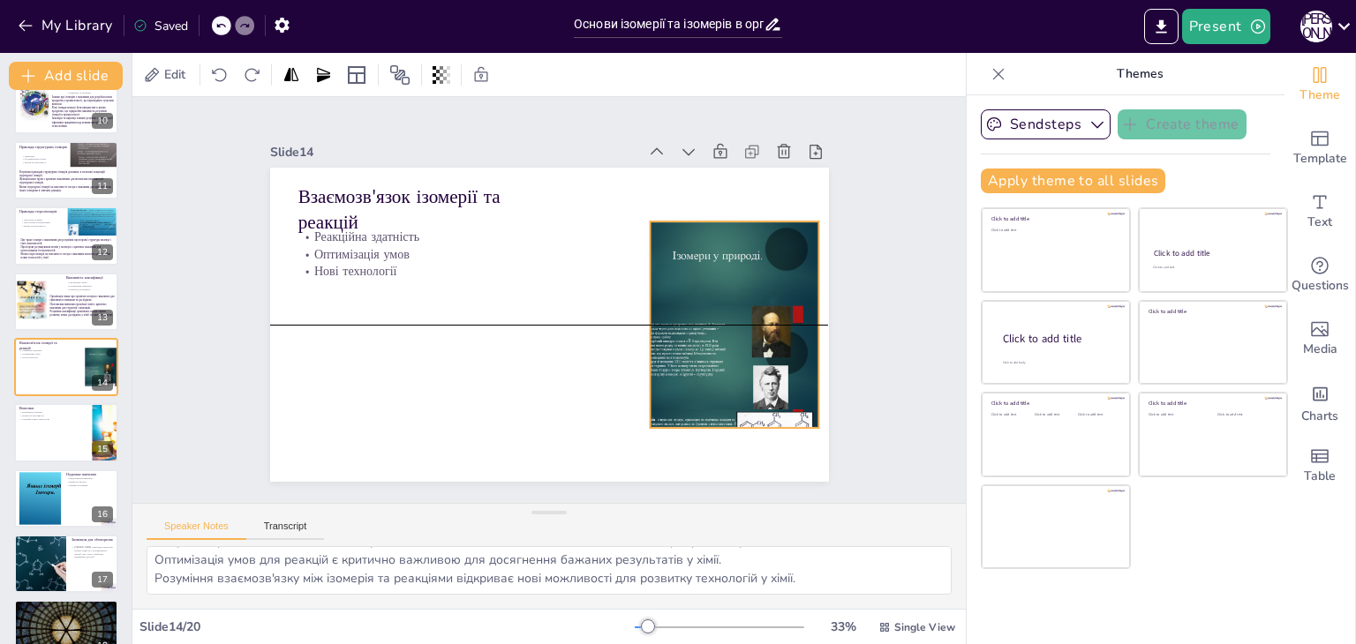
drag, startPoint x: 698, startPoint y: 355, endPoint x: 688, endPoint y: 294, distance: 61.7
click at [688, 294] on div at bounding box center [727, 324] width 184 height 244
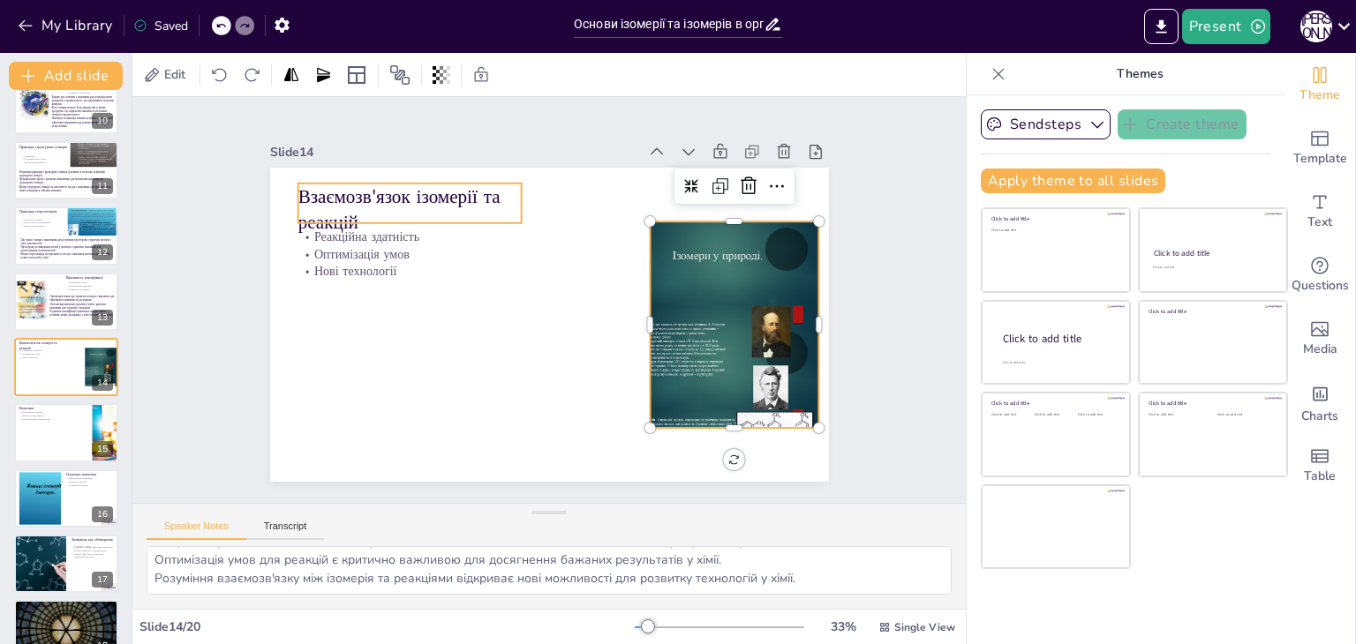
click at [365, 194] on p "Взаємозв'язок ізомерії та реакцій" at bounding box center [408, 210] width 223 height 52
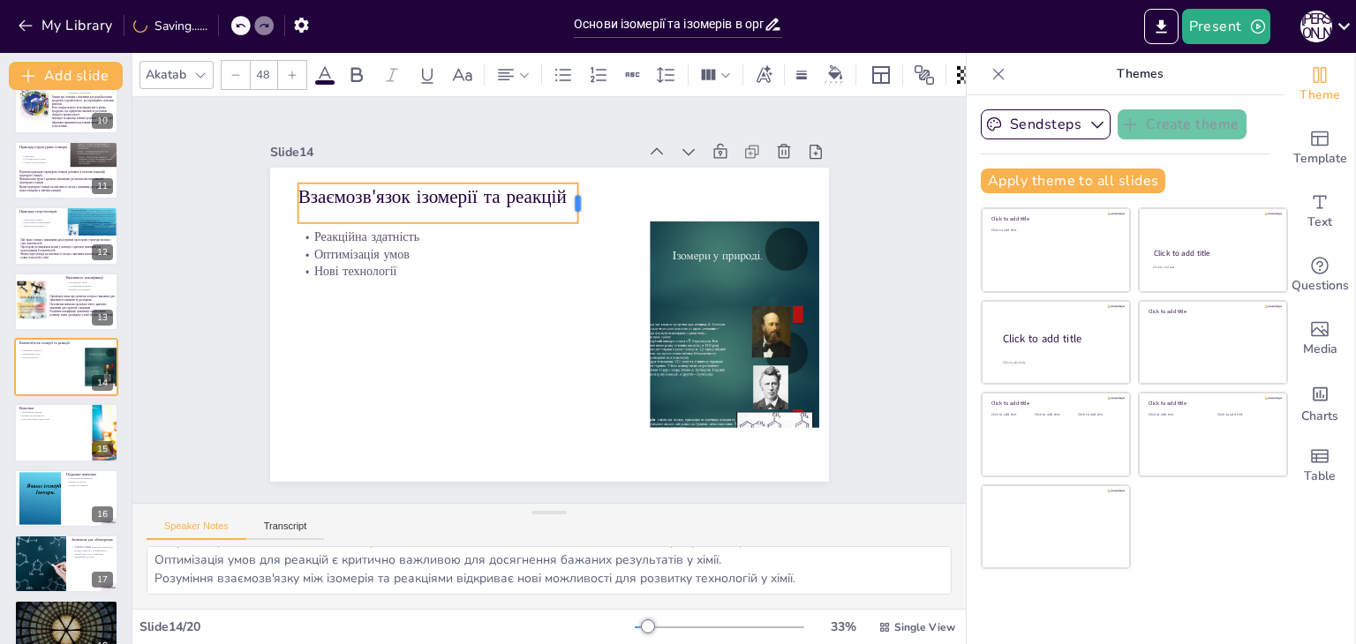
drag, startPoint x: 514, startPoint y: 195, endPoint x: 570, endPoint y: 199, distance: 56.6
click at [585, 199] on div at bounding box center [594, 207] width 19 height 41
drag, startPoint x: 487, startPoint y: 199, endPoint x: 537, endPoint y: 190, distance: 51.1
click at [537, 190] on p "Взаємозв'язок ізомерії та реакцій" at bounding box center [511, 185] width 279 height 84
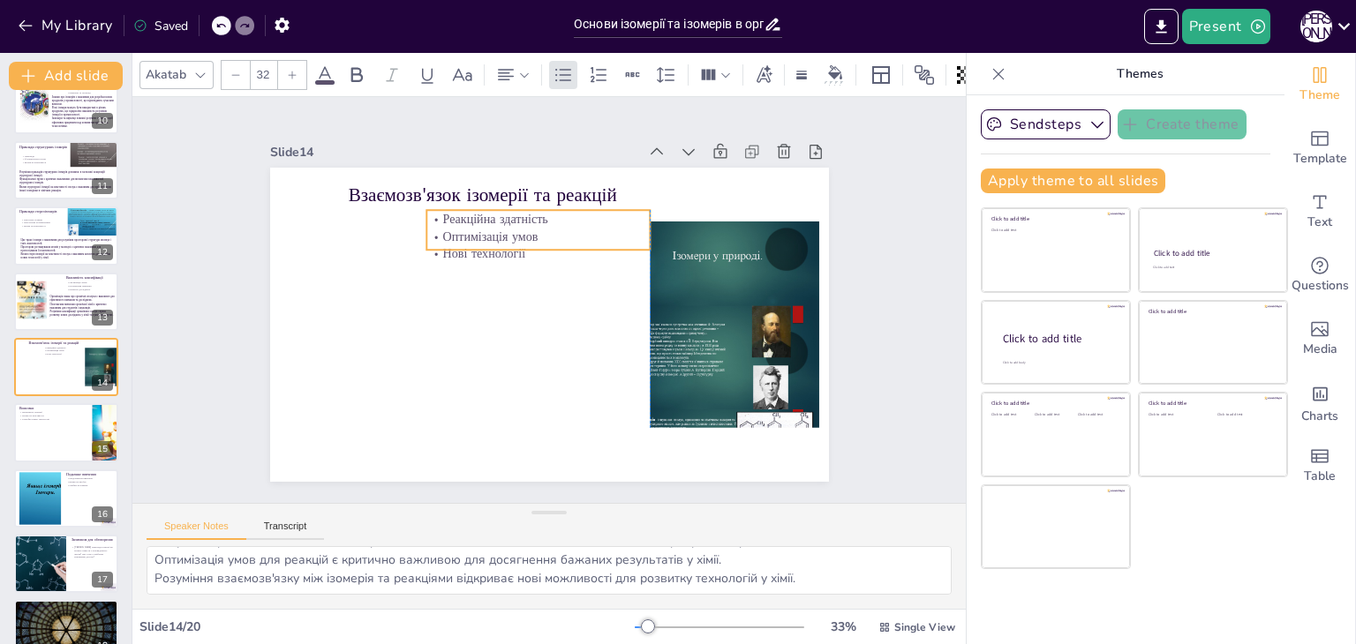
drag, startPoint x: 346, startPoint y: 259, endPoint x: 469, endPoint y: 241, distance: 123.9
click at [469, 241] on p "Нові технології" at bounding box center [553, 253] width 218 height 86
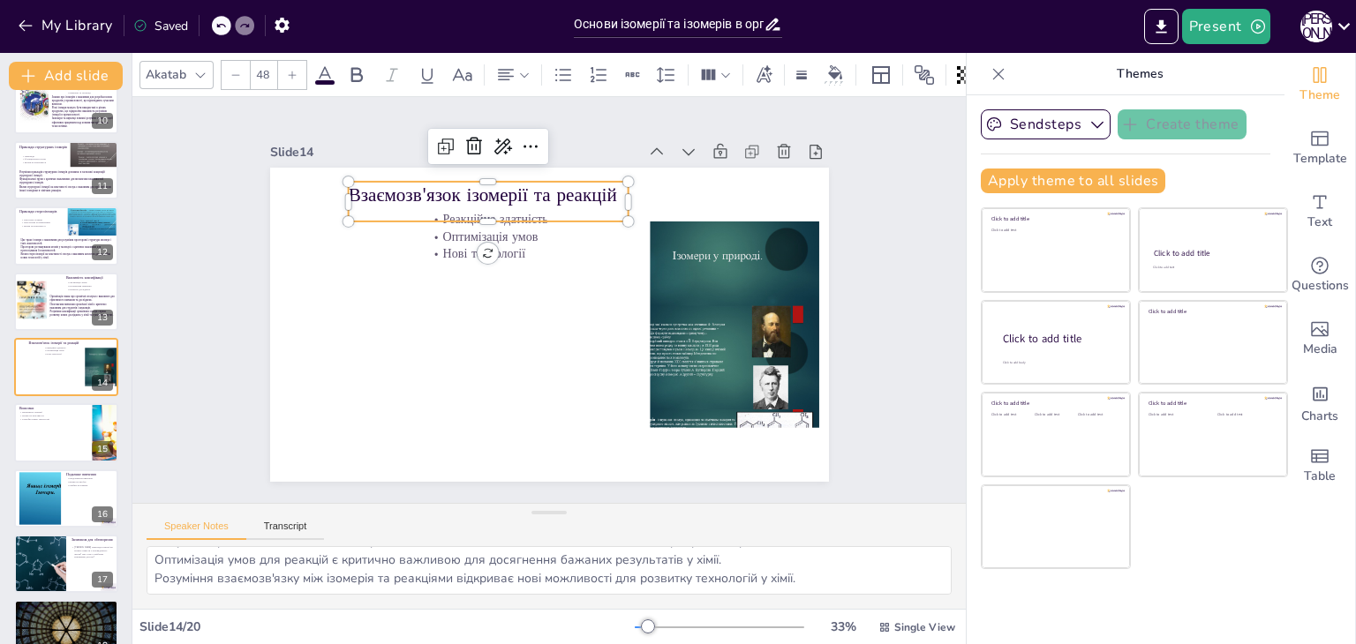
click at [402, 195] on p "Взаємозв'язок ізомерії та реакцій" at bounding box center [535, 179] width 267 height 138
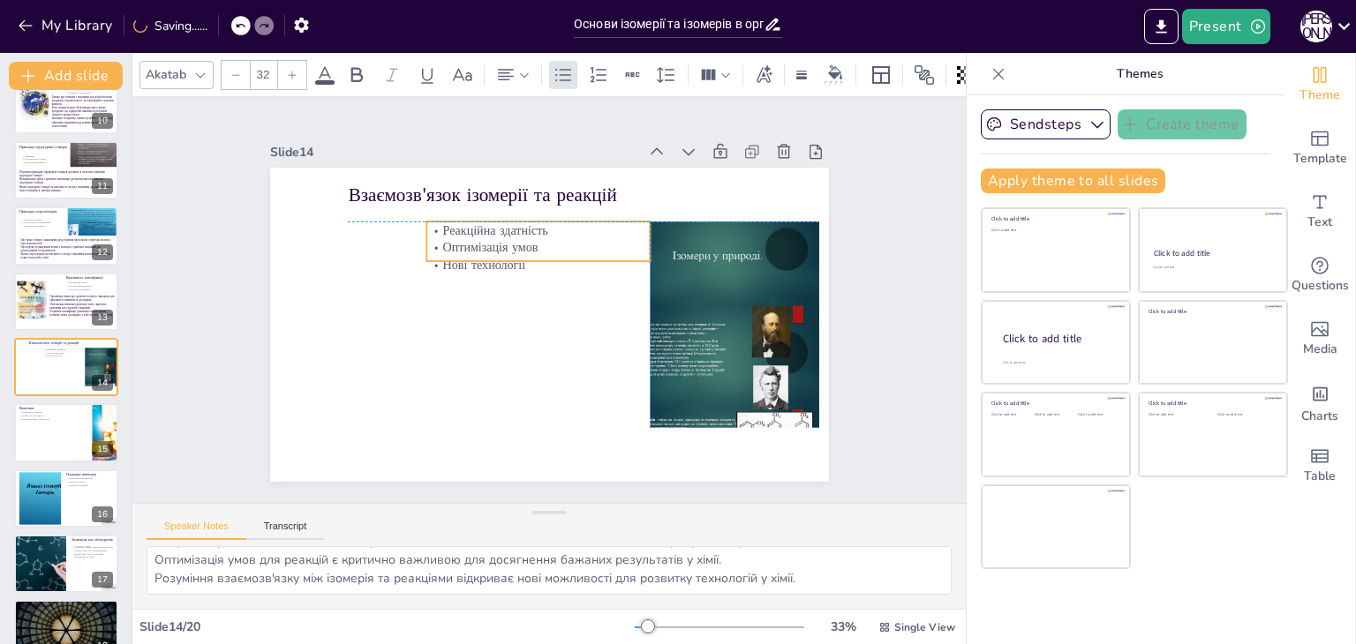
drag, startPoint x: 439, startPoint y: 230, endPoint x: 439, endPoint y: 246, distance: 15.9
click at [439, 246] on p "Оптимізація умов" at bounding box center [544, 247] width 224 height 41
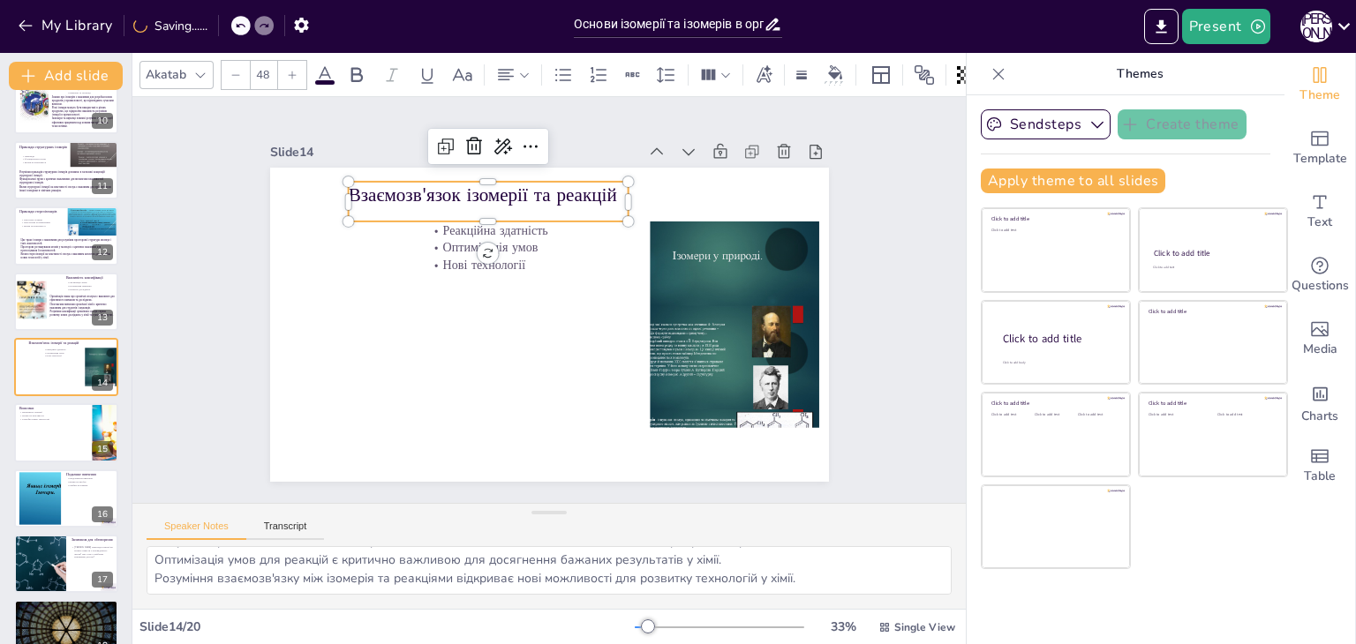
click at [641, 192] on p "Взаємозв'язок ізомерії та реакцій" at bounding box center [654, 239] width 26 height 280
click at [507, 126] on icon at bounding box center [514, 119] width 14 height 14
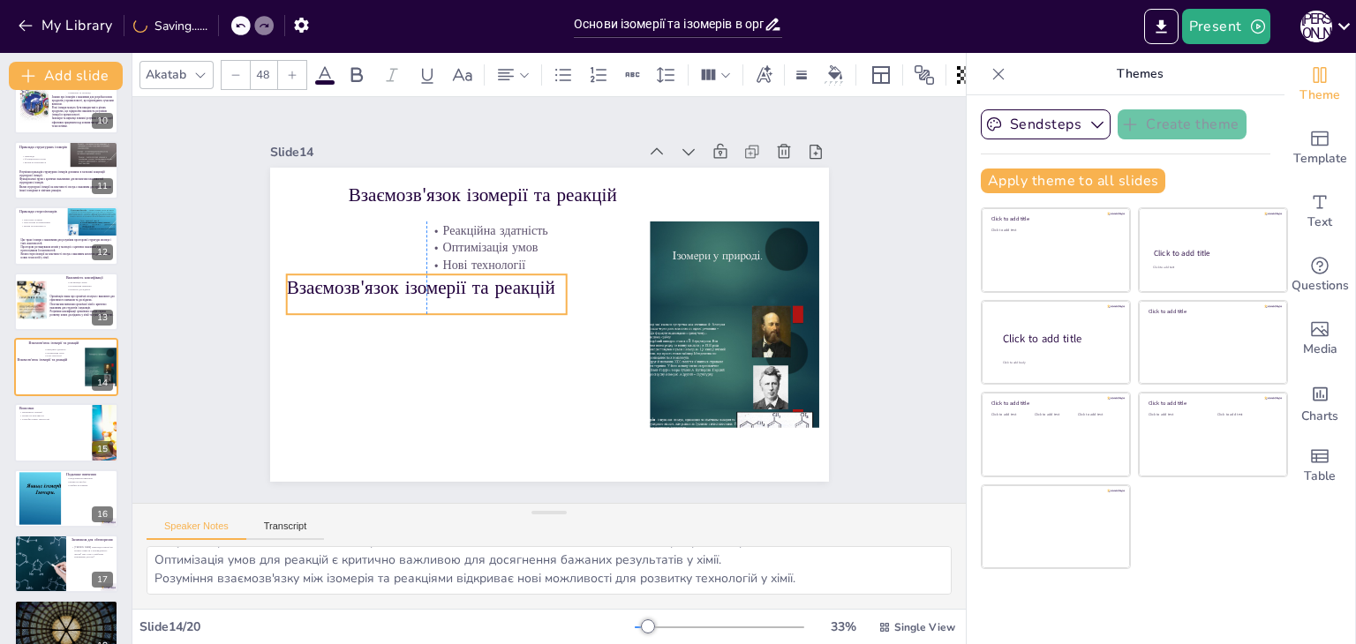
drag, startPoint x: 372, startPoint y: 206, endPoint x: 301, endPoint y: 296, distance: 114.4
click at [301, 296] on div "Взаємозв'язок ізомерії та реакцій" at bounding box center [430, 269] width 282 height 97
drag, startPoint x: 557, startPoint y: 287, endPoint x: 635, endPoint y: 291, distance: 78.7
click at [640, 295] on div at bounding box center [651, 315] width 22 height 41
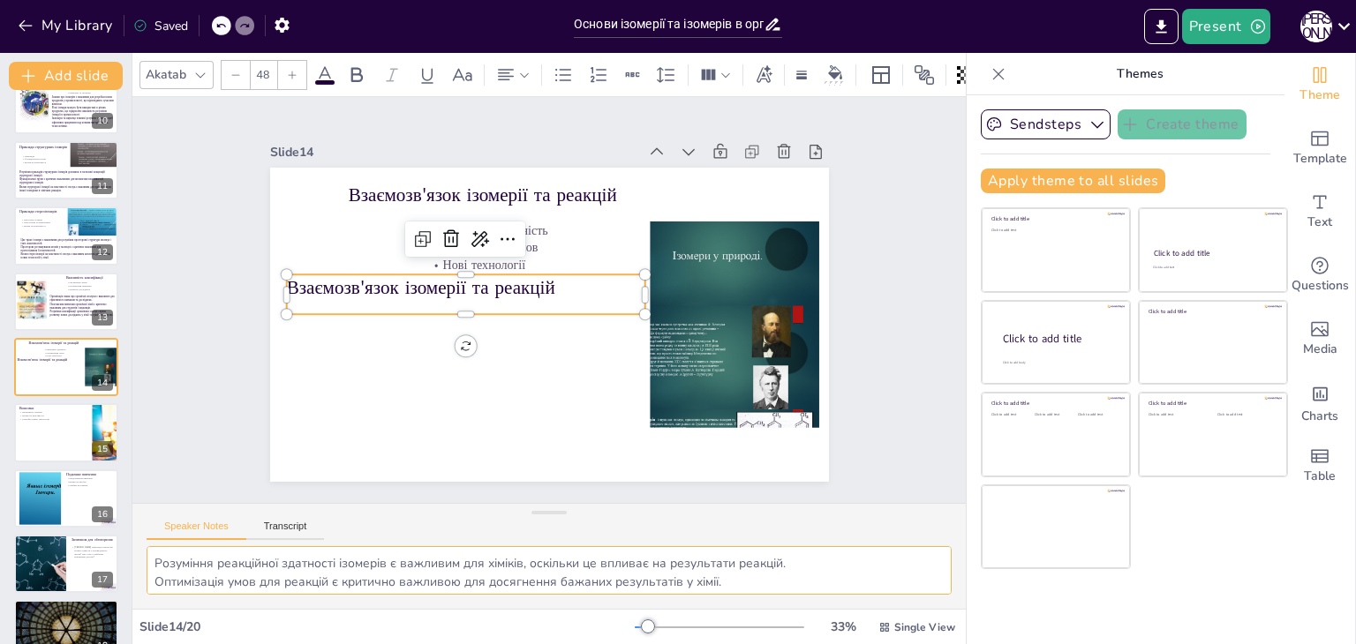
scroll to position [22, 0]
drag, startPoint x: 155, startPoint y: 559, endPoint x: 857, endPoint y: 579, distance: 701.9
click at [857, 579] on textarea "Розуміння реакційної здатності ізомерів є важливим для хіміків, оскільки це впл…" at bounding box center [548, 570] width 805 height 49
click at [360, 289] on p "Взаємозв'язок ізомерії та реакцій" at bounding box center [470, 271] width 356 height 100
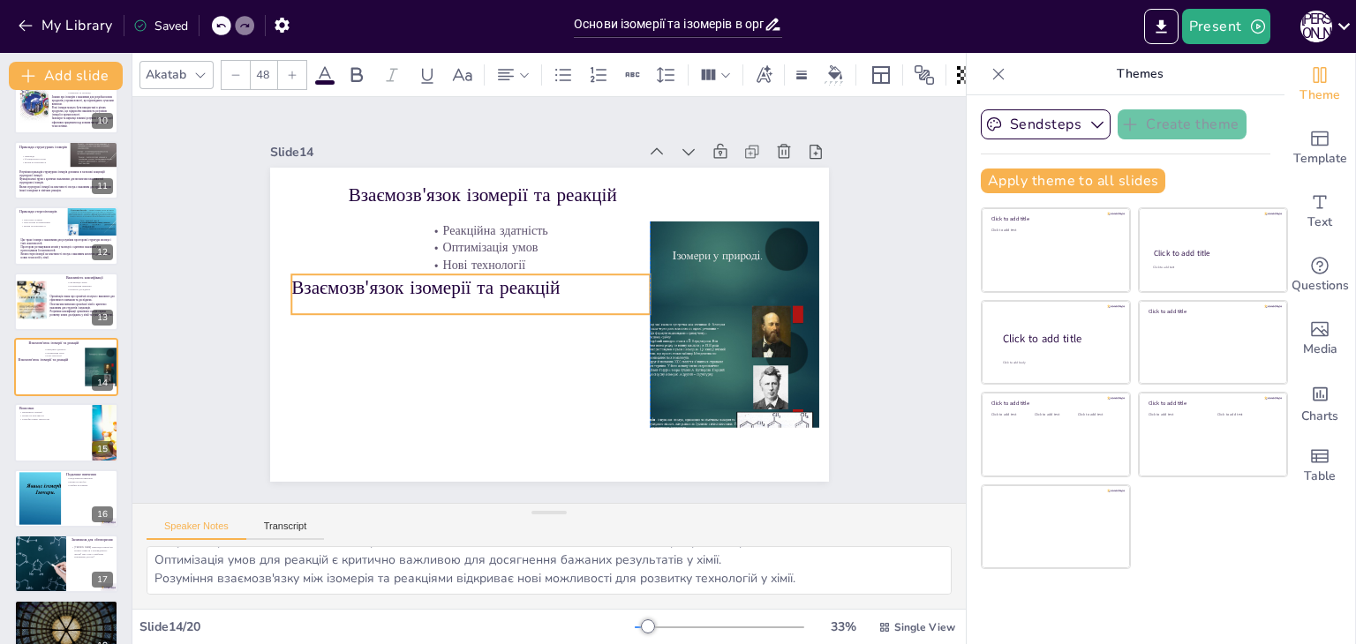
click at [361, 289] on p "Взаємозв'язок ізомерії та реакцій" at bounding box center [475, 272] width 356 height 100
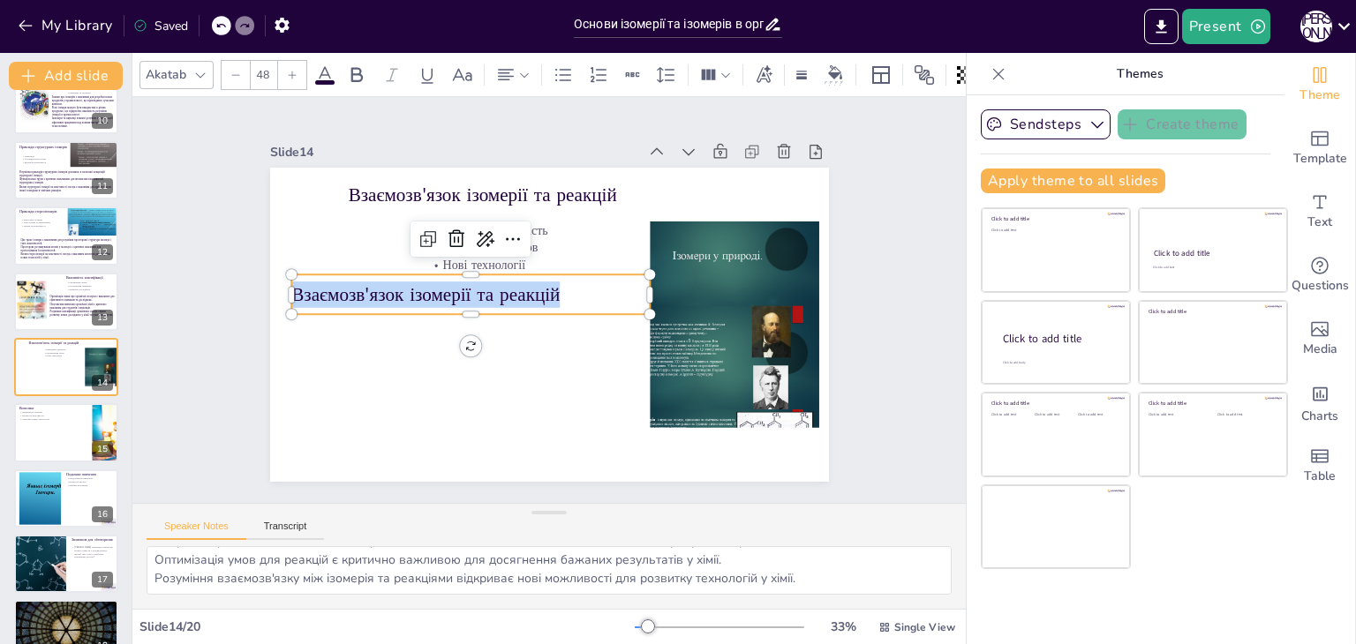
click at [371, 289] on p "Взаємозв'язок ізомерії та реакцій" at bounding box center [500, 238] width 259 height 284
type input "--"
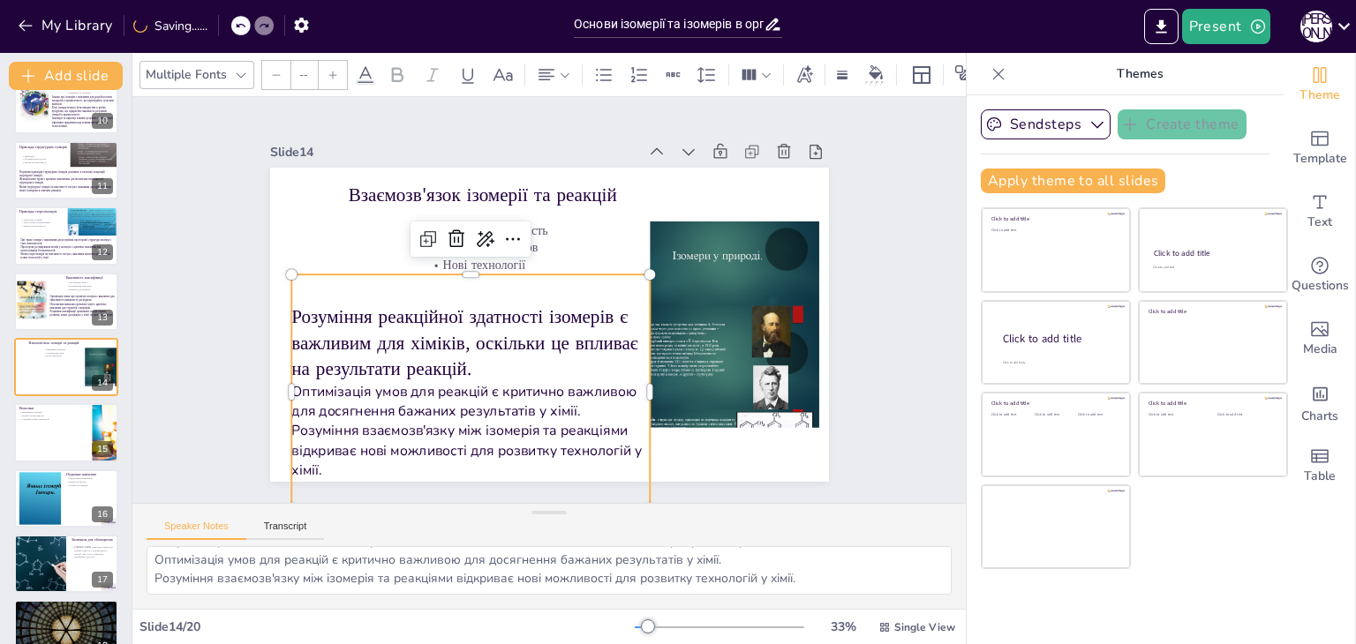
click at [188, 275] on div "Slide 1 Основи ізомерії та ізомерів в органічній хімії У цій презентації ми роз…" at bounding box center [548, 300] width 924 height 769
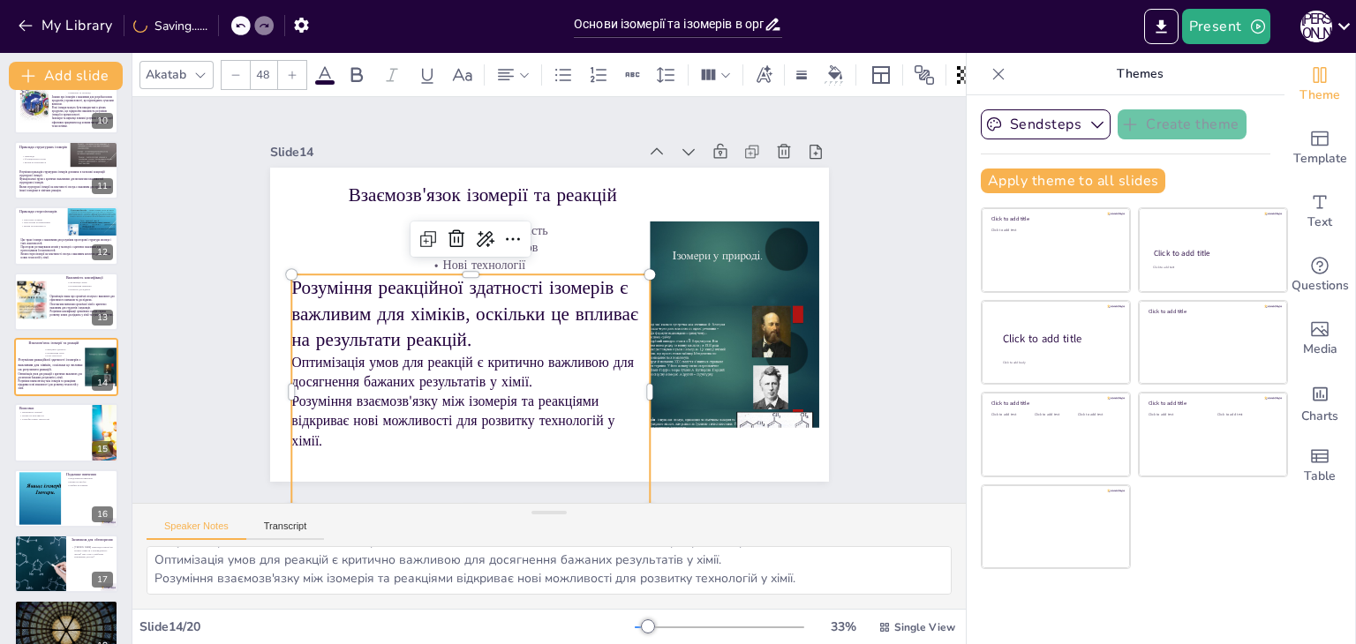
click at [392, 283] on p "Розуміння реакційної здатності ізомерів є важливим для хіміків, оскільки це впл…" at bounding box center [469, 305] width 364 height 115
click at [531, 265] on div at bounding box center [610, 242] width 159 height 334
click at [258, 65] on input "48" at bounding box center [263, 75] width 25 height 28
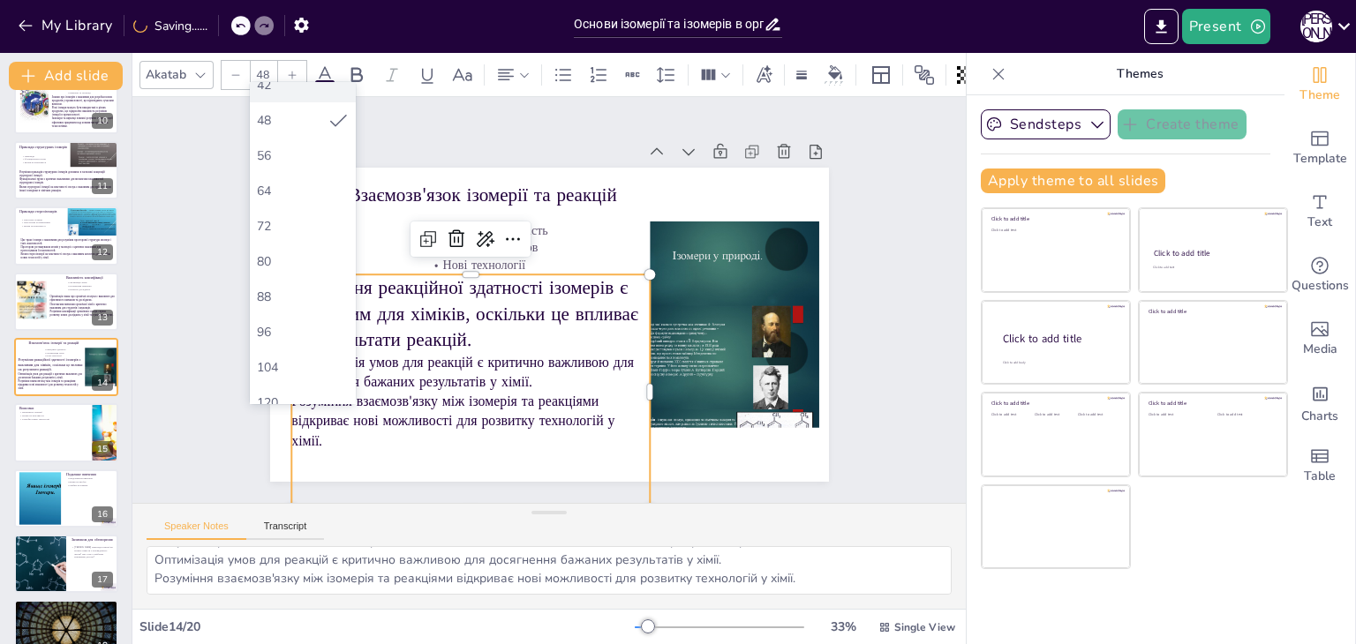
scroll to position [441, 0]
click at [304, 117] on div "48" at bounding box center [292, 117] width 71 height 17
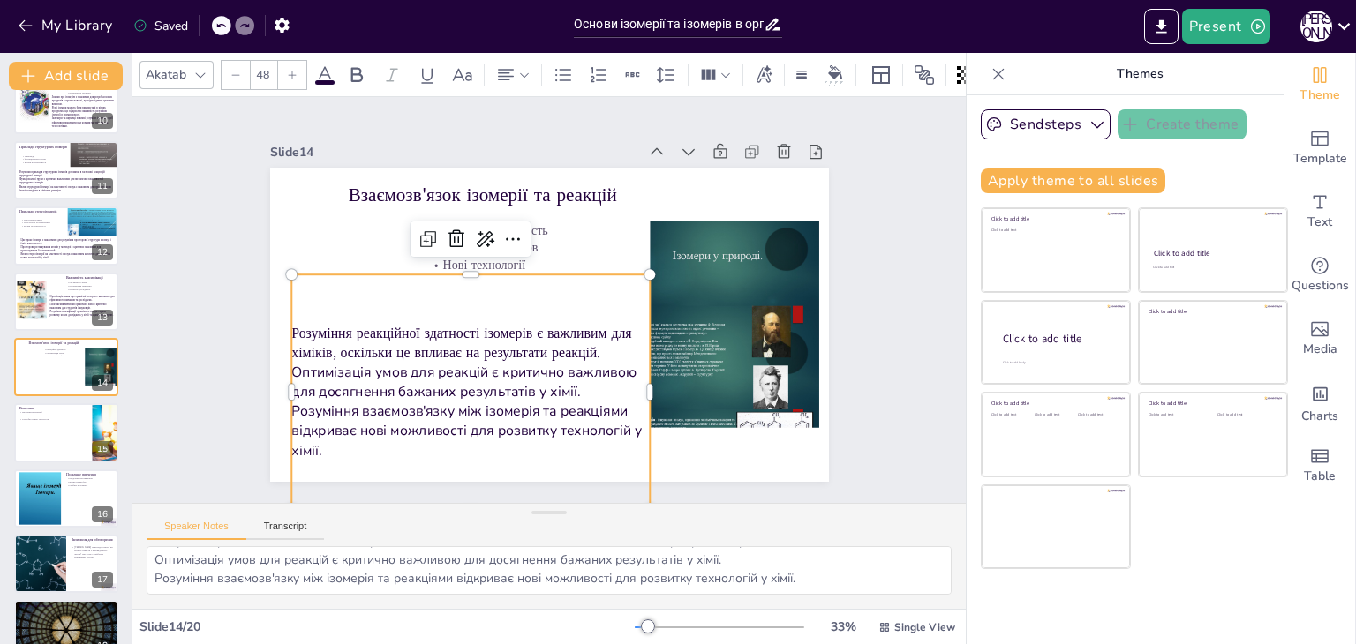
click at [237, 289] on div "Slide 1 Основи ізомерії та ізомерів в органічній хімії У цій презентації ми роз…" at bounding box center [549, 300] width 738 height 549
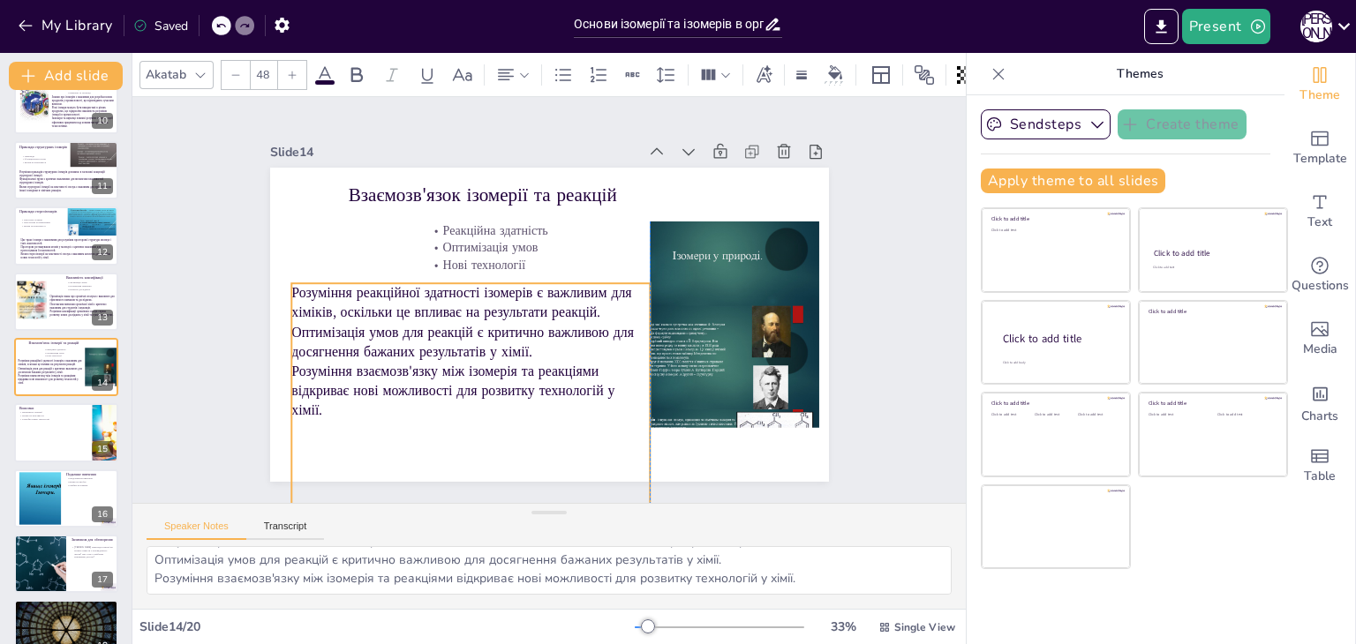
drag, startPoint x: 541, startPoint y: 308, endPoint x: 537, endPoint y: 317, distance: 9.5
click at [537, 317] on p "Оптимізація умов для реакцій є критично важливою для досягнення бажаних результ…" at bounding box center [460, 306] width 343 height 182
drag, startPoint x: 636, startPoint y: 392, endPoint x: 626, endPoint y: 389, distance: 10.9
click at [626, 389] on div at bounding box center [635, 410] width 39 height 235
click at [216, 315] on div "Slide 1 Основи ізомерії та ізомерів в органічній хімії У цій презентації ми роз…" at bounding box center [549, 300] width 718 height 492
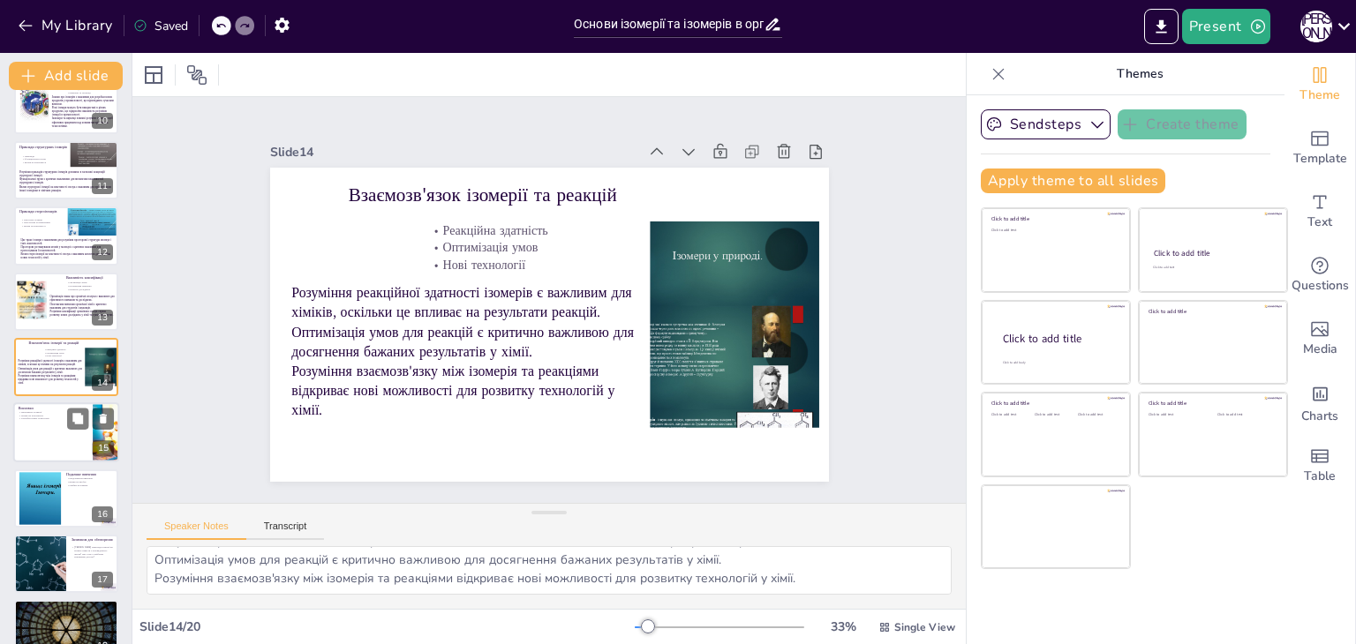
click at [42, 438] on div at bounding box center [66, 433] width 106 height 60
type textarea "Важливість ізомерії підкреслює її роль у розвитку науки та технологій. Вплив із…"
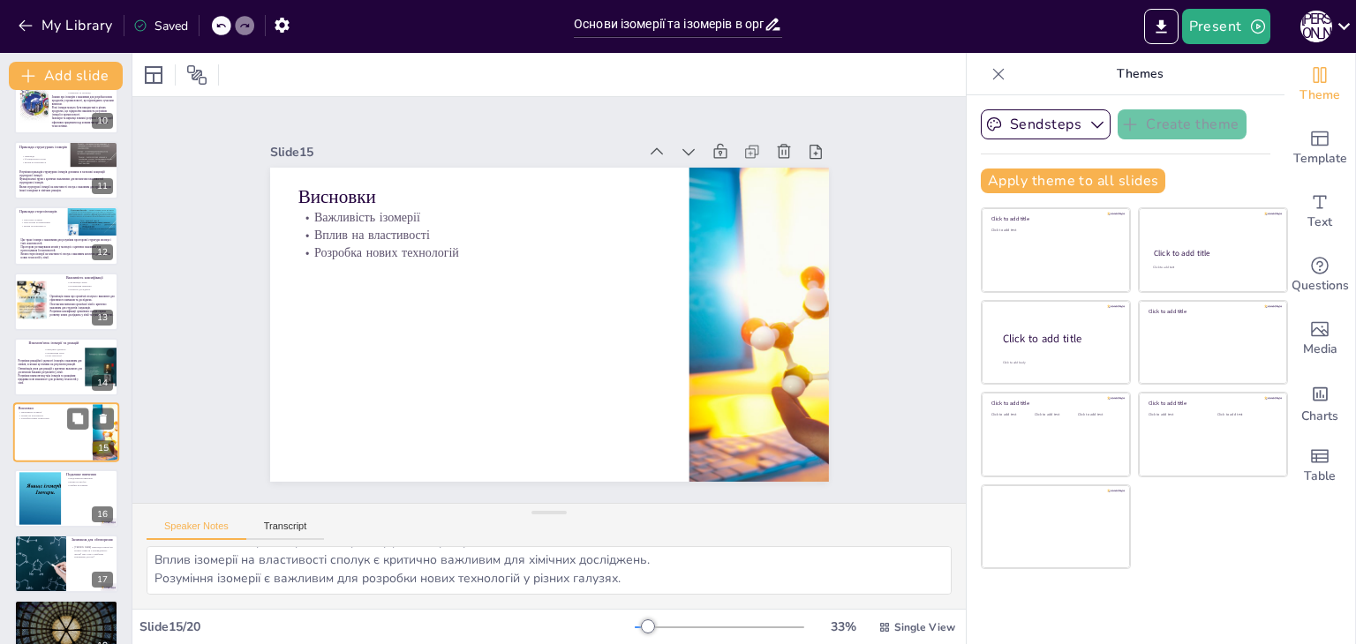
scroll to position [685, 0]
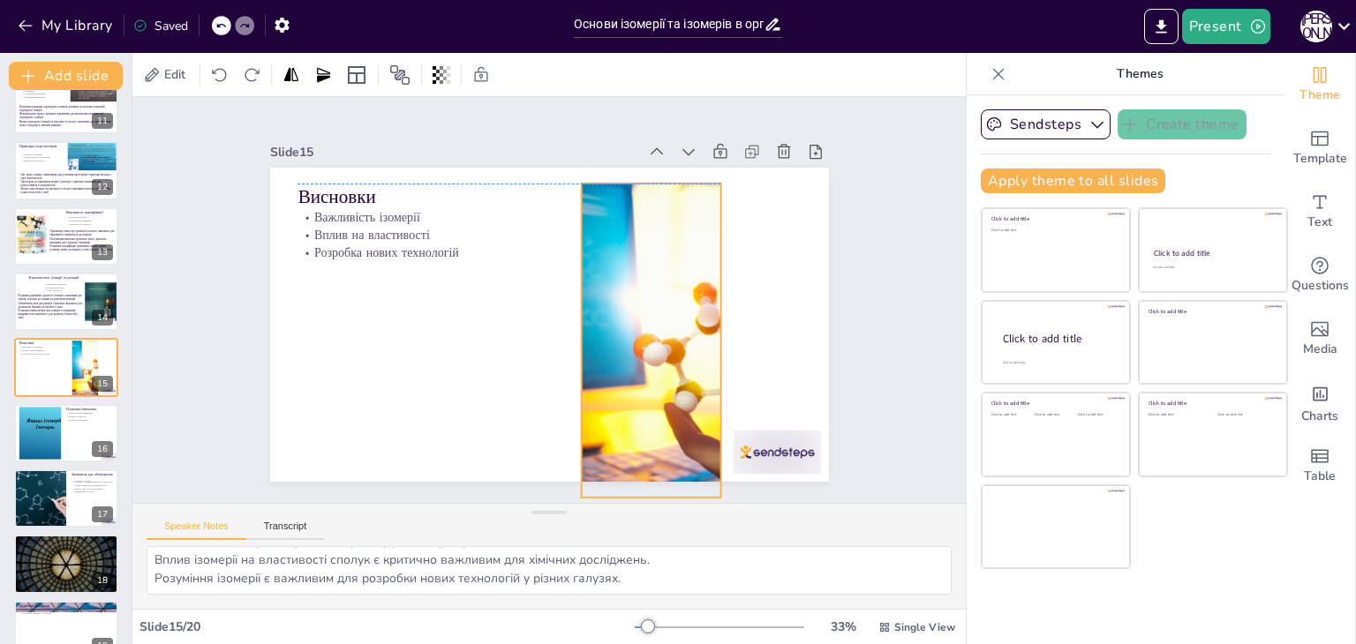
drag, startPoint x: 793, startPoint y: 317, endPoint x: 688, endPoint y: 330, distance: 105.8
click at [685, 330] on div at bounding box center [640, 361] width 372 height 372
click at [763, 481] on div at bounding box center [719, 515] width 96 height 69
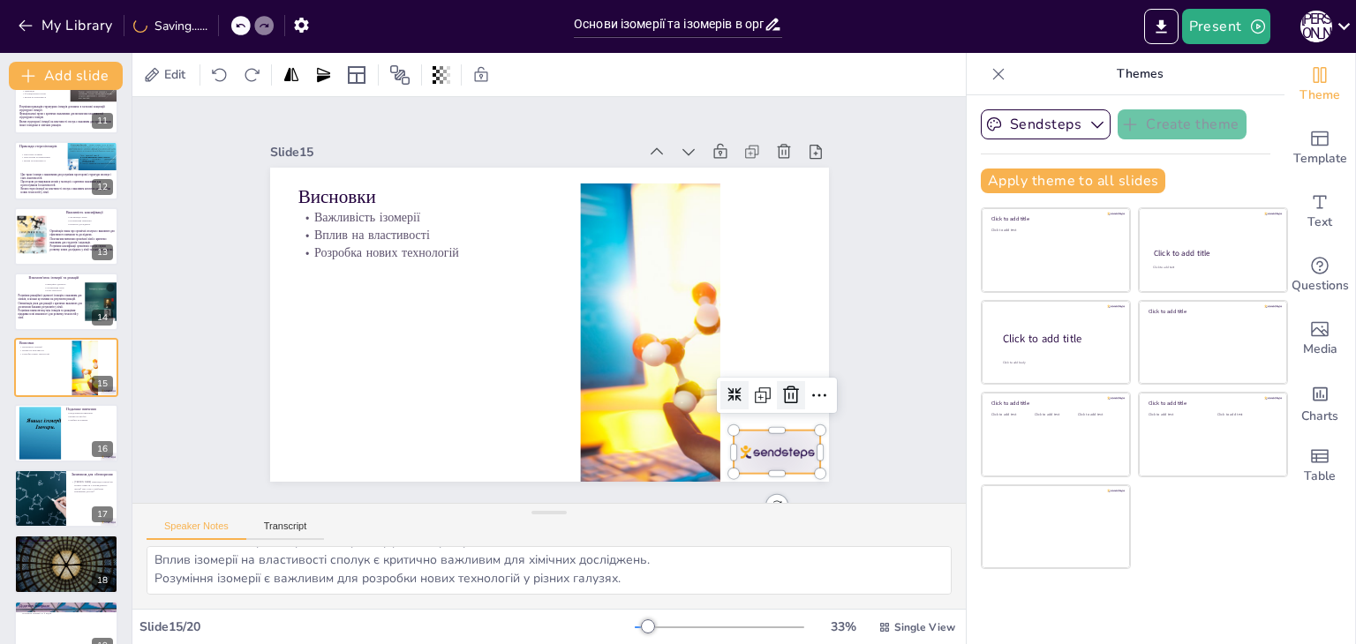
click at [776, 432] on icon at bounding box center [765, 442] width 19 height 20
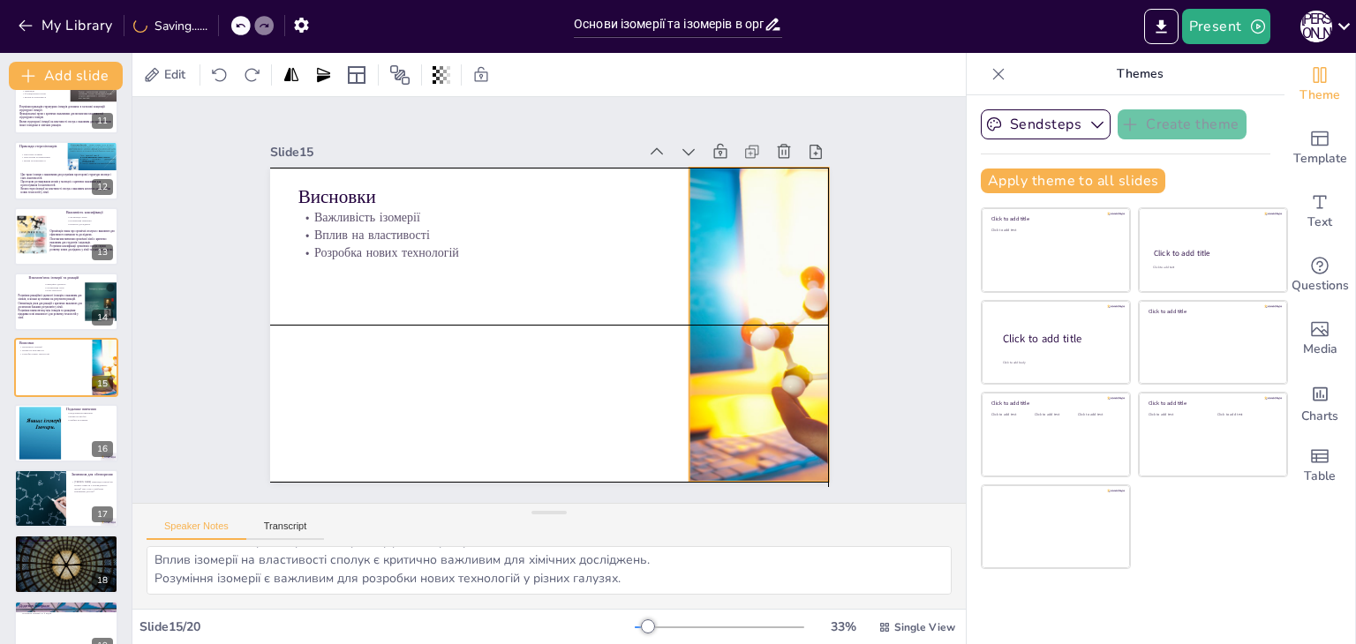
drag, startPoint x: 642, startPoint y: 278, endPoint x: 747, endPoint y: 267, distance: 104.7
click at [747, 267] on div at bounding box center [741, 389] width 396 height 396
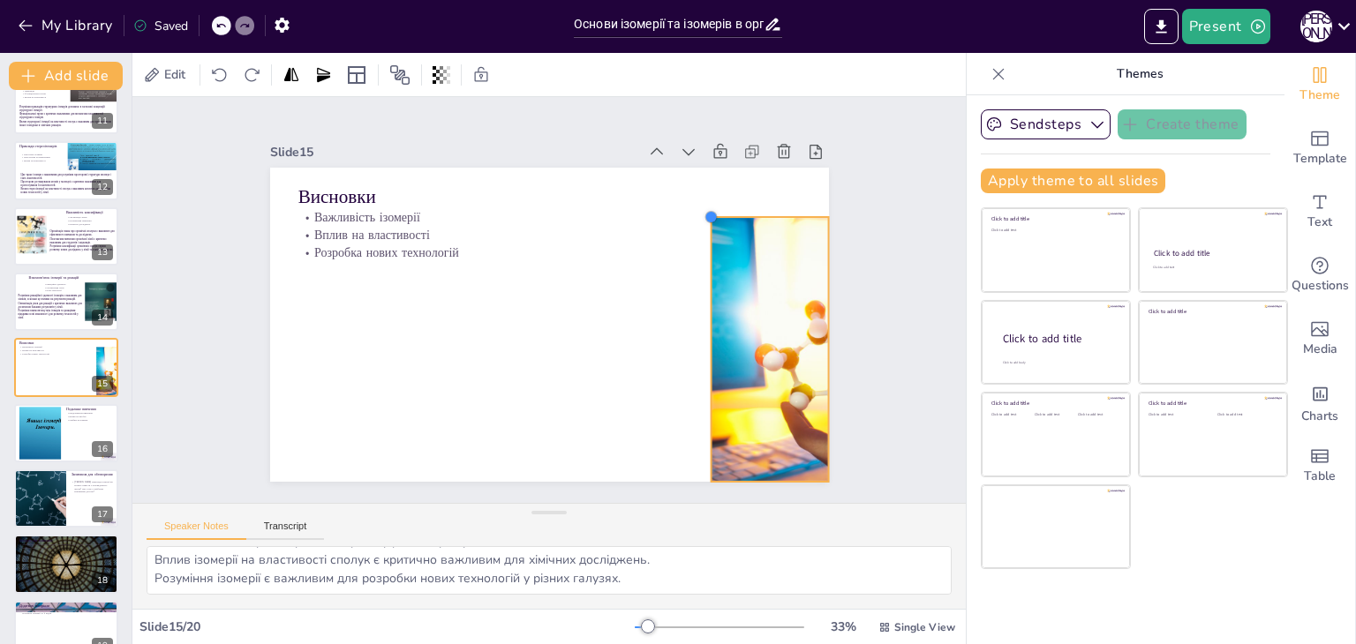
drag, startPoint x: 673, startPoint y: 163, endPoint x: 724, endPoint y: 216, distance: 73.0
click at [724, 216] on div "Висновки Важливість ізомерії Вплив на властивості Розробка нових технологій" at bounding box center [544, 324] width 612 height 424
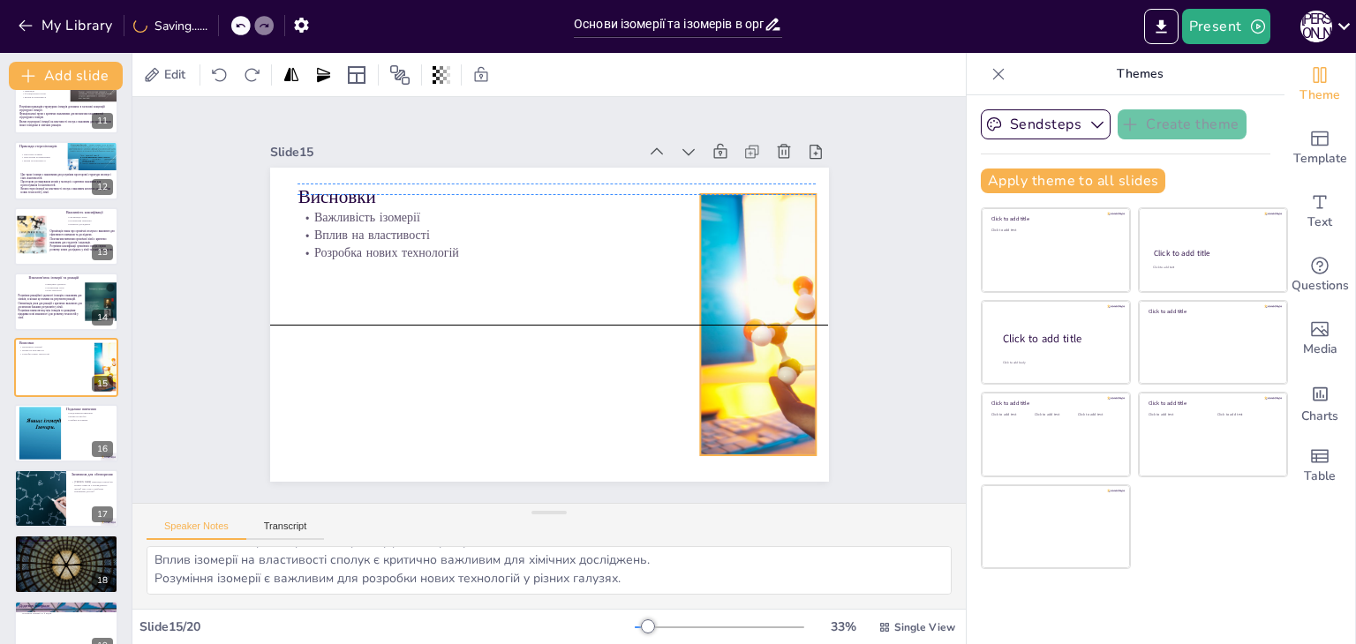
drag, startPoint x: 780, startPoint y: 350, endPoint x: 768, endPoint y: 319, distance: 34.1
click at [768, 319] on div at bounding box center [739, 387] width 329 height 329
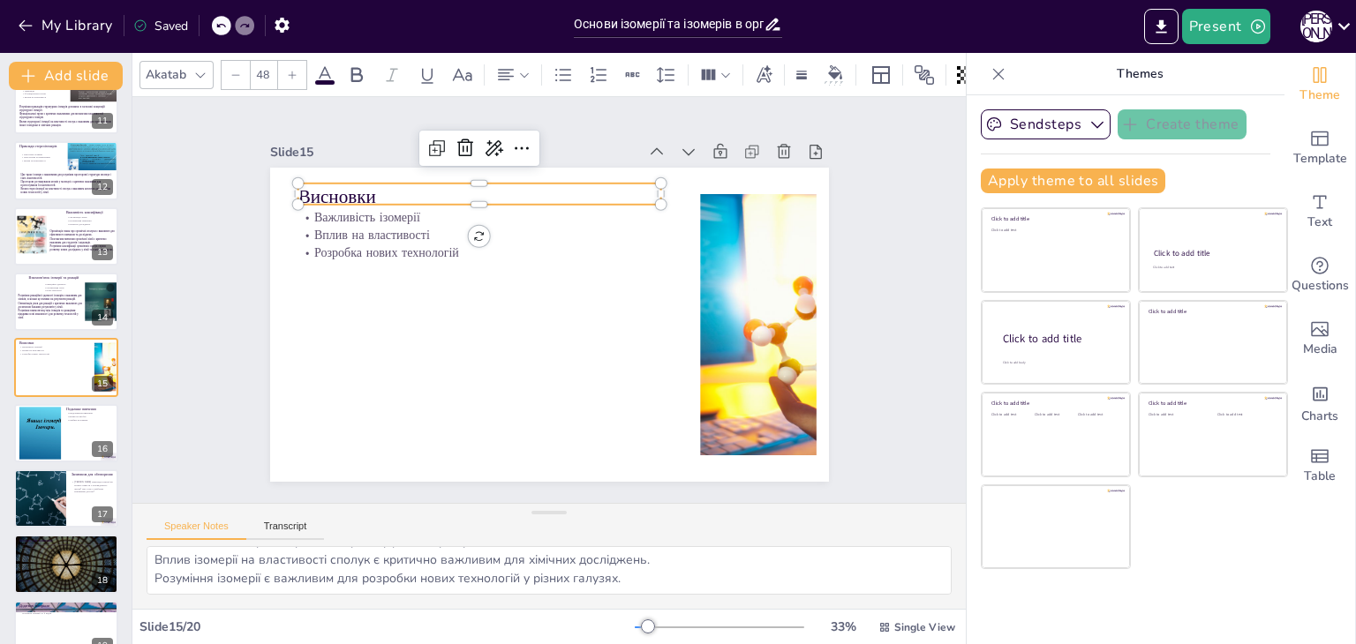
click at [399, 195] on p "Висновки" at bounding box center [553, 175] width 309 height 235
click at [458, 135] on icon at bounding box center [470, 128] width 25 height 25
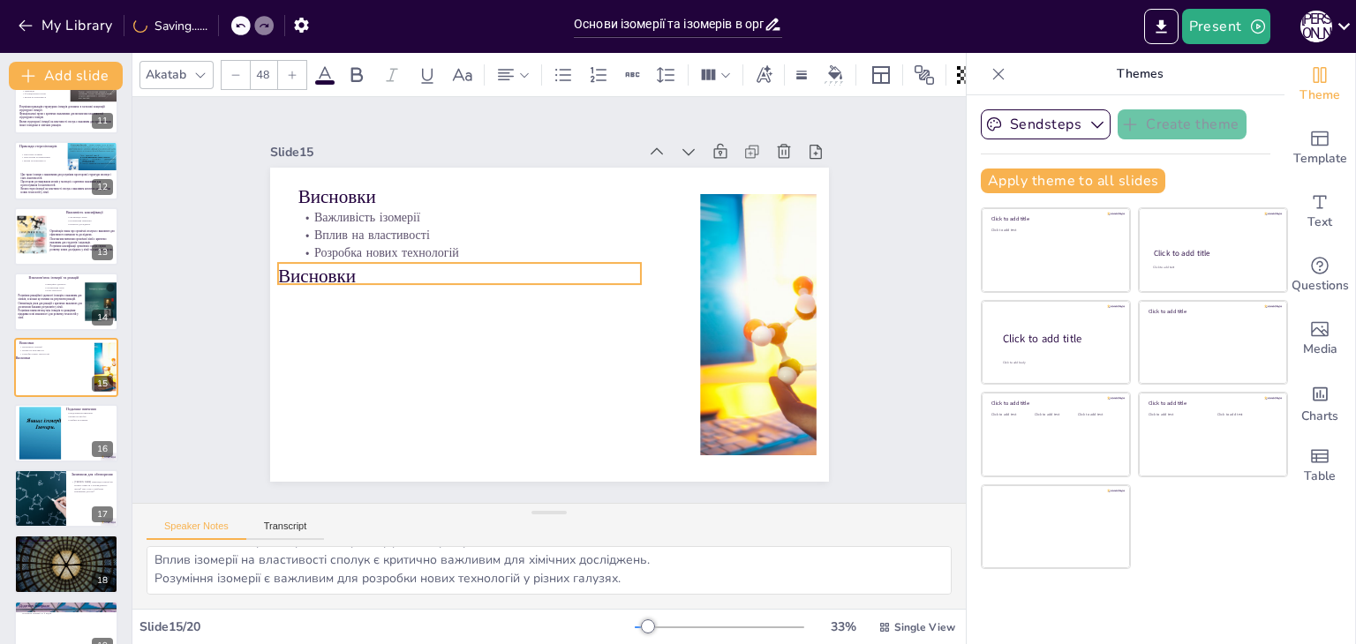
drag, startPoint x: 389, startPoint y: 195, endPoint x: 366, endPoint y: 272, distance: 80.1
click at [366, 272] on p "Висновки" at bounding box center [490, 227] width 309 height 235
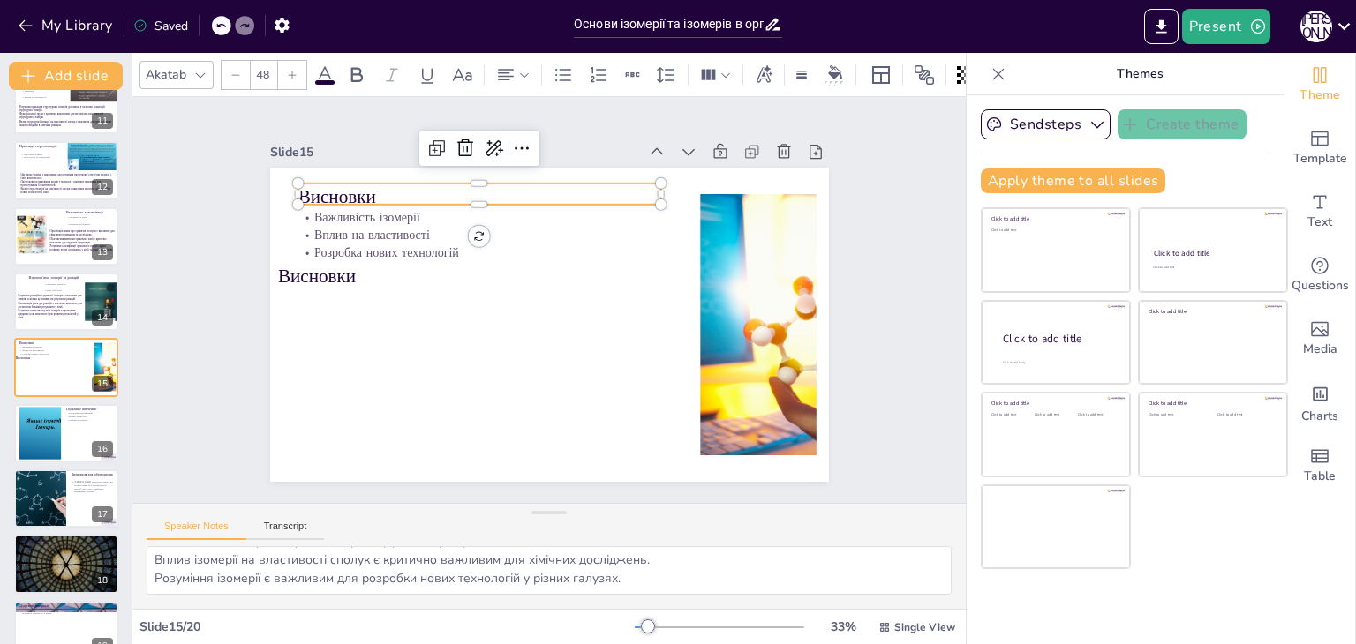
click at [357, 181] on p "Висновки" at bounding box center [528, 176] width 342 height 171
drag, startPoint x: 152, startPoint y: 565, endPoint x: 671, endPoint y: 597, distance: 519.9
click at [671, 597] on div "Важливість ізомерії підкреслює її роль у розвитку науки та технологій. Вплив із…" at bounding box center [548, 577] width 833 height 63
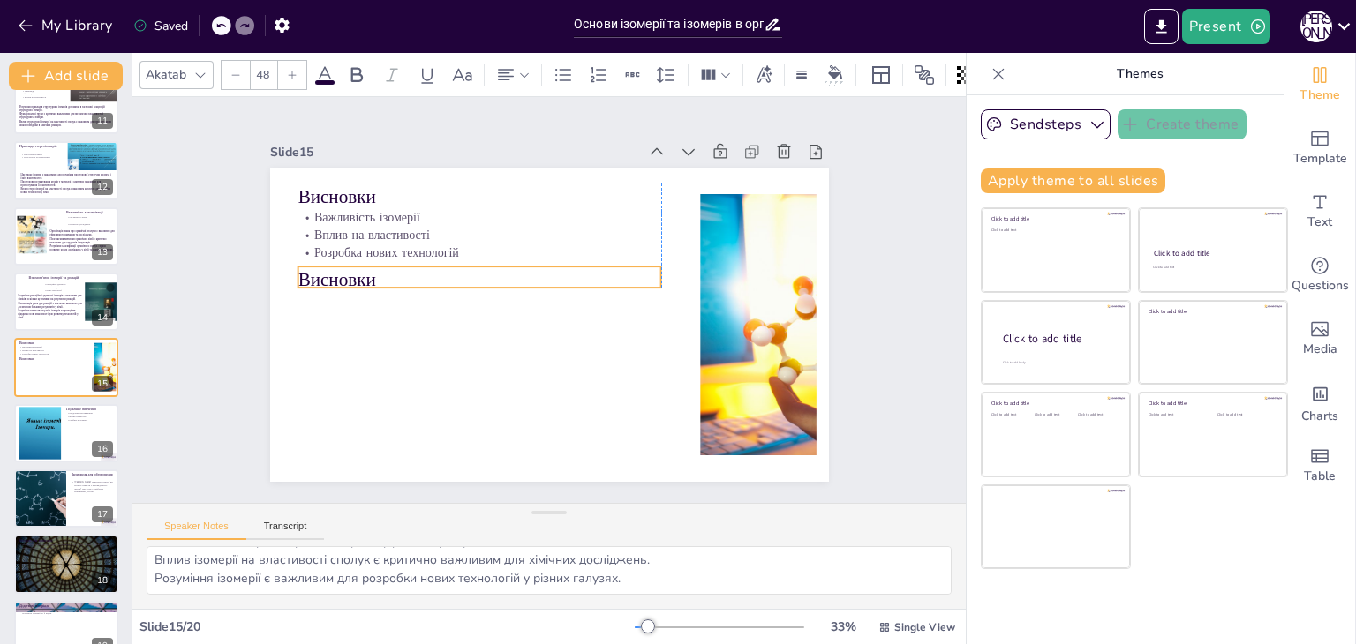
drag, startPoint x: 304, startPoint y: 269, endPoint x: 329, endPoint y: 273, distance: 25.0
click at [454, 273] on p "Висновки" at bounding box center [539, 227] width 171 height 342
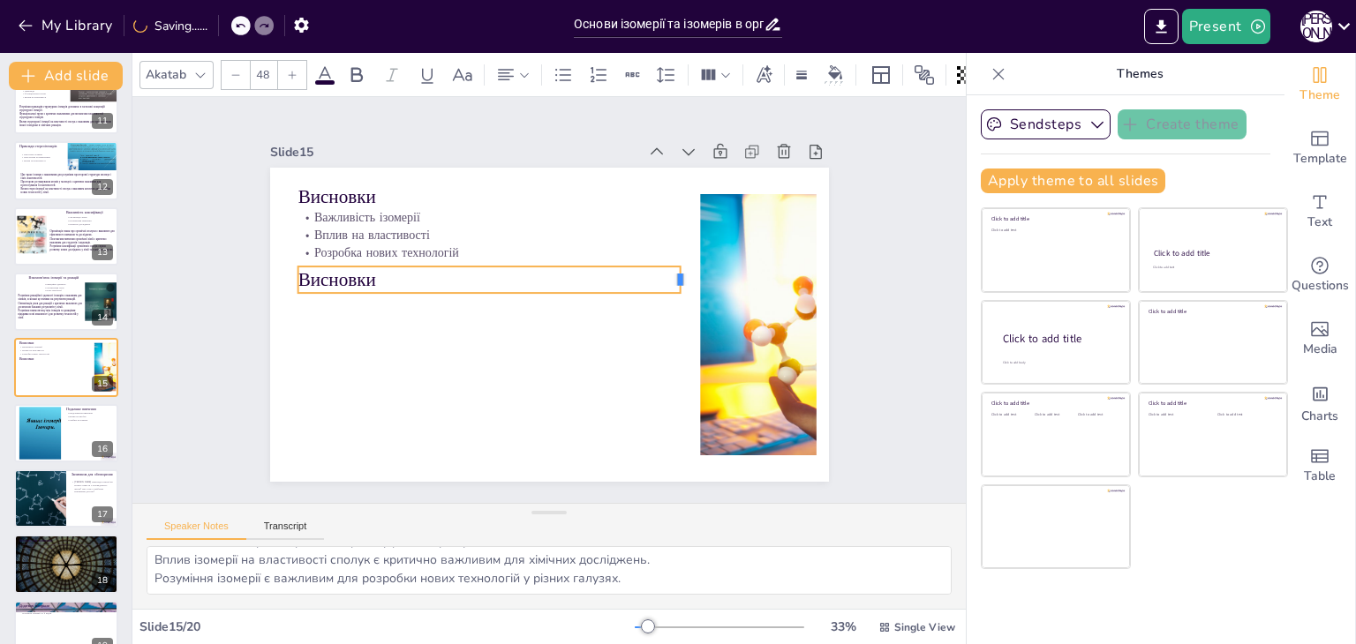
drag, startPoint x: 647, startPoint y: 270, endPoint x: 666, endPoint y: 270, distance: 19.4
click at [666, 337] on div at bounding box center [679, 352] width 26 height 30
click at [346, 276] on p "Висновки" at bounding box center [491, 274] width 383 height 66
click at [346, 276] on p "Висновки" at bounding box center [502, 256] width 360 height 179
type input "--"
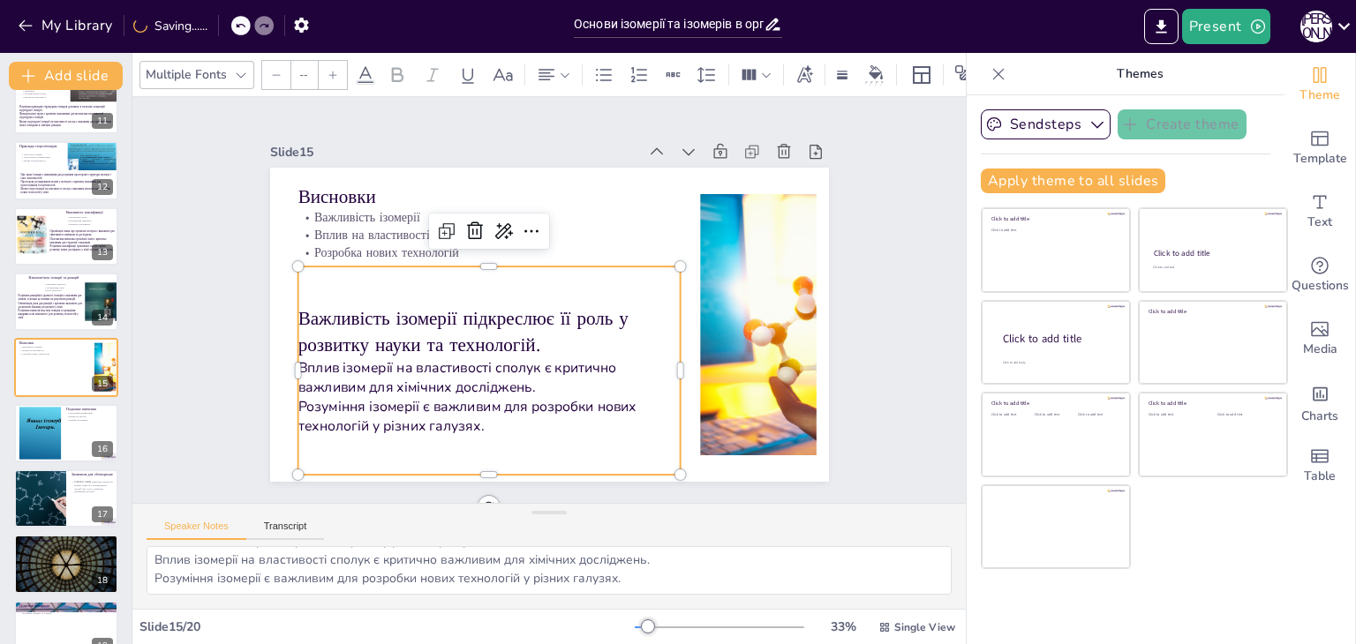
click at [200, 260] on div "Slide 1 Основи ізомерії та ізомерів в органічній хімії У цій презентації ми роз…" at bounding box center [548, 300] width 899 height 570
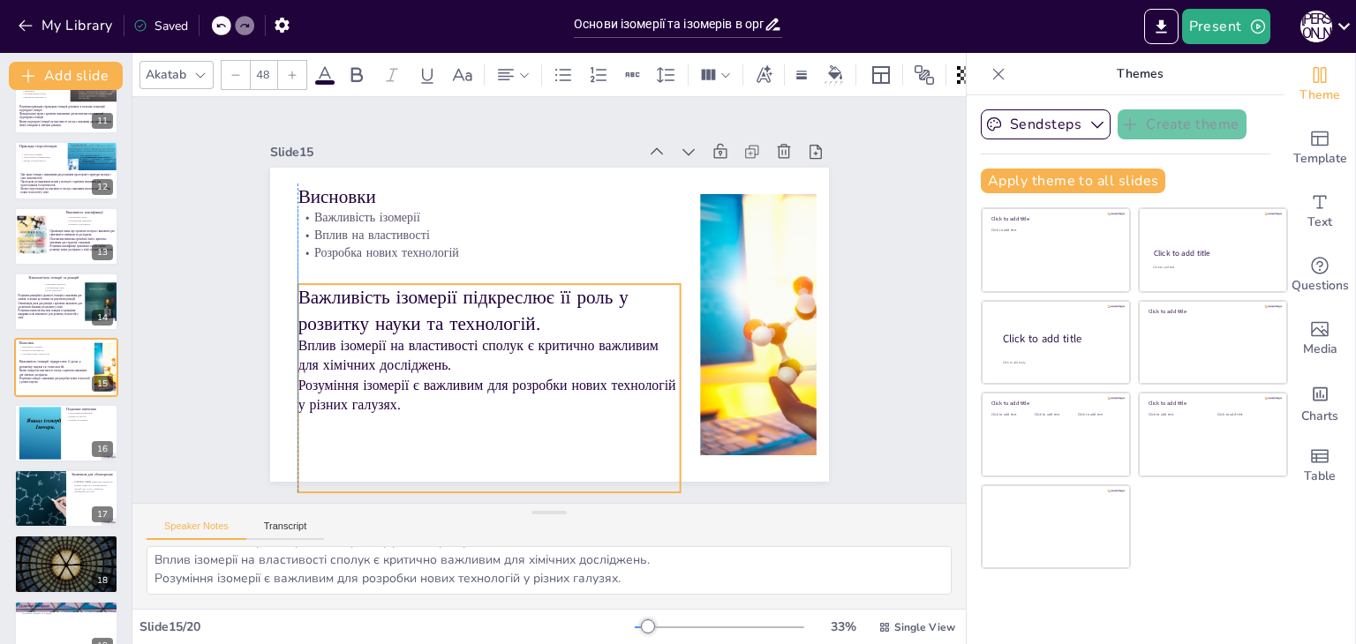
drag, startPoint x: 463, startPoint y: 296, endPoint x: 462, endPoint y: 309, distance: 13.3
click at [462, 309] on p "Важливість ізомерії підкреслює її роль у розвитку науки та технологій." at bounding box center [489, 285] width 371 height 203
click at [470, 277] on p "Важливість ізомерії підкреслює її роль у розвитку науки та технологій." at bounding box center [488, 297] width 385 height 131
click at [265, 72] on input "48" at bounding box center [263, 75] width 25 height 28
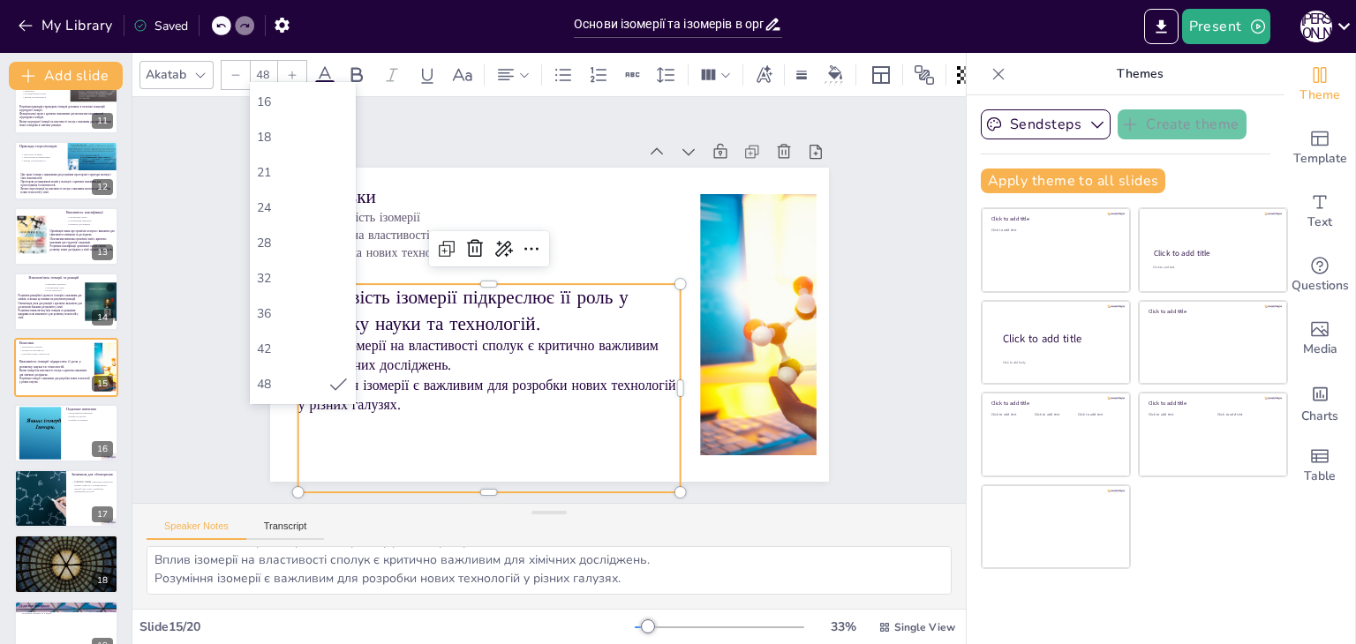
scroll to position [265, 0]
click at [307, 290] on div "48" at bounding box center [292, 294] width 71 height 17
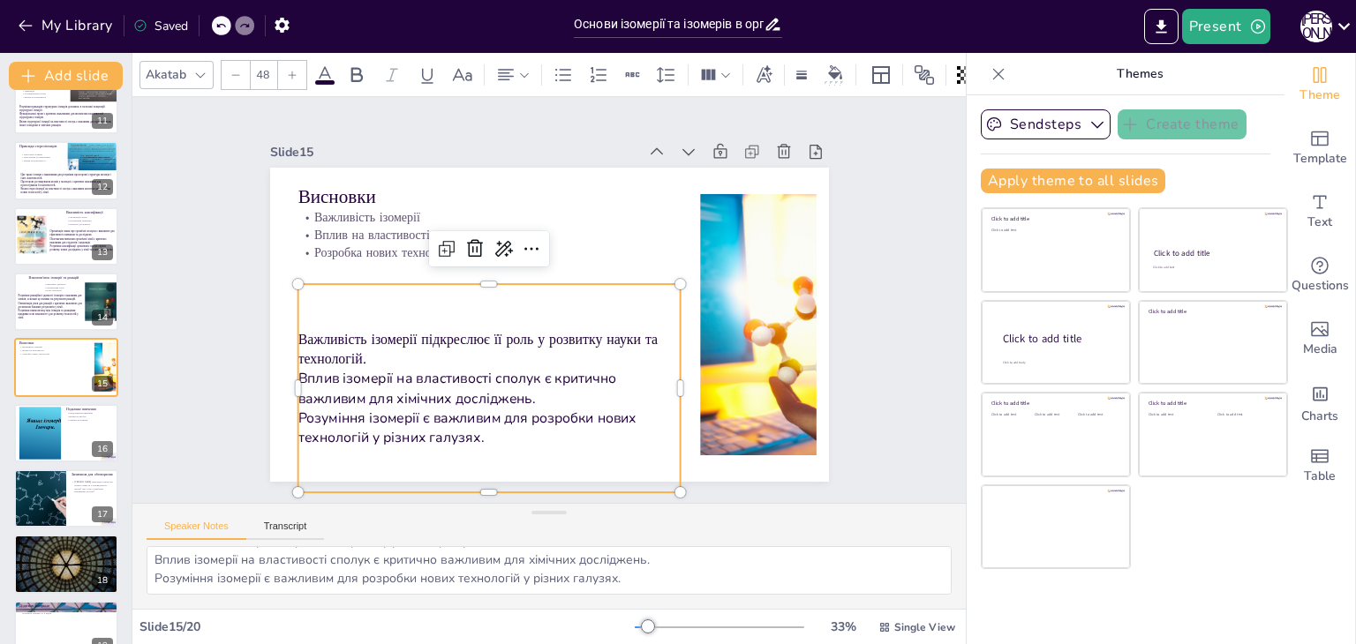
click at [221, 340] on div "Slide 1 Основи ізомерії та ізомерів в органічній хімії У цій презентації ми роз…" at bounding box center [549, 300] width 718 height 492
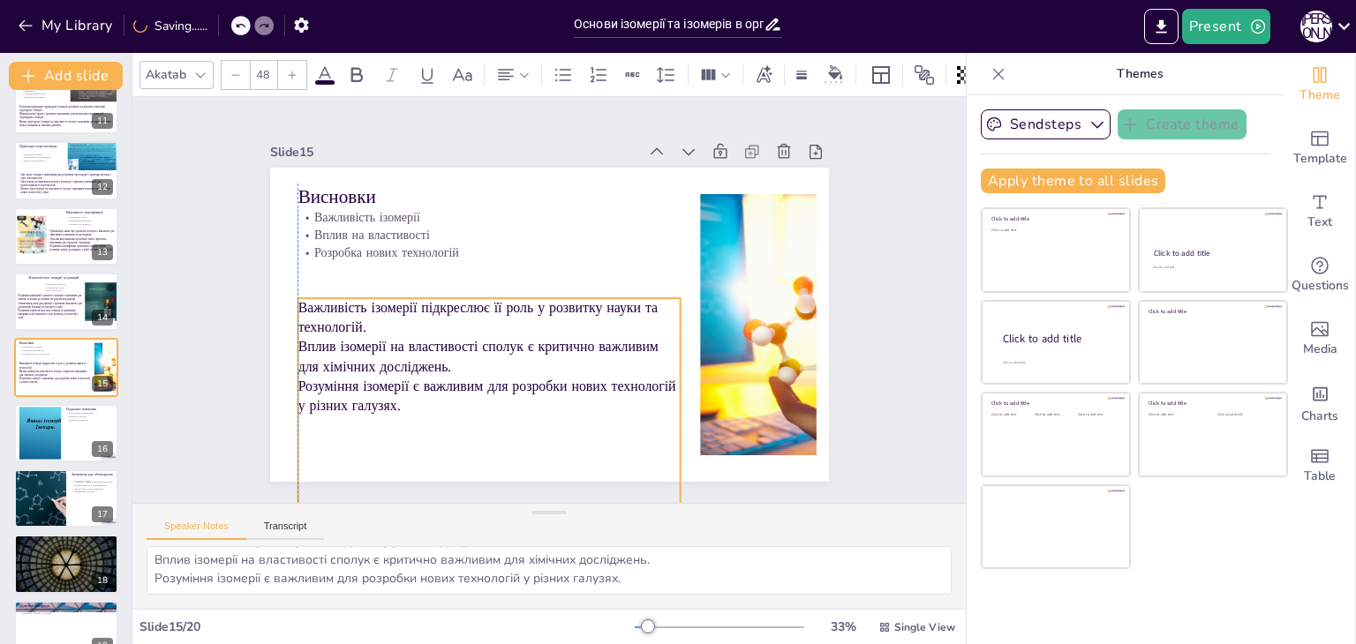
drag, startPoint x: 387, startPoint y: 319, endPoint x: 391, endPoint y: 334, distance: 14.6
click at [391, 334] on p "Вплив ізомерії на властивості сполук є критично важливим для хімічних досліджен…" at bounding box center [483, 350] width 385 height 79
click at [223, 328] on div "Slide 1 Основи ізомерії та ізомерів в органічній хімії У цій презентації ми роз…" at bounding box center [549, 300] width 718 height 492
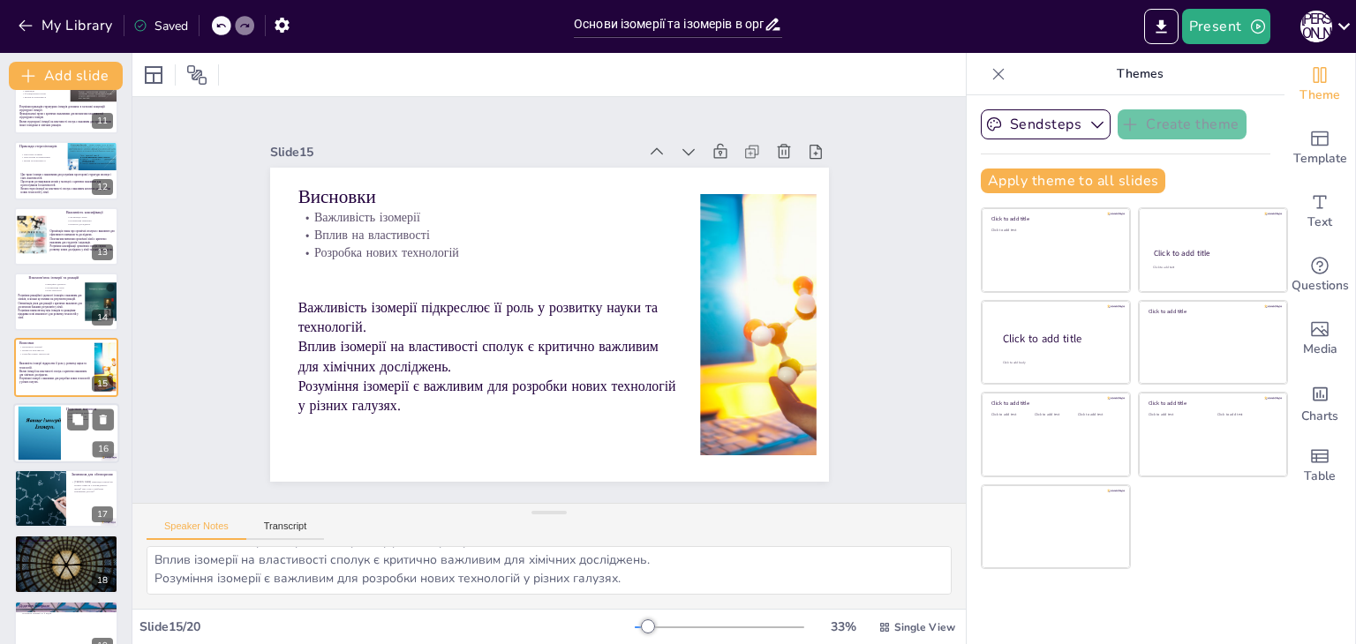
click at [45, 434] on div at bounding box center [39, 433] width 95 height 54
type textarea "Продовження вивчення ізомерії є важливим для глибшого розуміння хімії та її зас…"
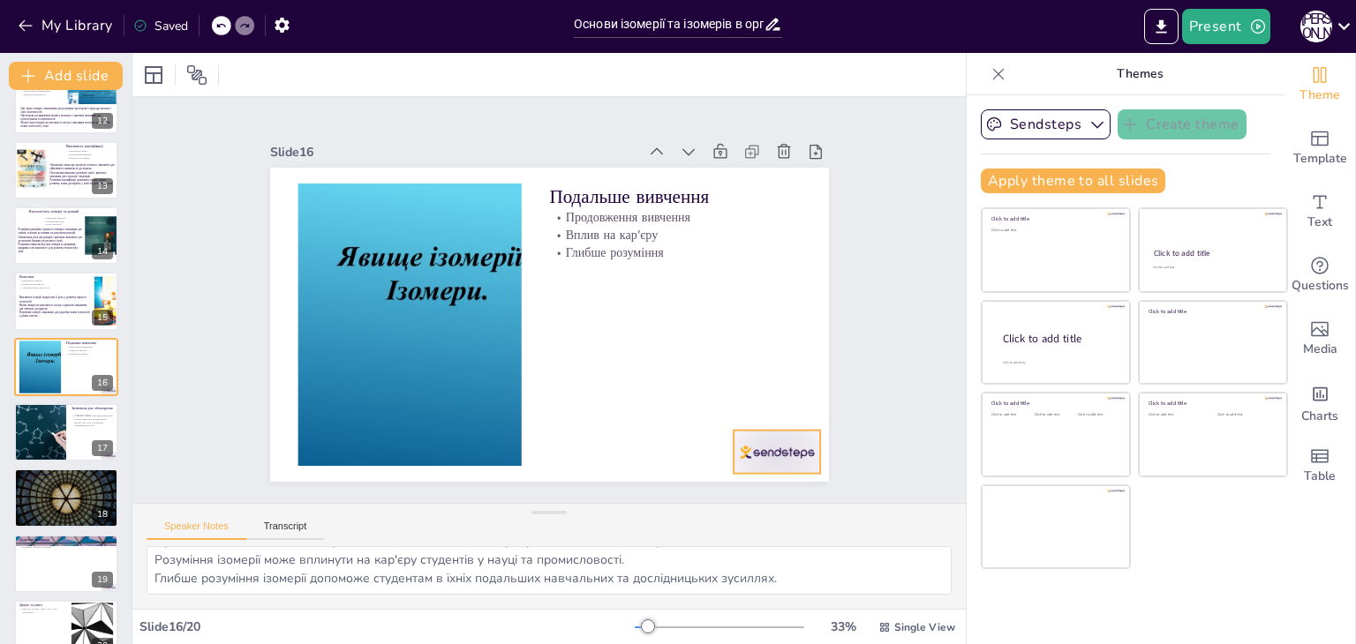
click at [758, 481] on div at bounding box center [719, 515] width 96 height 69
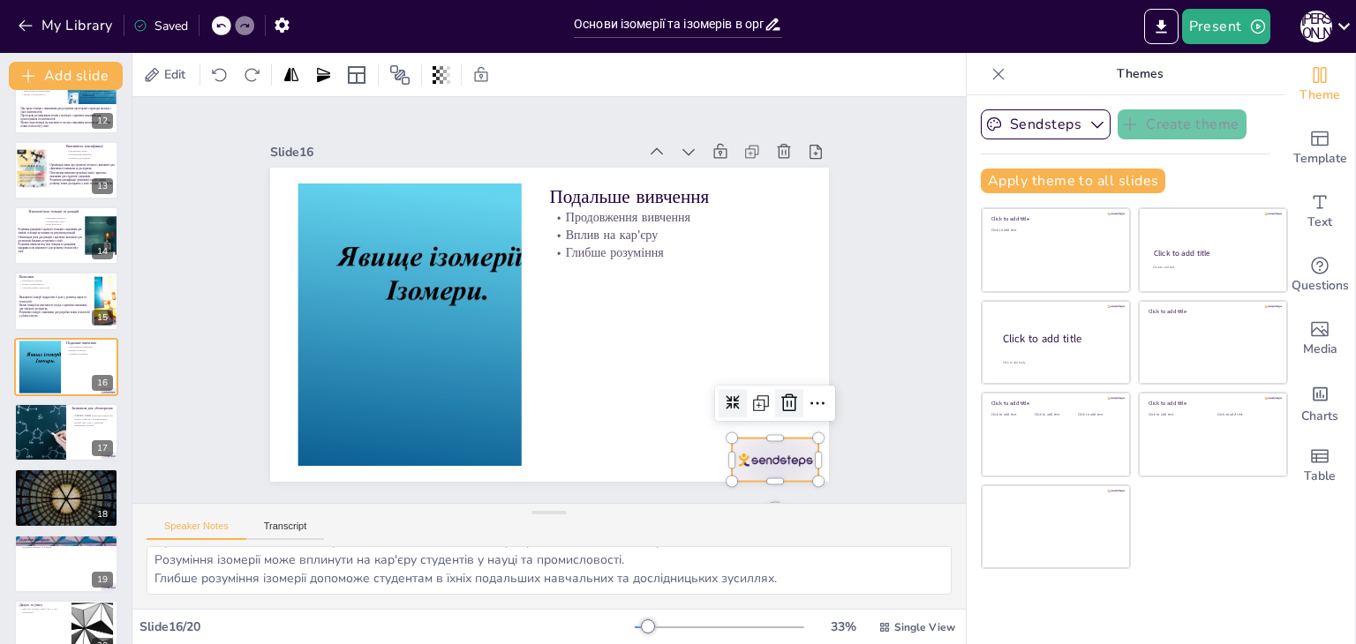
click at [740, 477] on icon at bounding box center [726, 491] width 28 height 28
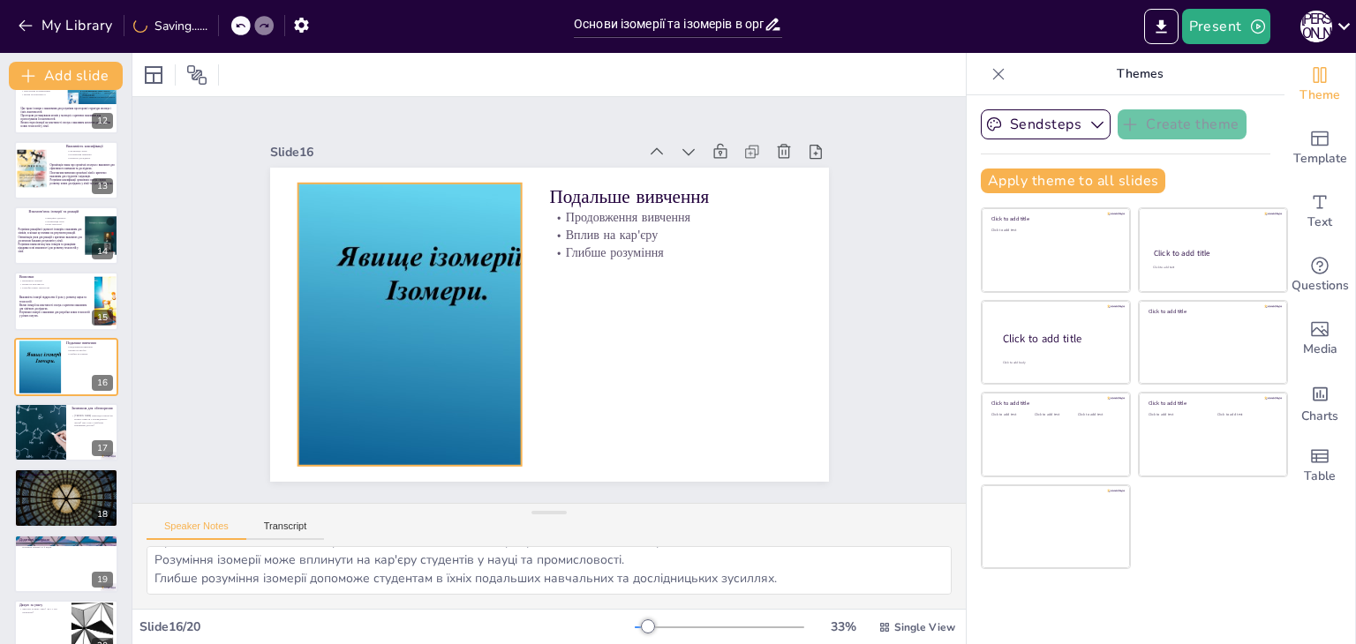
click at [484, 288] on div at bounding box center [437, 212] width 546 height 562
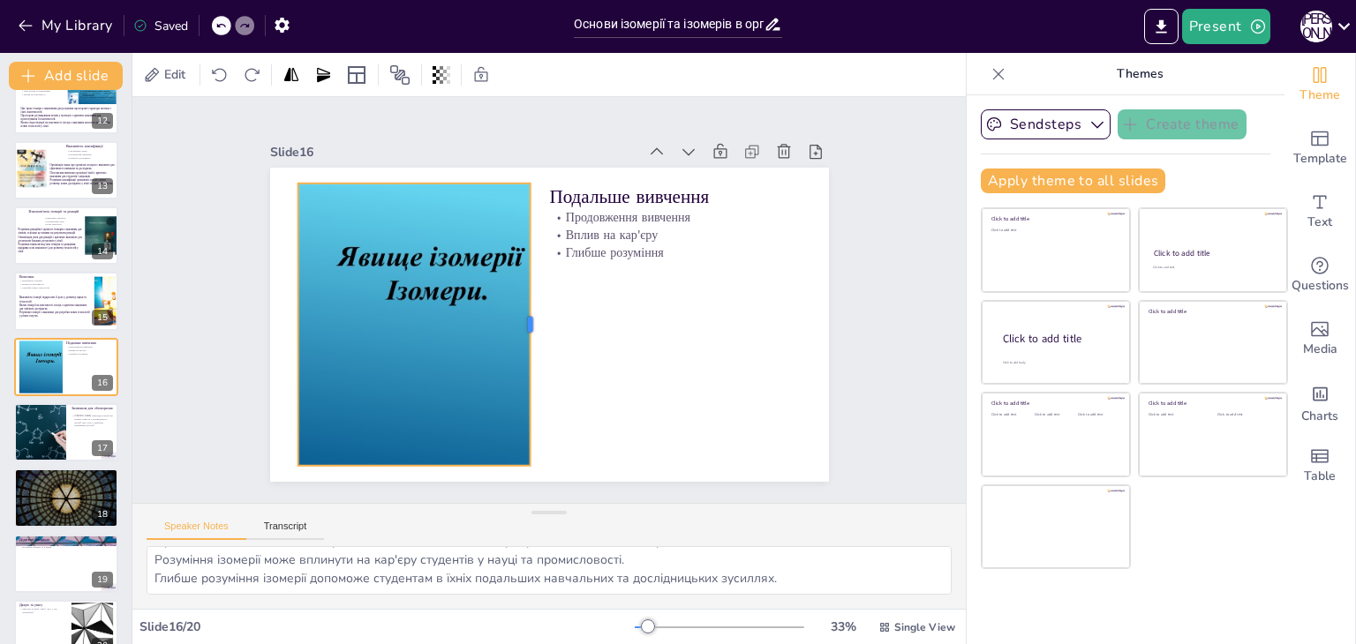
drag, startPoint x: 514, startPoint y: 319, endPoint x: 522, endPoint y: 316, distance: 9.2
click at [522, 316] on div at bounding box center [534, 323] width 43 height 282
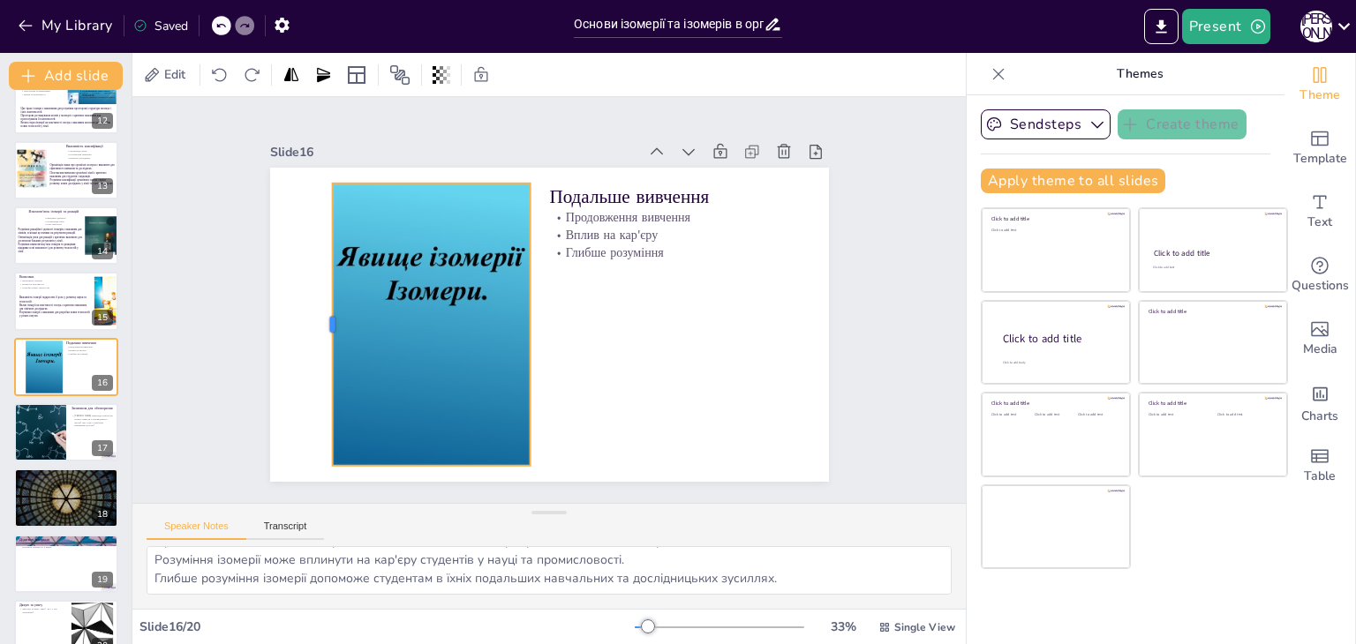
drag, startPoint x: 279, startPoint y: 310, endPoint x: 313, endPoint y: 311, distance: 34.4
click at [313, 311] on div at bounding box center [328, 254] width 101 height 274
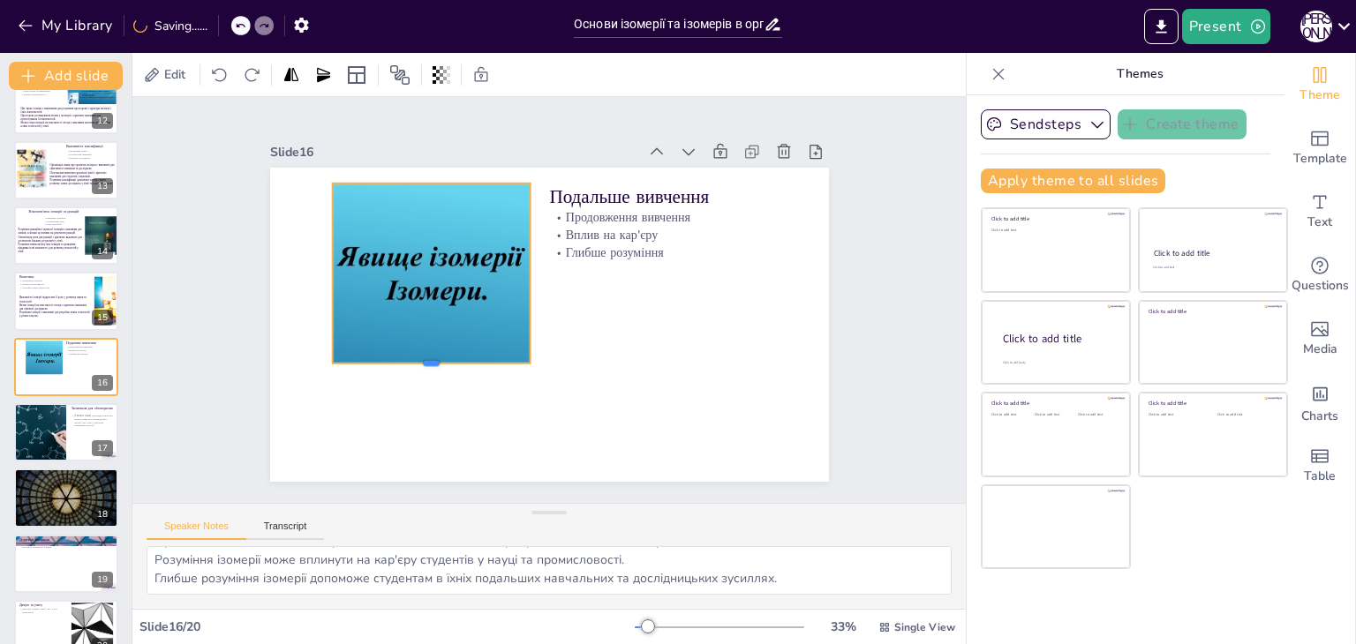
drag, startPoint x: 417, startPoint y: 460, endPoint x: 432, endPoint y: 357, distance: 103.3
click at [432, 357] on div at bounding box center [418, 345] width 197 height 55
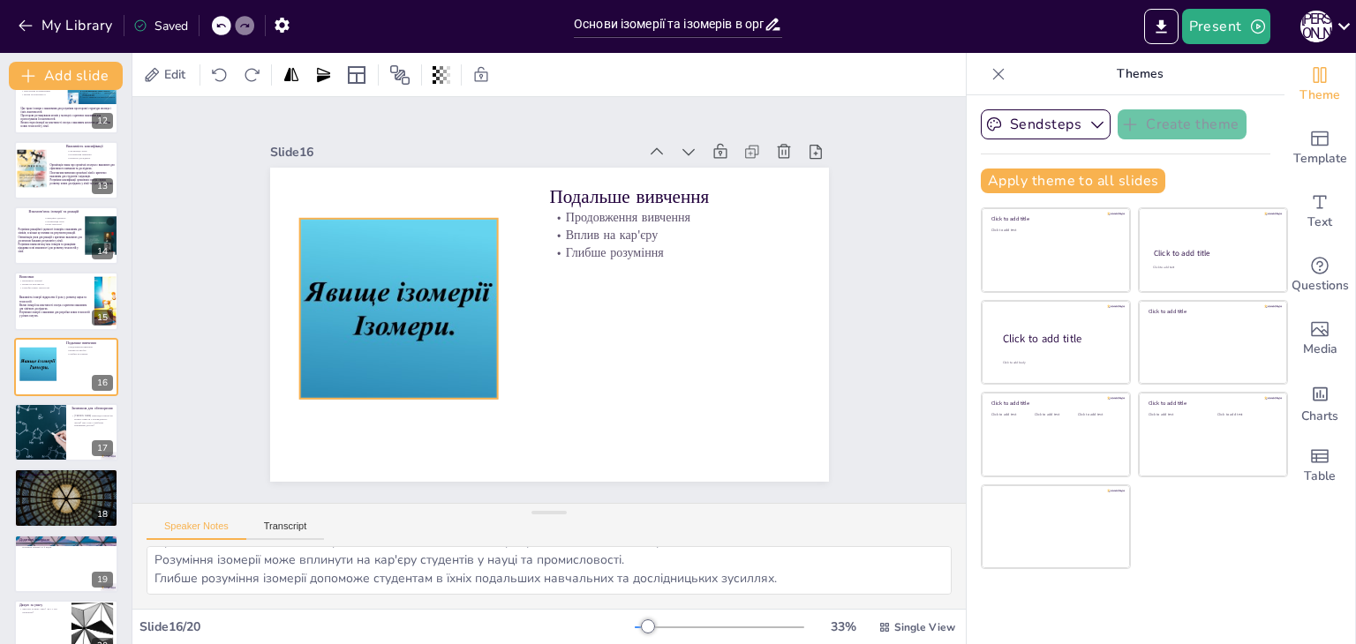
drag, startPoint x: 406, startPoint y: 317, endPoint x: 371, endPoint y: 354, distance: 51.2
click at [371, 354] on div at bounding box center [368, 322] width 550 height 381
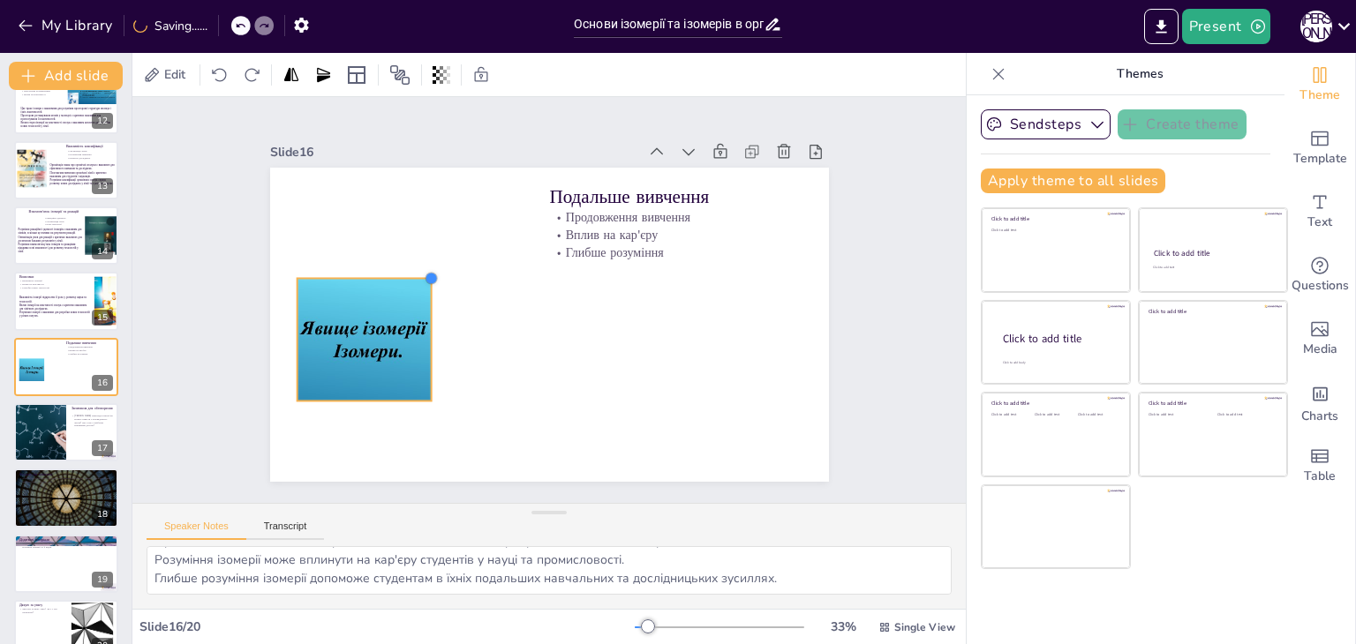
drag, startPoint x: 480, startPoint y: 214, endPoint x: 417, endPoint y: 339, distance: 140.5
click at [417, 339] on div "Подальше вивчення Продовження вивчення Вплив на кар'єру Глибше розуміння" at bounding box center [544, 325] width 612 height 424
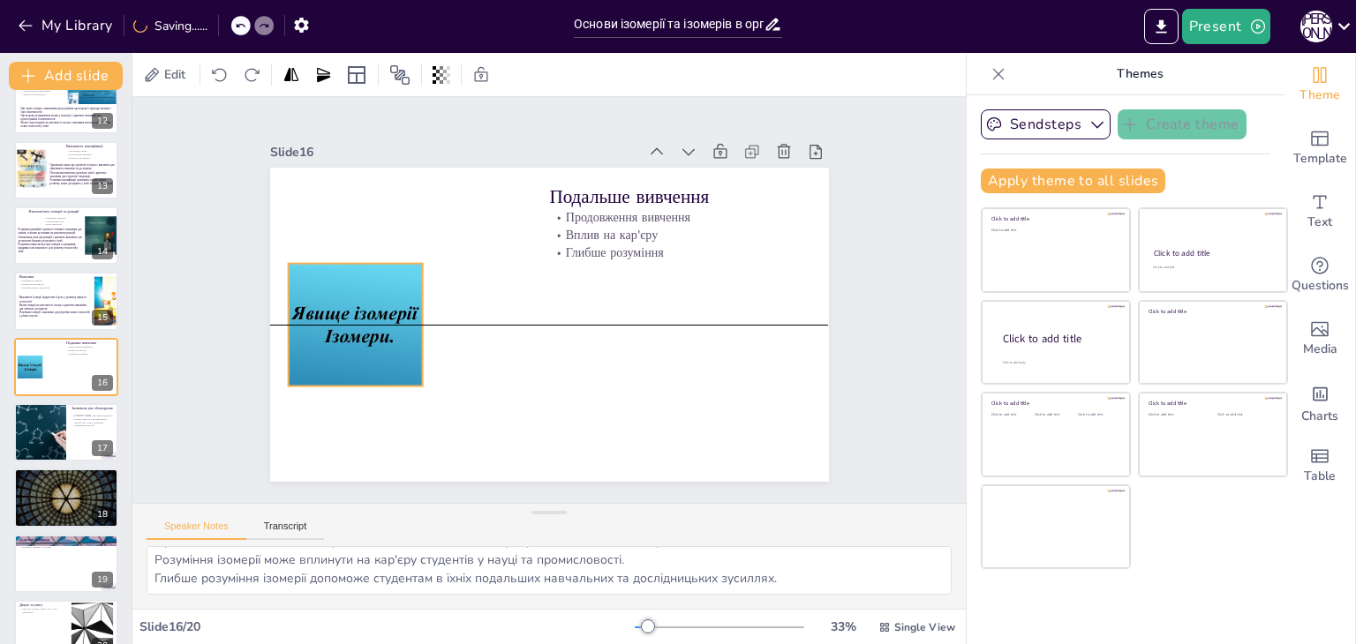
drag, startPoint x: 415, startPoint y: 339, endPoint x: 406, endPoint y: 320, distance: 20.5
click at [406, 320] on div at bounding box center [339, 360] width 341 height 192
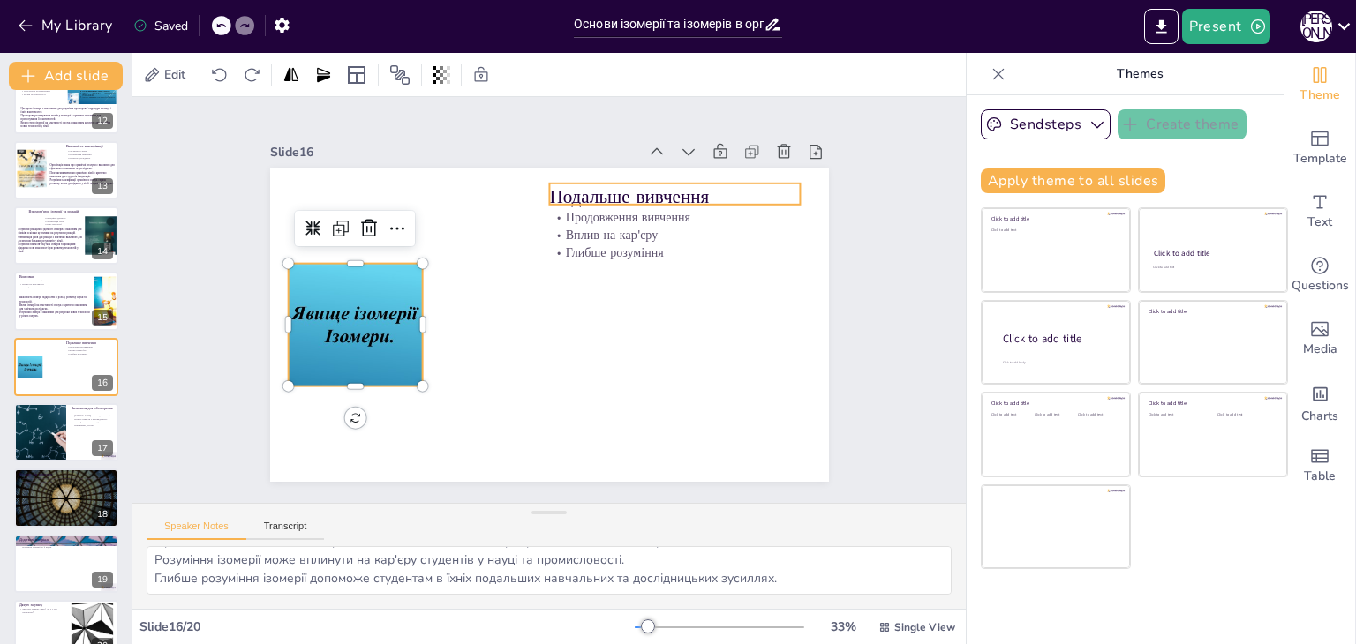
click at [618, 373] on p "Подальше вивчення" at bounding box center [508, 457] width 219 height 169
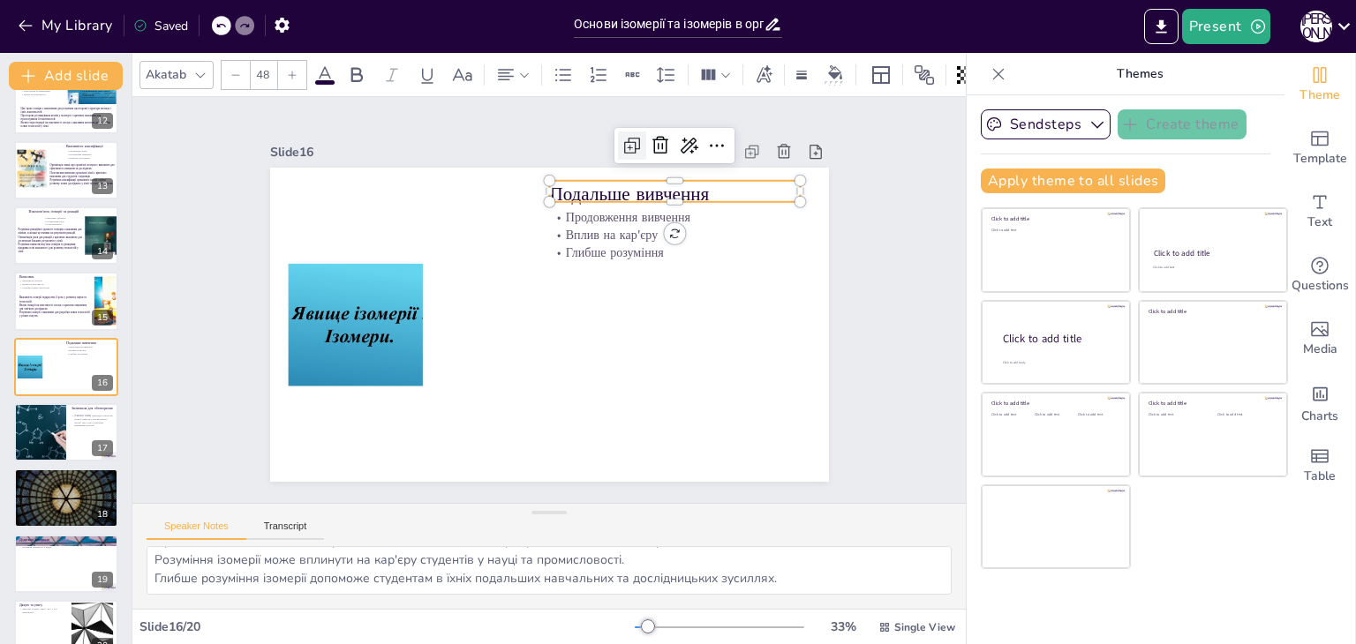
click at [650, 154] on icon at bounding box center [662, 166] width 25 height 25
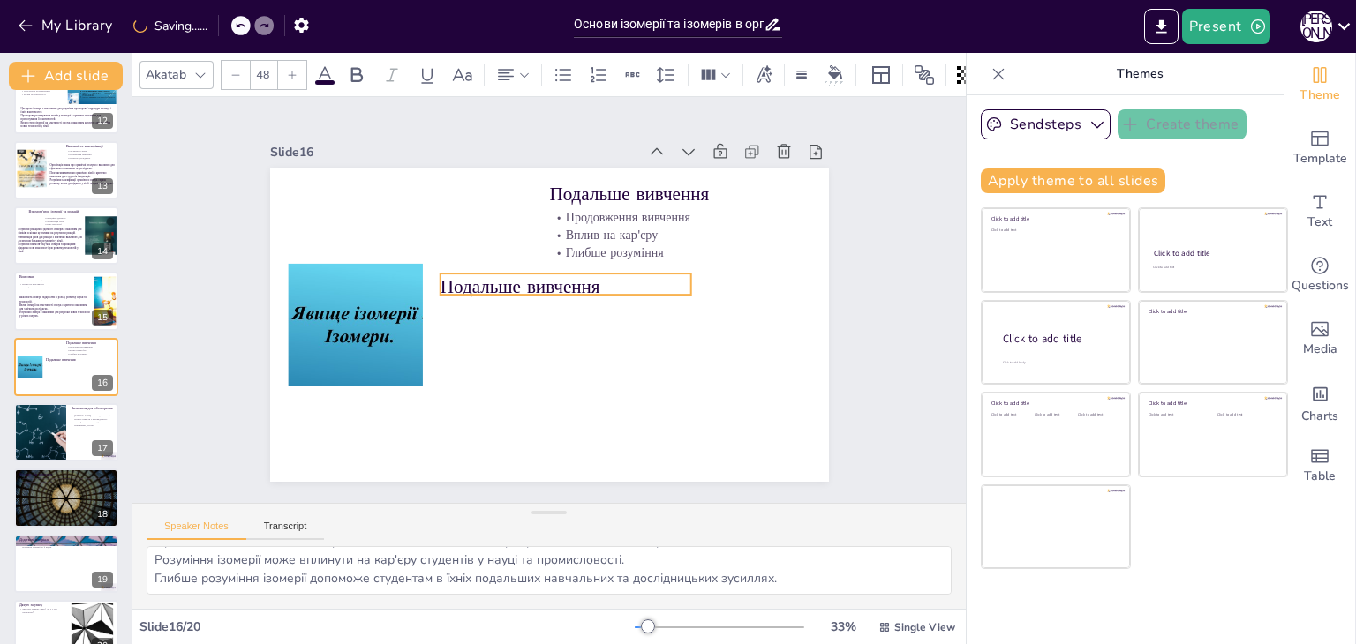
drag, startPoint x: 579, startPoint y: 183, endPoint x: 466, endPoint y: 273, distance: 144.4
click at [466, 273] on p "Подальше вивчення" at bounding box center [568, 291] width 252 height 78
drag, startPoint x: 680, startPoint y: 276, endPoint x: 792, endPoint y: 278, distance: 112.1
click at [802, 300] on div at bounding box center [810, 313] width 17 height 27
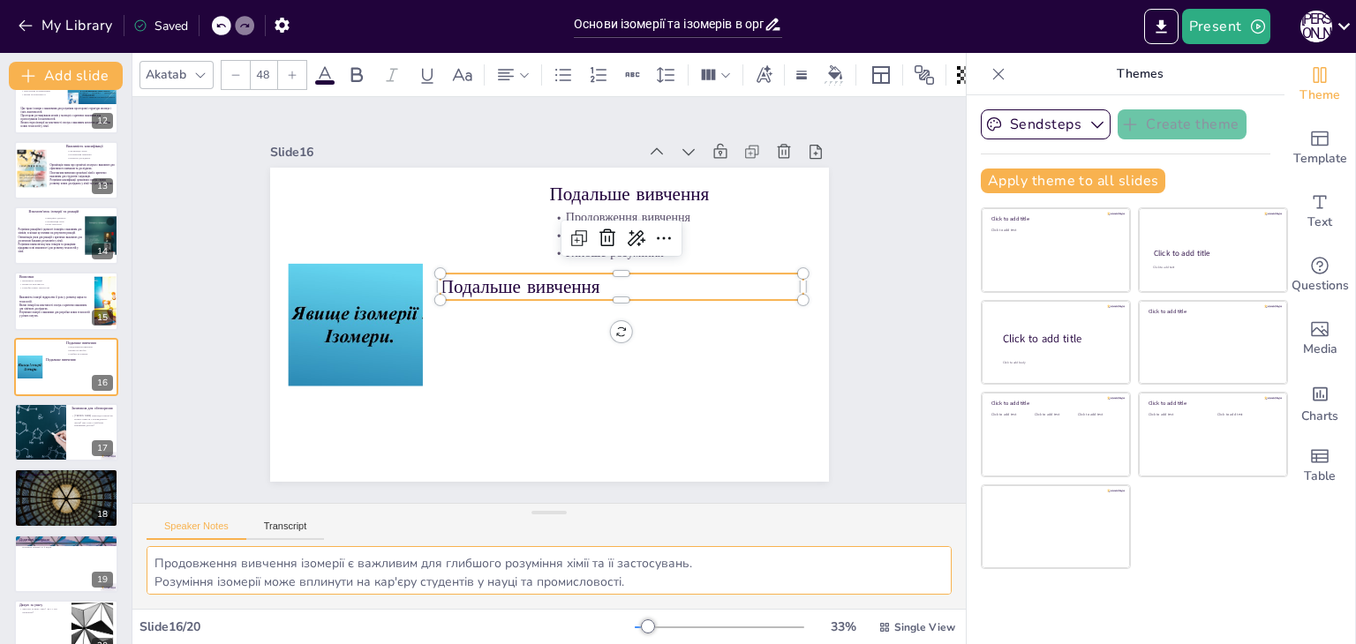
scroll to position [22, 0]
drag, startPoint x: 157, startPoint y: 560, endPoint x: 785, endPoint y: 597, distance: 628.5
click at [785, 597] on div "Продовження вивчення ізомерії є важливим для глибшого розуміння хімії та її зас…" at bounding box center [548, 577] width 833 height 63
click at [474, 287] on p "Подальше вивчення" at bounding box center [622, 302] width 361 height 101
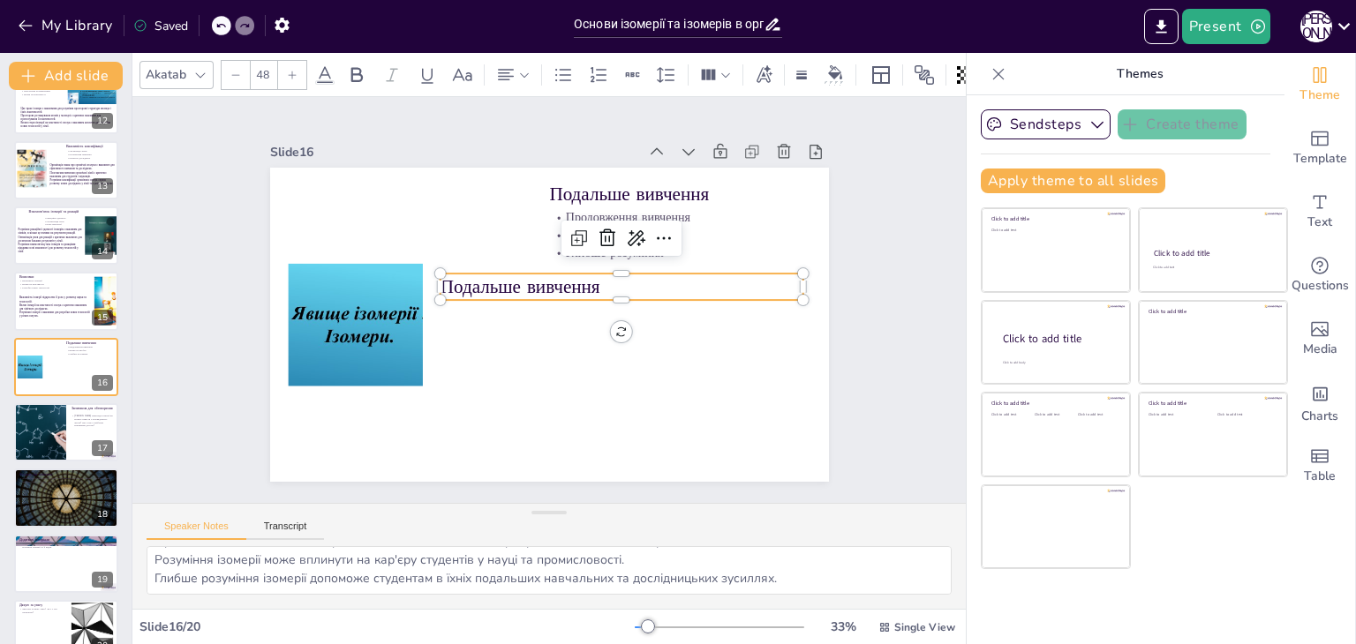
click at [503, 283] on p "Подальше вивчення" at bounding box center [622, 302] width 361 height 101
click at [503, 283] on p "Подальше вивчення" at bounding box center [622, 309] width 354 height 137
click at [503, 283] on p "Подальше вивчення" at bounding box center [620, 316] width 342 height 171
type input "--"
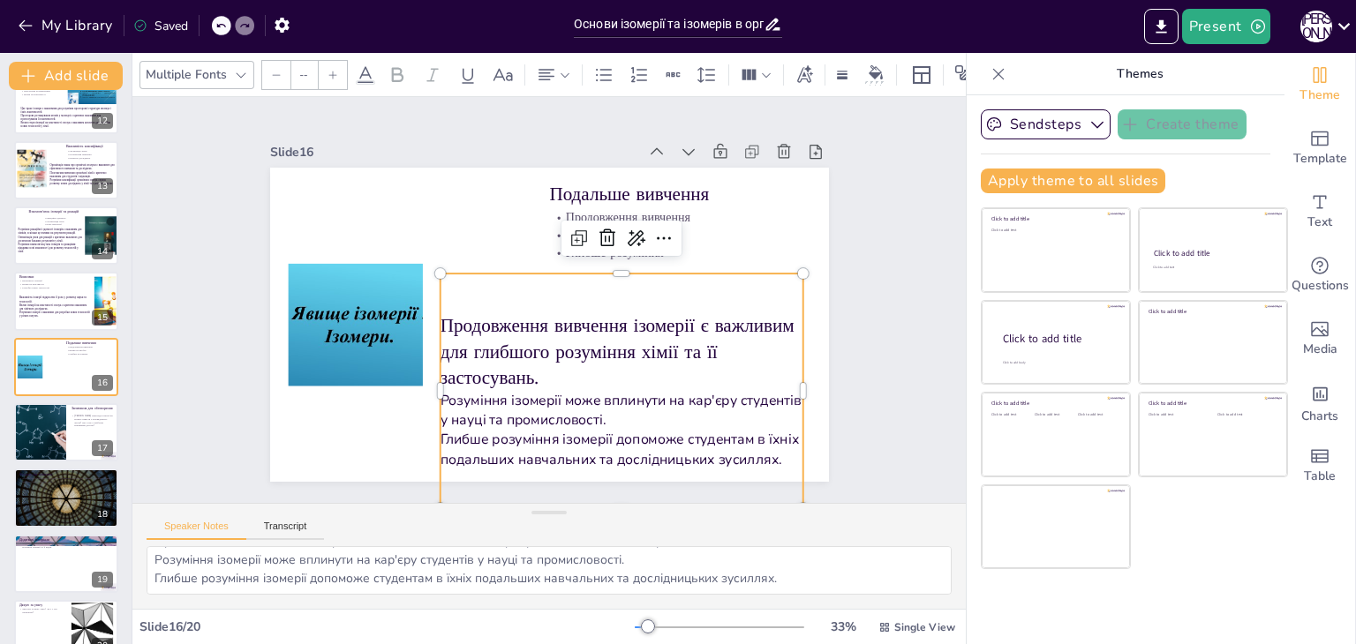
click at [904, 272] on div "Slide 1 Основи ізомерії та ізомерів в органічній хімії У цій презентації ми роз…" at bounding box center [549, 300] width 871 height 491
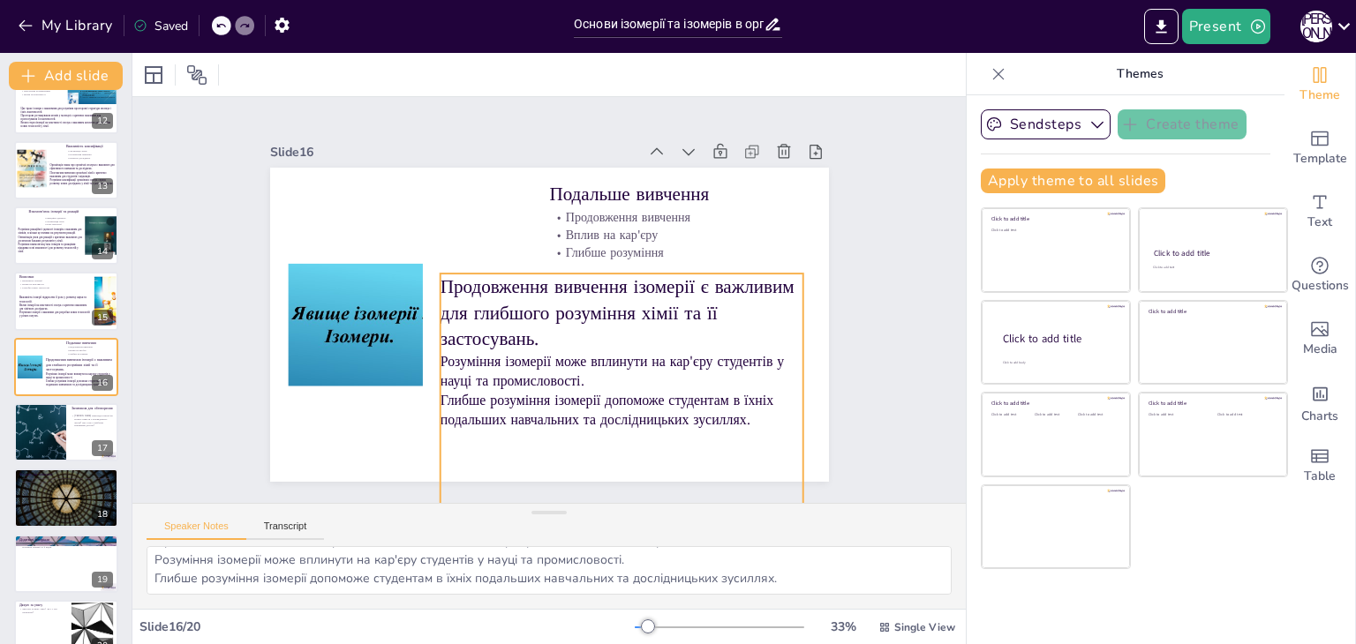
click at [710, 275] on p "Продовження вивчення ізомерії є важливим для глибшого розуміння хімії та її зас…" at bounding box center [620, 320] width 370 height 116
click at [607, 300] on div at bounding box center [473, 326] width 363 height 52
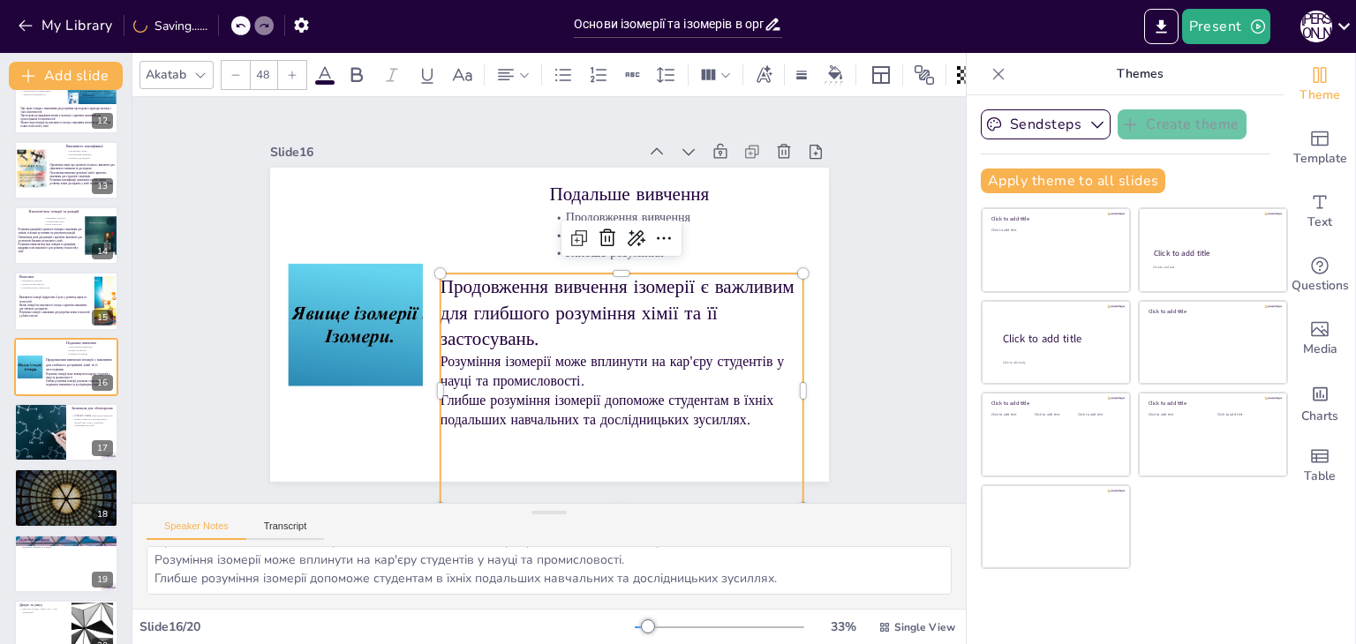
click at [262, 61] on input "48" at bounding box center [263, 75] width 25 height 28
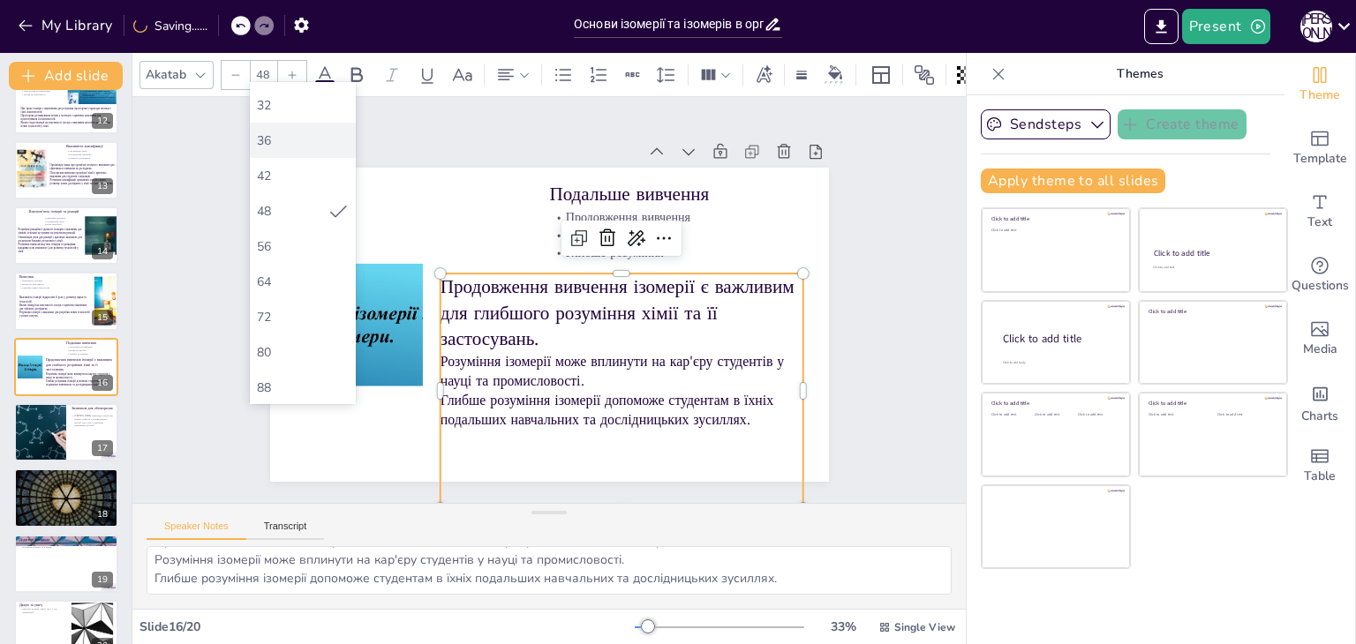
scroll to position [353, 0]
click at [321, 200] on div "48" at bounding box center [292, 206] width 71 height 17
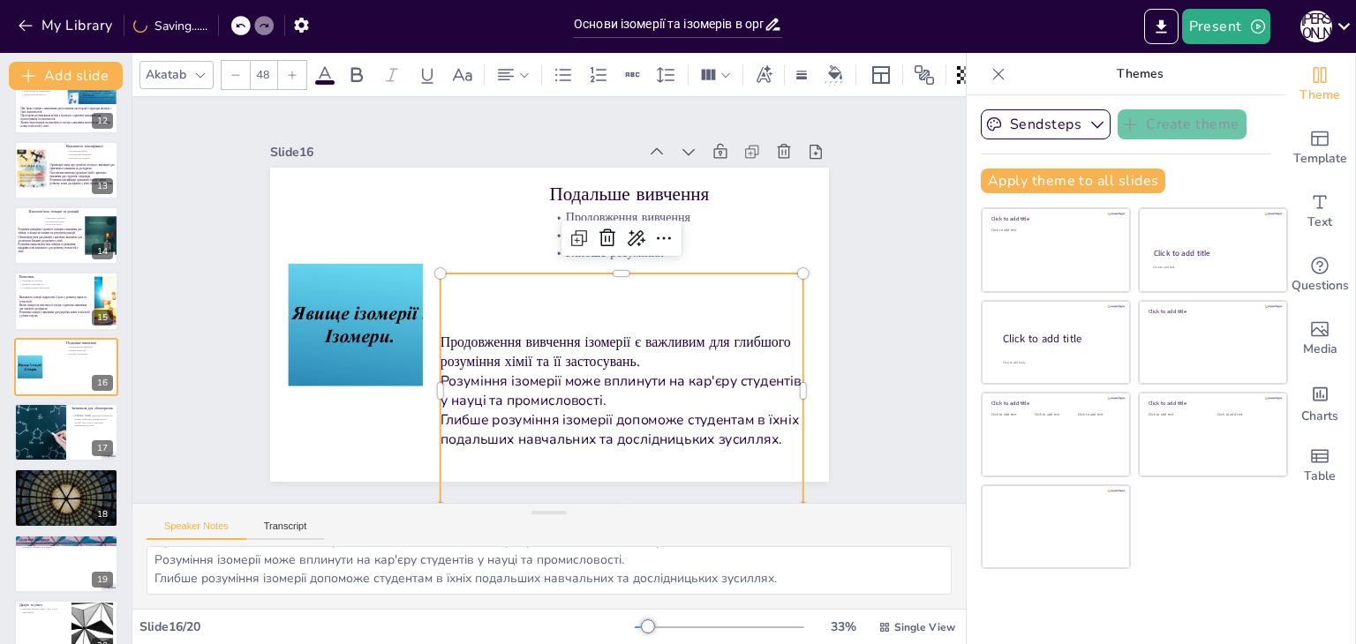
click at [911, 259] on div "Slide 1 Основи ізомерії та ізомерів в органічній хімії У цій презентації ми роз…" at bounding box center [548, 300] width 833 height 406
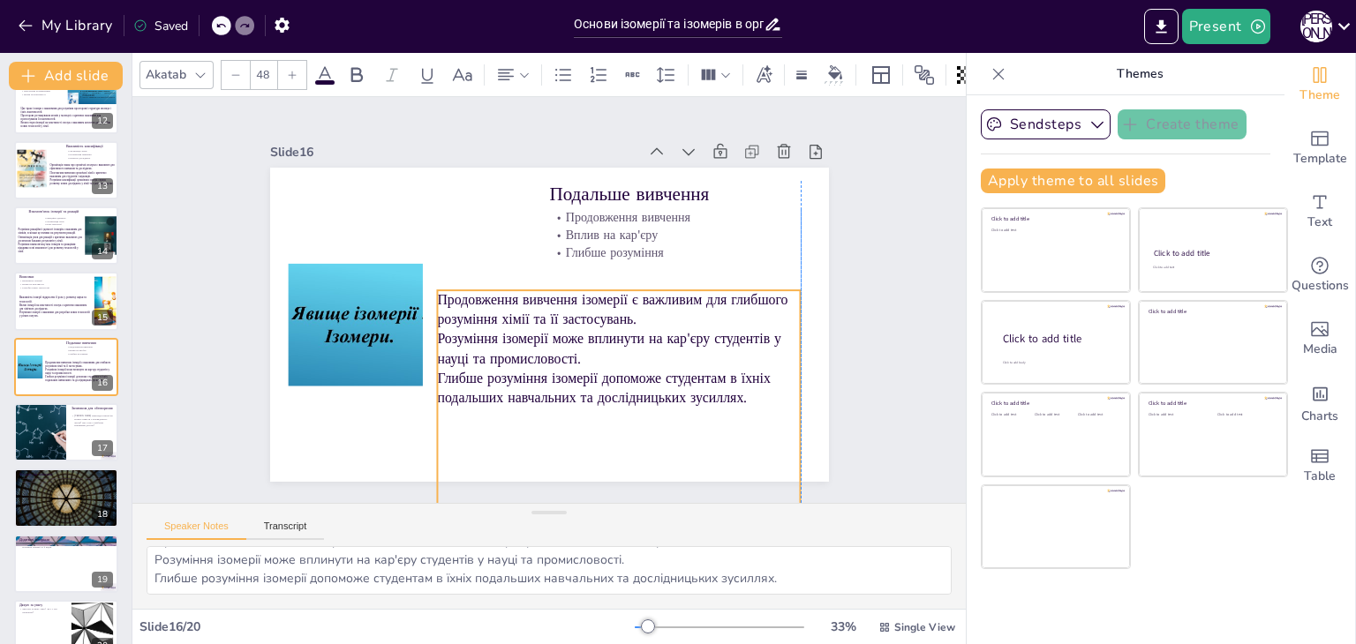
click at [596, 336] on p "Розуміння ізомерії може вплинути на кар'єру студентів у науці та промисловості." at bounding box center [576, 380] width 317 height 245
click at [880, 309] on div "Slide 1 Основи ізомерії та ізомерів в органічній хімії У цій презентації ми роз…" at bounding box center [549, 300] width 871 height 491
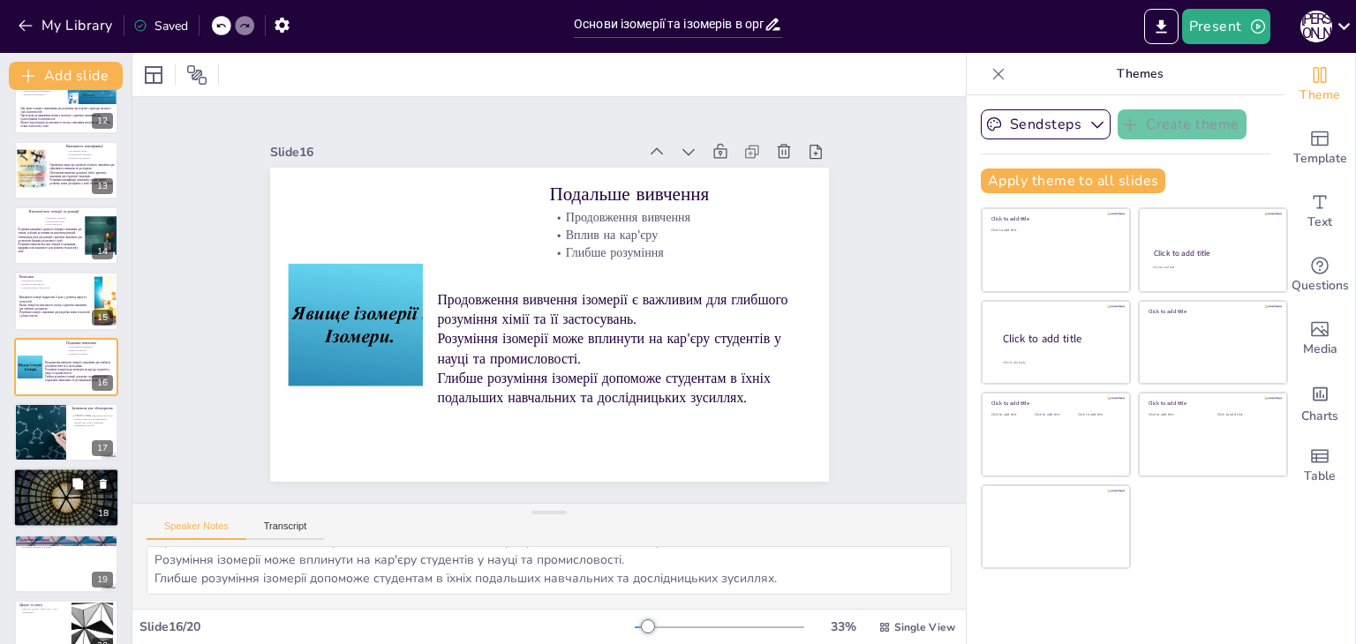
click at [64, 446] on div at bounding box center [40, 432] width 88 height 58
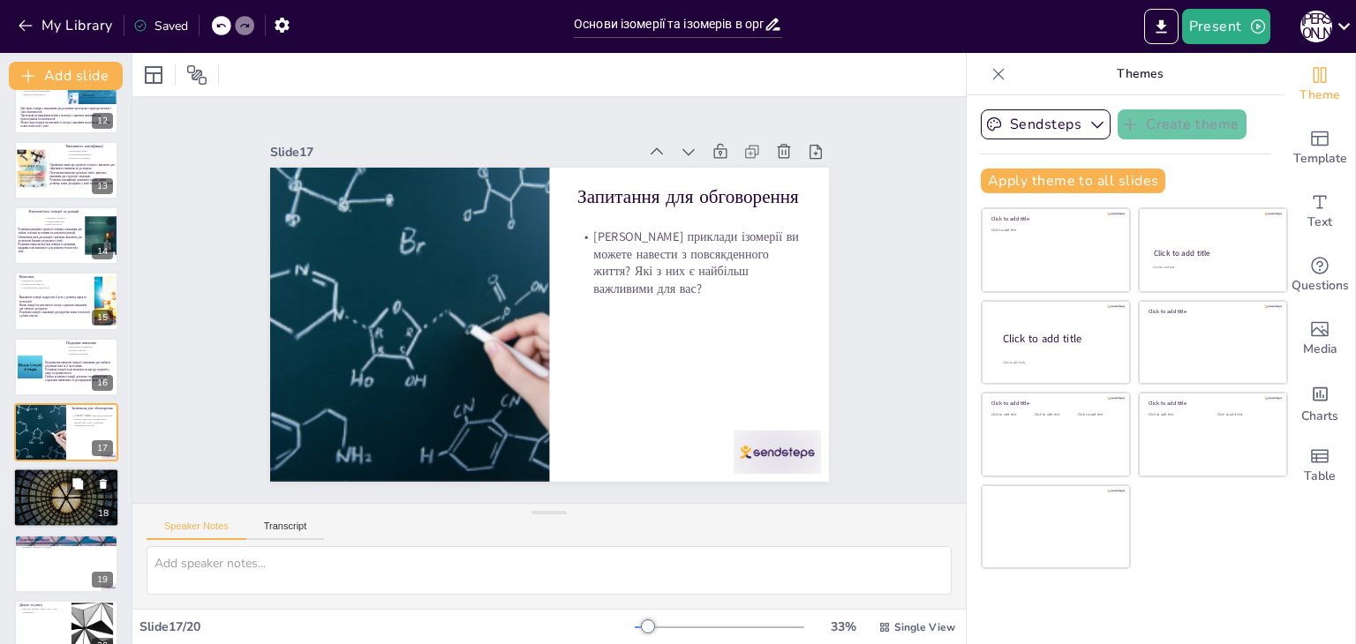
scroll to position [0, 0]
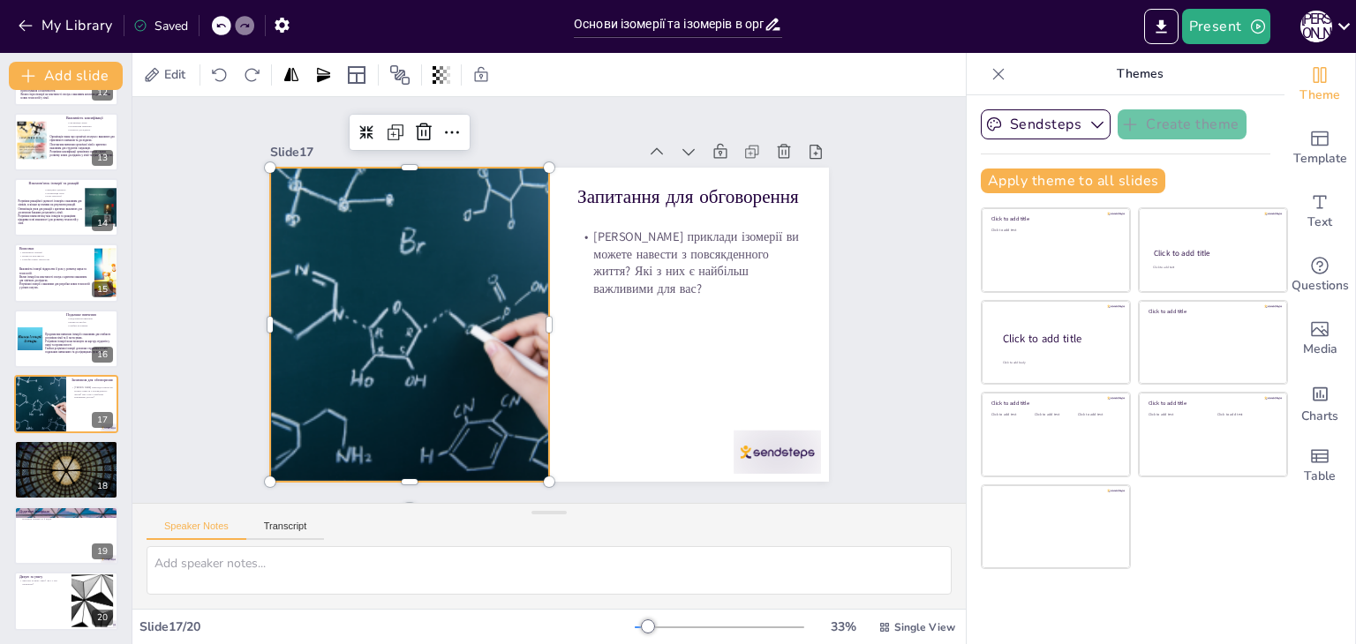
click at [433, 330] on div at bounding box center [553, 158] width 405 height 526
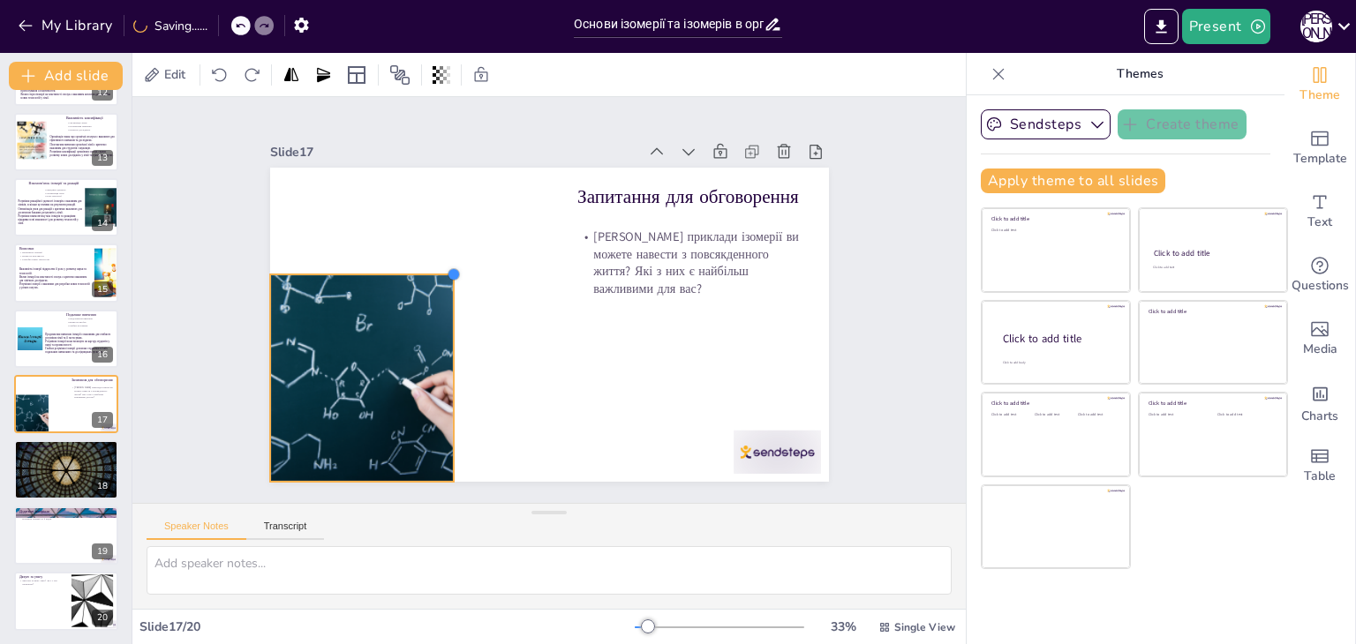
drag, startPoint x: 533, startPoint y: 159, endPoint x: 382, endPoint y: 266, distance: 184.9
click at [382, 266] on div "Запитання для обговорення [PERSON_NAME] приклади ізомерії ви можете навести з п…" at bounding box center [541, 323] width 628 height 471
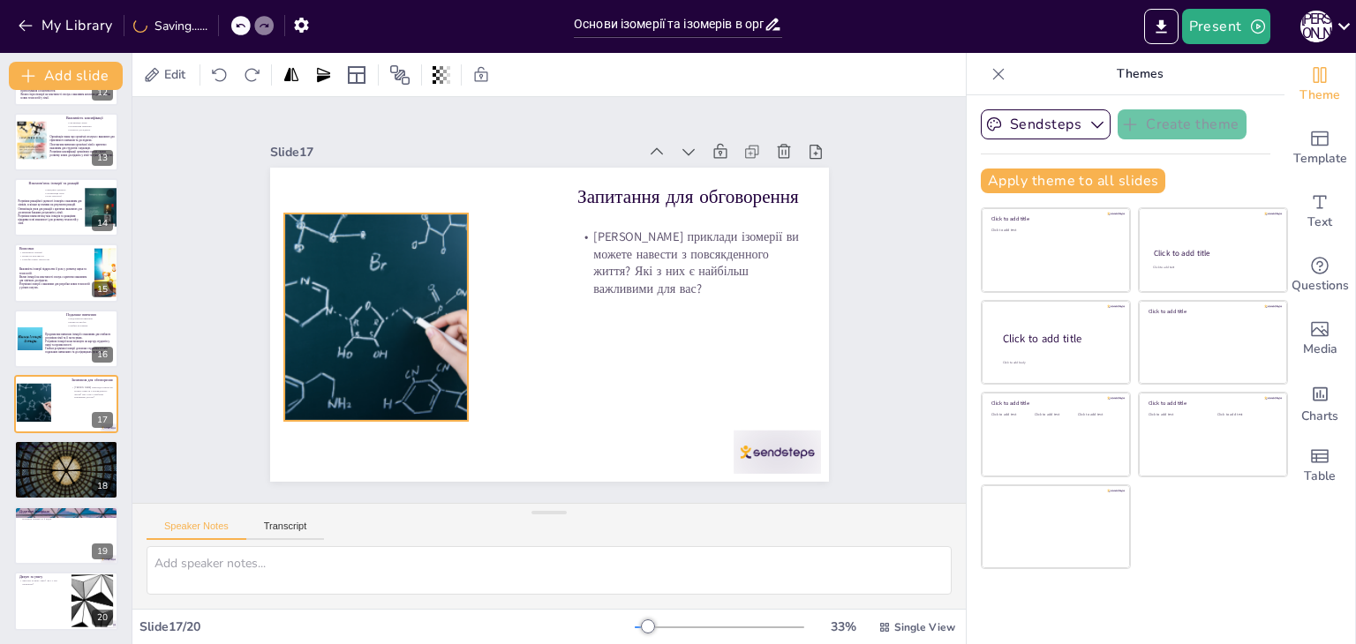
drag, startPoint x: 315, startPoint y: 453, endPoint x: 329, endPoint y: 392, distance: 62.5
click at [329, 392] on div at bounding box center [374, 299] width 331 height 239
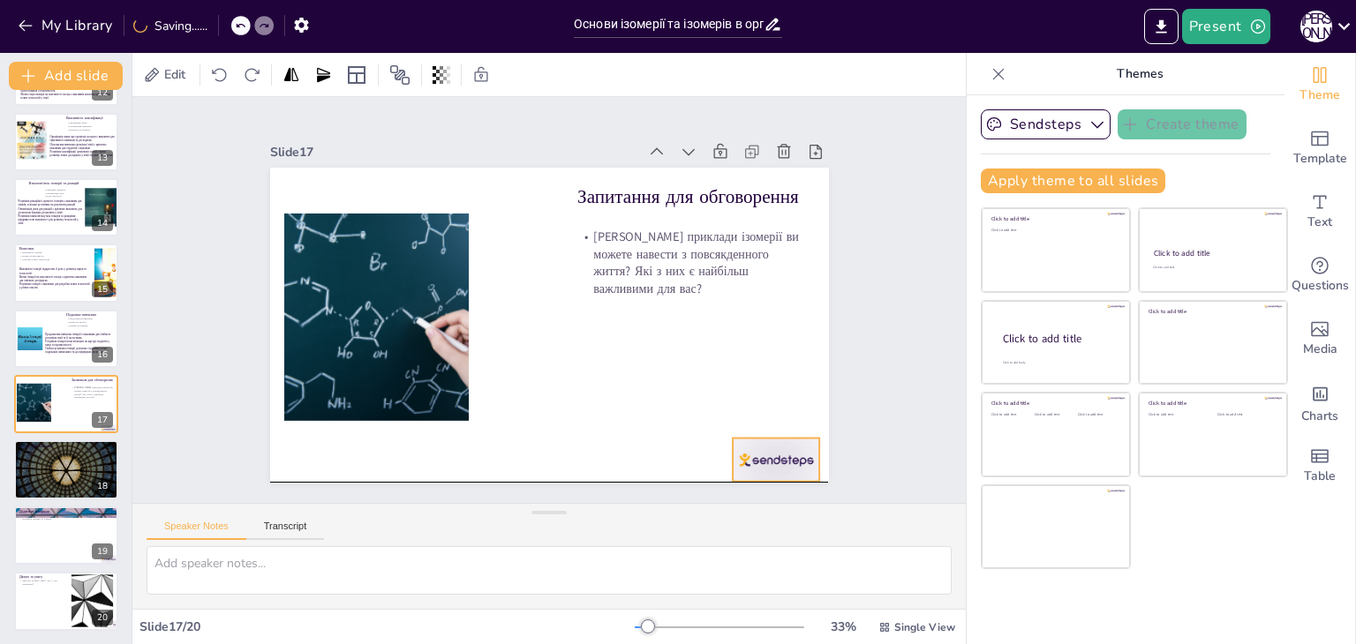
click at [785, 473] on div at bounding box center [737, 503] width 94 height 61
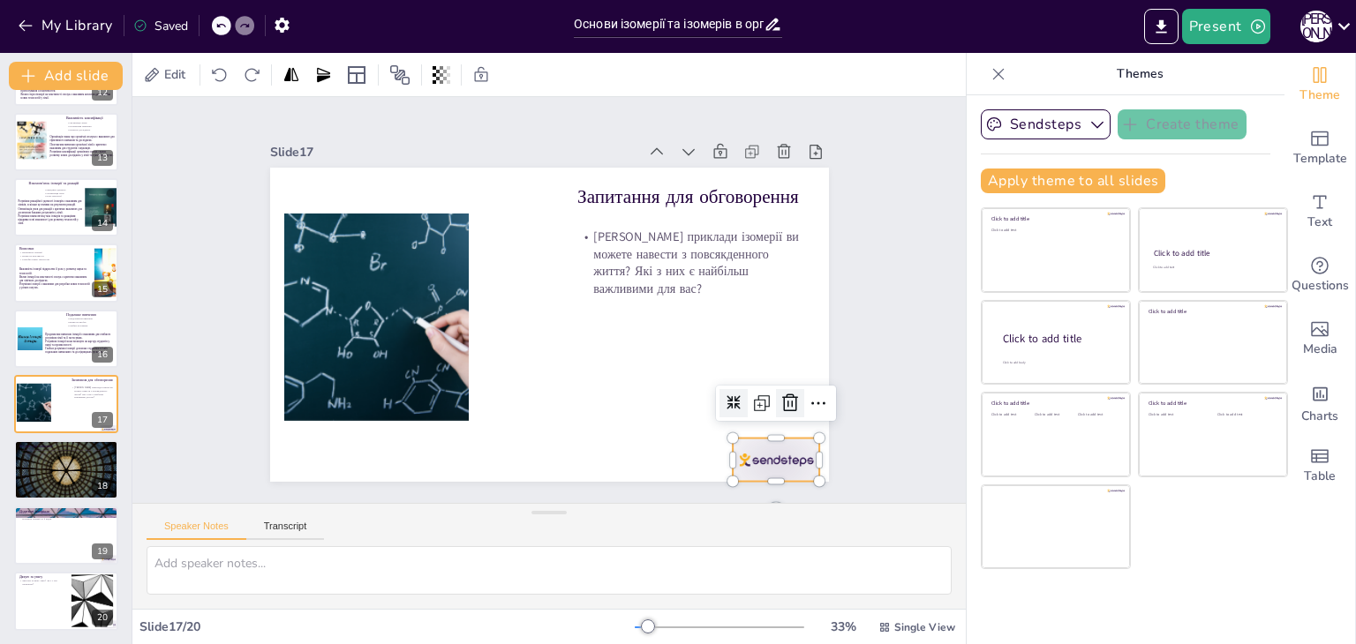
click at [773, 440] on icon at bounding box center [763, 450] width 19 height 20
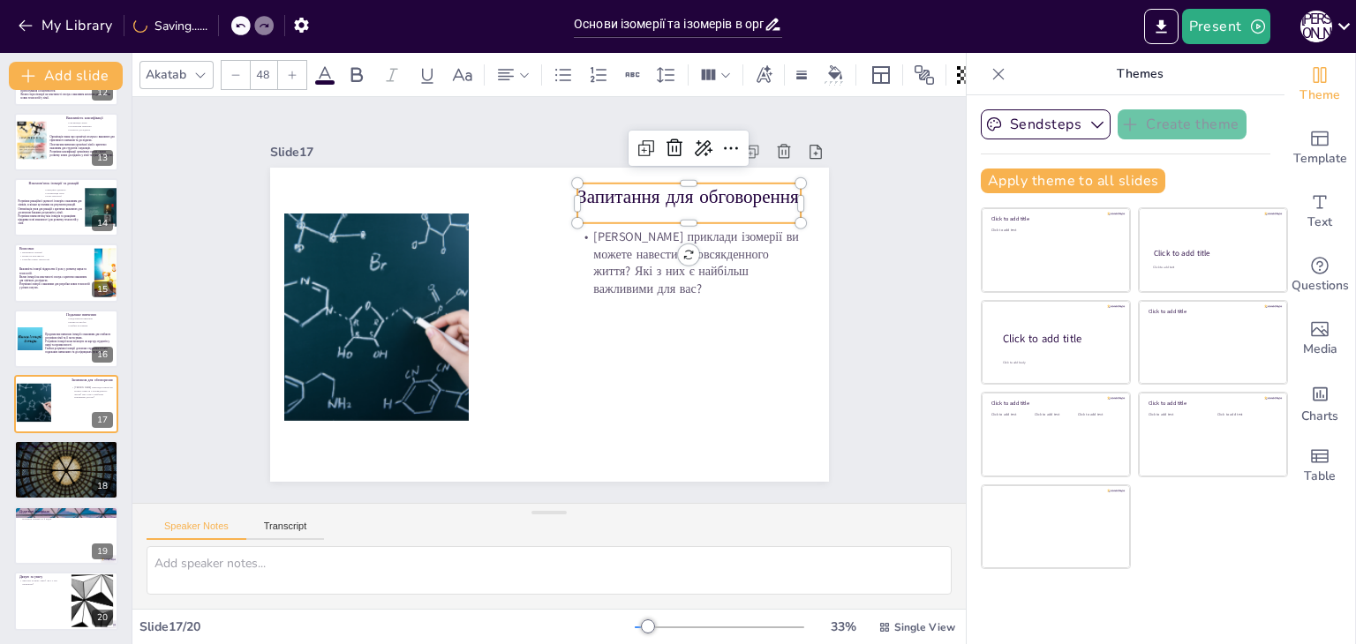
click at [671, 192] on p "Запитання для обговорення" at bounding box center [707, 228] width 224 height 72
click at [657, 158] on icon at bounding box center [660, 161] width 6 height 6
type input "48"
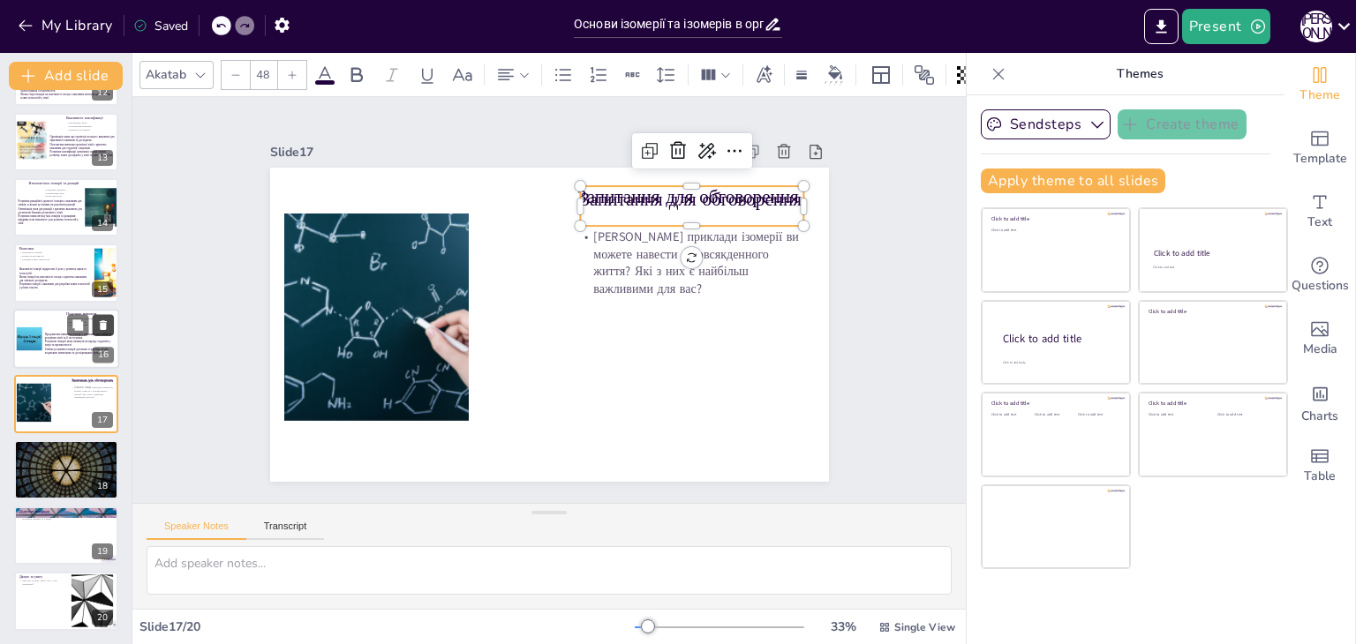
click at [109, 391] on icon at bounding box center [102, 391] width 12 height 12
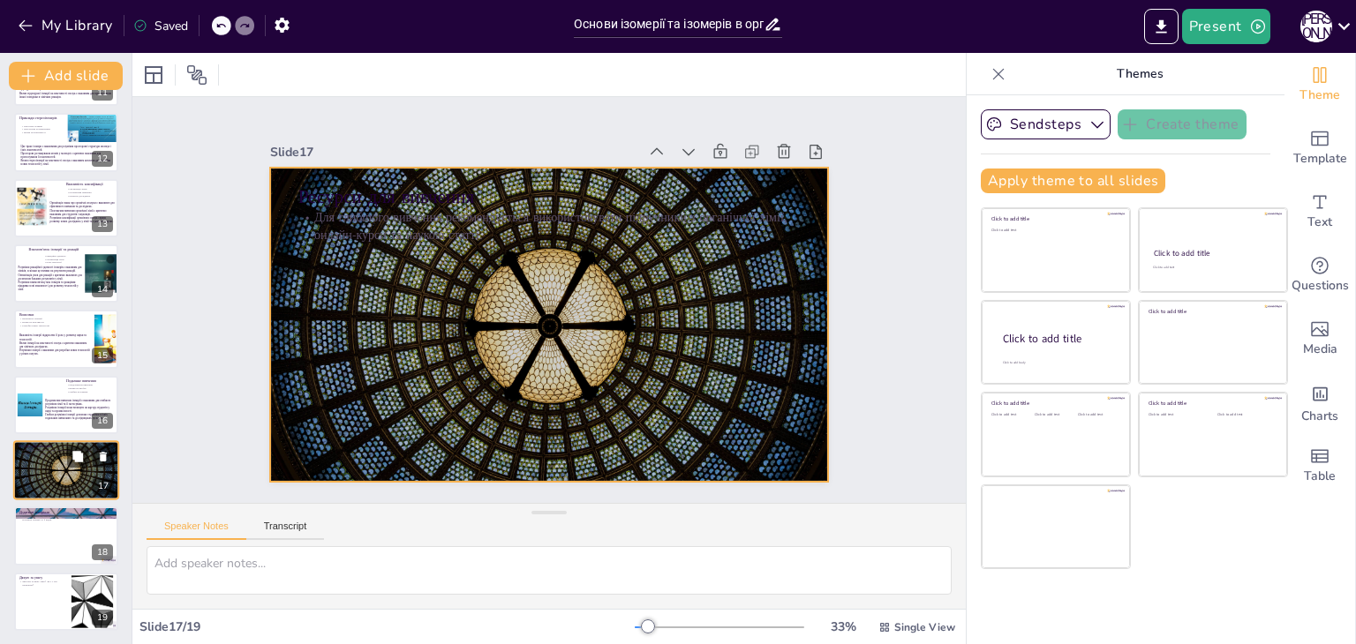
click at [45, 477] on div at bounding box center [66, 470] width 106 height 60
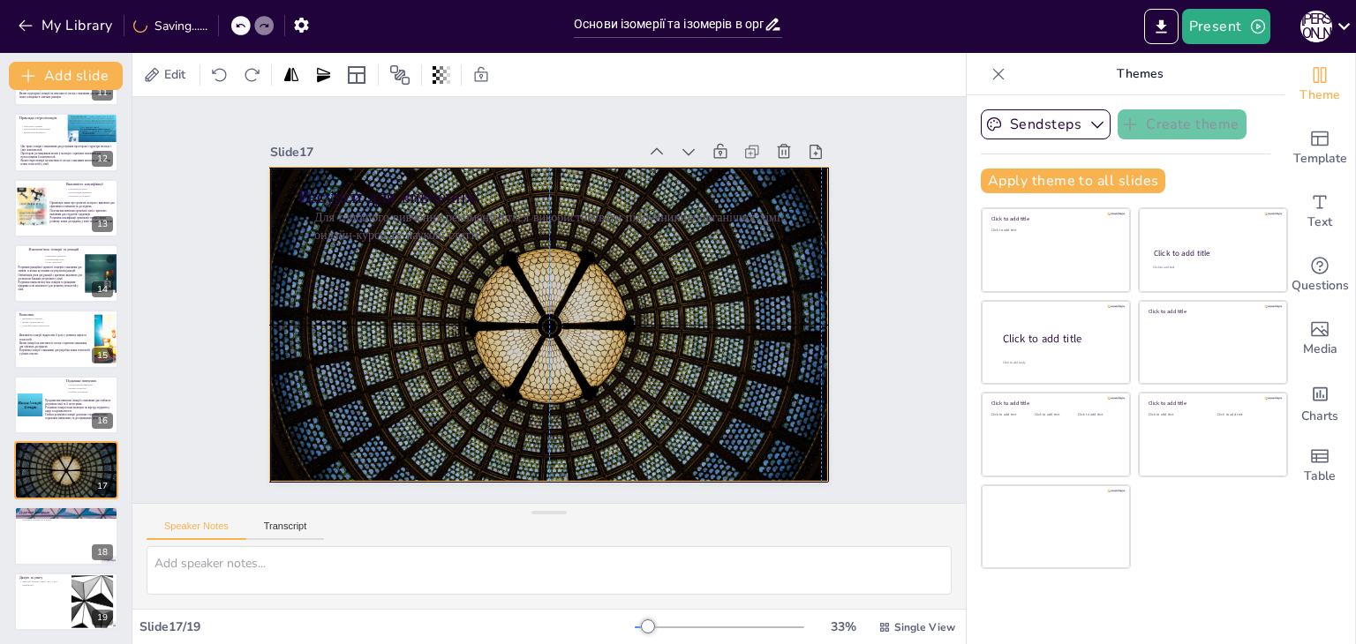
click at [496, 364] on div at bounding box center [533, 318] width 626 height 607
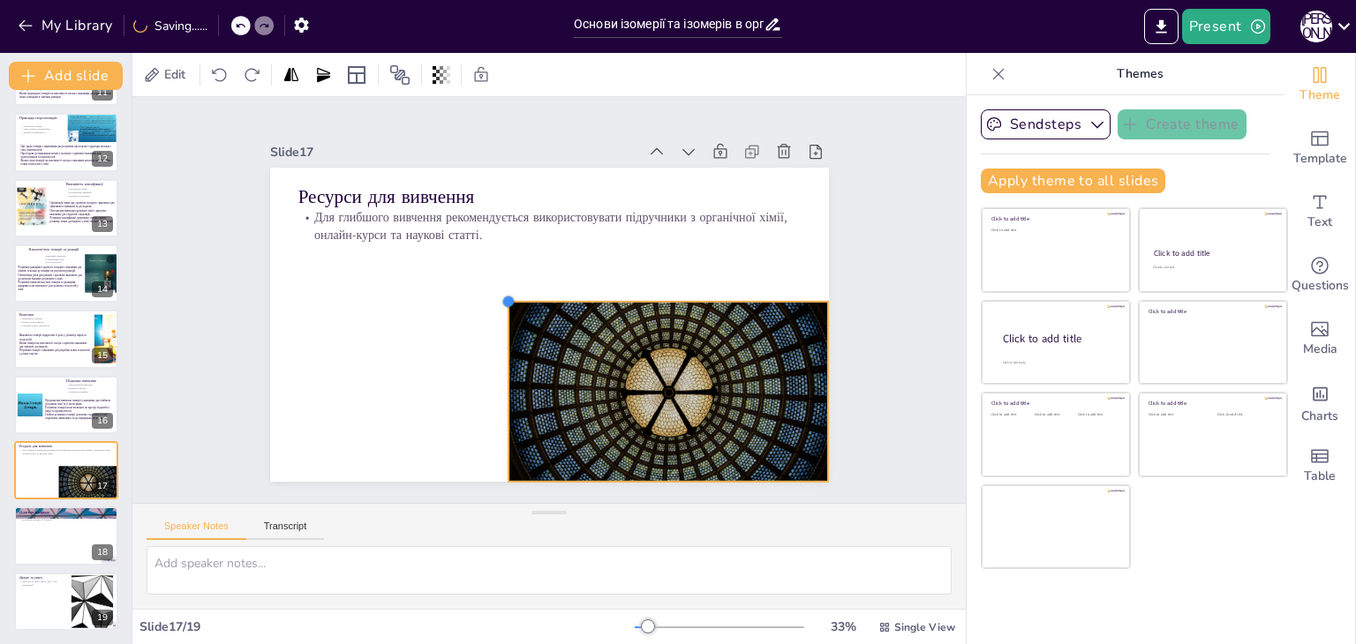
drag, startPoint x: 256, startPoint y: 163, endPoint x: 494, endPoint y: 334, distance: 292.9
click at [494, 334] on div "Ресурси для вивчення Для глибшого вивчення рекомендується використовувати підру…" at bounding box center [544, 325] width 612 height 424
click at [106, 457] on icon at bounding box center [102, 458] width 7 height 10
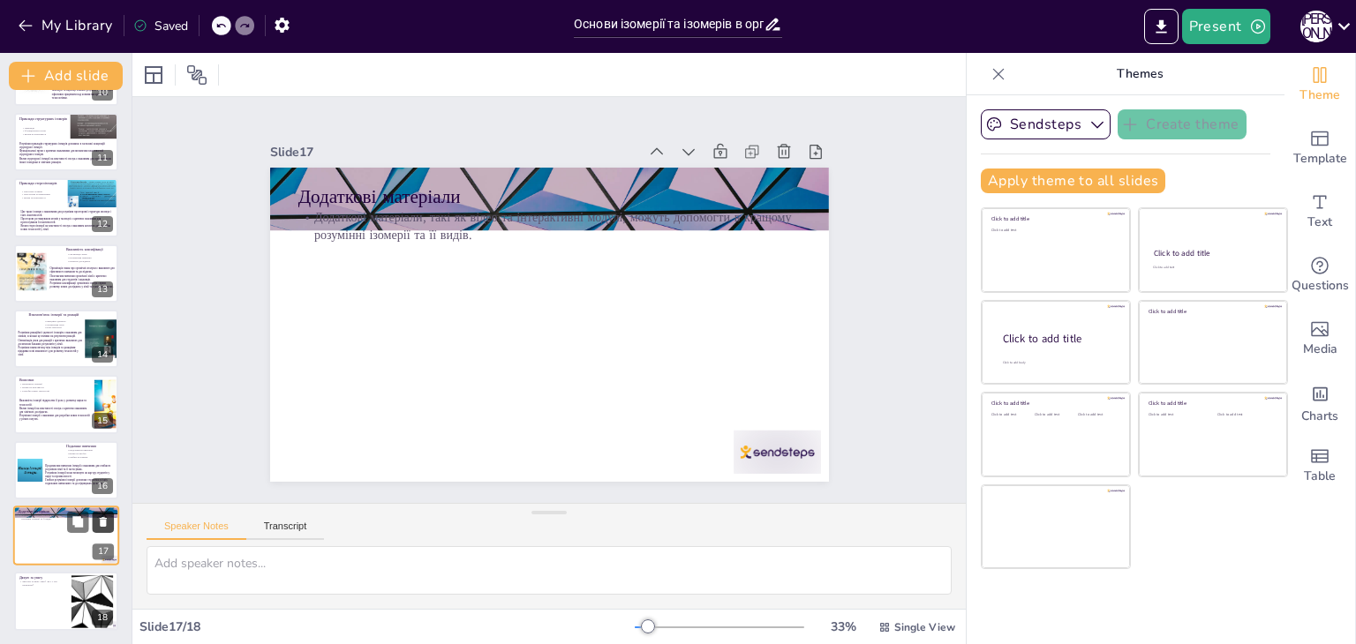
click at [101, 522] on icon at bounding box center [103, 522] width 7 height 10
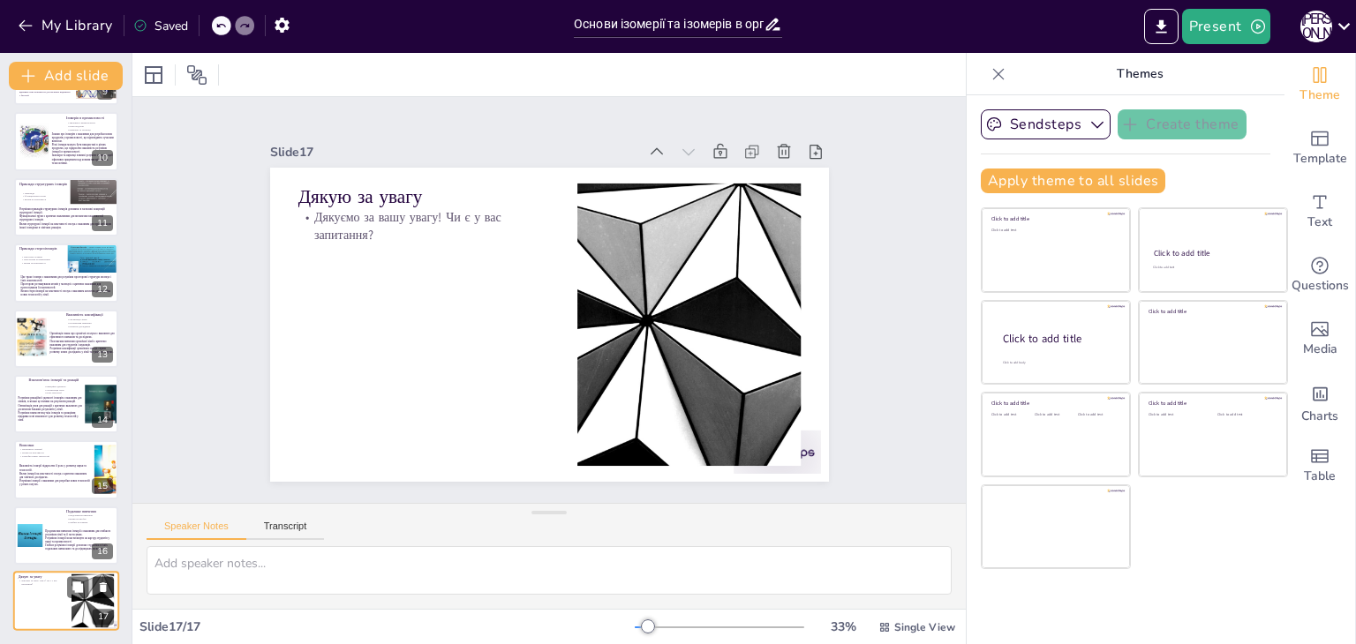
scroll to position [582, 0]
click at [769, 473] on div at bounding box center [720, 507] width 96 height 69
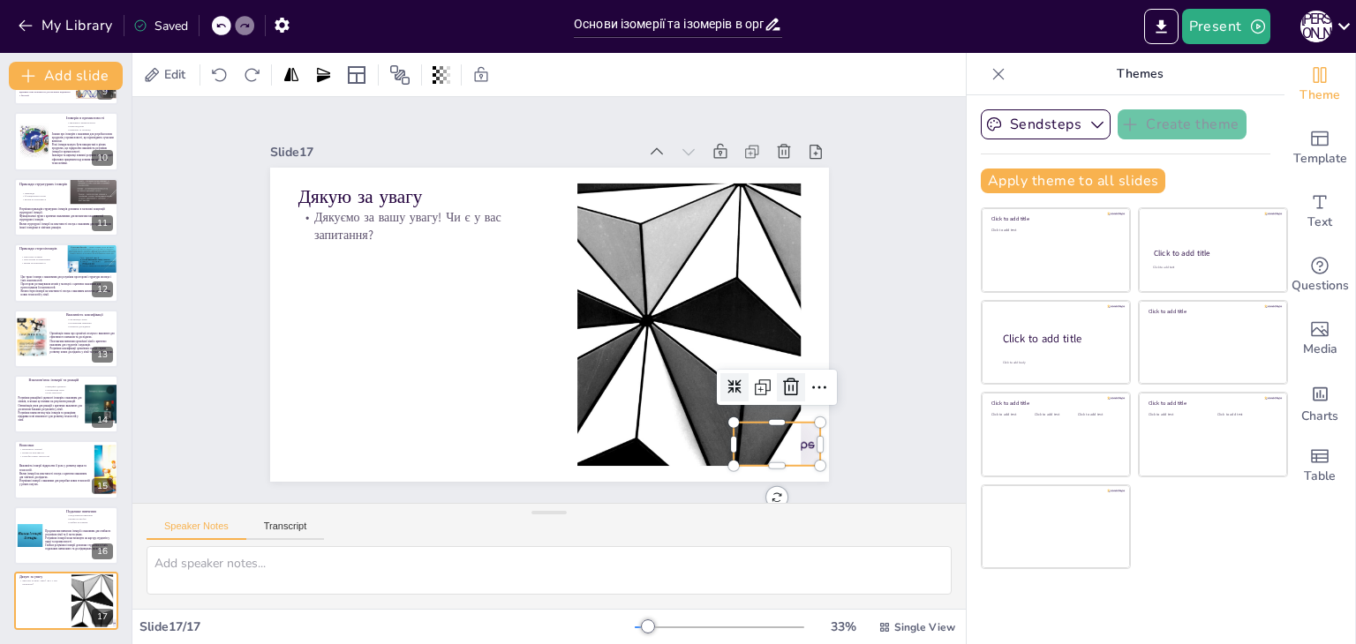
click at [748, 464] on icon at bounding box center [734, 478] width 28 height 28
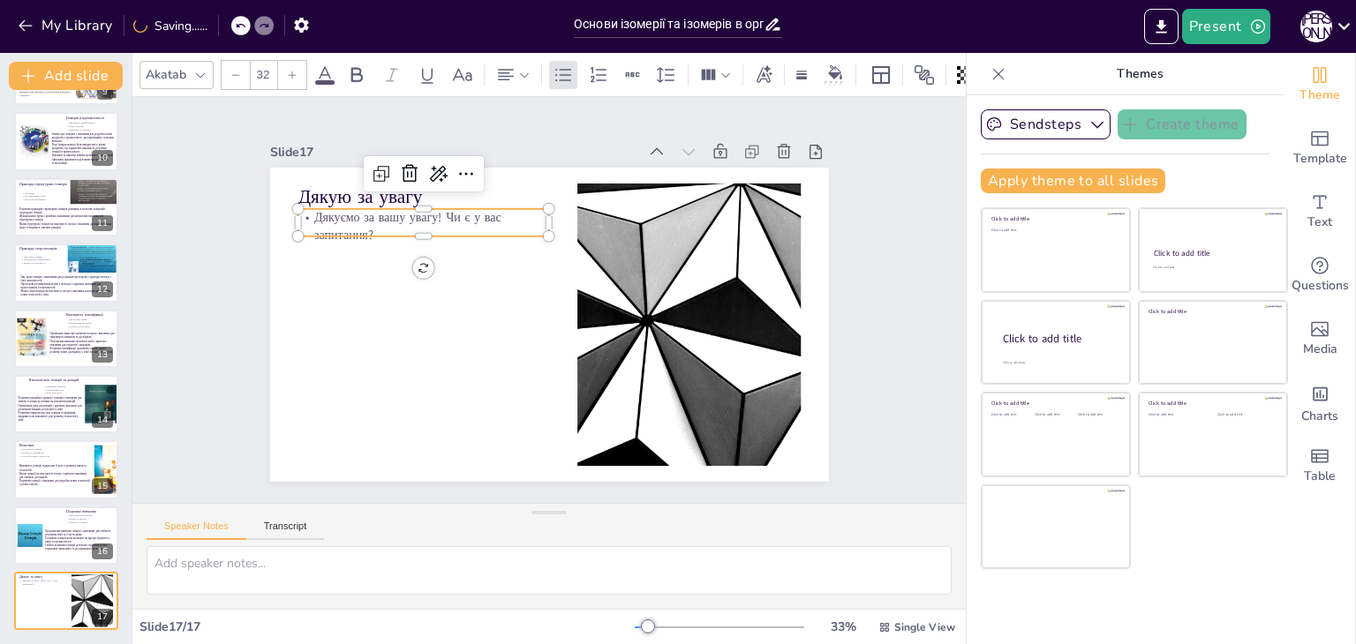
click at [433, 222] on p "Дякуємо за вашу увагу! Чи є у вас запитання?" at bounding box center [464, 182] width 244 height 134
click at [459, 142] on icon at bounding box center [473, 128] width 28 height 28
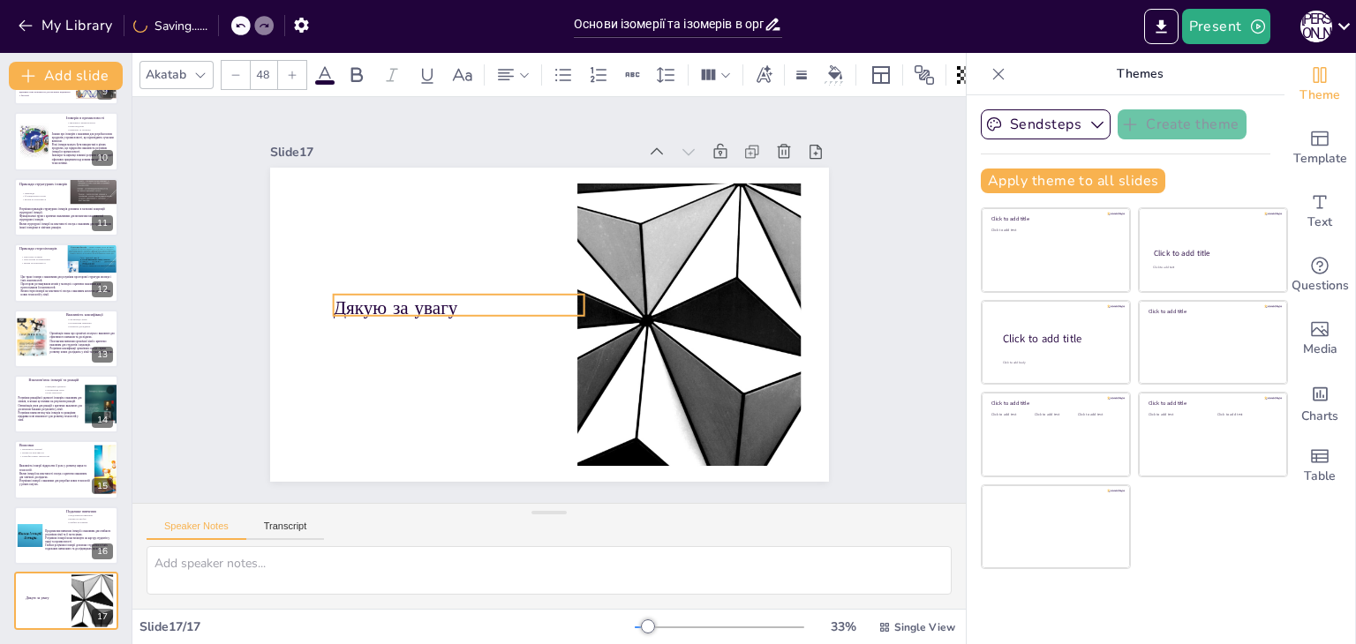
drag, startPoint x: 386, startPoint y: 186, endPoint x: 421, endPoint y: 297, distance: 116.7
click at [421, 297] on p "Дякую за увагу" at bounding box center [460, 279] width 247 height 102
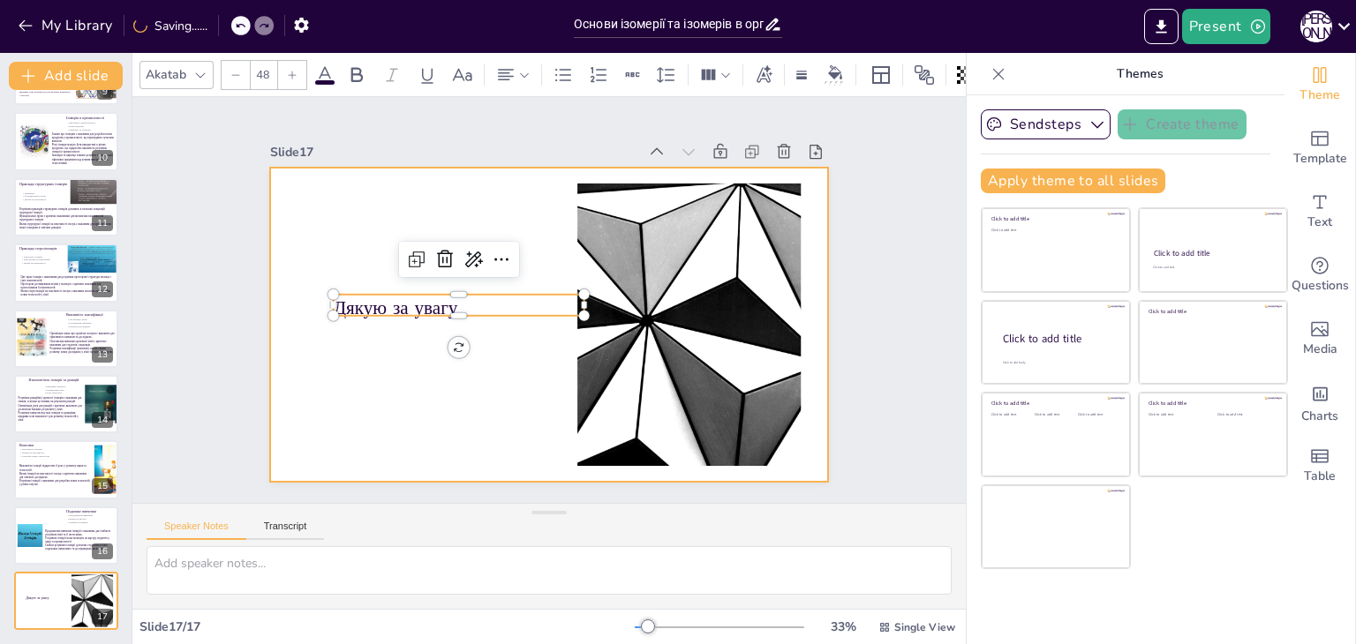
click at [377, 182] on div at bounding box center [549, 325] width 559 height 314
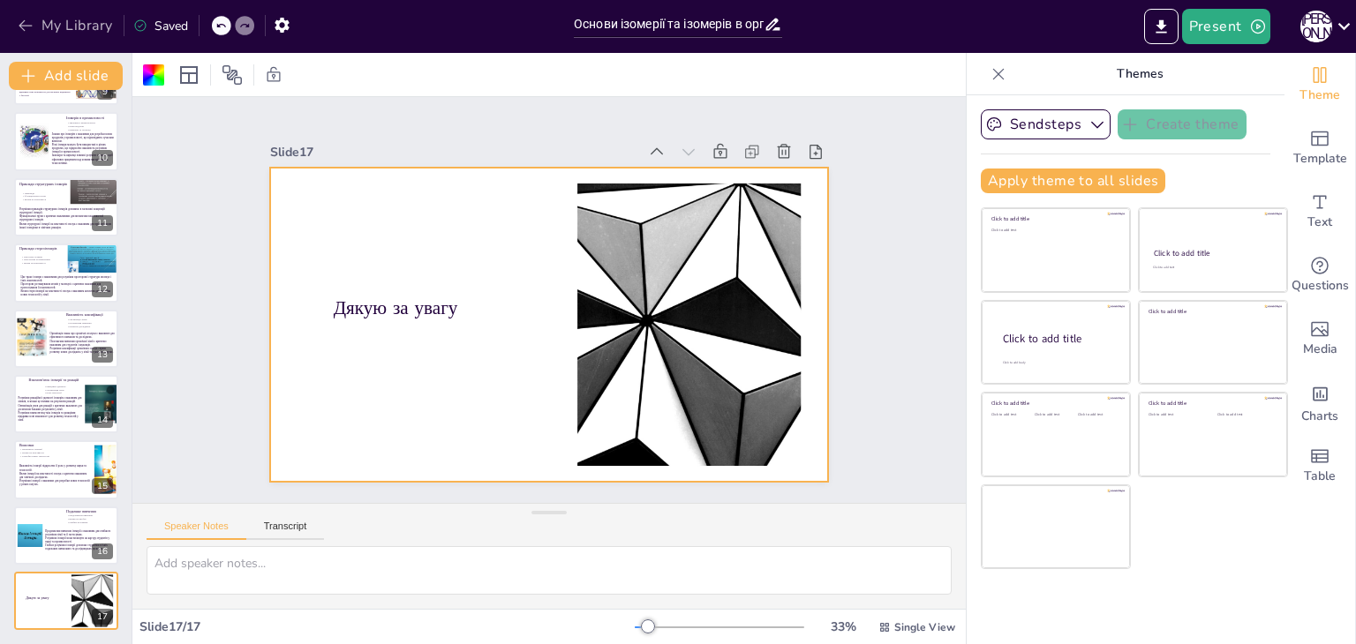
click at [28, 33] on icon "button" at bounding box center [26, 26] width 18 height 18
